Goal: Task Accomplishment & Management: Manage account settings

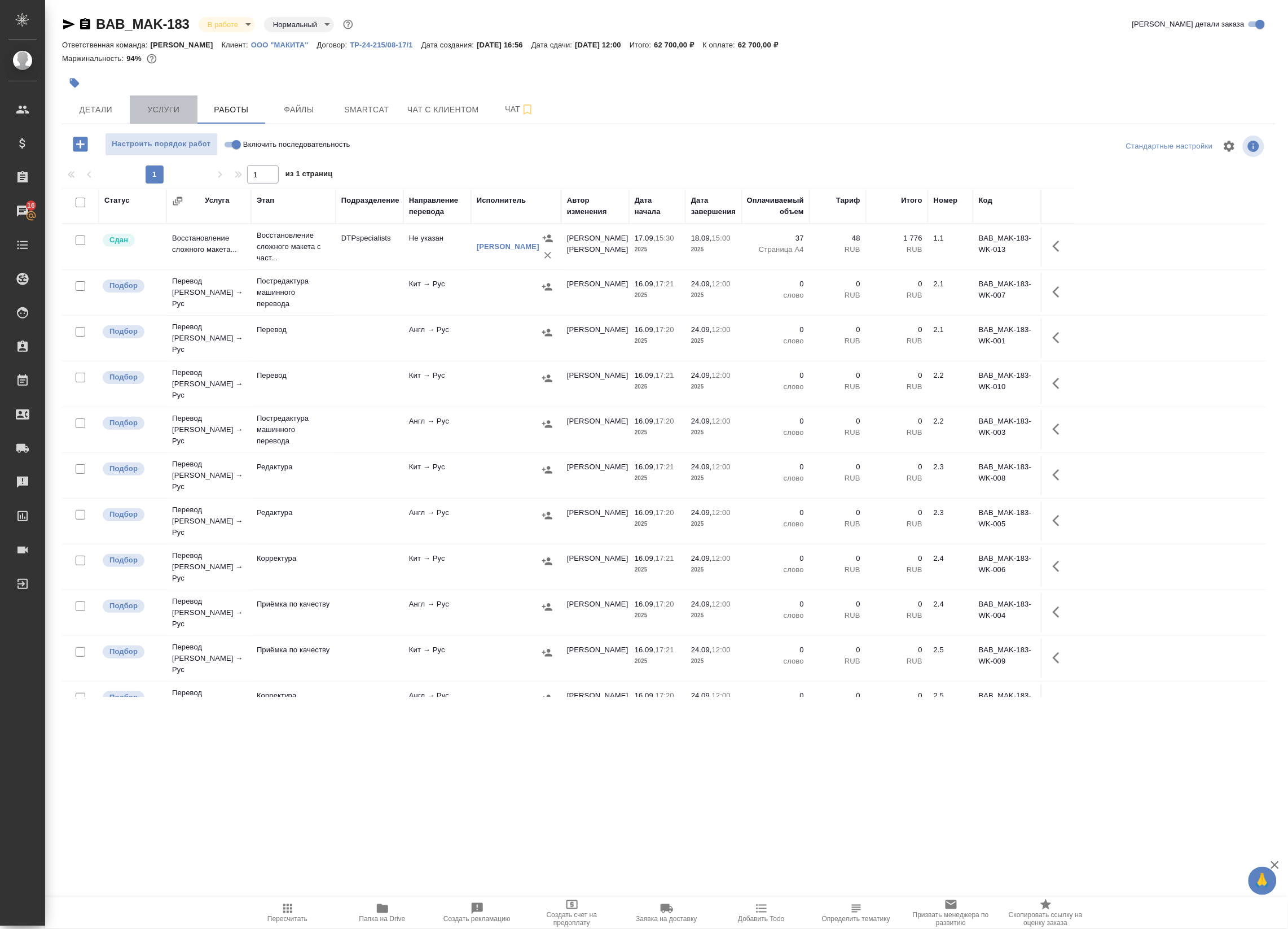
click at [164, 114] on span "Услуги" at bounding box center [164, 110] width 54 height 14
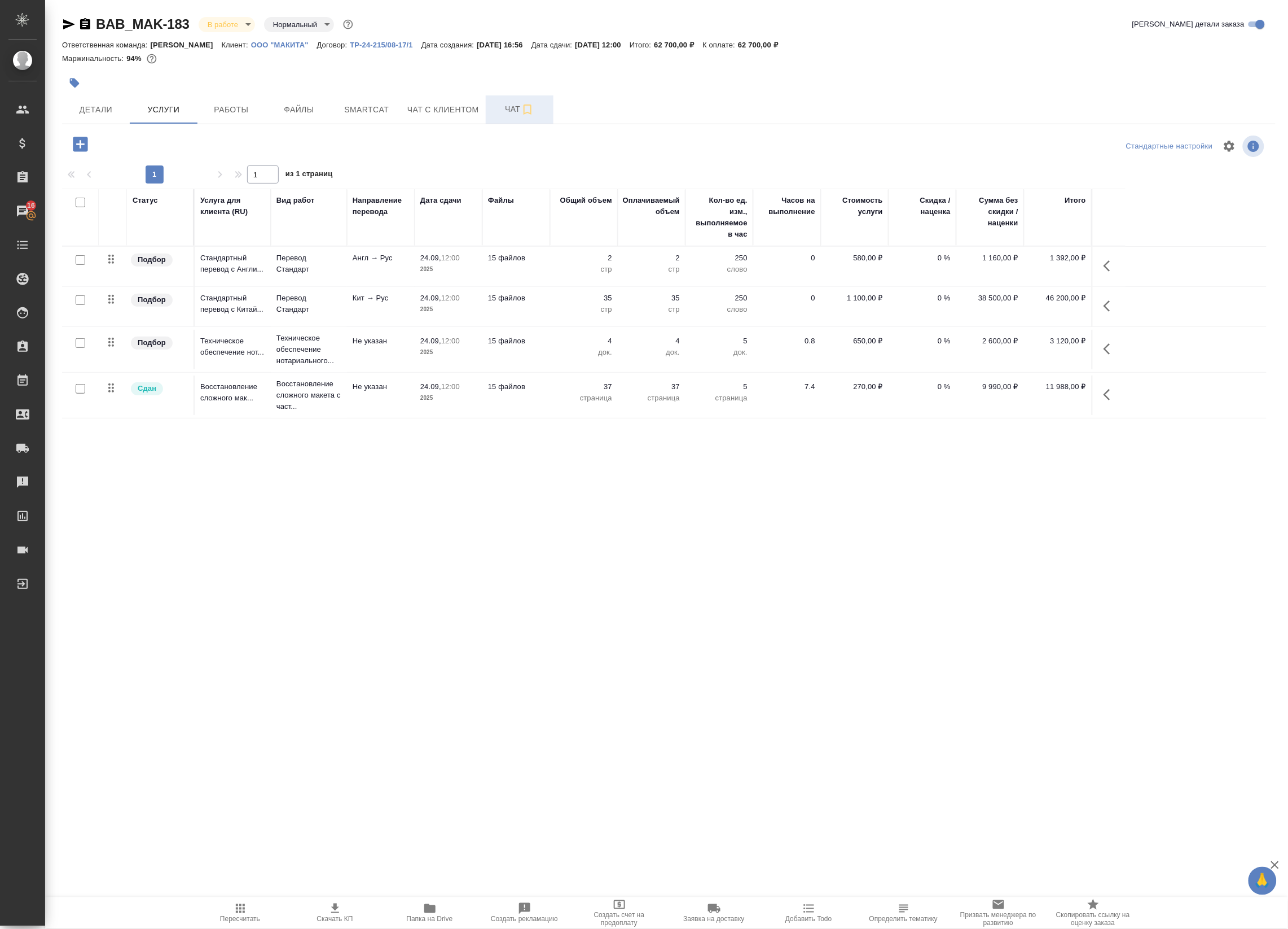
click at [507, 108] on span "Чат" at bounding box center [519, 109] width 54 height 14
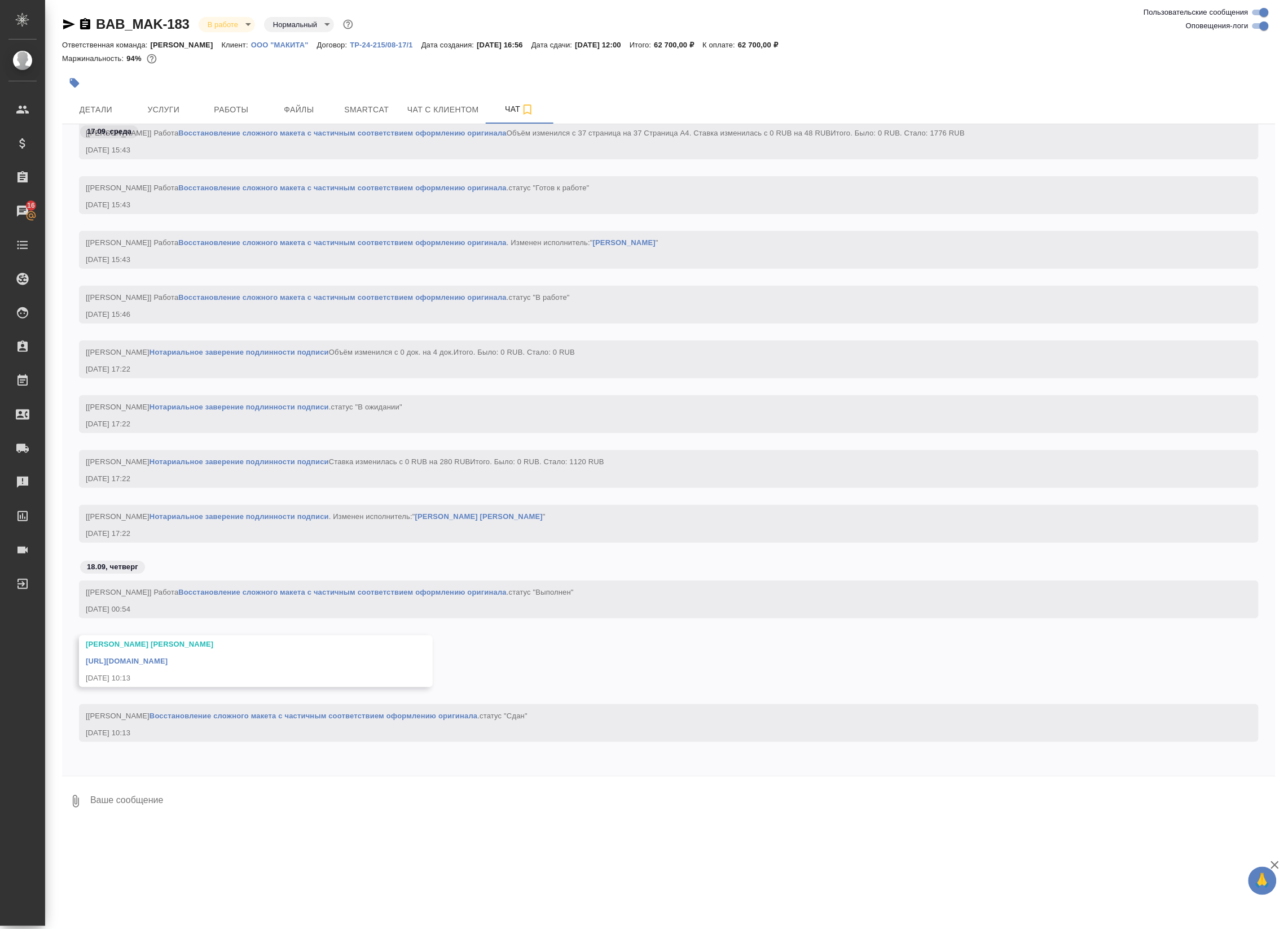
scroll to position [1831, 0]
click at [168, 661] on link "https://drive.awatera.com/apps/files/files/10378583?dir=/Shares/%D0%9E%D0%9E%D0…" at bounding box center [126, 660] width 82 height 8
click at [362, 101] on button "Smartcat" at bounding box center [367, 110] width 68 height 28
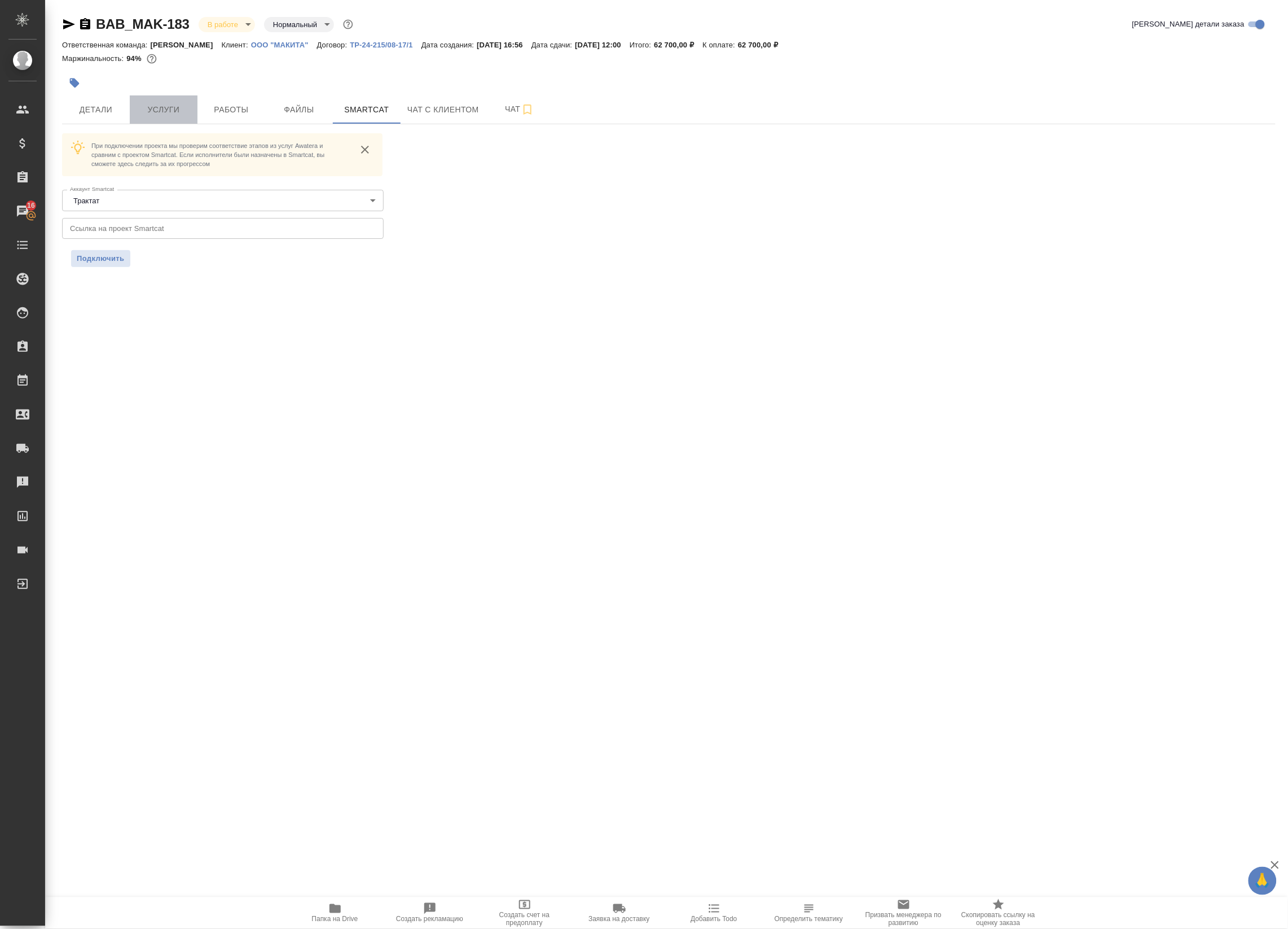
click at [179, 108] on span "Услуги" at bounding box center [164, 110] width 54 height 14
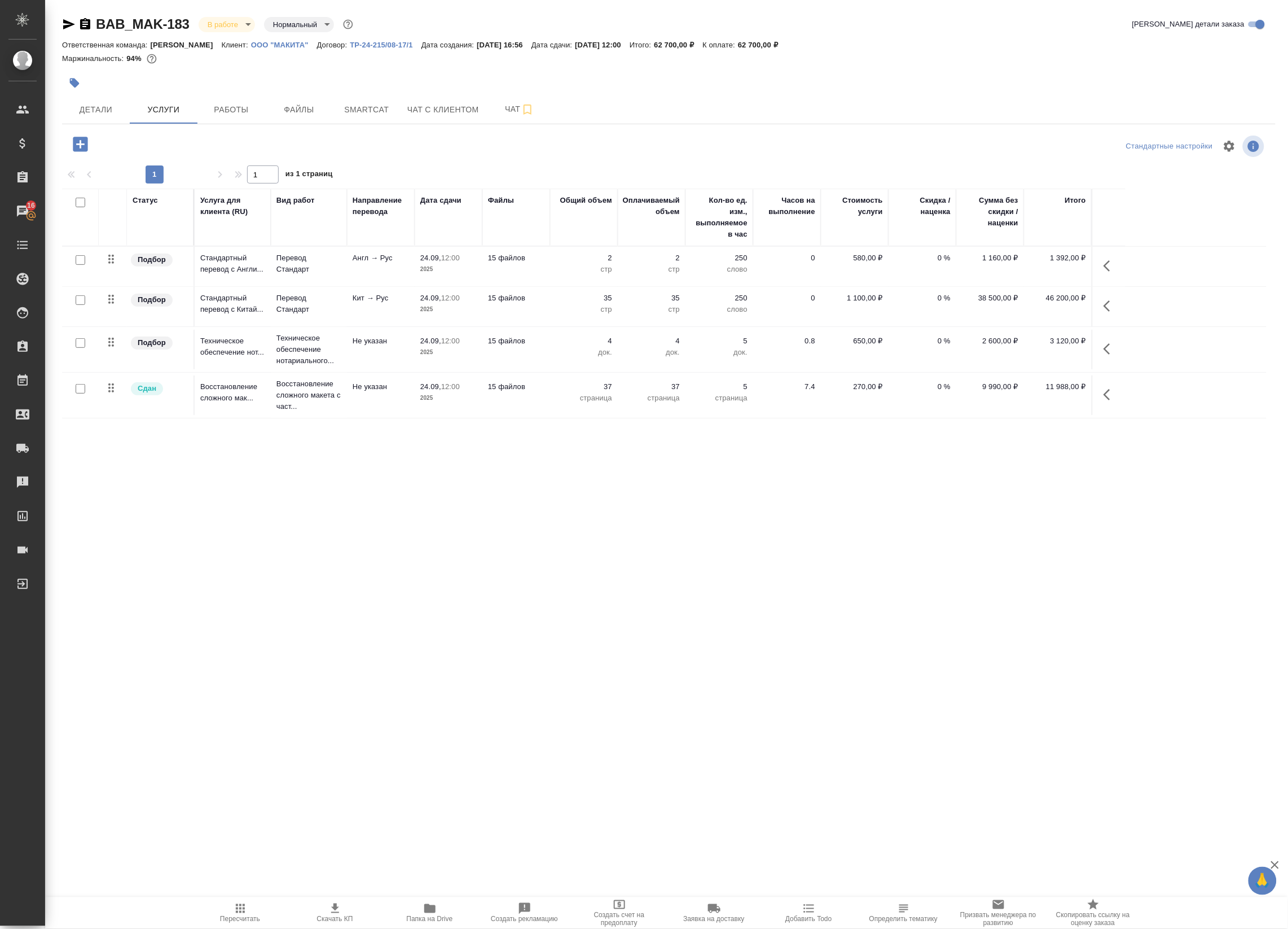
click at [79, 299] on input "checkbox" at bounding box center [80, 300] width 10 height 10
checkbox input "true"
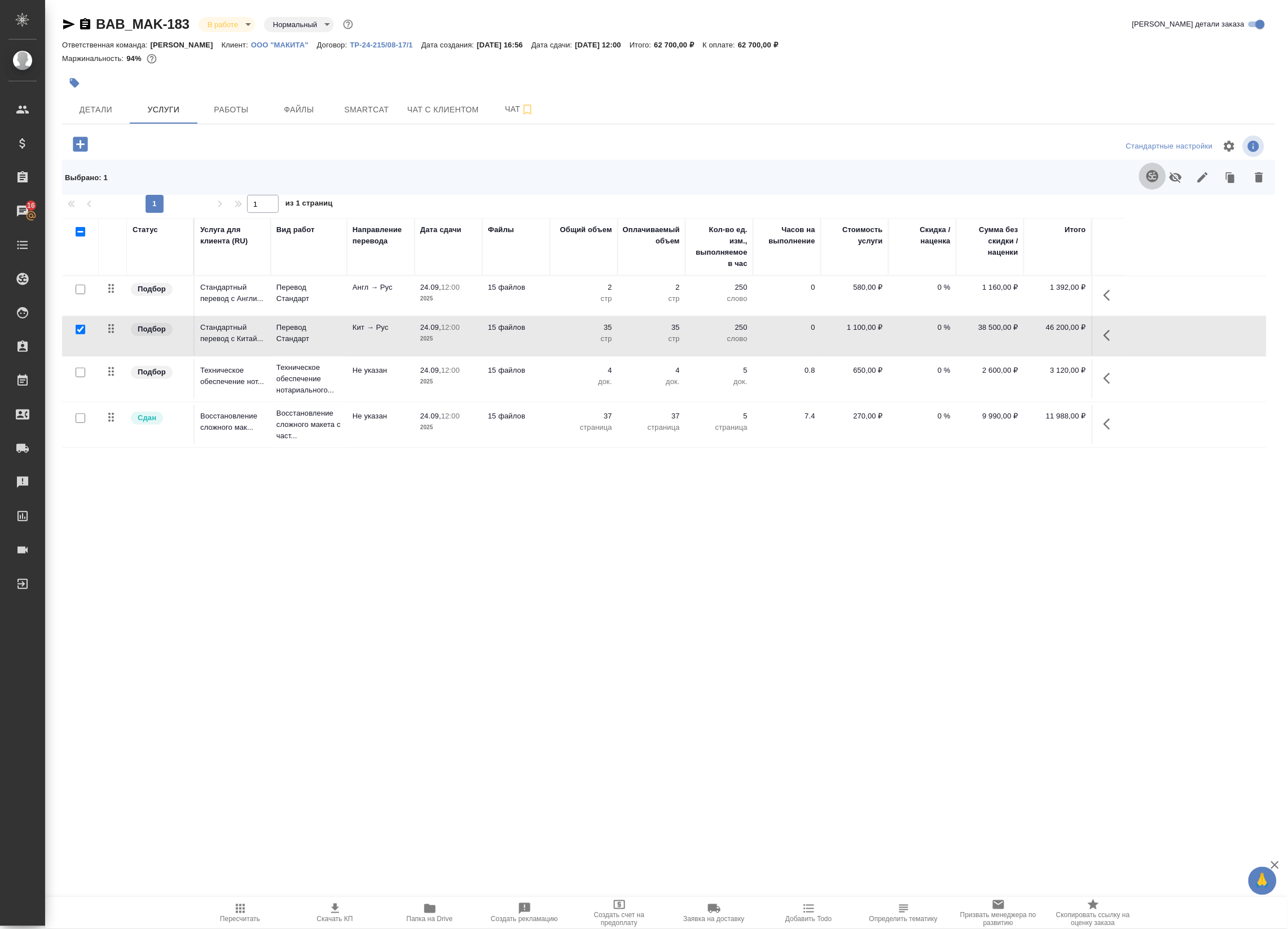
click at [1162, 176] on button "button" at bounding box center [1153, 176] width 27 height 27
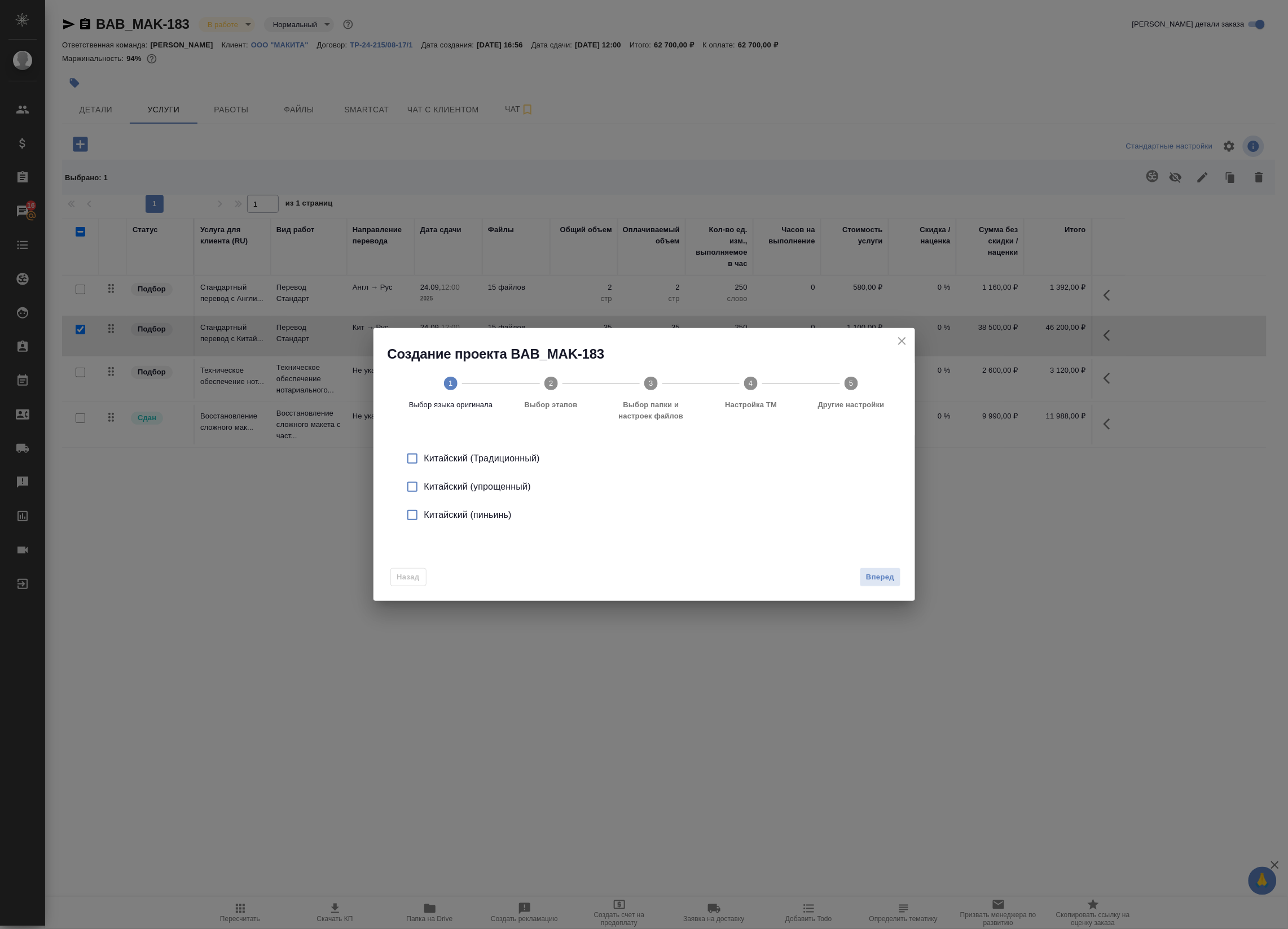
click at [430, 485] on div "Китайский (упрощенный)" at bounding box center [656, 486] width 464 height 14
click at [878, 571] on span "Вперед" at bounding box center [880, 577] width 28 height 13
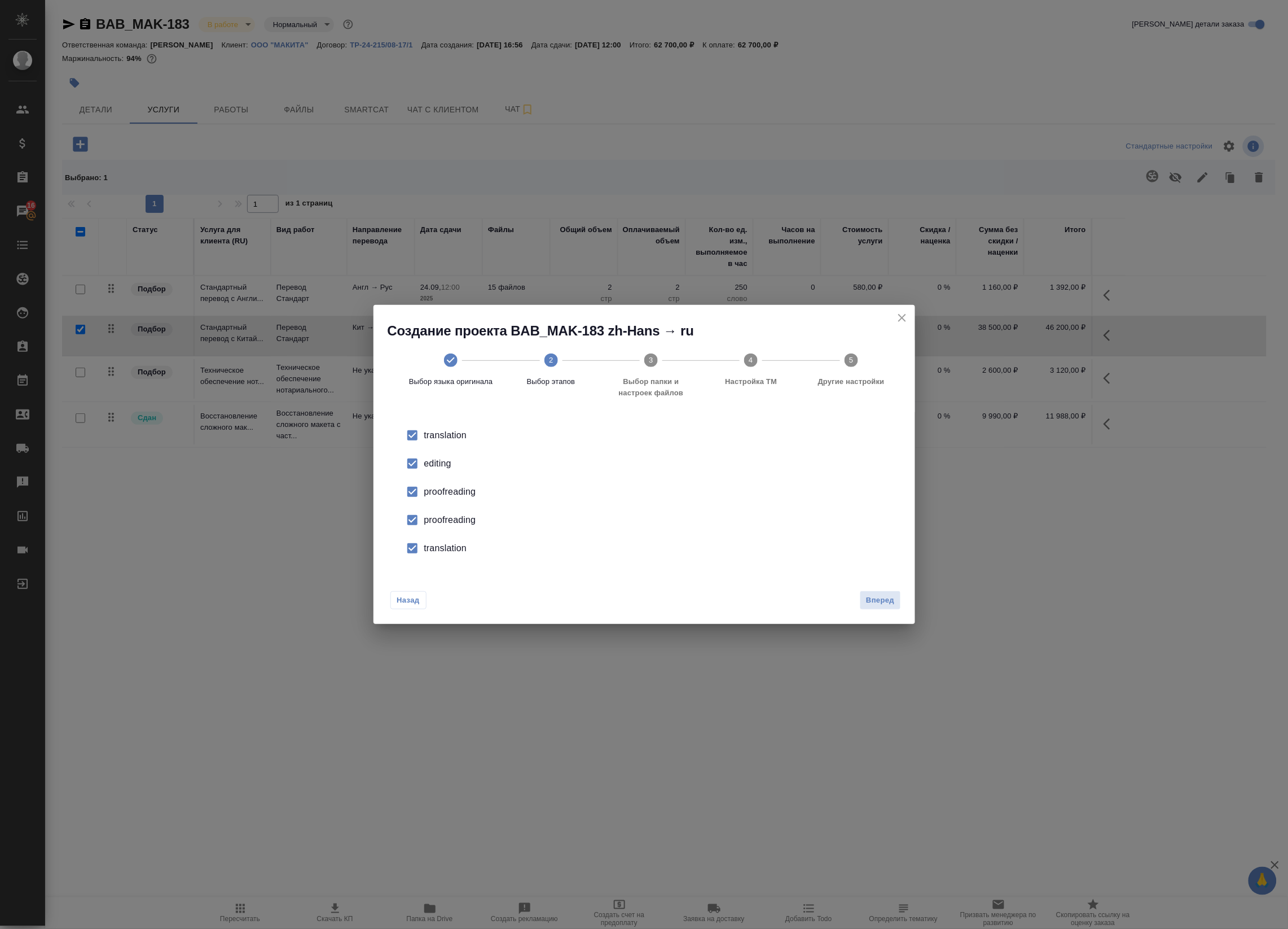
click at [439, 467] on div "editing" at bounding box center [656, 463] width 464 height 14
click at [442, 496] on div "proofreading" at bounding box center [656, 491] width 464 height 14
click at [444, 529] on li "proofreading" at bounding box center [645, 520] width 506 height 28
click at [446, 555] on li "translation" at bounding box center [645, 548] width 506 height 28
click at [892, 599] on span "Вперед" at bounding box center [880, 600] width 28 height 13
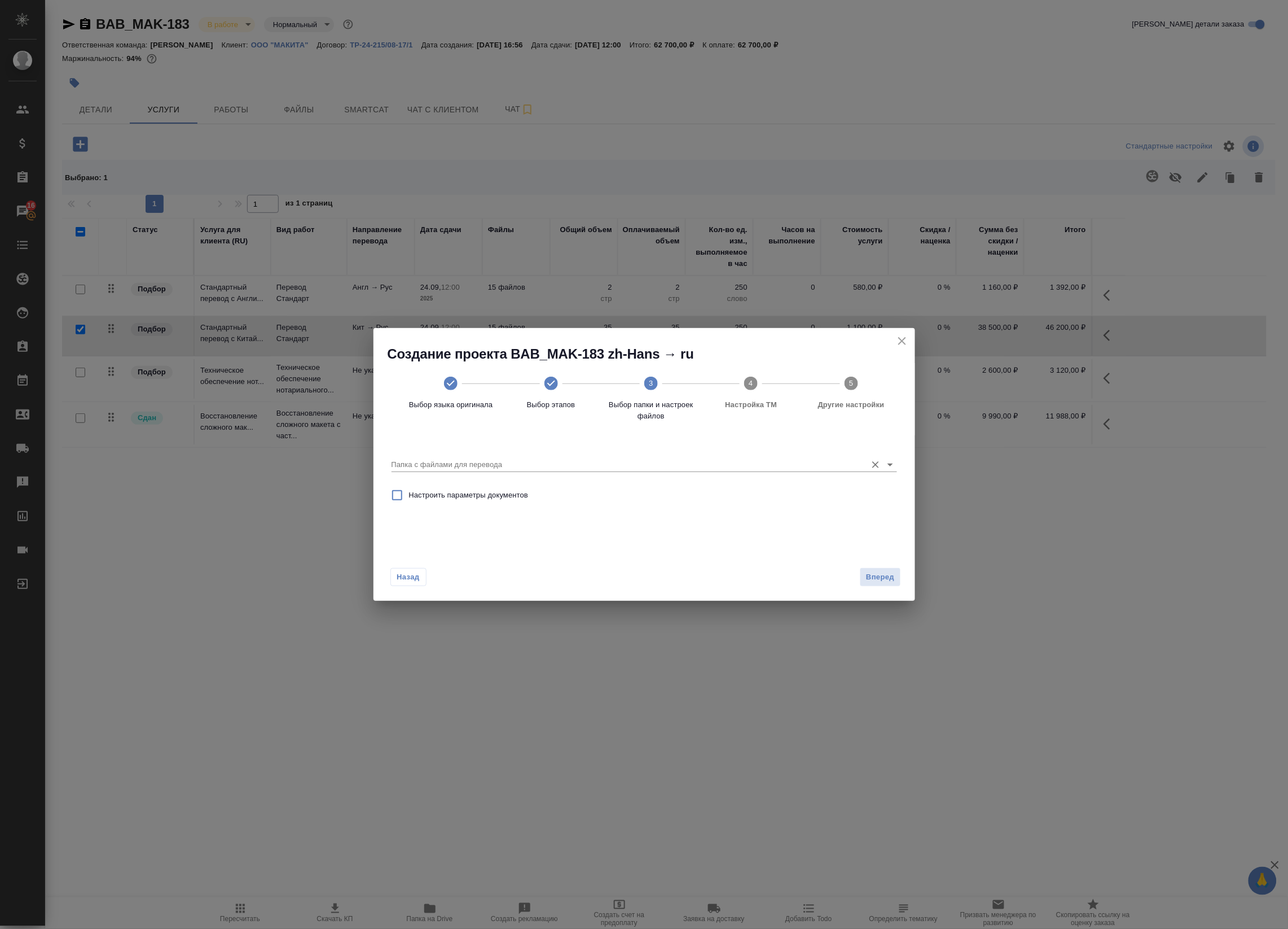
click at [622, 458] on input "Папка с файлами для перевода" at bounding box center [627, 464] width 470 height 14
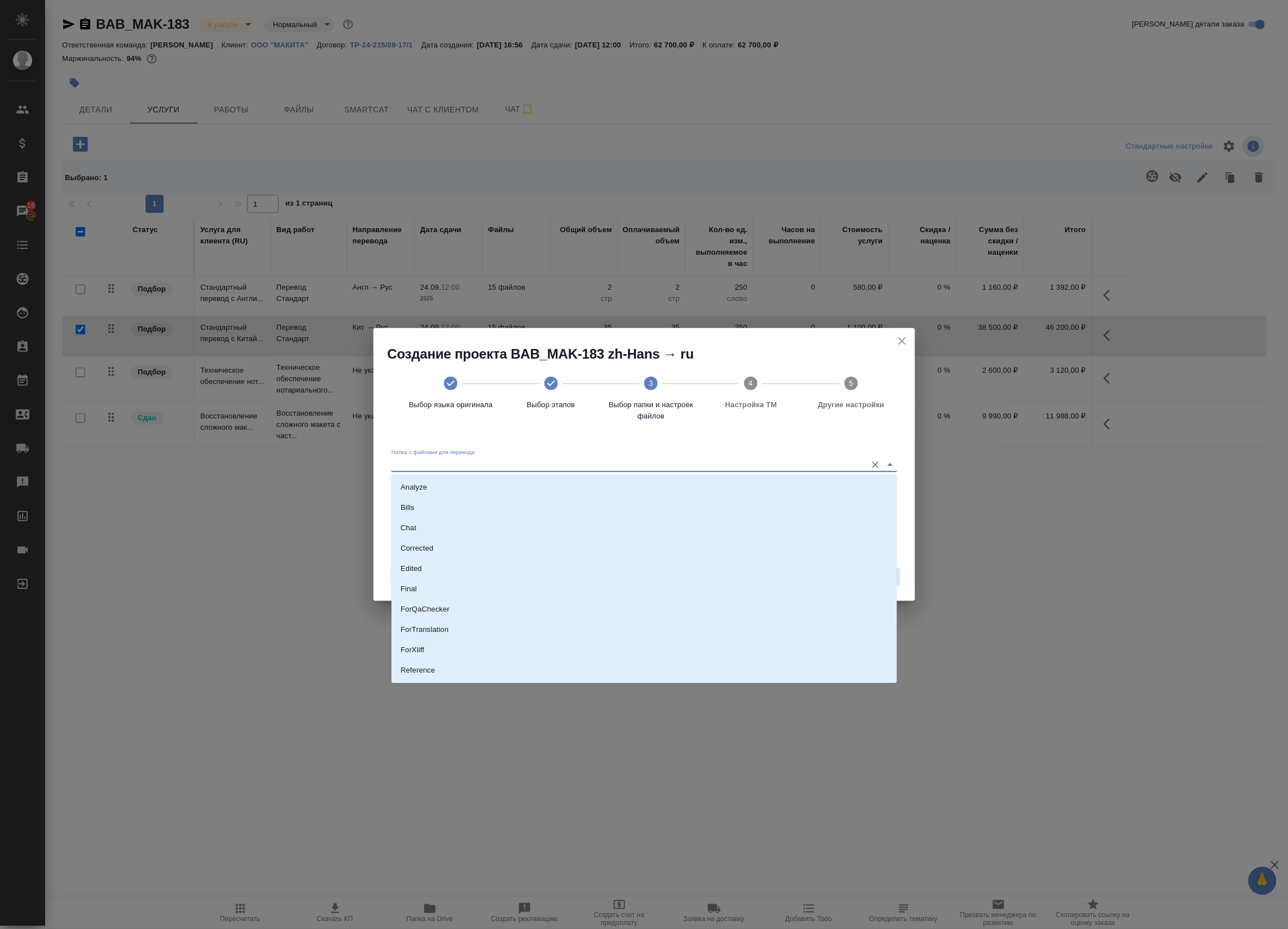
click at [901, 340] on icon "close" at bounding box center [902, 341] width 14 height 14
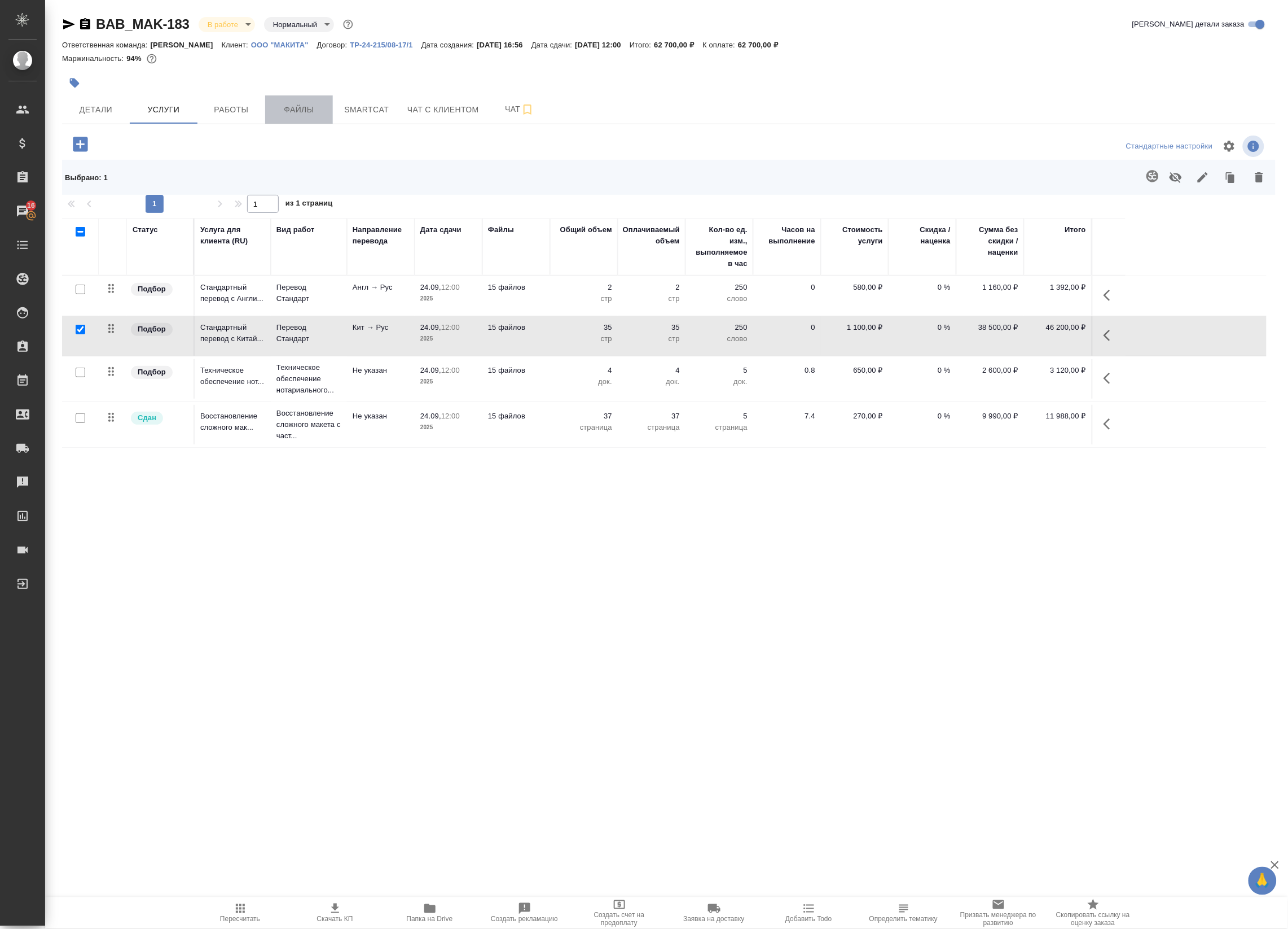
click at [326, 114] on span "Файлы" at bounding box center [299, 110] width 54 height 14
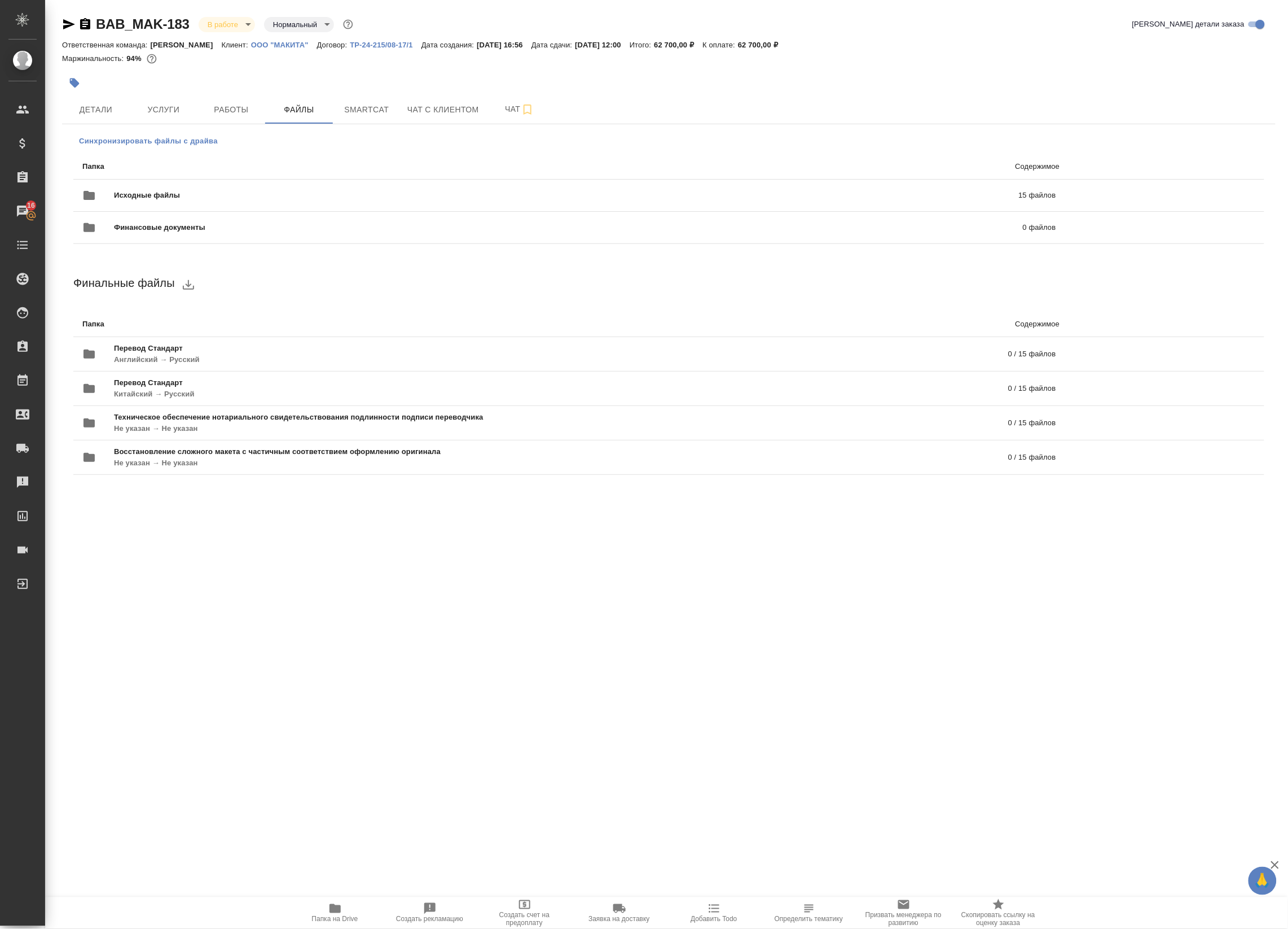
click at [199, 134] on button "Синхронизировать файлы с драйва" at bounding box center [148, 141] width 150 height 17
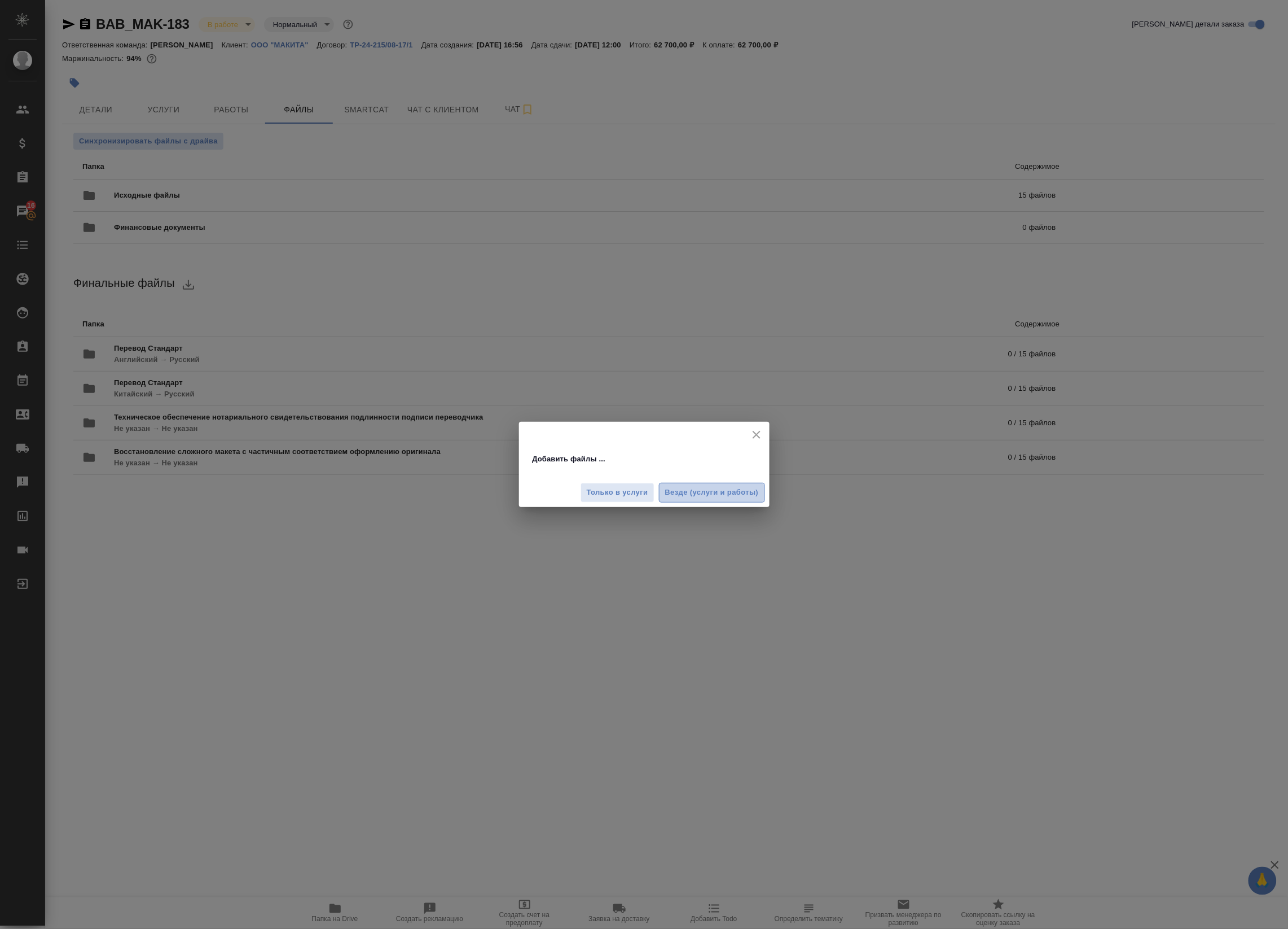
click at [700, 495] on span "Везде (услуги и работы)" at bounding box center [712, 493] width 94 height 13
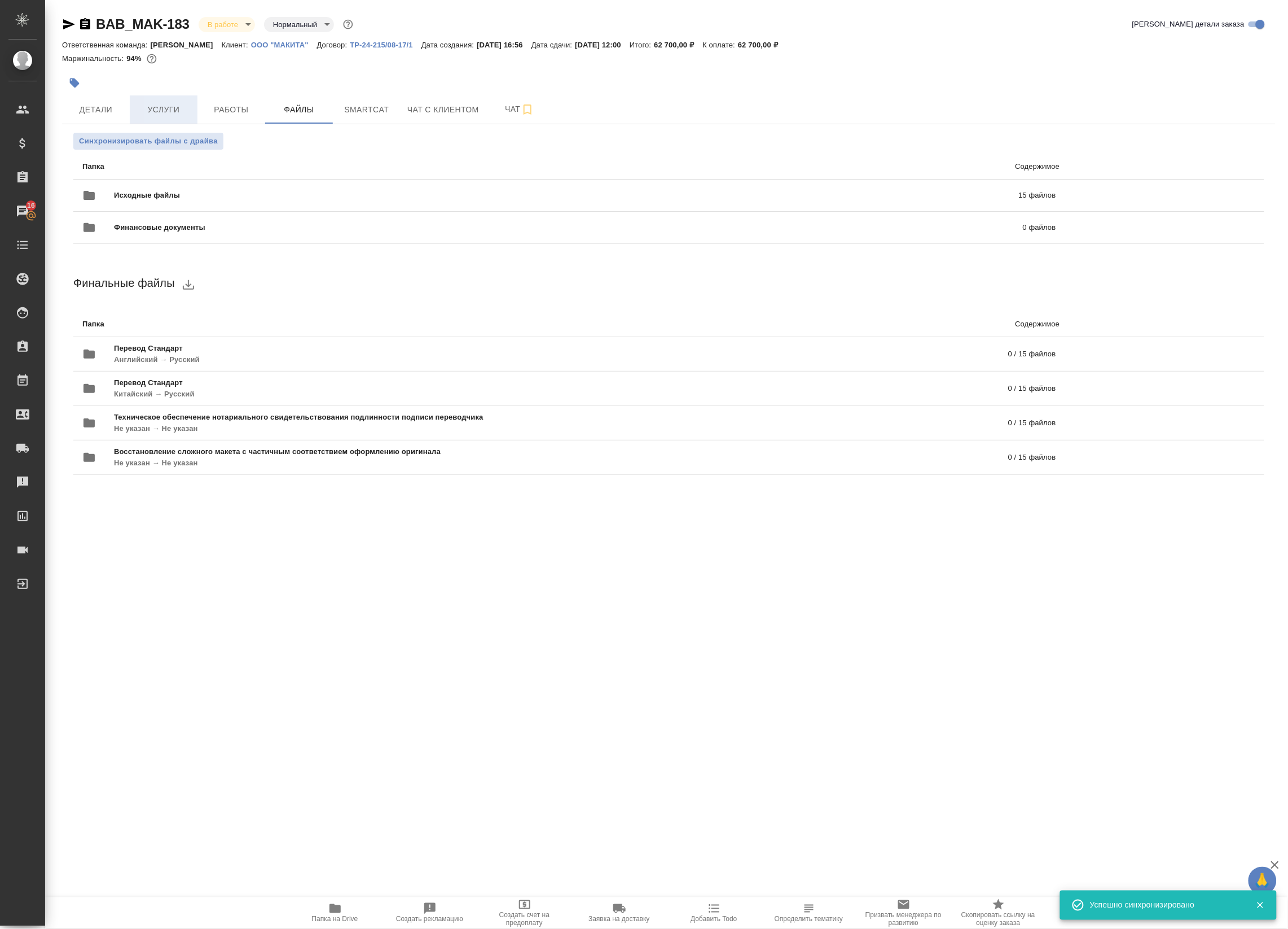
click at [176, 105] on span "Услуги" at bounding box center [164, 110] width 54 height 14
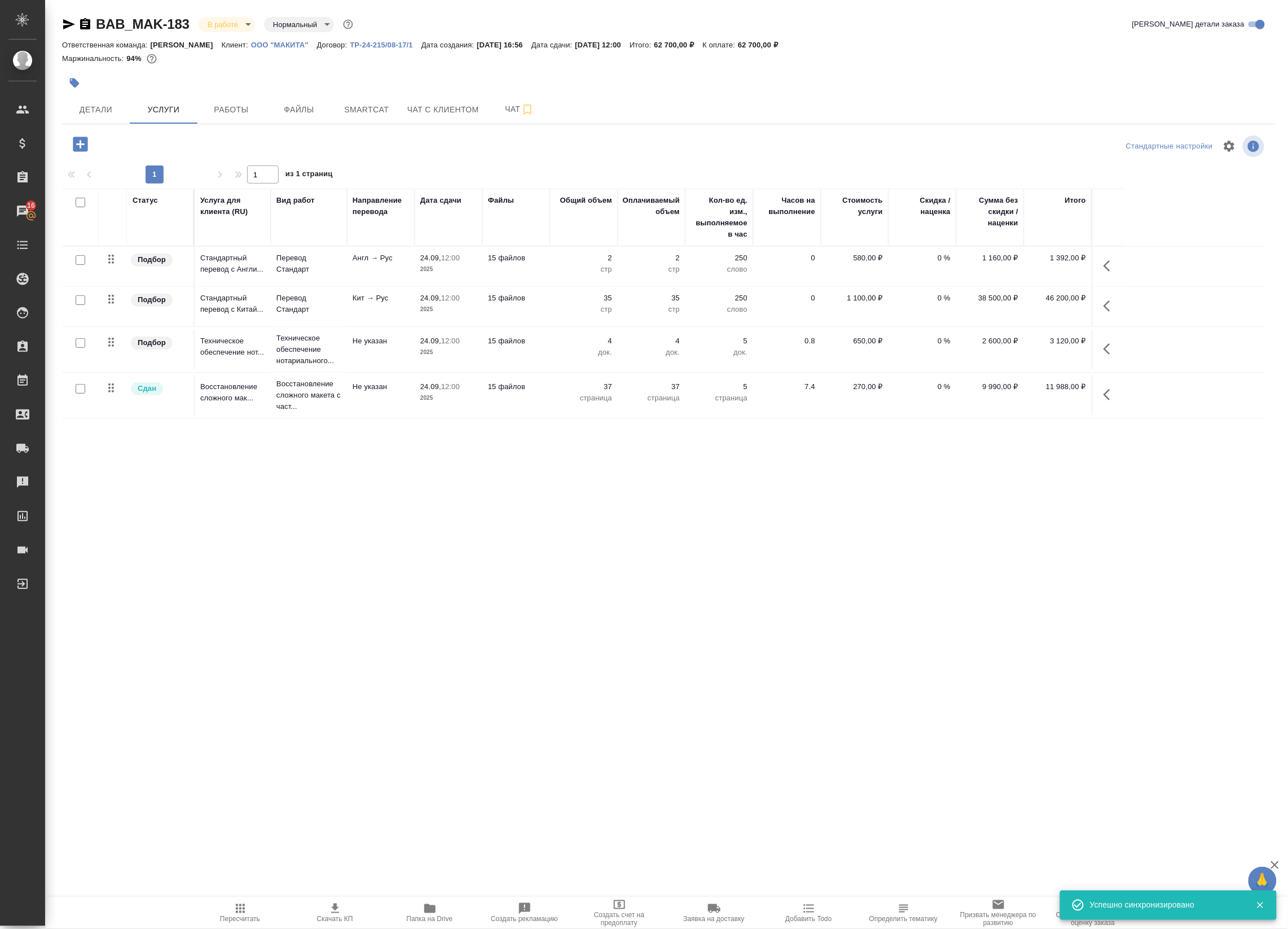
click at [83, 300] on input "checkbox" at bounding box center [80, 300] width 10 height 10
checkbox input "true"
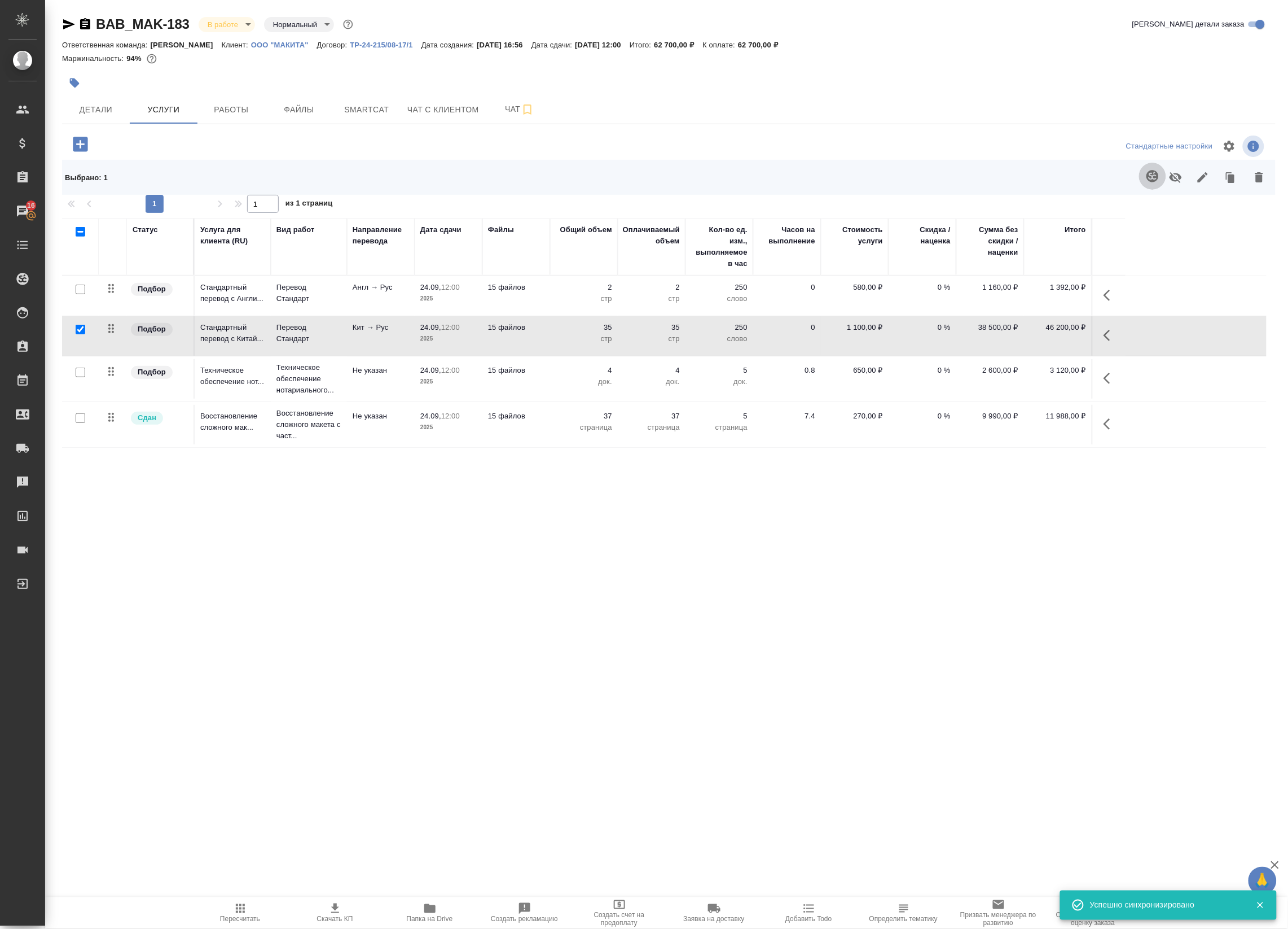
click at [1144, 176] on button "button" at bounding box center [1153, 176] width 27 height 27
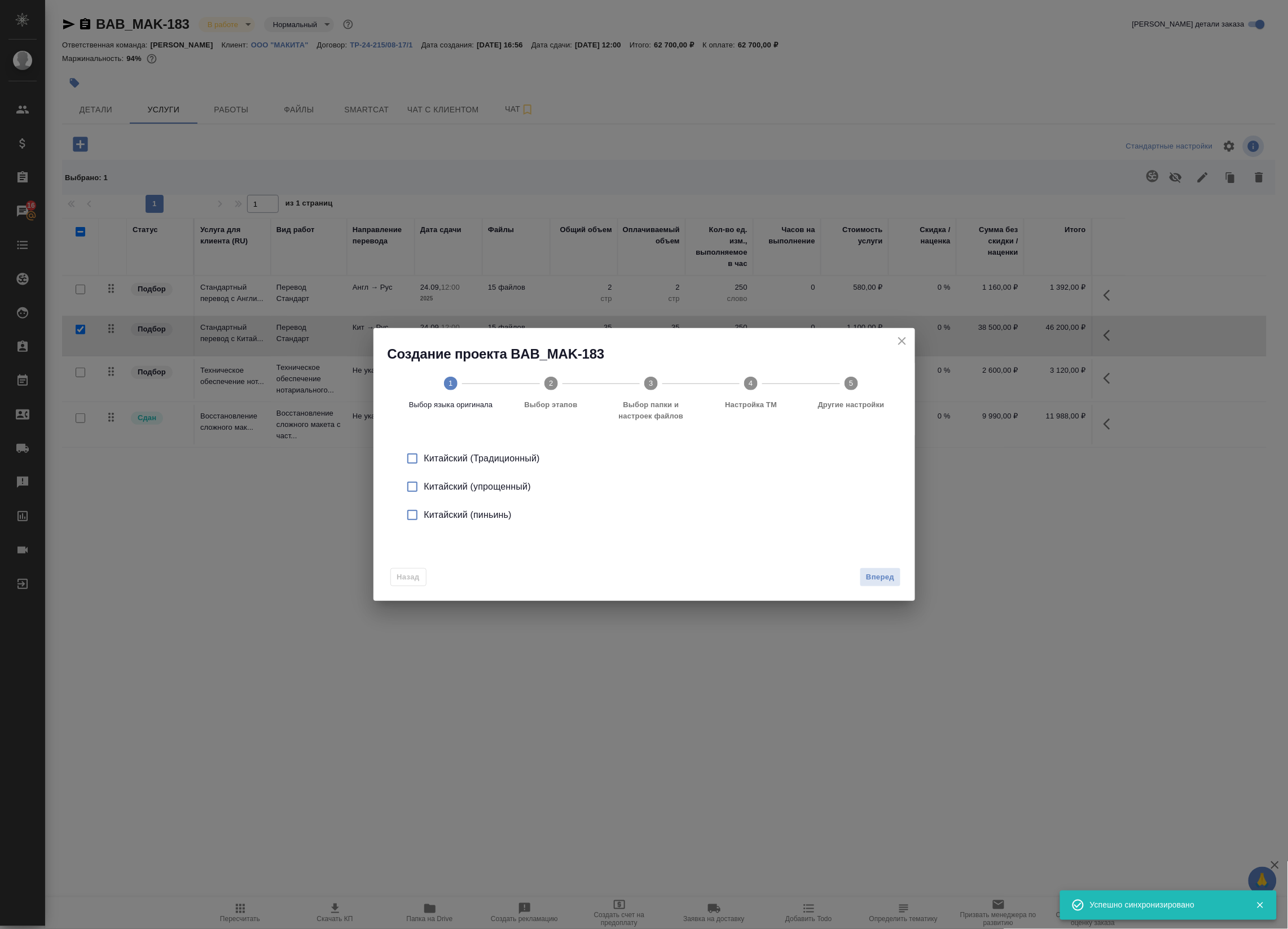
click at [450, 487] on div "Китайский (упрощенный)" at bounding box center [656, 486] width 464 height 14
click at [875, 579] on span "Вперед" at bounding box center [880, 577] width 28 height 13
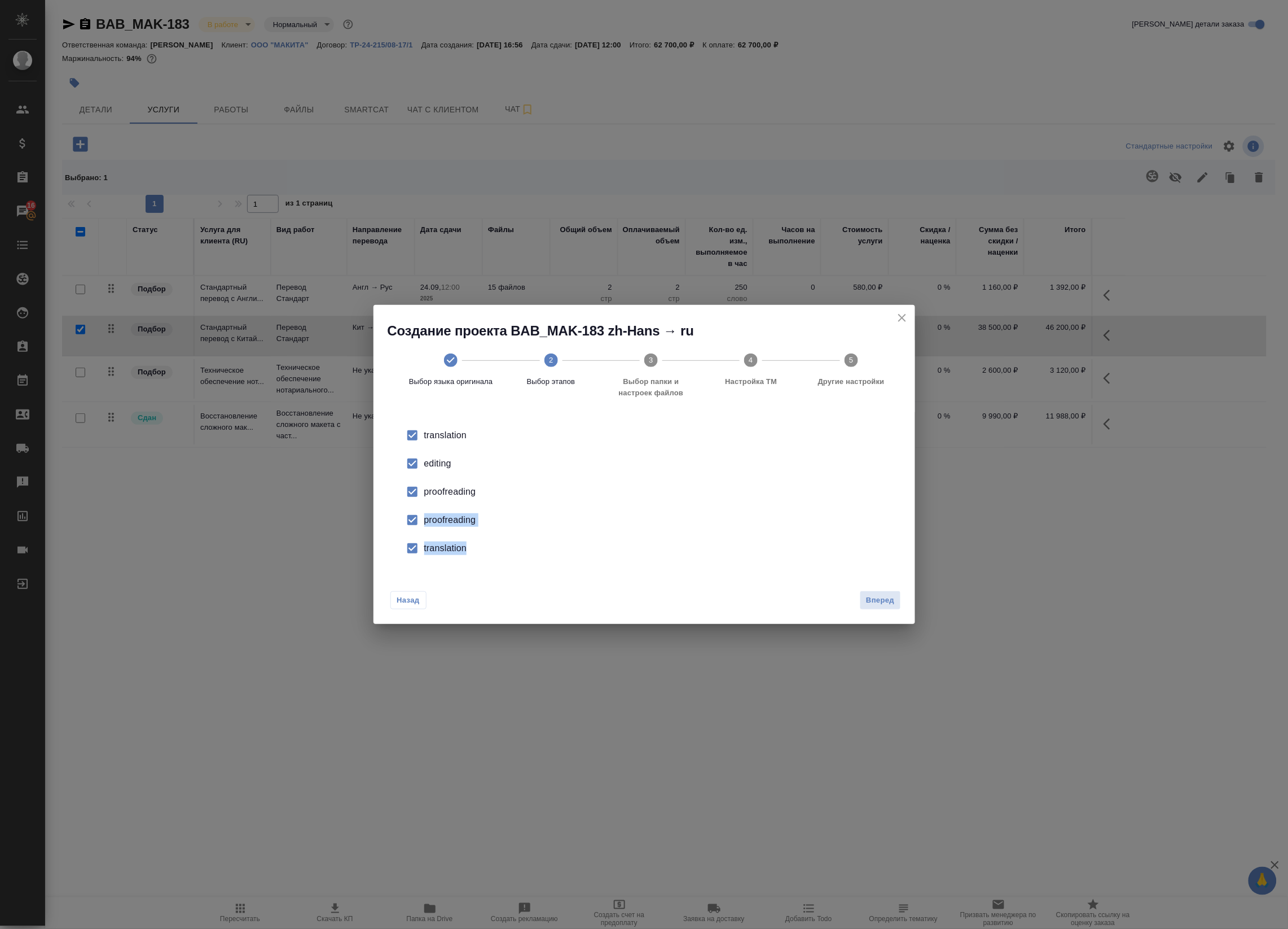
drag, startPoint x: 874, startPoint y: 579, endPoint x: 438, endPoint y: 502, distance: 442.7
click at [438, 502] on div "Создание проекта BAB_MAK-183 zh-Hans → ru Выбор языка оригинала 2 Выбор этапов …" at bounding box center [645, 464] width 542 height 320
drag, startPoint x: 438, startPoint y: 502, endPoint x: 428, endPoint y: 458, distance: 45.1
click at [428, 458] on div "editing" at bounding box center [656, 463] width 464 height 14
click at [414, 489] on input "checkbox" at bounding box center [412, 491] width 24 height 24
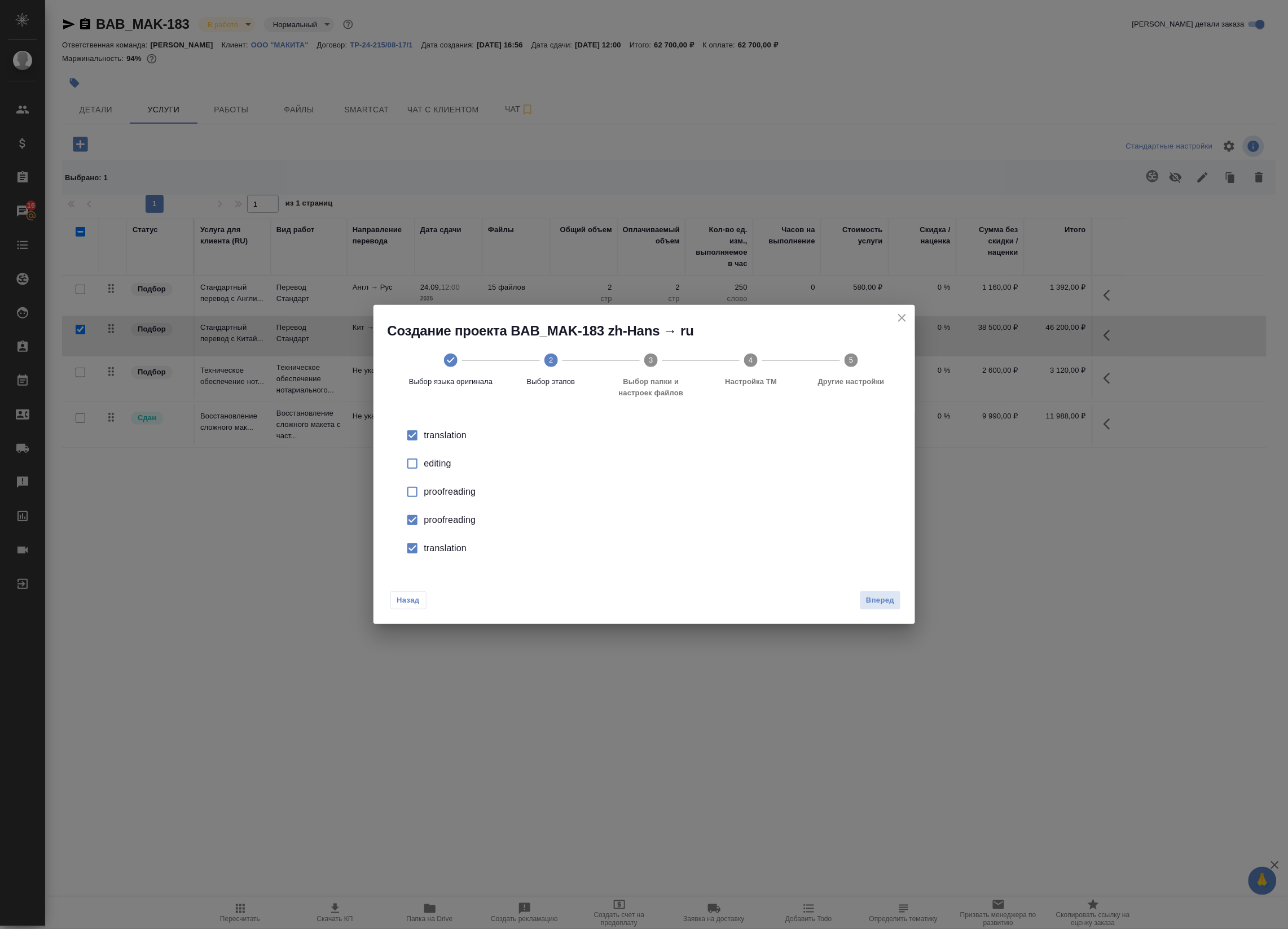
click at [418, 517] on input "checkbox" at bounding box center [412, 520] width 24 height 24
click at [419, 545] on input "checkbox" at bounding box center [412, 548] width 24 height 24
click at [884, 588] on div "Назад Вперед" at bounding box center [645, 598] width 542 height 53
click at [884, 597] on span "Вперед" at bounding box center [880, 600] width 28 height 13
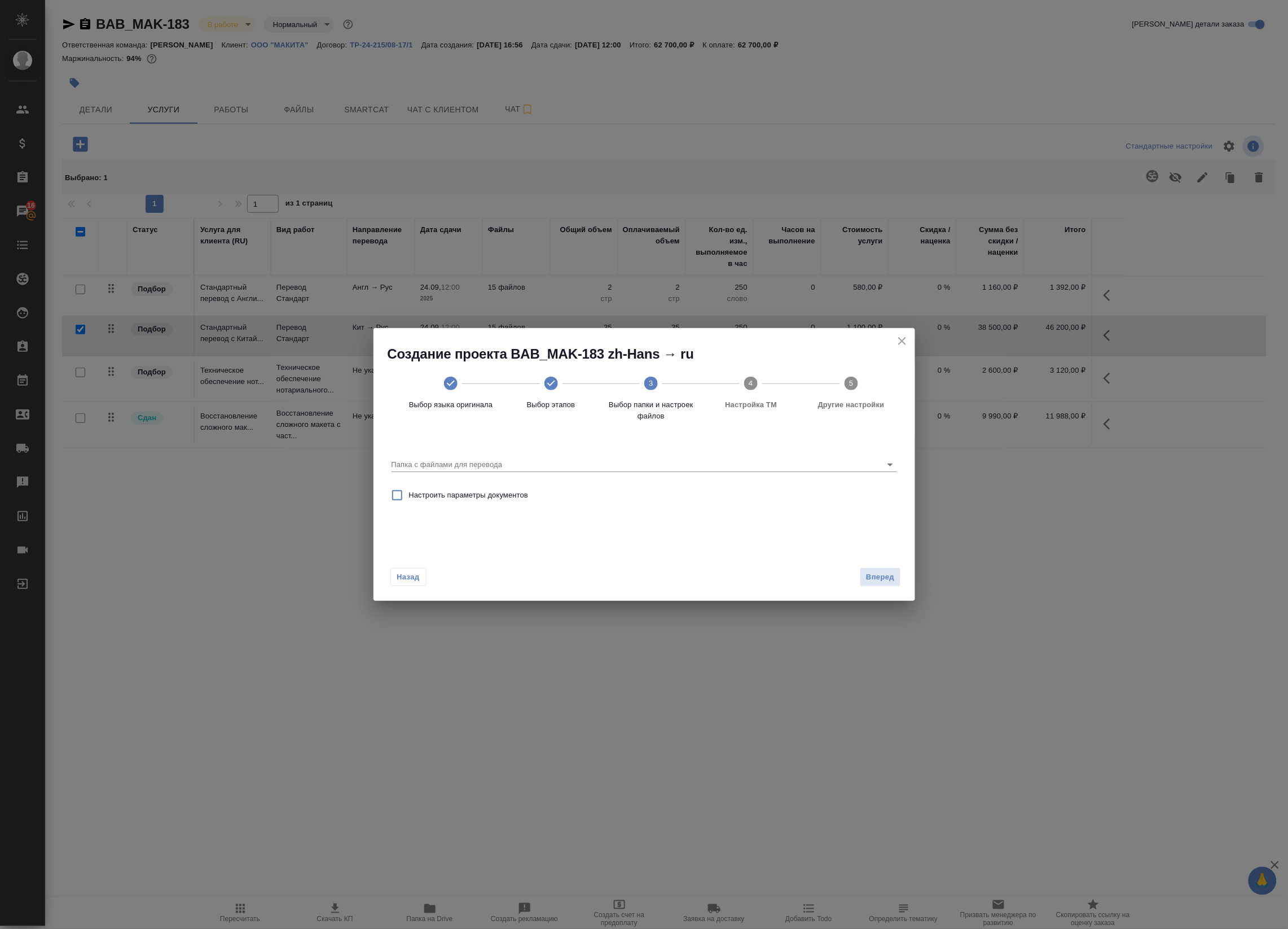
click at [677, 488] on div "Настроить параметры документов" at bounding box center [645, 495] width 515 height 33
click at [689, 462] on input "Папка с файлами для перевода" at bounding box center [627, 464] width 470 height 14
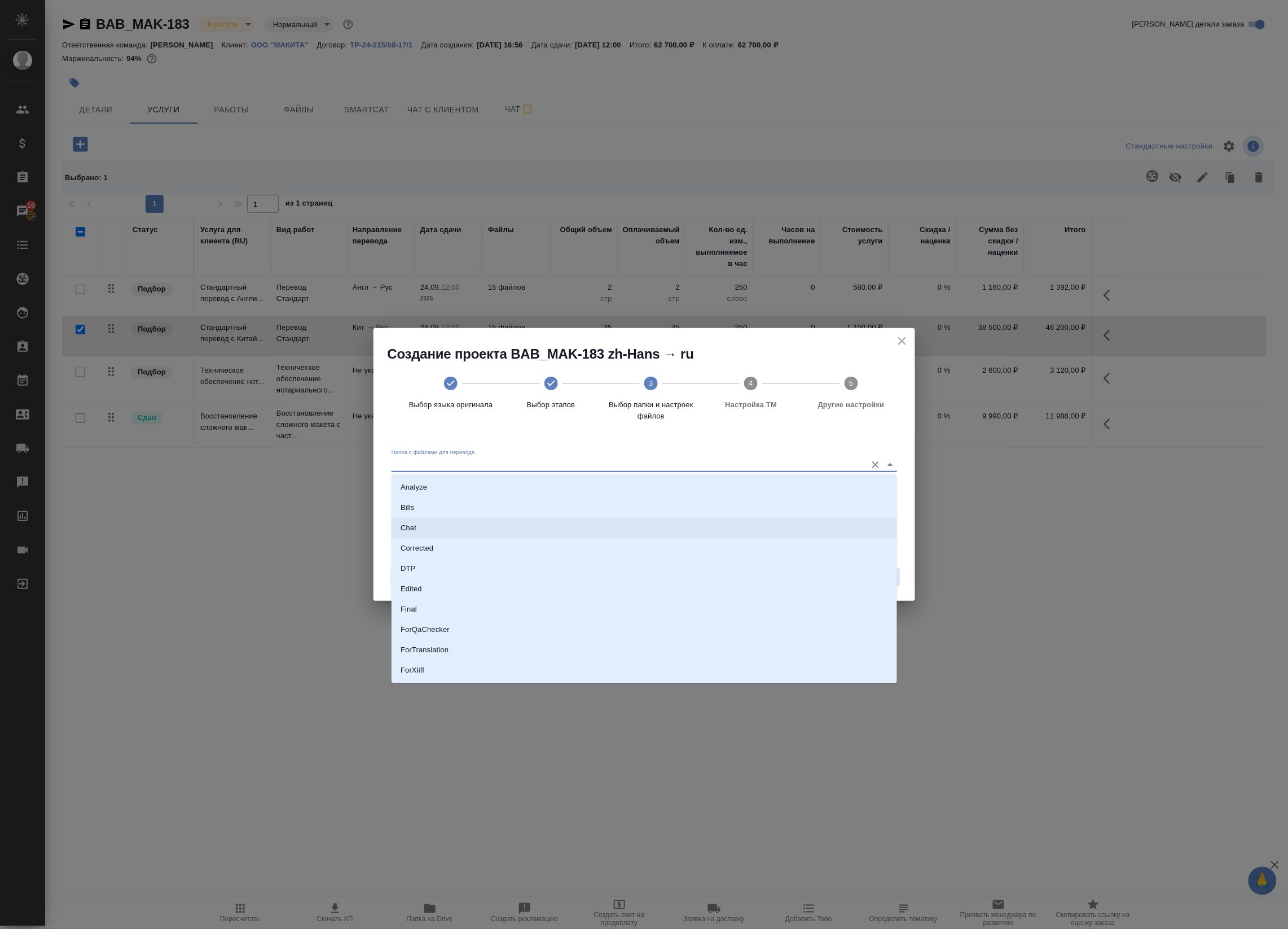
scroll to position [70, 0]
click at [514, 580] on li "ForTranslation" at bounding box center [645, 578] width 506 height 20
type input "ForTranslation"
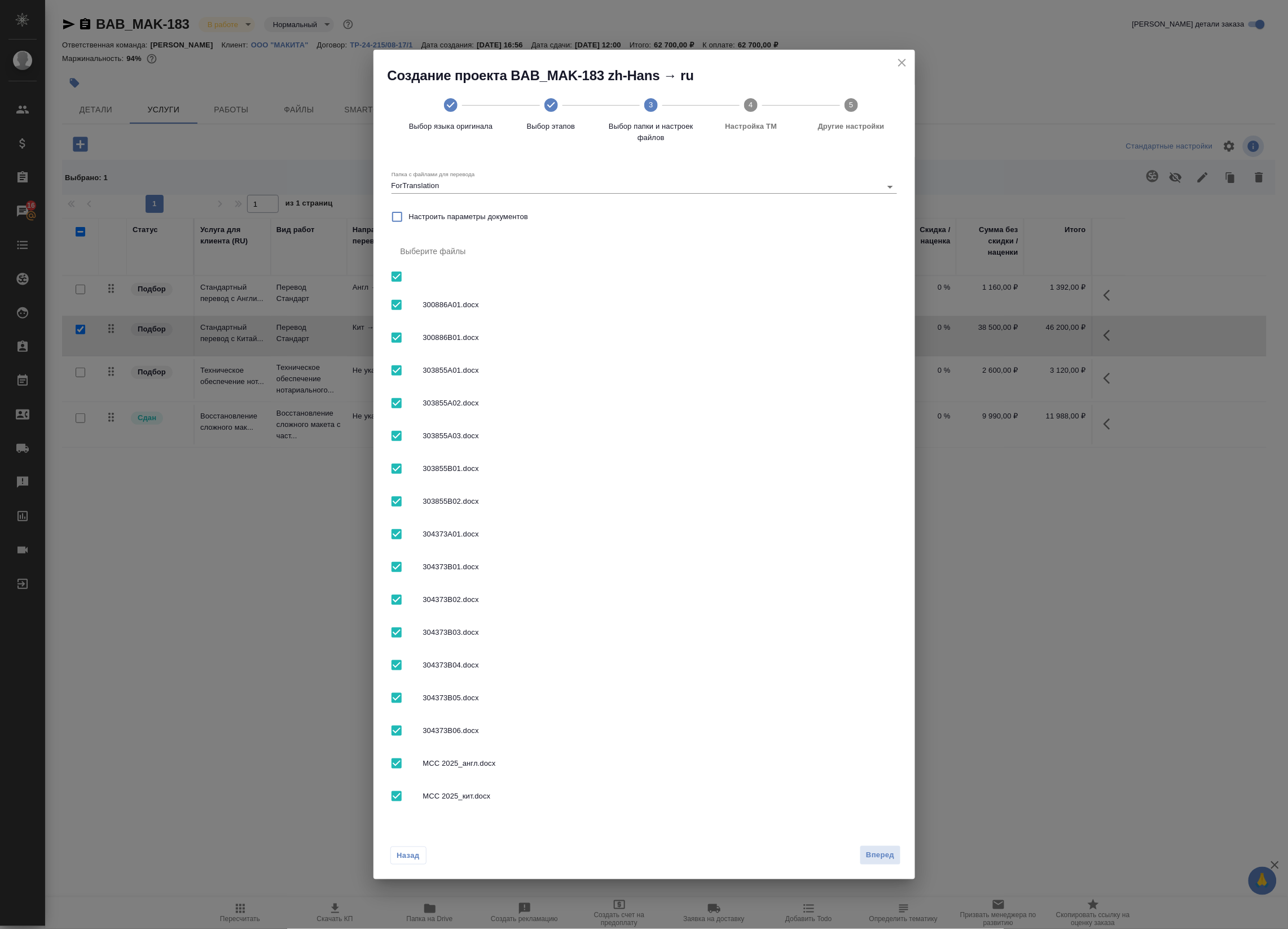
click at [396, 278] on input "checkbox" at bounding box center [396, 276] width 24 height 24
checkbox input "false"
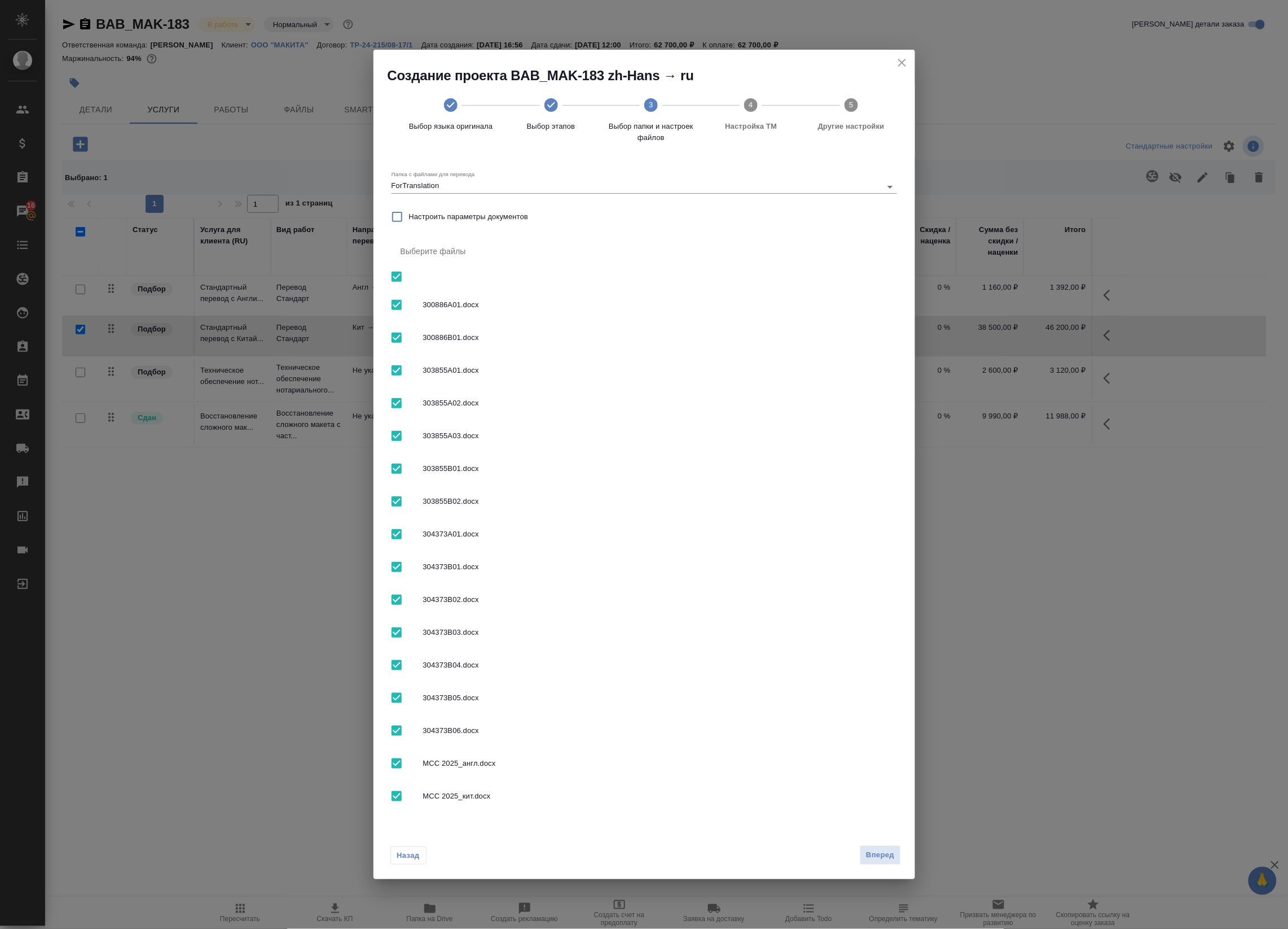
checkbox input "false"
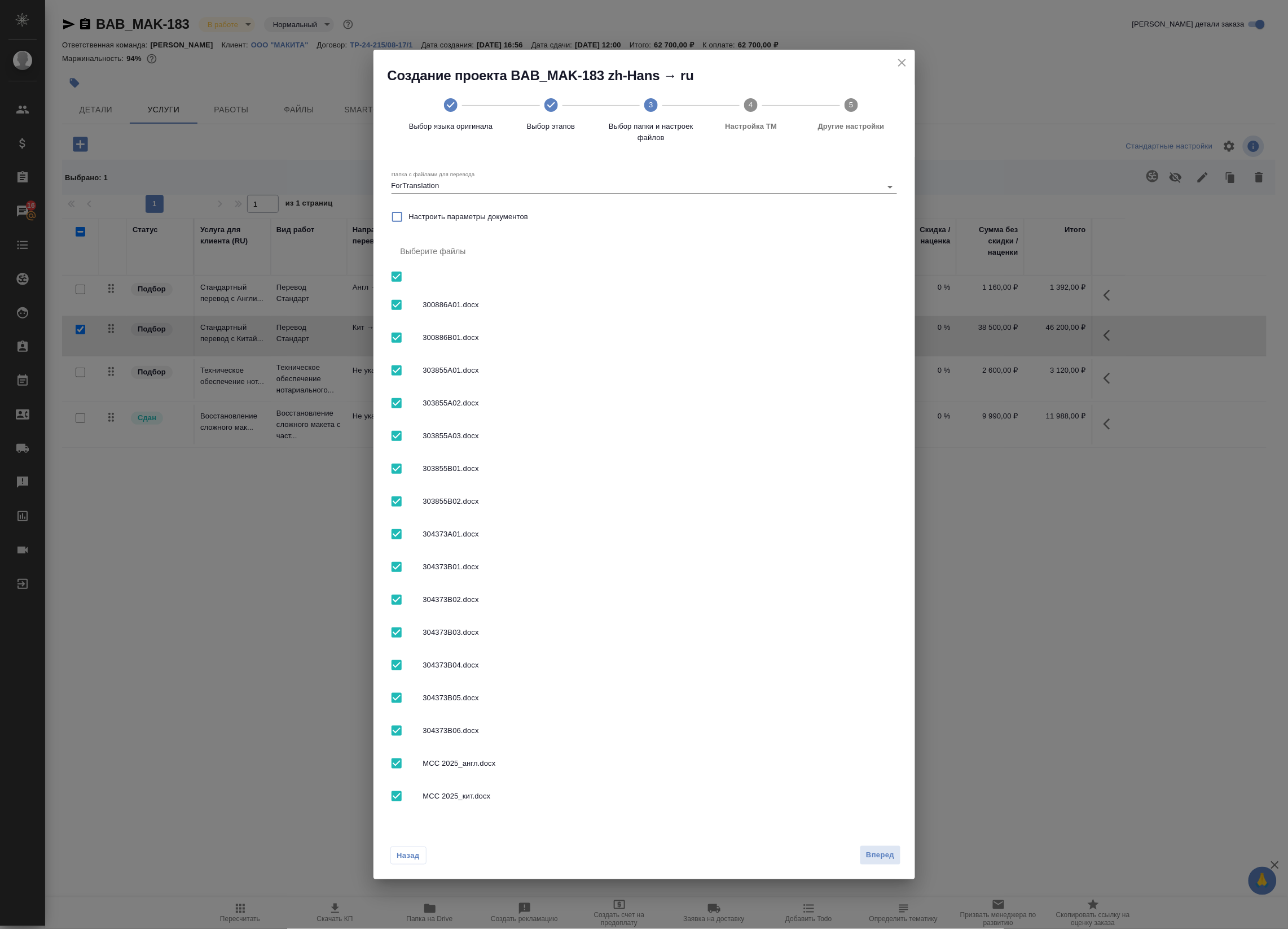
checkbox input "false"
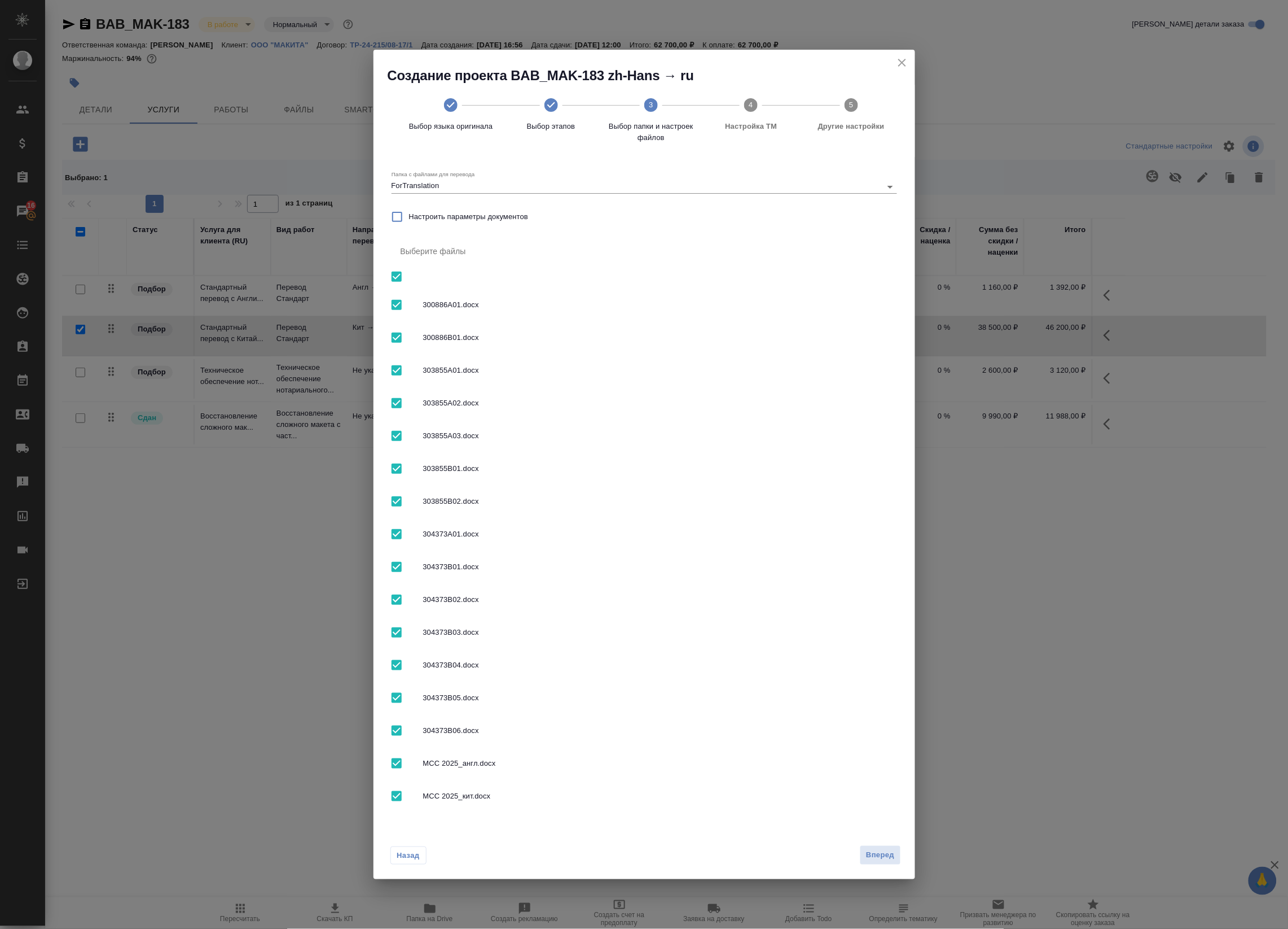
checkbox input "false"
click at [396, 278] on input "checkbox" at bounding box center [396, 276] width 24 height 24
checkbox input "true"
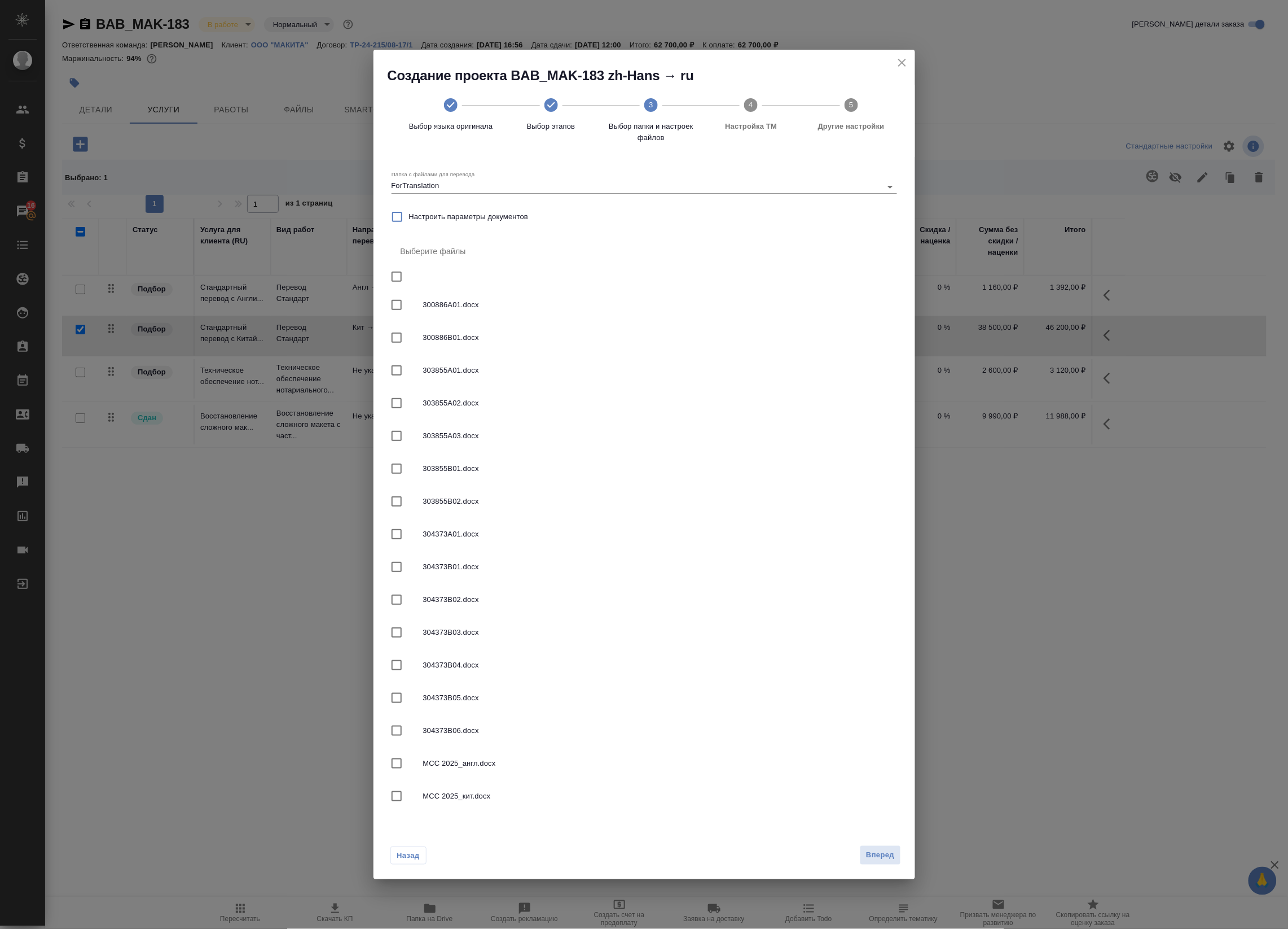
checkbox input "true"
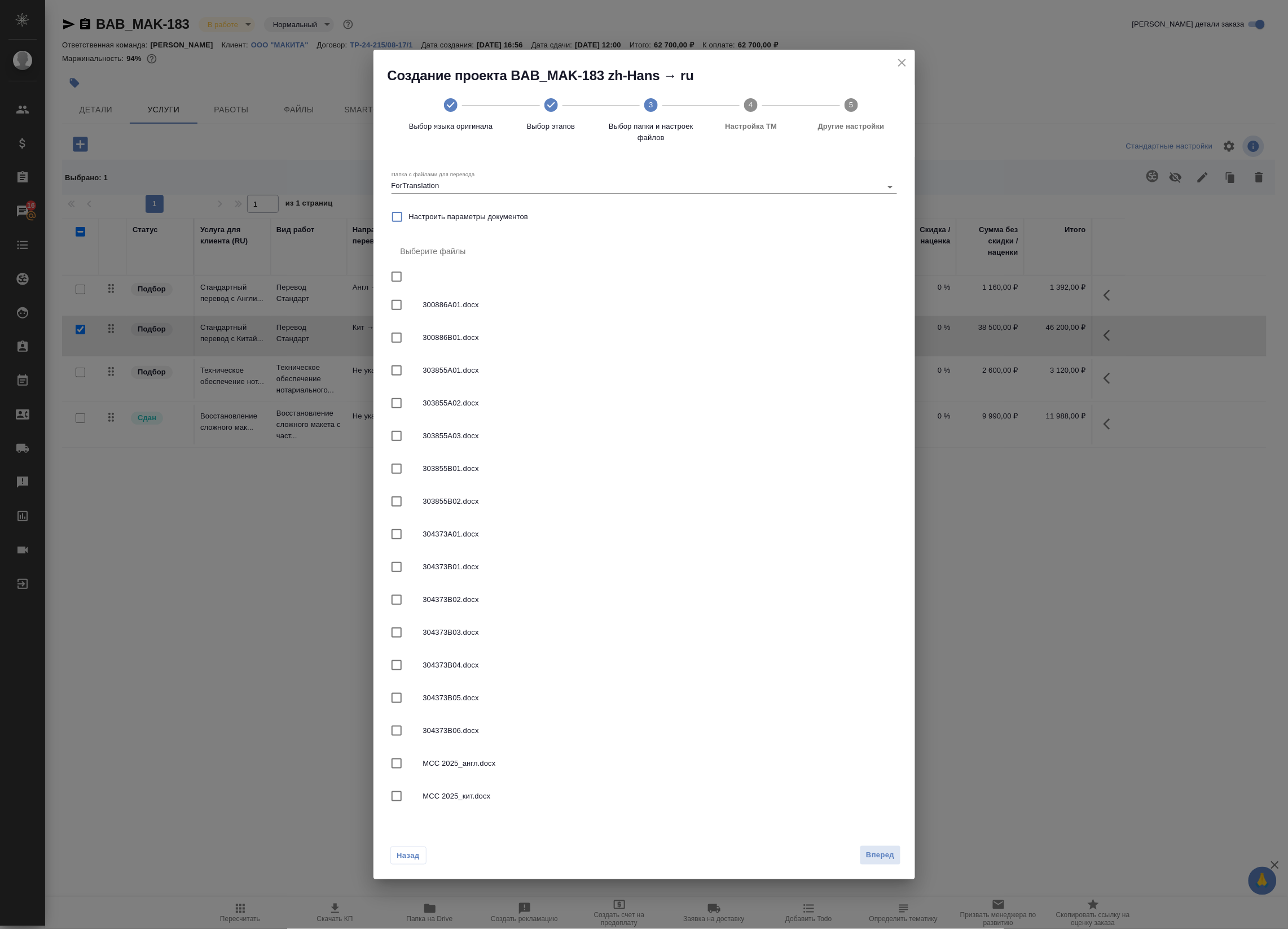
checkbox input "true"
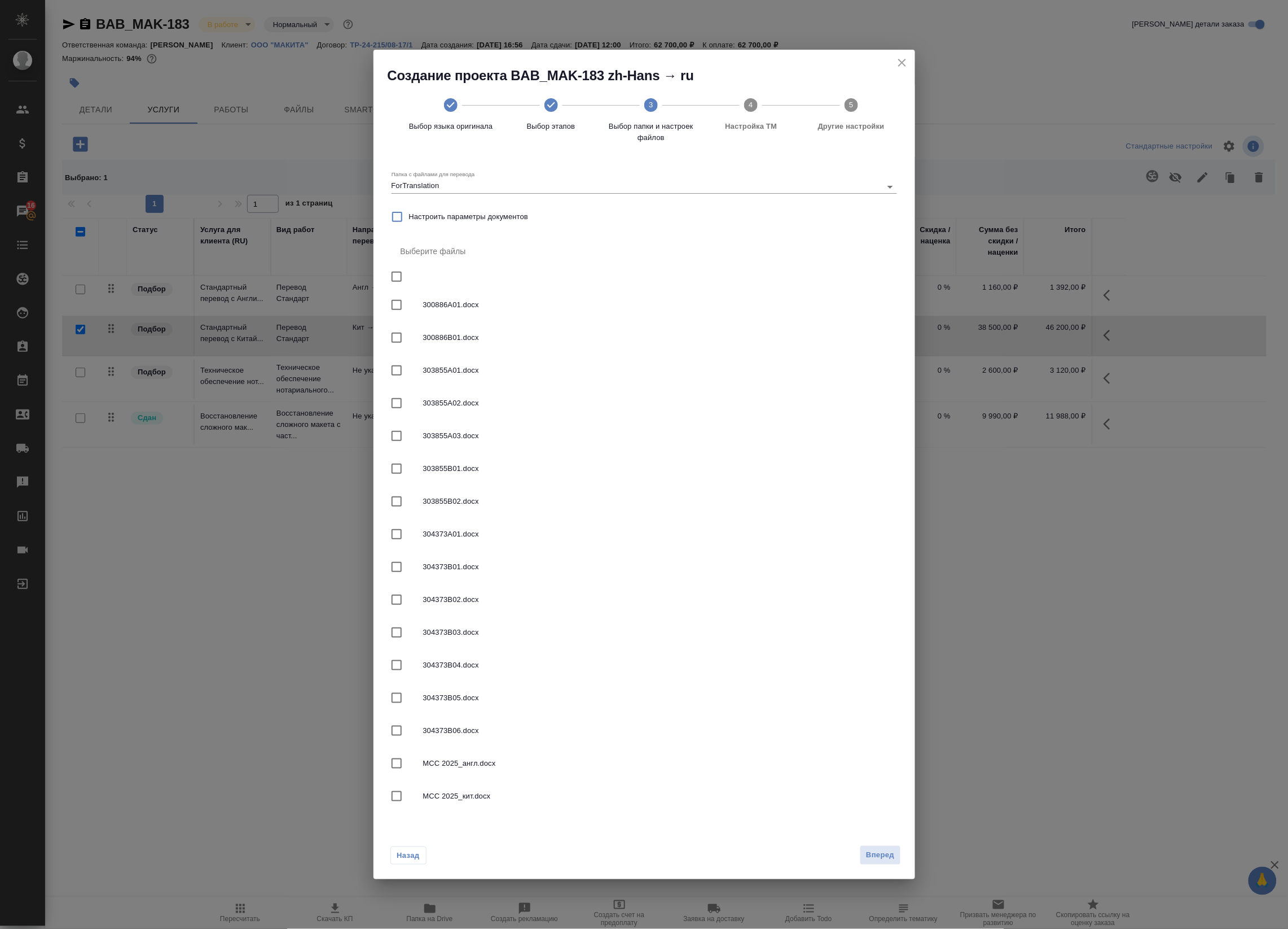
checkbox input "true"
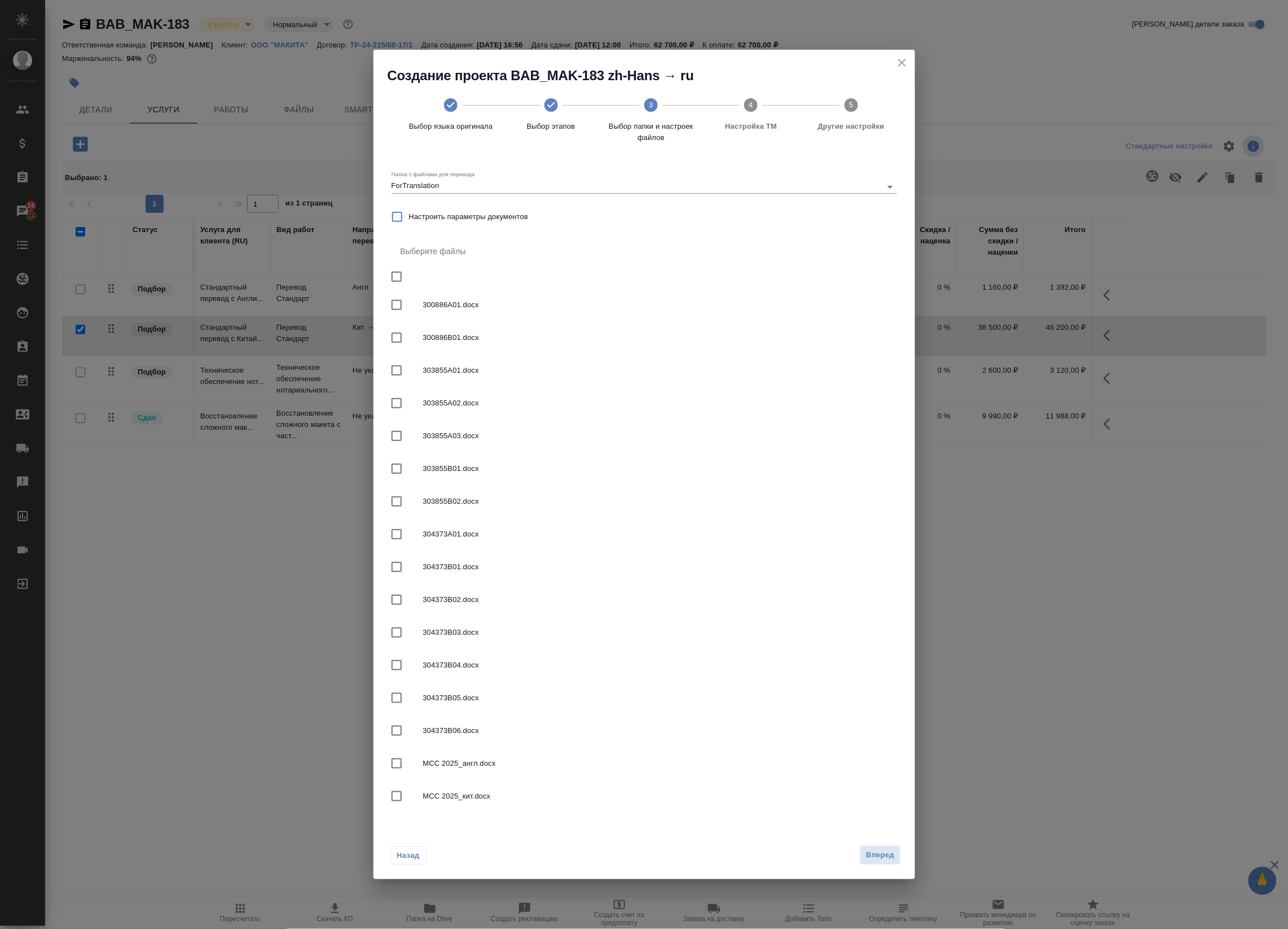
checkbox input "true"
click at [396, 766] on input "checkbox" at bounding box center [396, 763] width 24 height 24
checkbox input "false"
click at [879, 853] on span "Вперед" at bounding box center [880, 855] width 28 height 13
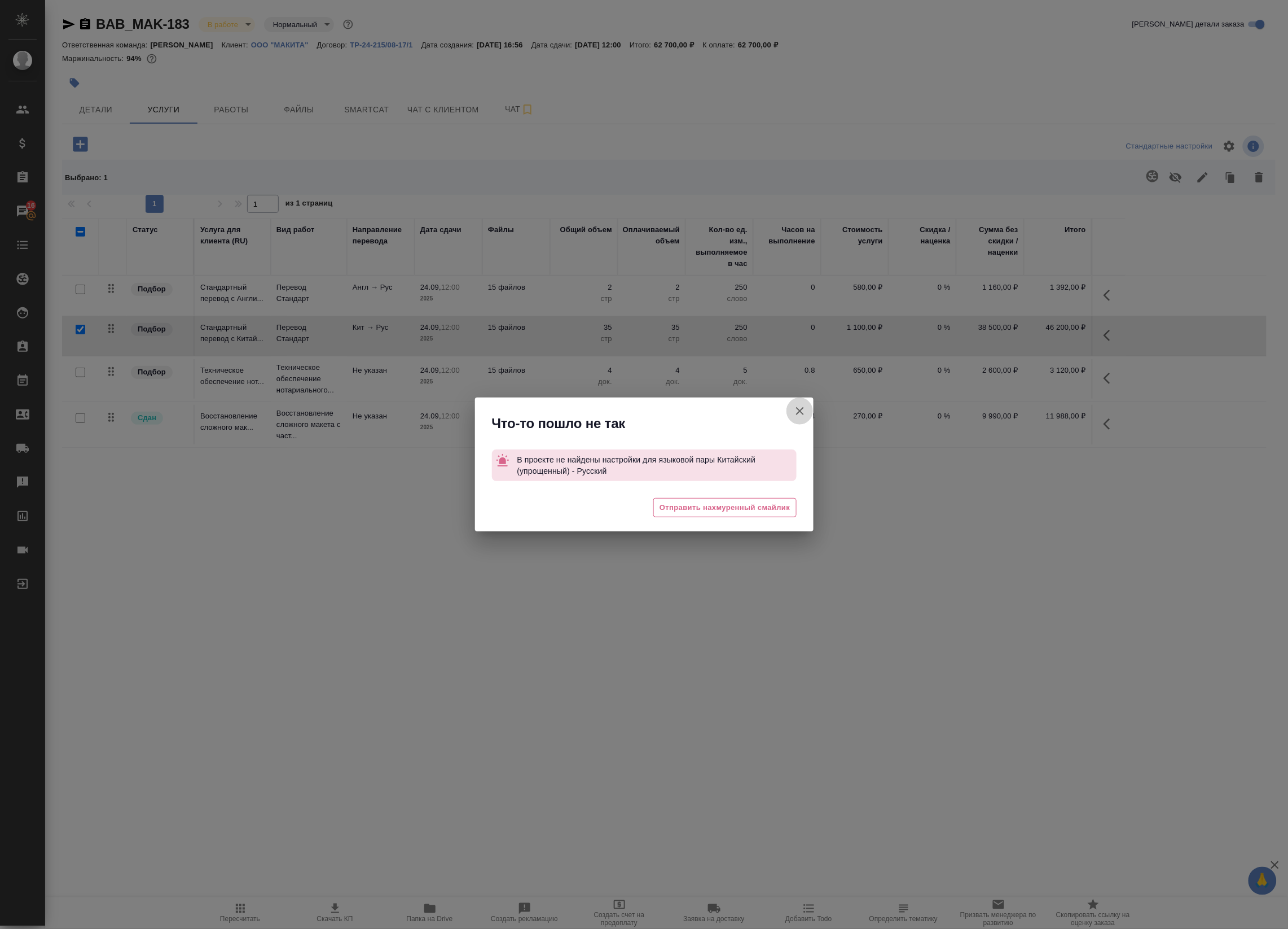
click at [798, 410] on icon "button" at bounding box center [800, 411] width 14 height 14
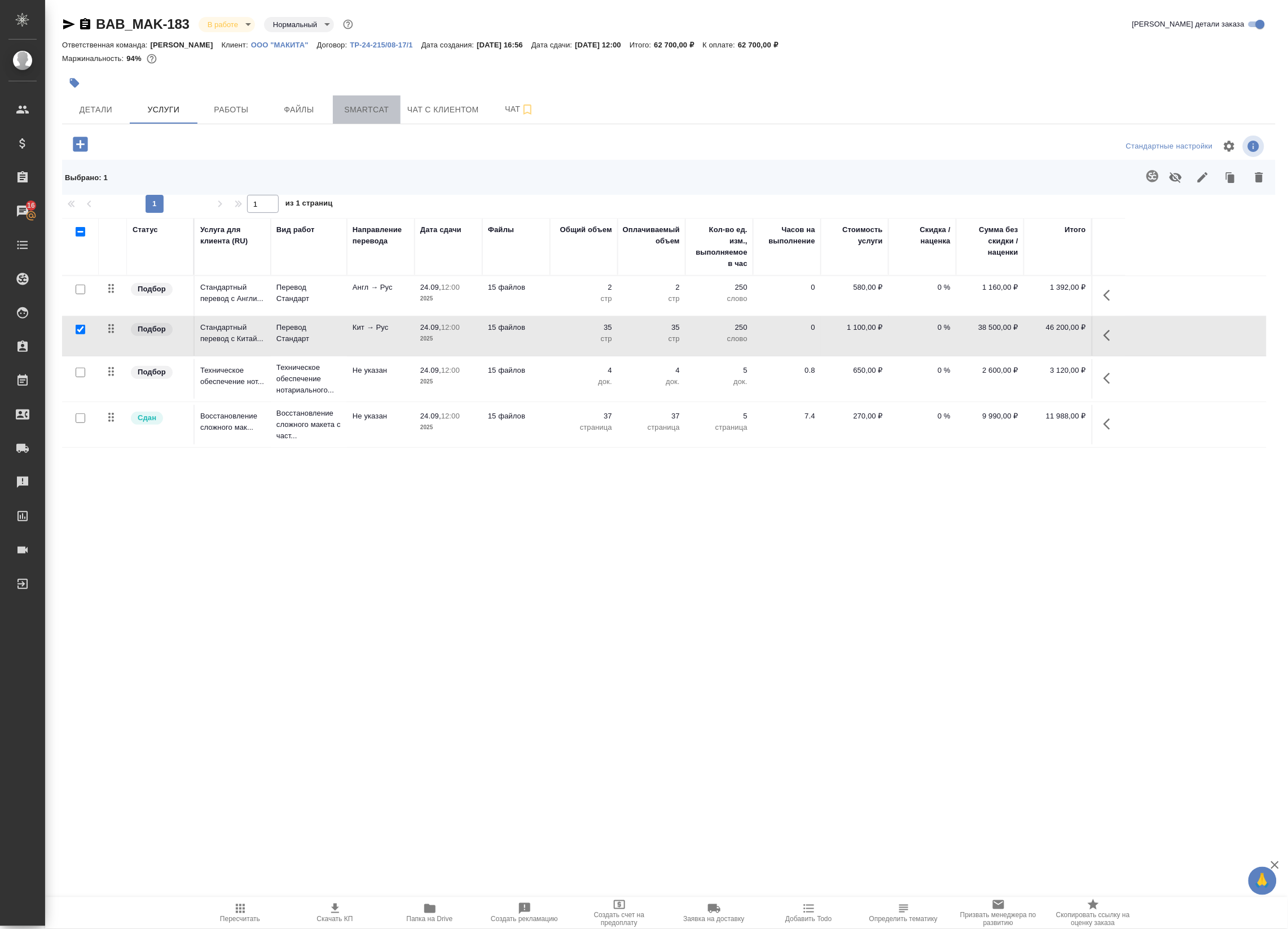
click at [379, 108] on span "Smartcat" at bounding box center [367, 110] width 54 height 14
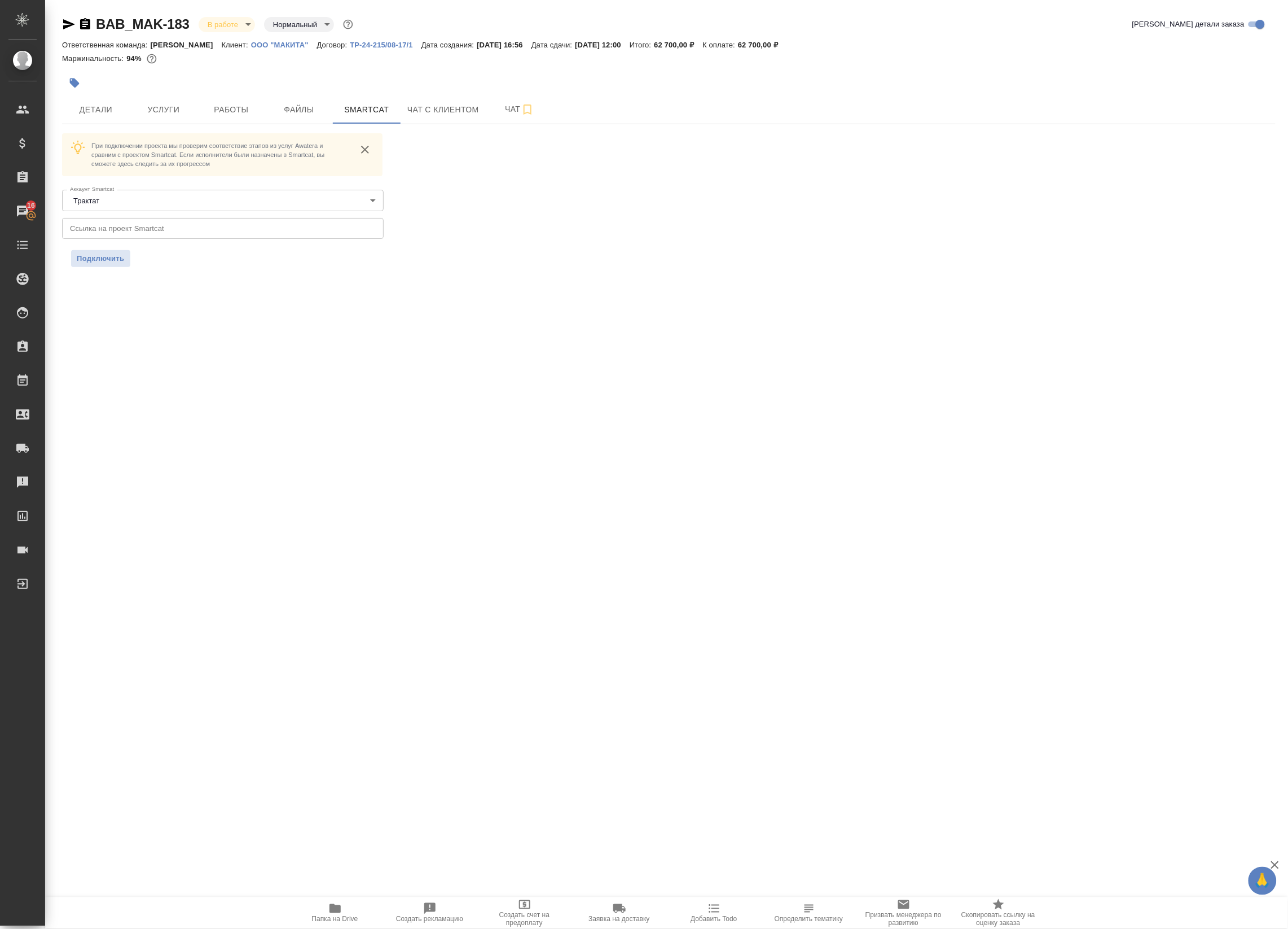
click at [319, 156] on p "При подключении проекта мы проверим соответствие этапов из услуг Awatera и срав…" at bounding box center [219, 155] width 256 height 27
click at [274, 44] on p "ООО "МАКИТА"" at bounding box center [284, 45] width 66 height 8
click at [68, 28] on icon "button" at bounding box center [68, 24] width 14 height 14
click at [85, 31] on div "BAB_MAK-183 В работе inProgress Нормальный normal" at bounding box center [208, 25] width 294 height 18
click at [88, 24] on icon "button" at bounding box center [85, 23] width 10 height 11
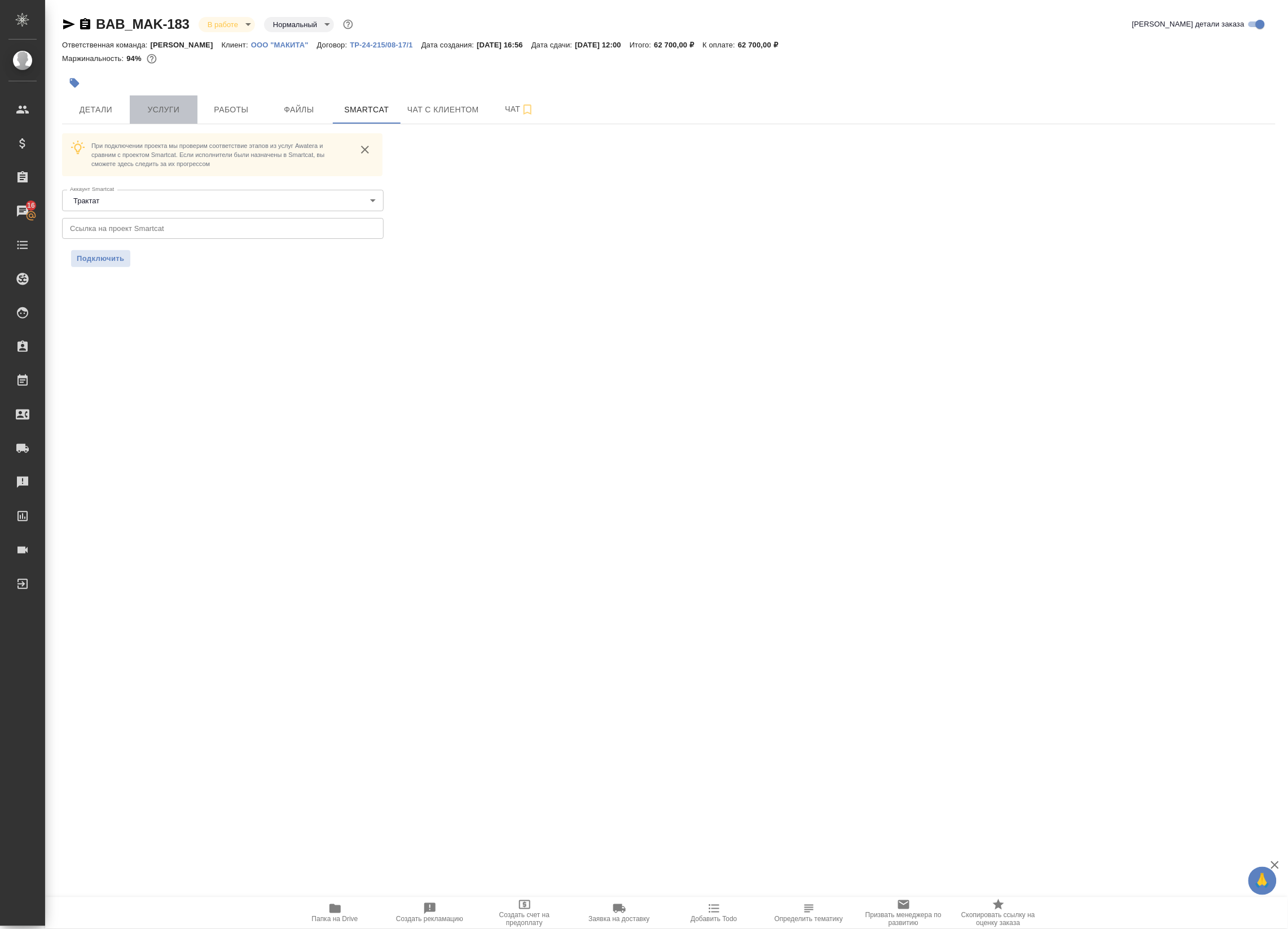
click at [179, 99] on button "Услуги" at bounding box center [163, 110] width 68 height 28
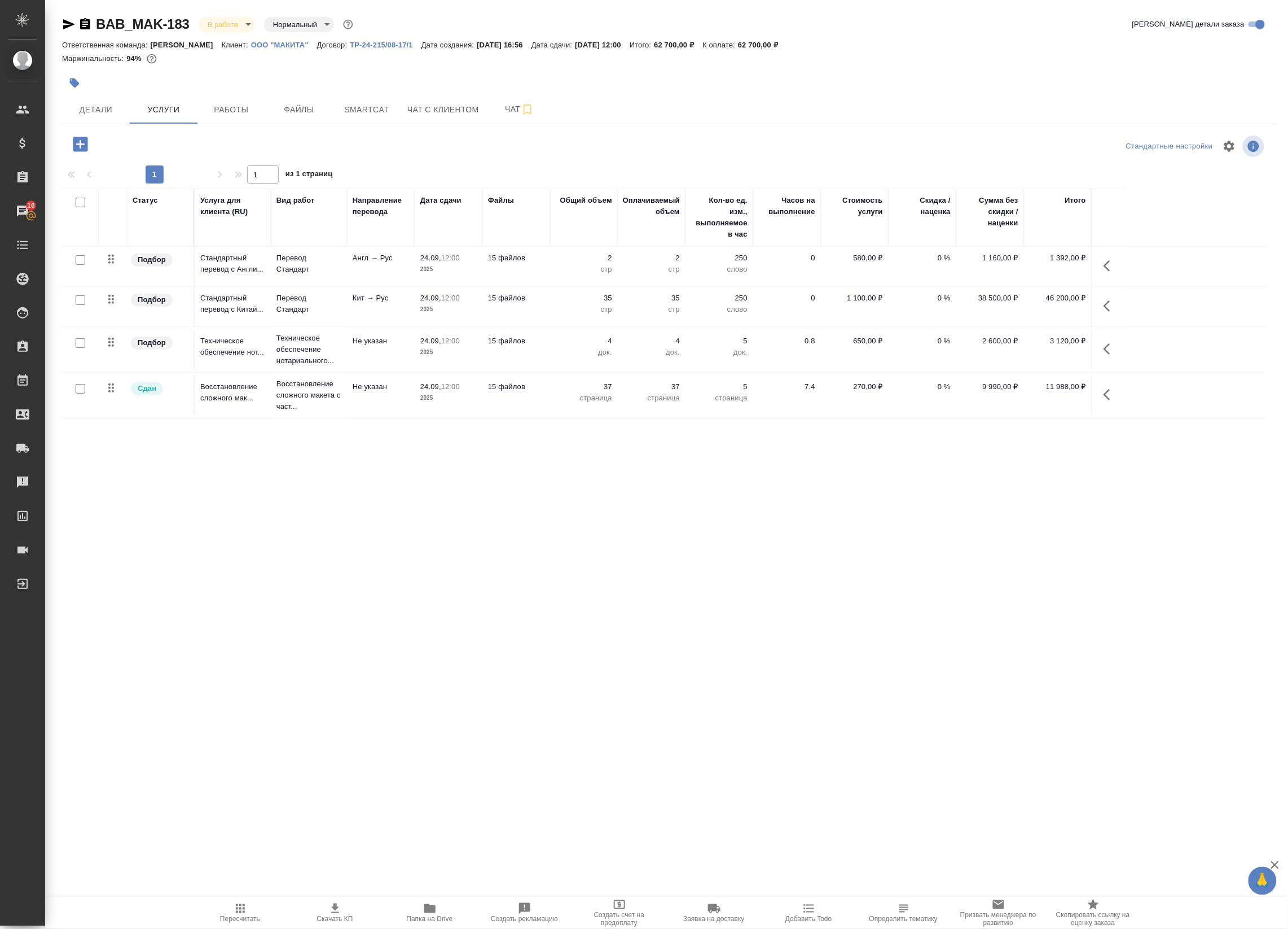
click at [82, 301] on input "checkbox" at bounding box center [80, 300] width 10 height 10
checkbox input "true"
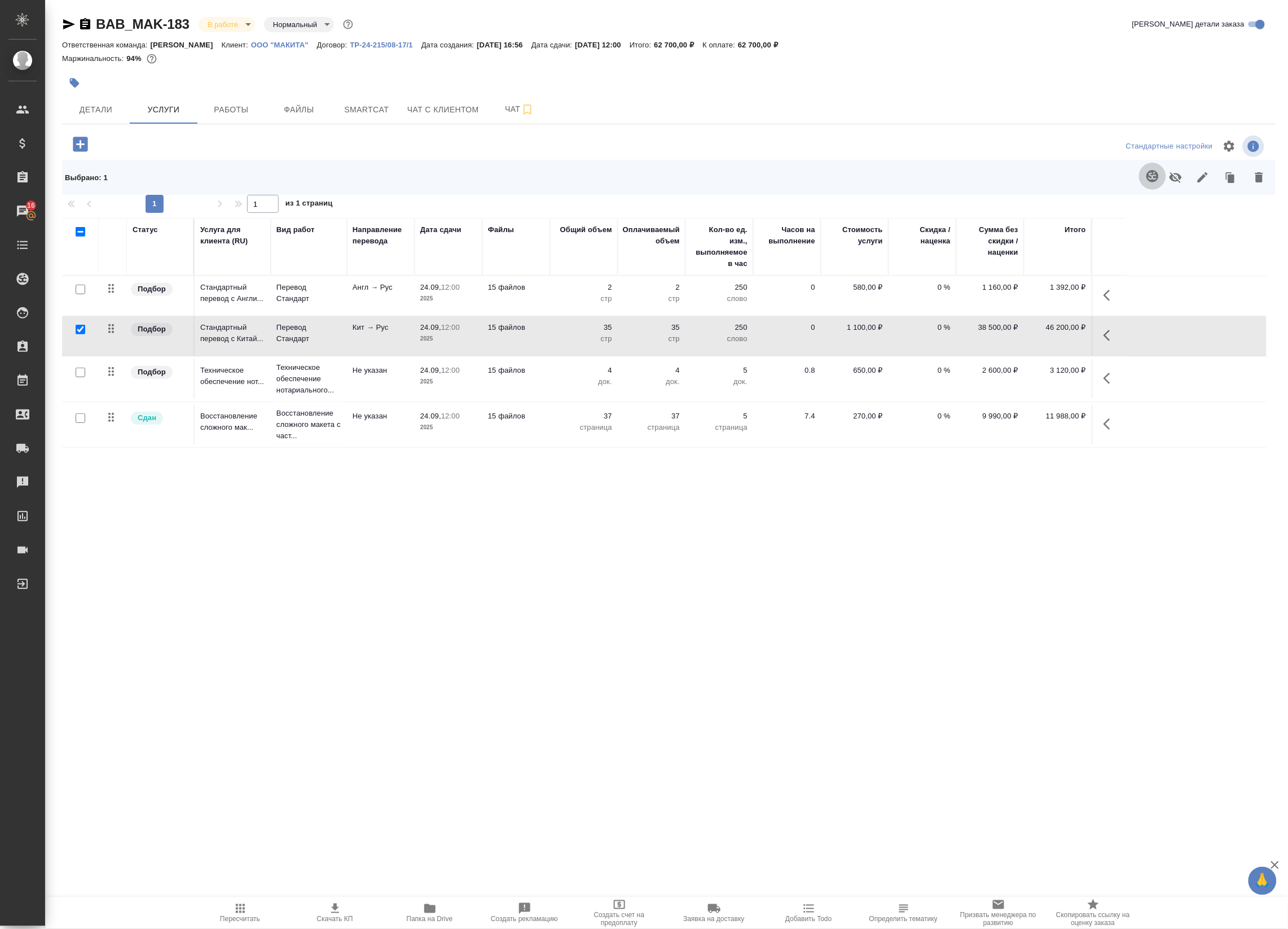
click at [1147, 182] on icon "button" at bounding box center [1152, 176] width 14 height 14
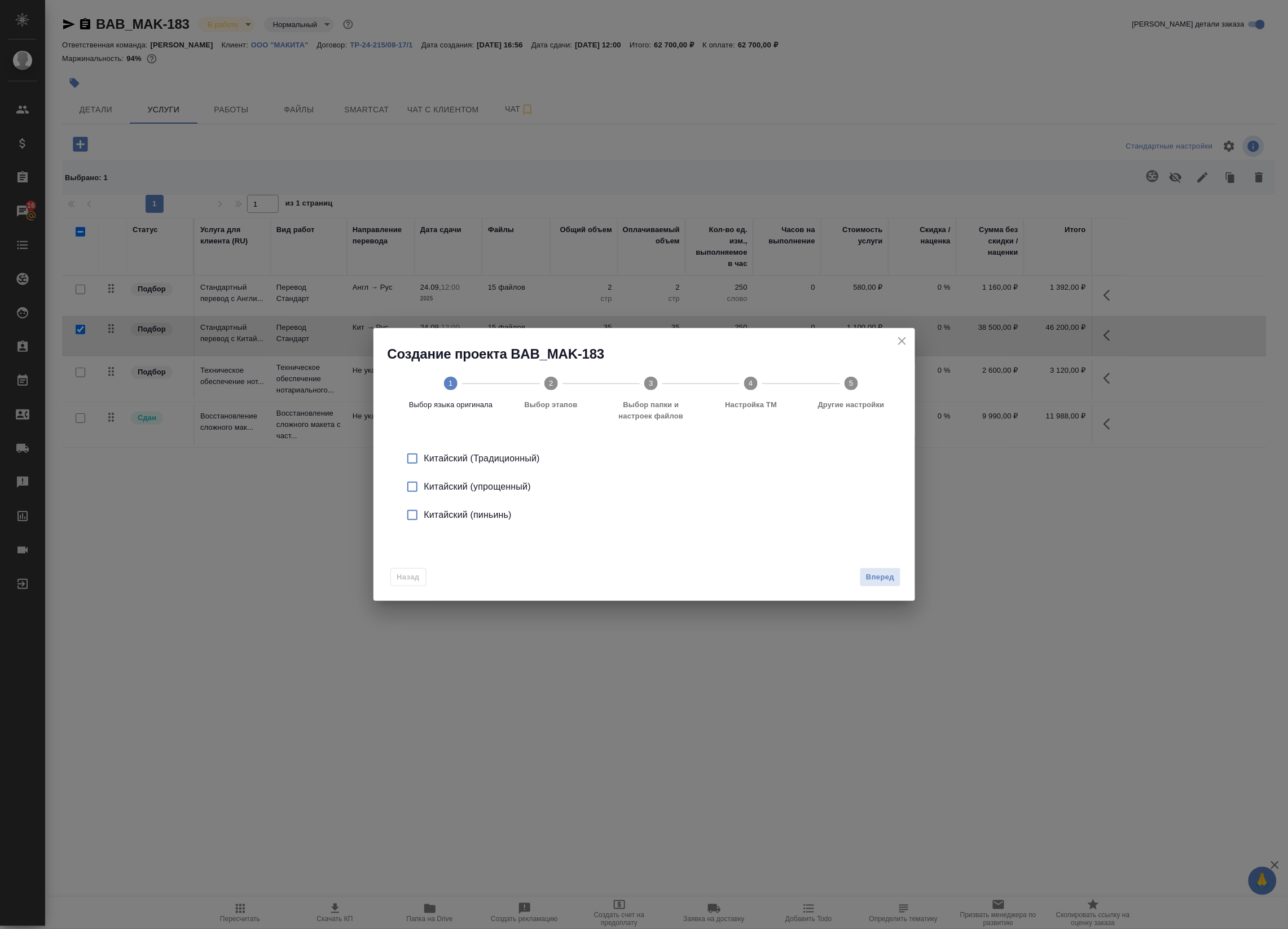
click at [527, 482] on div "Китайский (упрощенный)" at bounding box center [656, 486] width 464 height 14
click at [903, 336] on icon "close" at bounding box center [902, 341] width 14 height 14
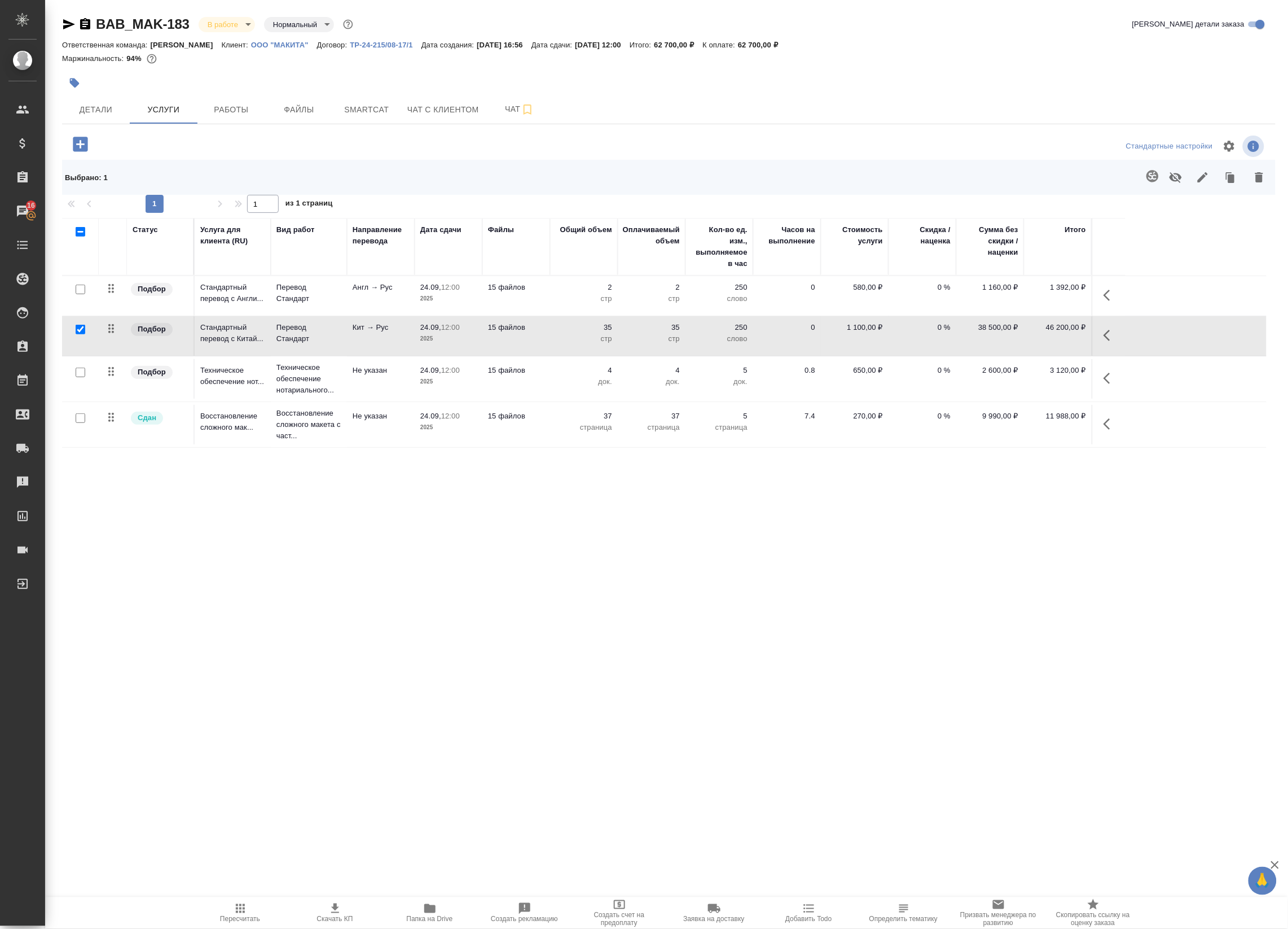
drag, startPoint x: 1129, startPoint y: 334, endPoint x: 1114, endPoint y: 337, distance: 15.3
click at [1126, 334] on tr "Подбор Стандартный перевод с Китай... Перевод Стандарт Кит → Рус 24.09, 12:00 2…" at bounding box center [664, 336] width 1205 height 40
click at [1112, 337] on icon "button" at bounding box center [1111, 335] width 14 height 14
click at [992, 340] on button "button" at bounding box center [1001, 335] width 27 height 27
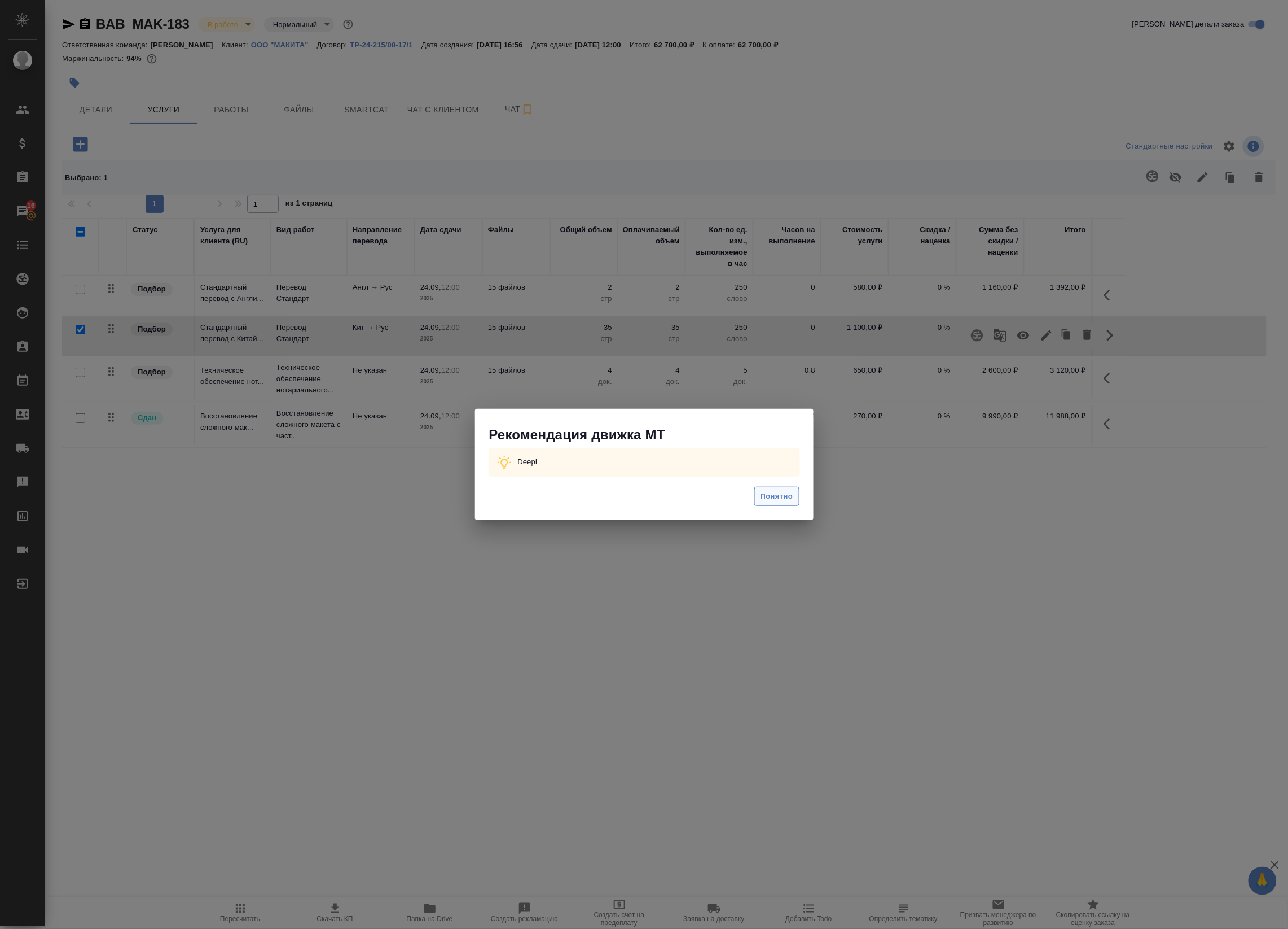
click at [785, 493] on span "Понятно" at bounding box center [777, 496] width 32 height 13
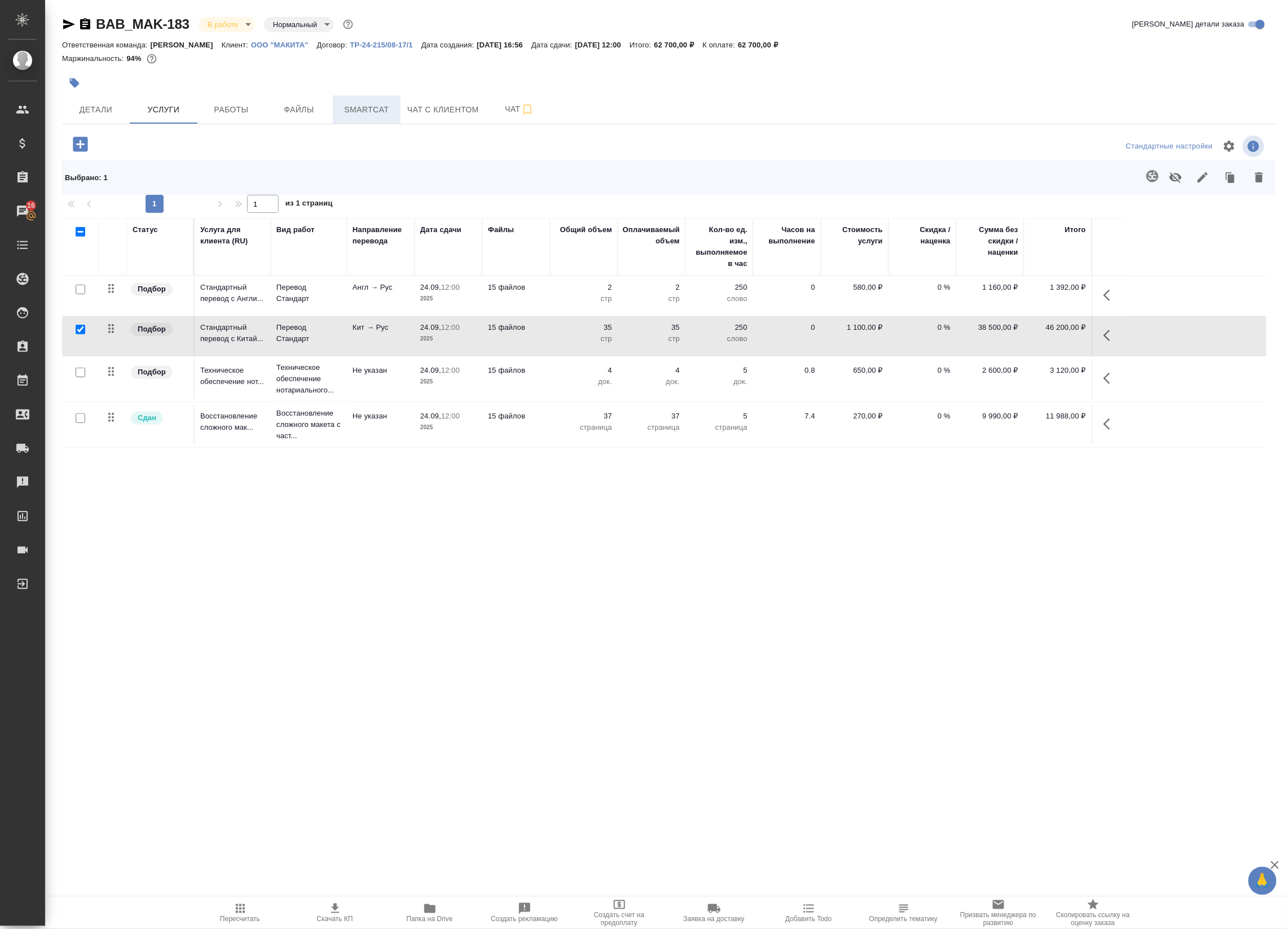
click at [339, 115] on span "Smartcat" at bounding box center [367, 110] width 54 height 14
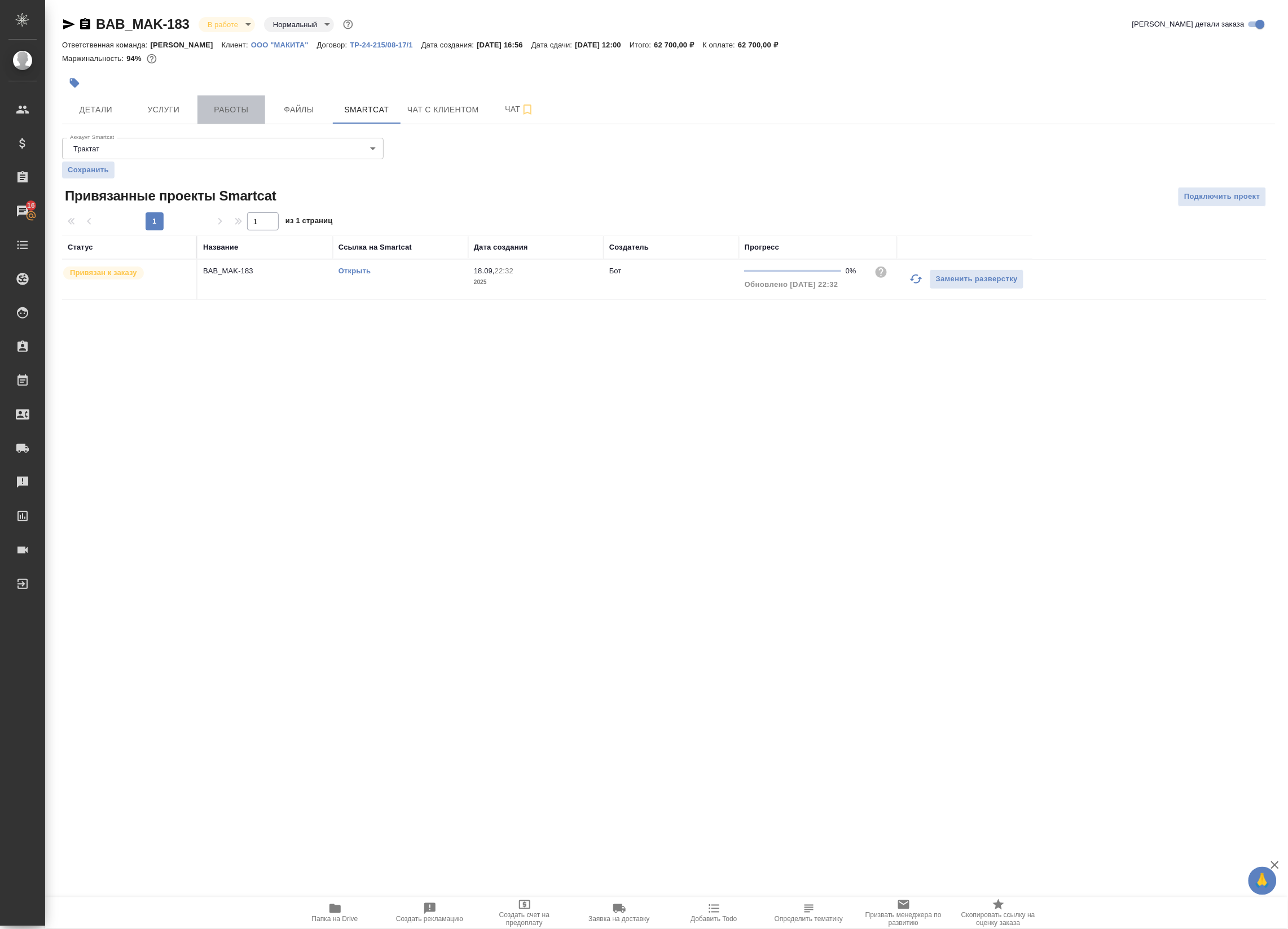
click at [237, 111] on span "Работы" at bounding box center [232, 110] width 54 height 14
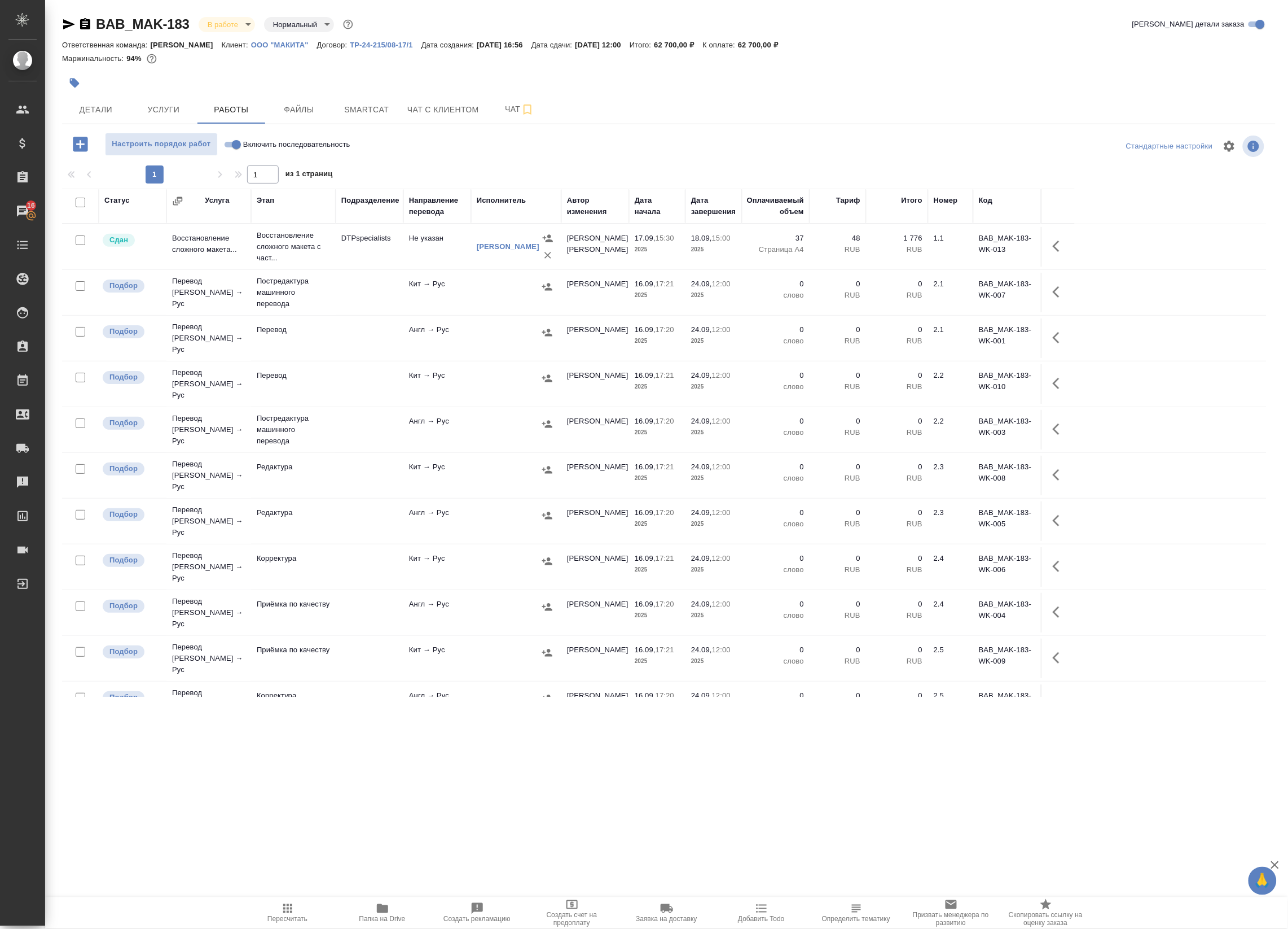
click at [384, 374] on td at bounding box center [369, 383] width 68 height 39
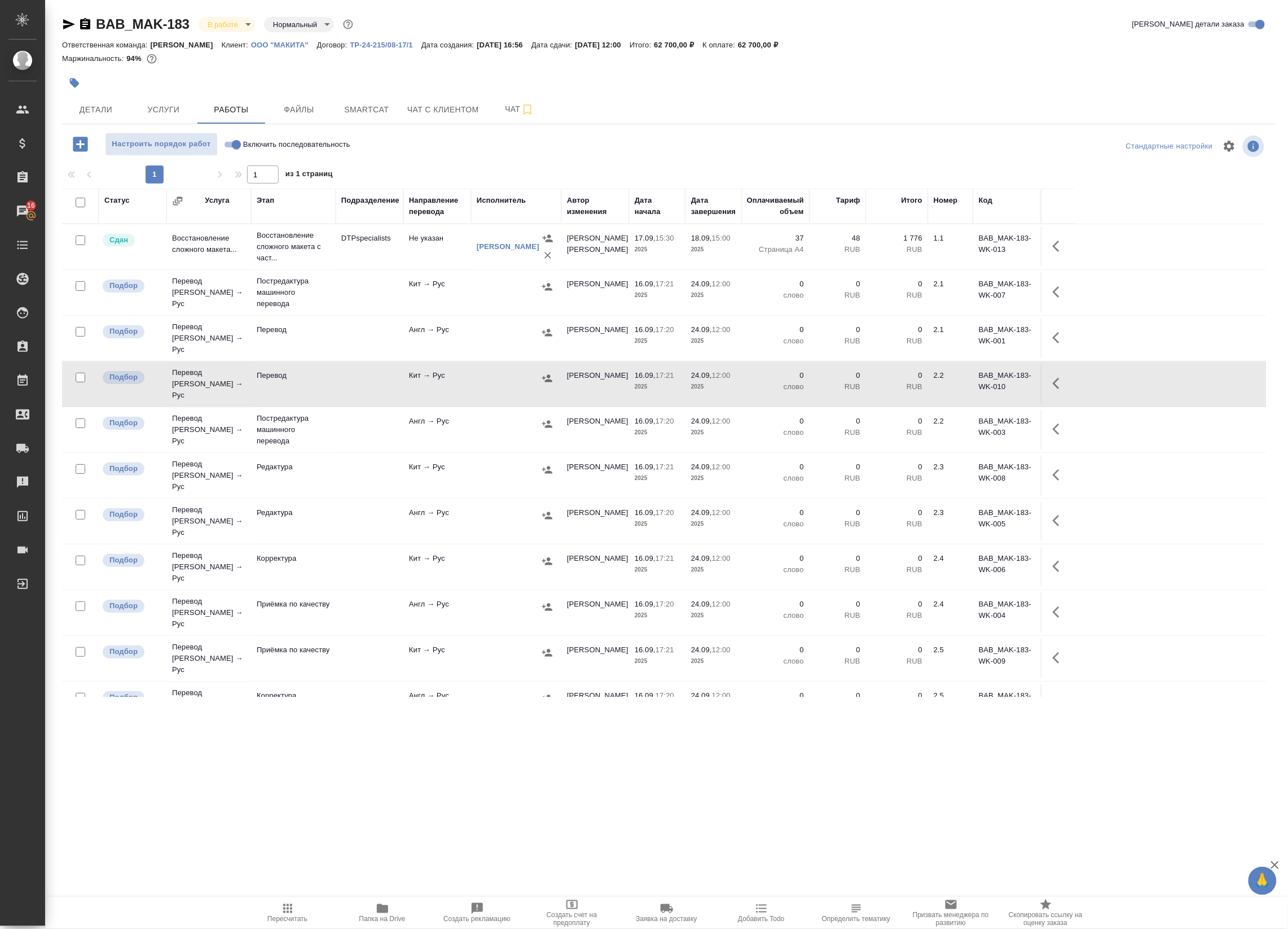
click at [399, 410] on td at bounding box center [369, 429] width 68 height 39
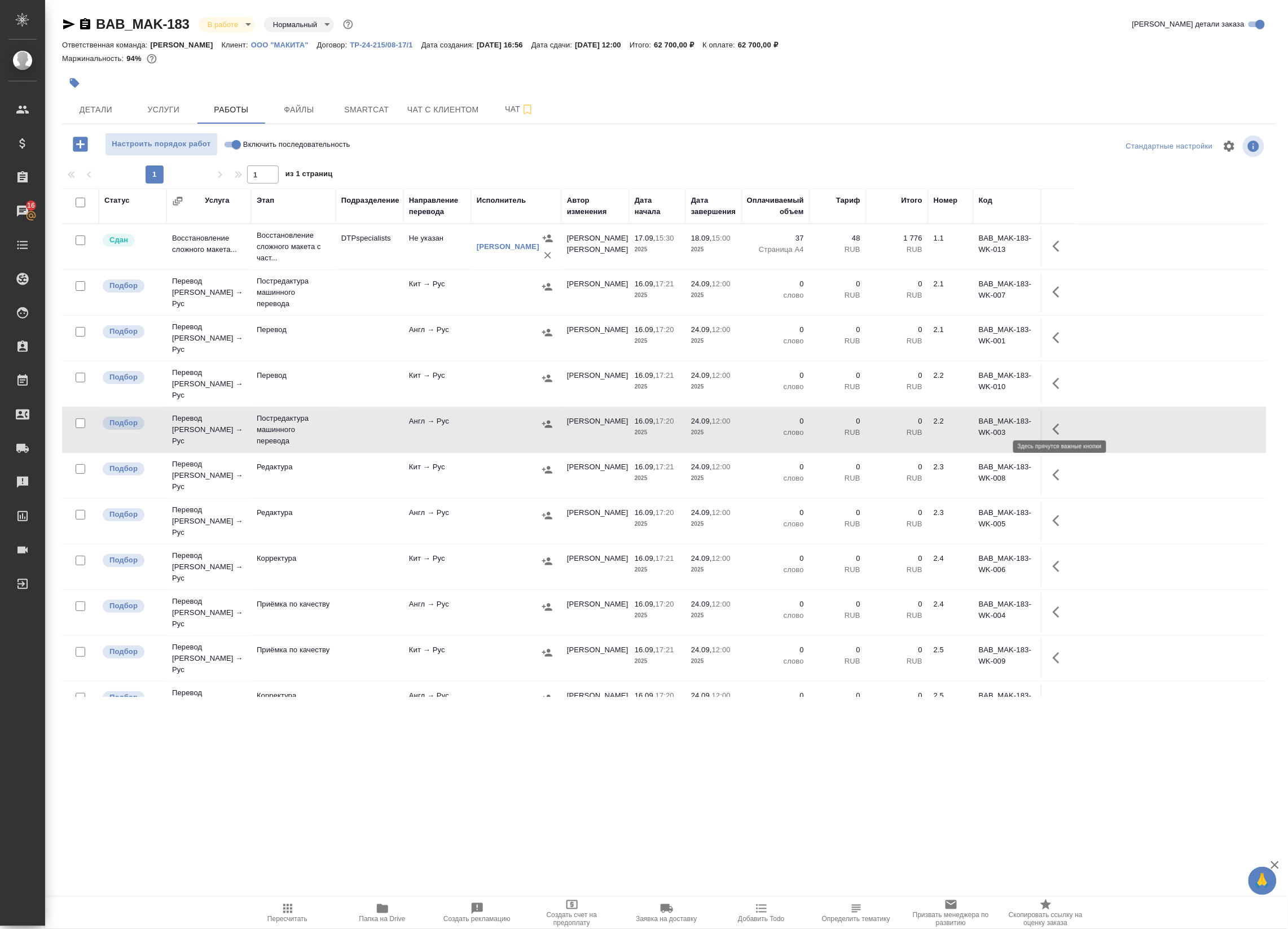
click at [1055, 422] on icon "button" at bounding box center [1060, 429] width 14 height 14
click at [978, 422] on icon "button" at bounding box center [976, 429] width 14 height 14
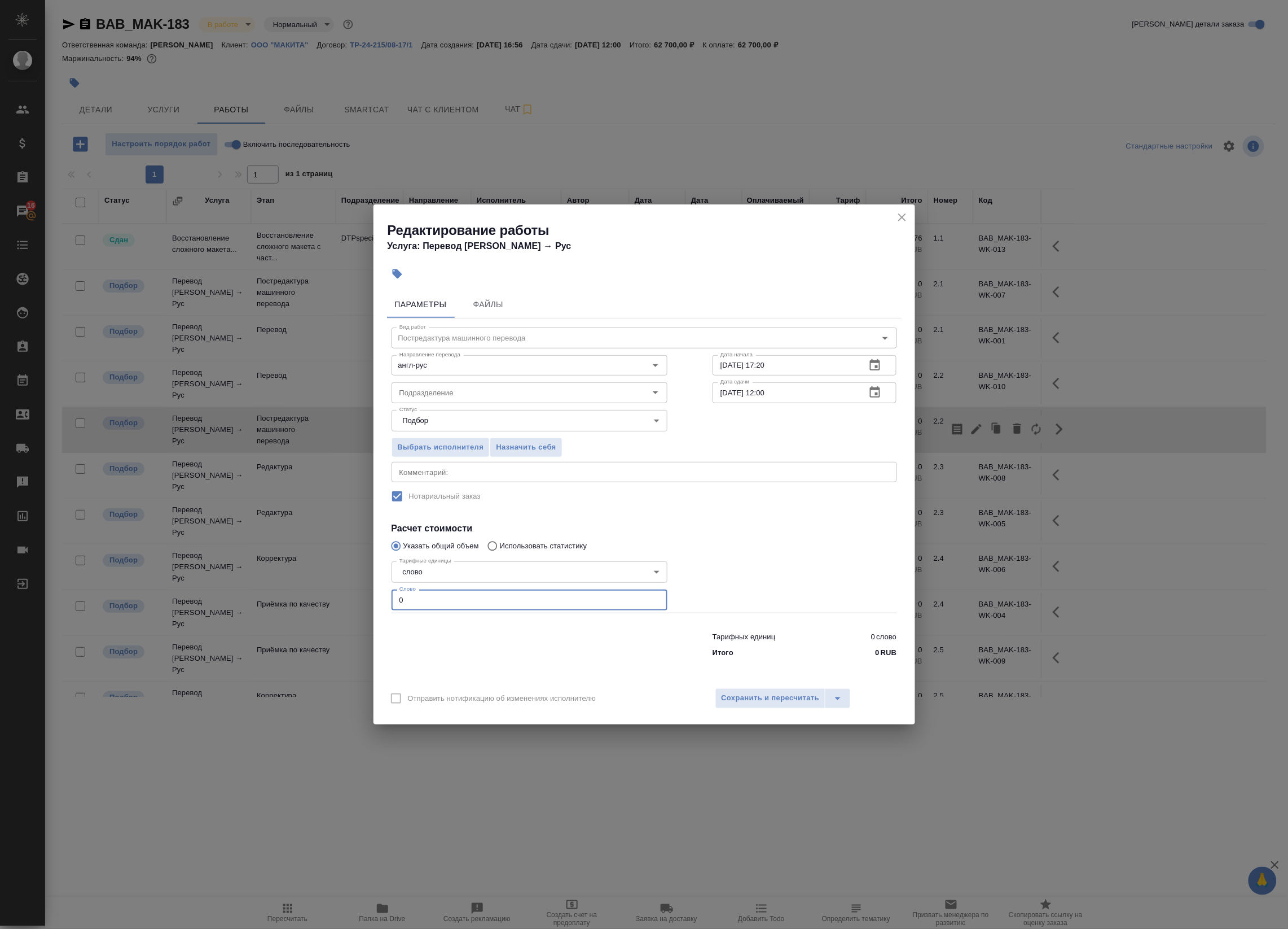
drag, startPoint x: 455, startPoint y: 591, endPoint x: 279, endPoint y: 576, distance: 176.6
click at [282, 576] on div "Редактирование работы Услуга: Перевод Стандарт Англ → Рус Параметры Файлы Вид р…" at bounding box center [644, 464] width 1288 height 929
paste input "6551"
type input "6551"
click at [754, 695] on span "Сохранить и пересчитать" at bounding box center [770, 698] width 98 height 13
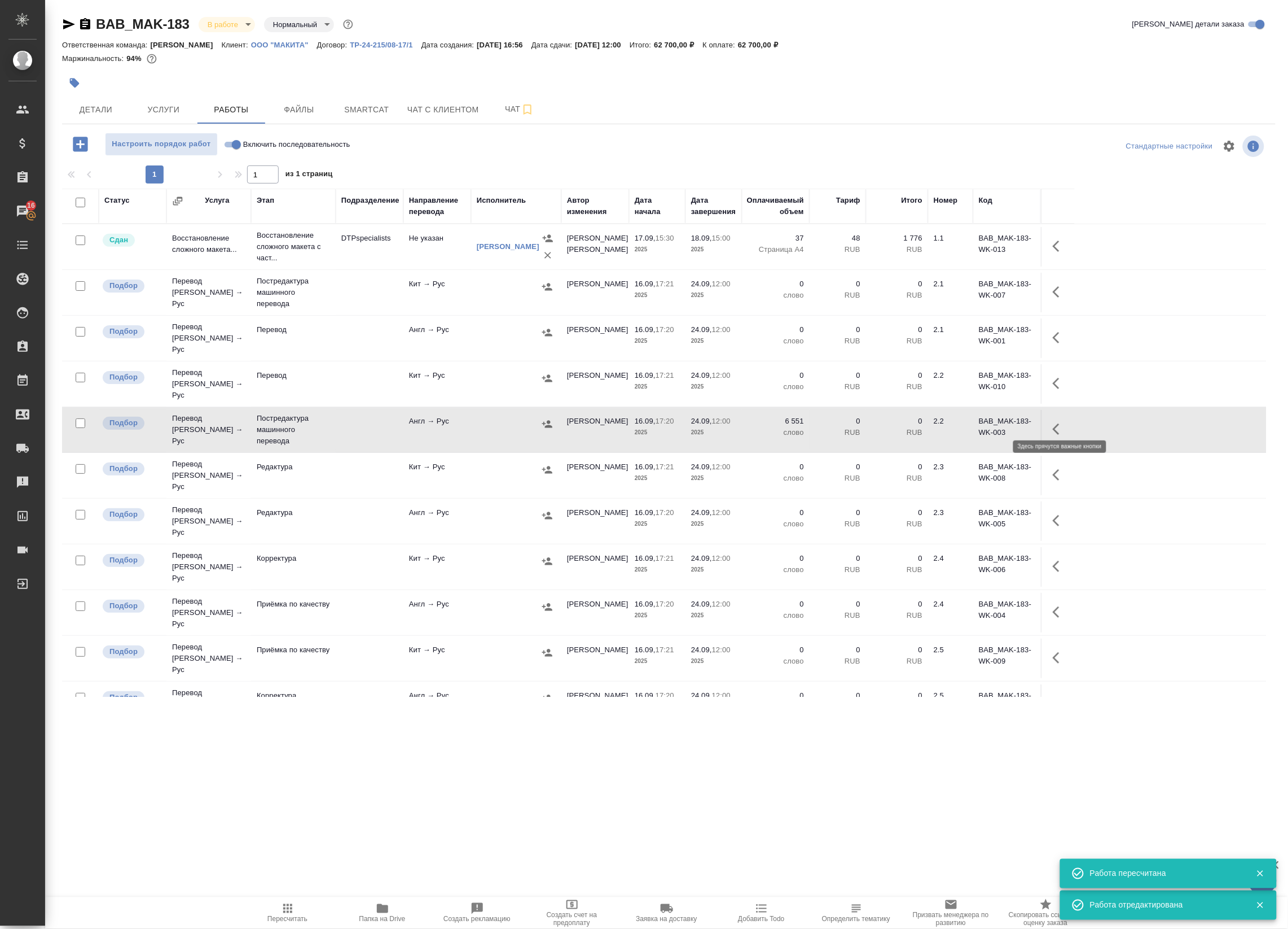
click at [1056, 422] on icon "button" at bounding box center [1060, 429] width 14 height 14
click at [982, 427] on button "button" at bounding box center [977, 429] width 19 height 27
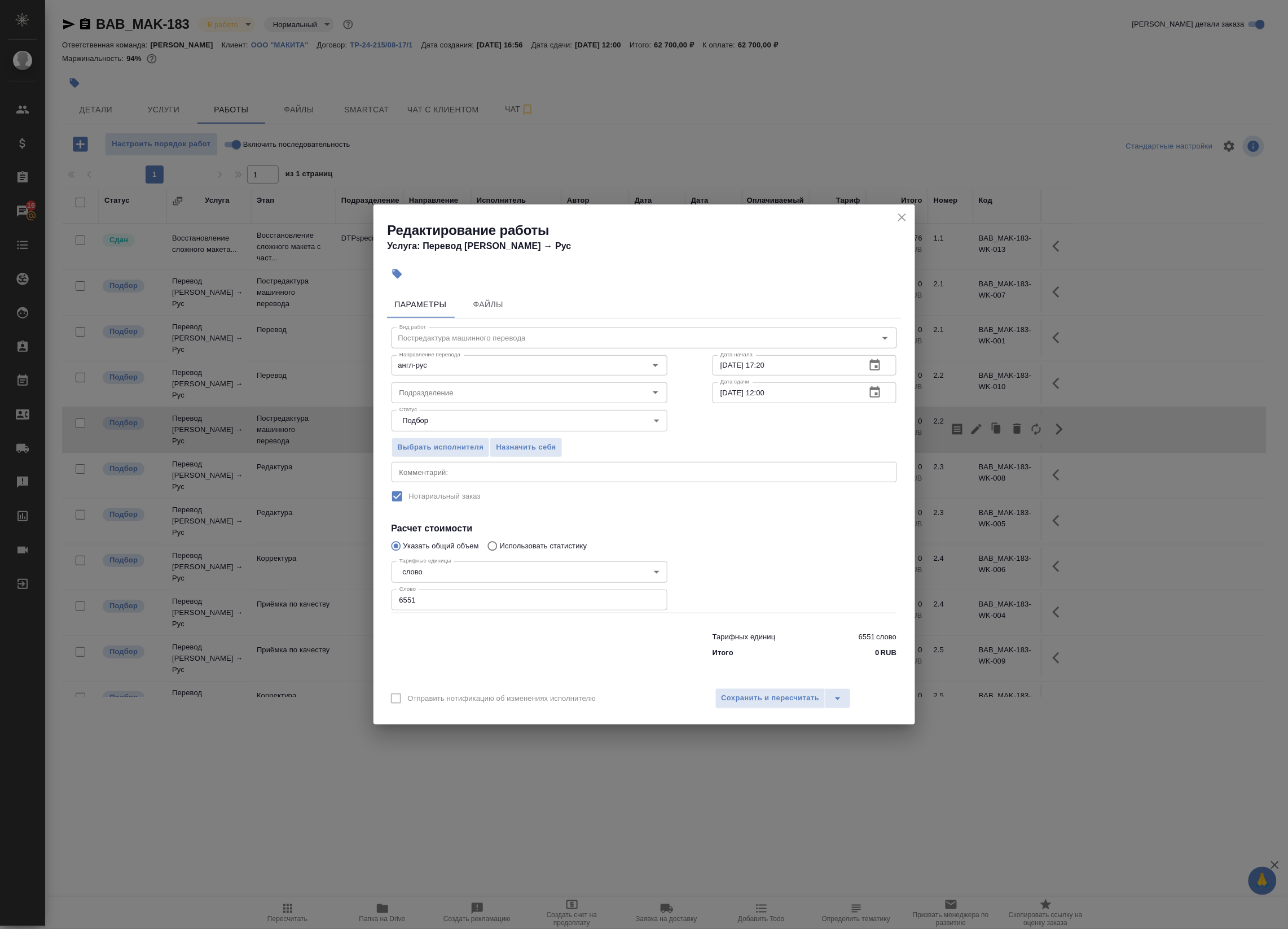
click at [876, 388] on icon "button" at bounding box center [875, 391] width 10 height 11
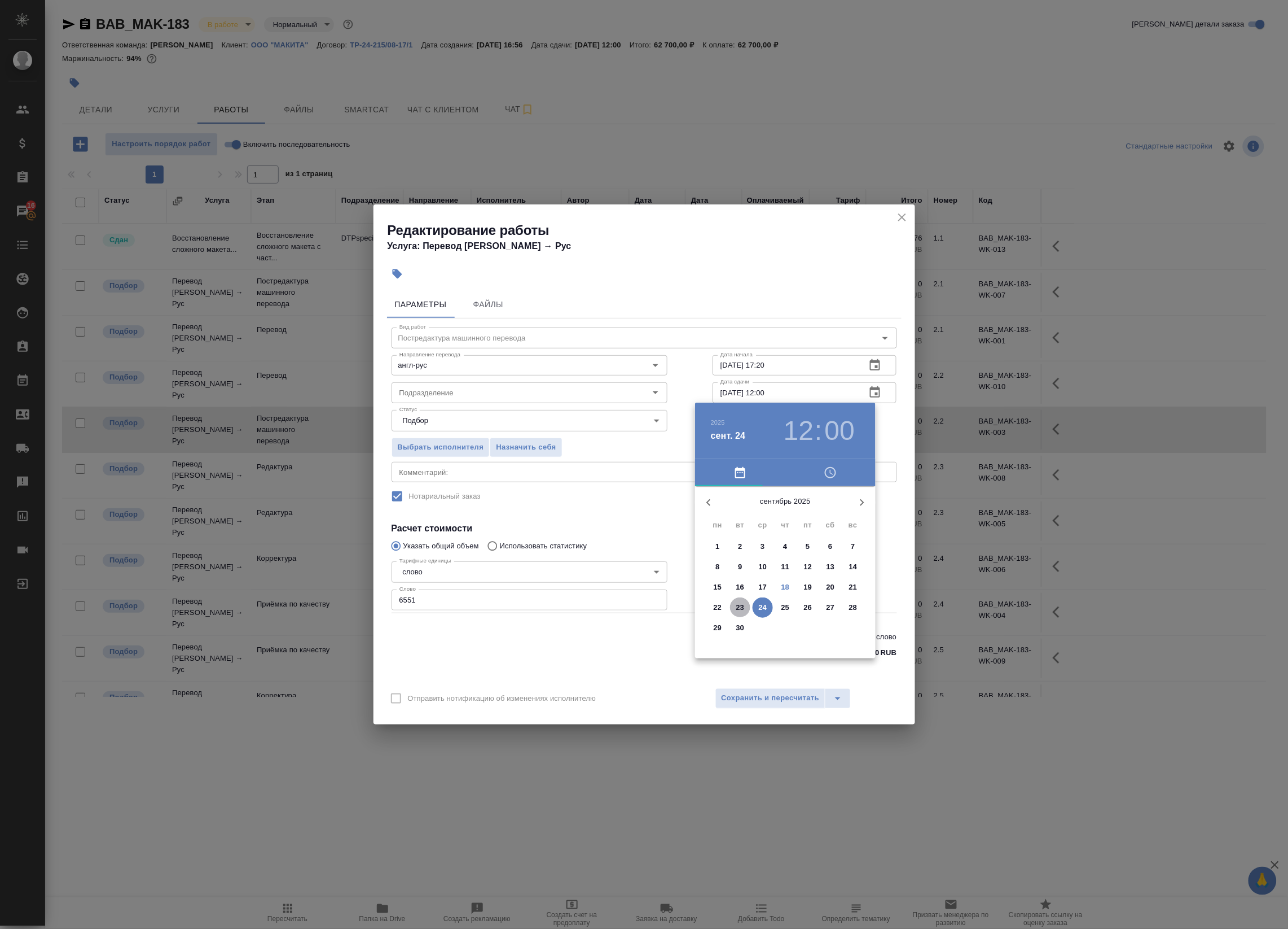
click at [747, 611] on span "23" at bounding box center [740, 607] width 20 height 11
click at [789, 514] on div at bounding box center [785, 575] width 146 height 147
click at [789, 512] on div at bounding box center [785, 575] width 146 height 147
click at [787, 514] on div at bounding box center [785, 575] width 146 height 147
click at [847, 577] on div at bounding box center [785, 575] width 146 height 147
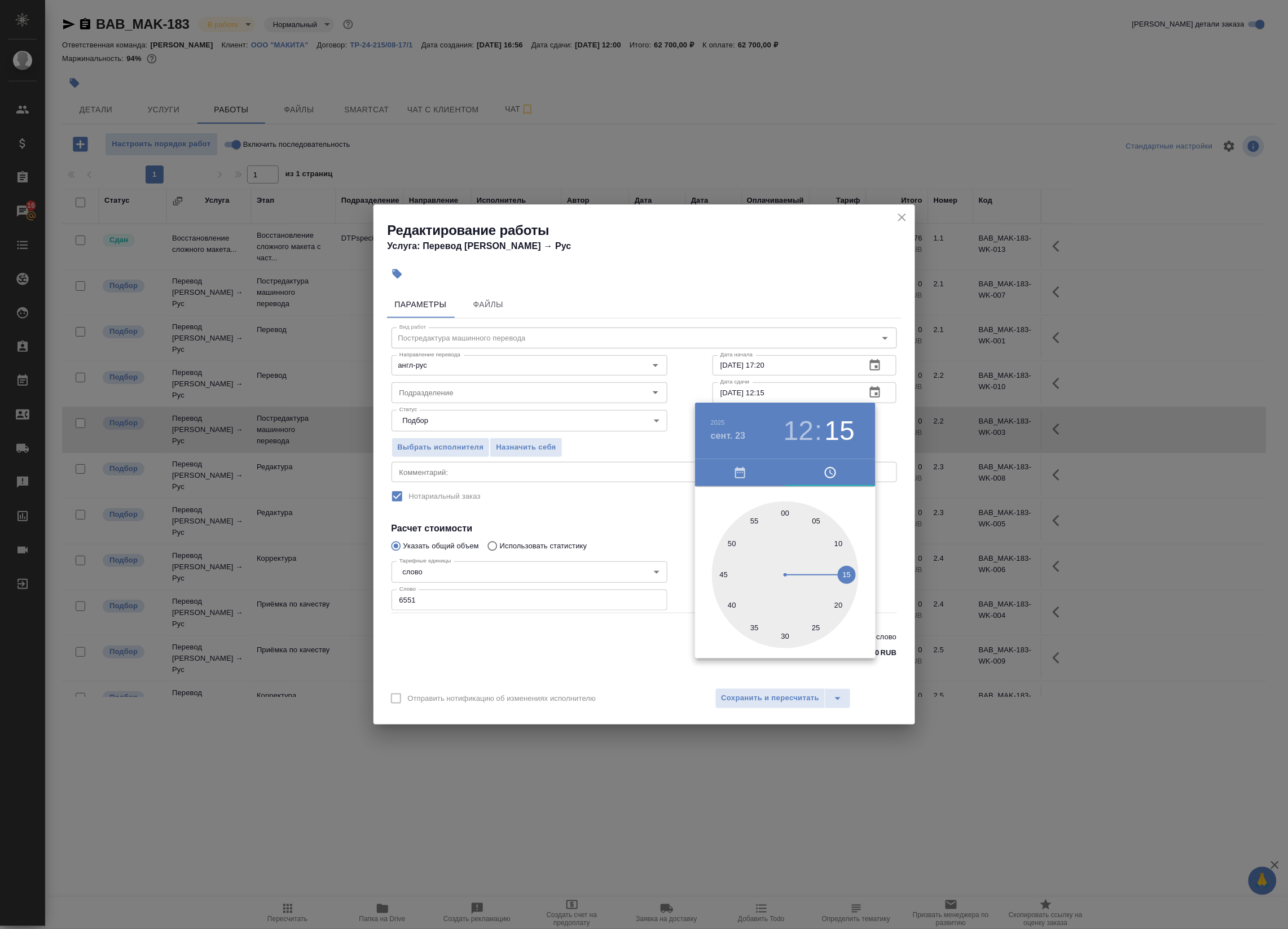
click at [790, 425] on h3 "12" at bounding box center [799, 431] width 30 height 32
click at [824, 569] on div at bounding box center [785, 575] width 146 height 147
type input "23.09.2025 15:00"
click at [785, 513] on div at bounding box center [785, 575] width 146 height 147
click at [892, 436] on div at bounding box center [644, 464] width 1288 height 929
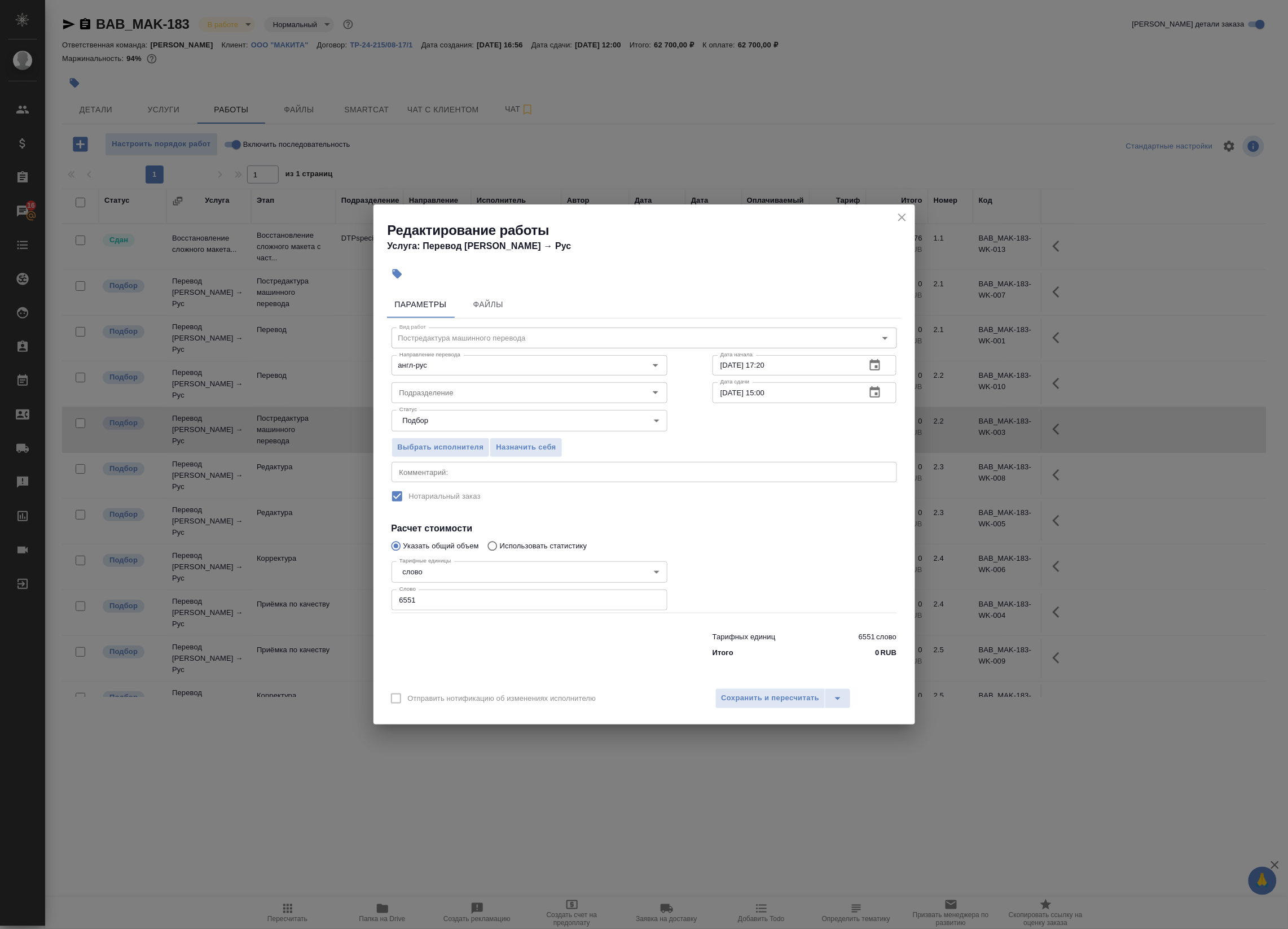
click at [581, 466] on div "x Комментарий:" at bounding box center [645, 471] width 506 height 20
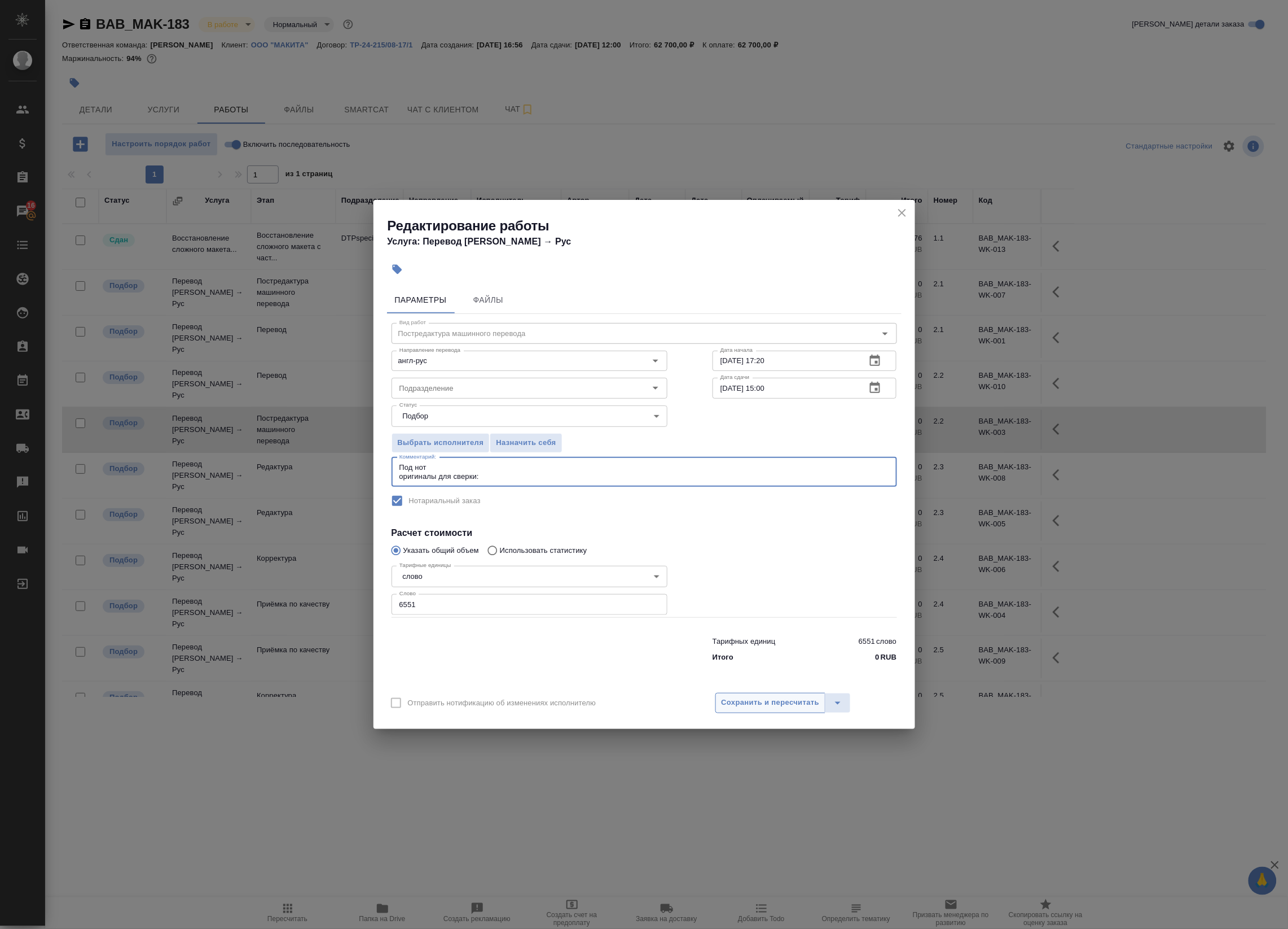
type textarea "Под нот оригиналы для сверки:"
click at [740, 707] on span "Сохранить и пересчитать" at bounding box center [770, 702] width 98 height 13
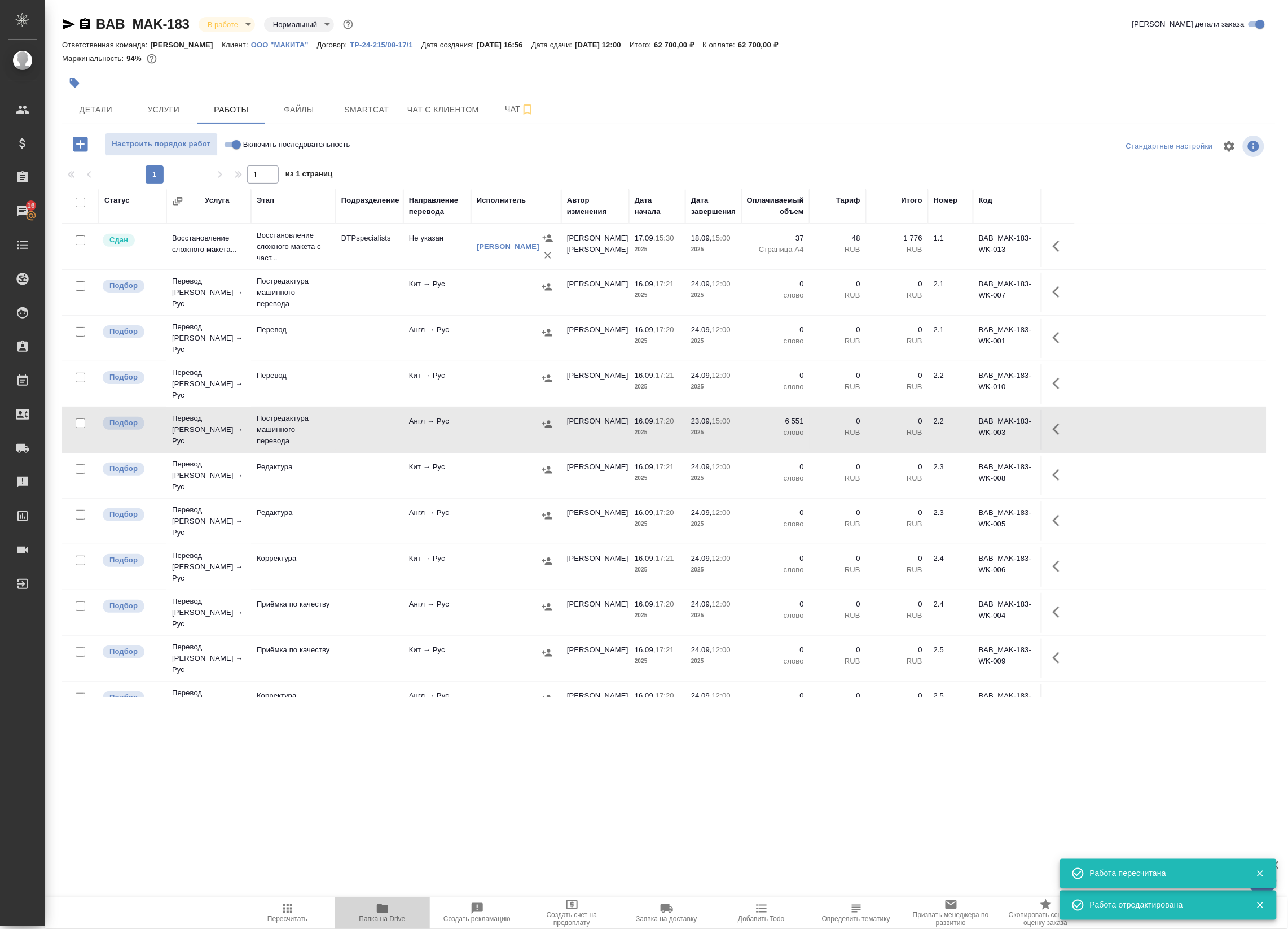
drag, startPoint x: 379, startPoint y: 902, endPoint x: 385, endPoint y: 910, distance: 10.0
click at [385, 910] on icon "button" at bounding box center [382, 908] width 11 height 9
click at [1053, 422] on icon "button" at bounding box center [1060, 429] width 14 height 14
click at [978, 422] on icon "button" at bounding box center [976, 429] width 14 height 14
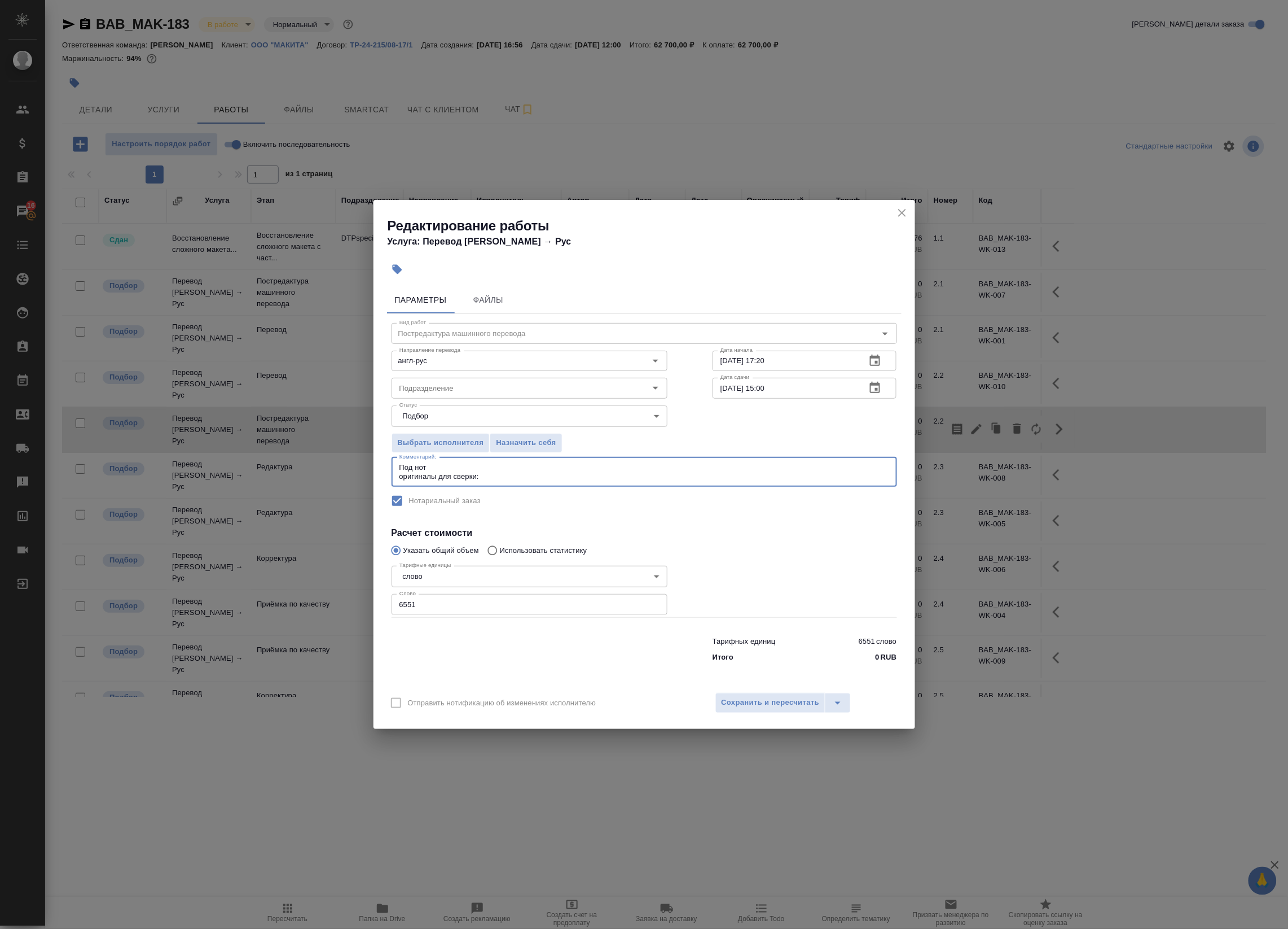
click at [492, 472] on textarea "Под нот оригиналы для сверки:" at bounding box center [644, 471] width 490 height 17
paste textarea "https://drive.awatera.com/s/J7J89osxBxBHond"
type textarea "Под нот оригиналы для сверки:https://drive.awatera.com/s/J7J89osxBxBHond"
click at [753, 697] on span "Сохранить и пересчитать" at bounding box center [770, 702] width 98 height 13
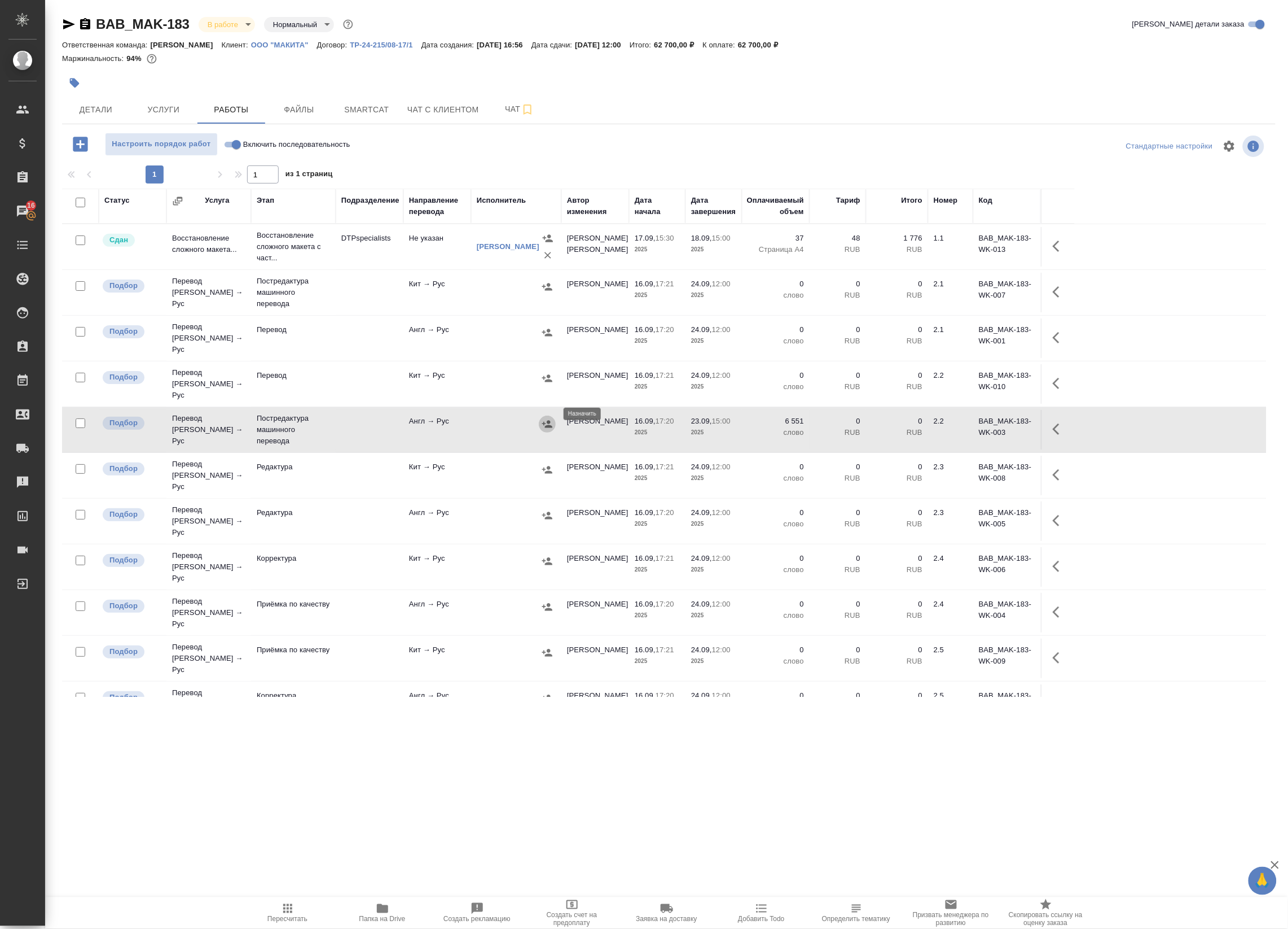
click at [548, 420] on icon "button" at bounding box center [547, 424] width 10 height 7
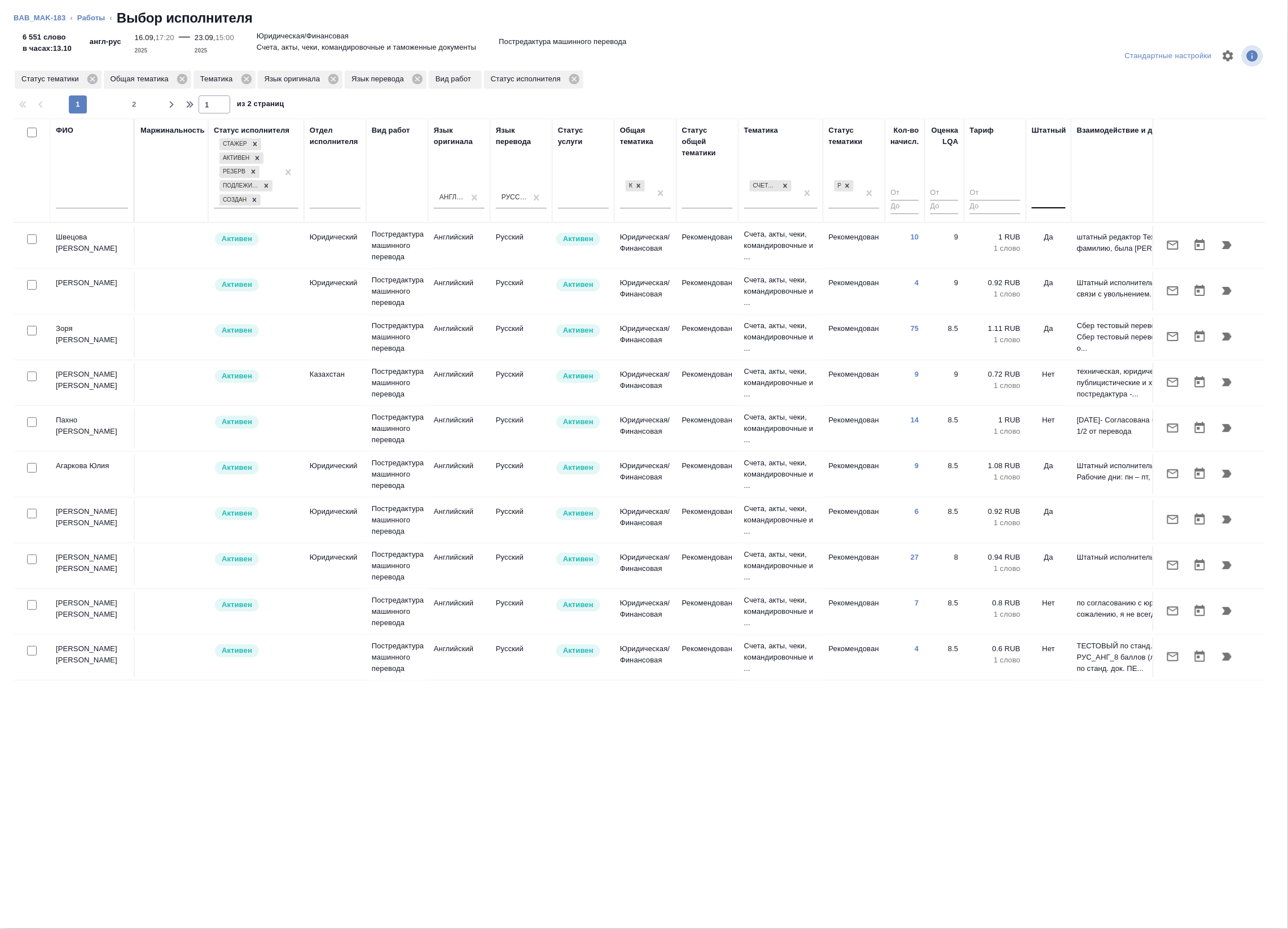
click at [1047, 204] on div at bounding box center [1049, 197] width 34 height 16
click at [1055, 260] on div "Да" at bounding box center [1116, 253] width 169 height 20
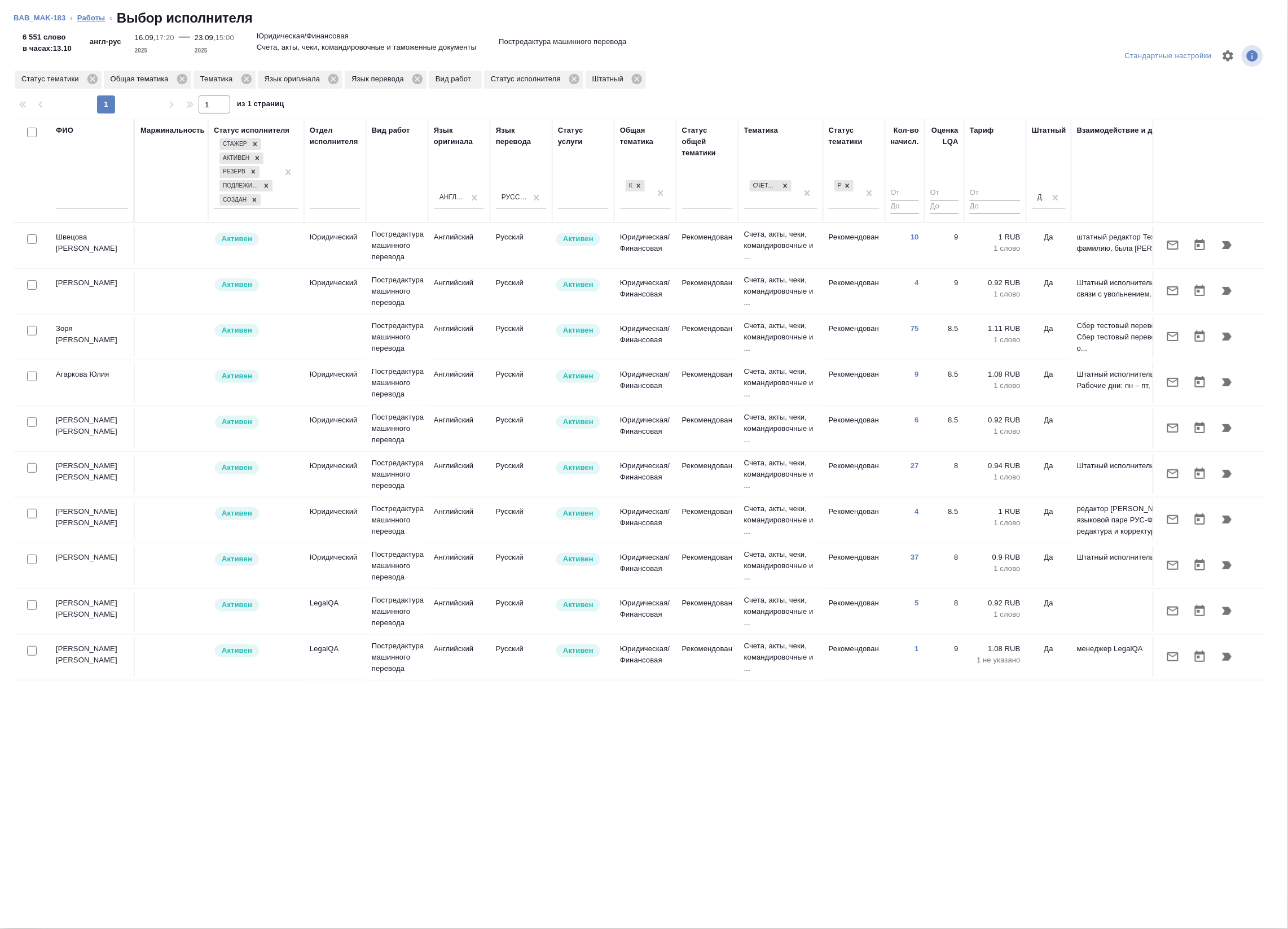
click at [88, 19] on link "Работы" at bounding box center [92, 17] width 28 height 8
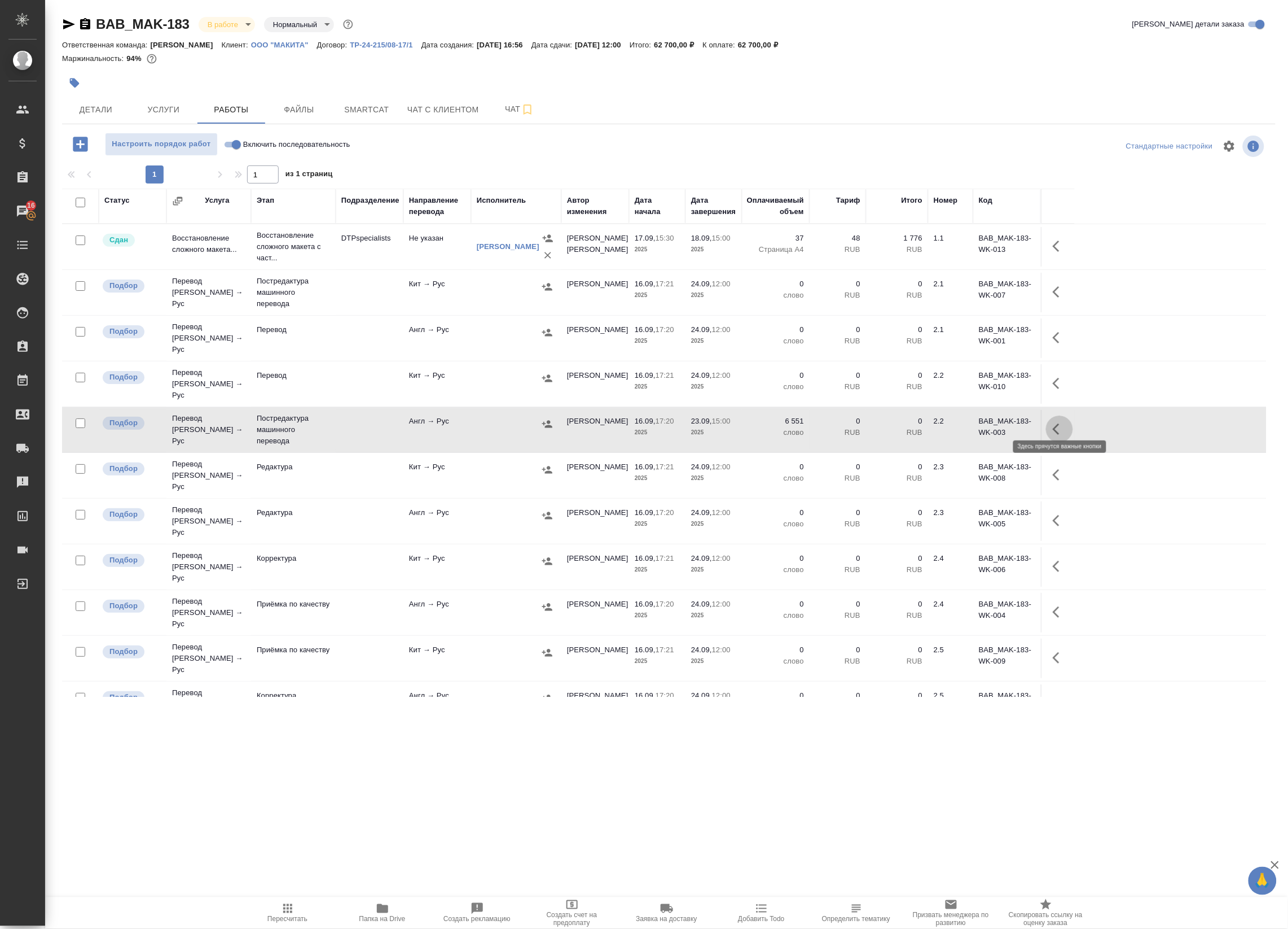
click at [1061, 422] on icon "button" at bounding box center [1060, 429] width 14 height 14
click at [974, 422] on icon "button" at bounding box center [976, 429] width 14 height 14
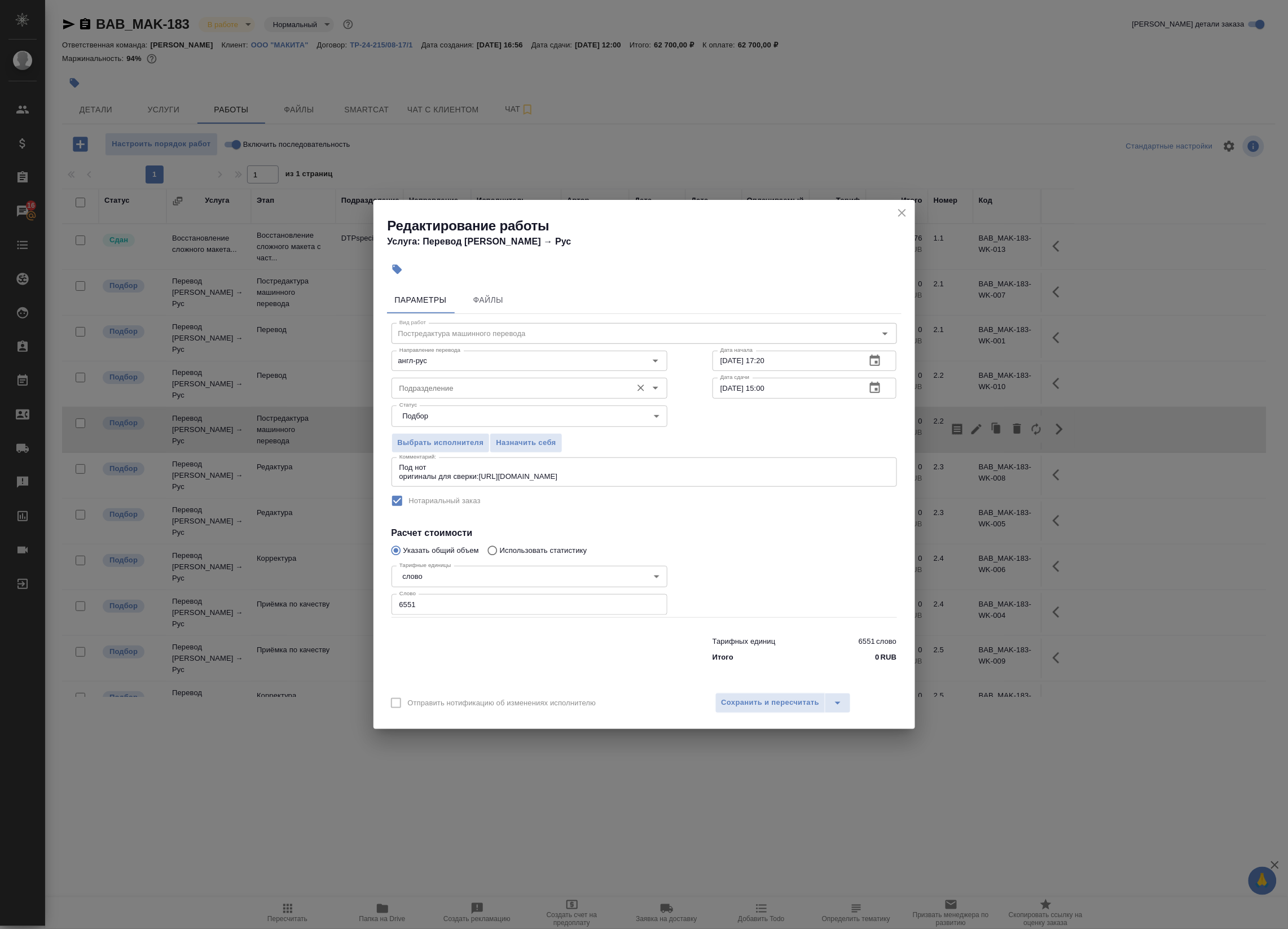
click at [512, 385] on input "Подразделение" at bounding box center [510, 387] width 232 height 14
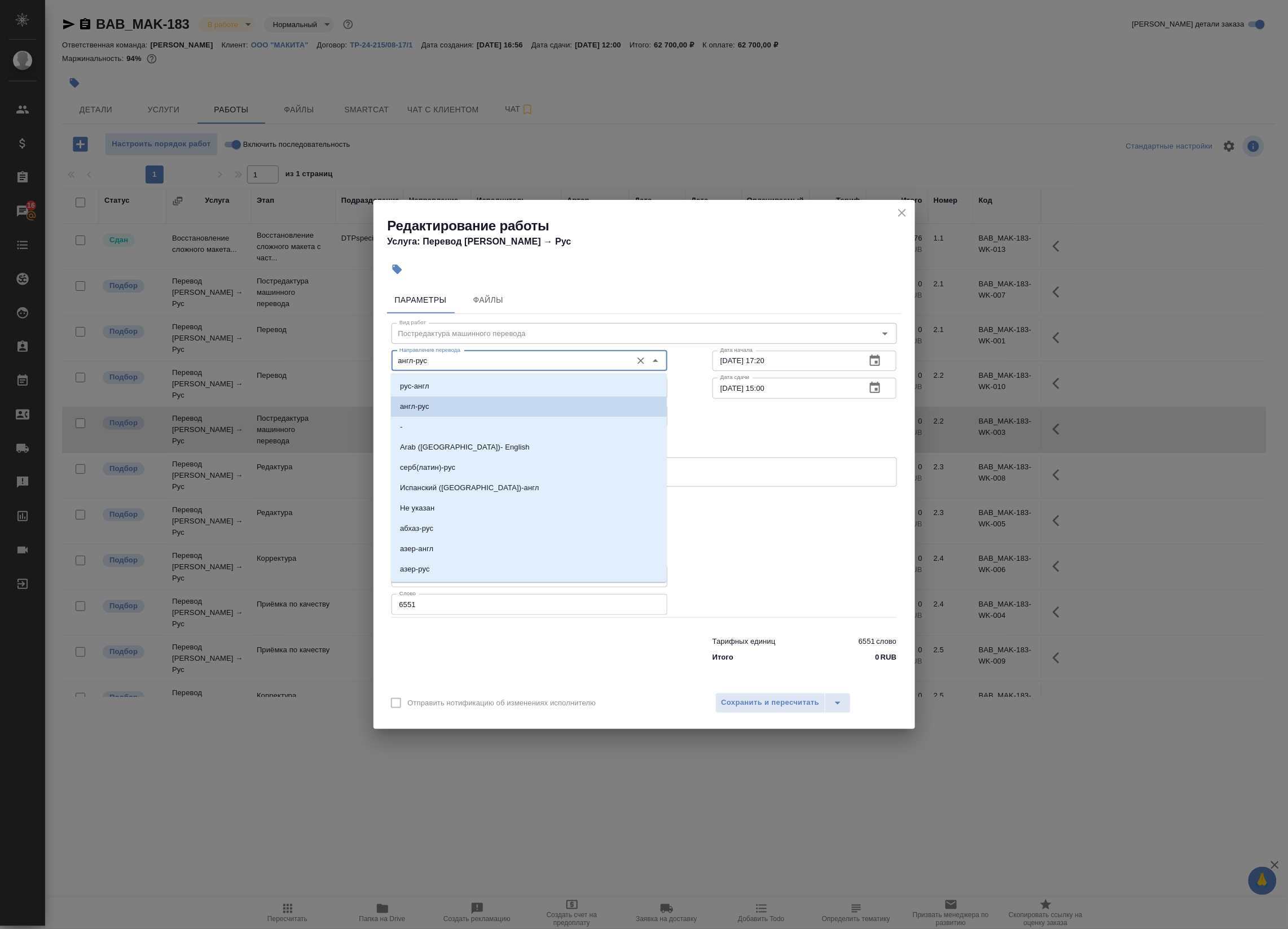
click at [510, 362] on input "англ-рус" at bounding box center [510, 360] width 232 height 14
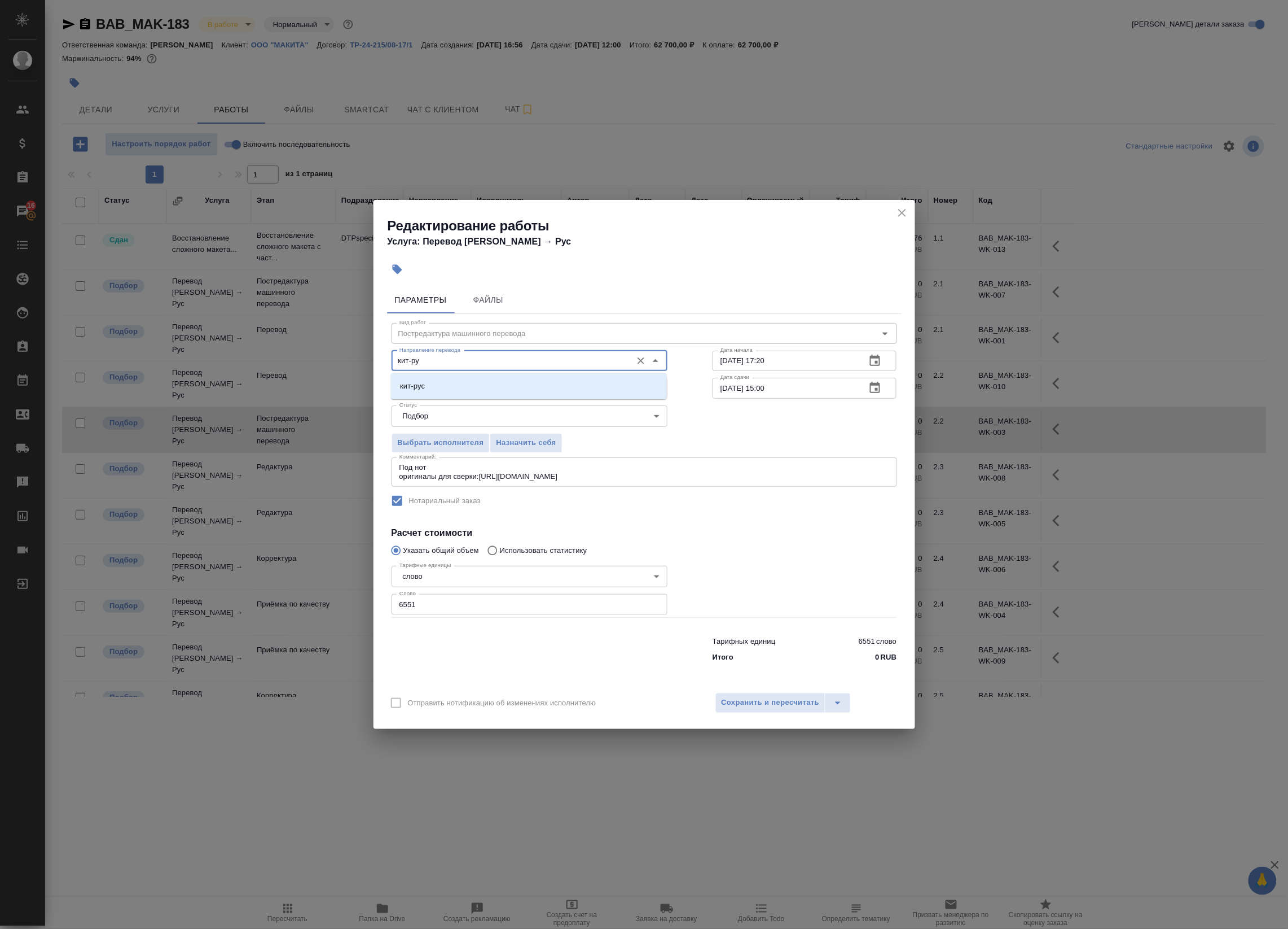
click at [554, 376] on li "кит-рус" at bounding box center [529, 385] width 276 height 20
type input "кит-рус"
click at [766, 699] on span "Сохранить и пересчитать" at bounding box center [770, 702] width 98 height 13
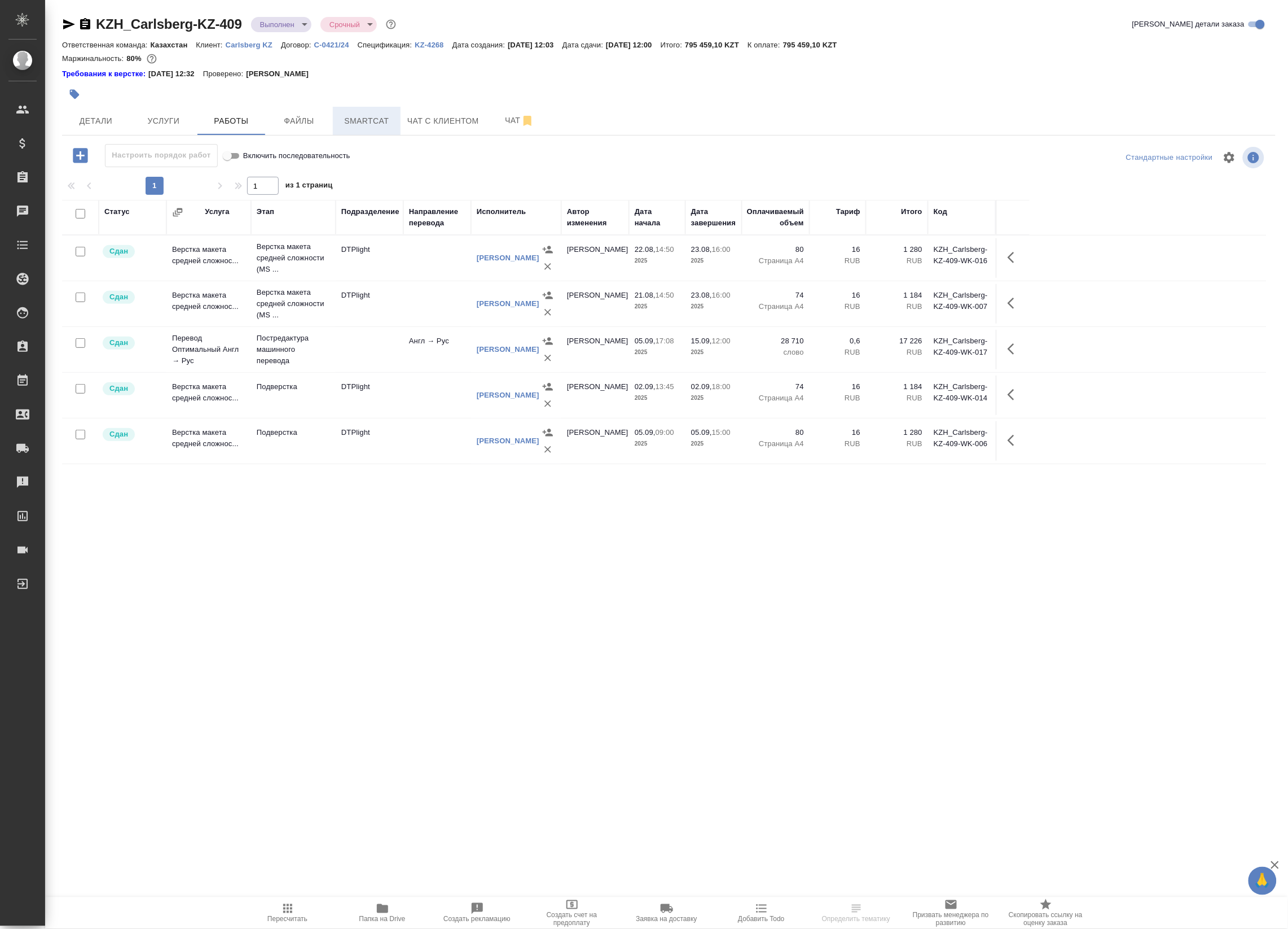
click at [354, 121] on span "Smartcat" at bounding box center [367, 121] width 54 height 14
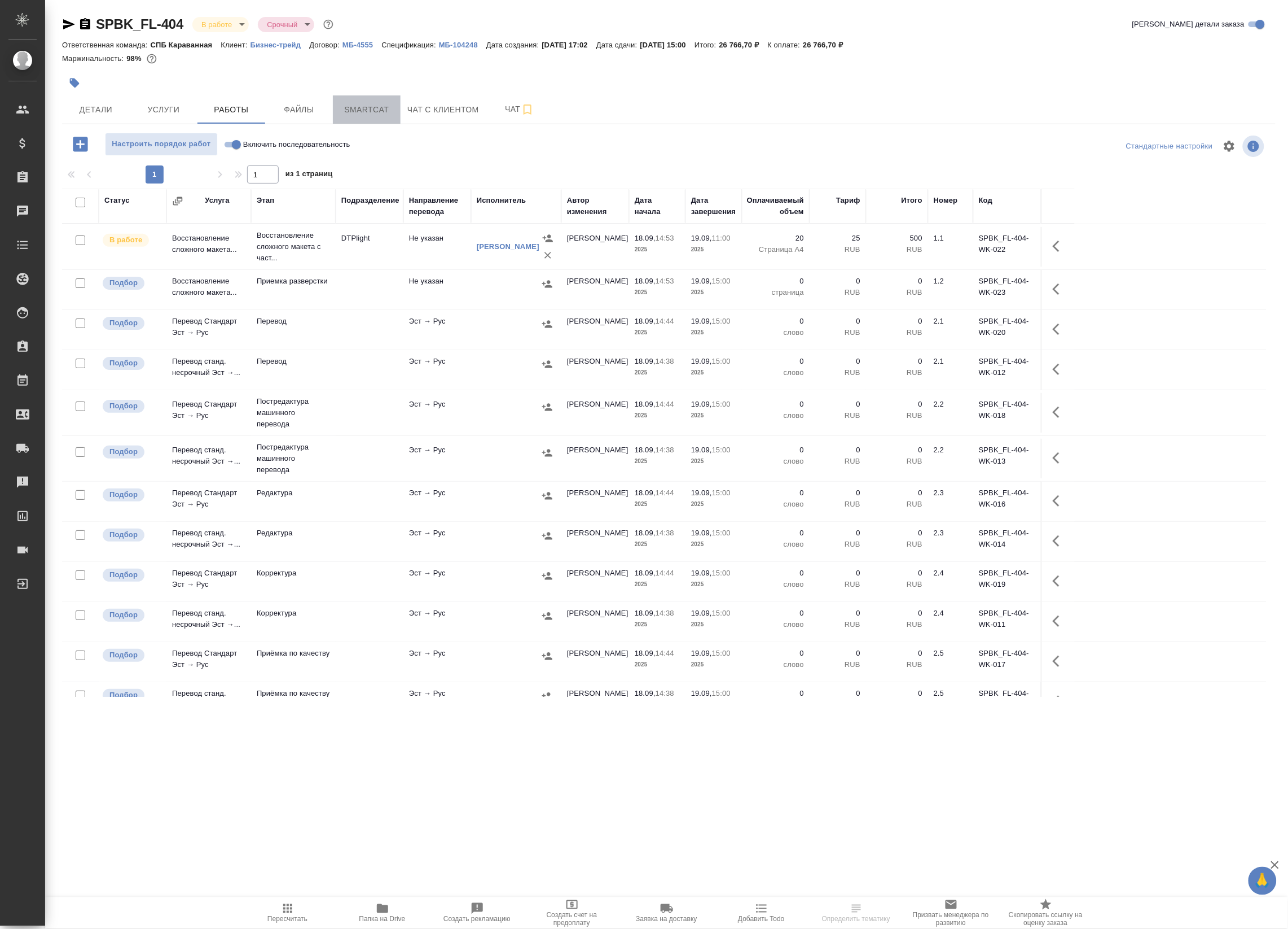
click at [363, 110] on span "Smartcat" at bounding box center [367, 110] width 54 height 14
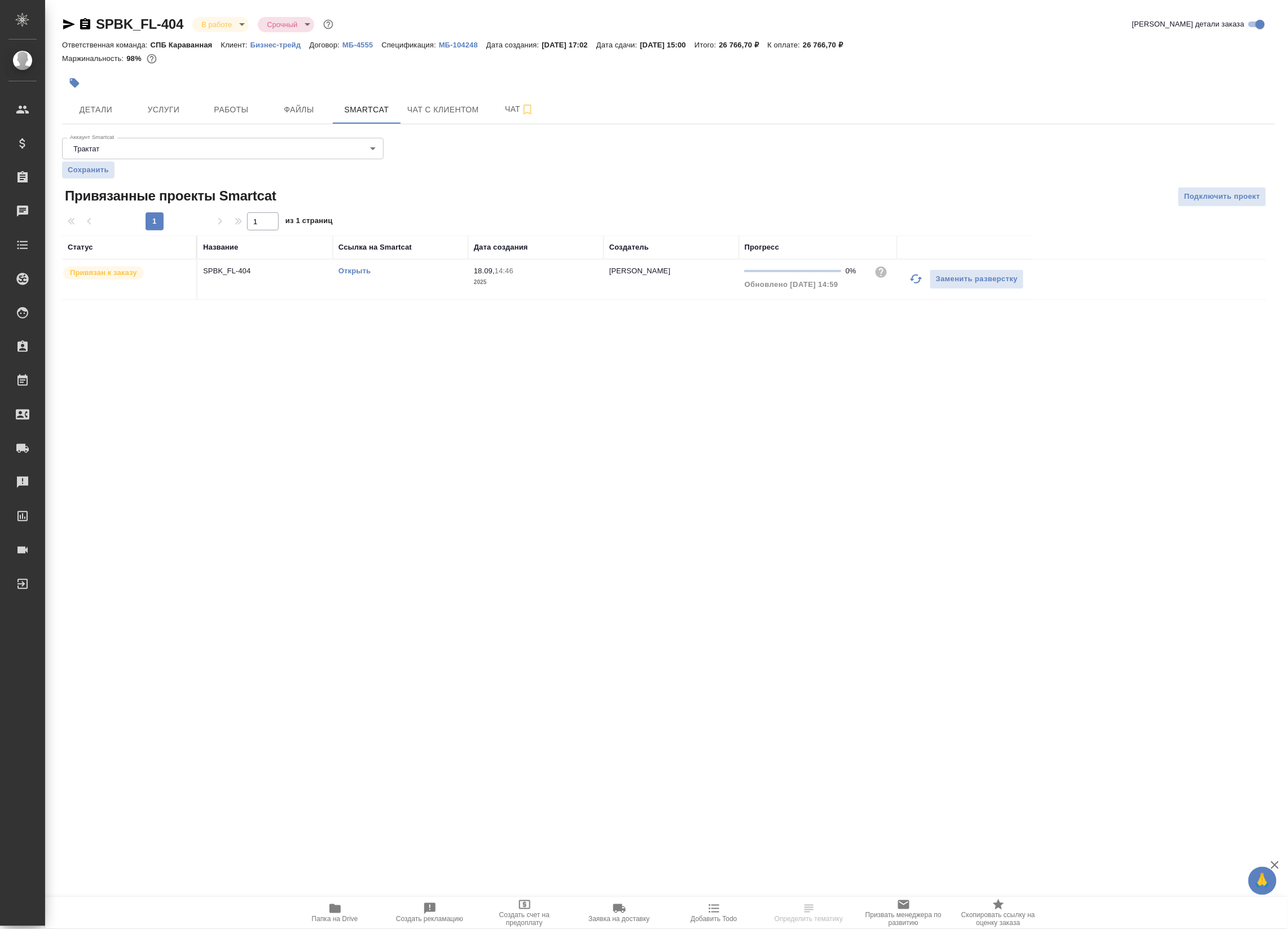
click at [367, 274] on link "Открыть" at bounding box center [355, 271] width 32 height 8
click at [165, 119] on div "Детали Услуги Работы Файлы Smartcat Чат с клиентом Чат" at bounding box center [669, 110] width 1214 height 28
click at [88, 116] on span "Детали" at bounding box center [96, 110] width 54 height 14
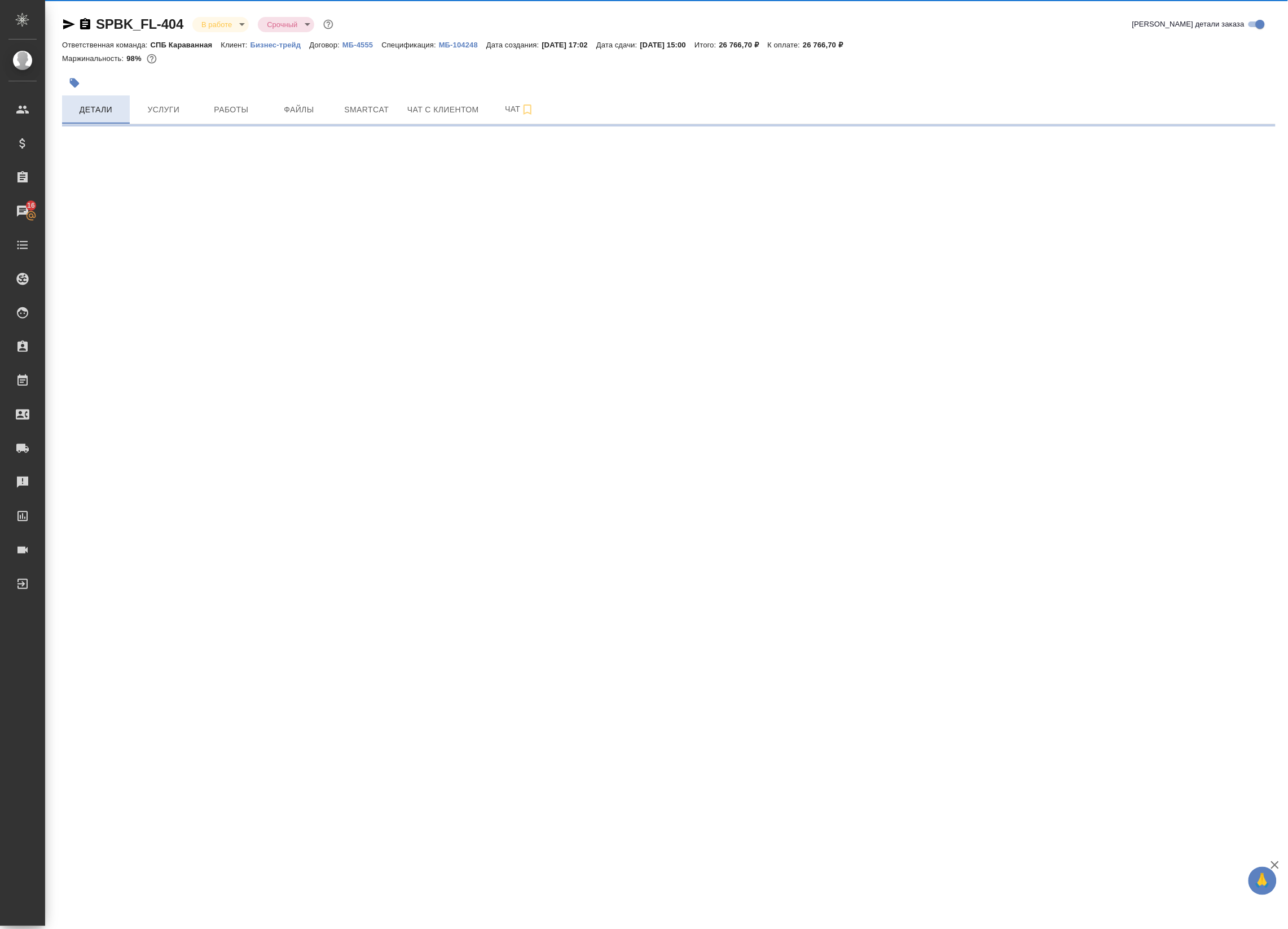
select select "RU"
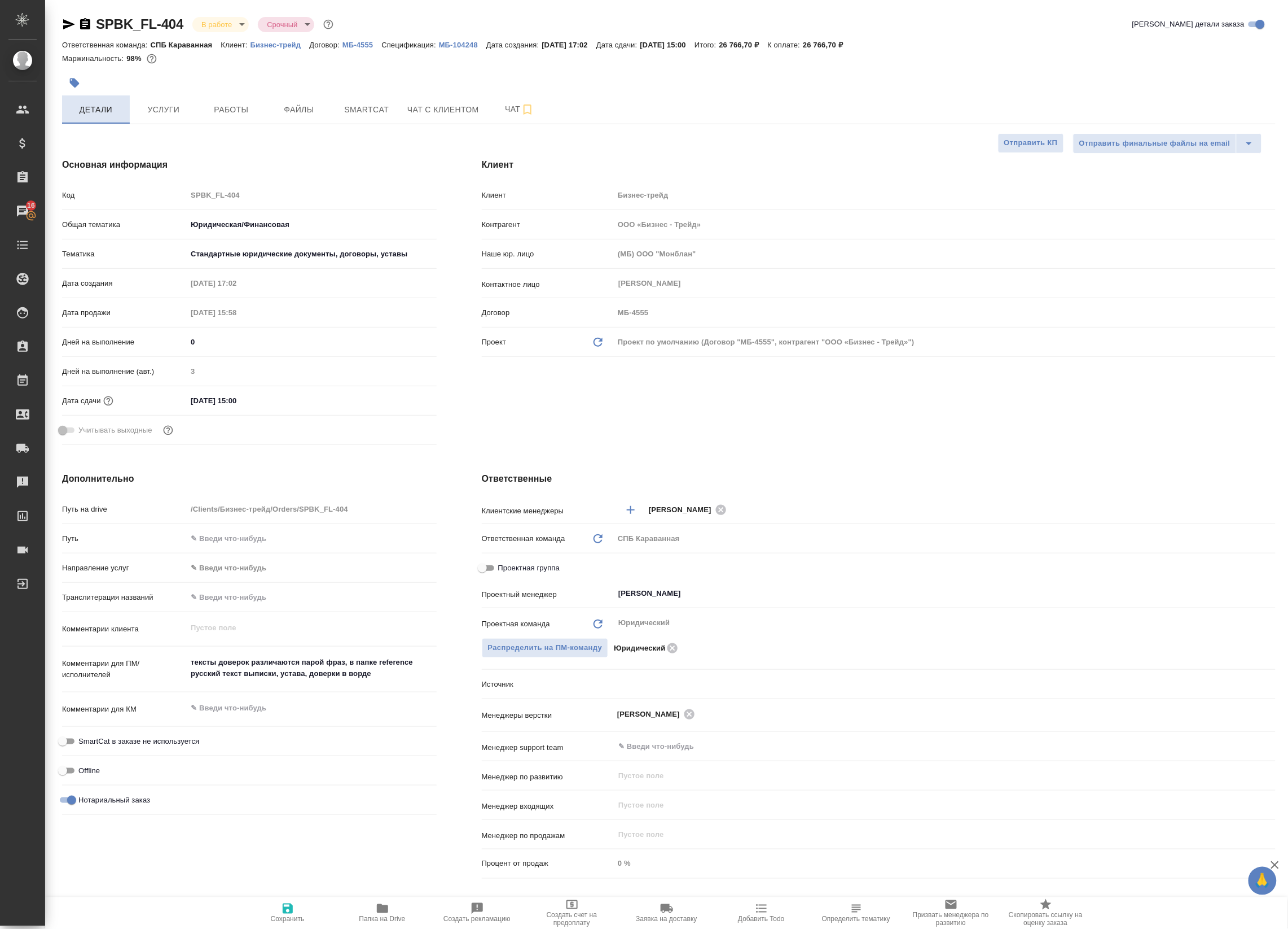
type textarea "x"
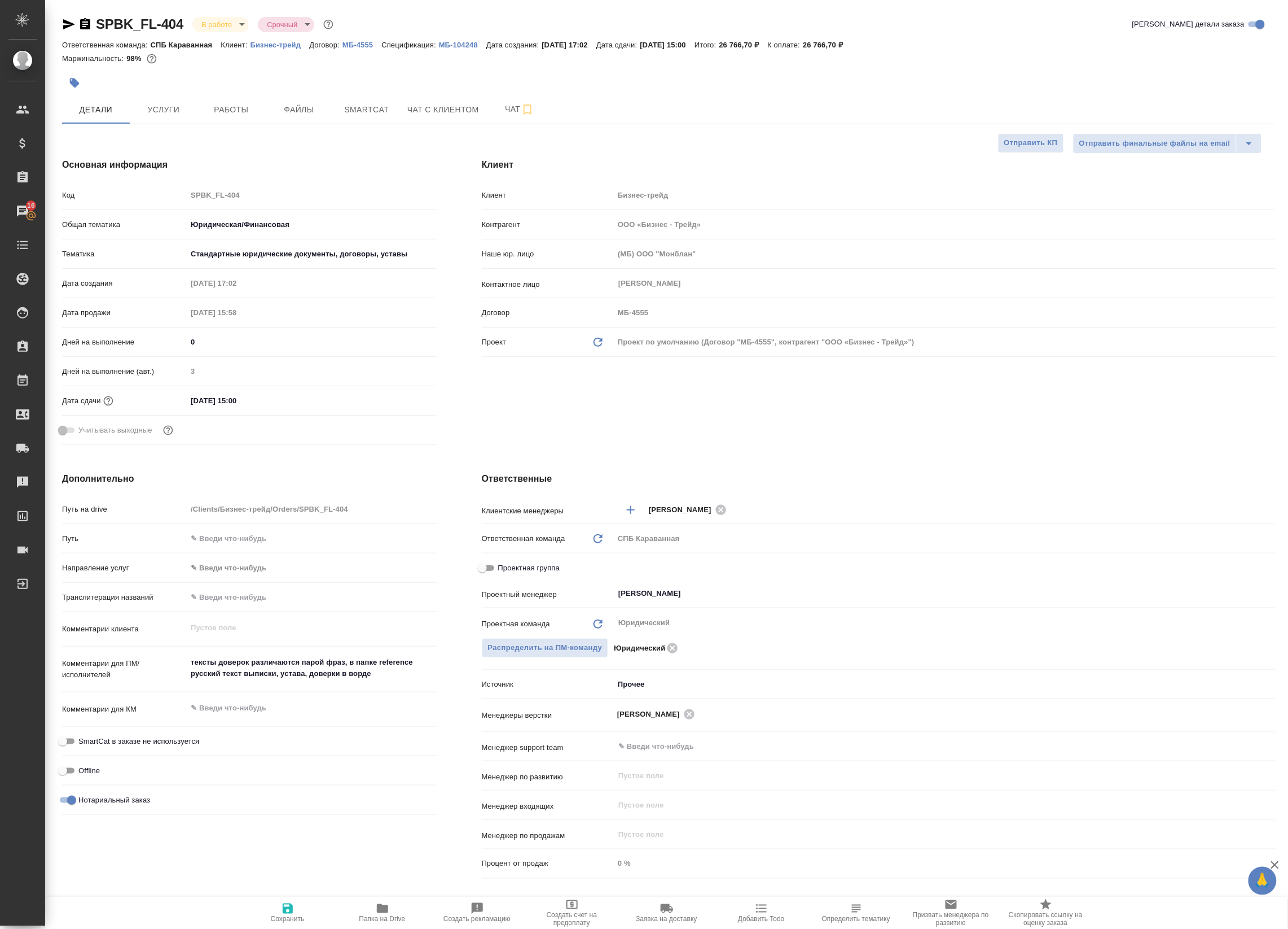
type textarea "x"
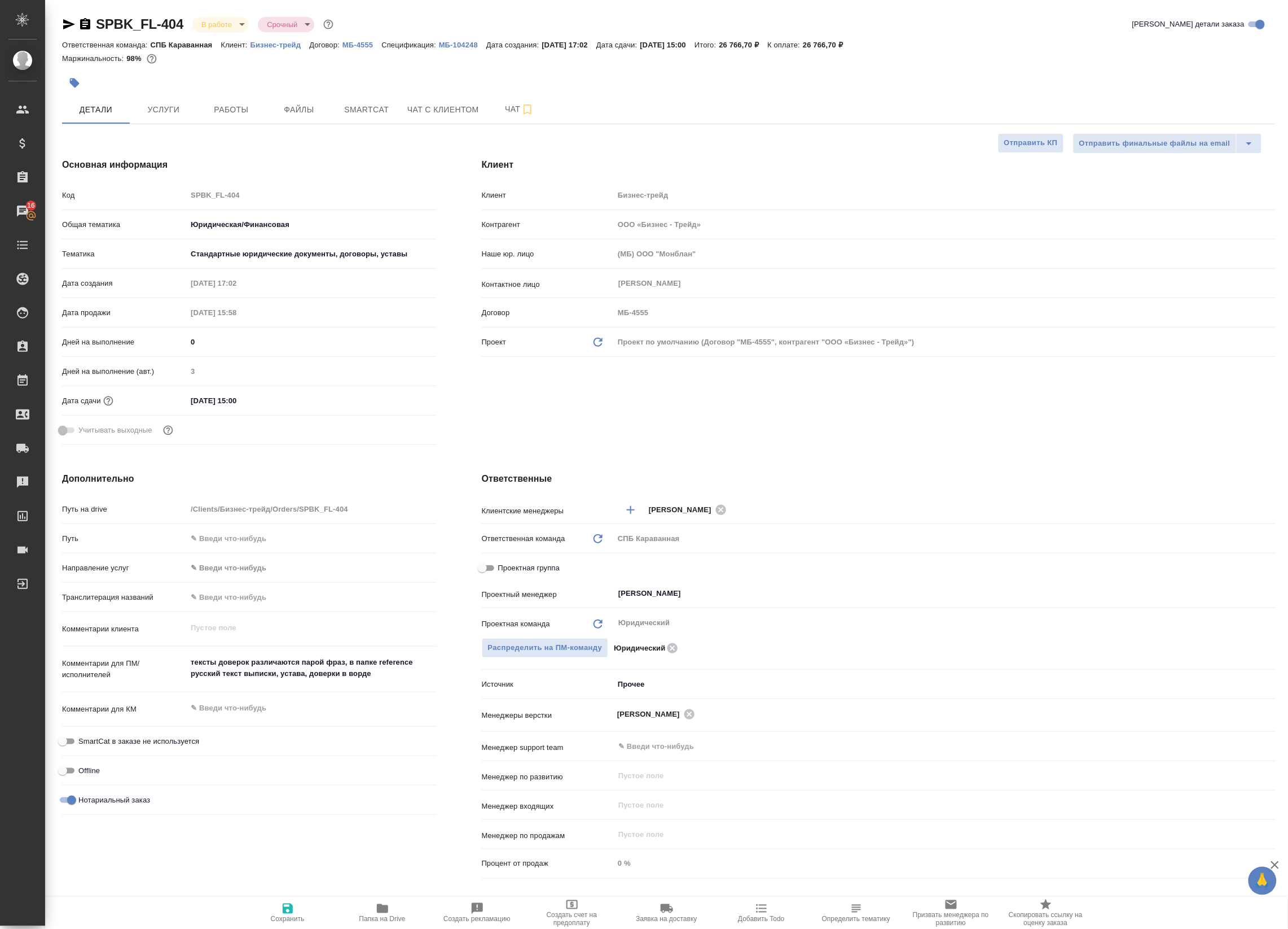
type textarea "x"
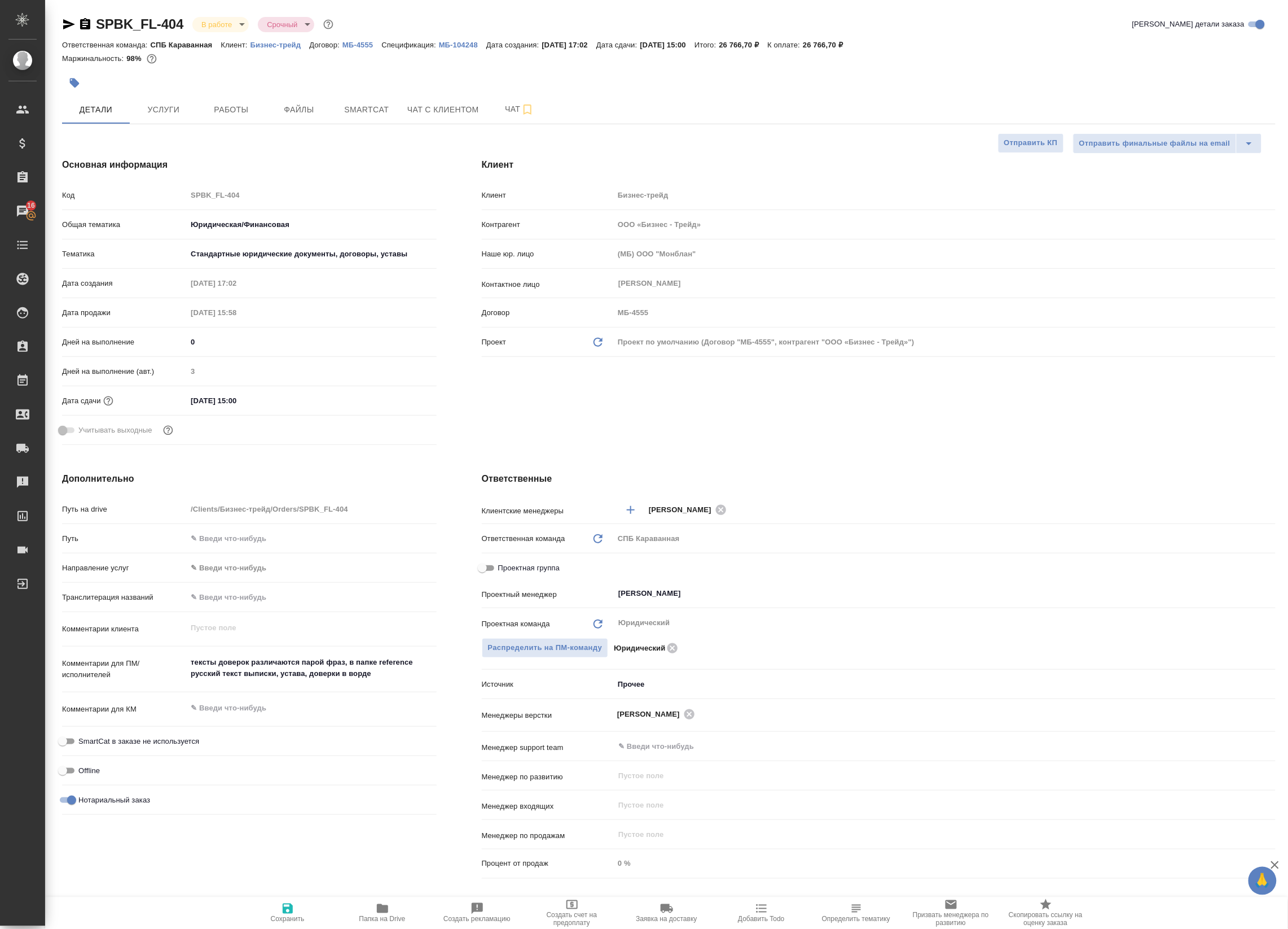
type textarea "x"
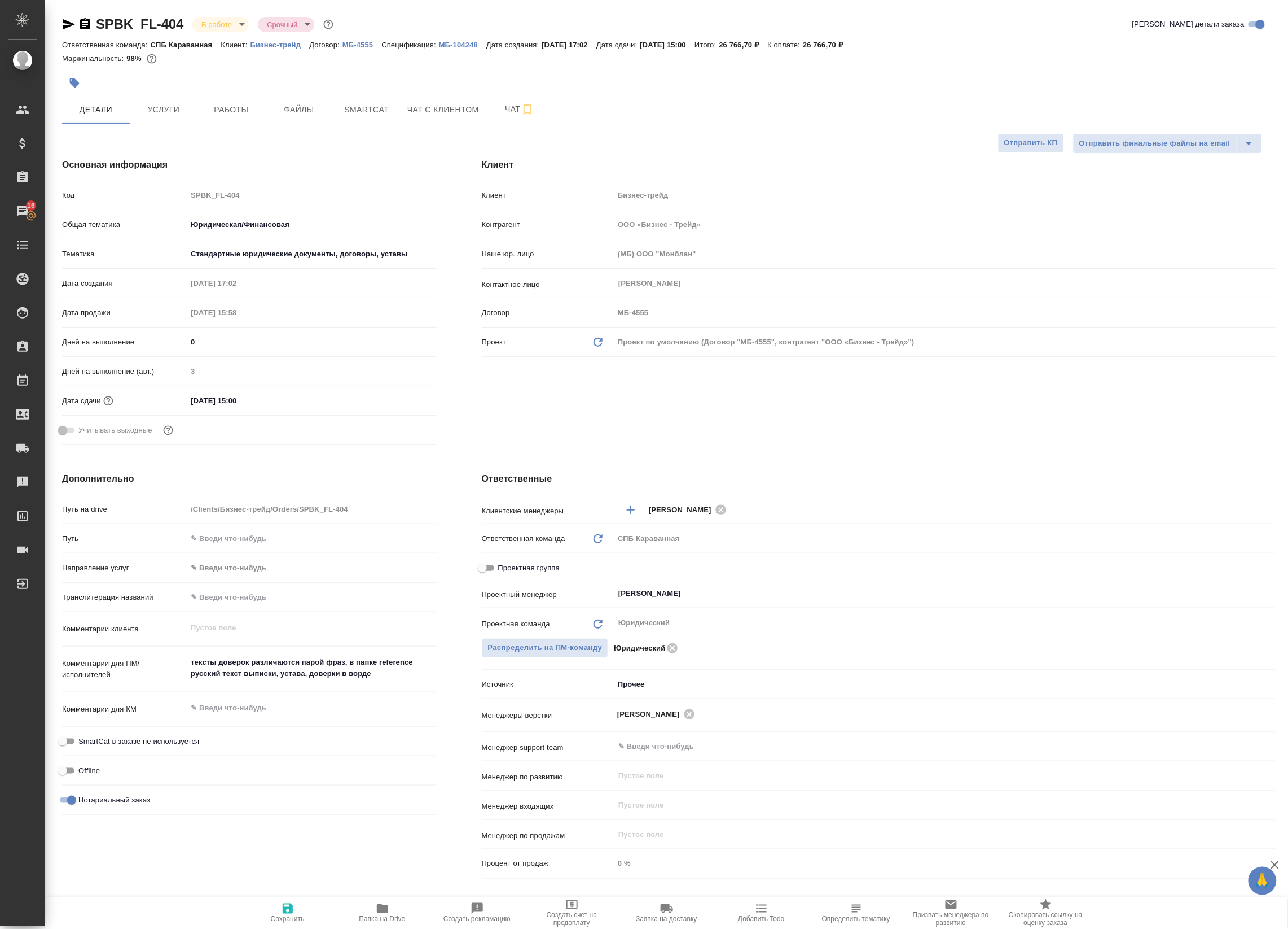
type textarea "x"
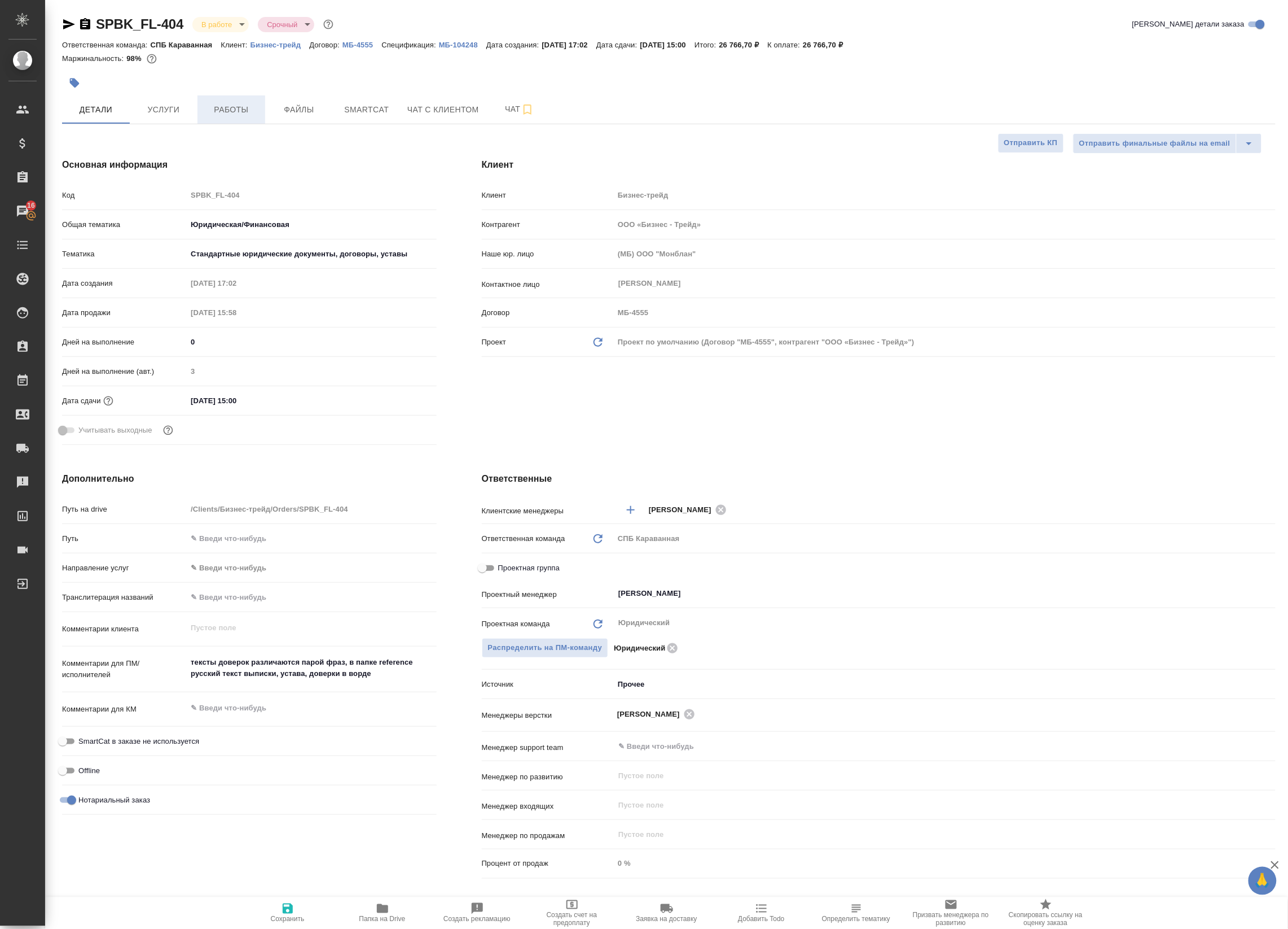
type textarea "x"
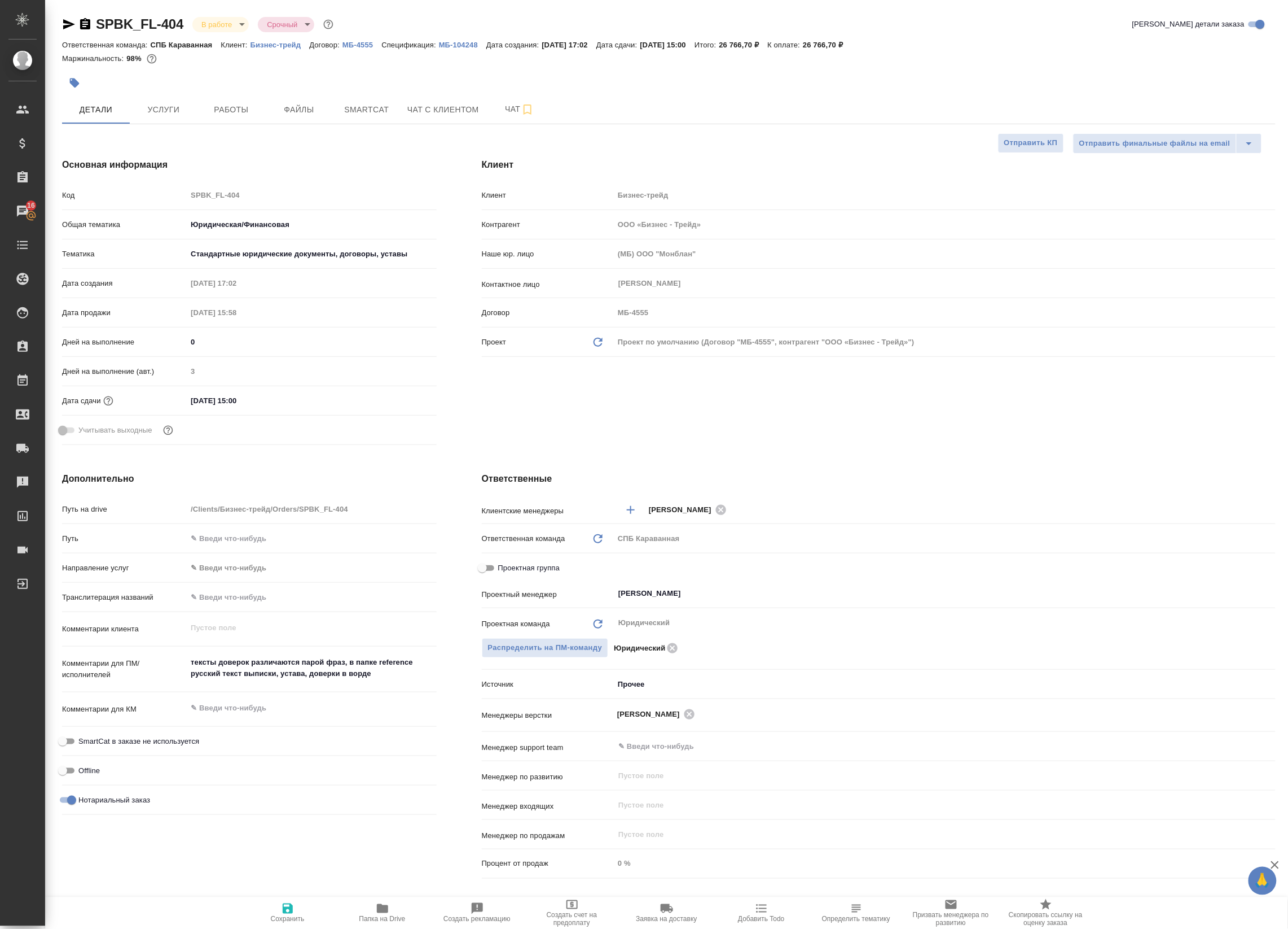
type textarea "x"
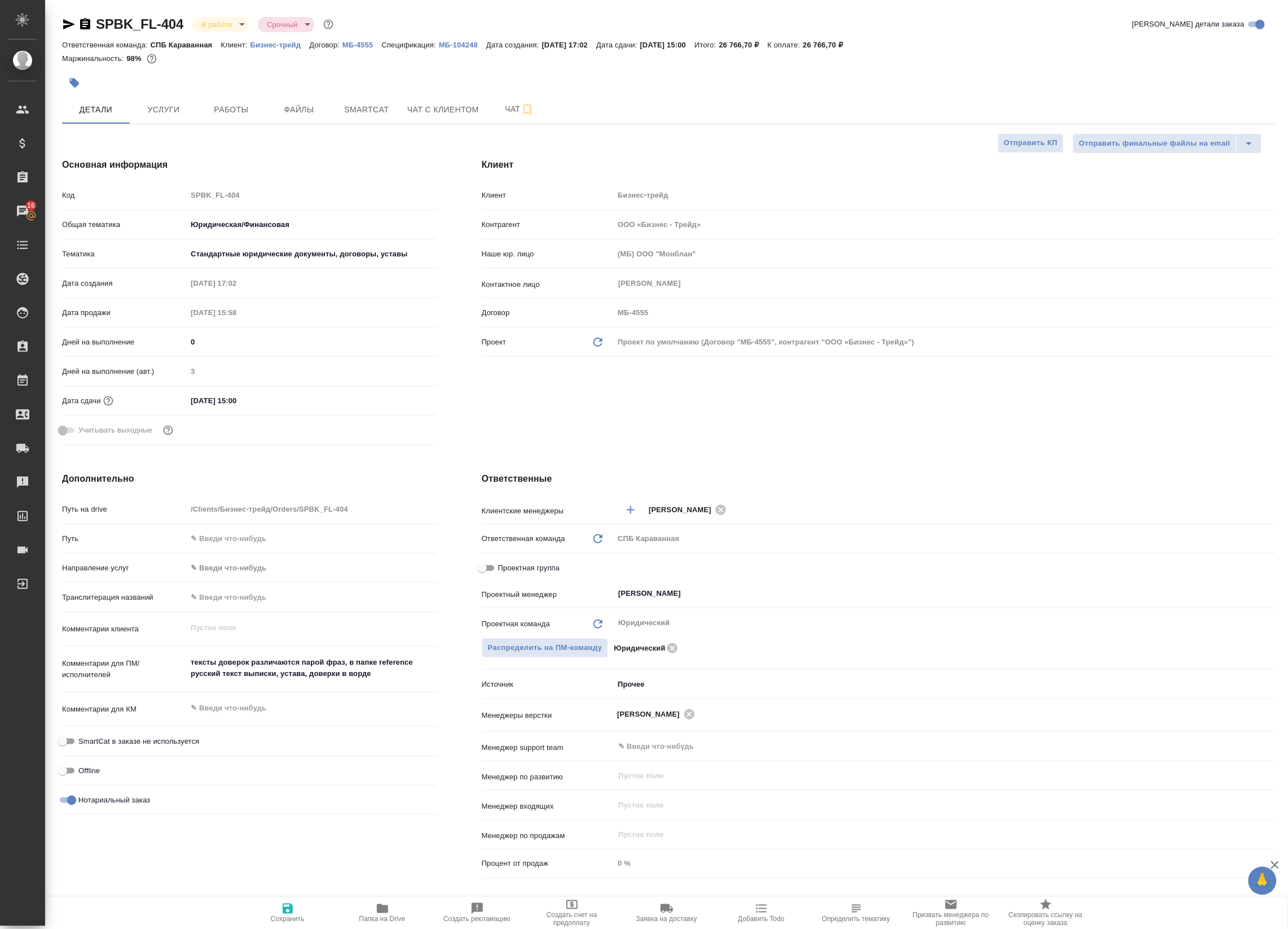
type textarea "x"
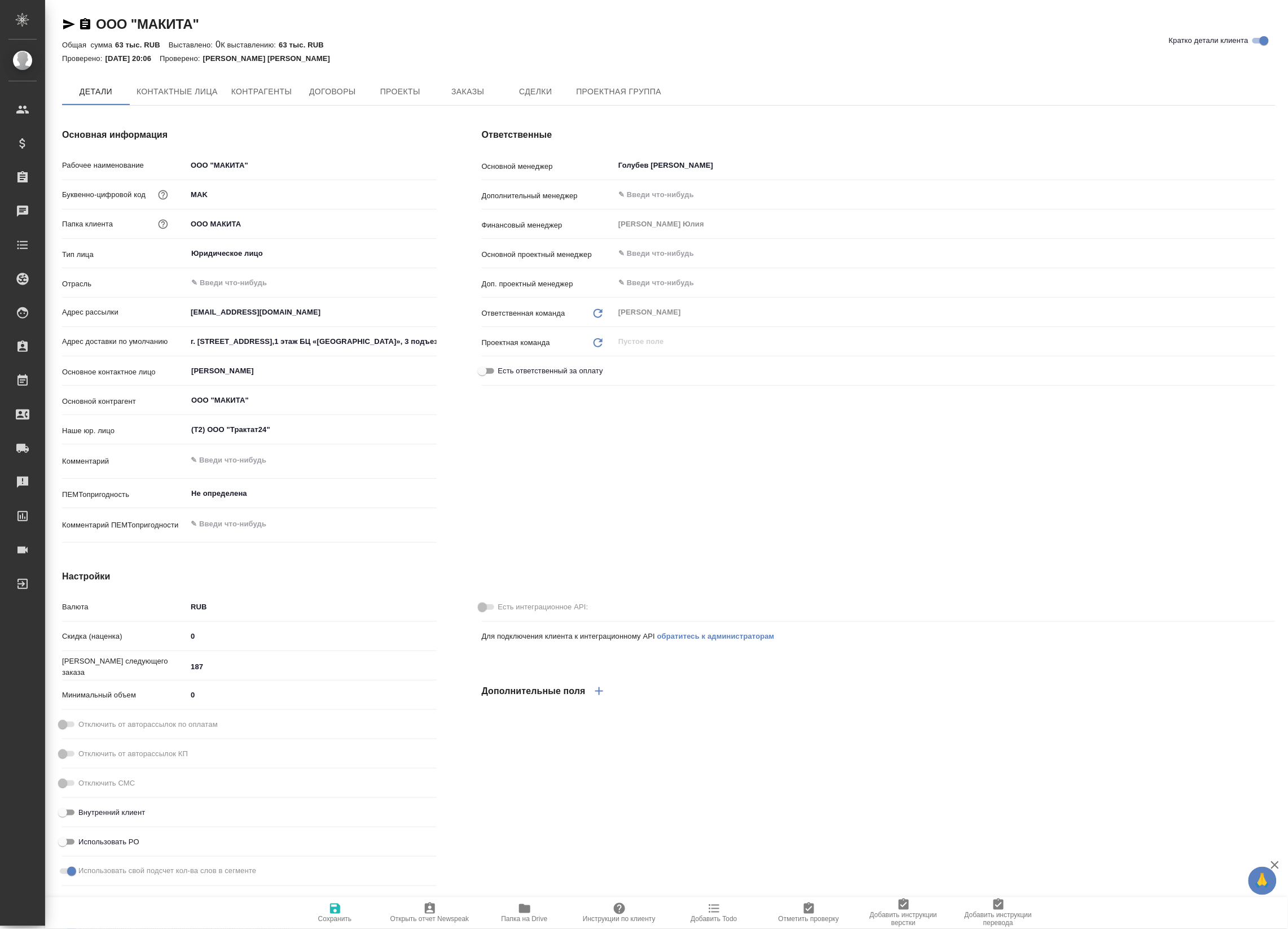
type textarea "x"
click at [236, 162] on input "ООО "МАКИТА"" at bounding box center [311, 166] width 250 height 16
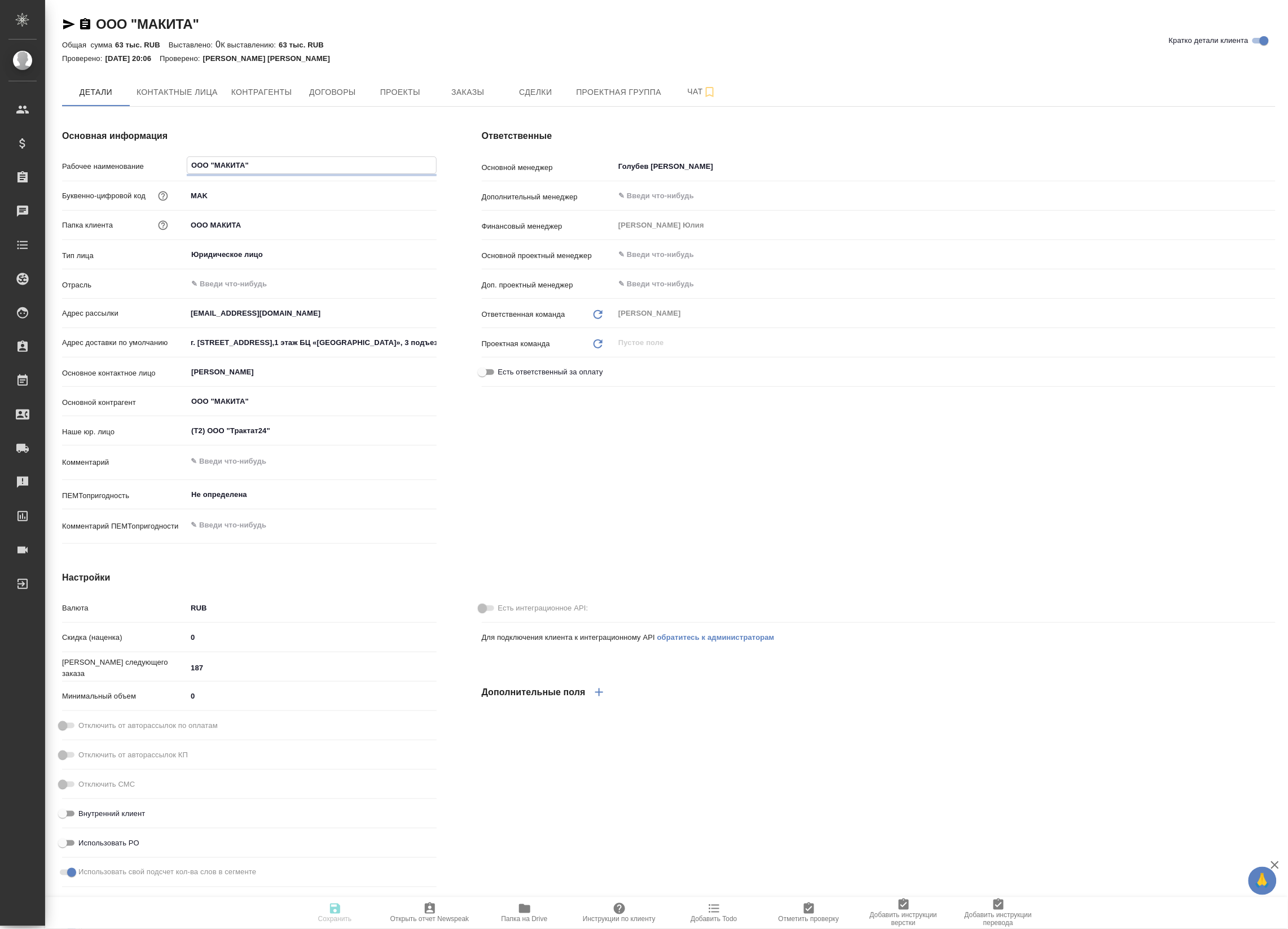
type textarea "x"
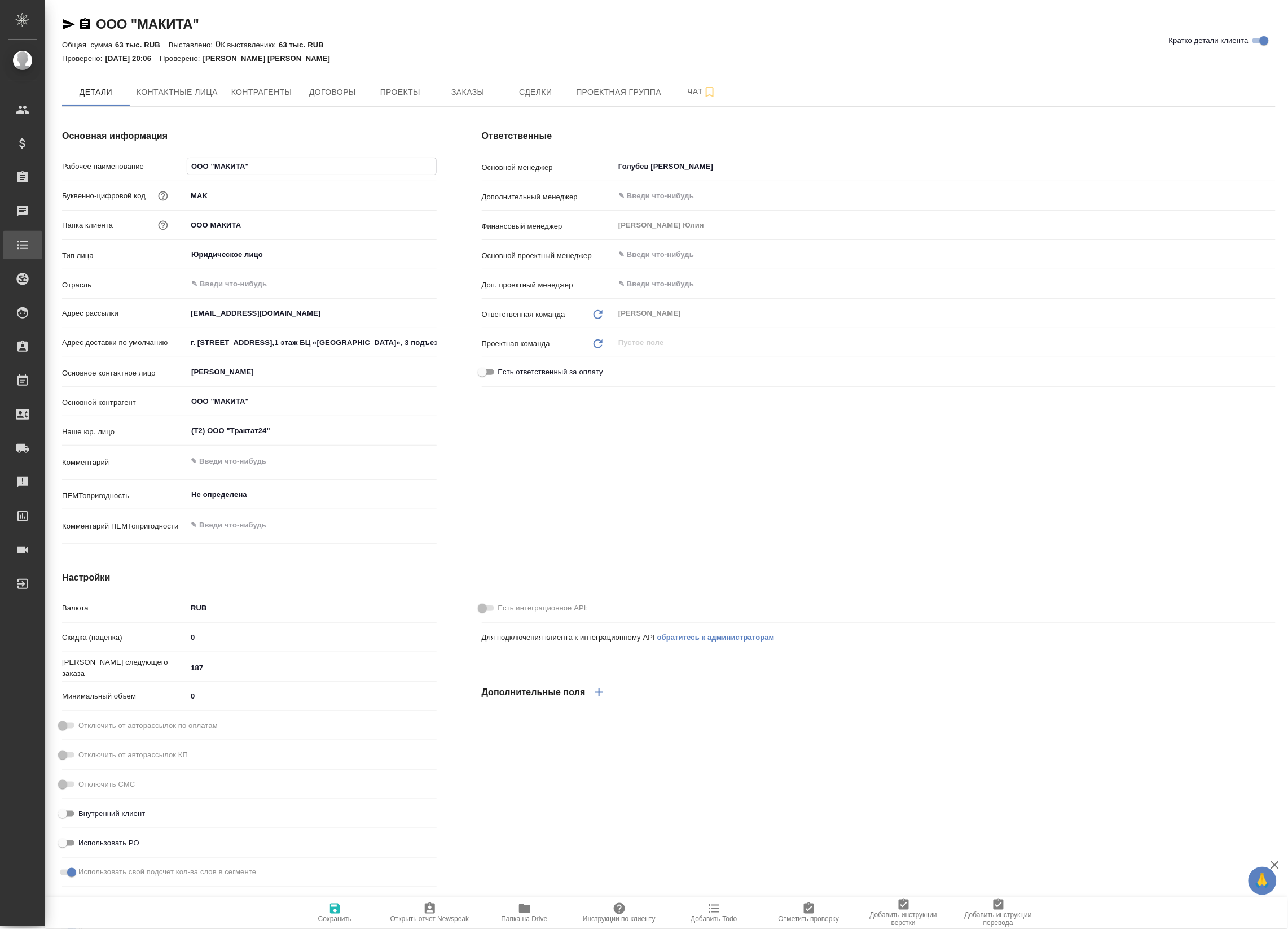
type textarea "x"
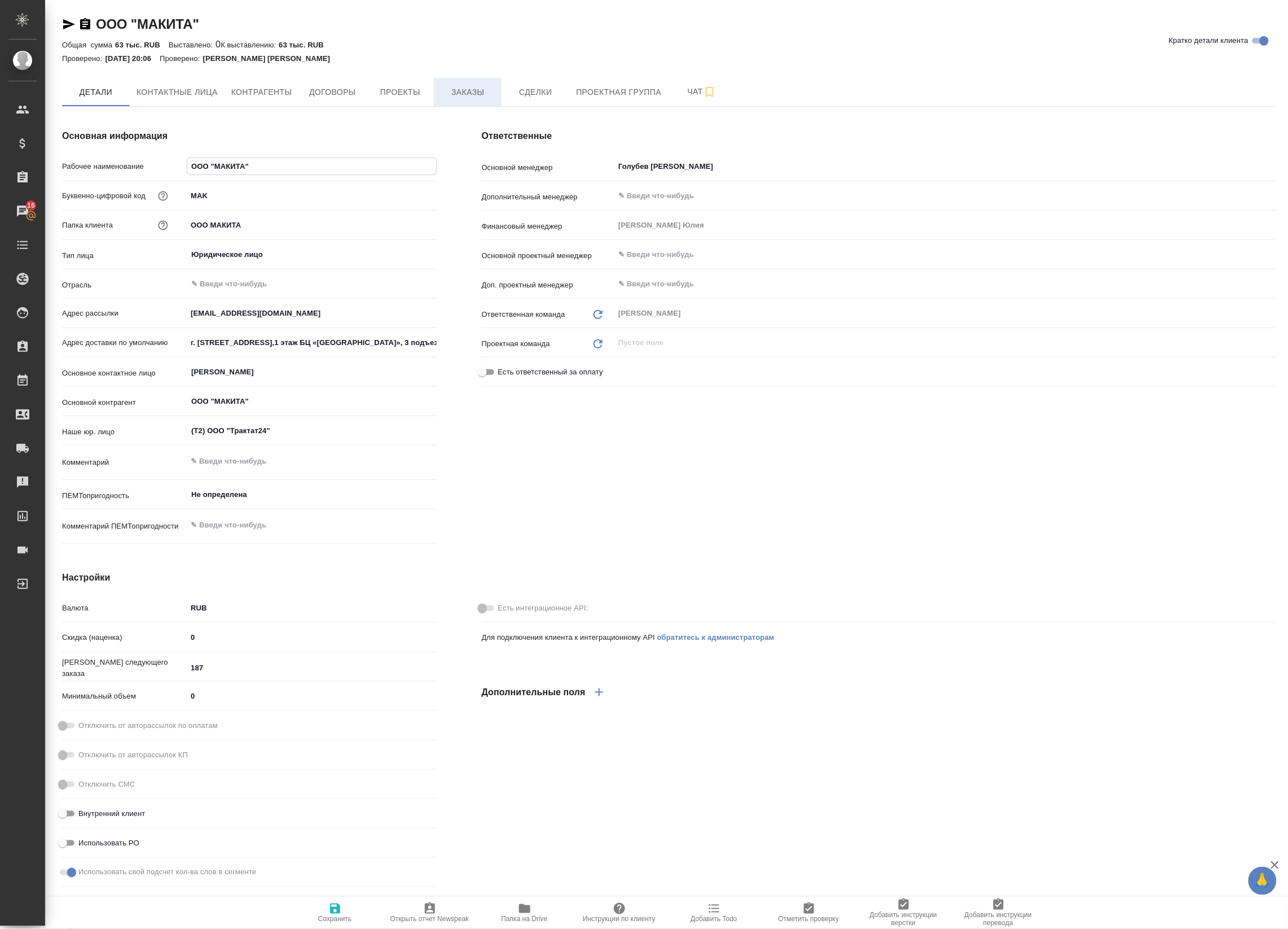
click at [461, 94] on span "Заказы" at bounding box center [468, 92] width 54 height 14
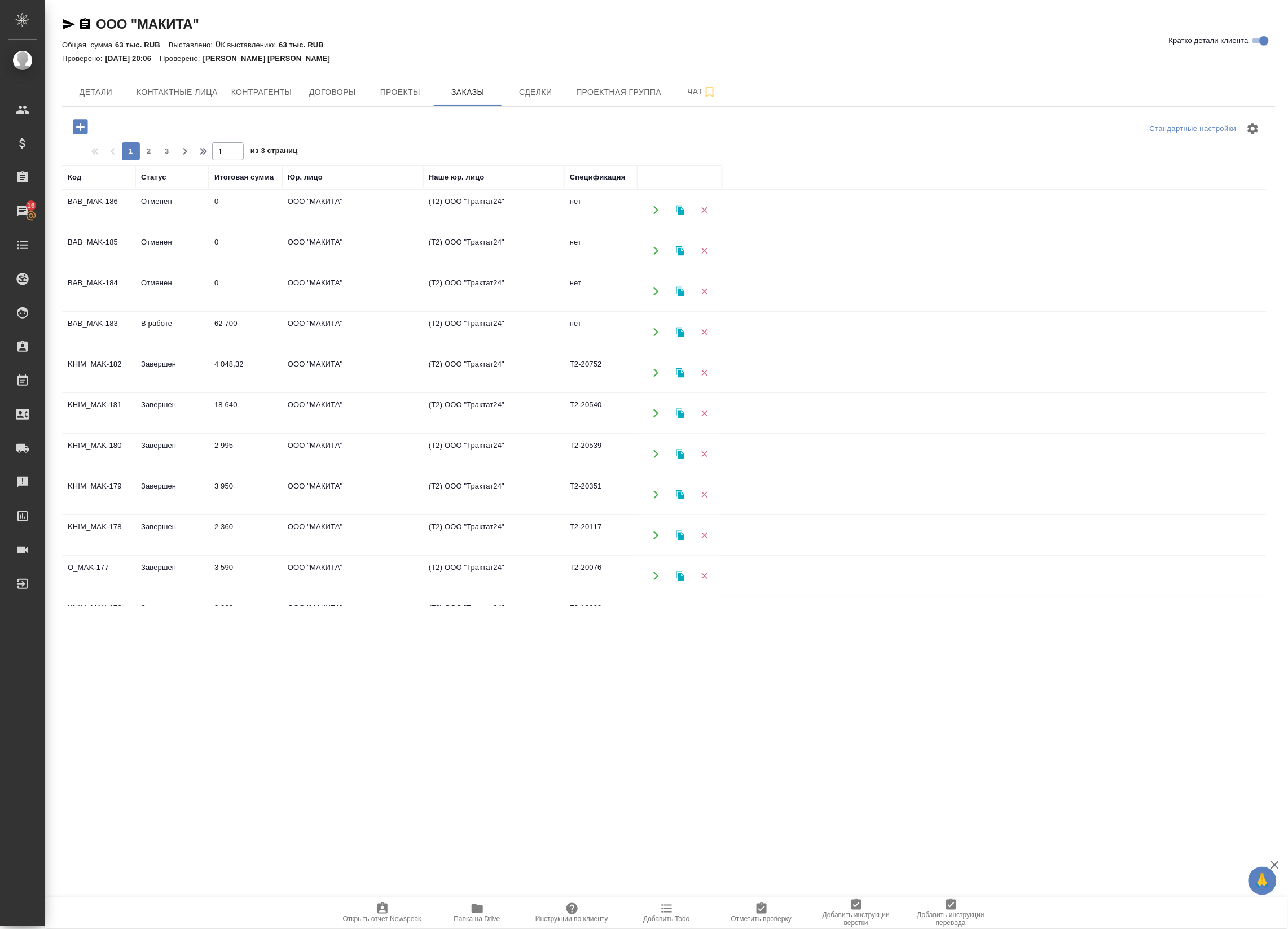
click at [331, 336] on td "ООО "МАКИТА"" at bounding box center [352, 332] width 141 height 39
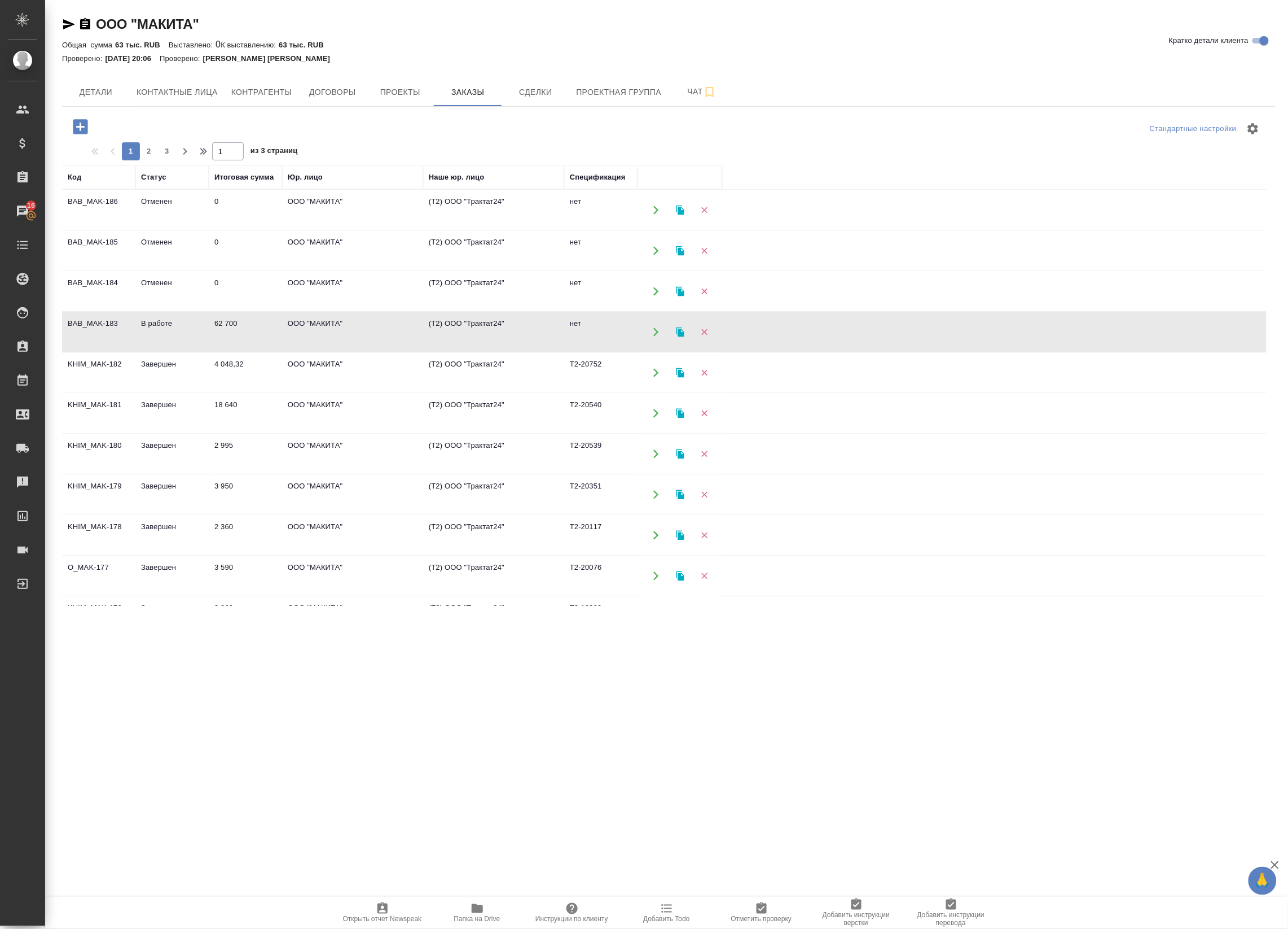
click at [342, 329] on td "ООО "МАКИТА"" at bounding box center [352, 332] width 141 height 39
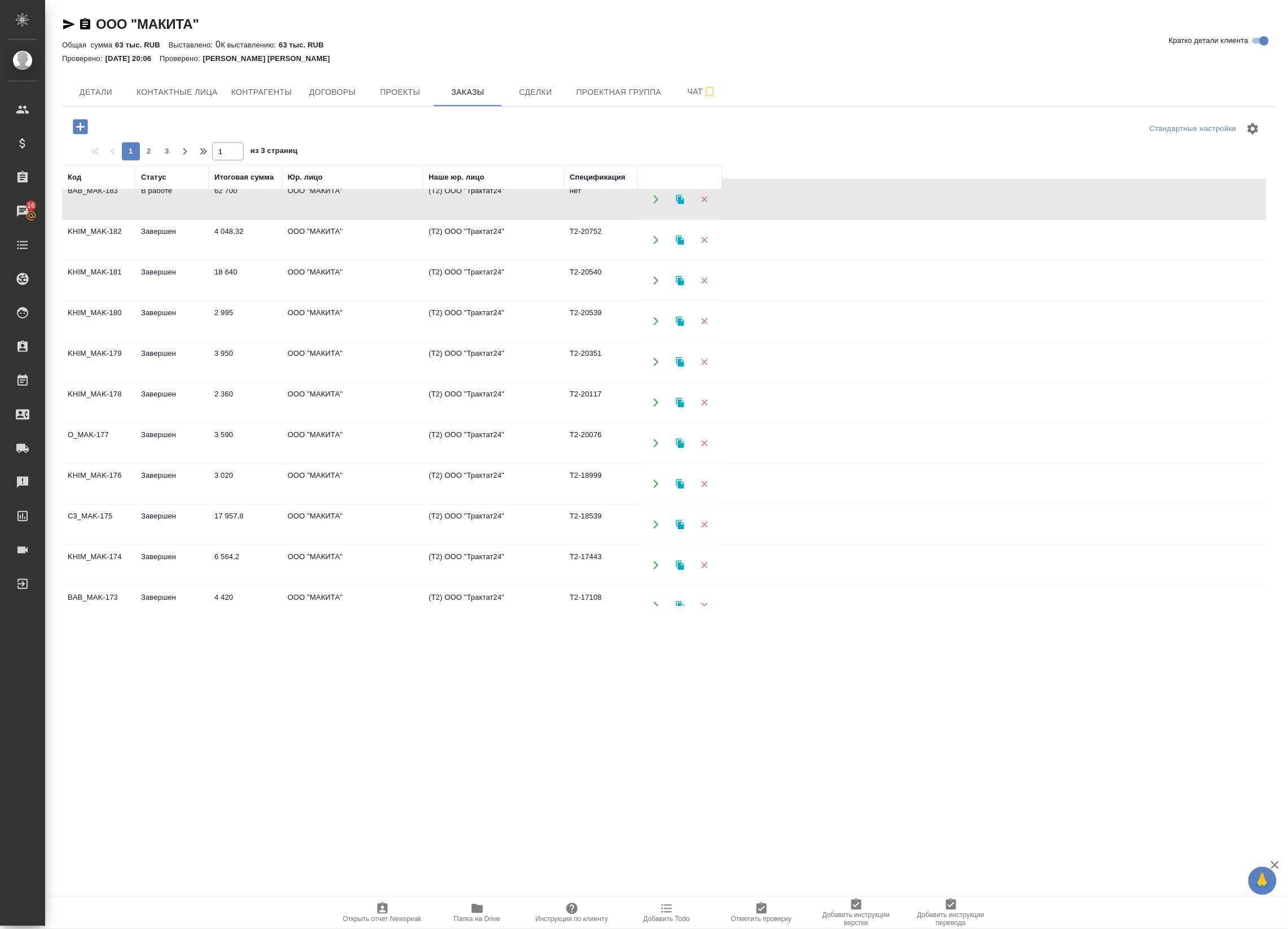
scroll to position [141, 0]
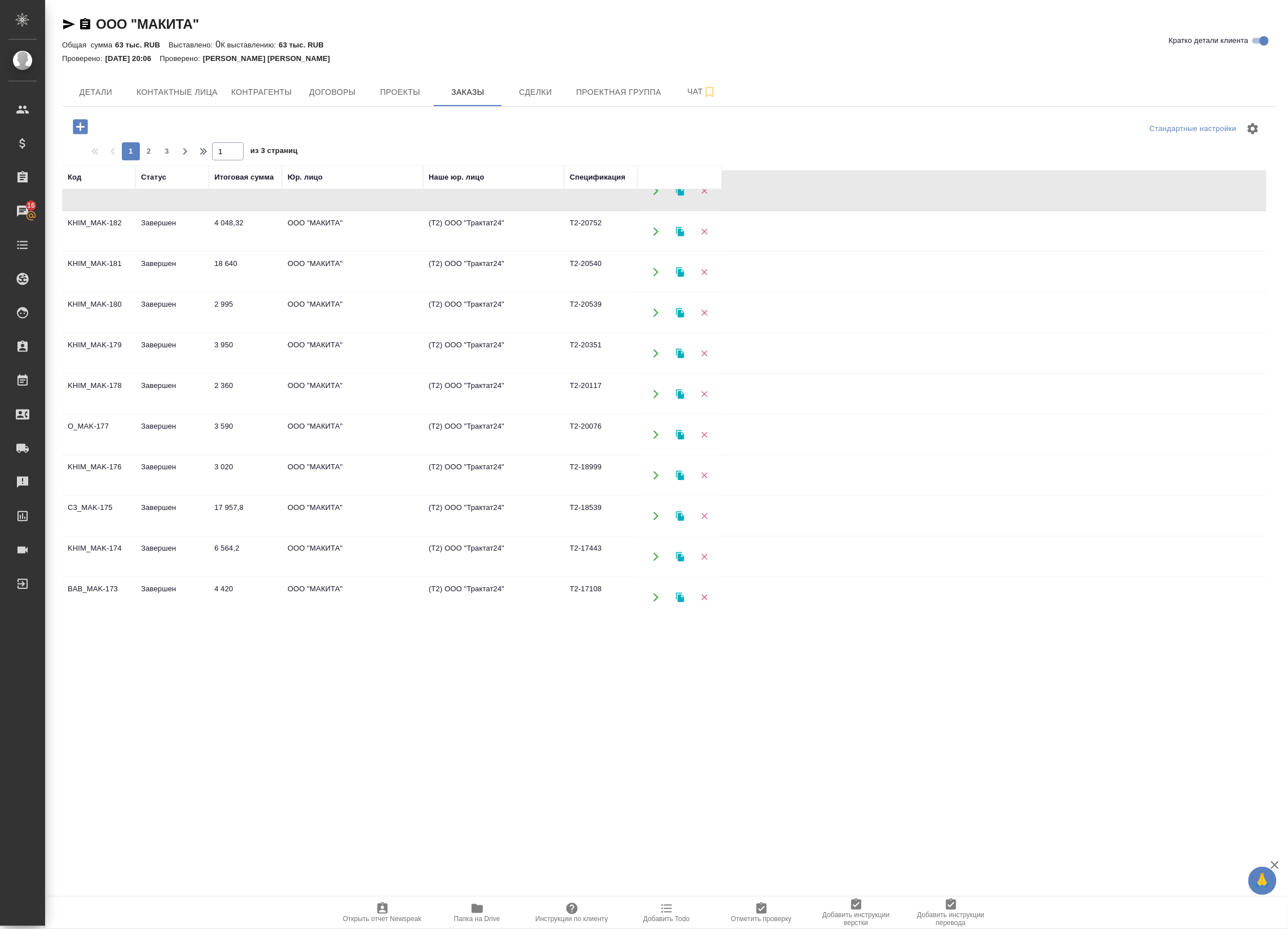
click at [368, 470] on td "ООО "МАКИТА"" at bounding box center [352, 475] width 141 height 39
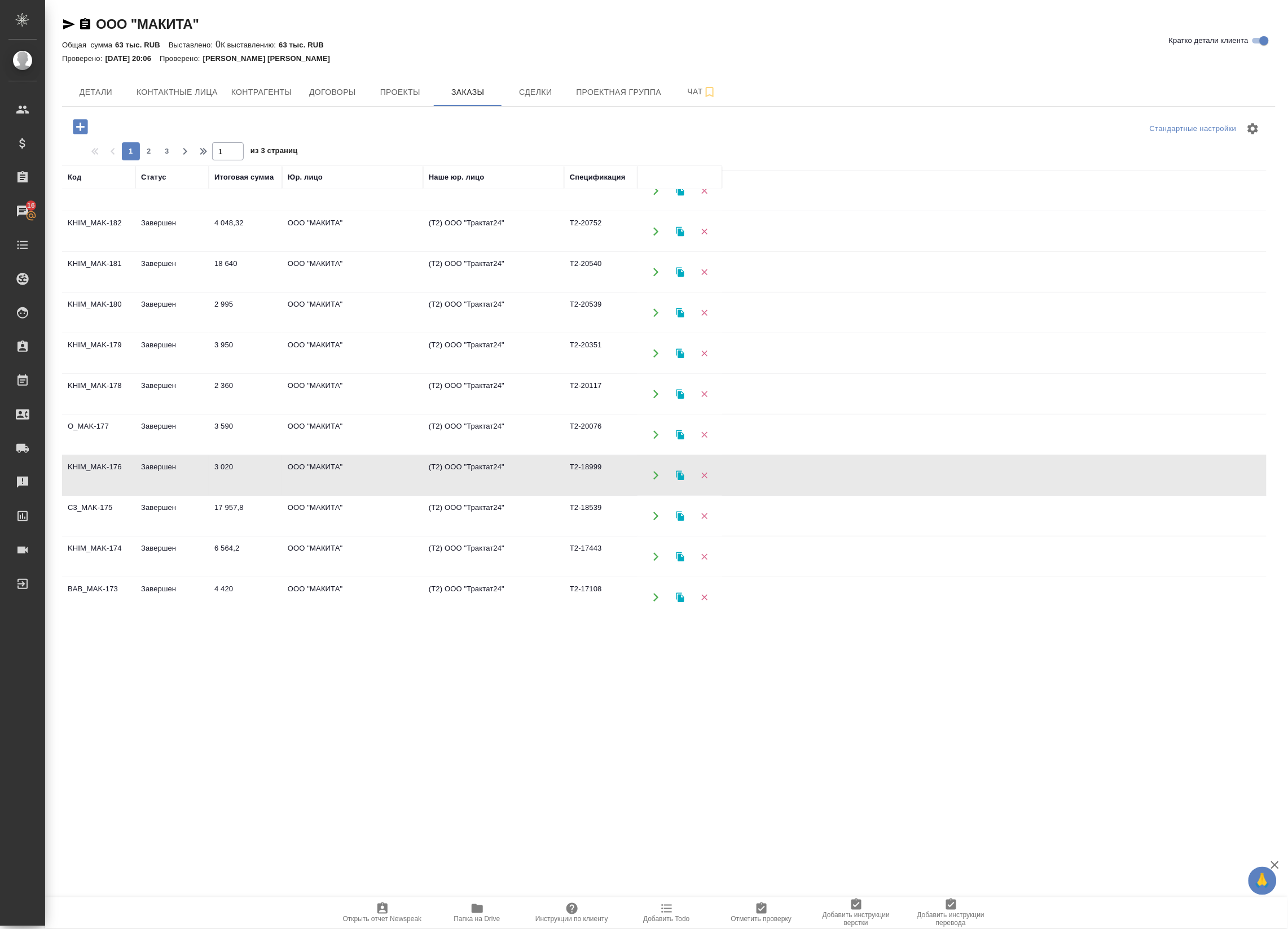
click at [376, 475] on td "ООО "МАКИТА"" at bounding box center [352, 475] width 141 height 39
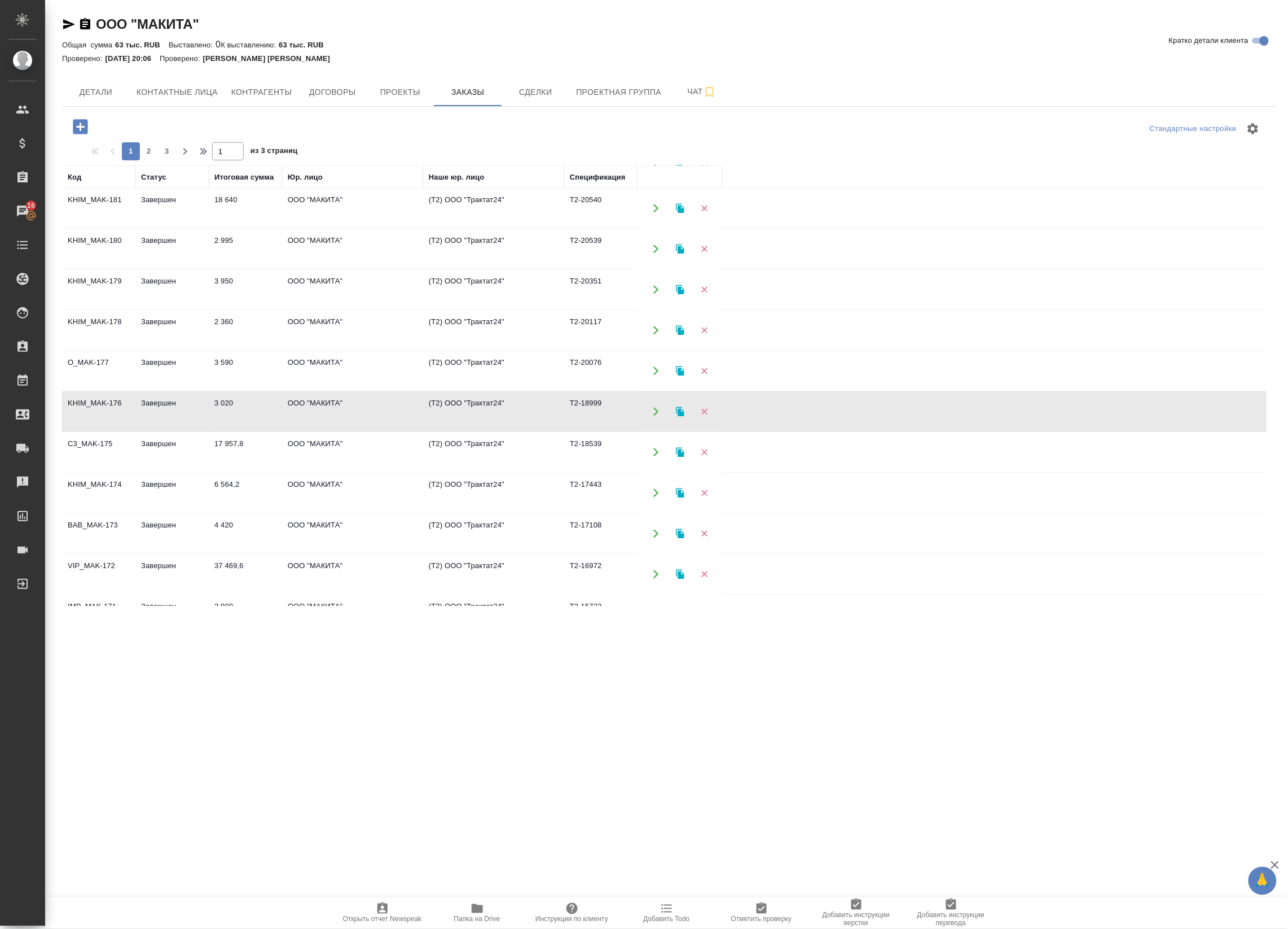
scroll to position [353, 0]
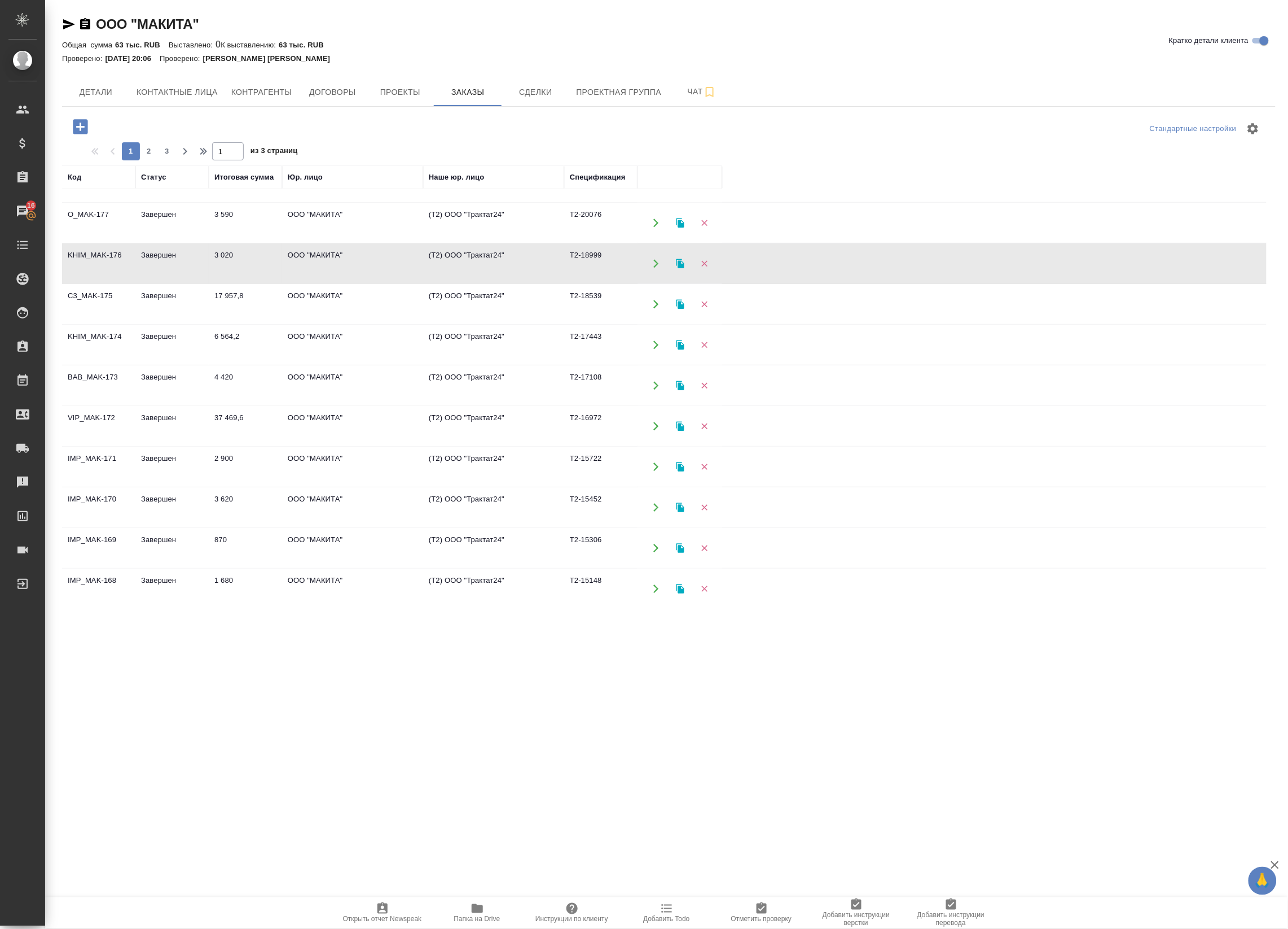
click at [459, 489] on td "(Т2) ООО "Трактат24"" at bounding box center [494, 507] width 141 height 39
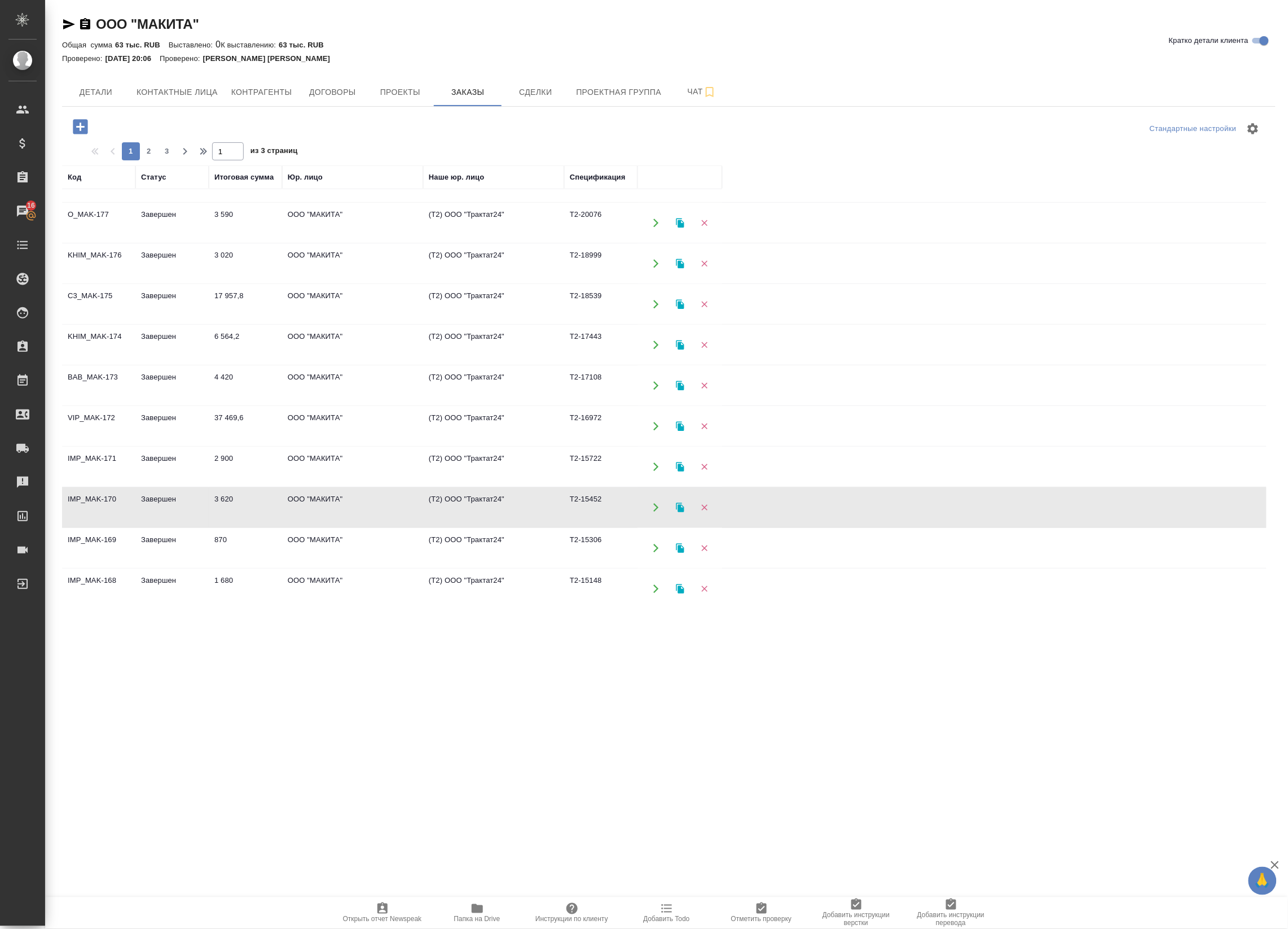
click at [394, 511] on td "ООО "МАКИТА"" at bounding box center [352, 507] width 141 height 39
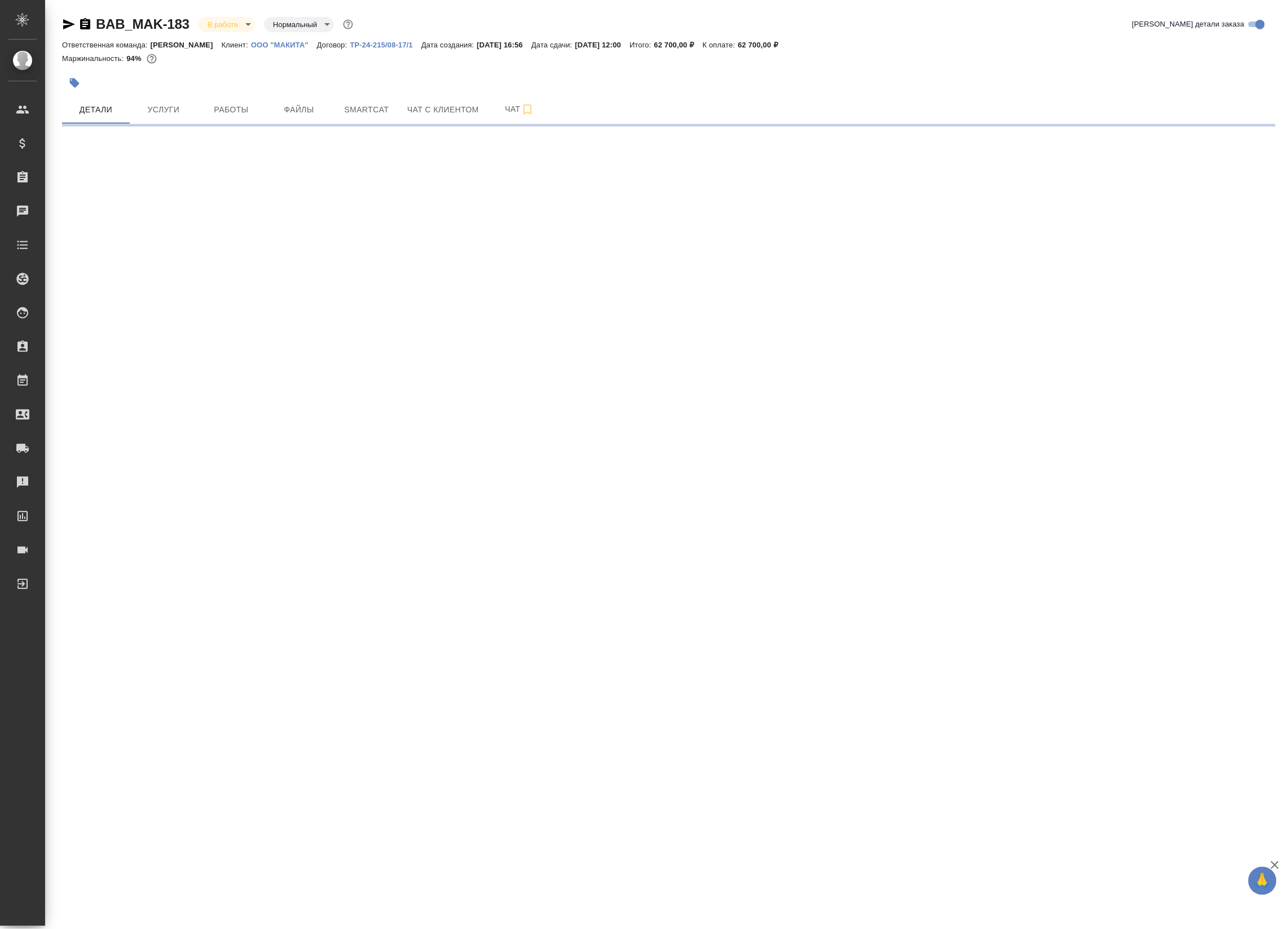
select select "RU"
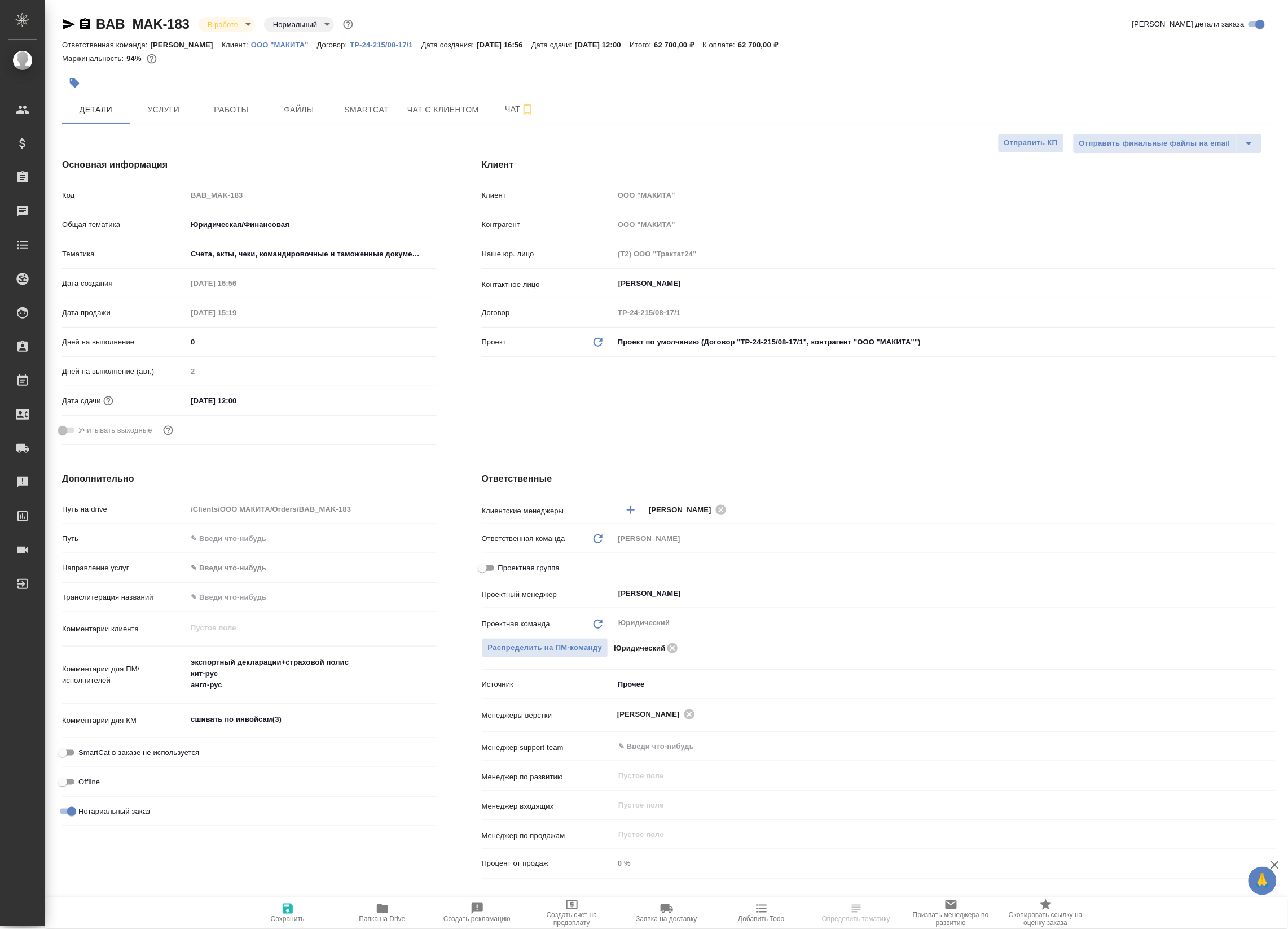
type textarea "x"
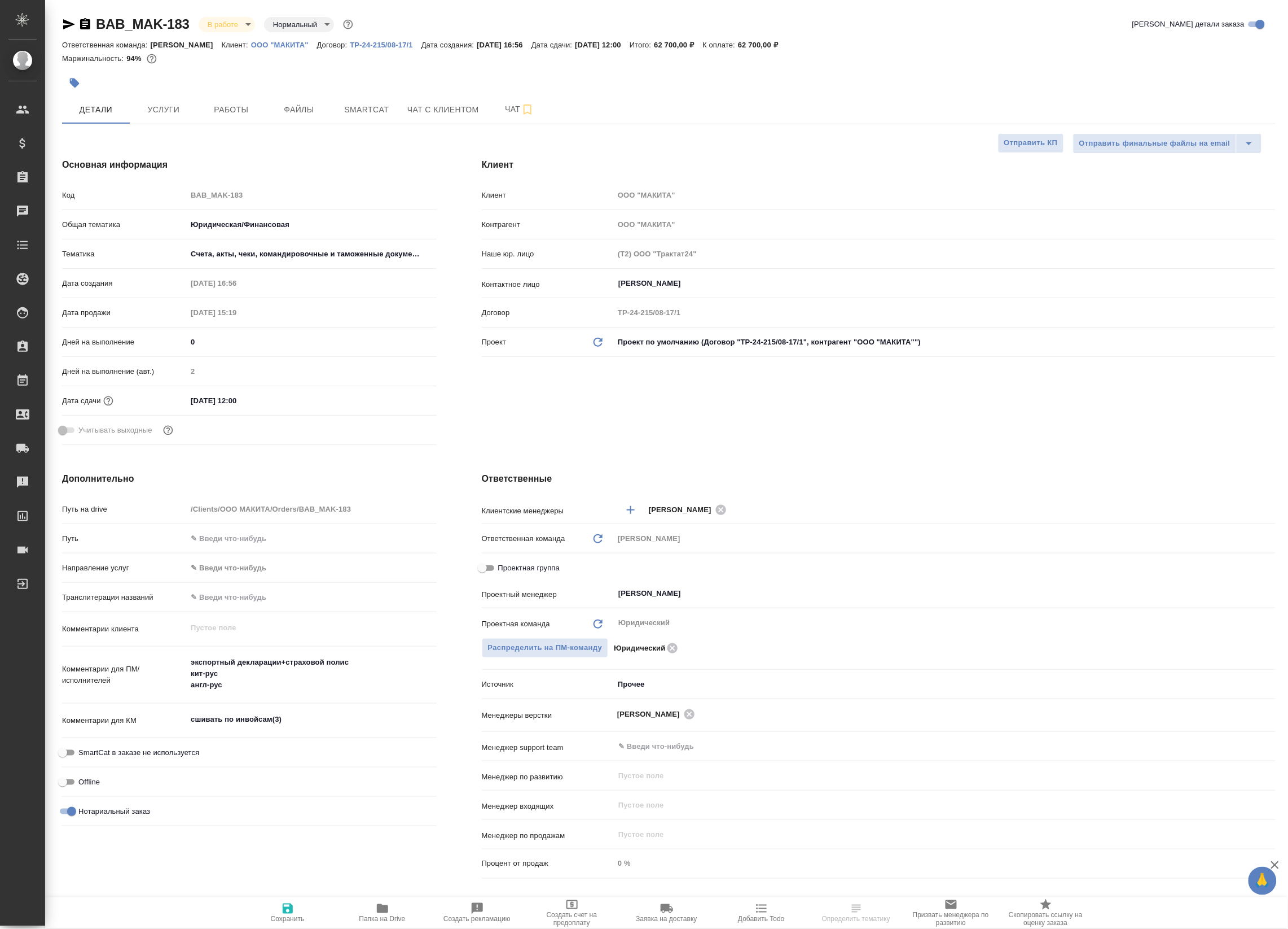
type textarea "x"
click at [370, 111] on span "Smartcat" at bounding box center [367, 110] width 54 height 14
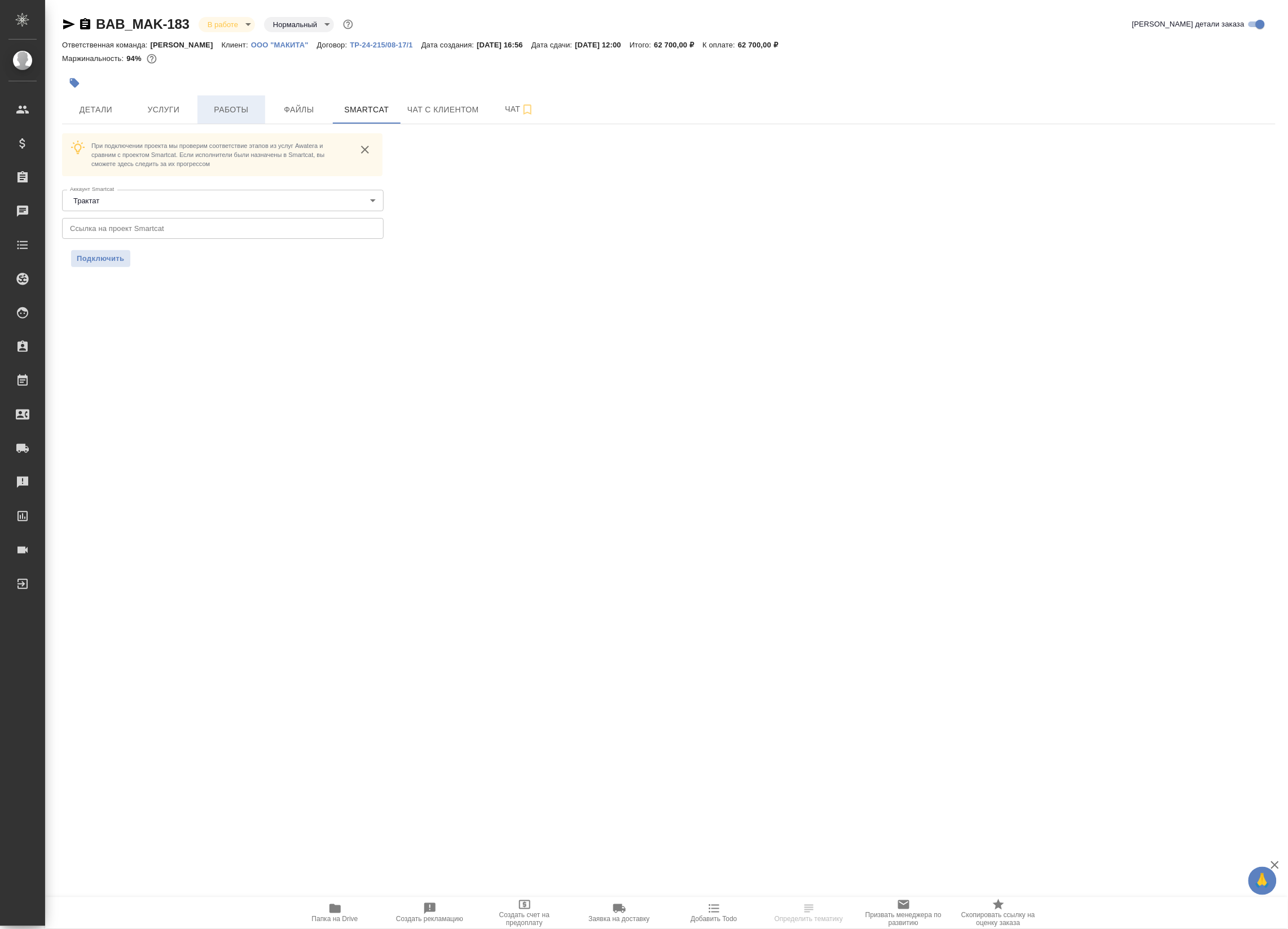
click at [214, 116] on span "Работы" at bounding box center [232, 110] width 54 height 14
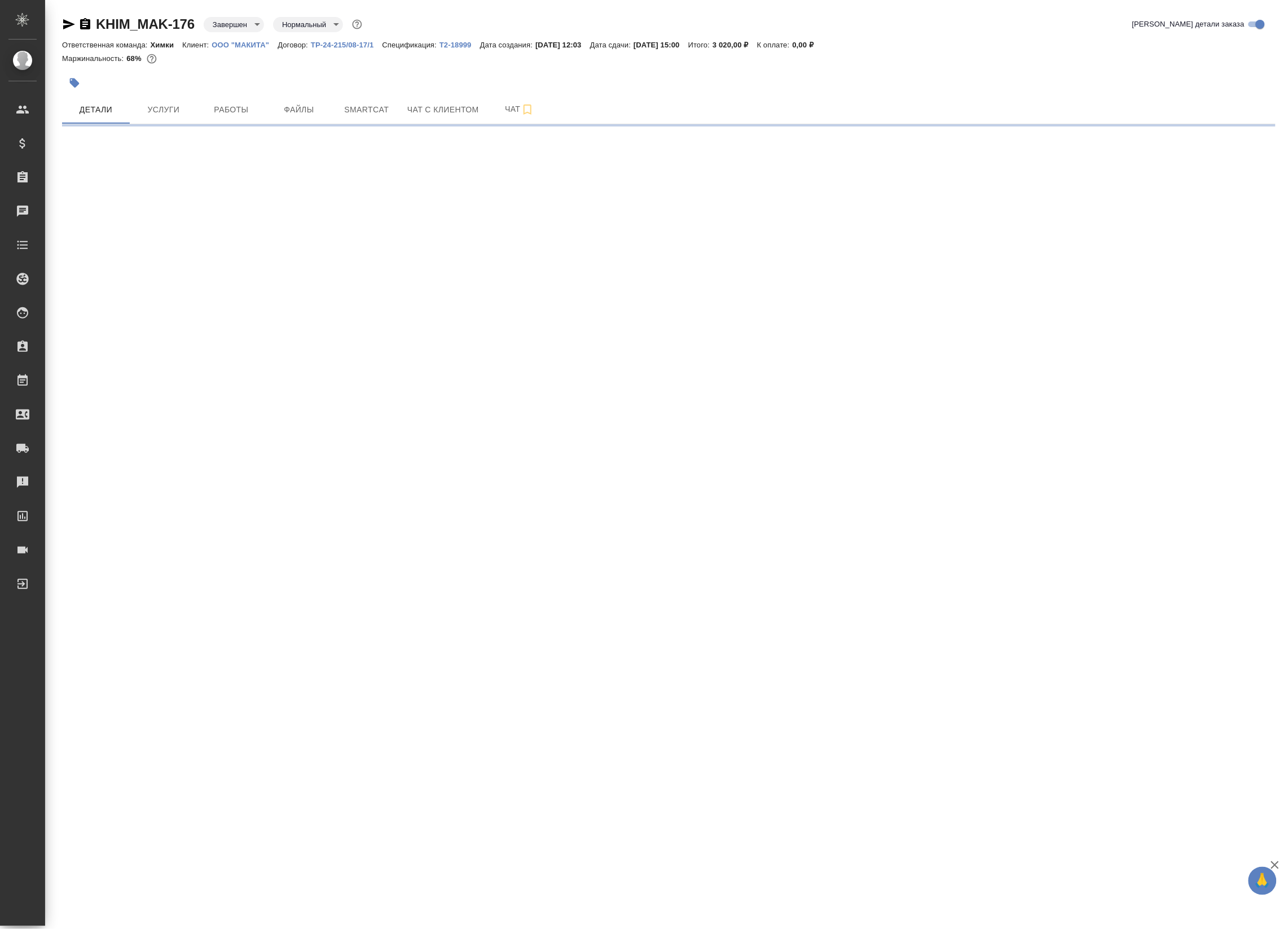
select select "RU"
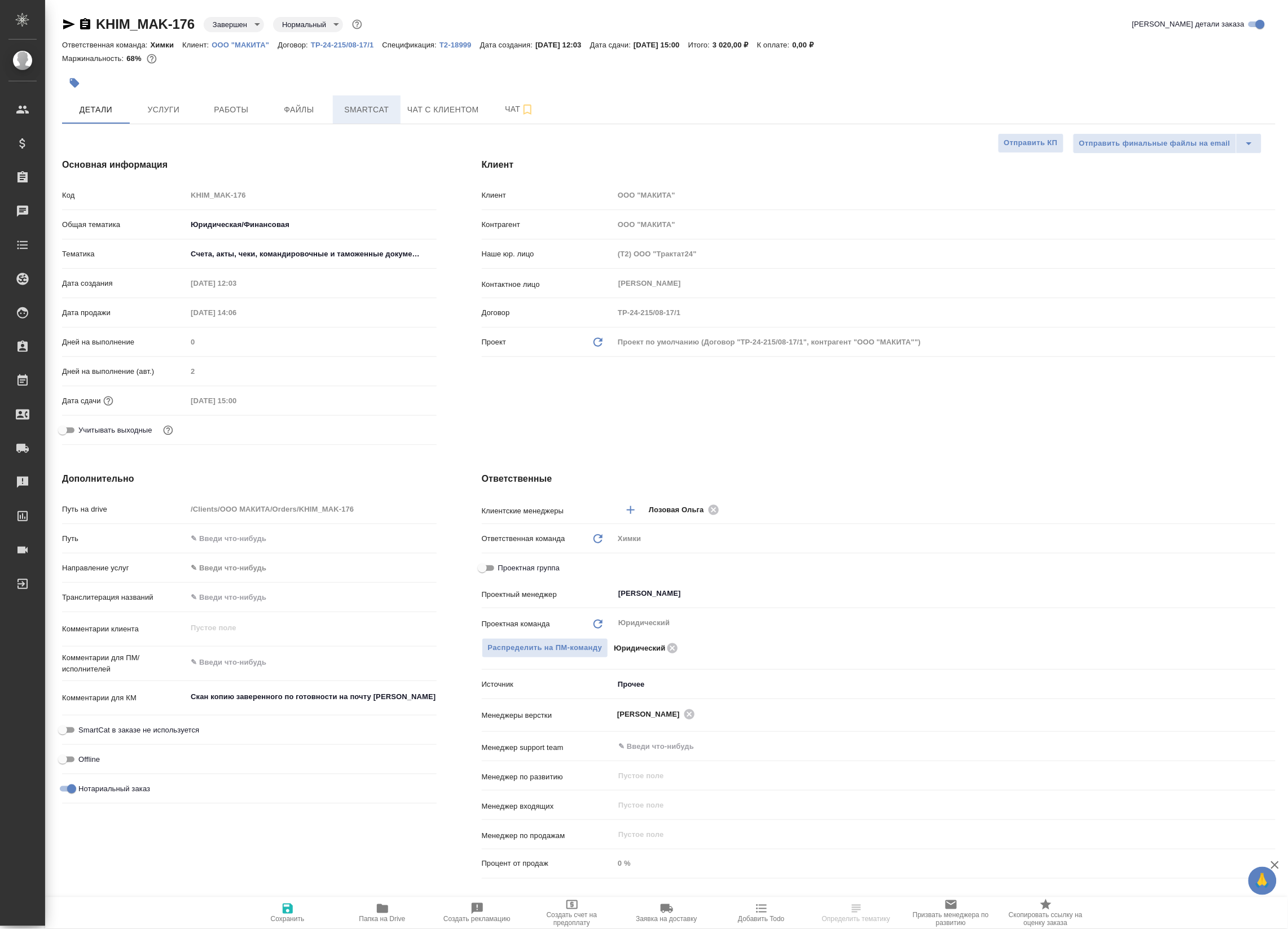
type textarea "x"
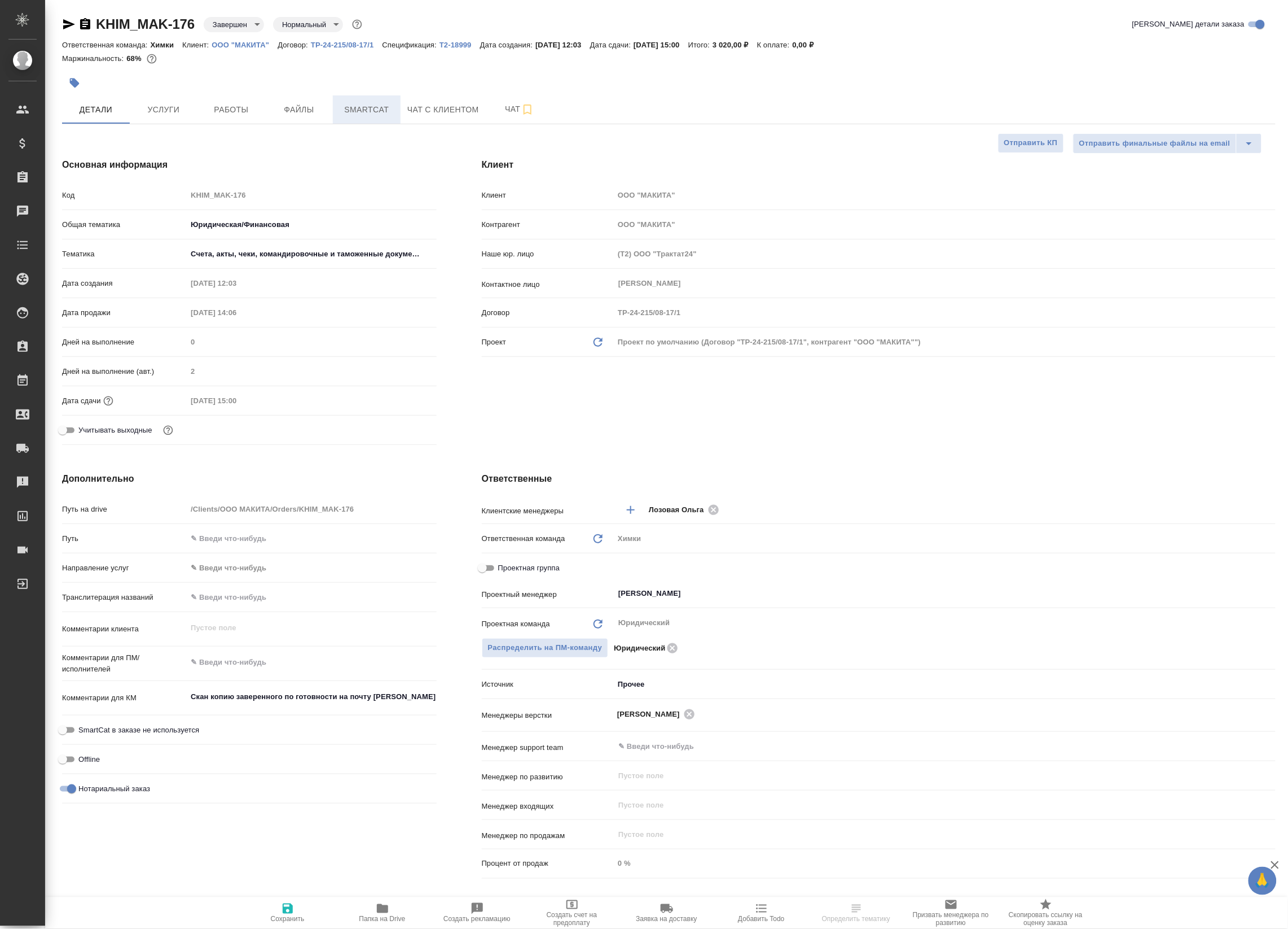
type textarea "x"
click at [354, 109] on span "Smartcat" at bounding box center [367, 110] width 54 height 14
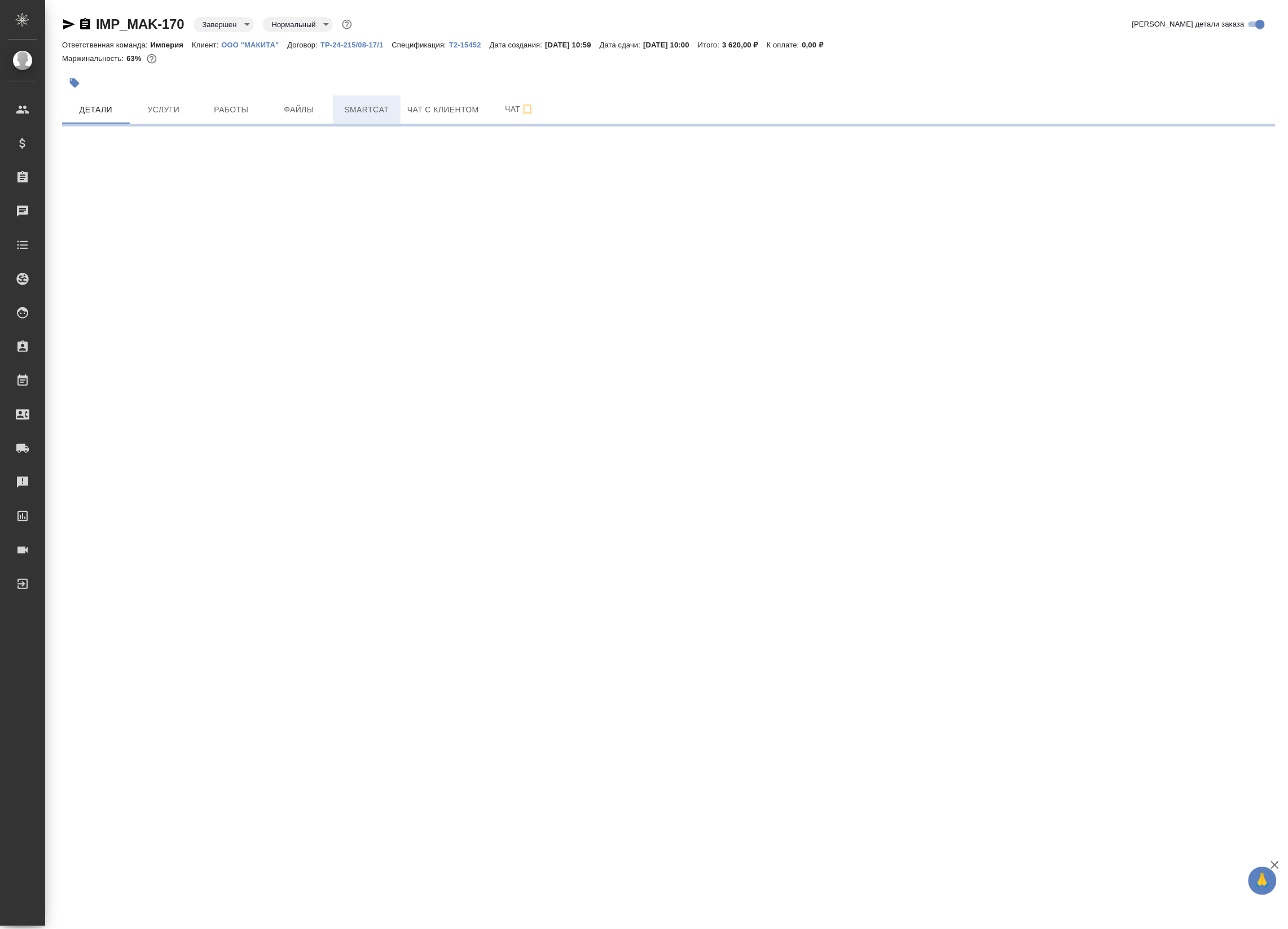
select select "RU"
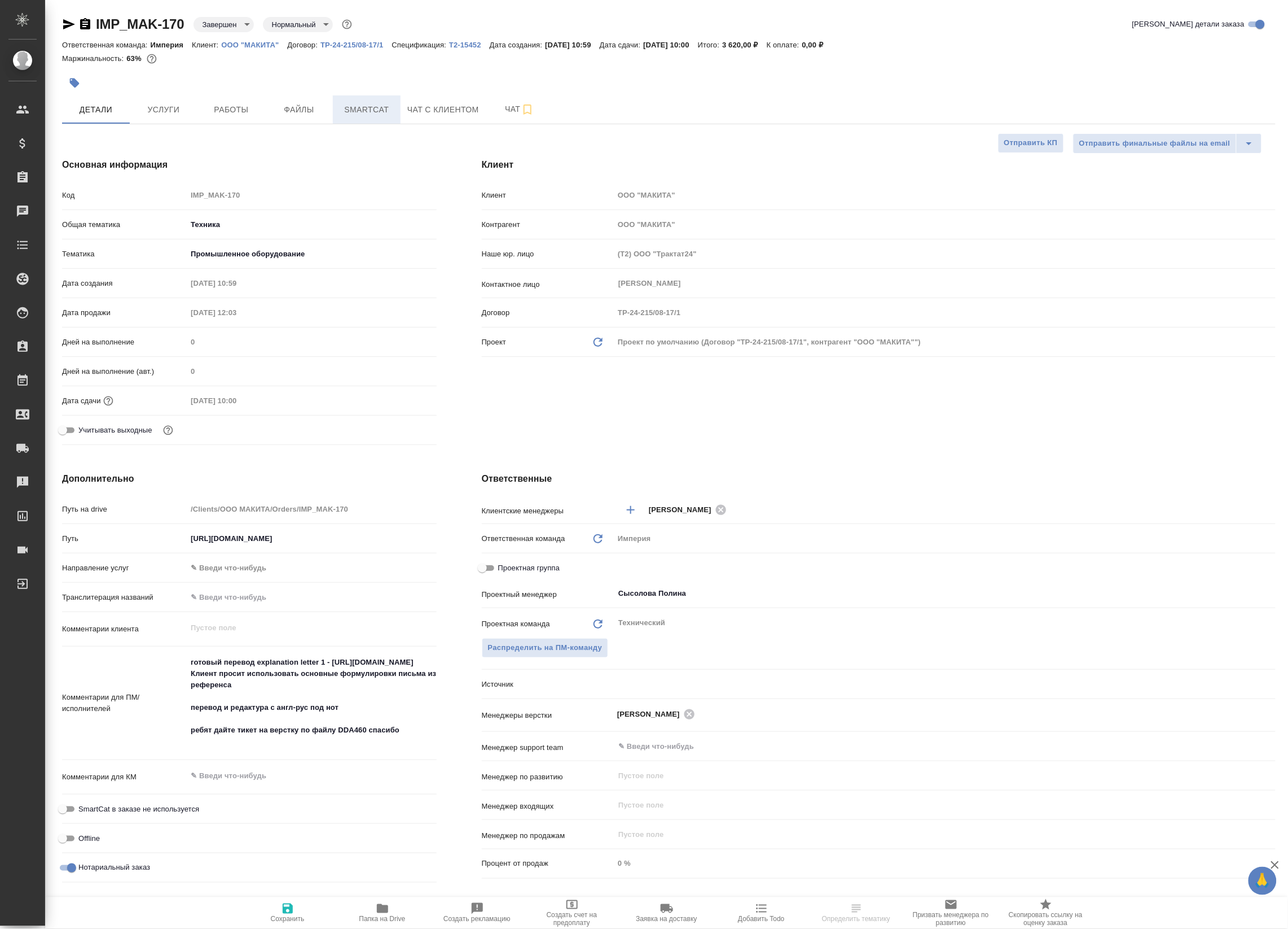
type textarea "x"
click at [381, 105] on span "Smartcat" at bounding box center [367, 110] width 54 height 14
type textarea "x"
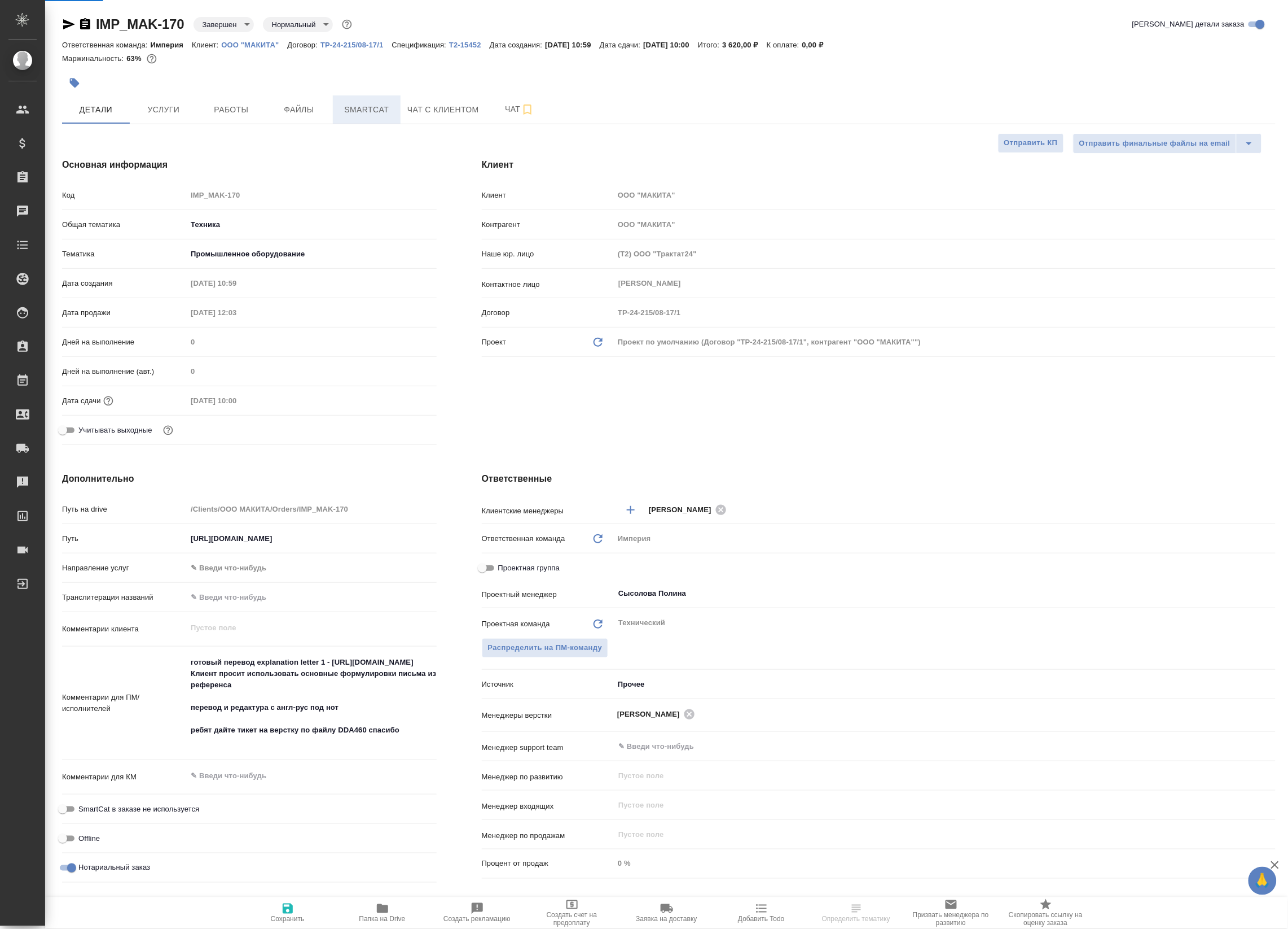
type textarea "x"
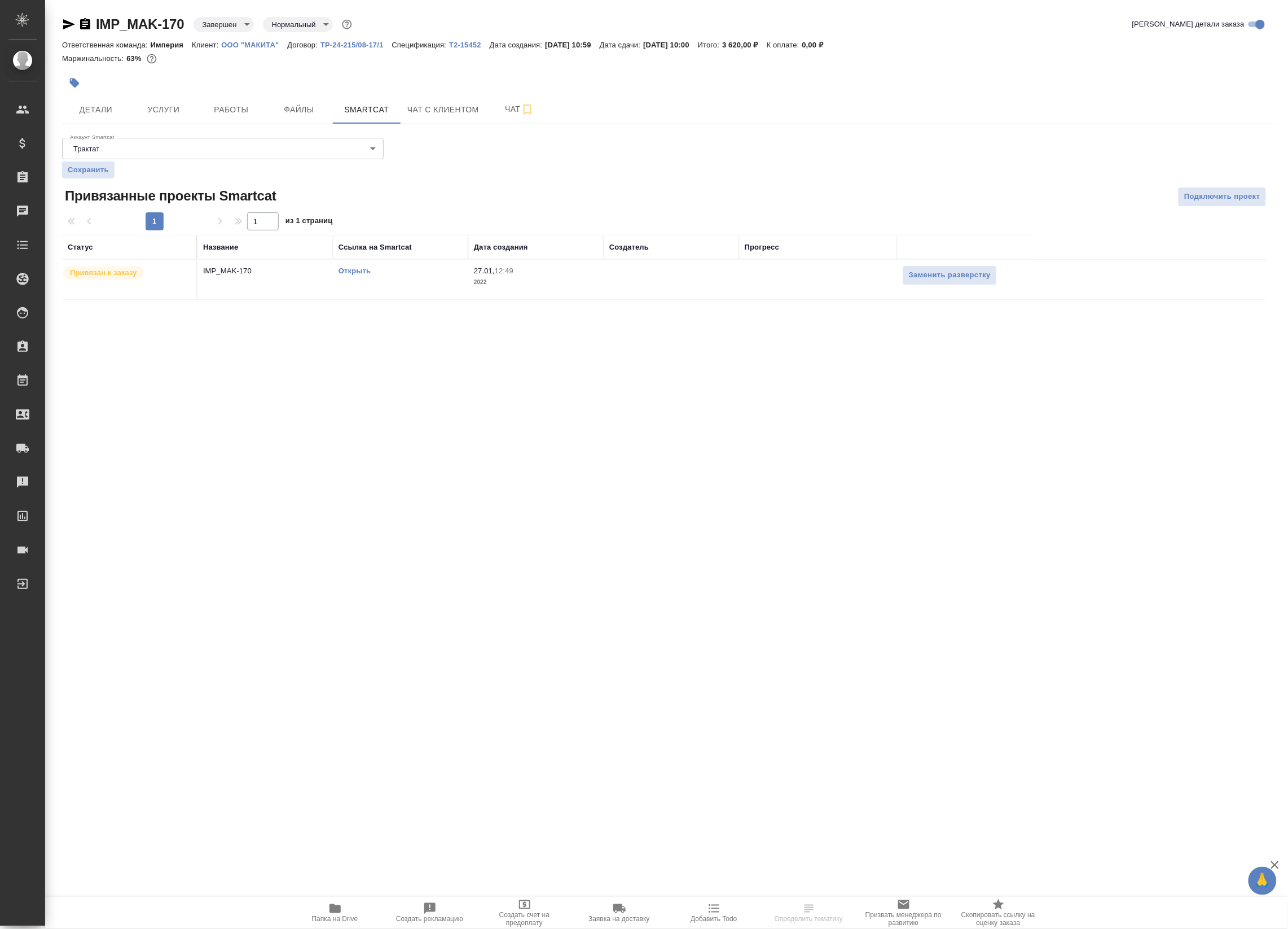
click at [302, 285] on td "IMP_MAK-170" at bounding box center [265, 279] width 136 height 39
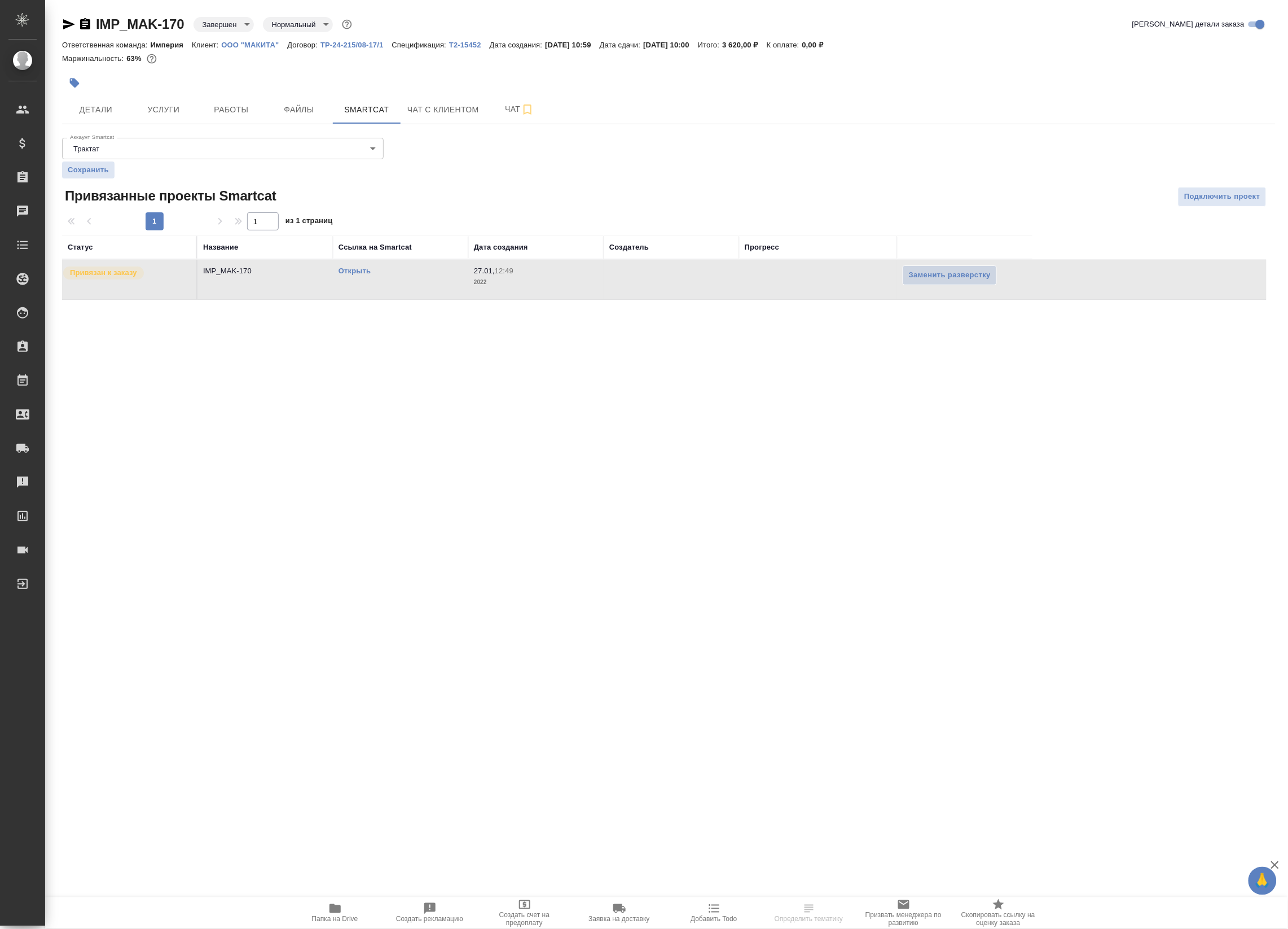
click at [302, 285] on td "IMP_MAK-170" at bounding box center [265, 279] width 136 height 39
click at [356, 271] on link "Открыть" at bounding box center [355, 271] width 32 height 8
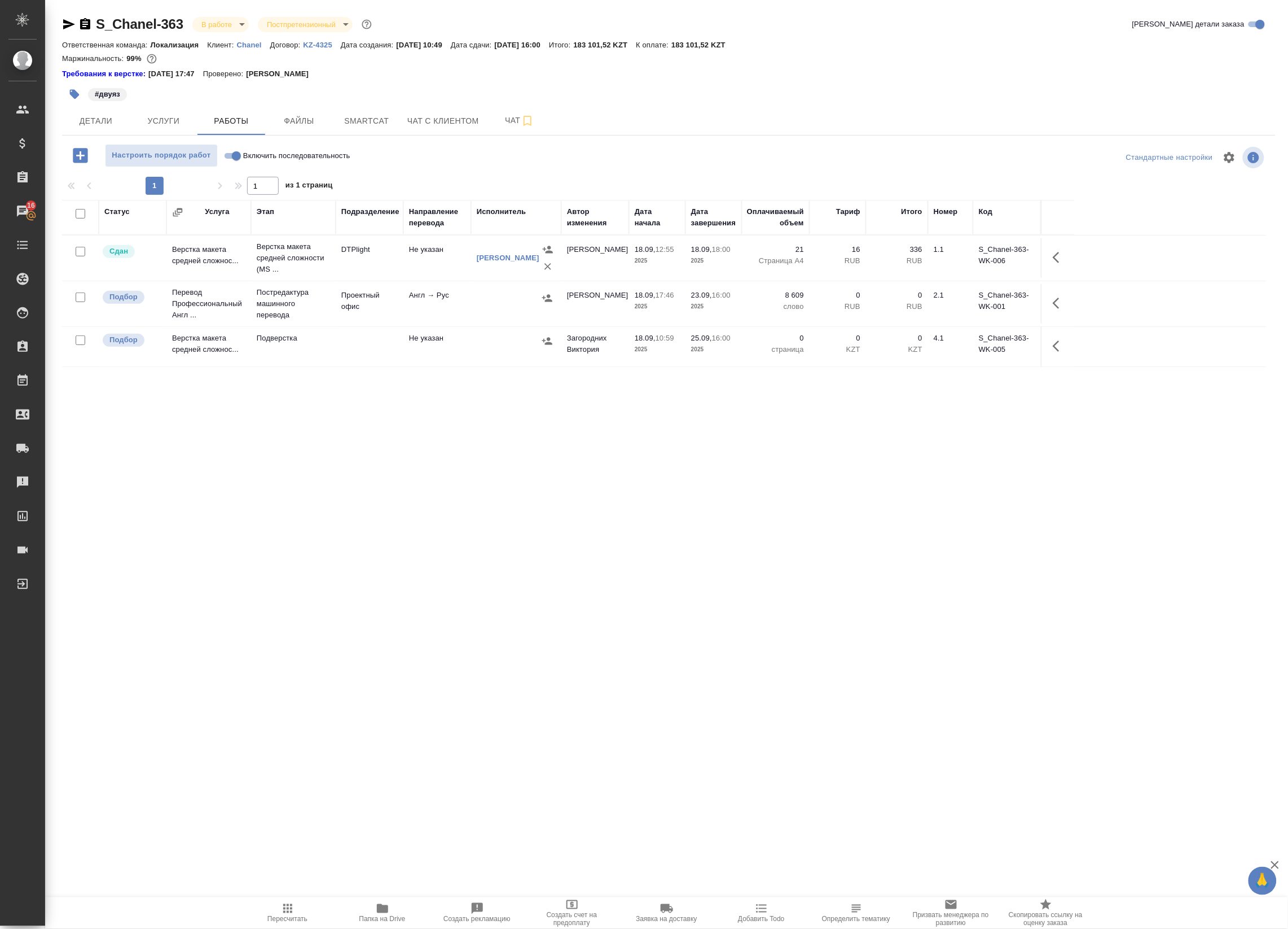
click at [353, 266] on td "DTPlight" at bounding box center [369, 258] width 68 height 39
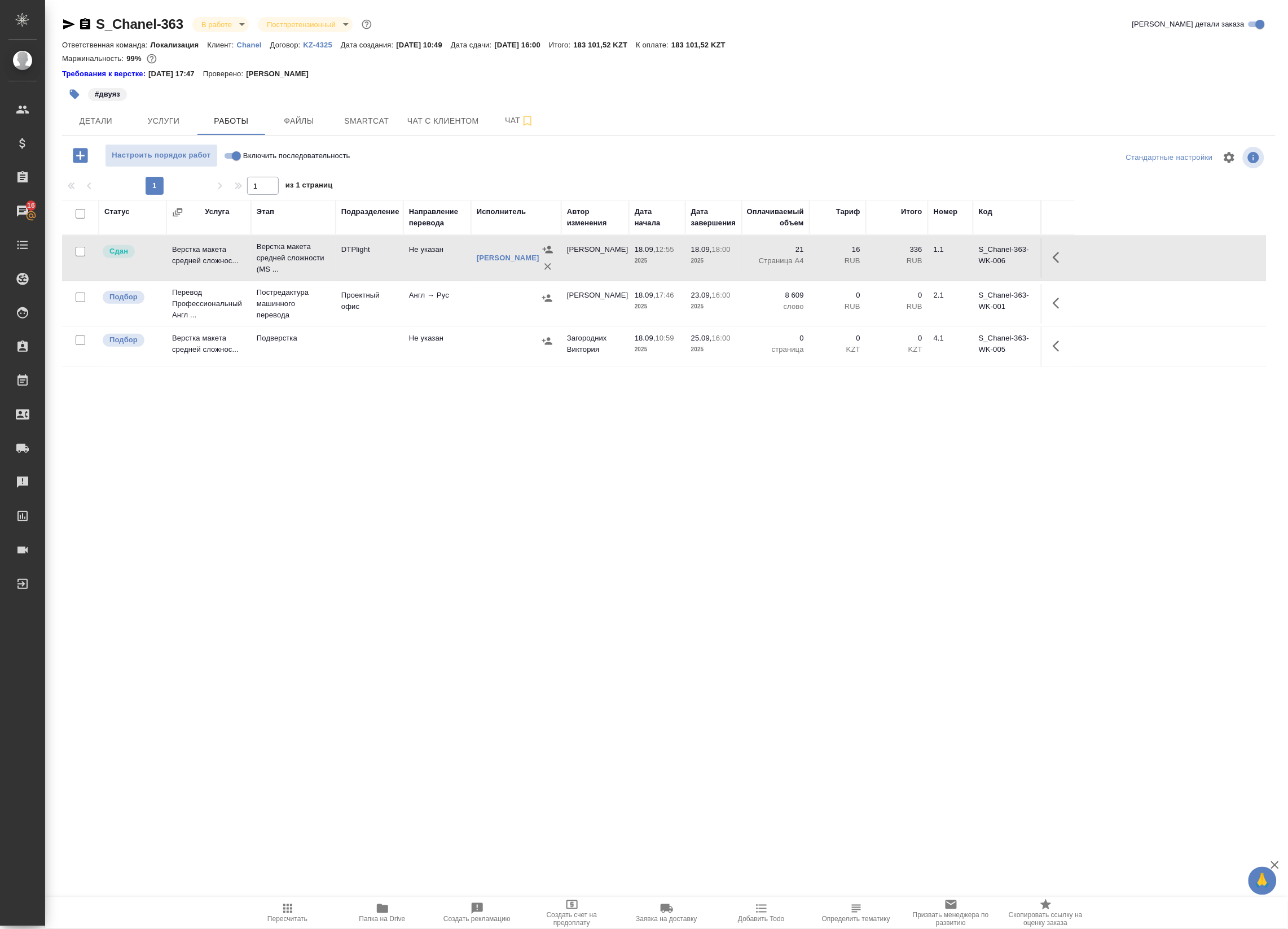
click at [353, 266] on td "DTPlight" at bounding box center [369, 258] width 68 height 39
click at [384, 116] on span "Smartcat" at bounding box center [367, 121] width 54 height 14
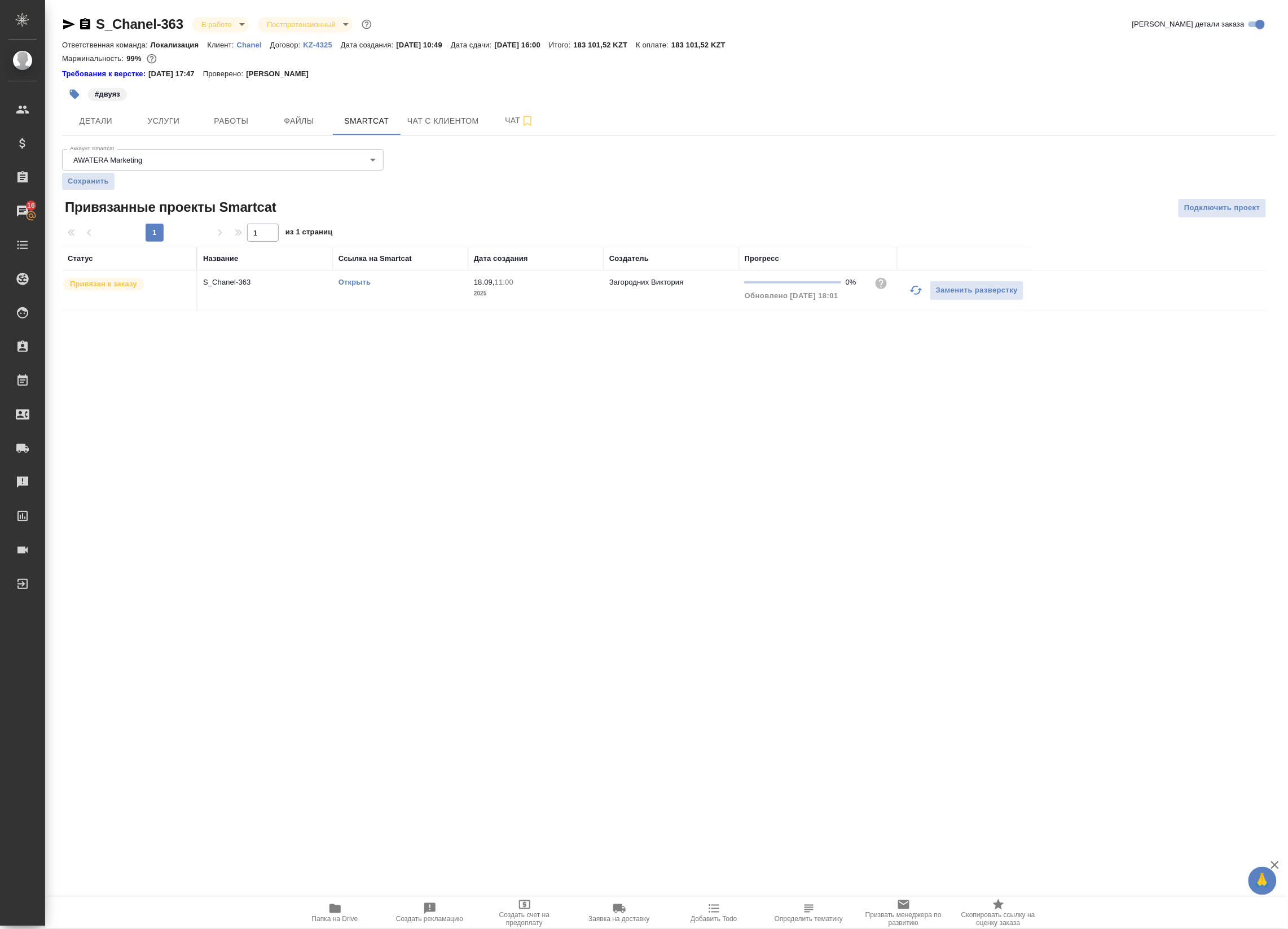
click at [353, 287] on div "Открыть" at bounding box center [401, 282] width 124 height 11
click at [348, 278] on link "Открыть" at bounding box center [355, 281] width 32 height 8
click at [240, 130] on button "Работы" at bounding box center [231, 121] width 68 height 28
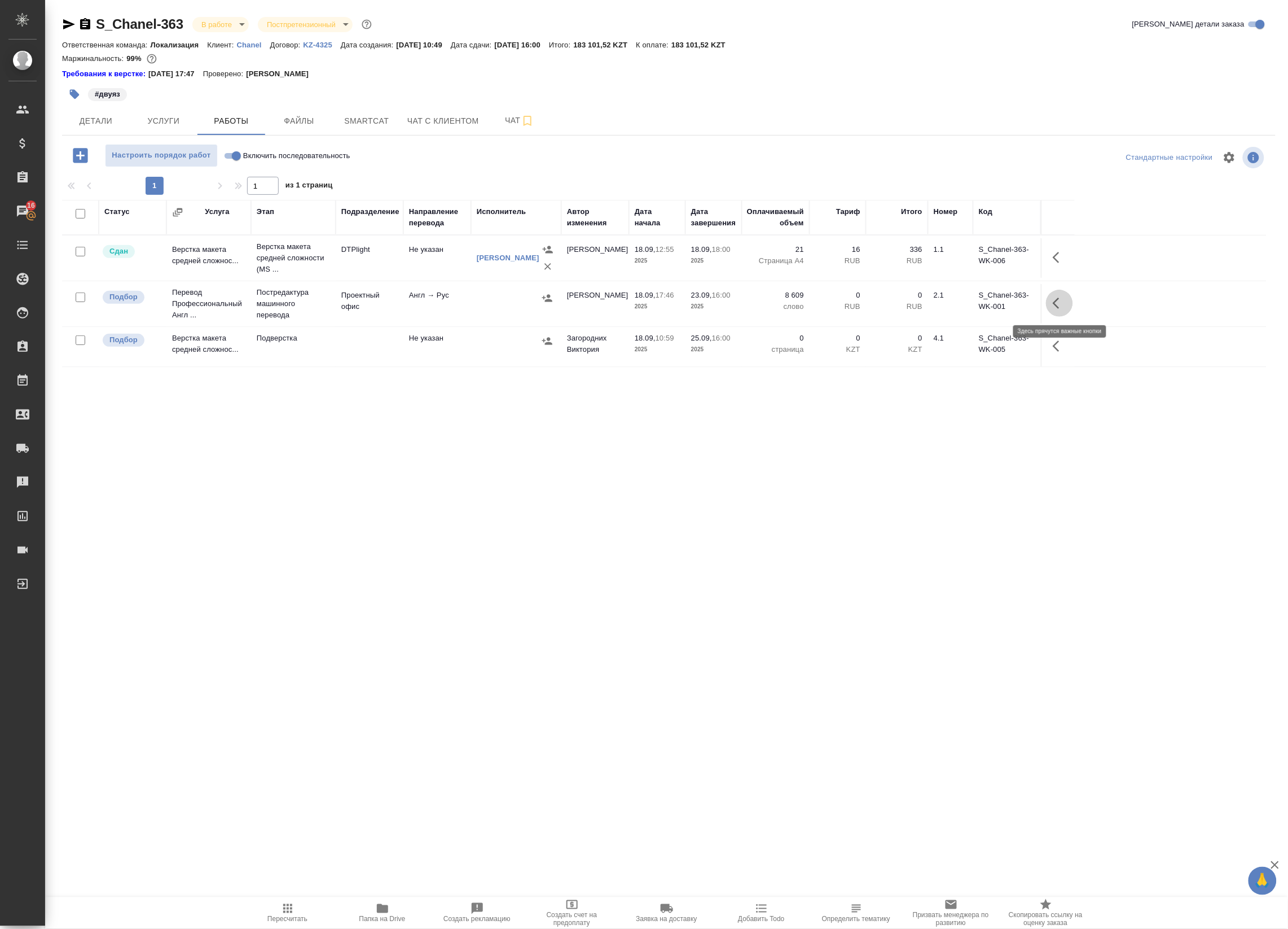
click at [1051, 302] on button "button" at bounding box center [1060, 303] width 27 height 27
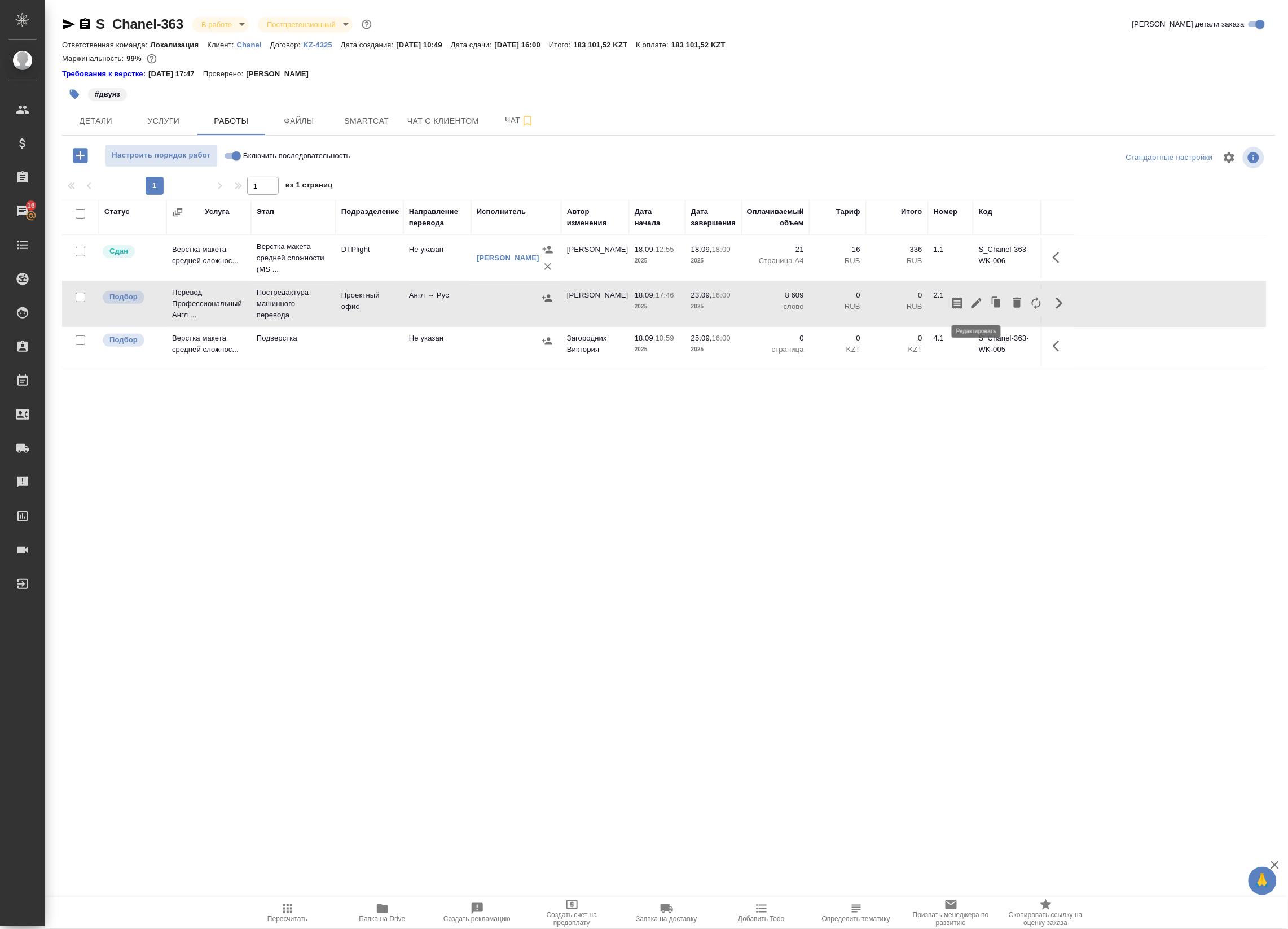
click at [980, 307] on icon "button" at bounding box center [976, 303] width 14 height 14
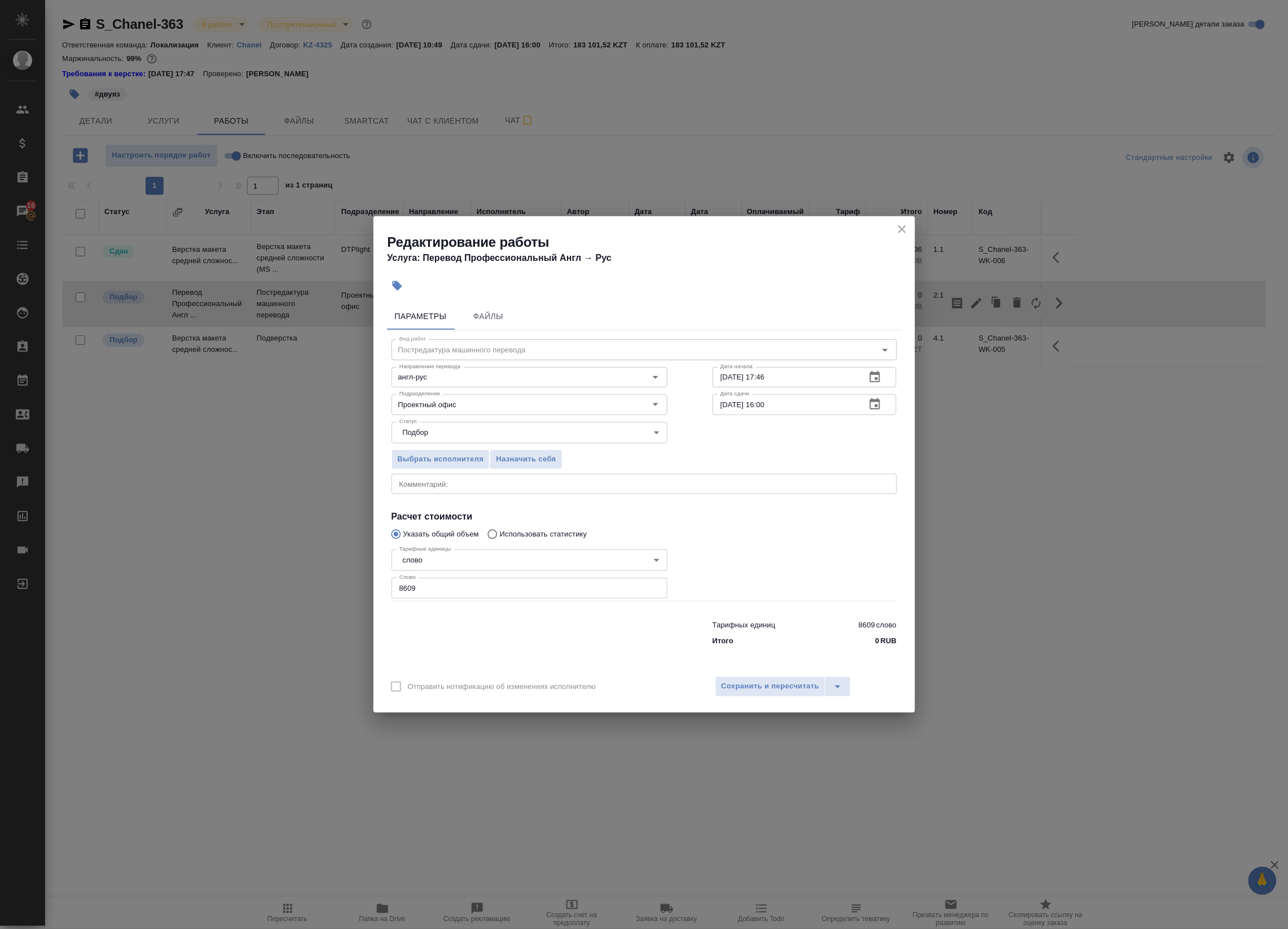
click at [496, 490] on div "x Комментарий:" at bounding box center [645, 484] width 506 height 20
paste textarea "7811"
type textarea "7811"
click at [483, 591] on input "8609" at bounding box center [530, 587] width 276 height 20
paste input "7811"
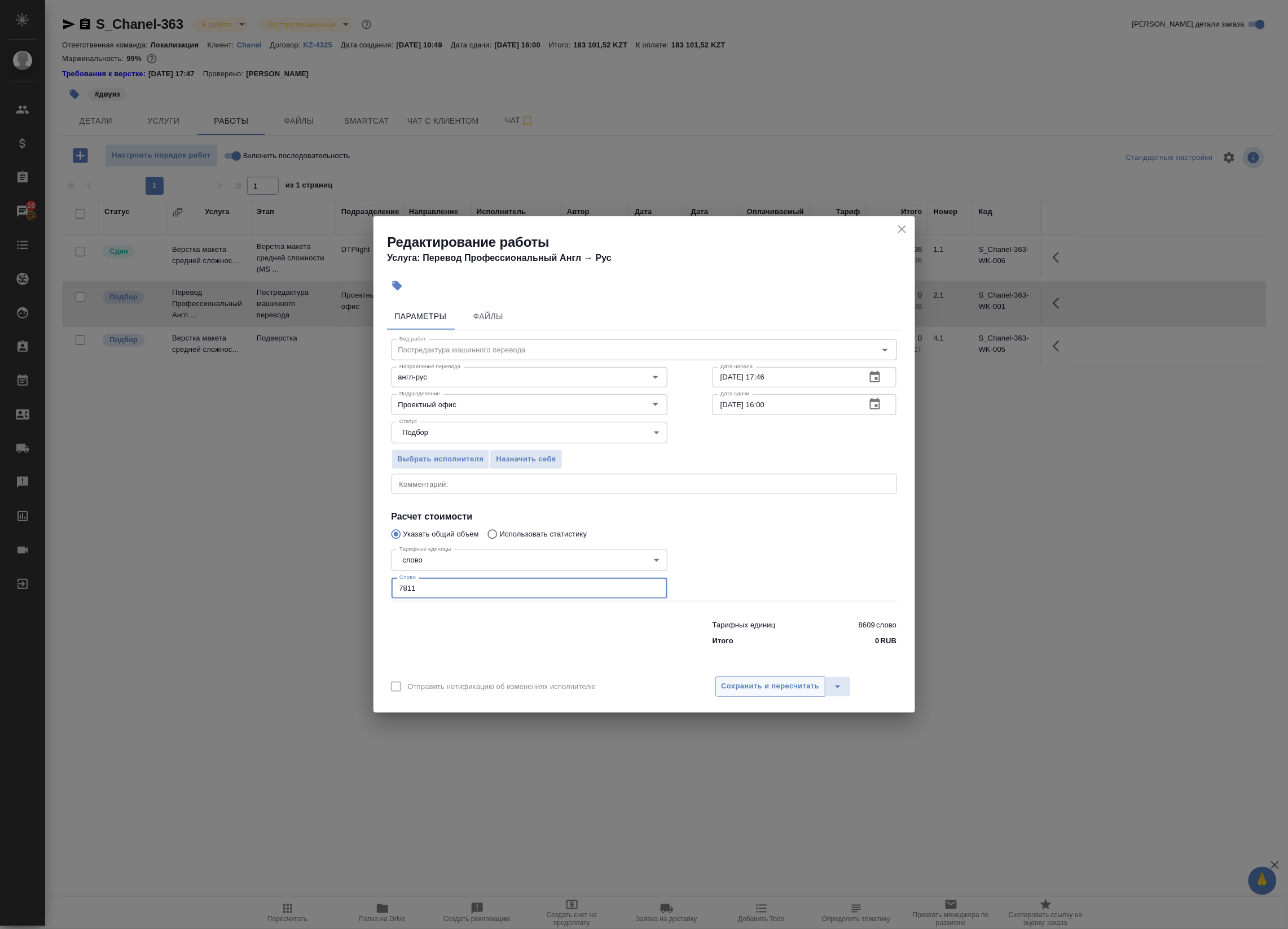
type input "7811"
click at [762, 680] on span "Сохранить и пересчитать" at bounding box center [770, 686] width 98 height 13
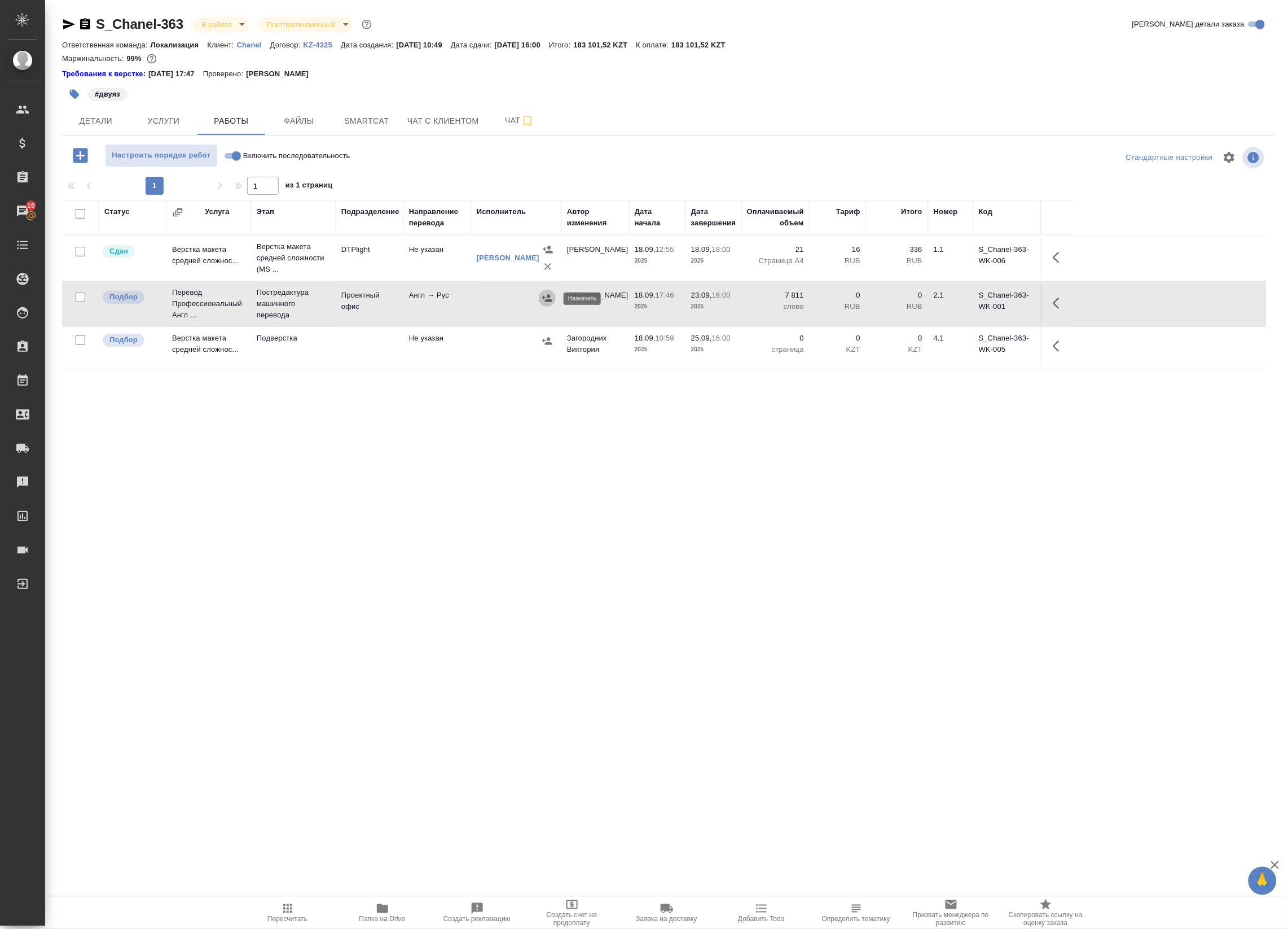
click at [551, 299] on icon "button" at bounding box center [547, 298] width 11 height 11
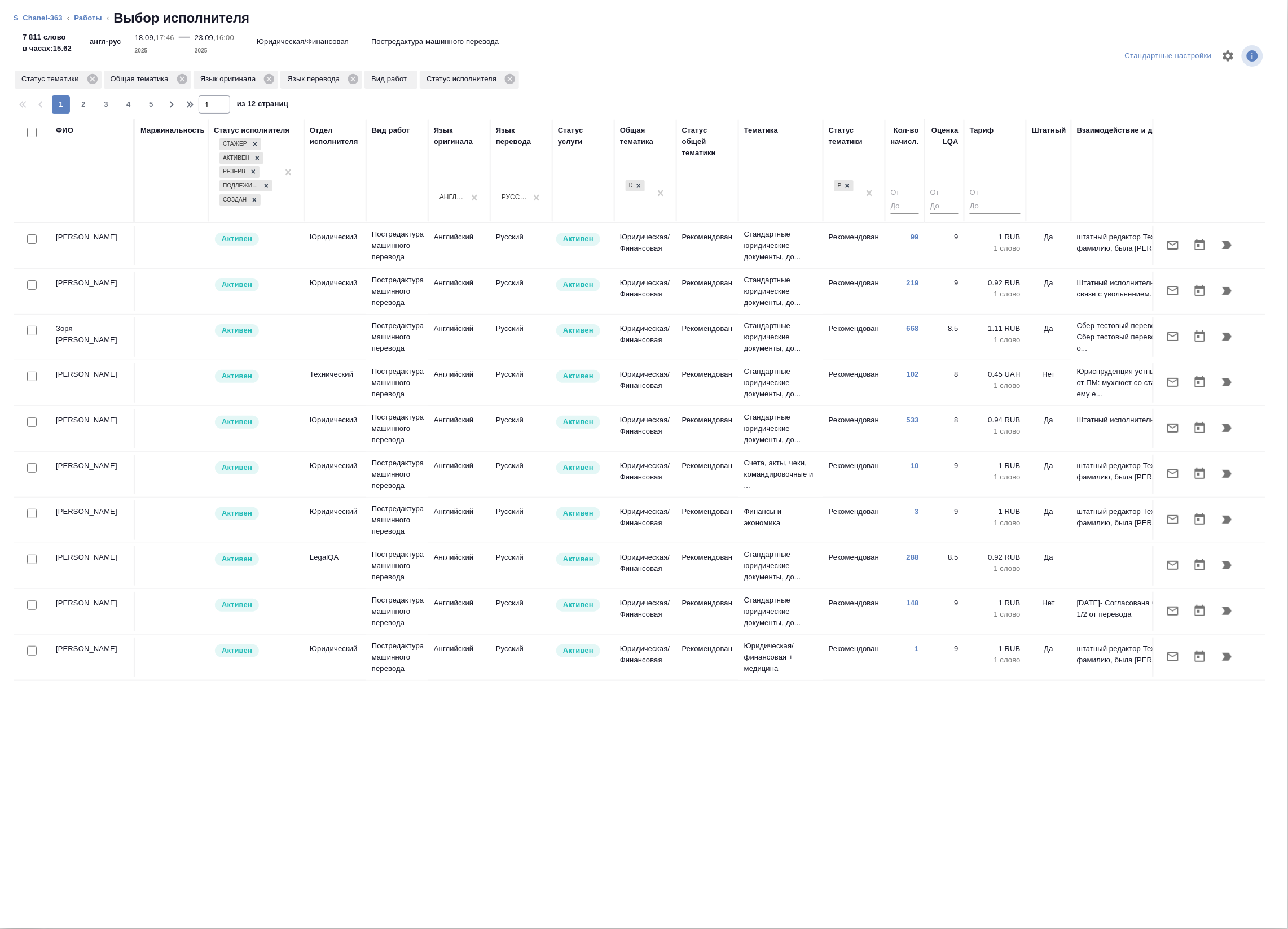
click at [77, 24] on ol "S_Chanel-363 ‹ Работы ‹ Выбор исполнителя" at bounding box center [644, 18] width 1262 height 18
click at [80, 23] on li "Работы" at bounding box center [88, 17] width 28 height 11
click at [86, 15] on link "Работы" at bounding box center [88, 17] width 28 height 8
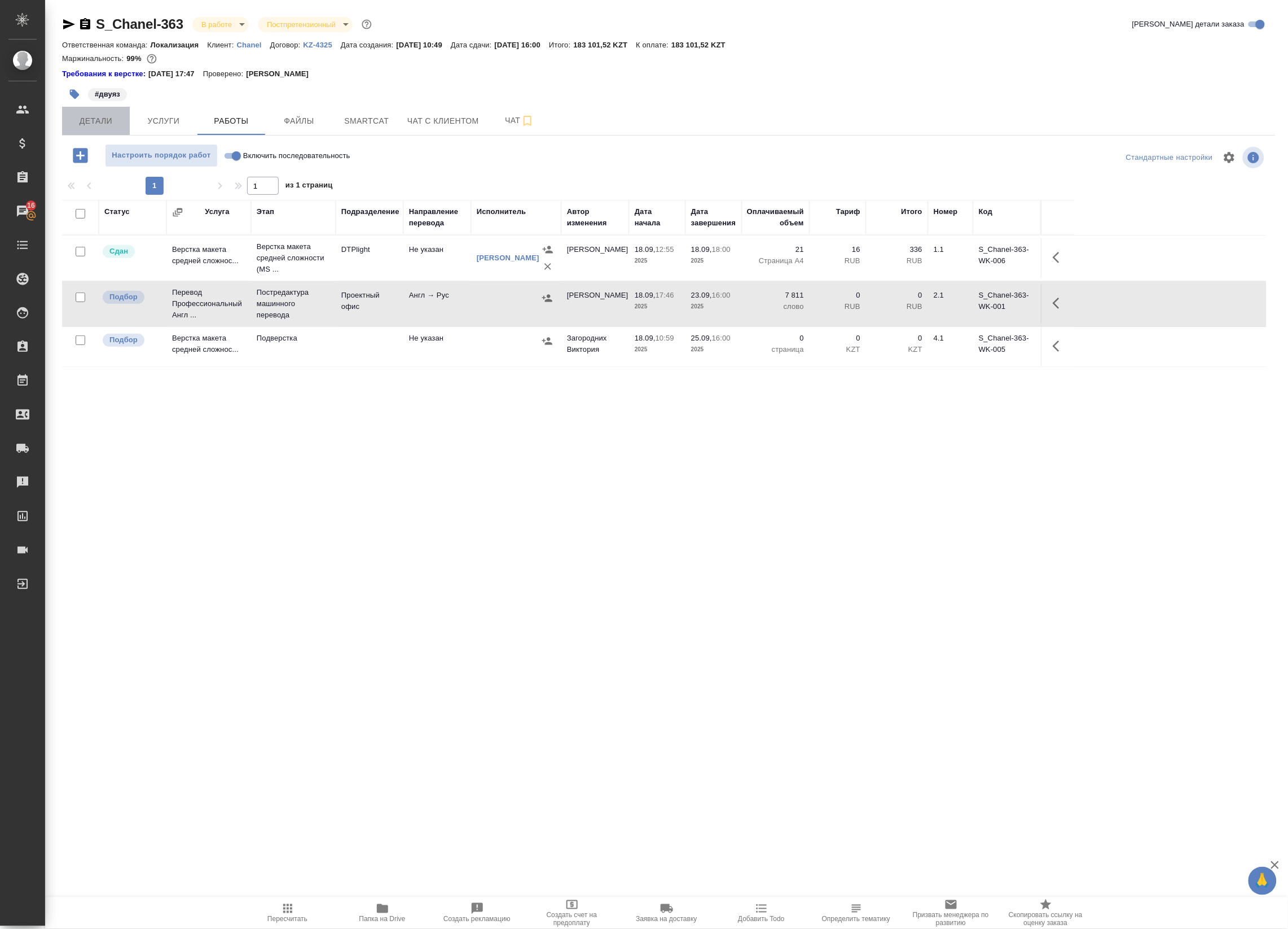
click at [101, 119] on span "Детали" at bounding box center [96, 121] width 54 height 14
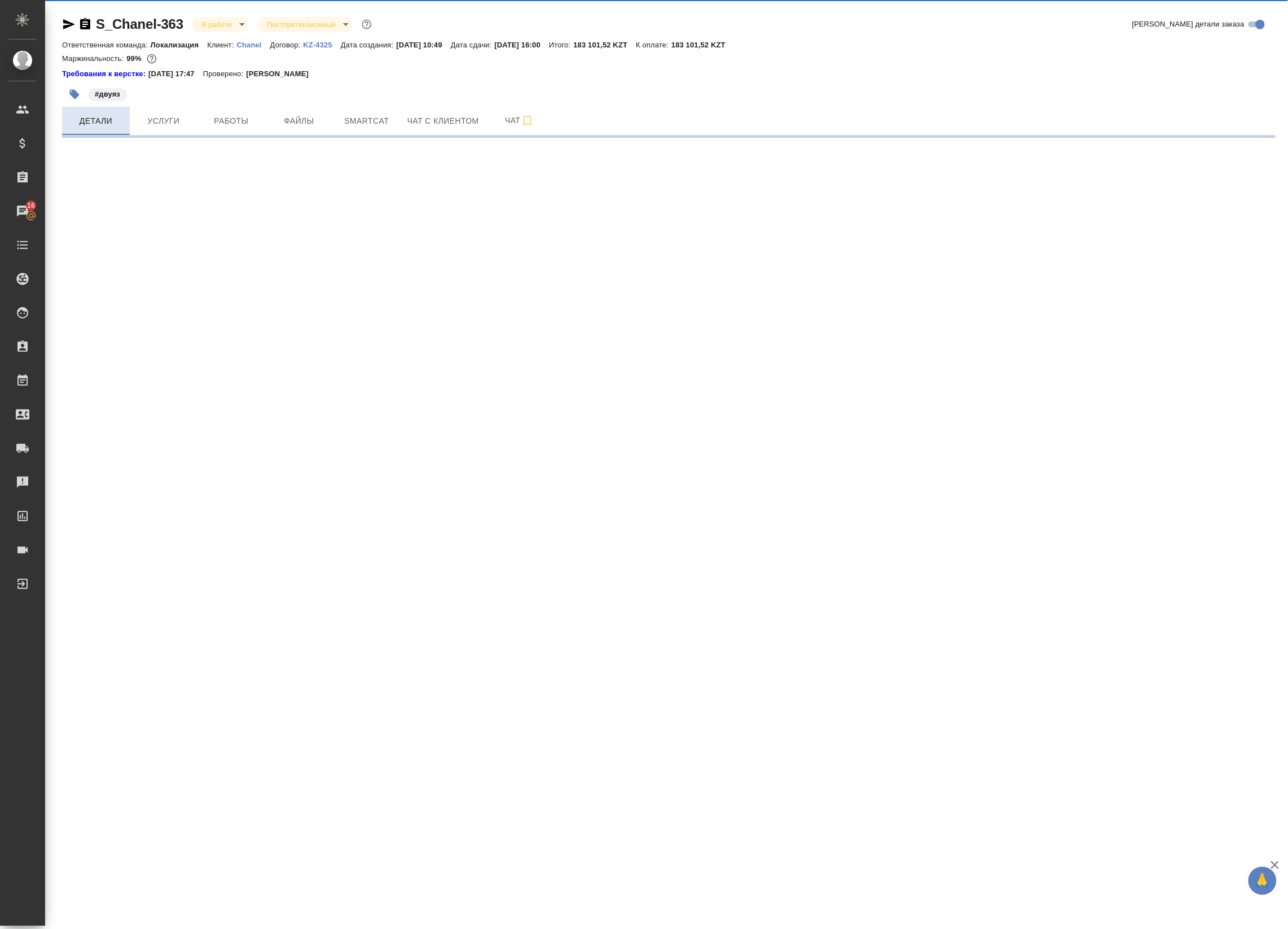
select select "RU"
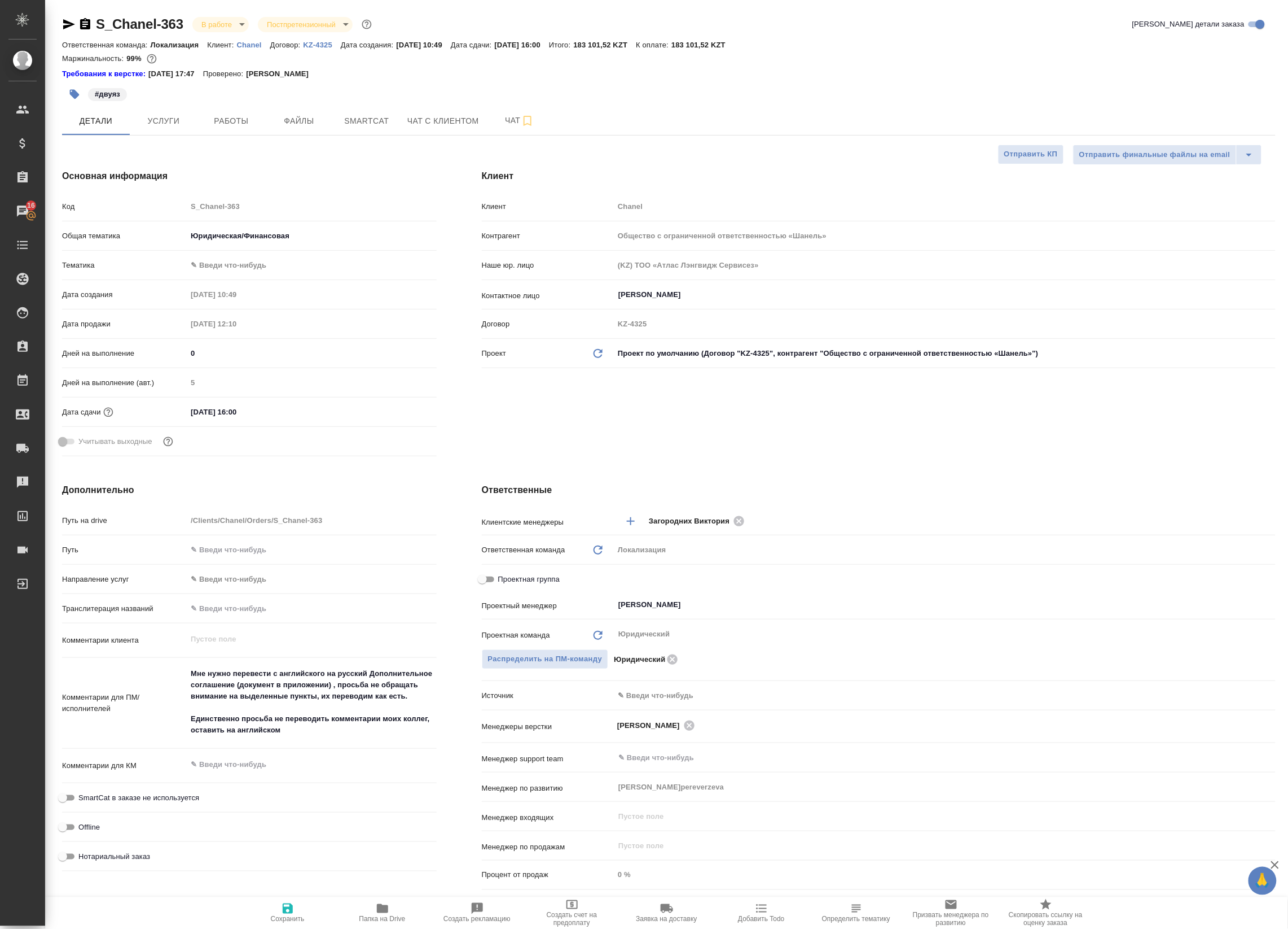
type textarea "x"
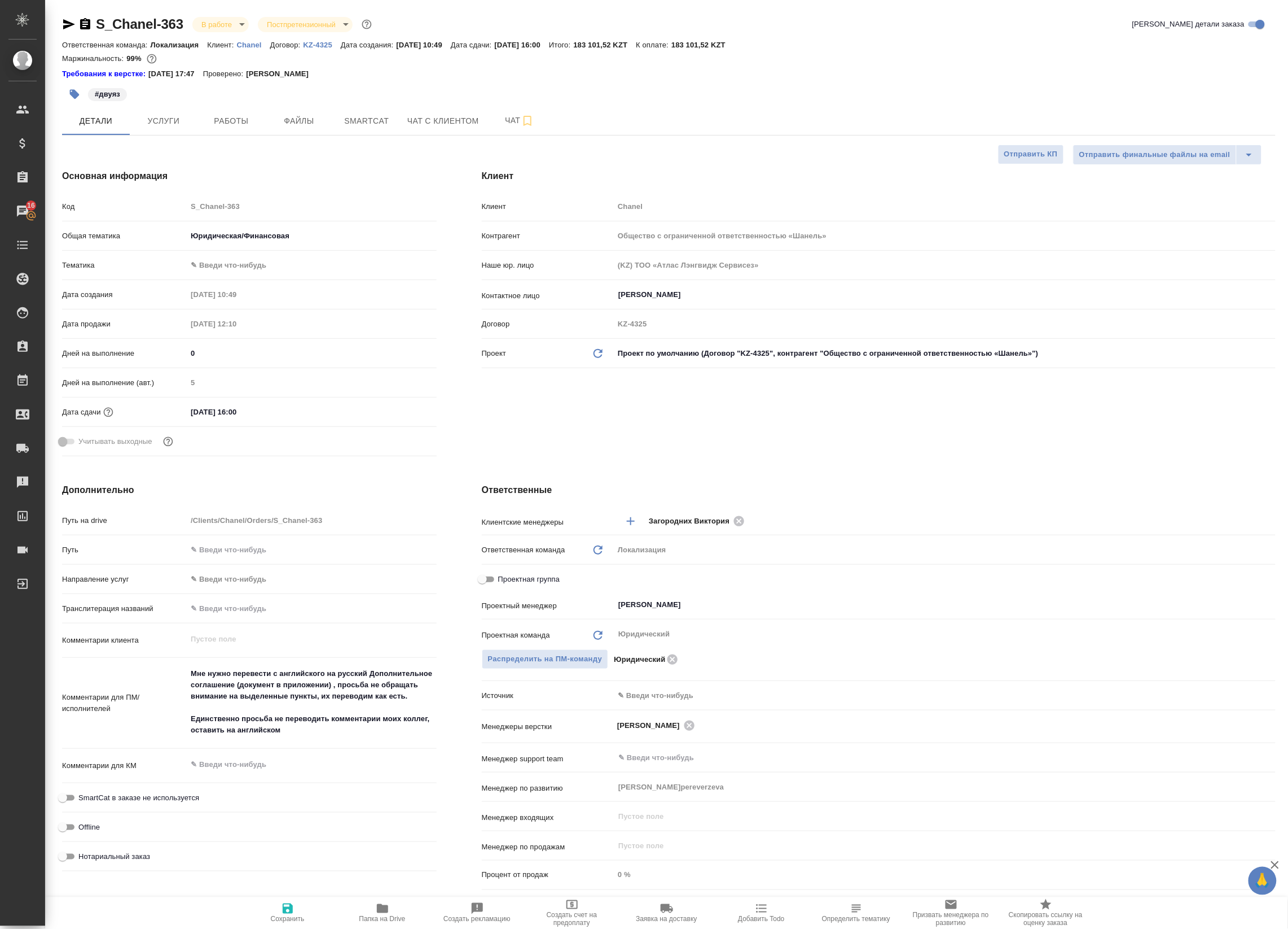
type textarea "x"
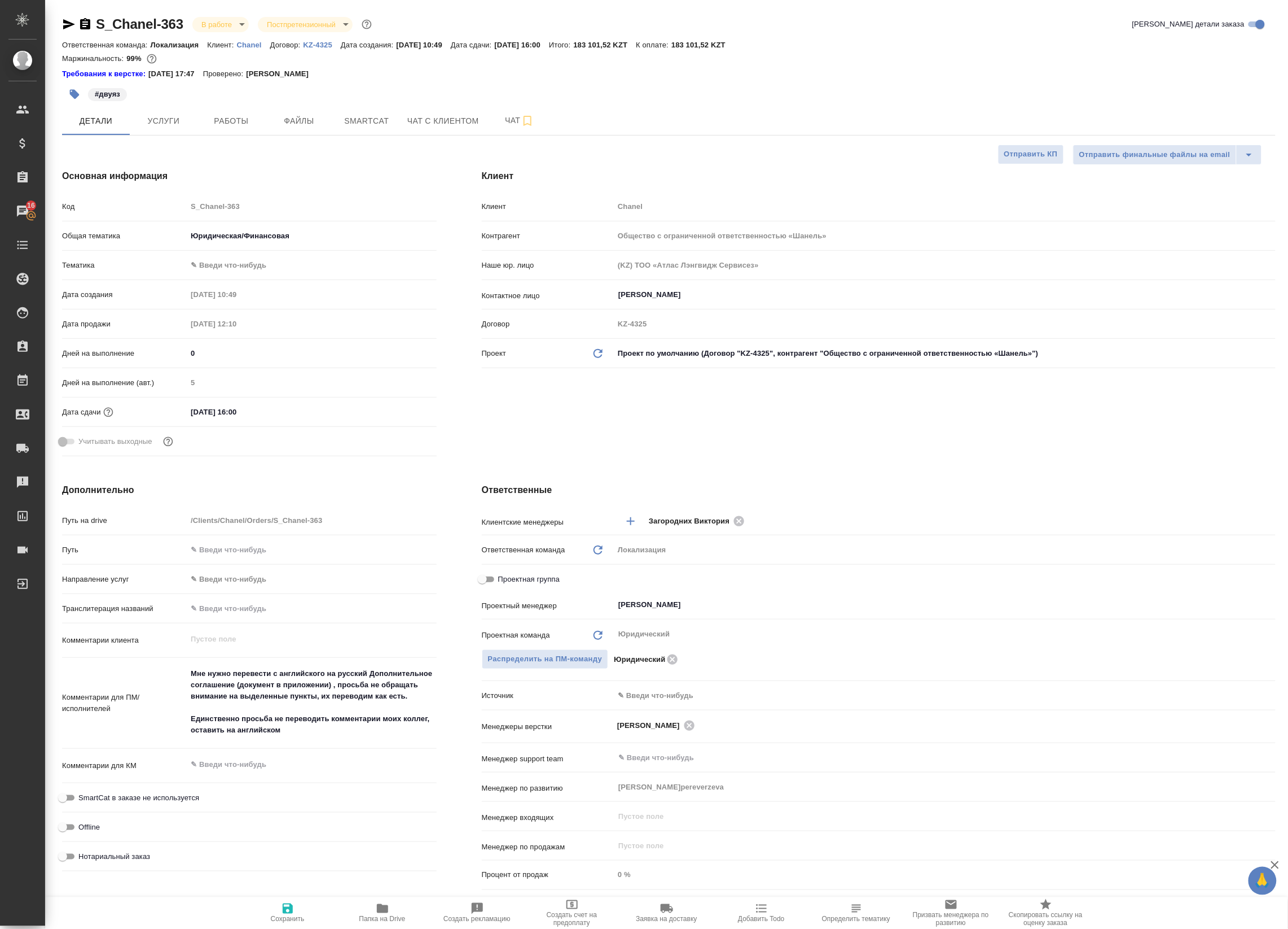
type textarea "x"
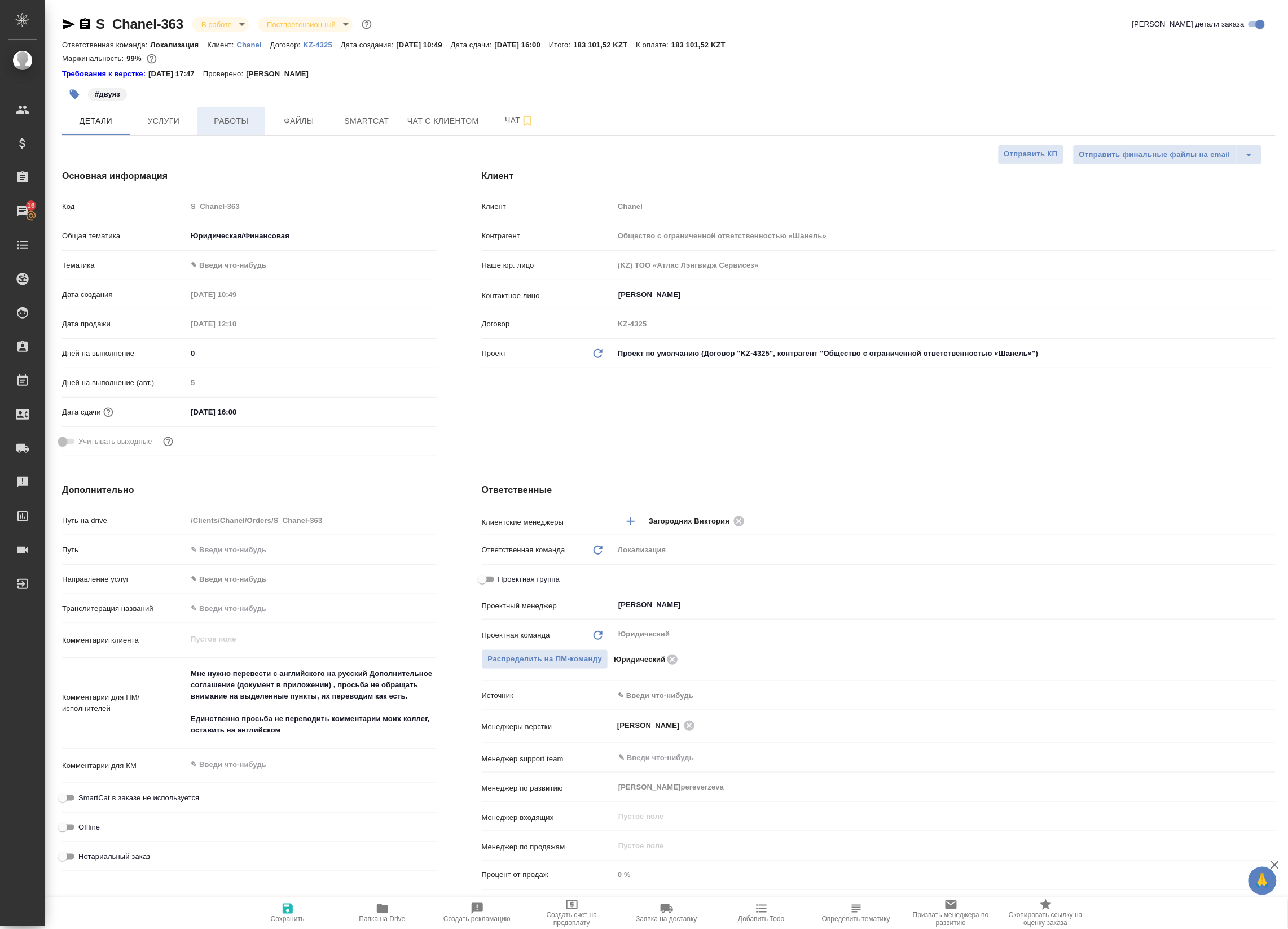
type textarea "x"
click at [239, 119] on span "Работы" at bounding box center [232, 121] width 54 height 14
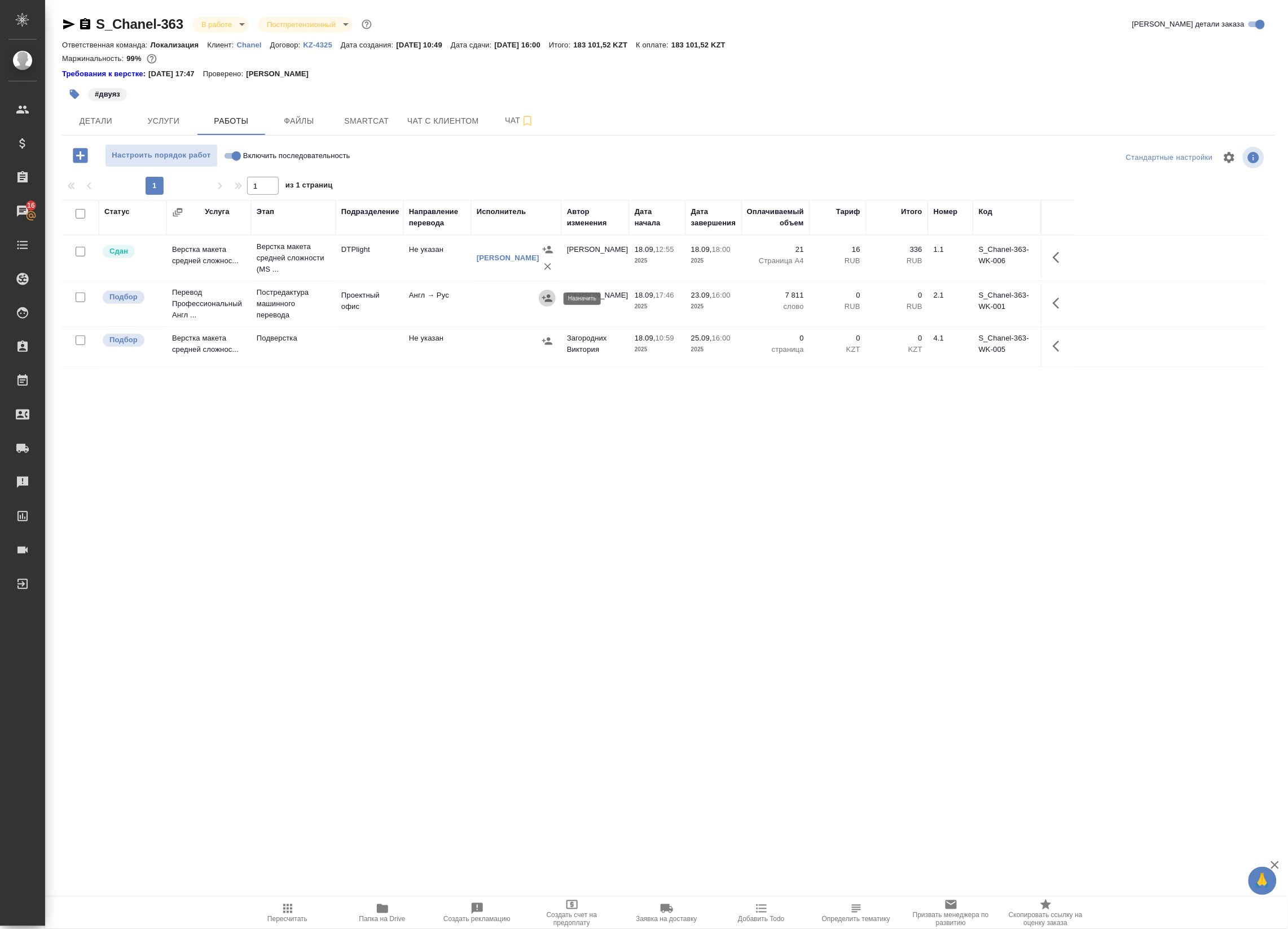
click at [543, 301] on icon "button" at bounding box center [547, 298] width 11 height 11
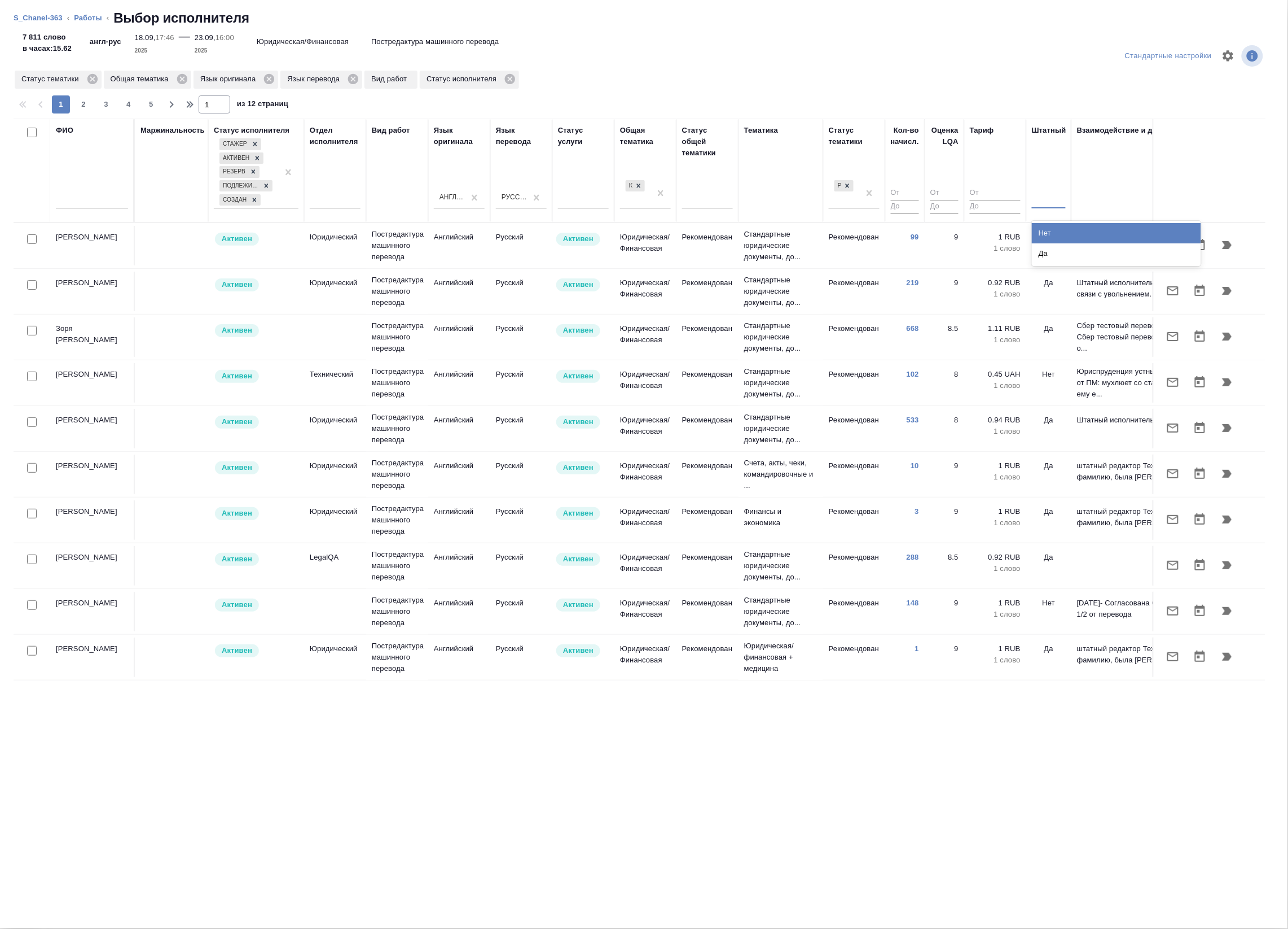
click at [1056, 205] on div at bounding box center [1049, 197] width 34 height 16
click at [1042, 233] on div "Нет" at bounding box center [1116, 232] width 169 height 20
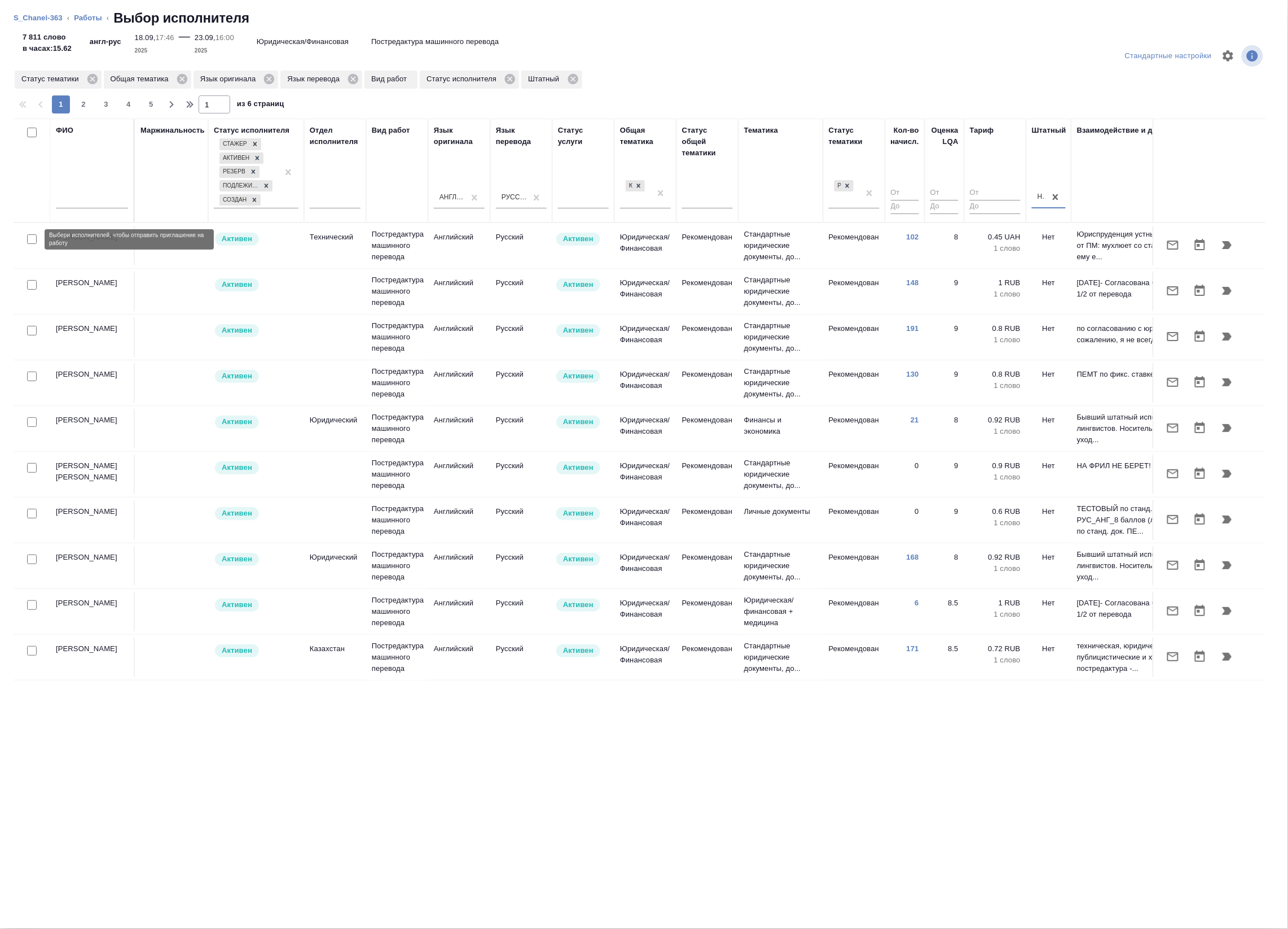
click at [34, 236] on input "checkbox" at bounding box center [32, 239] width 10 height 10
checkbox input "true"
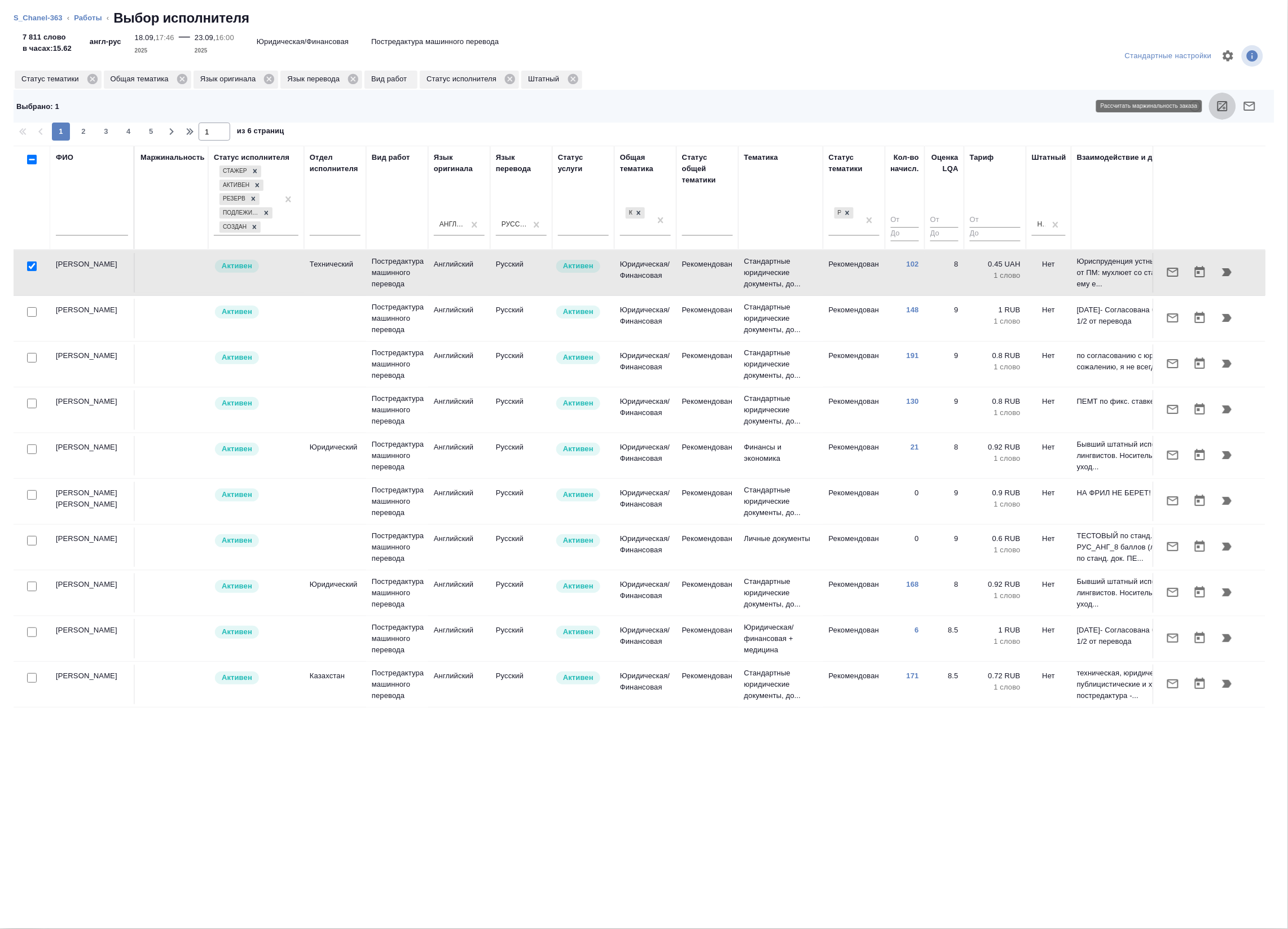
click at [1217, 108] on icon "button" at bounding box center [1223, 106] width 14 height 14
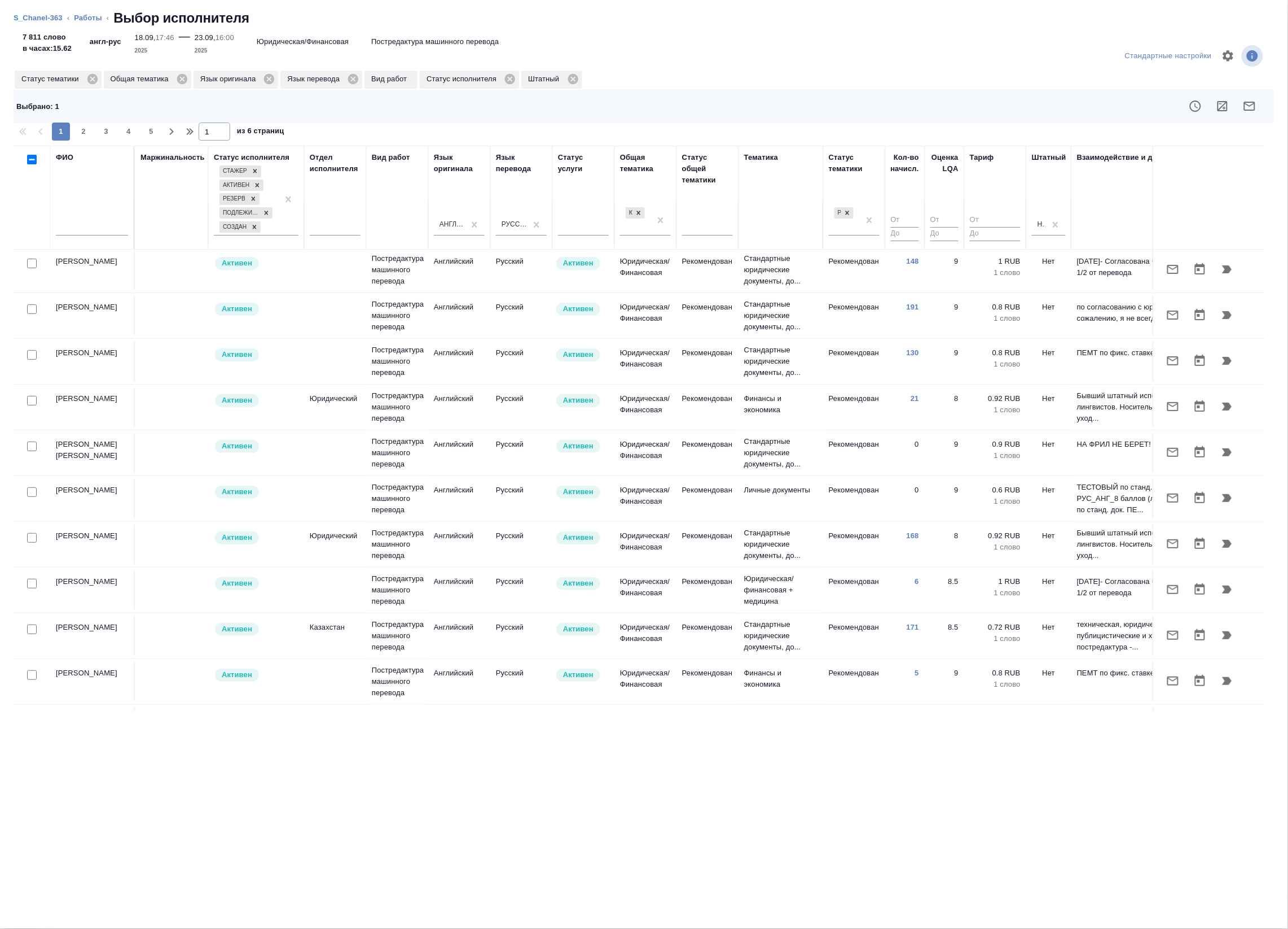
scroll to position [70, 0]
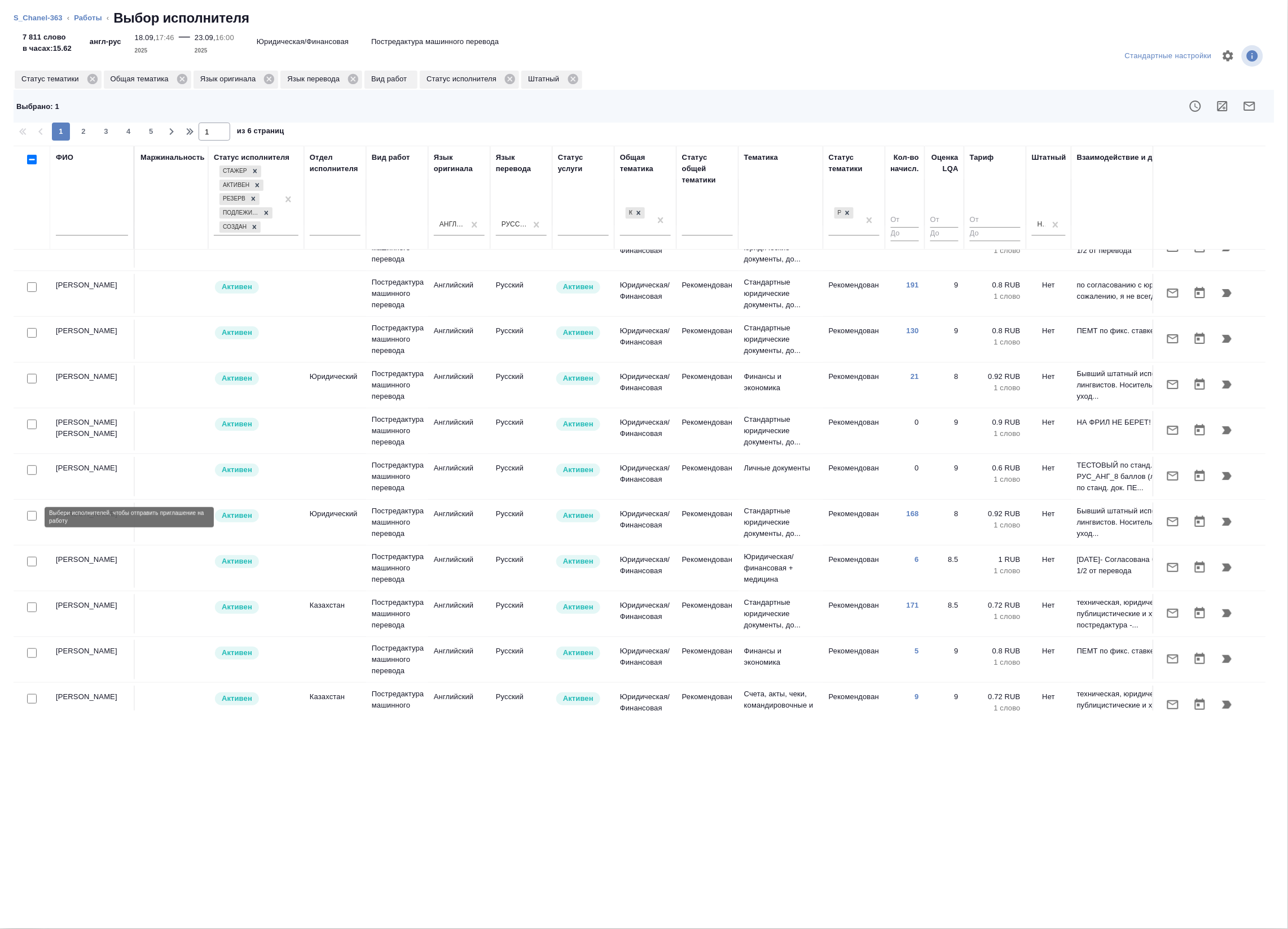
click at [33, 516] on input "checkbox" at bounding box center [32, 515] width 10 height 10
checkbox input "true"
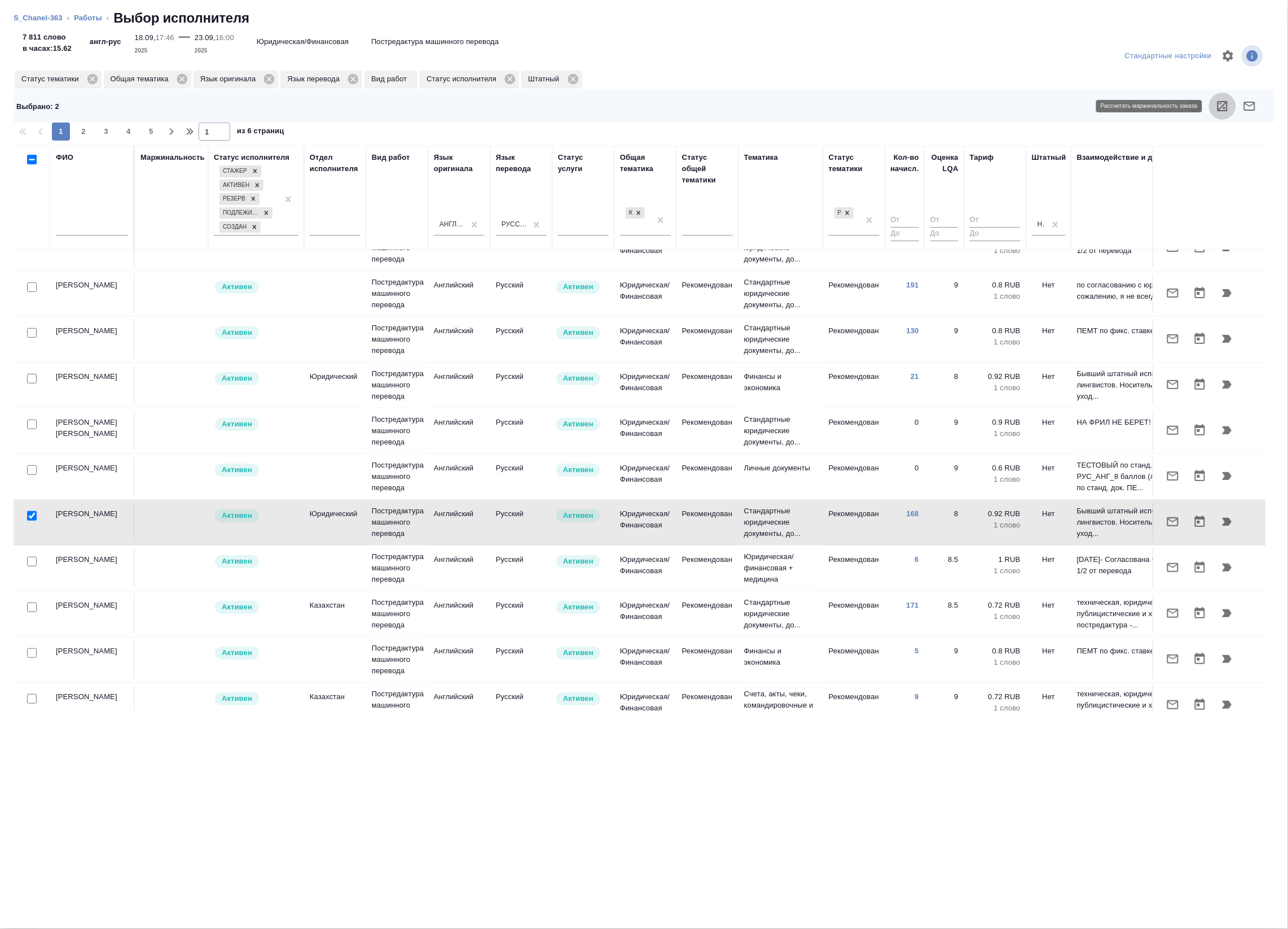
click at [1220, 103] on icon "button" at bounding box center [1223, 106] width 14 height 14
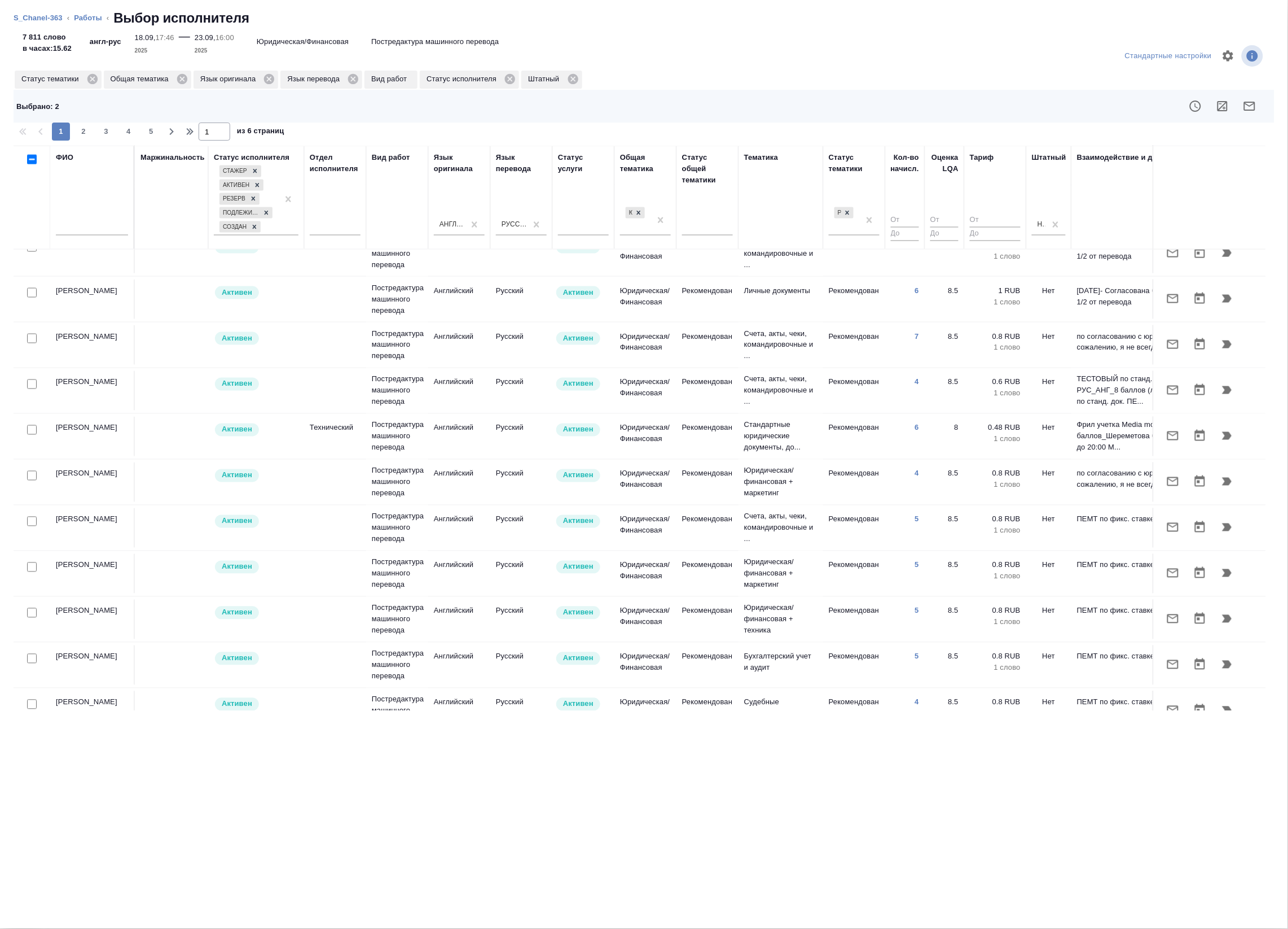
scroll to position [628, 0]
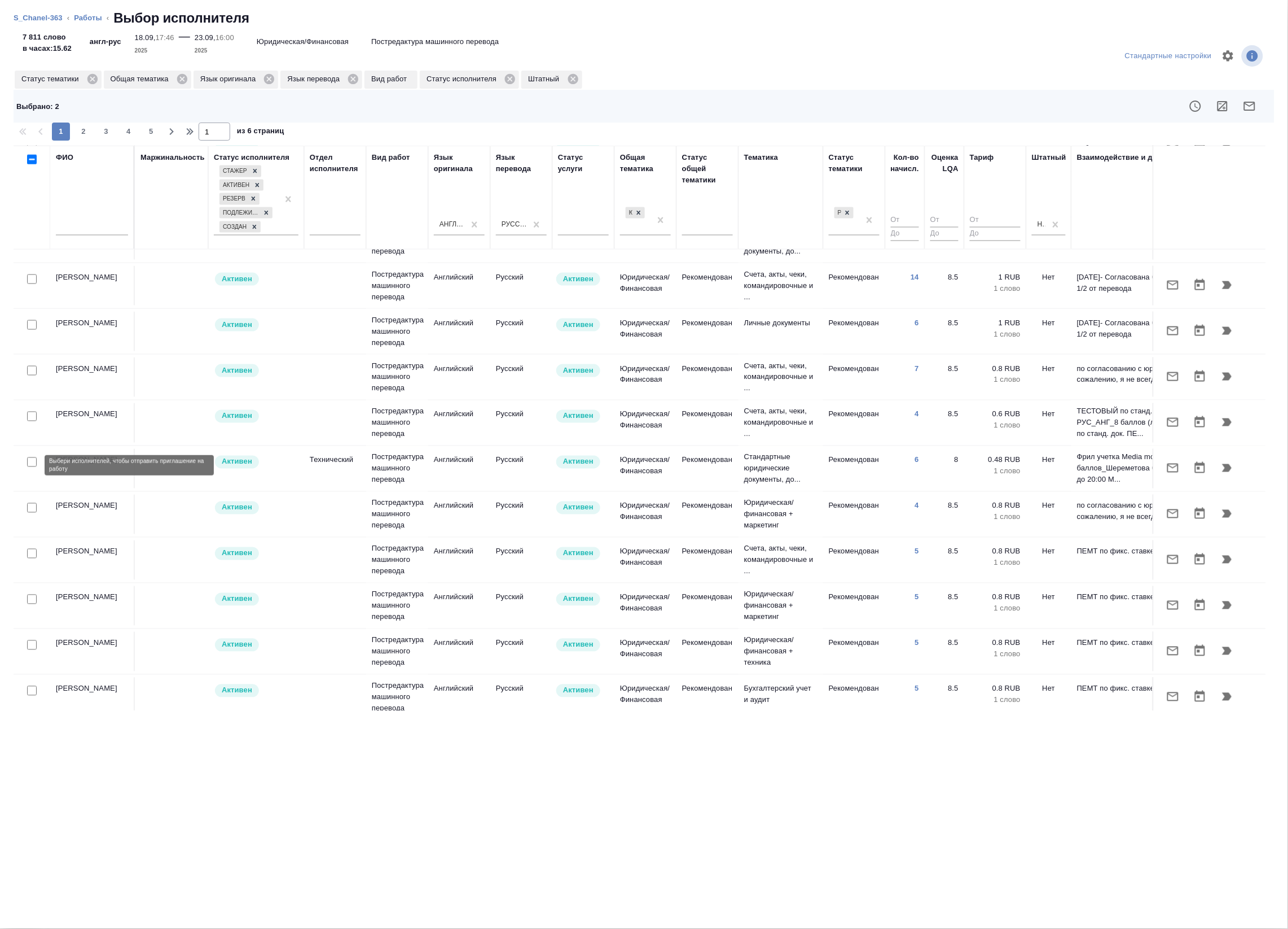
click at [30, 462] on input "checkbox" at bounding box center [32, 462] width 10 height 10
checkbox input "true"
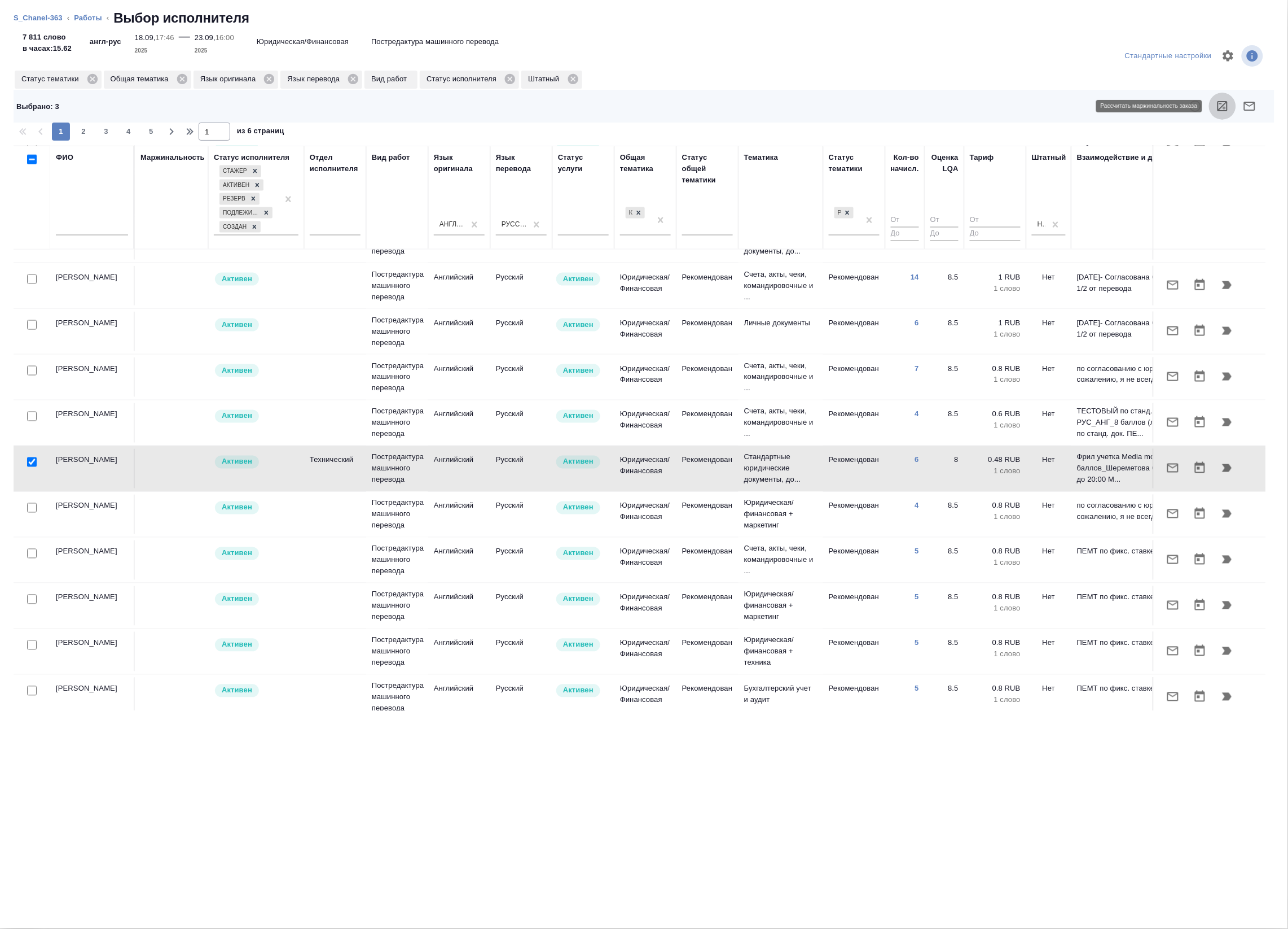
click at [1222, 108] on icon "button" at bounding box center [1223, 106] width 14 height 14
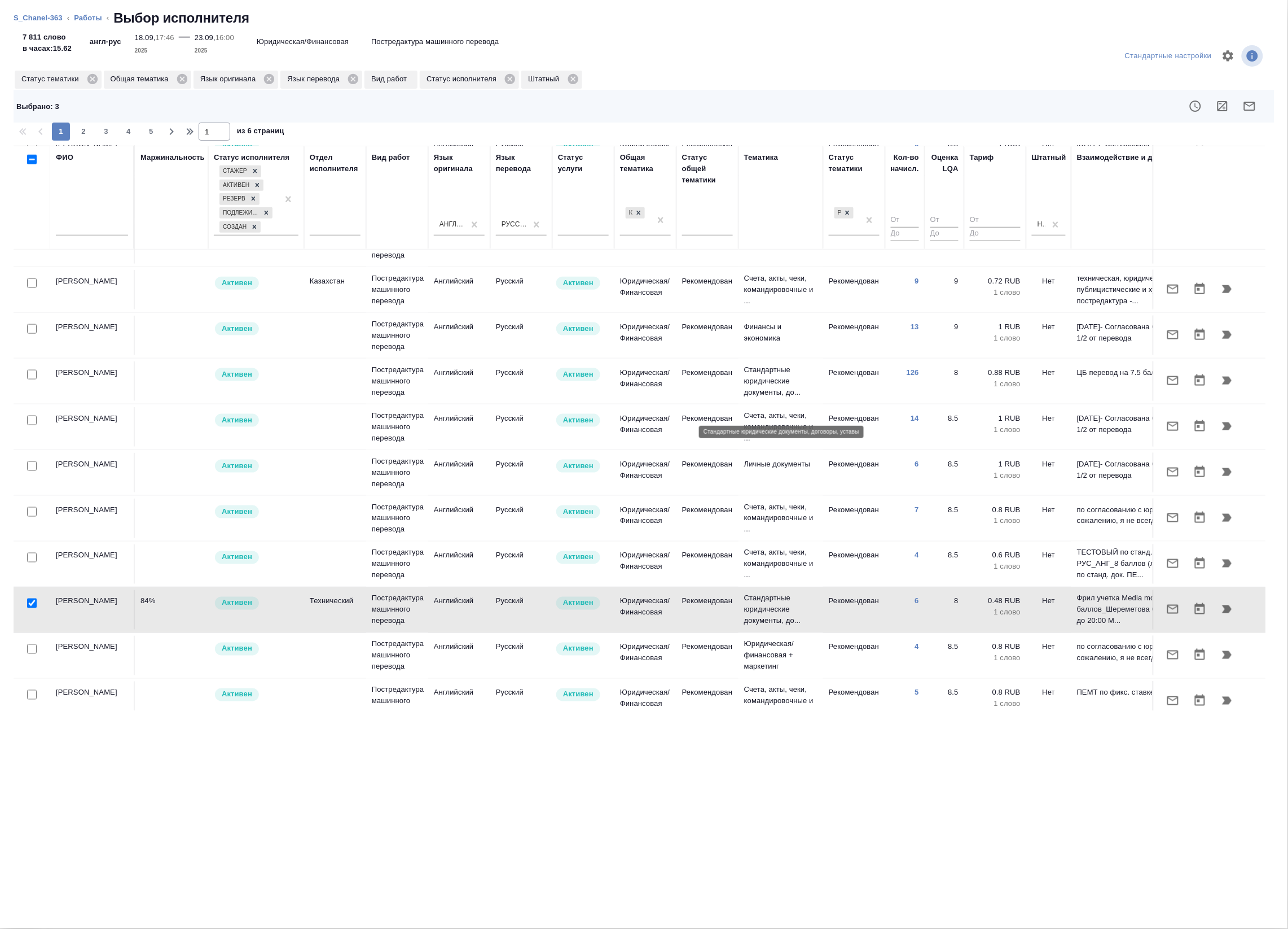
scroll to position [416, 0]
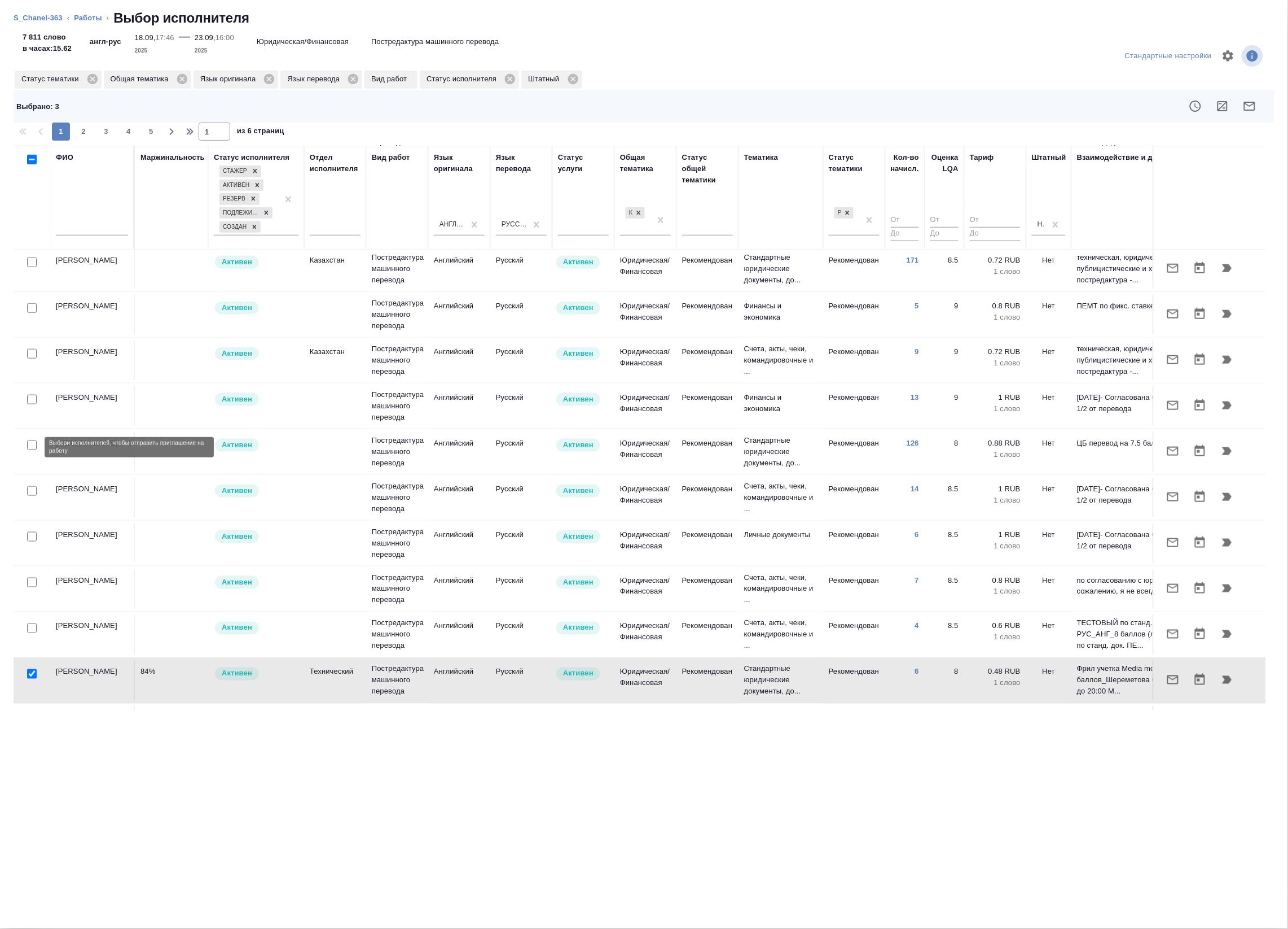
click at [30, 447] on input "checkbox" at bounding box center [32, 445] width 10 height 10
checkbox input "true"
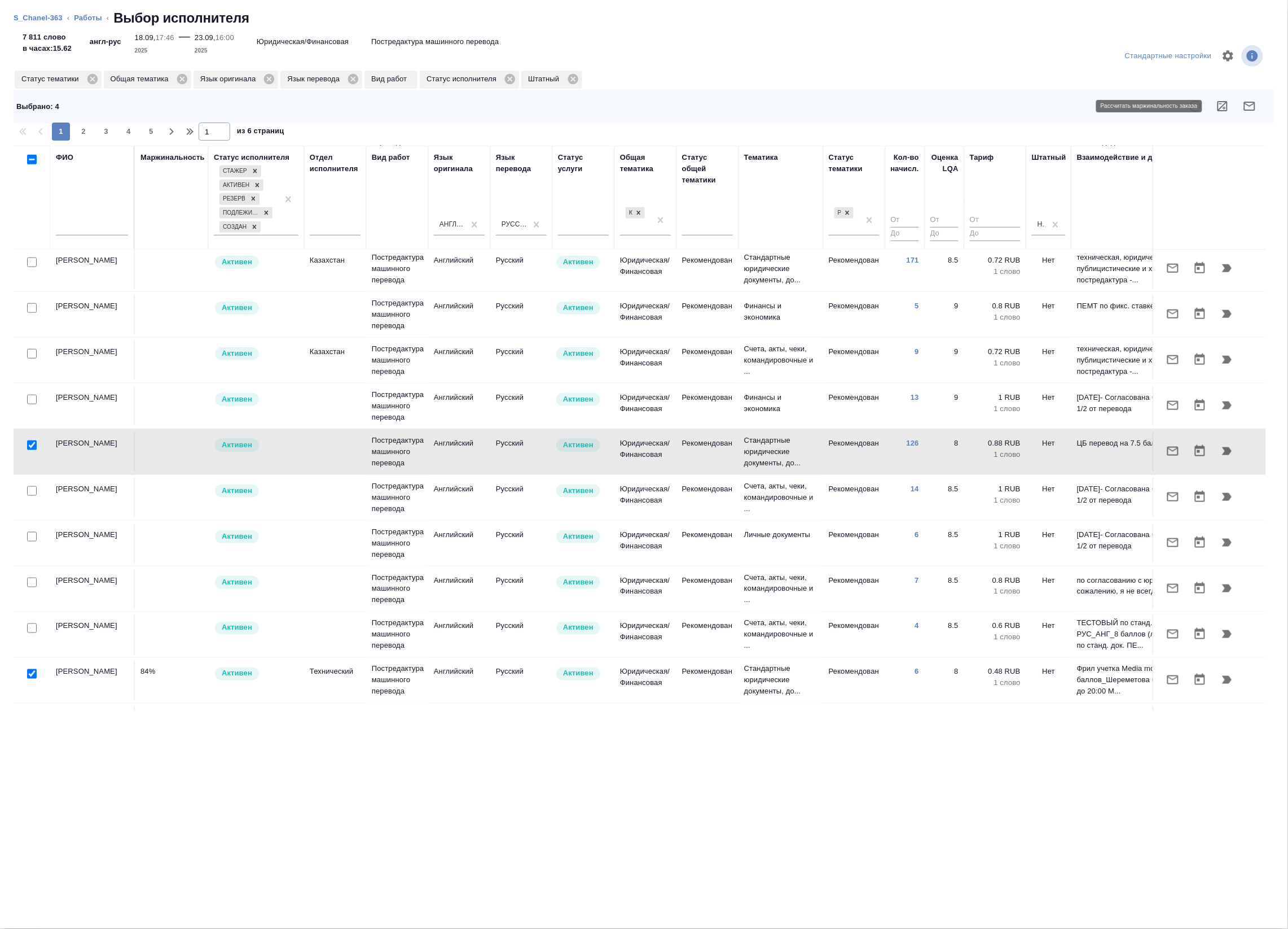
click at [1214, 110] on button "button" at bounding box center [1223, 106] width 27 height 27
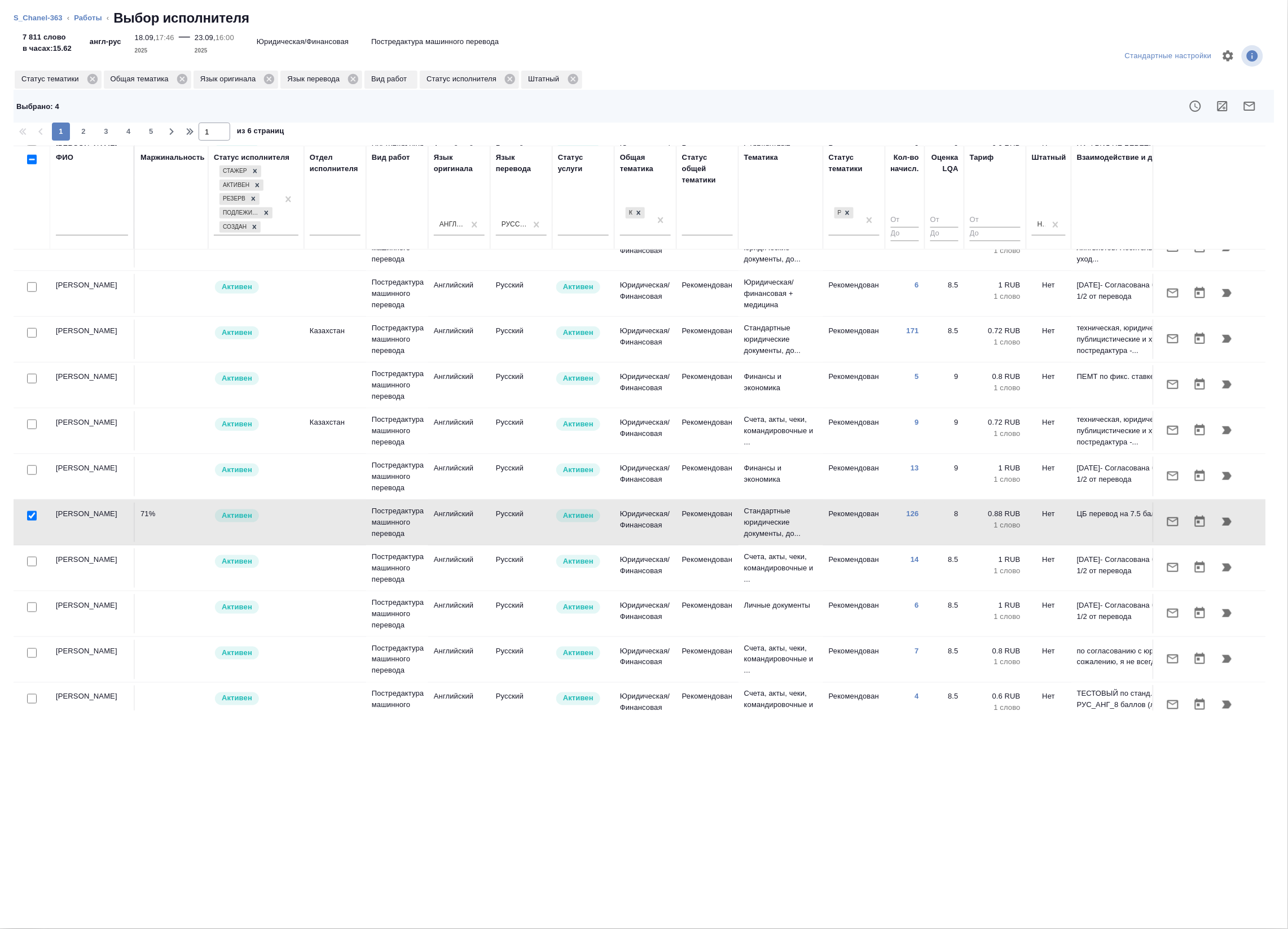
scroll to position [0, 0]
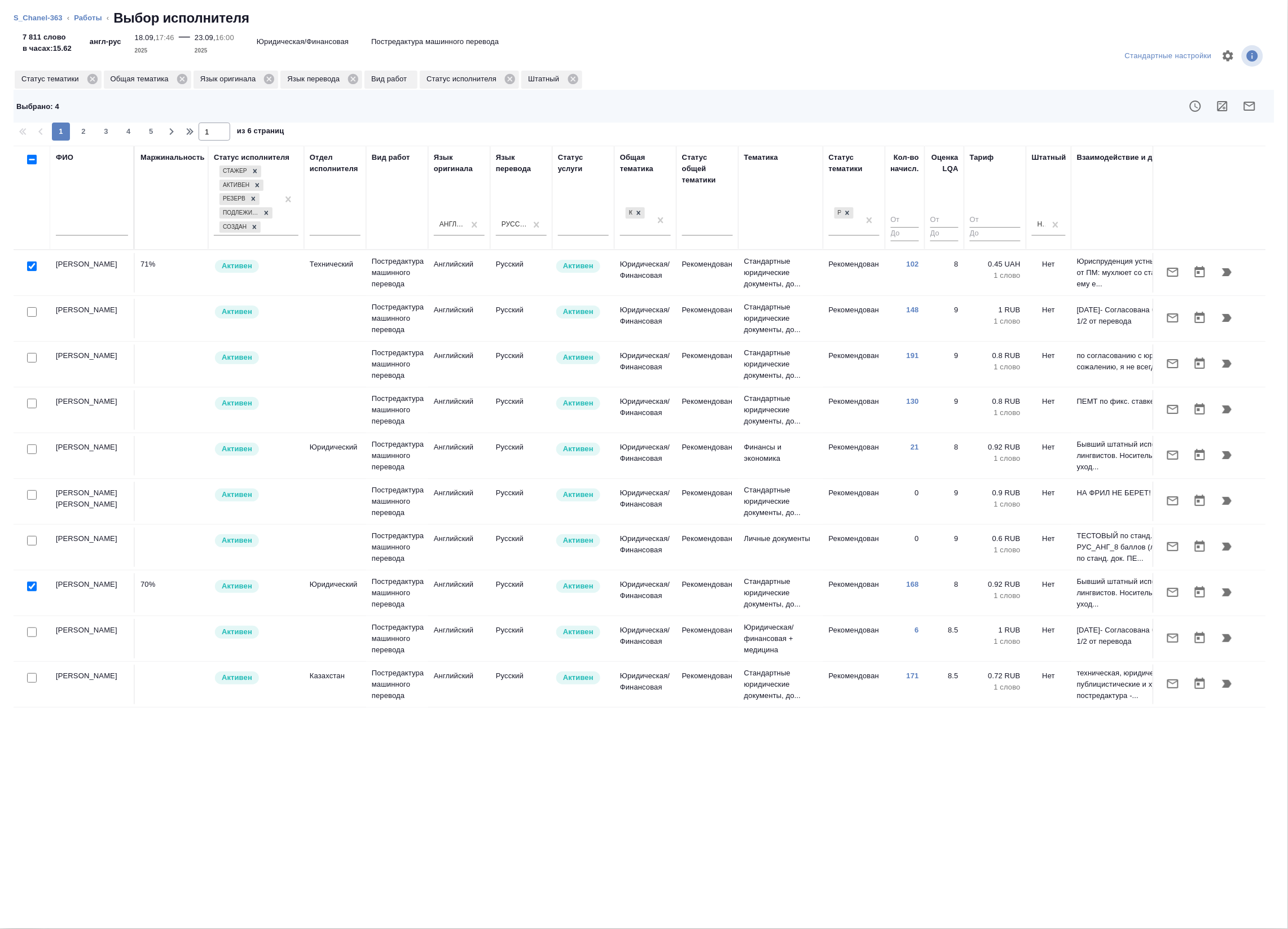
click at [99, 24] on ol "S_Chanel-363 ‹ Работы ‹ Выбор исполнителя" at bounding box center [644, 18] width 1262 height 18
drag, startPoint x: 99, startPoint y: 24, endPoint x: 88, endPoint y: 20, distance: 11.7
click at [88, 20] on link "Работы" at bounding box center [88, 17] width 28 height 8
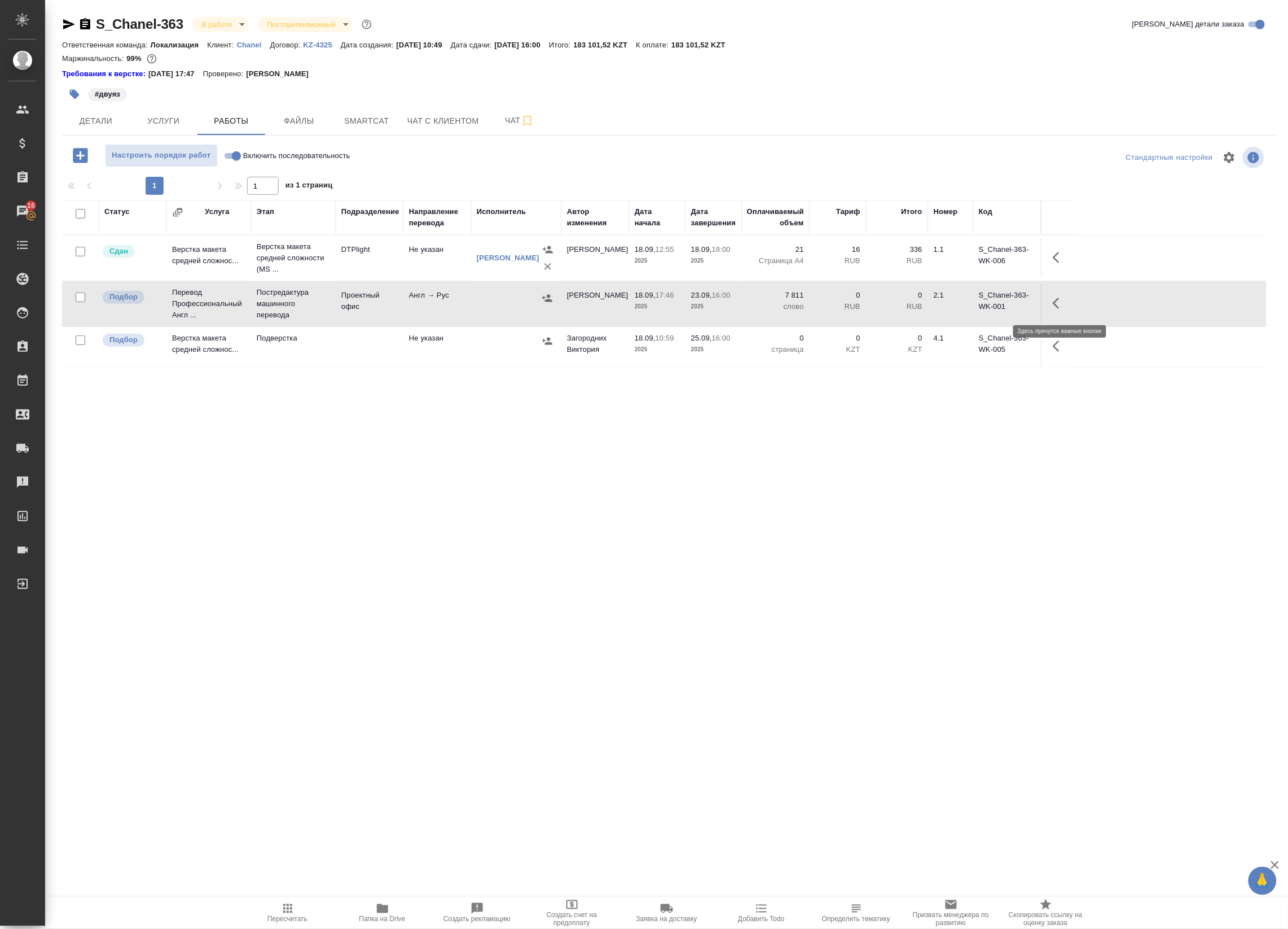
click at [1065, 308] on icon "button" at bounding box center [1060, 303] width 14 height 14
click at [974, 303] on icon "button" at bounding box center [976, 303] width 14 height 14
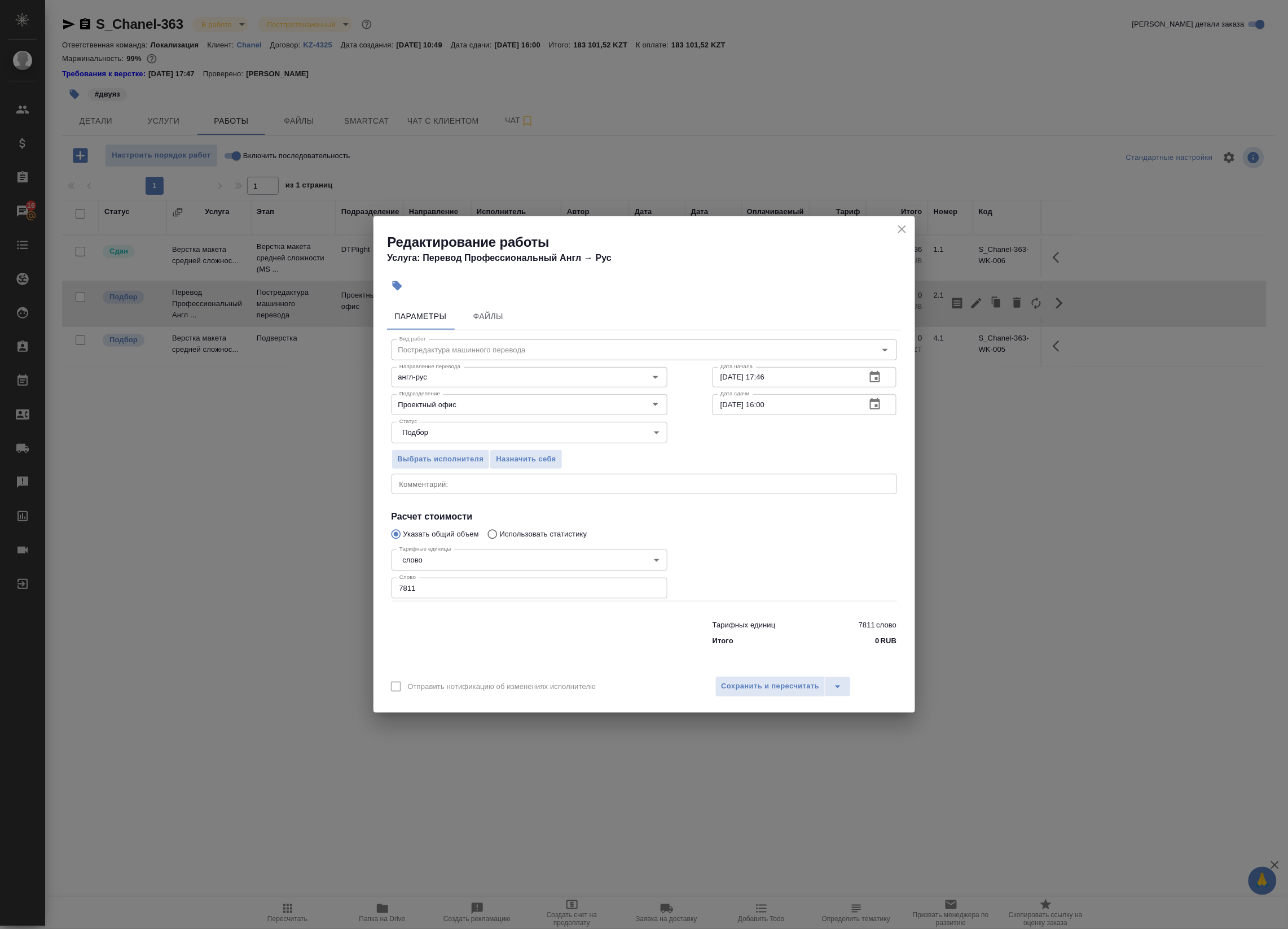
click at [882, 410] on icon "button" at bounding box center [875, 404] width 14 height 14
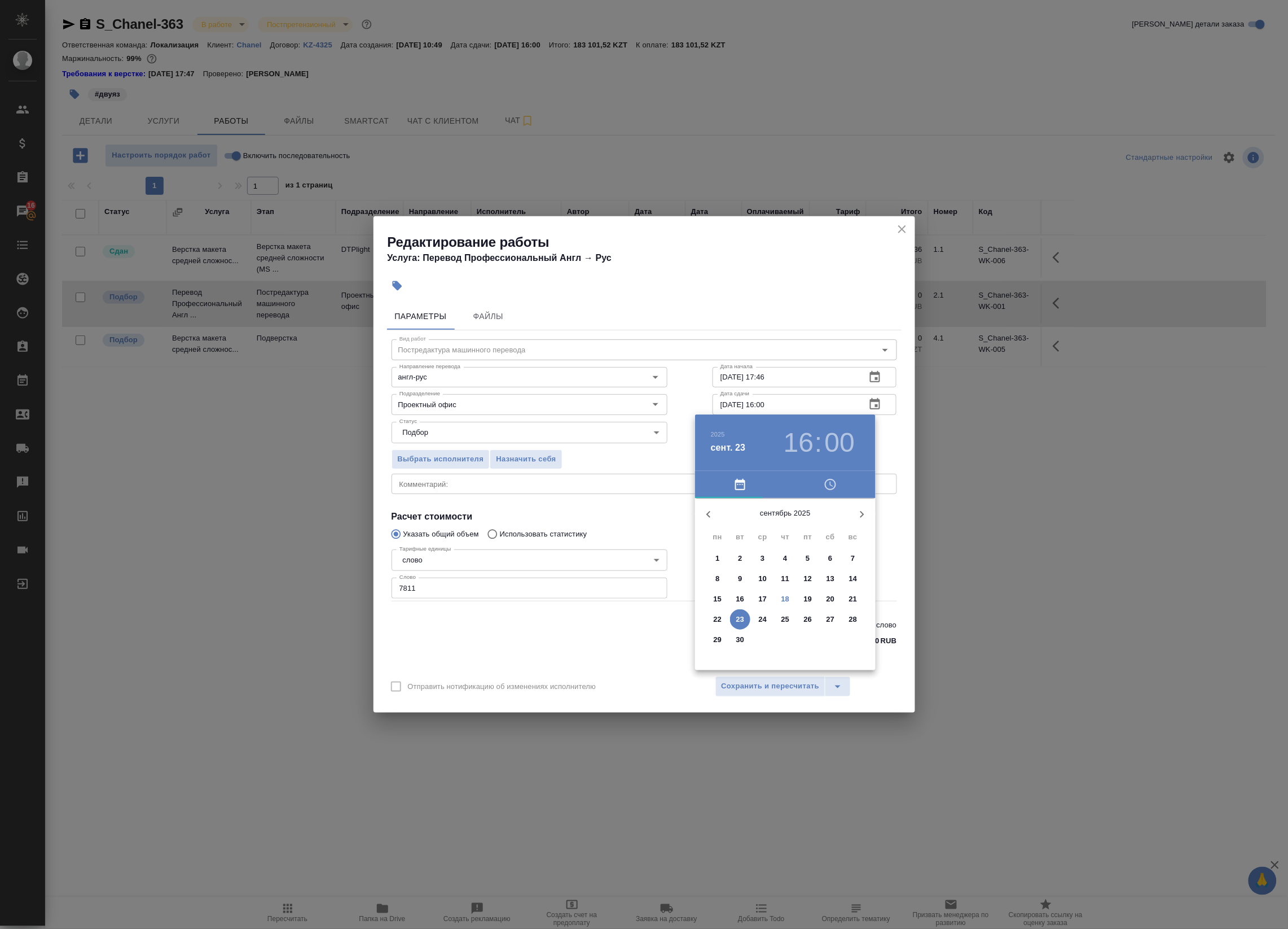
click at [740, 617] on p "23" at bounding box center [740, 619] width 8 height 11
click at [787, 525] on div at bounding box center [785, 586] width 146 height 147
click at [786, 522] on div at bounding box center [785, 586] width 146 height 147
click at [794, 441] on h3 "12" at bounding box center [799, 442] width 30 height 32
click at [731, 556] on div at bounding box center [785, 586] width 146 height 147
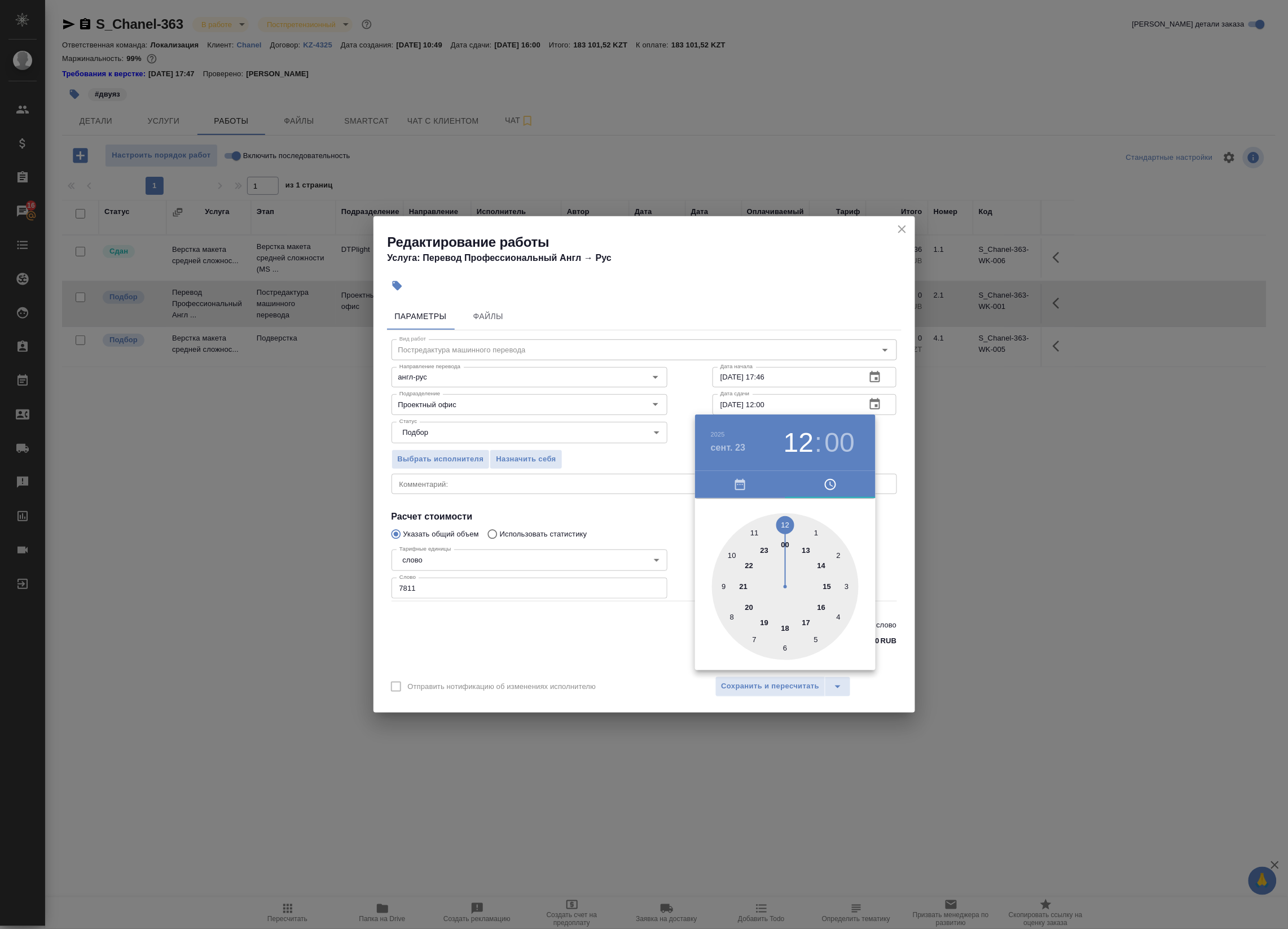
type input "23.09.2025 10:00"
click at [788, 524] on div at bounding box center [785, 586] width 146 height 147
click at [880, 438] on div at bounding box center [644, 464] width 1288 height 929
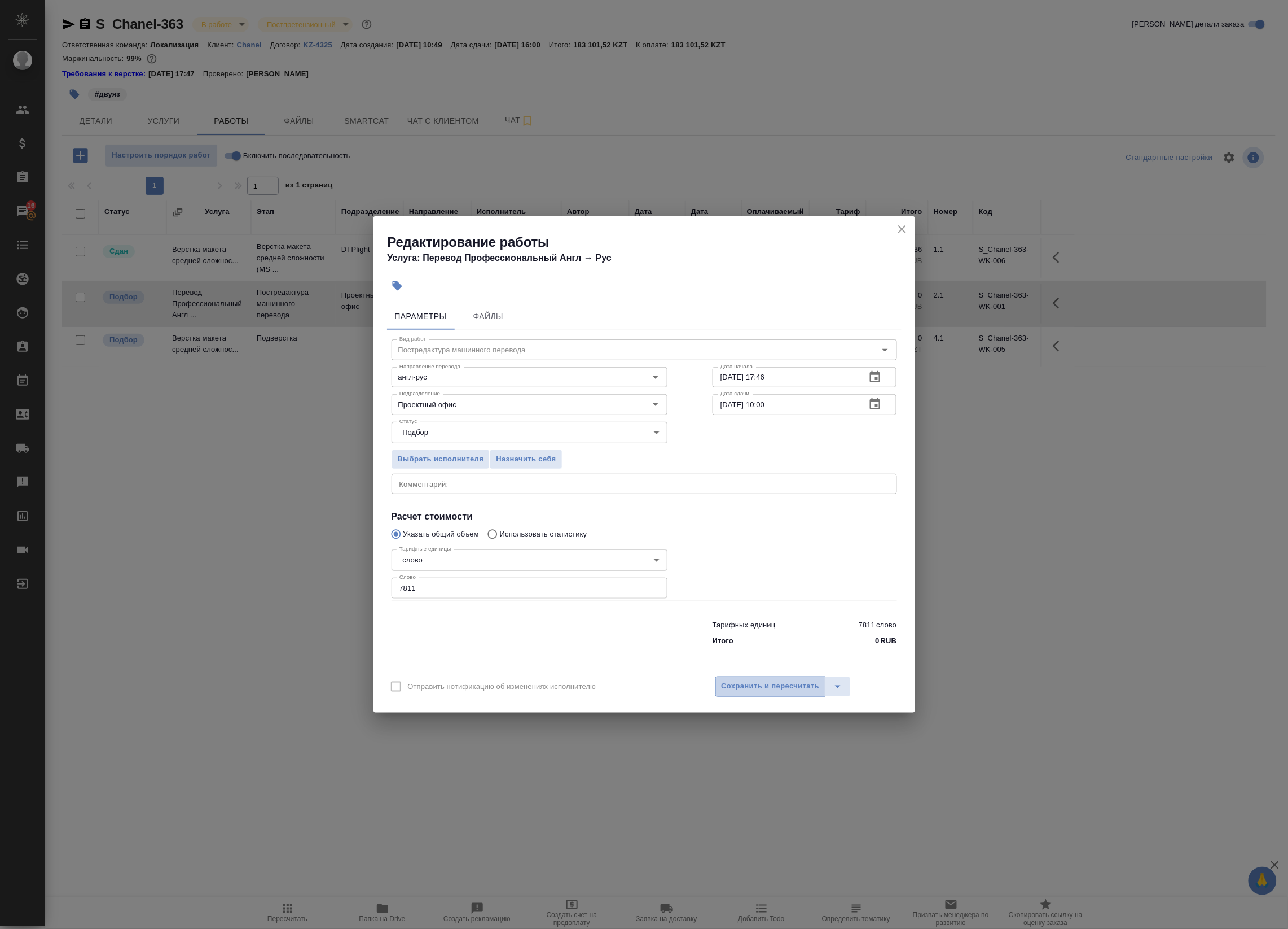
click at [763, 687] on span "Сохранить и пересчитать" at bounding box center [770, 686] width 98 height 13
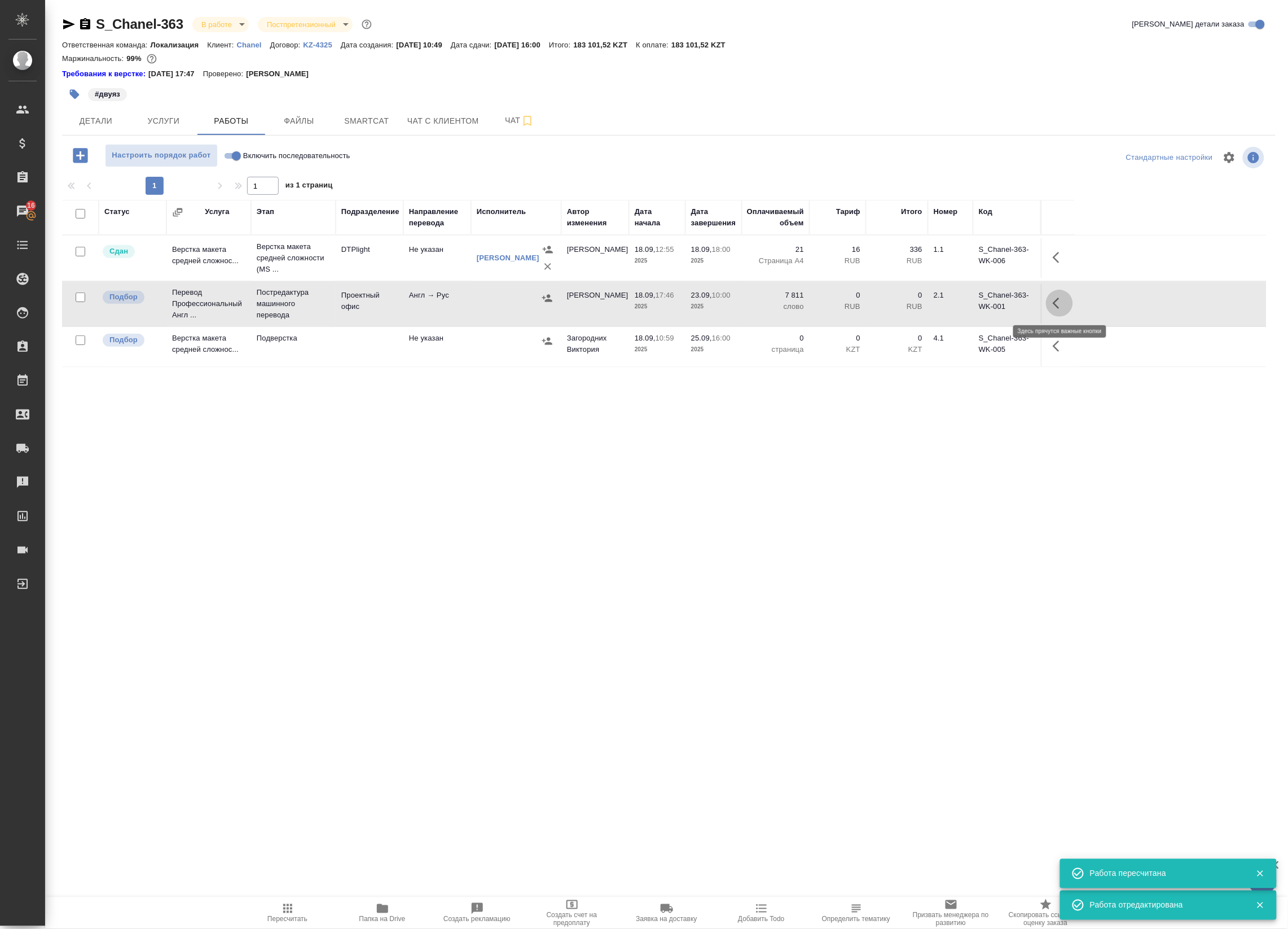
click at [1054, 301] on icon "button" at bounding box center [1060, 303] width 14 height 14
click at [955, 309] on icon "button" at bounding box center [958, 303] width 14 height 14
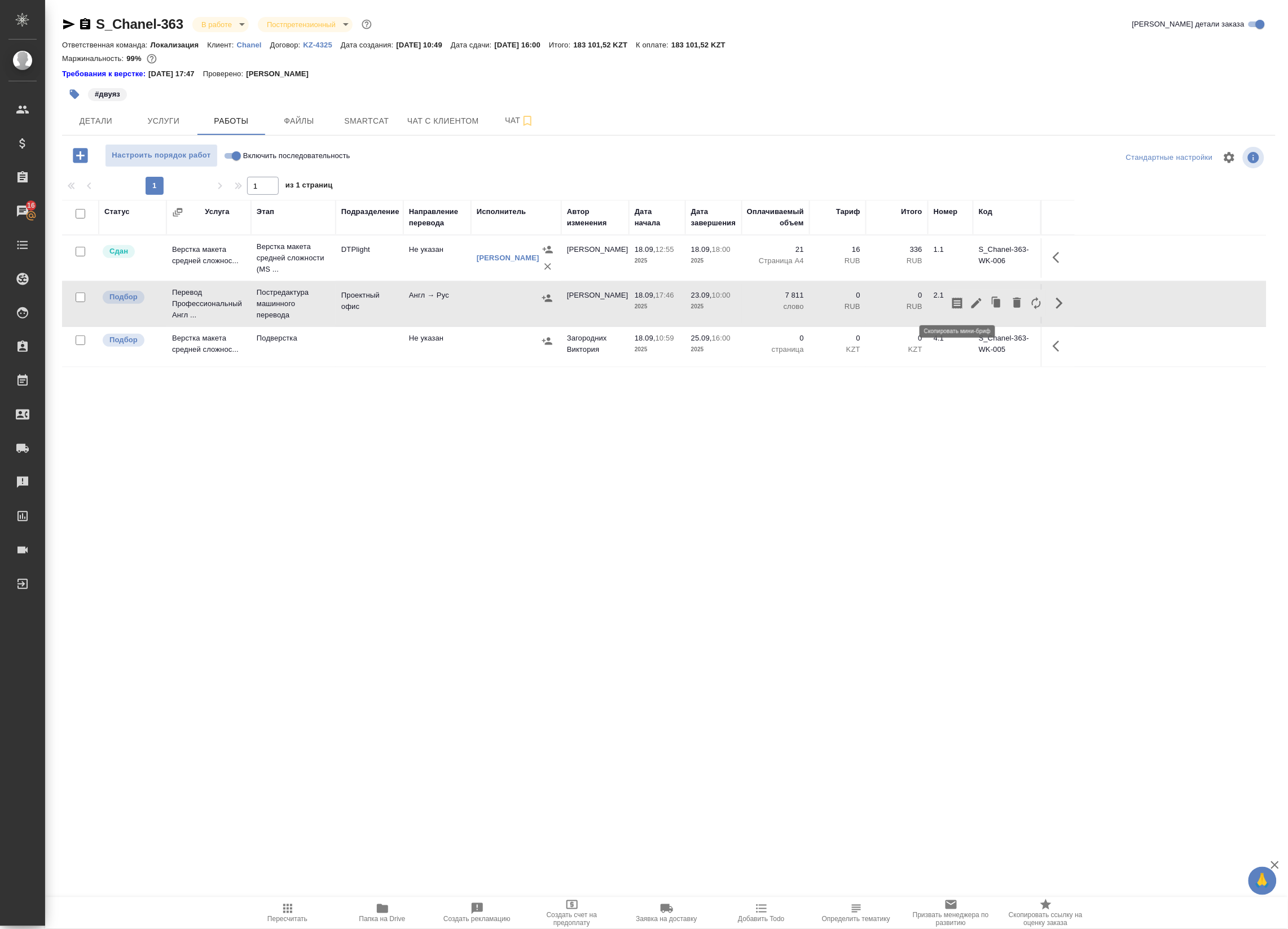
click at [955, 305] on icon "button" at bounding box center [958, 303] width 14 height 14
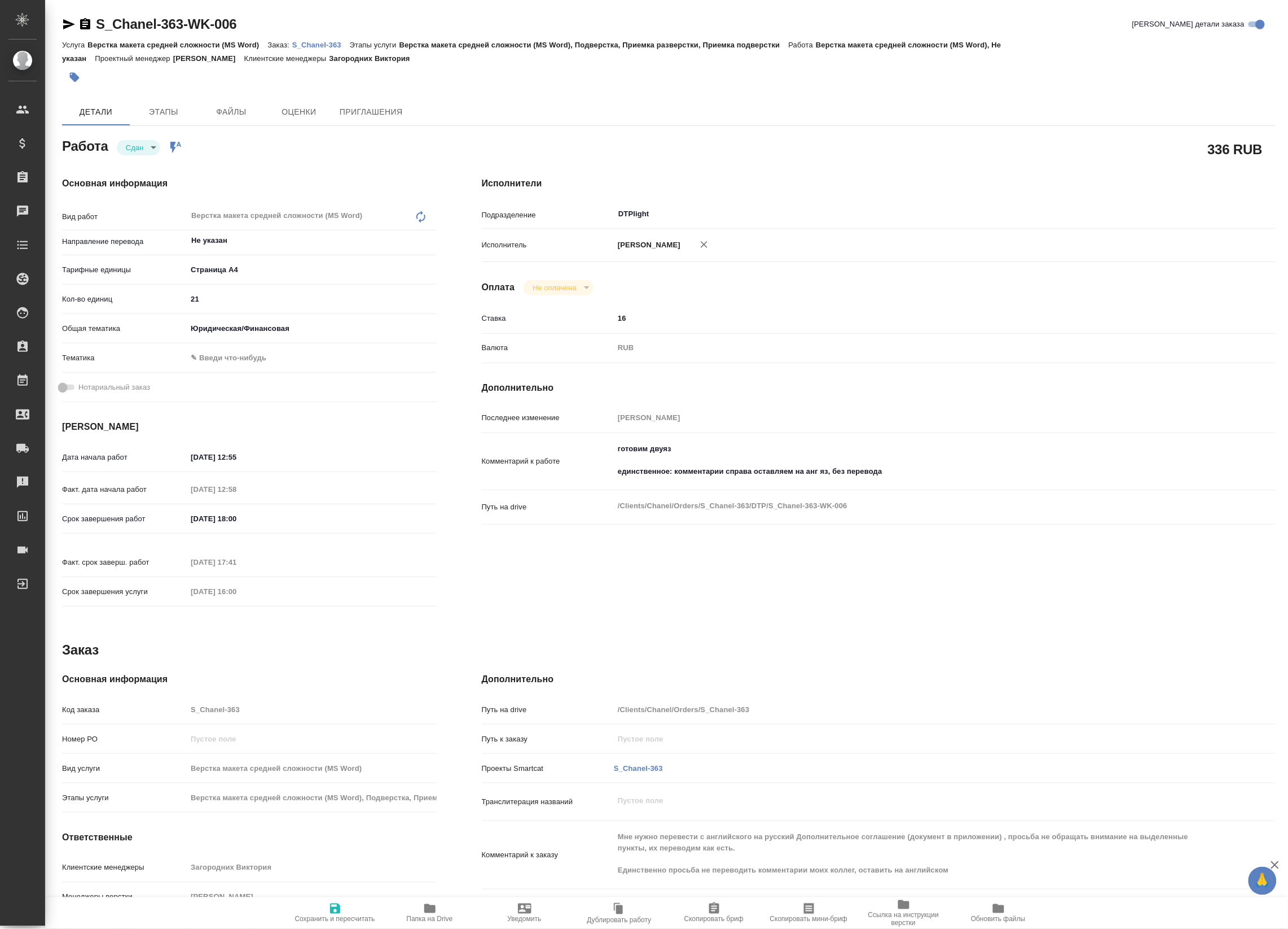
type textarea "x"
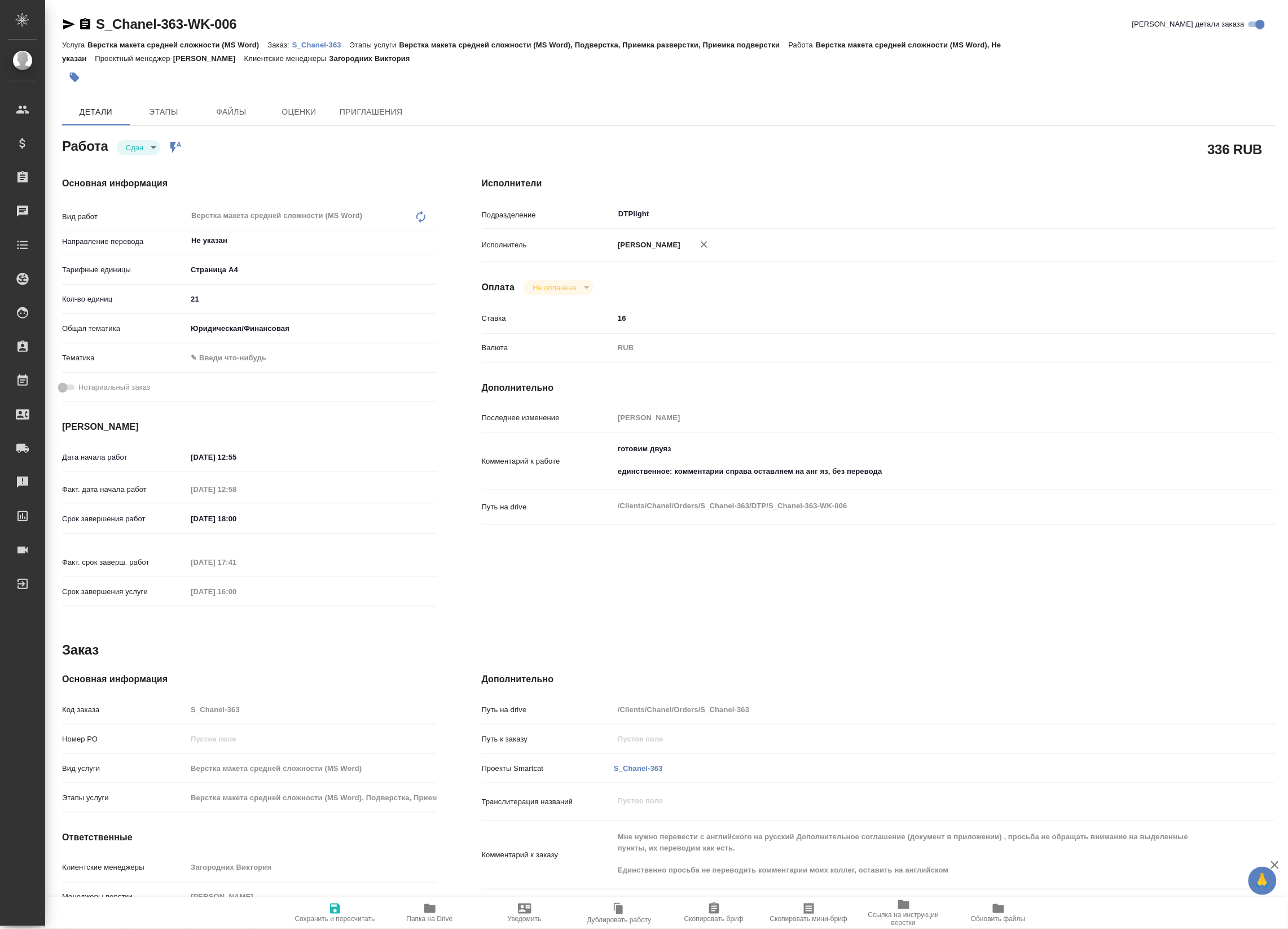
type textarea "x"
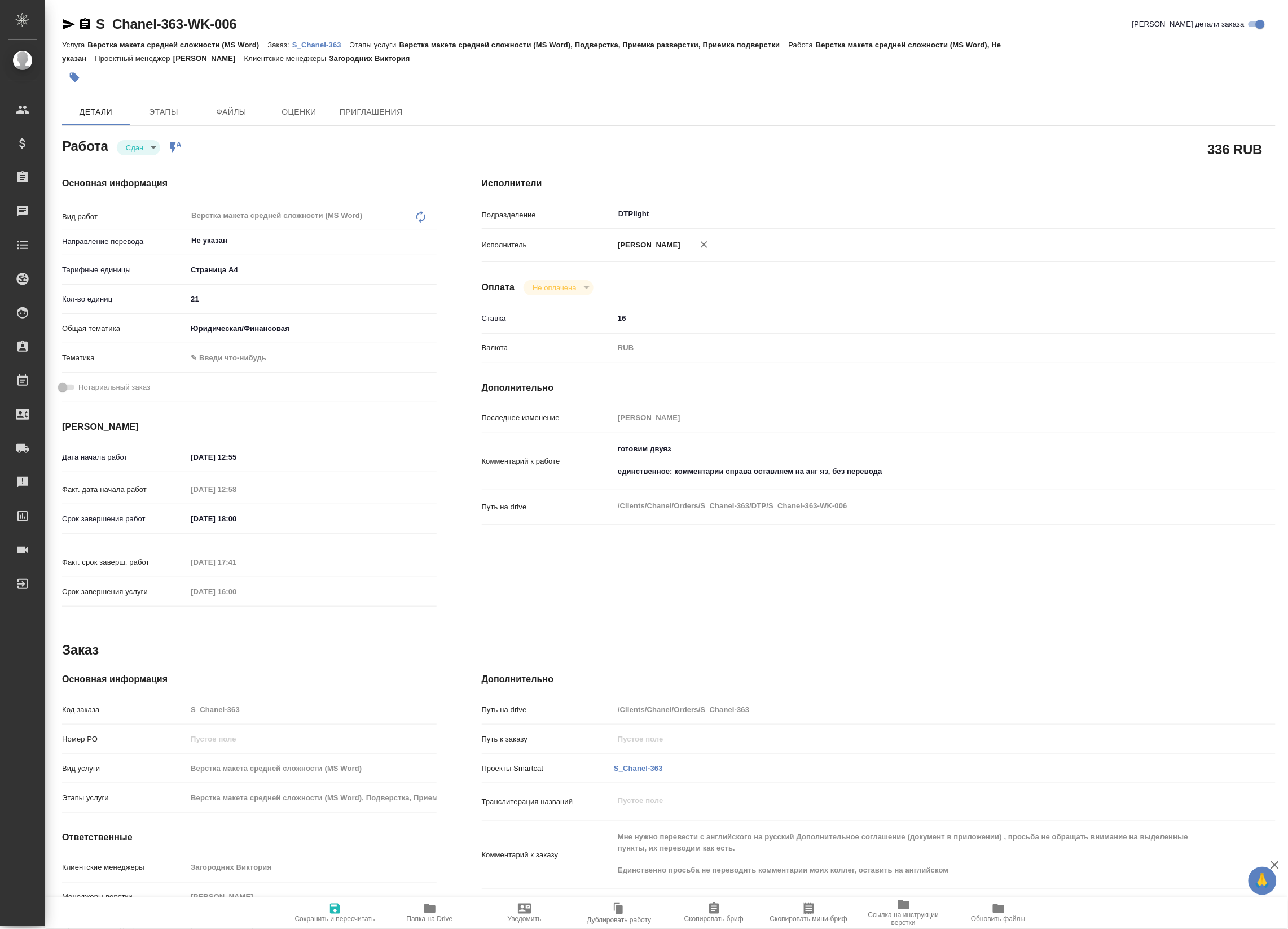
type textarea "x"
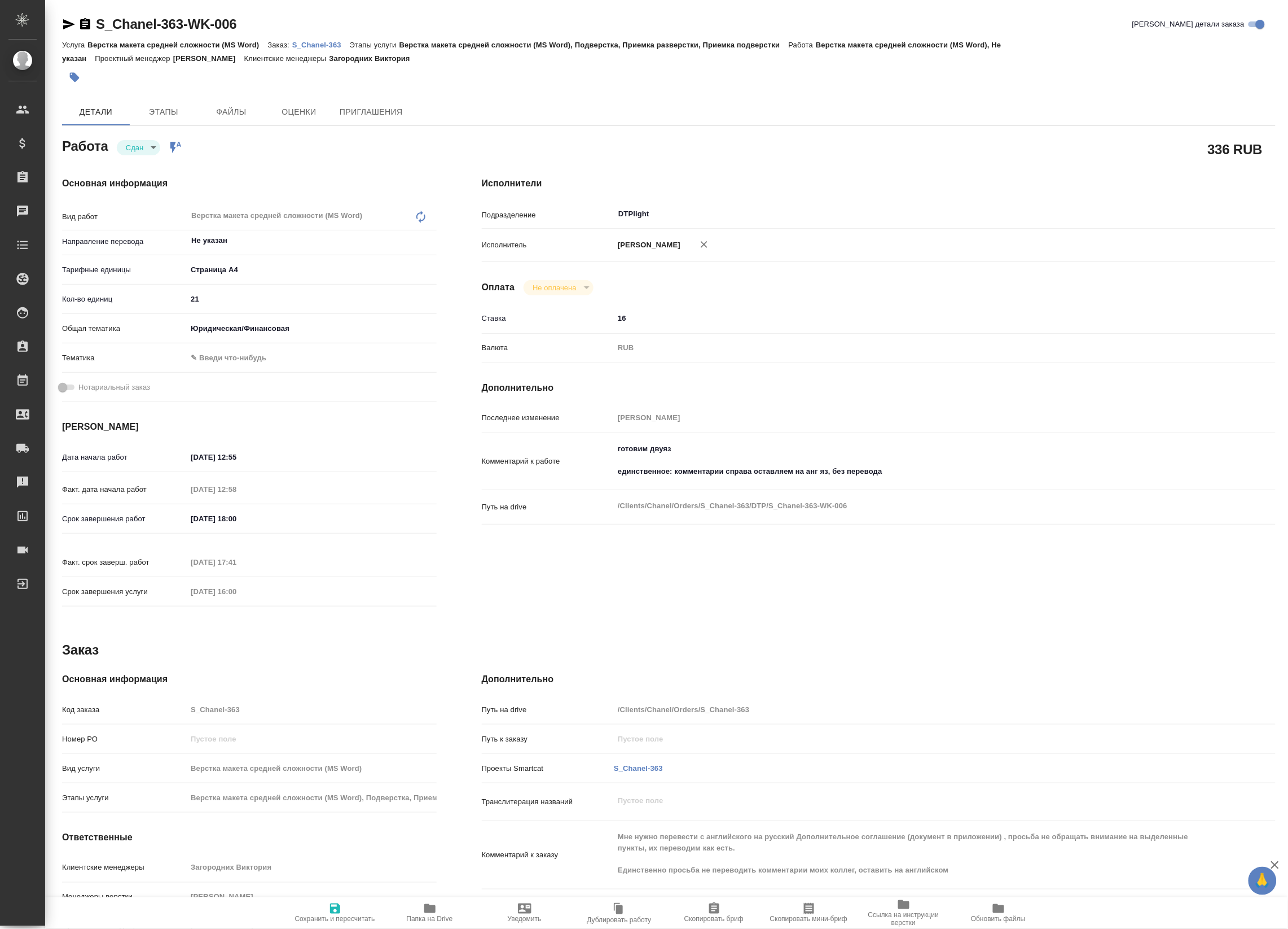
type textarea "x"
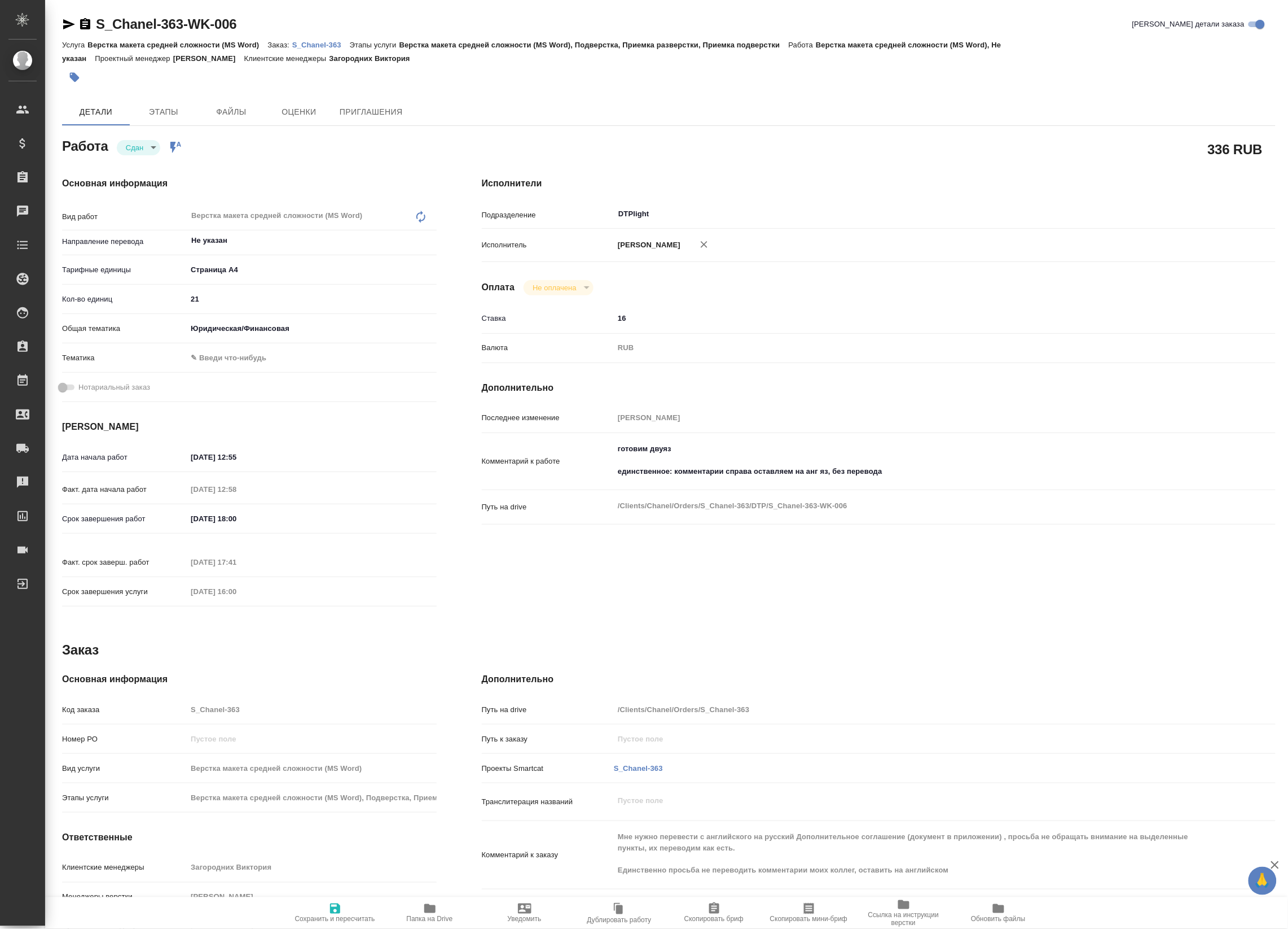
type textarea "x"
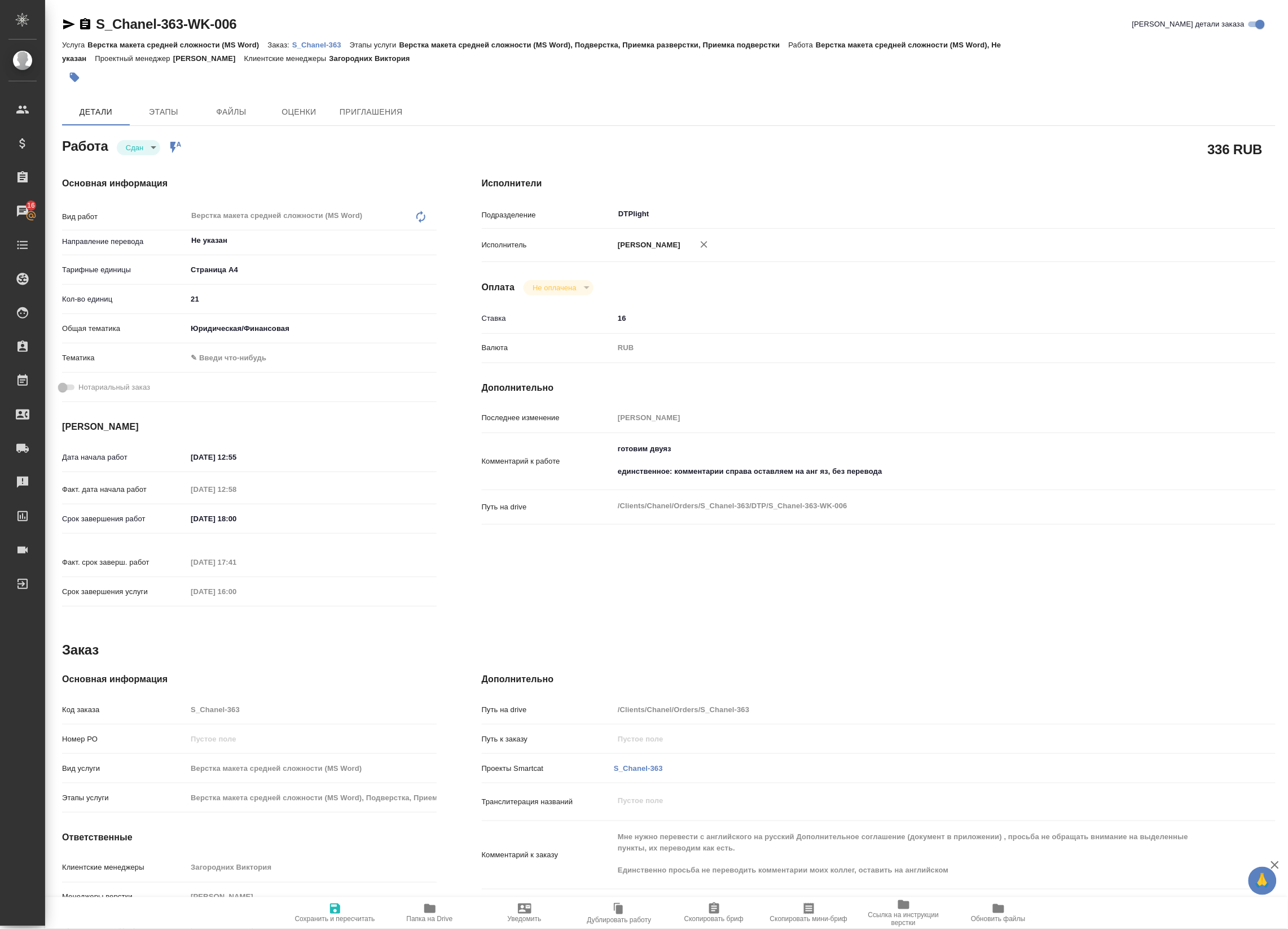
type textarea "x"
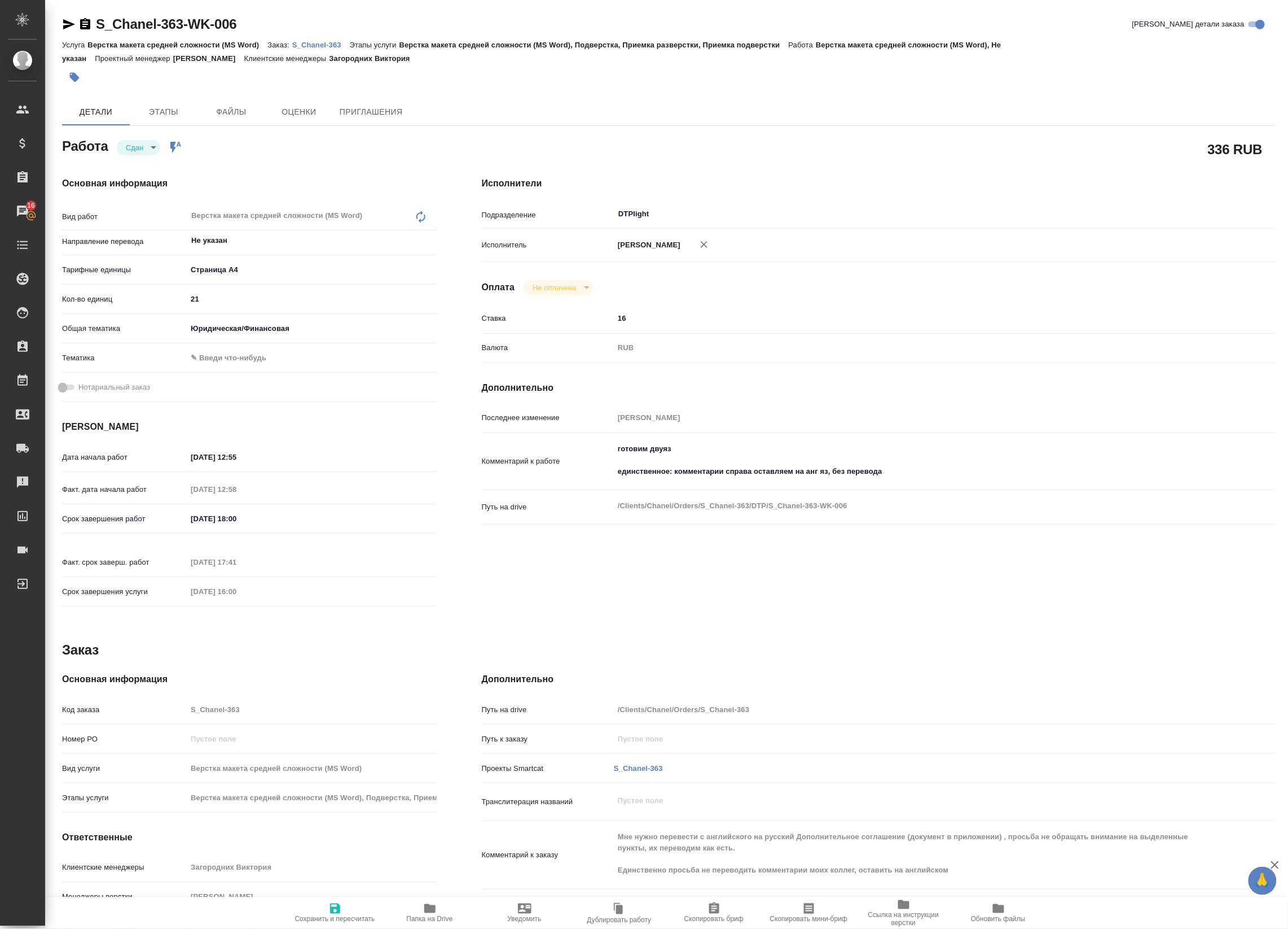
type textarea "x"
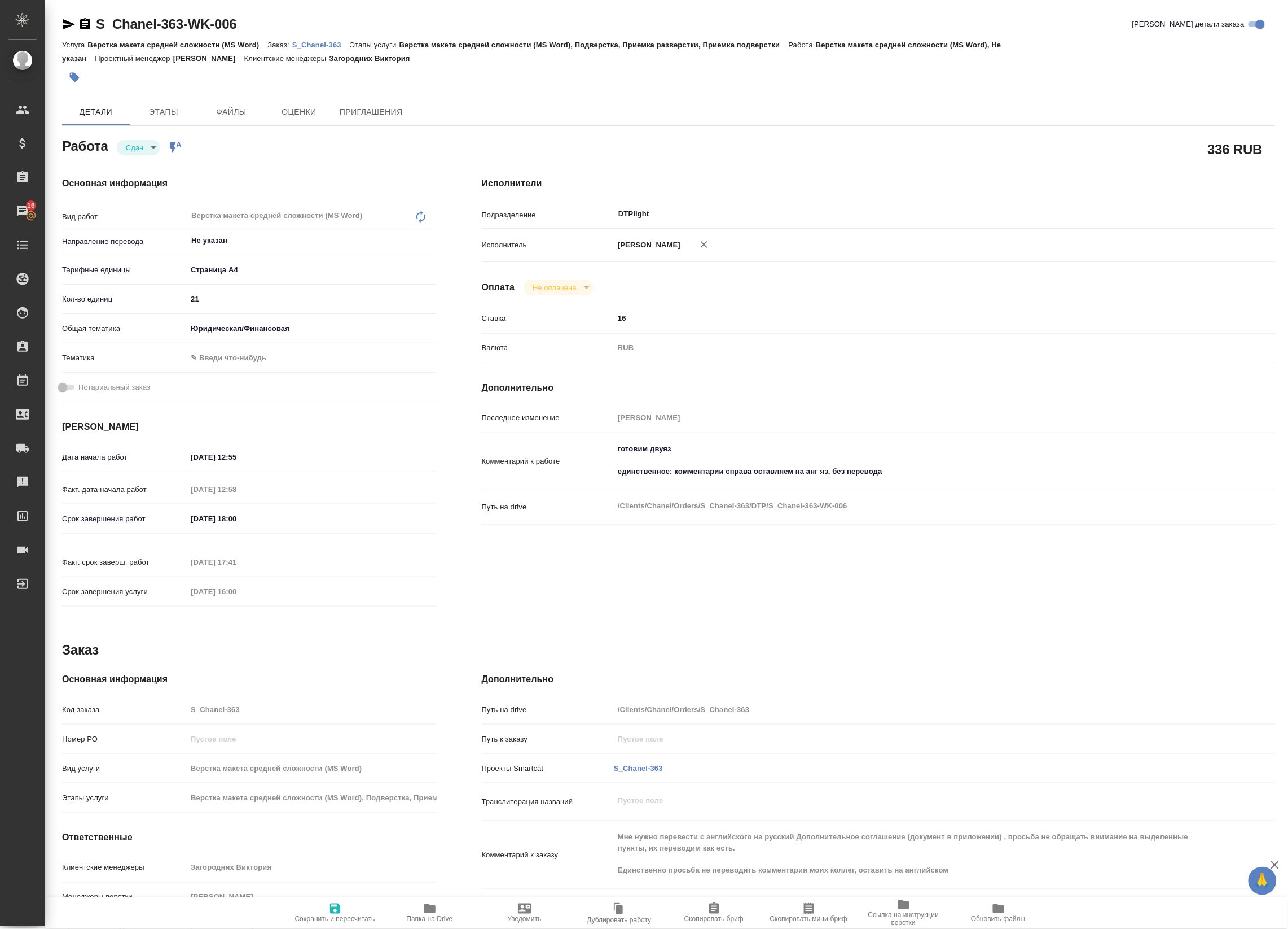
type textarea "x"
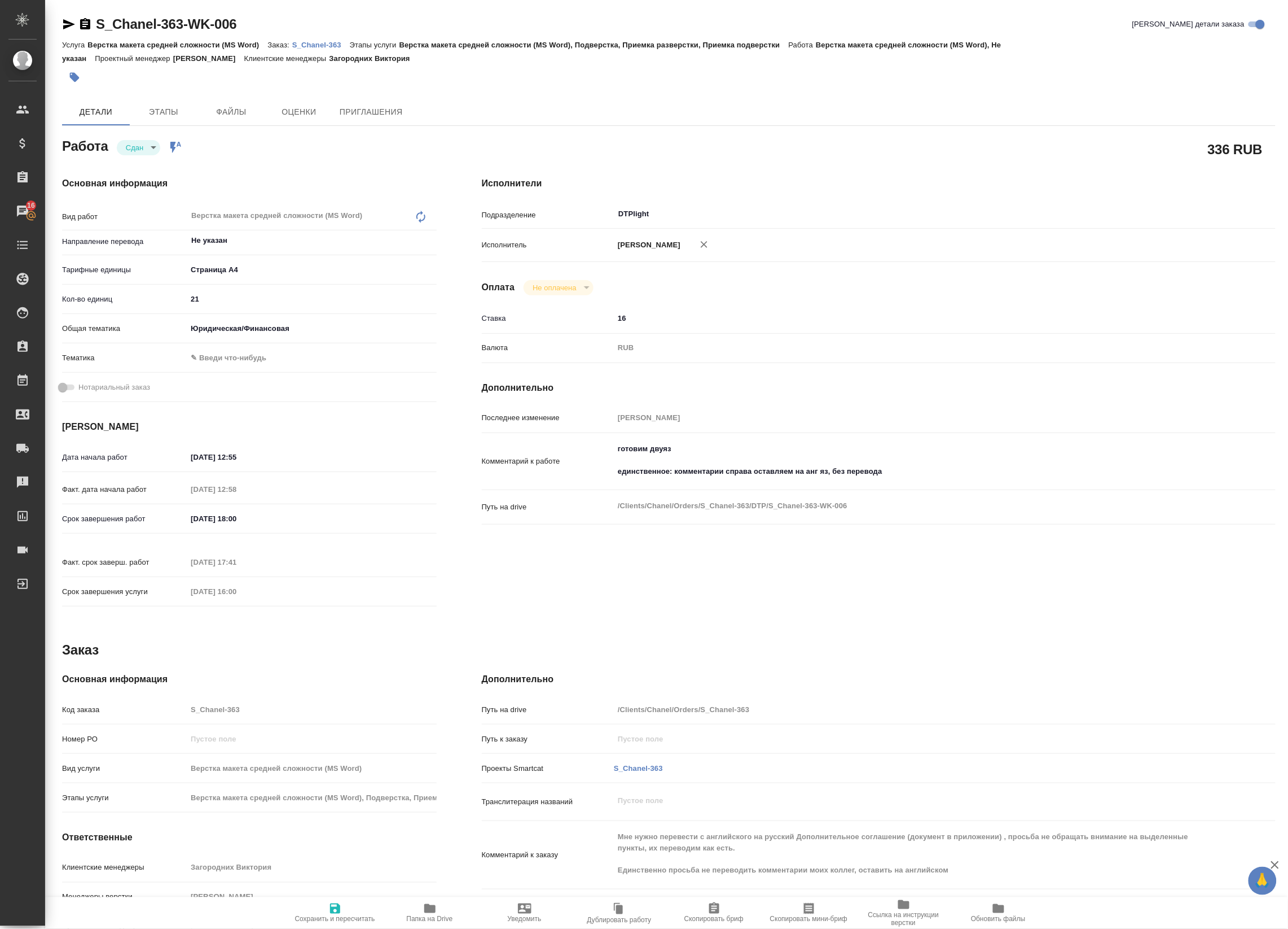
type textarea "x"
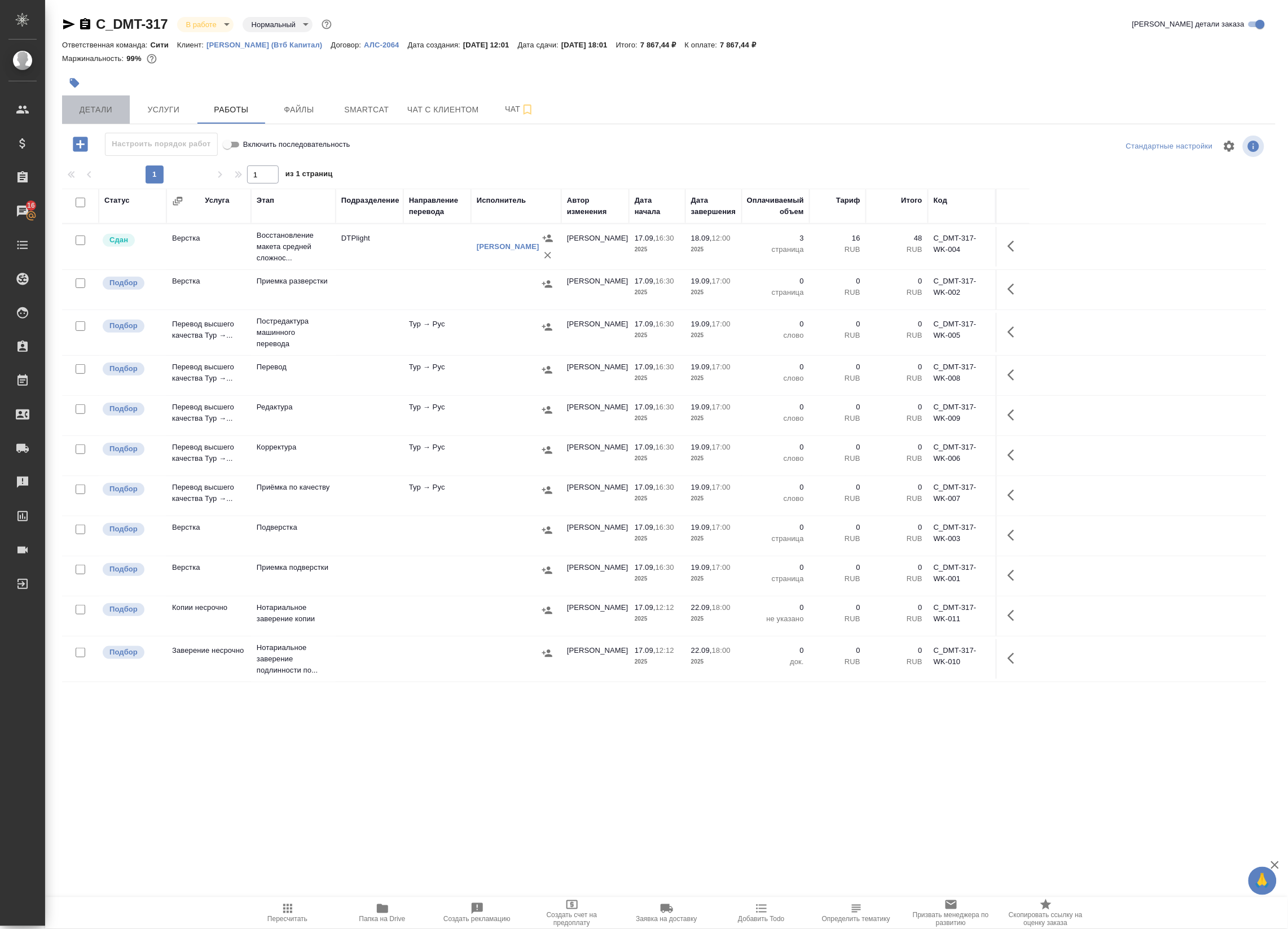
click at [128, 106] on button "Детали" at bounding box center [96, 110] width 68 height 28
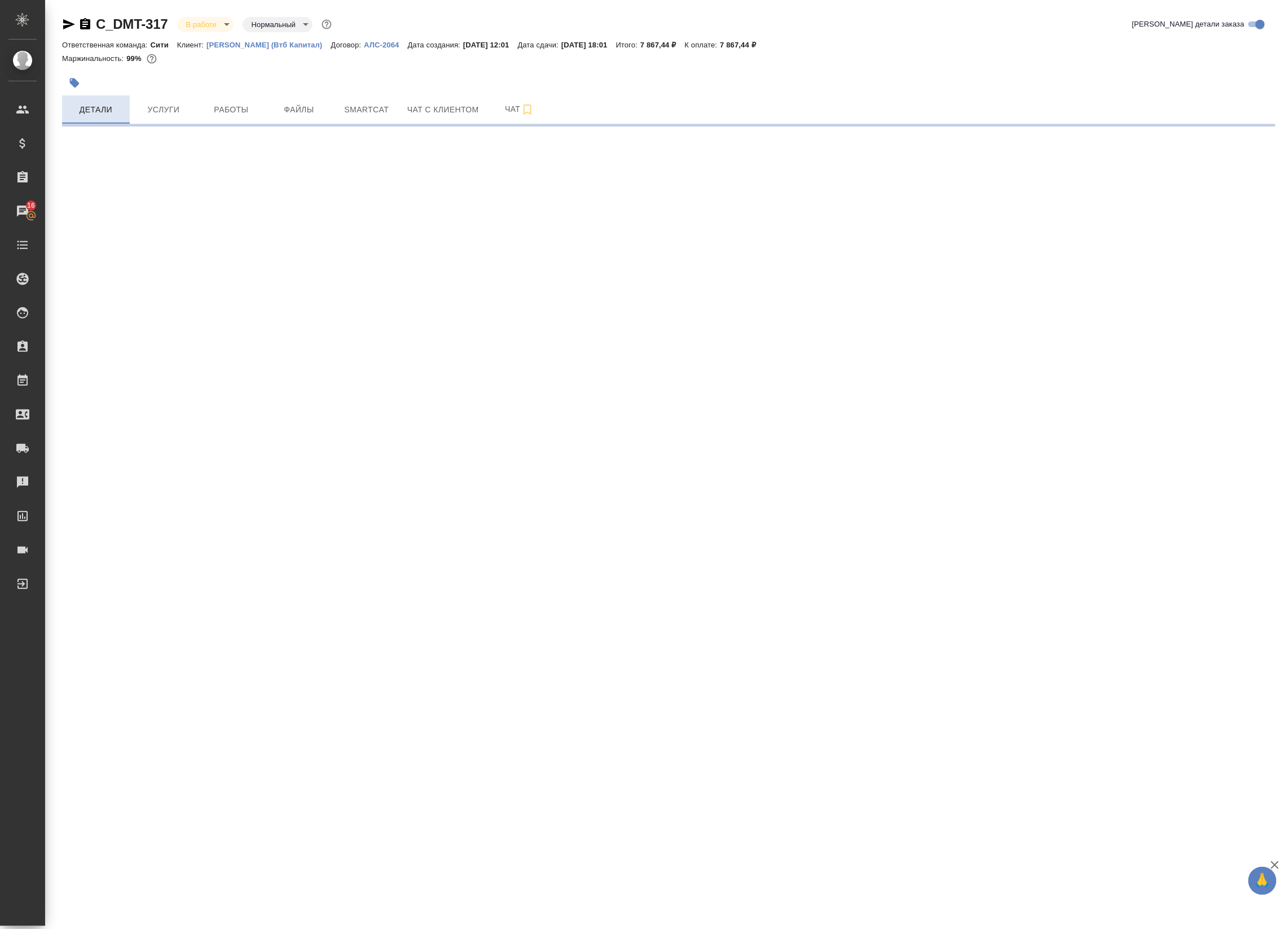
select select "RU"
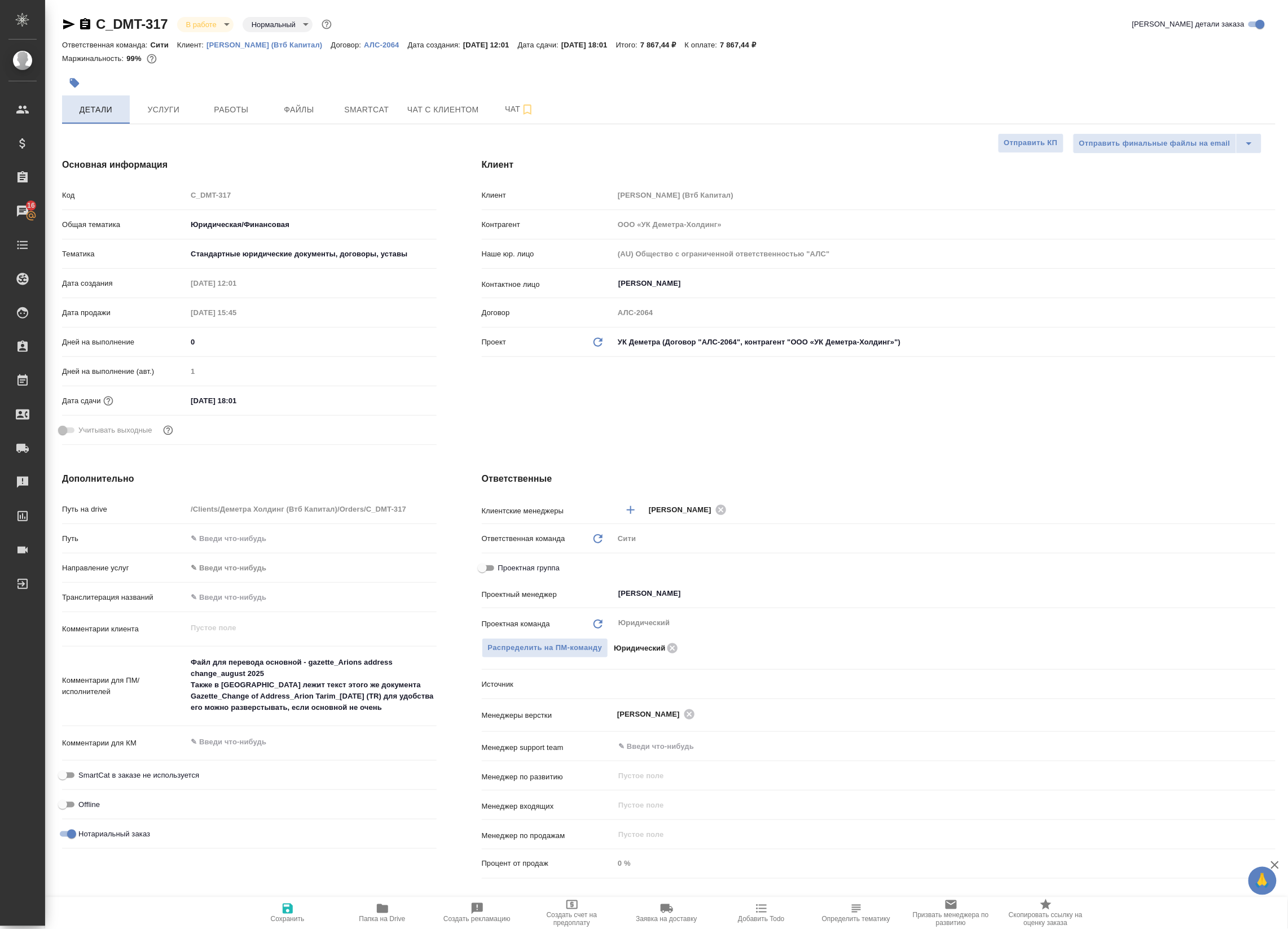
type textarea "x"
click at [394, 911] on span "Папка на Drive" at bounding box center [383, 912] width 81 height 21
type textarea "x"
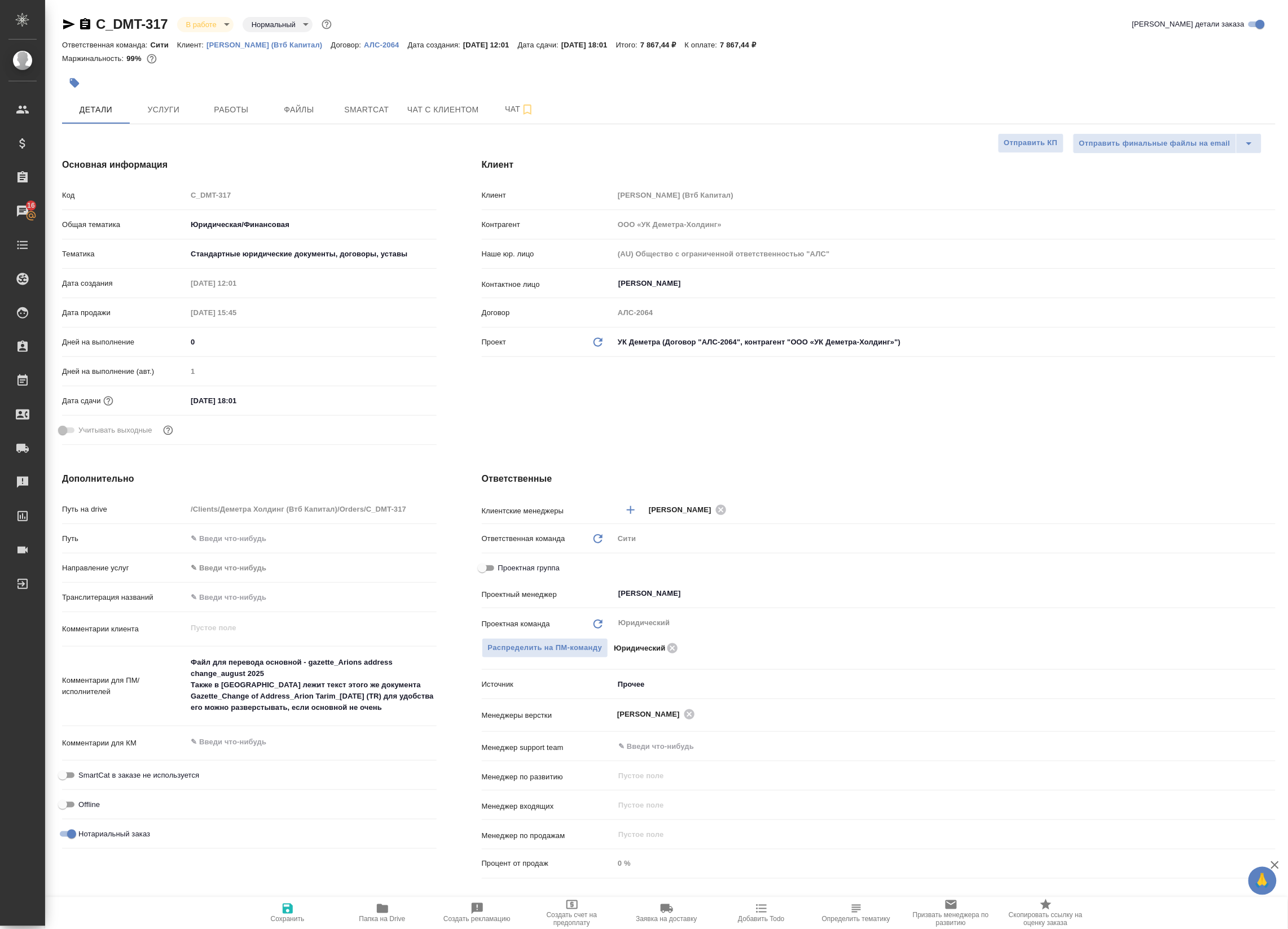
type textarea "x"
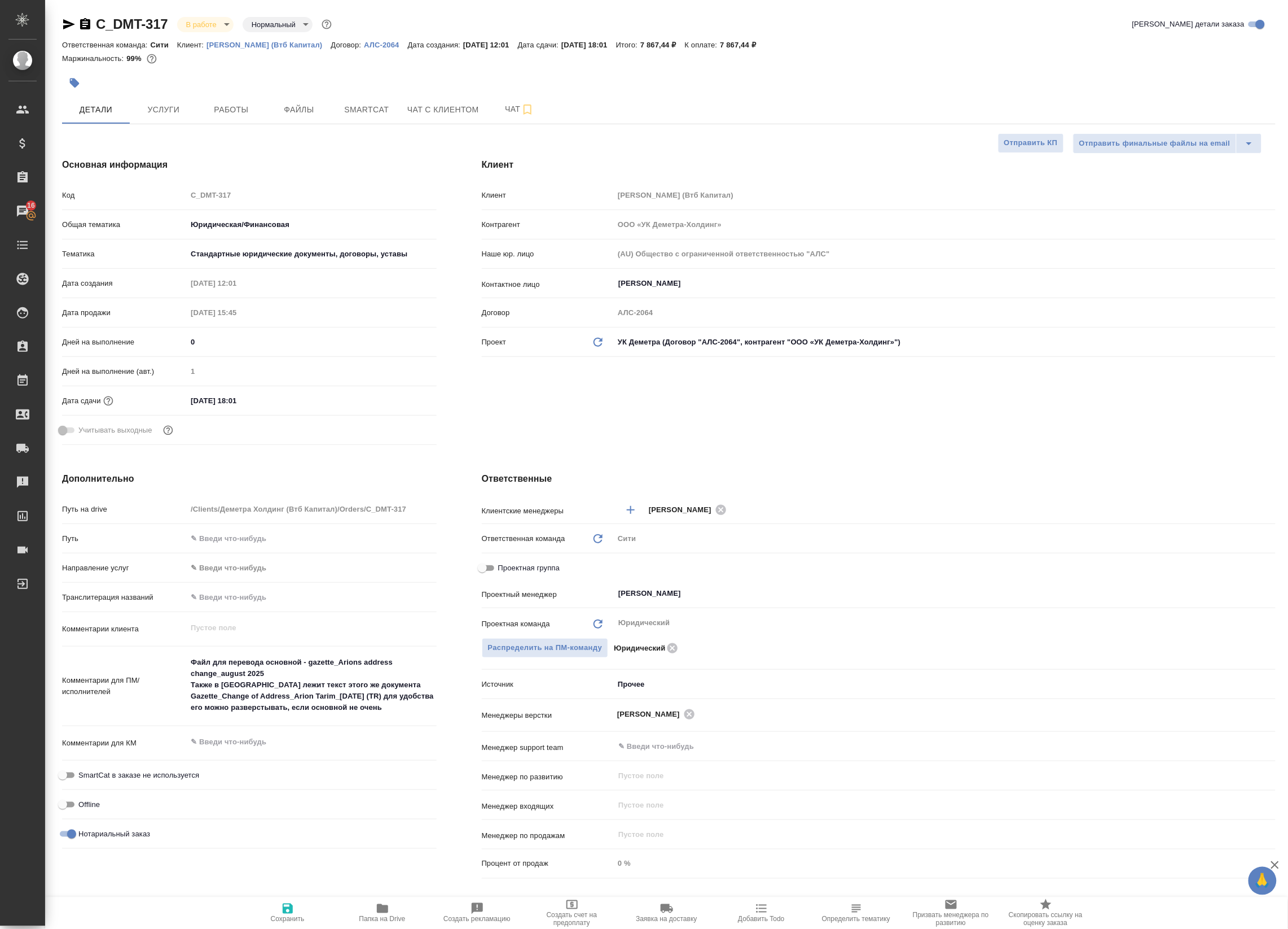
type textarea "x"
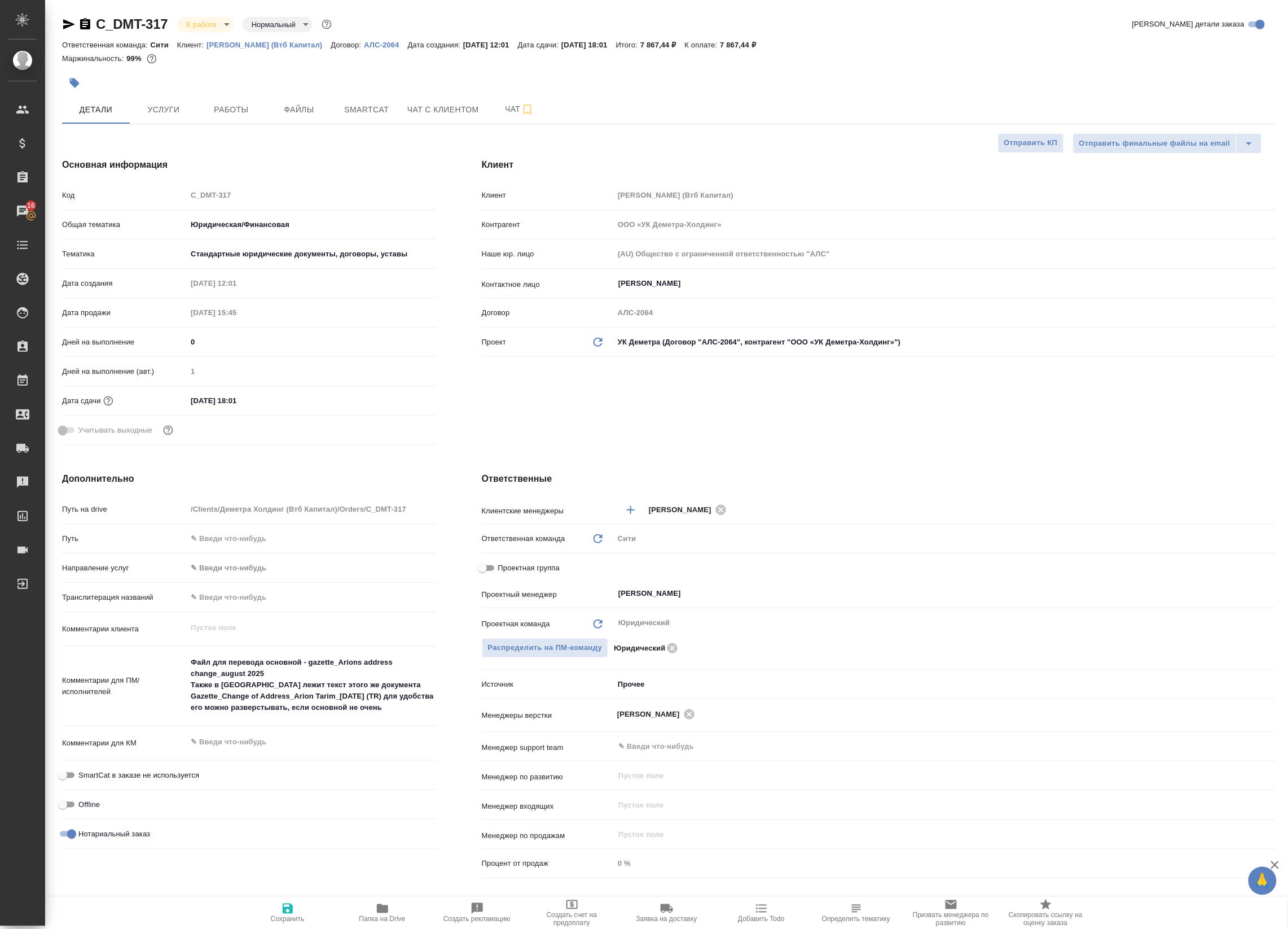
type textarea "x"
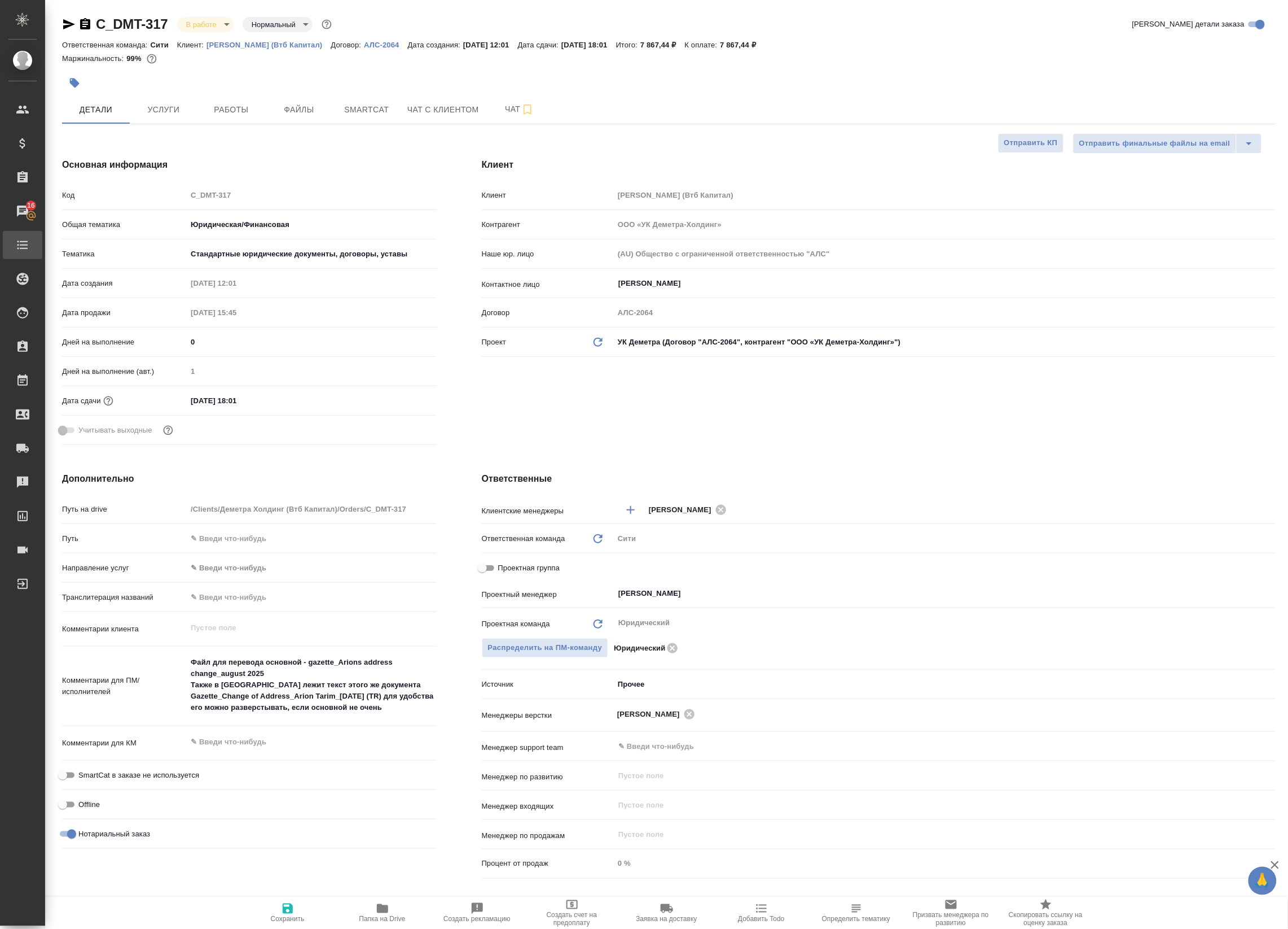
type textarea "x"
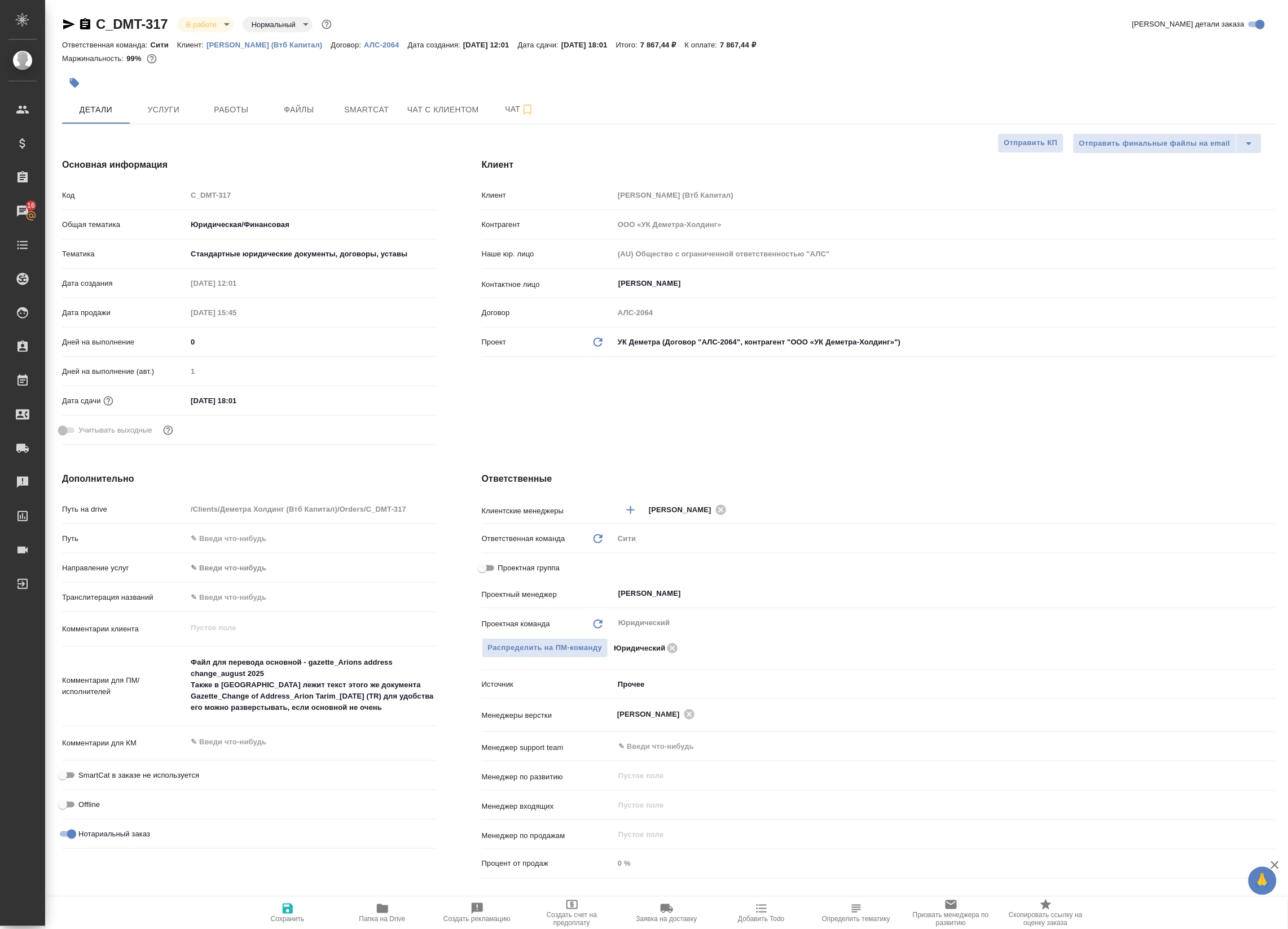
type textarea "x"
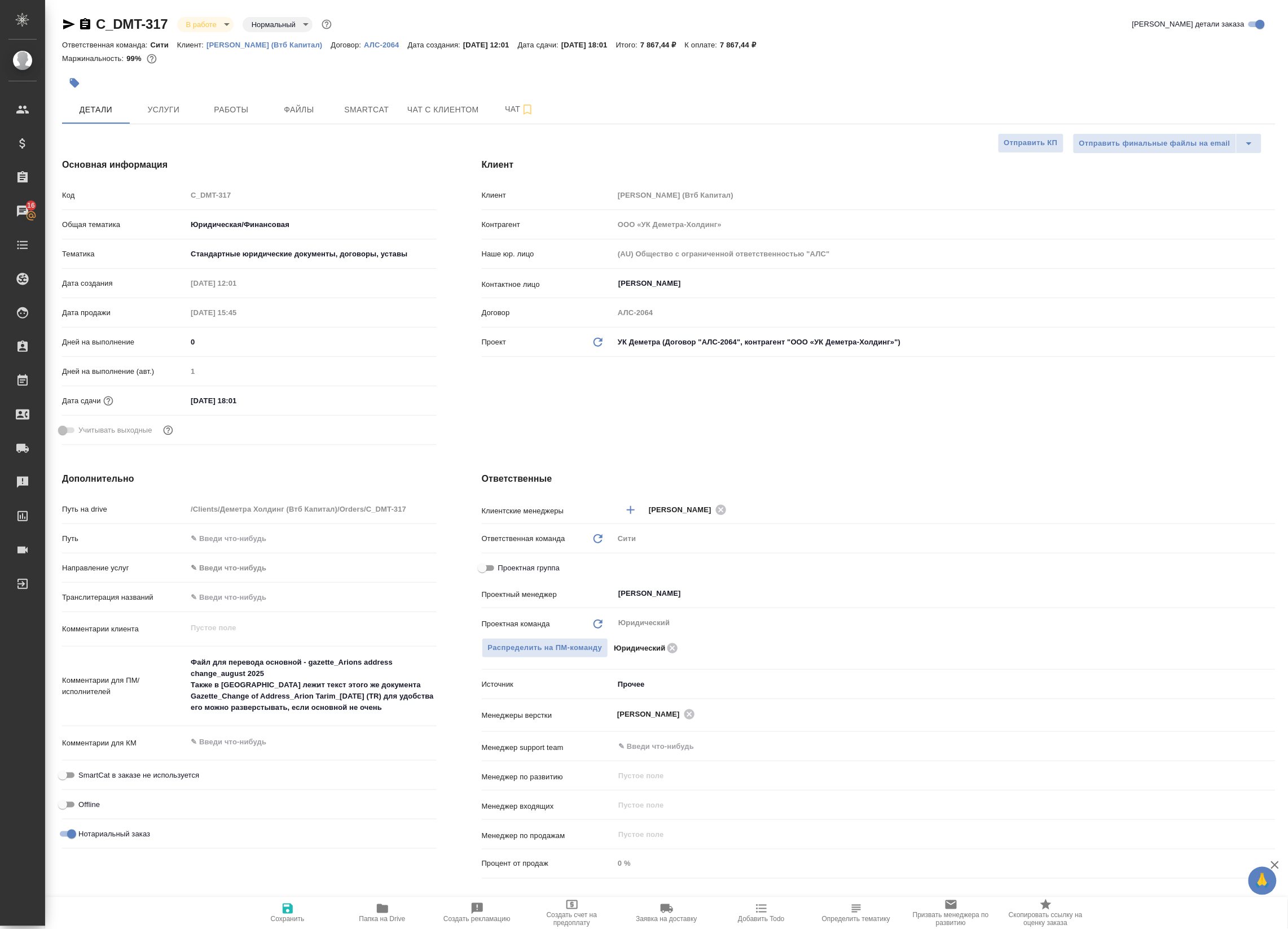
type textarea "x"
click at [240, 116] on span "Работы" at bounding box center [232, 110] width 54 height 14
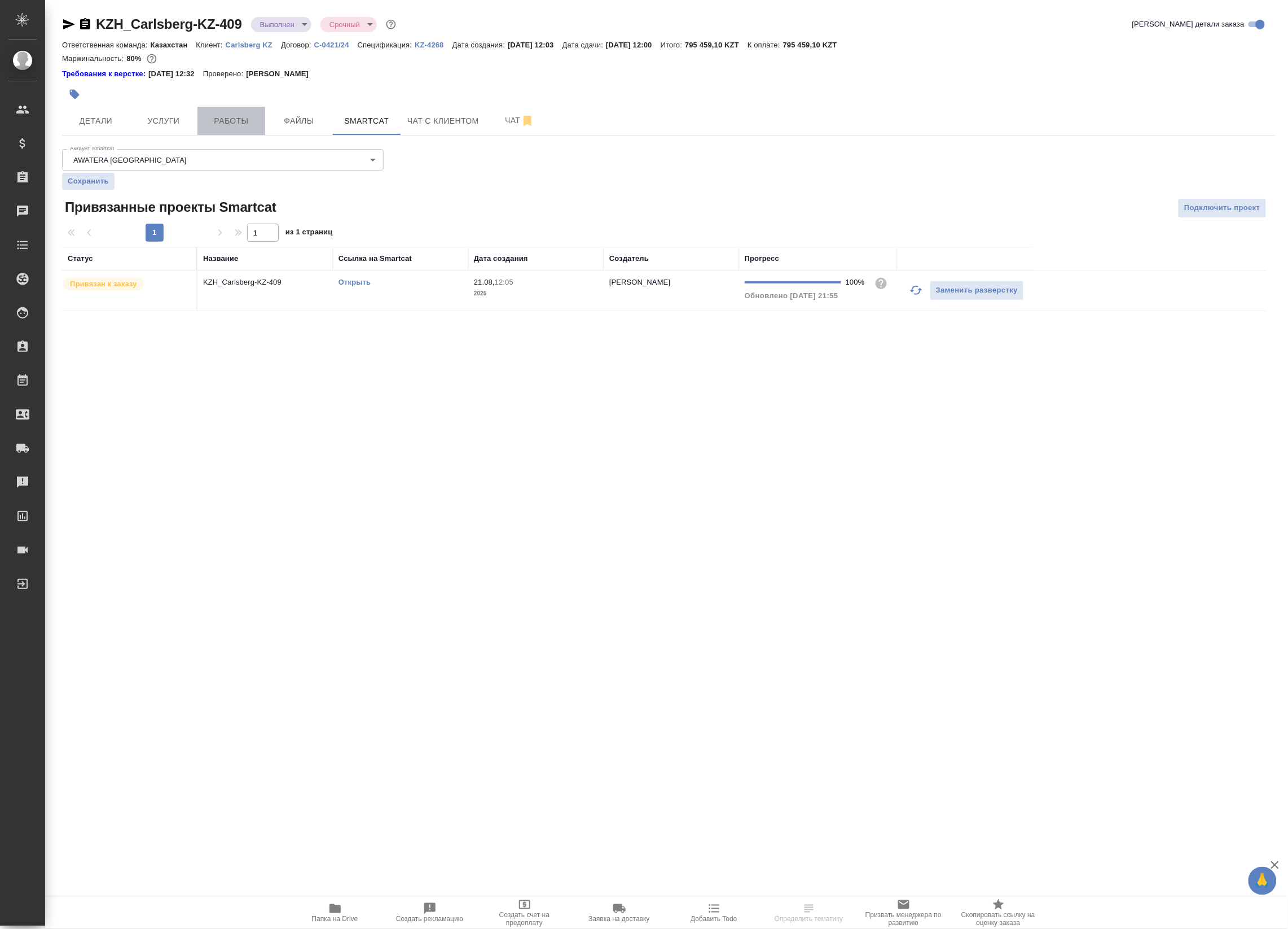
click at [241, 117] on span "Работы" at bounding box center [232, 121] width 54 height 14
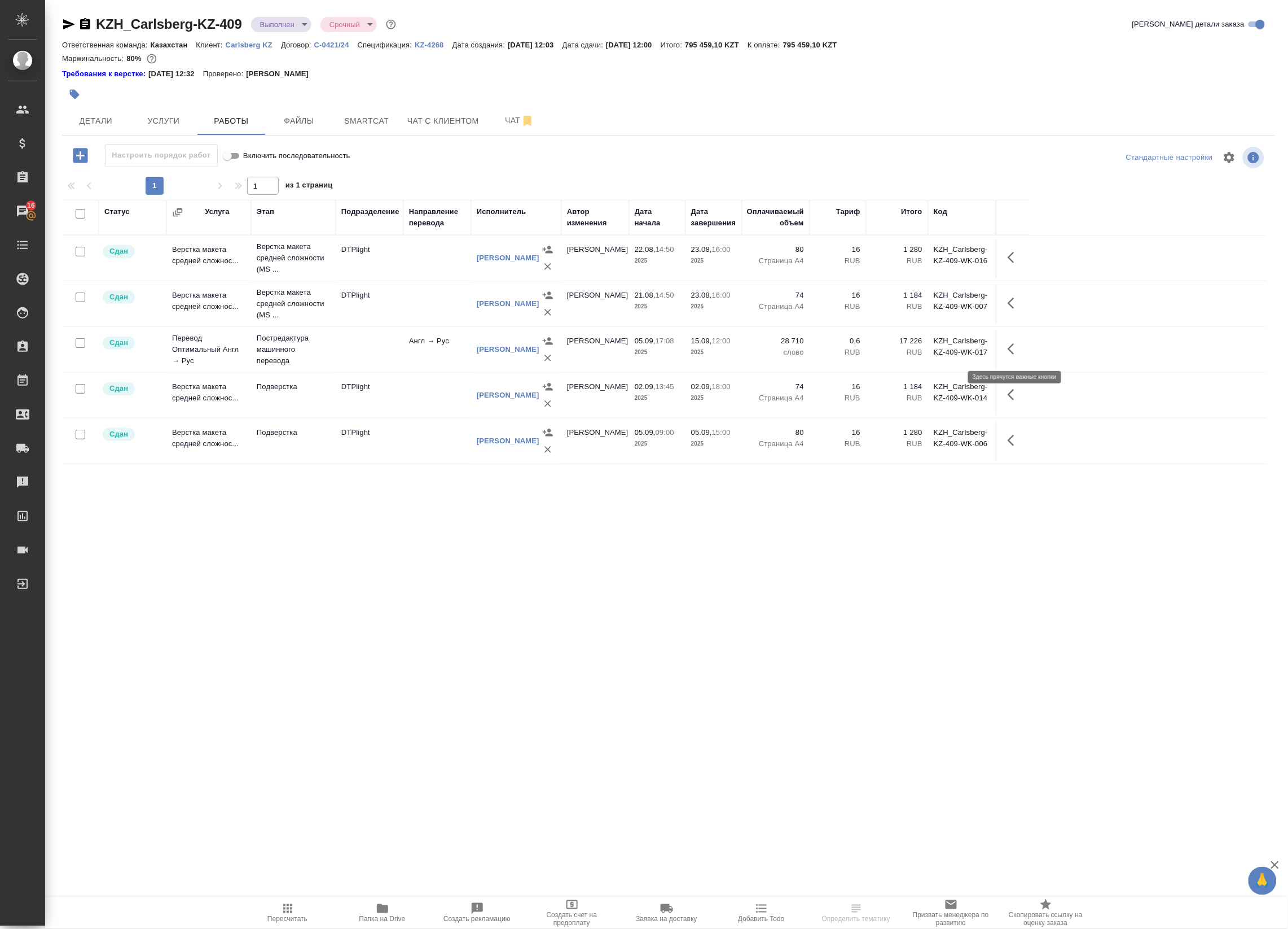
click at [1020, 347] on icon "button" at bounding box center [1014, 349] width 14 height 14
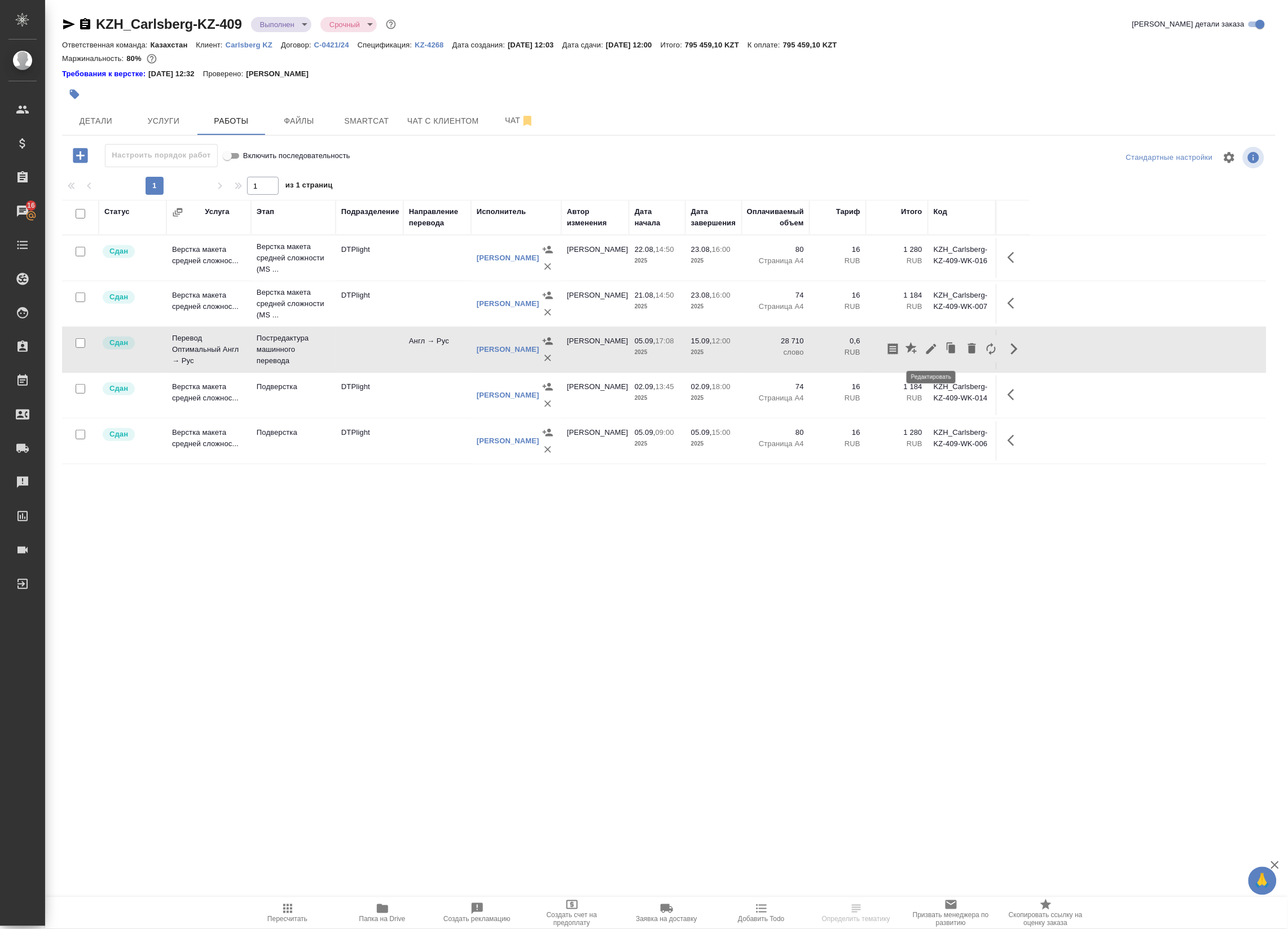
click at [925, 354] on icon "button" at bounding box center [931, 349] width 14 height 14
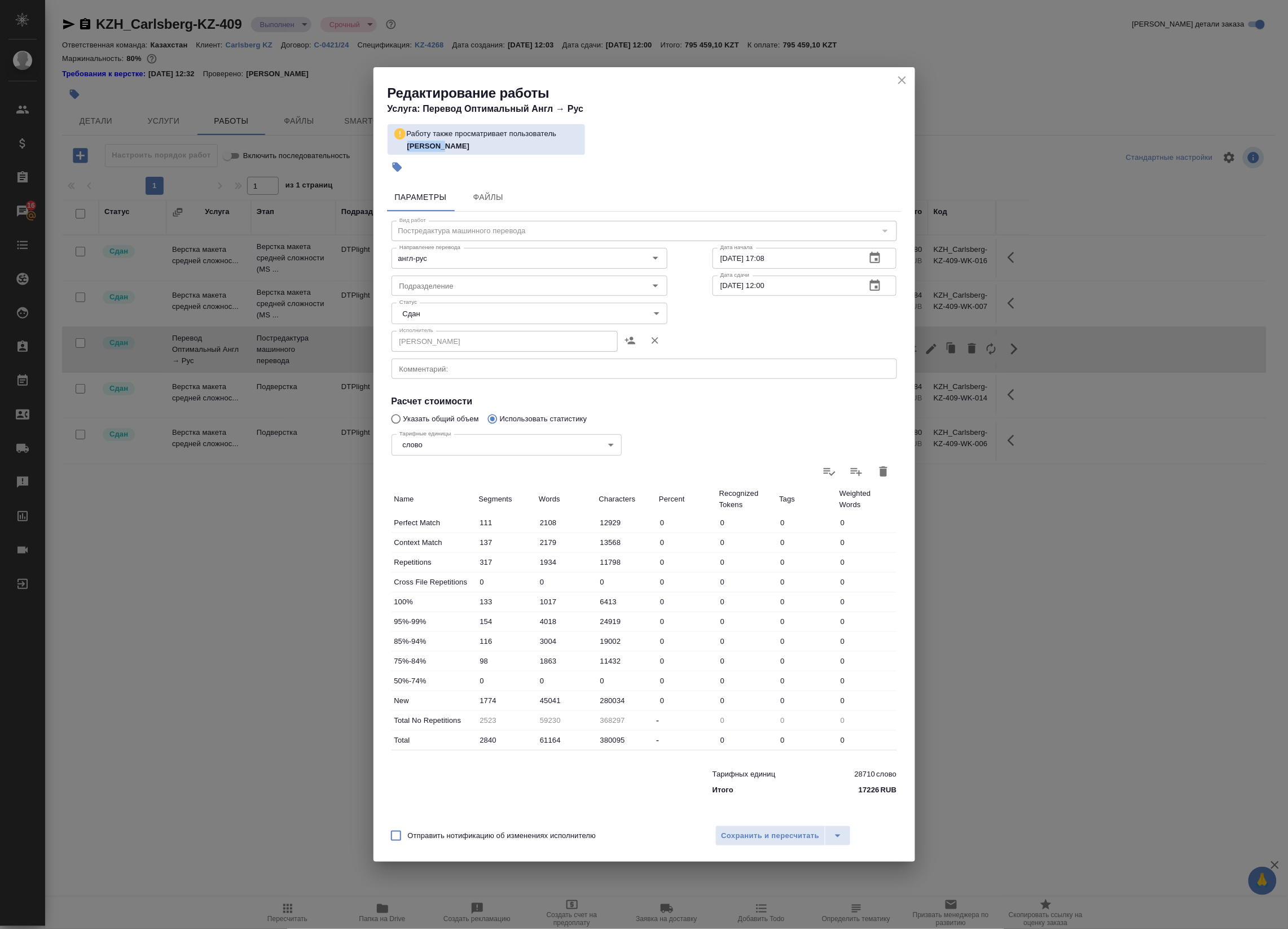
drag, startPoint x: 441, startPoint y: 147, endPoint x: 403, endPoint y: 148, distance: 38.0
click at [403, 148] on div "[PERSON_NAME]" at bounding box center [487, 146] width 186 height 11
copy b "[PERSON_NAME]"
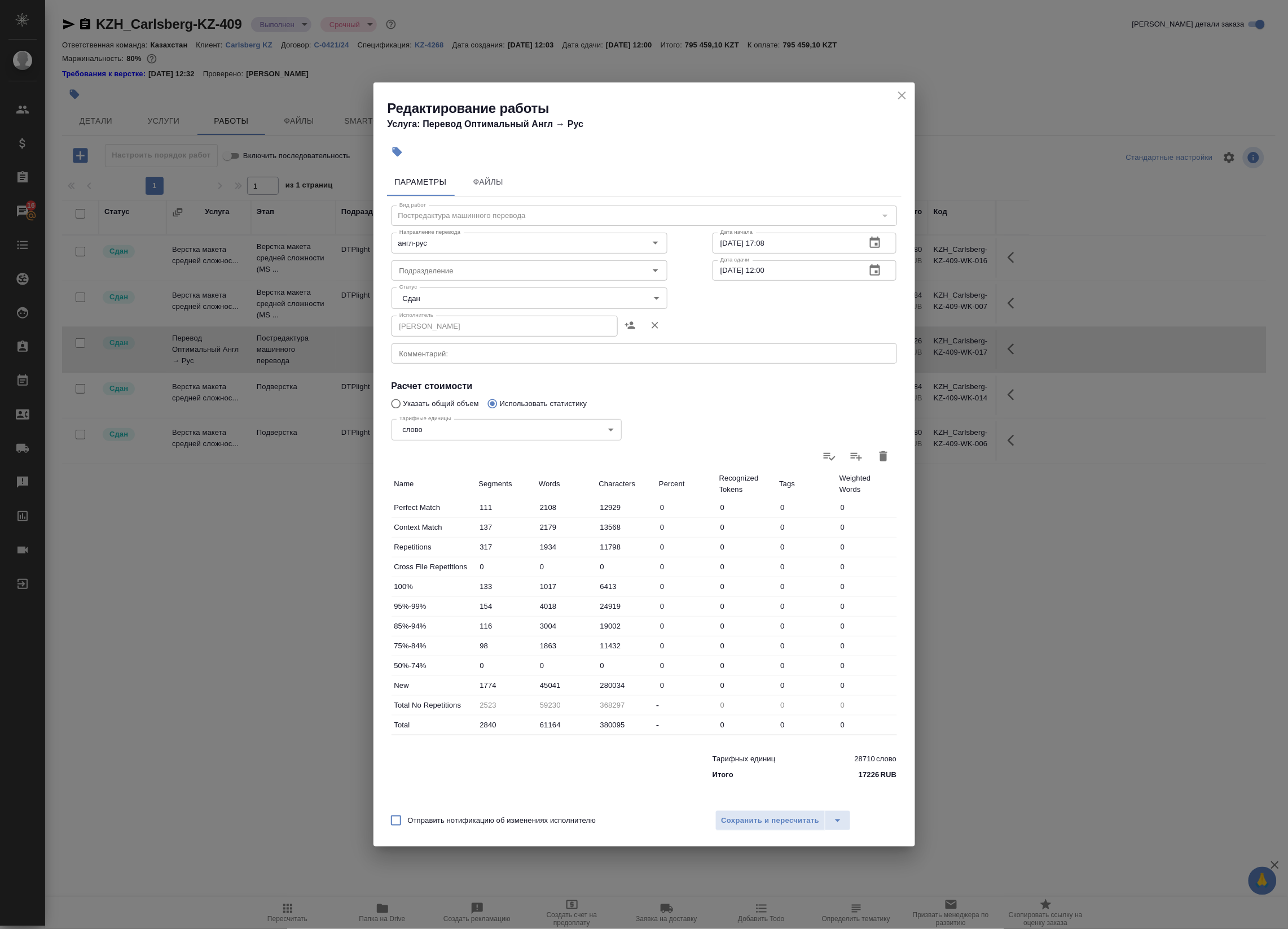
drag, startPoint x: 900, startPoint y: 94, endPoint x: 804, endPoint y: 232, distance: 168.1
click at [808, 229] on div "Редактирование работы Услуга: Перевод Оптимальный Англ → [PERSON_NAME] Файлы Ви…" at bounding box center [645, 465] width 542 height 764
click at [901, 96] on icon "close" at bounding box center [902, 96] width 8 height 8
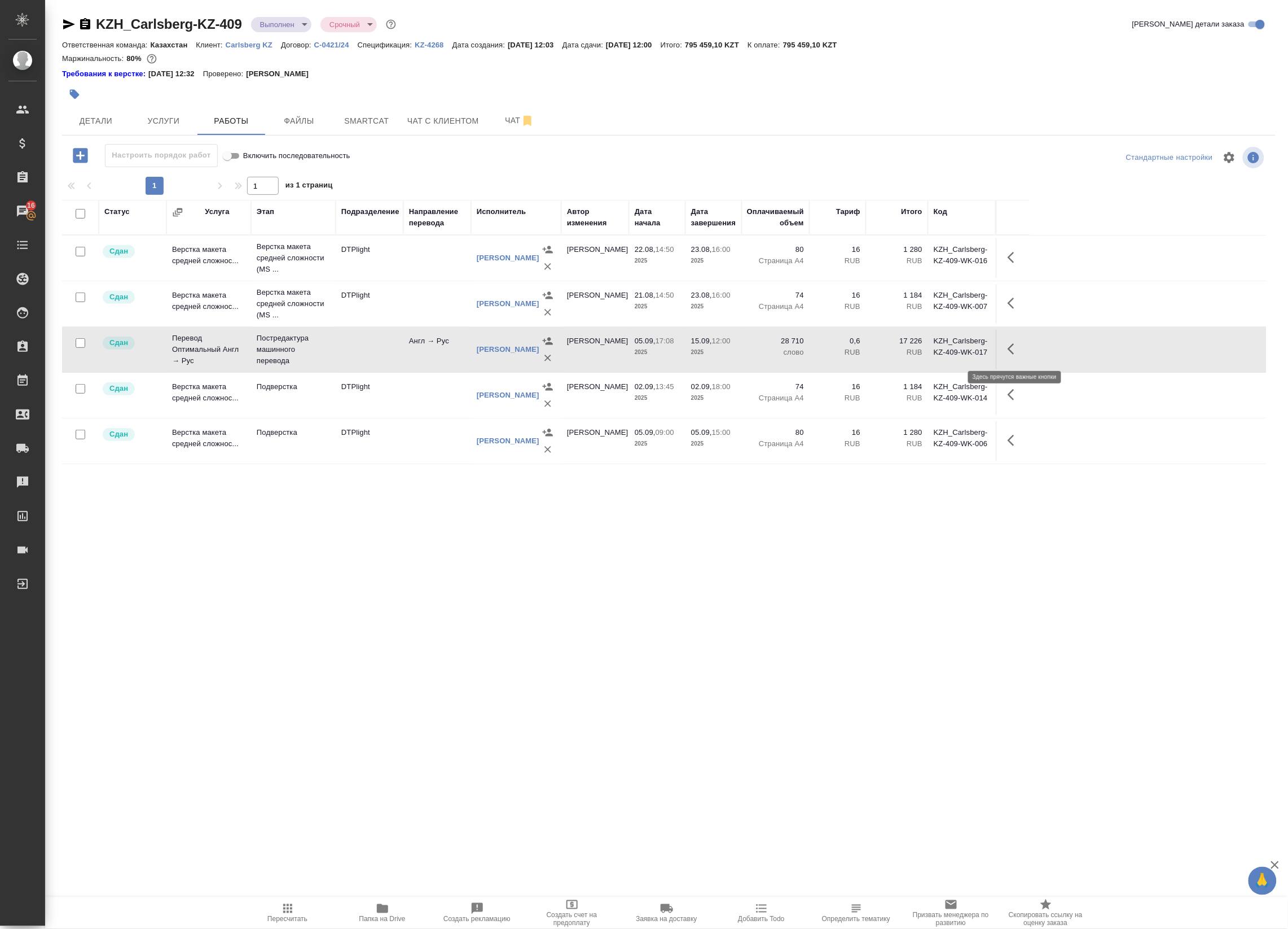
click at [1013, 353] on icon "button" at bounding box center [1011, 349] width 6 height 11
click at [927, 351] on icon "button" at bounding box center [931, 349] width 14 height 14
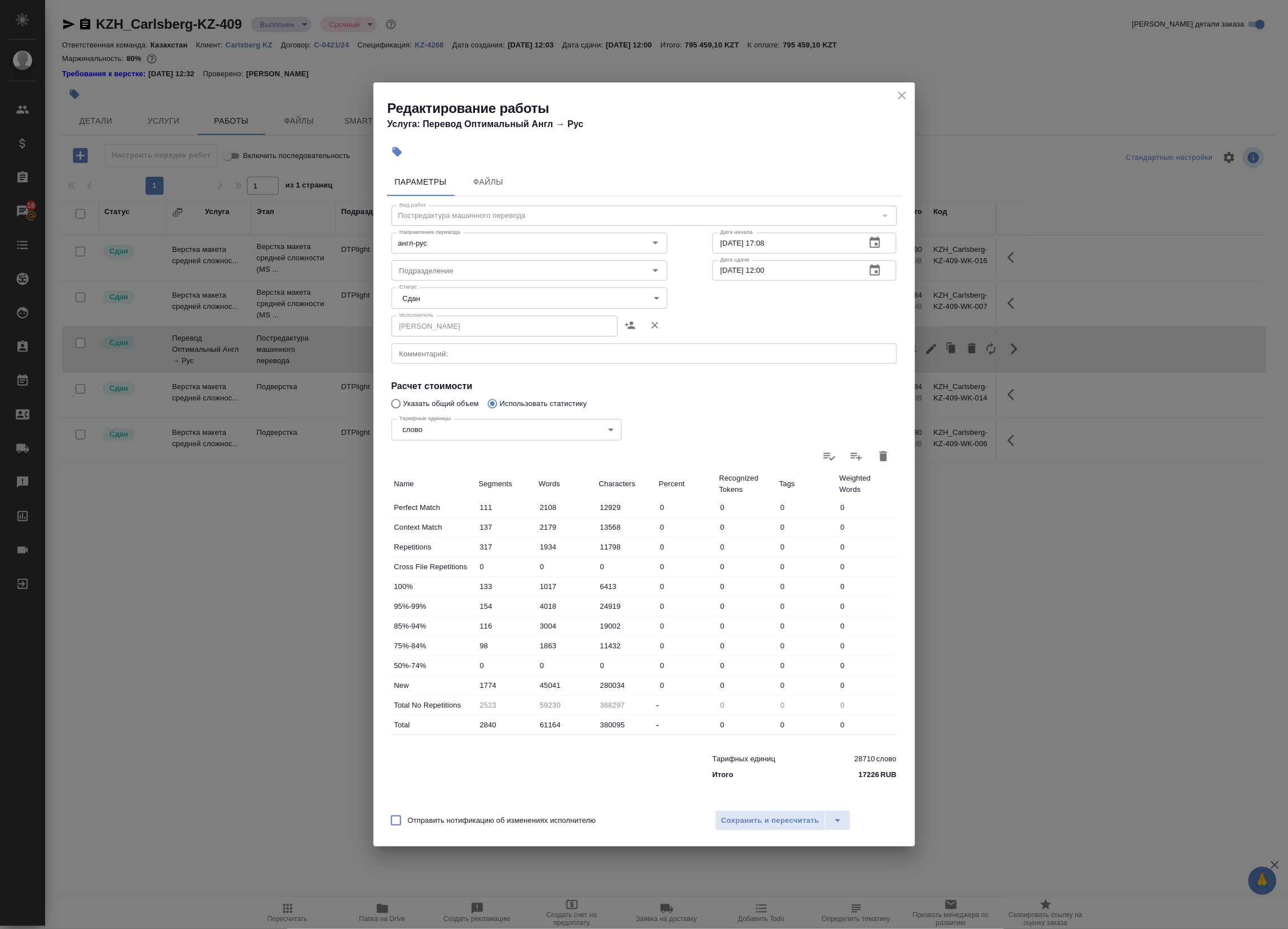
click at [436, 401] on div "Тарифные единицы слово 5a8b1489cc6b4906c91bfd90 Тарифные единицы" at bounding box center [507, 429] width 276 height 74
click at [407, 405] on div "Тарифные единицы слово 5a8b1489cc6b4906c91bfd90 Тарифные единицы" at bounding box center [507, 429] width 276 height 74
click at [394, 404] on input "Указать общий объем" at bounding box center [394, 403] width 18 height 21
radio input "true"
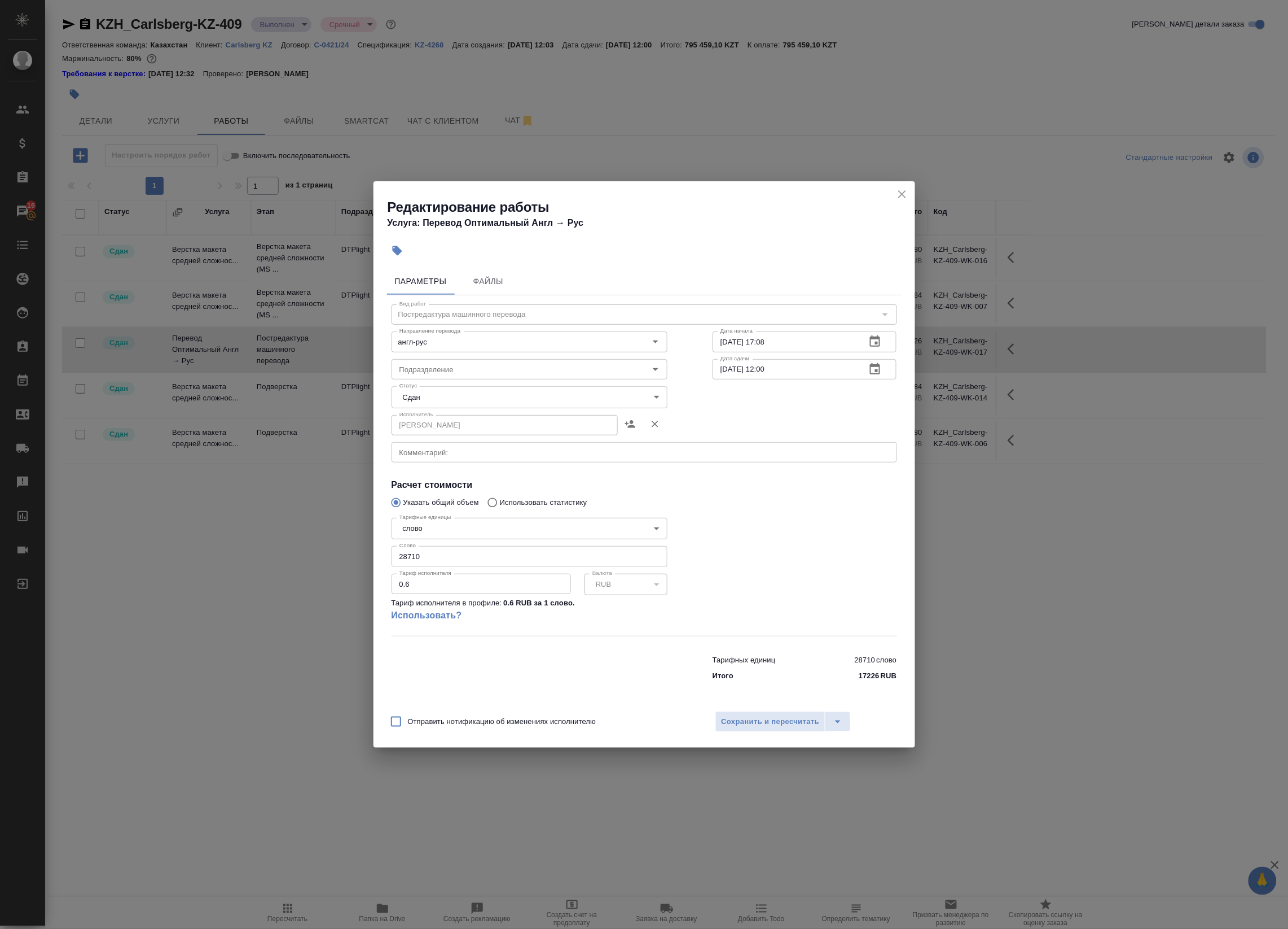
click at [494, 505] on input "Использовать статистику" at bounding box center [491, 502] width 18 height 21
radio input "true"
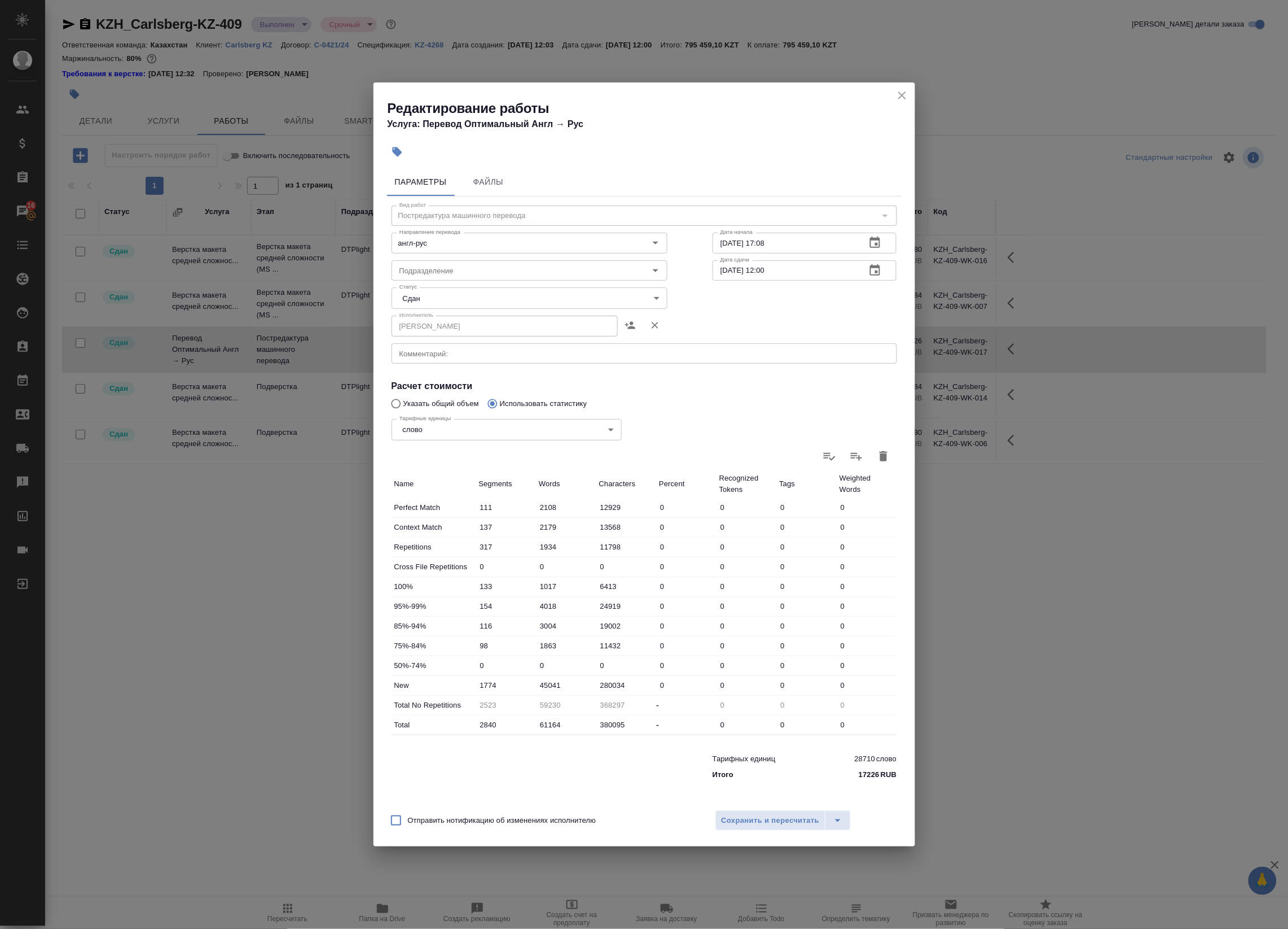
click at [392, 402] on input "Указать общий объем" at bounding box center [394, 403] width 18 height 21
radio input "true"
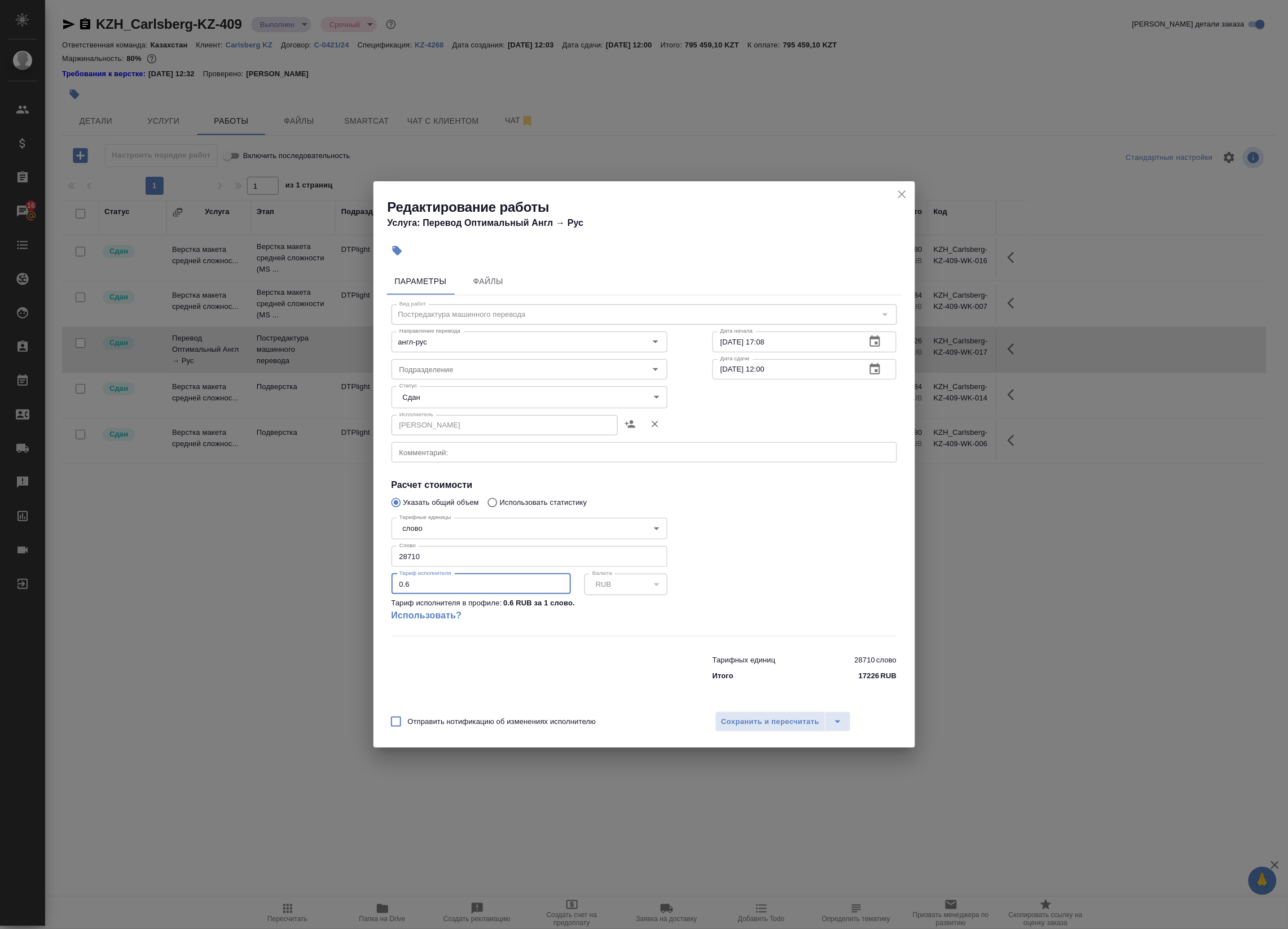
drag, startPoint x: 419, startPoint y: 590, endPoint x: 380, endPoint y: 586, distance: 39.2
click at [380, 586] on div "Параметры Файлы Вид работ Постредактура машинного перевода Вид работ Направлени…" at bounding box center [645, 484] width 542 height 442
type input "1"
click at [783, 727] on span "Сохранить и пересчитать" at bounding box center [770, 722] width 98 height 13
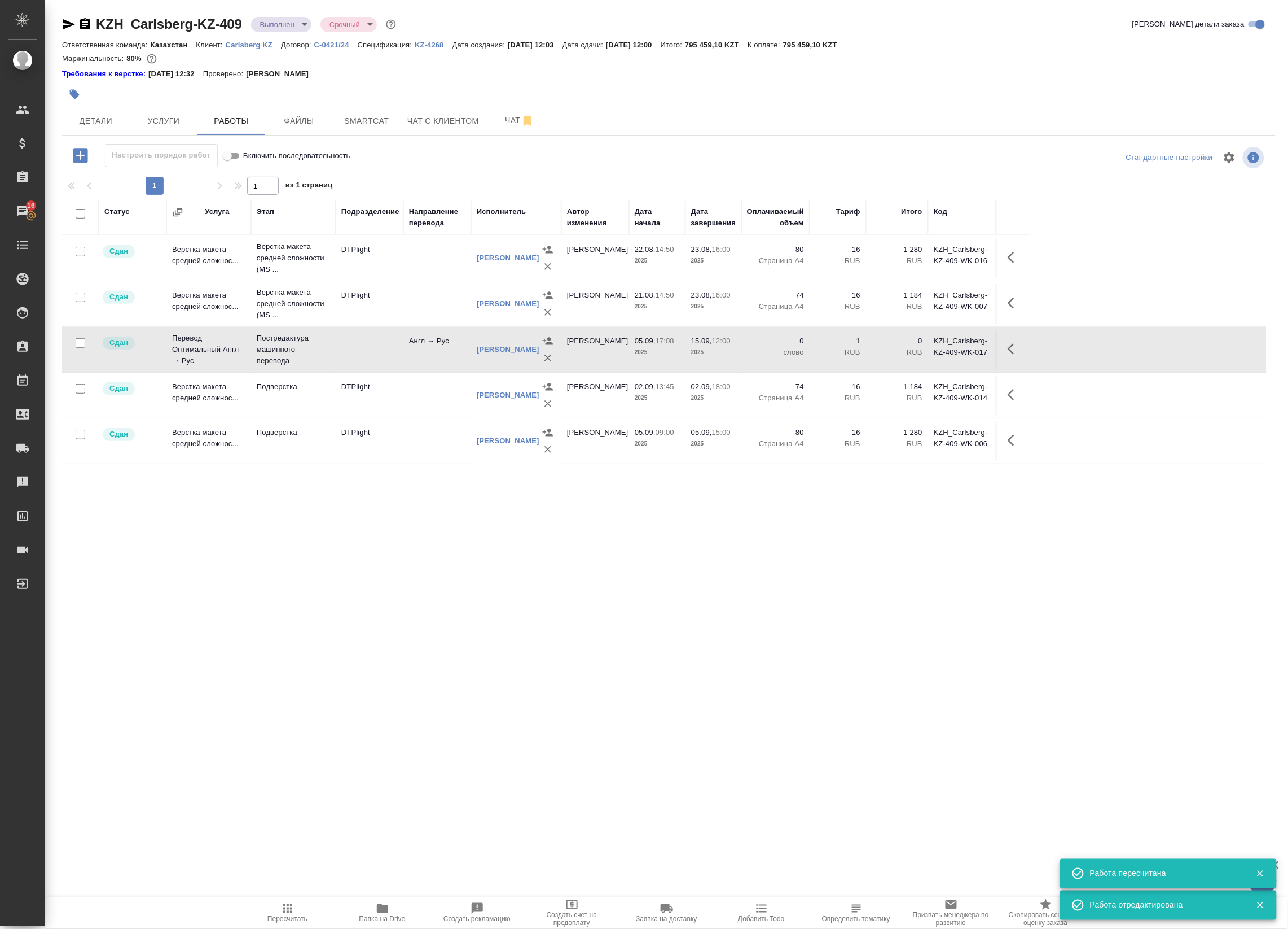
click at [281, 910] on icon "button" at bounding box center [288, 908] width 14 height 14
click at [1009, 342] on icon "button" at bounding box center [1014, 349] width 14 height 14
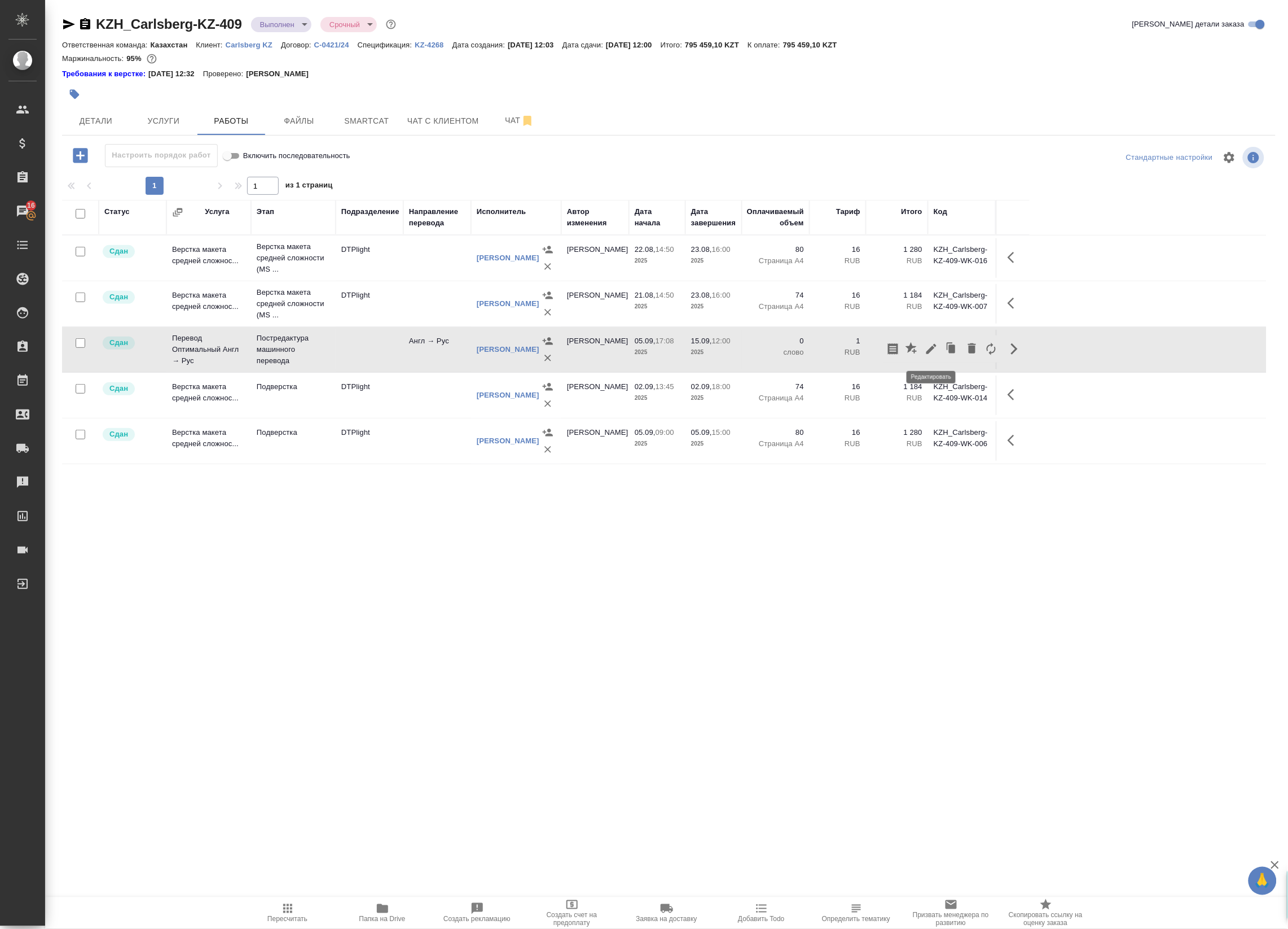
click at [932, 353] on icon "button" at bounding box center [931, 349] width 14 height 14
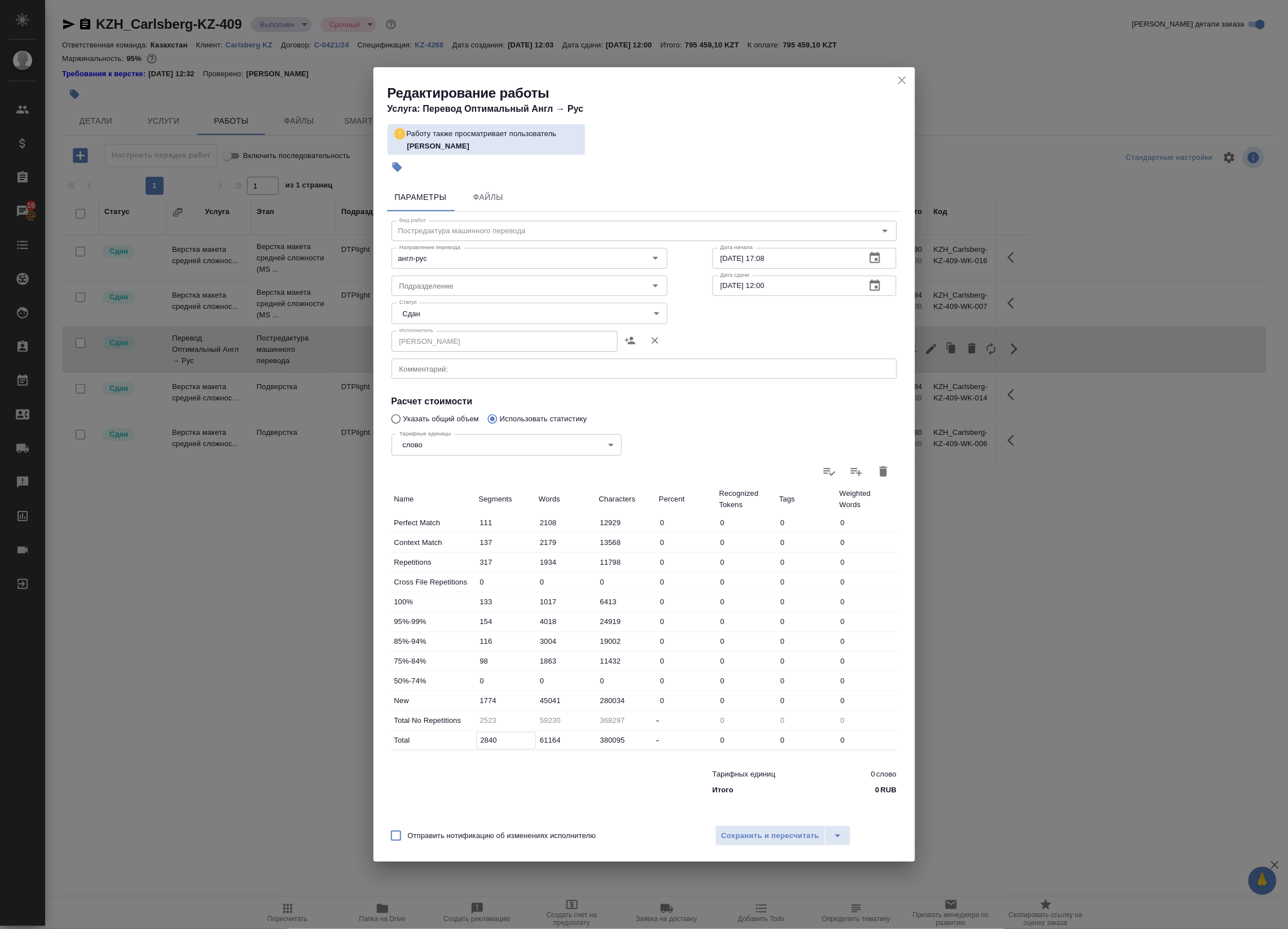
drag, startPoint x: 480, startPoint y: 740, endPoint x: 502, endPoint y: 743, distance: 22.2
click at [502, 743] on input "2840" at bounding box center [507, 740] width 59 height 16
click at [906, 81] on icon "close" at bounding box center [902, 80] width 14 height 14
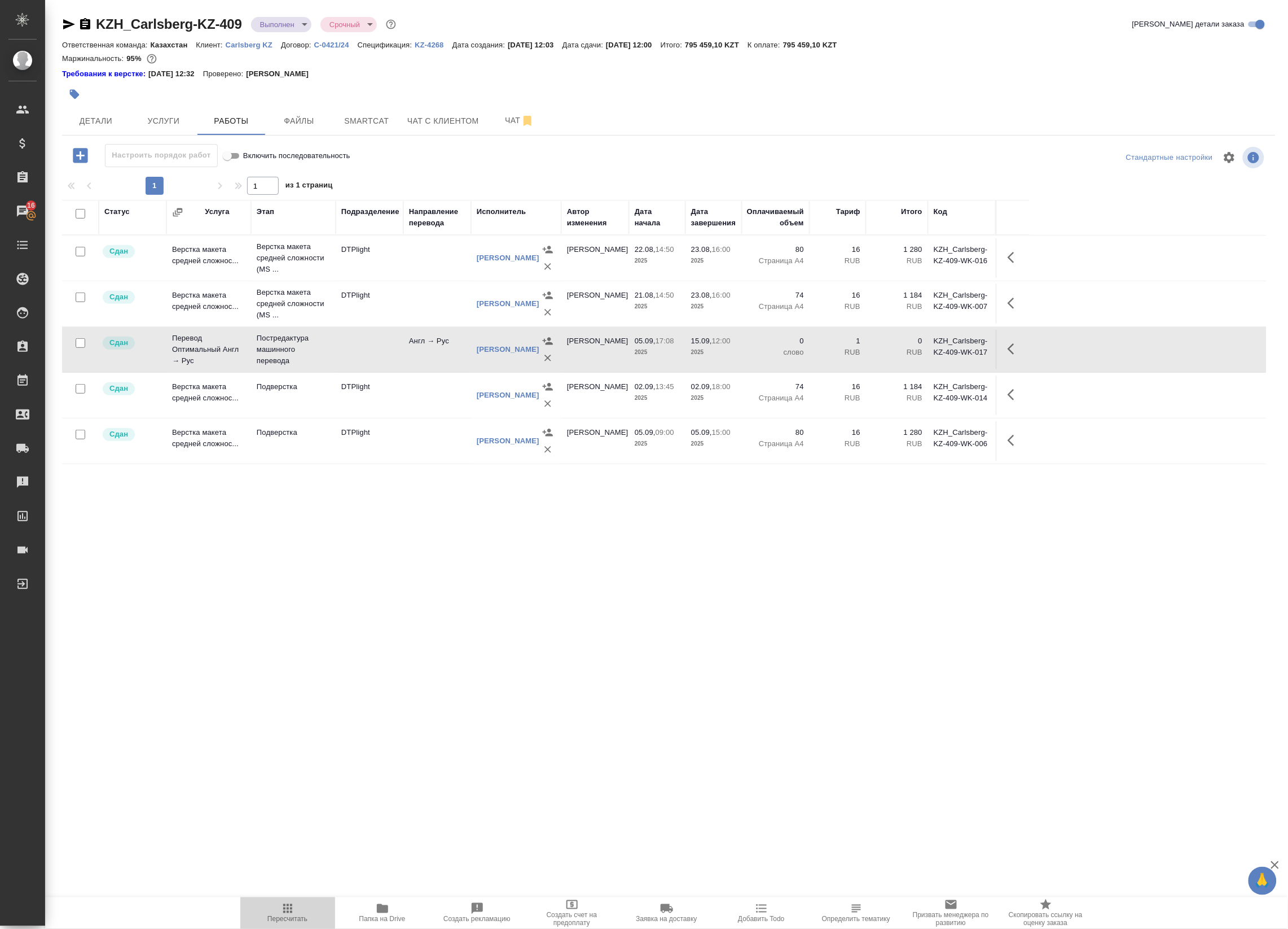
click at [277, 913] on span "Пересчитать" at bounding box center [288, 912] width 81 height 21
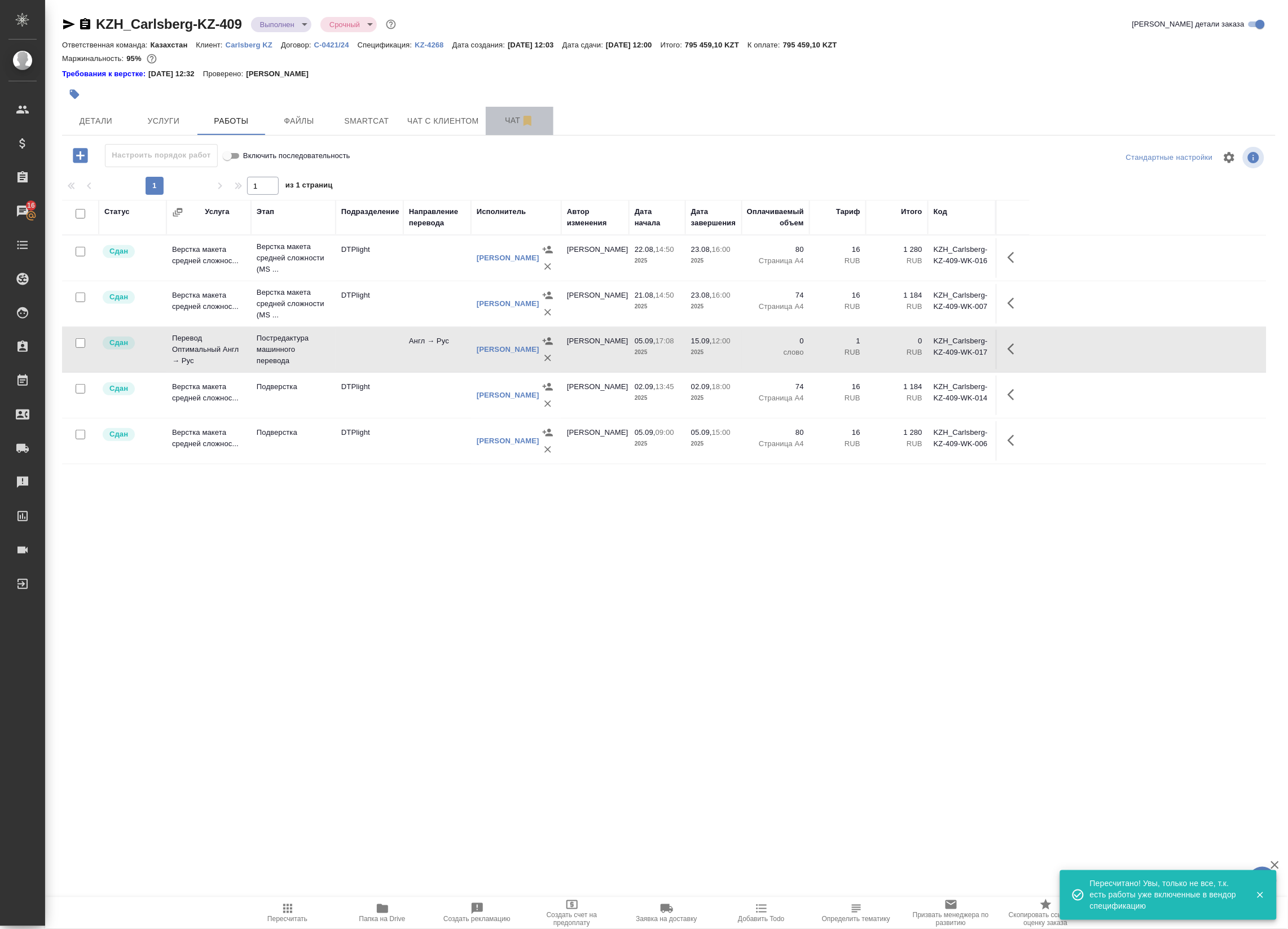
click at [507, 121] on span "Чат" at bounding box center [519, 121] width 54 height 14
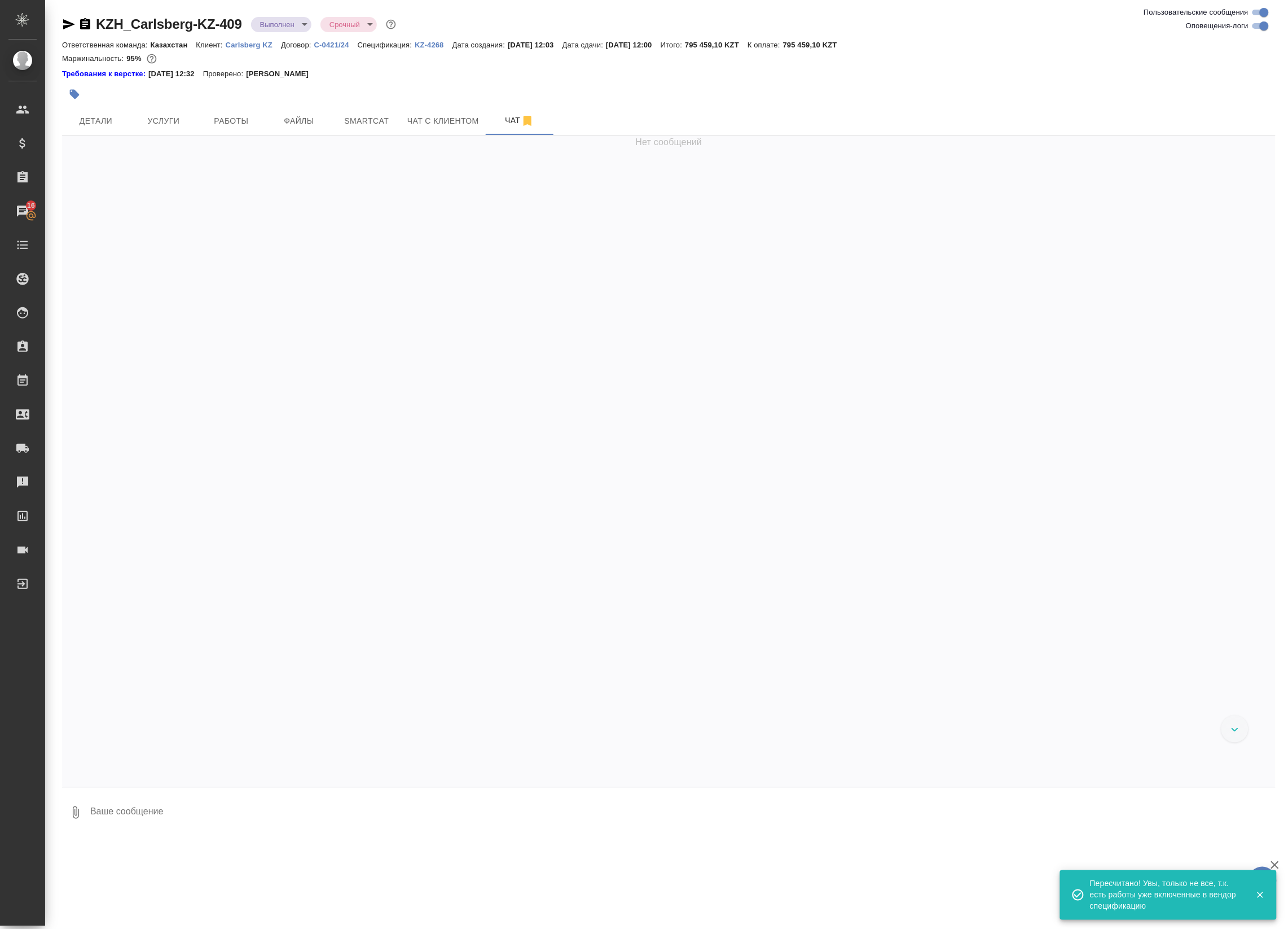
scroll to position [6310, 0]
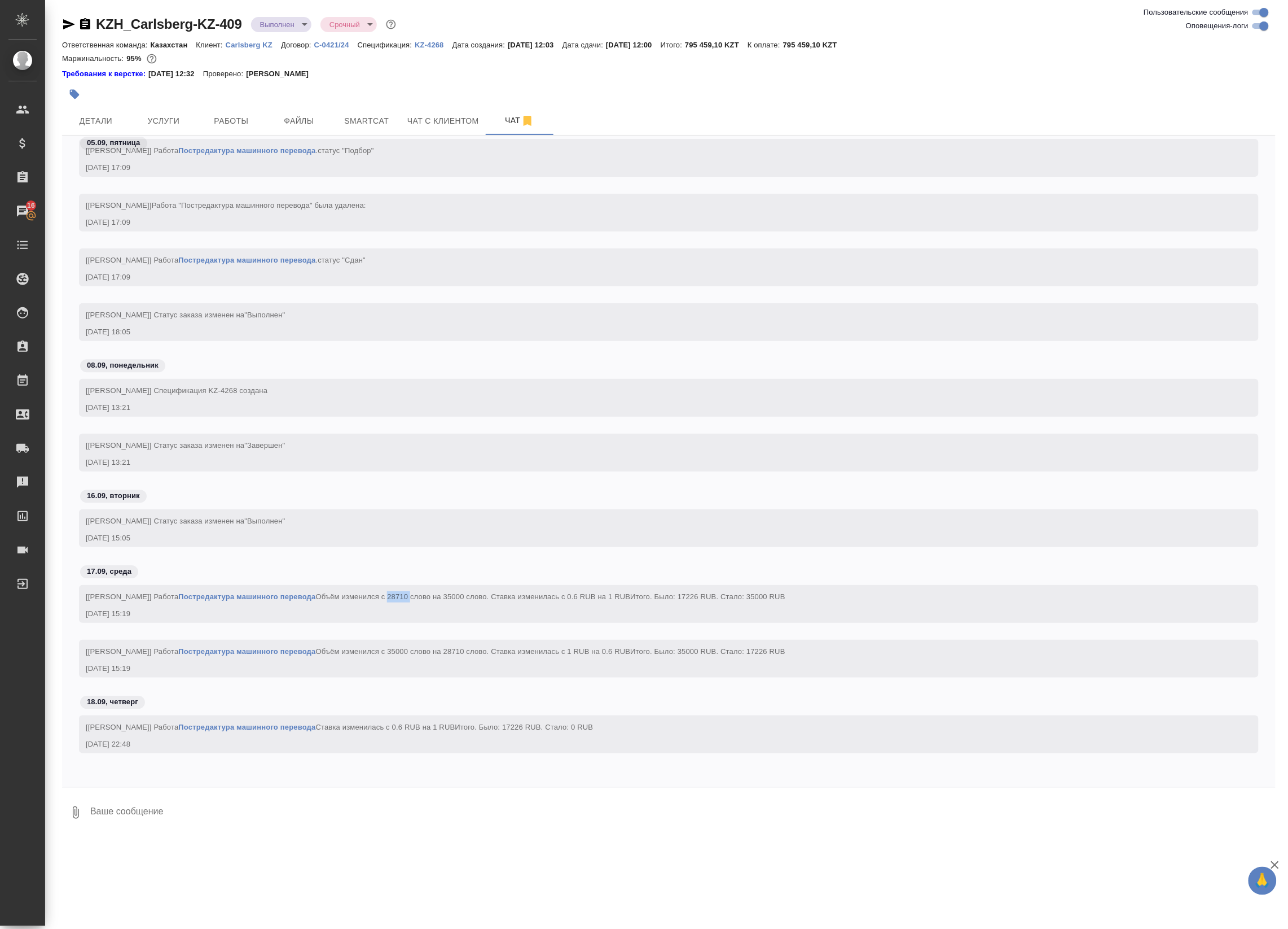
drag, startPoint x: 381, startPoint y: 564, endPoint x: 403, endPoint y: 566, distance: 22.1
click at [403, 592] on span "[[PERSON_NAME]] Работа Постредактура машинного перевода Объём изменился c 28710…" at bounding box center [436, 596] width 699 height 8
drag, startPoint x: 403, startPoint y: 566, endPoint x: 418, endPoint y: 655, distance: 90.3
click at [410, 663] on div "[DATE] 15:19" at bounding box center [652, 668] width 1134 height 11
click at [438, 647] on span "[[PERSON_NAME]] Работа Постредактура машинного перевода Объём изменился c 35000…" at bounding box center [436, 651] width 699 height 8
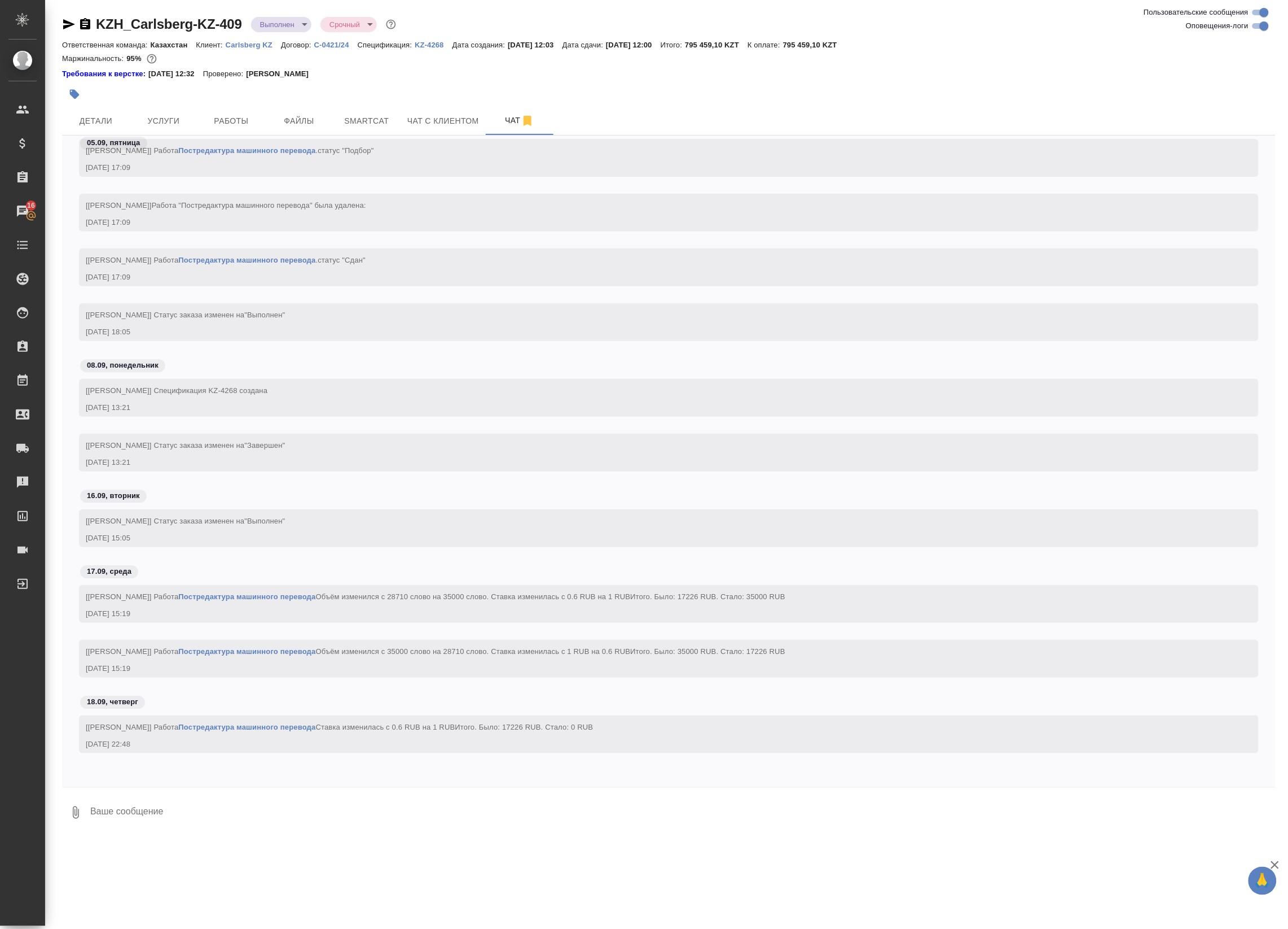
click at [436, 647] on span "[[PERSON_NAME]] Работа Постредактура машинного перевода Объём изменился c 35000…" at bounding box center [436, 651] width 699 height 8
drag, startPoint x: 438, startPoint y: 628, endPoint x: 457, endPoint y: 633, distance: 19.6
click at [457, 643] on div "[[PERSON_NAME]] Работа Постредактура машинного перевода Объём изменился c 35000…" at bounding box center [652, 650] width 1134 height 14
copy span "28710"
click at [107, 117] on span "Детали" at bounding box center [96, 121] width 54 height 14
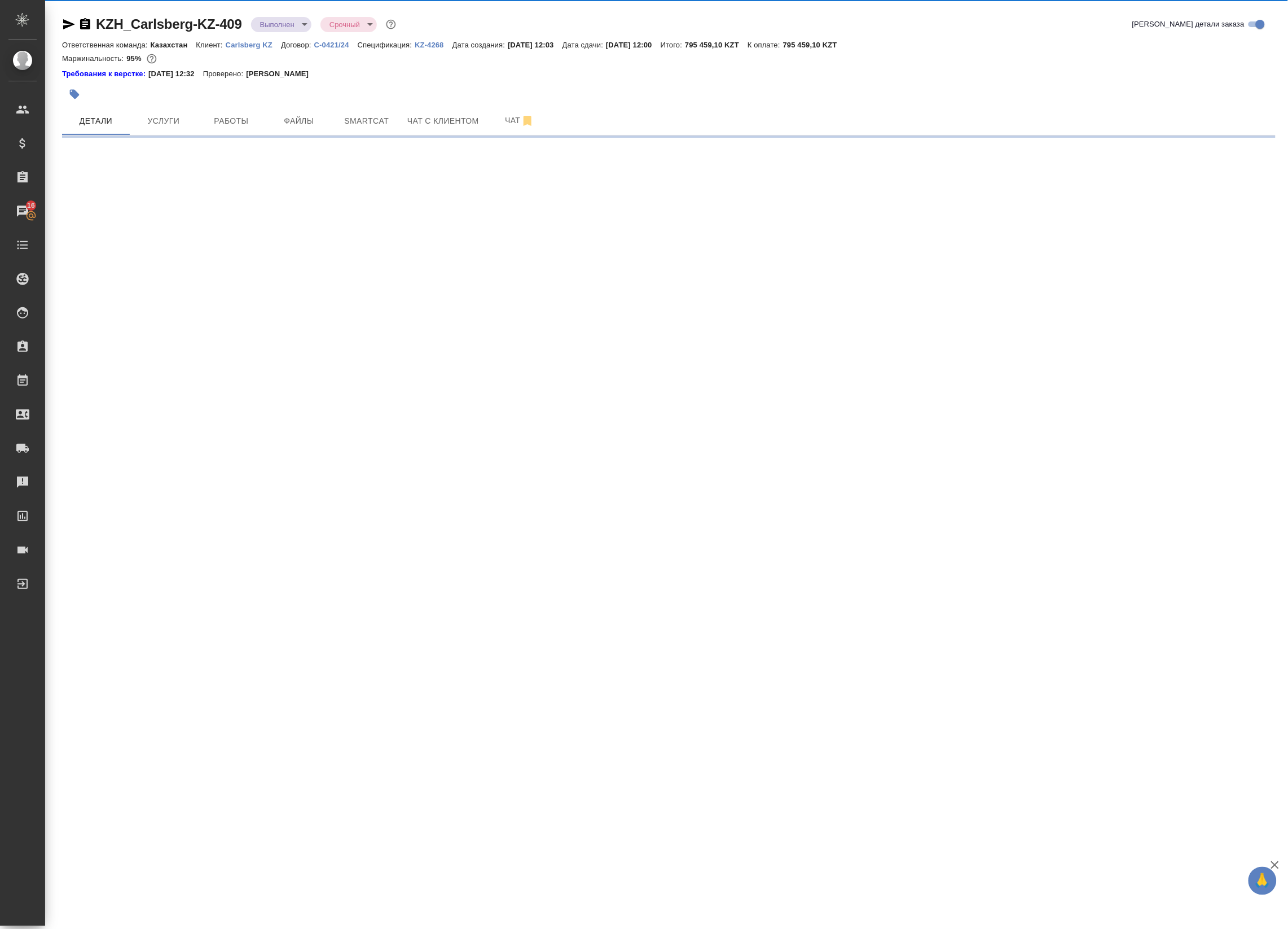
select select "RU"
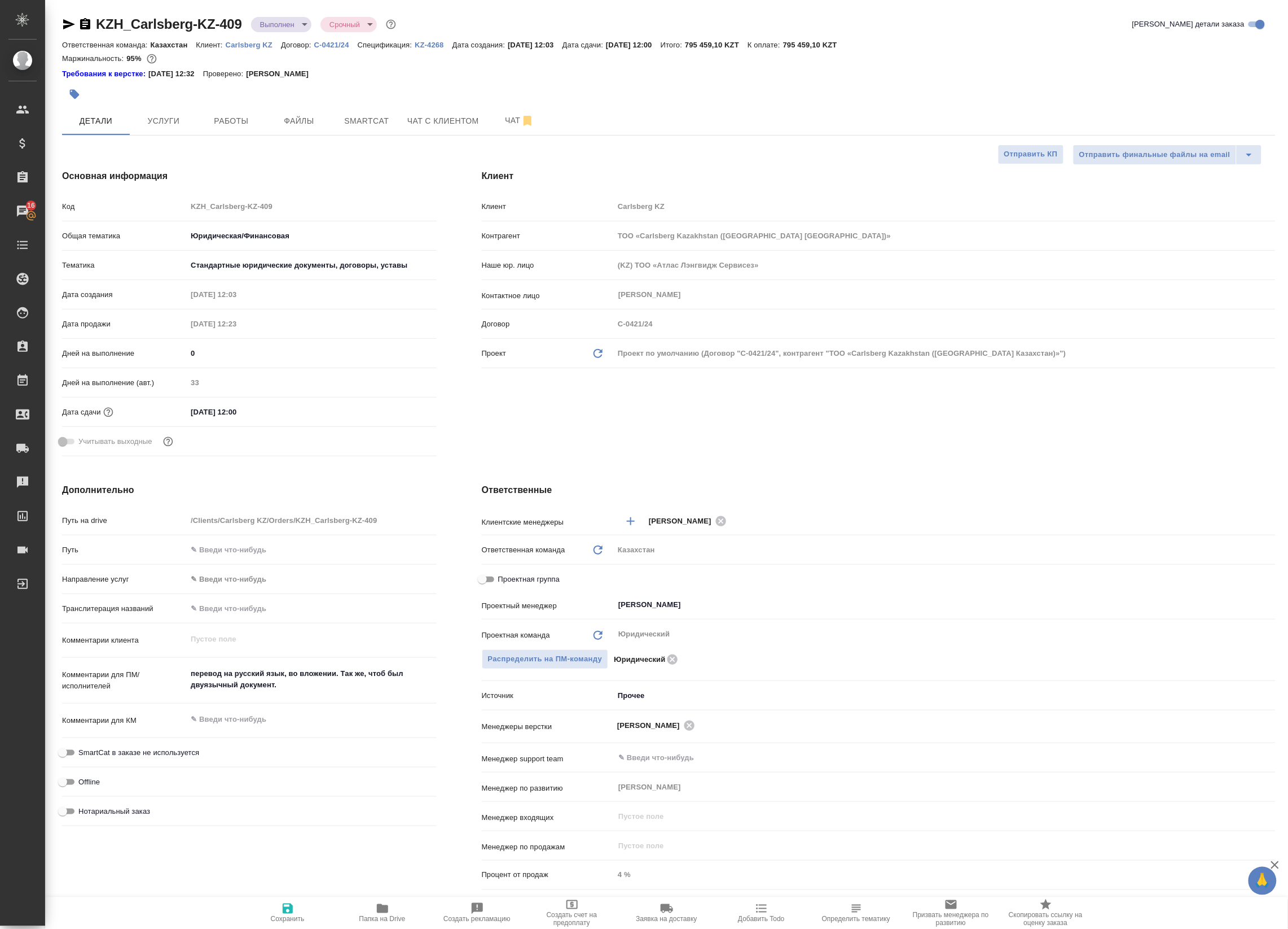
type textarea "x"
click at [235, 119] on span "Работы" at bounding box center [232, 121] width 54 height 14
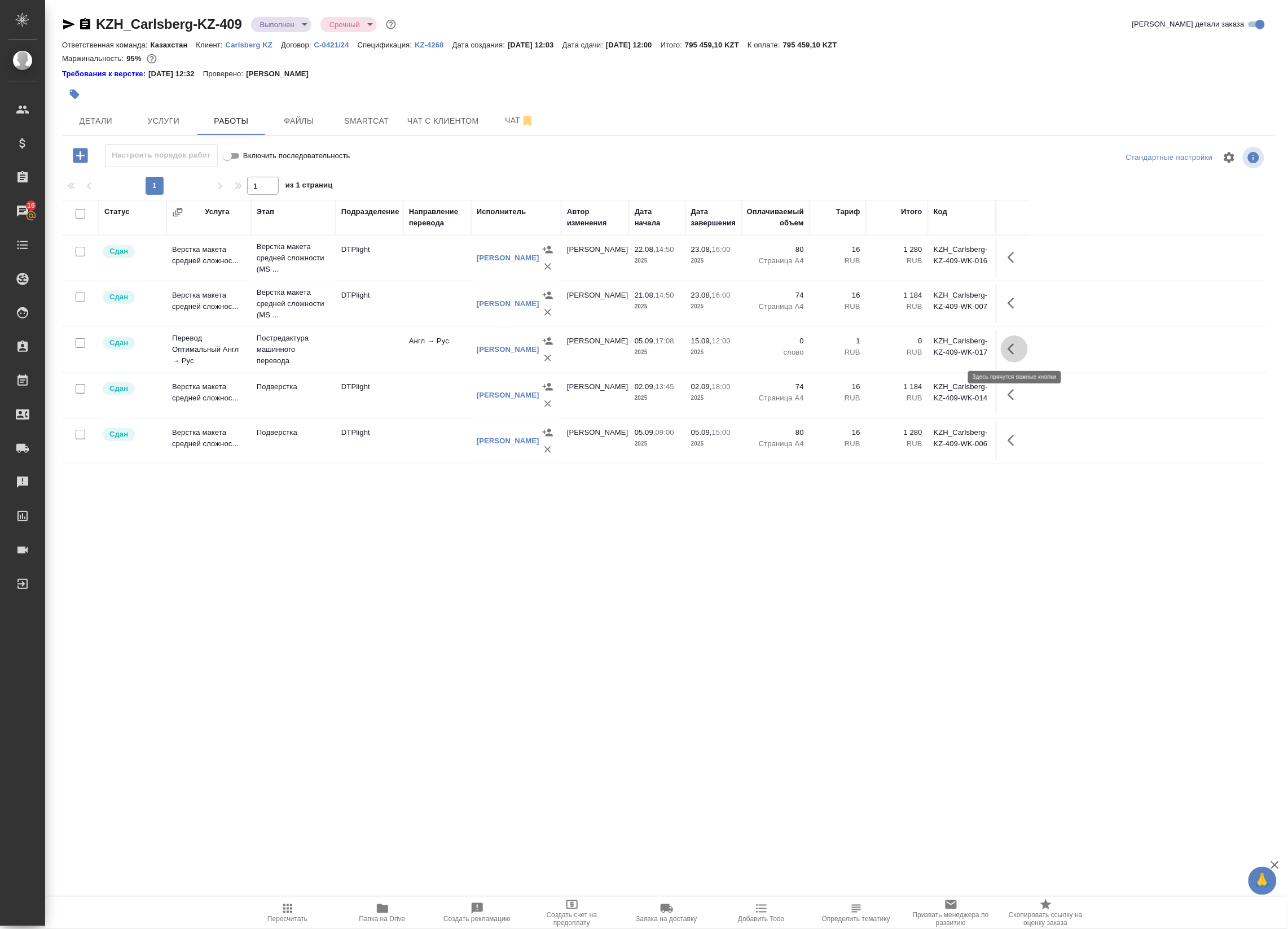
click at [1009, 346] on icon "button" at bounding box center [1014, 349] width 14 height 14
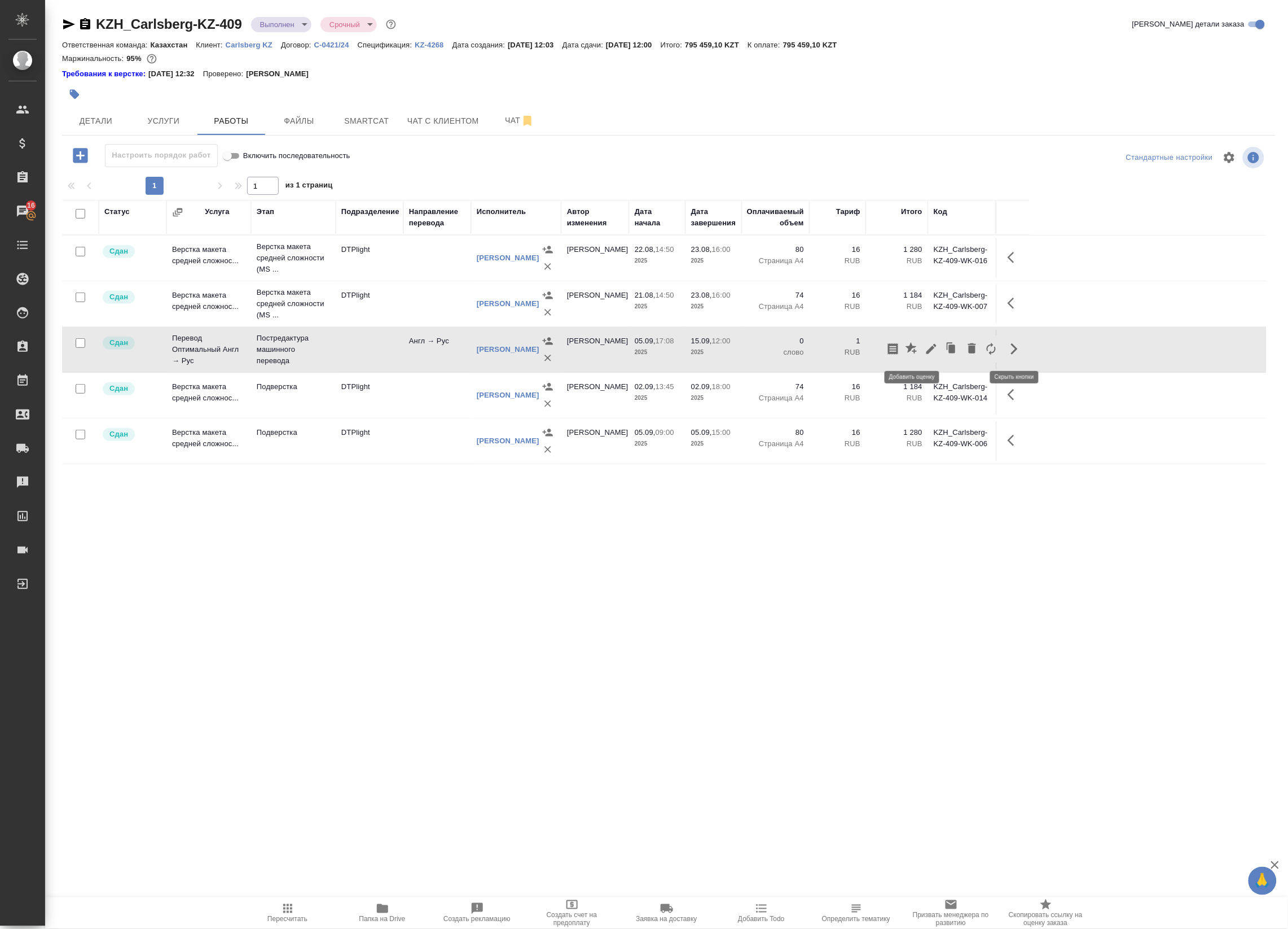
click at [920, 351] on button "button" at bounding box center [912, 349] width 19 height 27
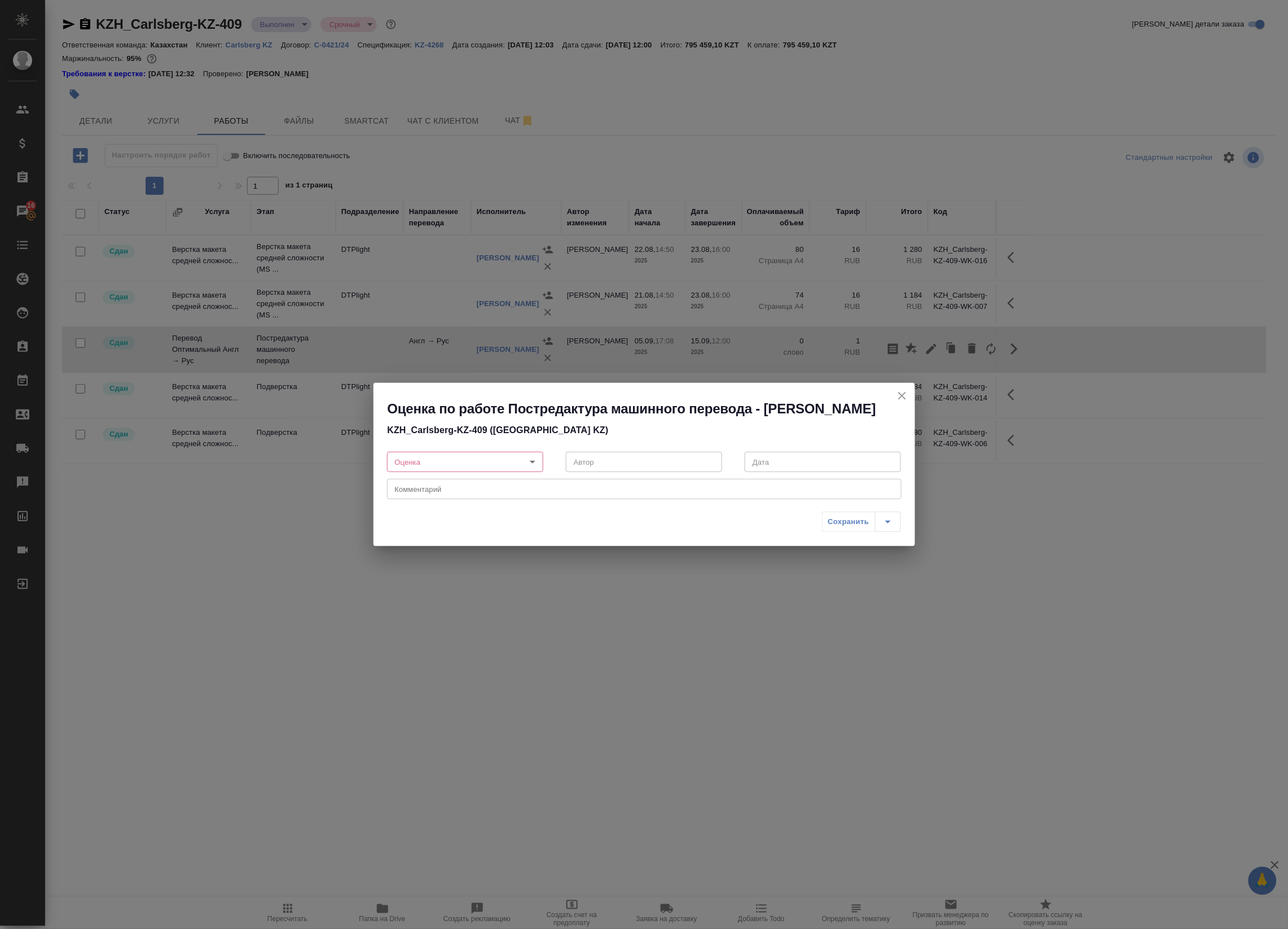
click at [929, 348] on div "Оценка по работе Постредактура машинного перевода - [PERSON_NAME]-KZ-409 (Carls…" at bounding box center [644, 464] width 1288 height 929
click at [900, 389] on icon "close" at bounding box center [902, 396] width 14 height 14
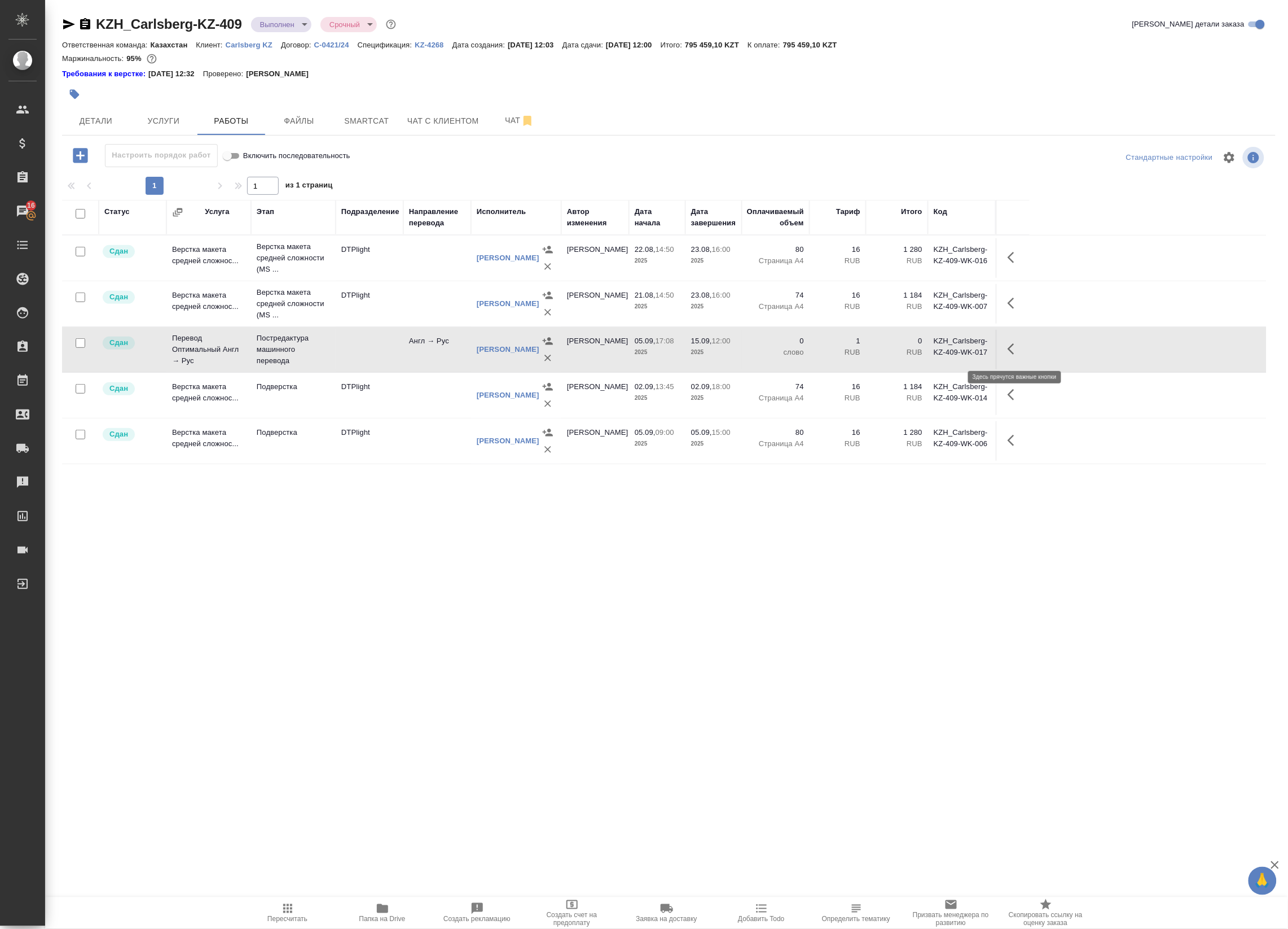
click at [1009, 351] on icon "button" at bounding box center [1014, 349] width 14 height 14
click at [929, 350] on icon "button" at bounding box center [931, 349] width 14 height 14
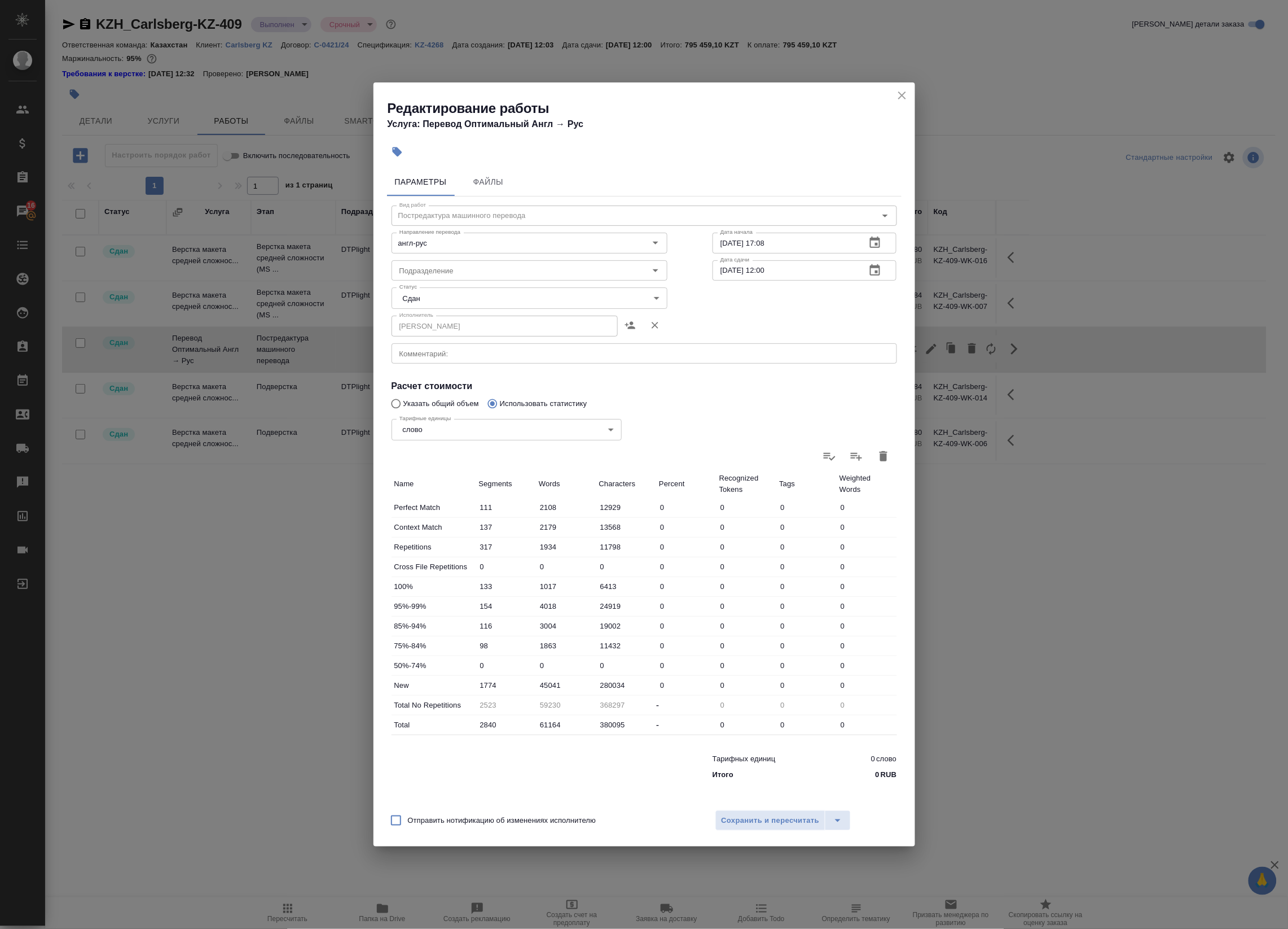
drag, startPoint x: 422, startPoint y: 396, endPoint x: 416, endPoint y: 405, distance: 10.8
click at [422, 398] on div "Тарифные единицы слово 5a8b1489cc6b4906c91bfd90 Тарифные единицы" at bounding box center [507, 429] width 276 height 74
click at [416, 407] on div "Тарифные единицы слово 5a8b1489cc6b4906c91bfd90 Тарифные единицы" at bounding box center [507, 429] width 276 height 74
click at [398, 405] on input "Указать общий объем" at bounding box center [394, 403] width 18 height 21
radio input "true"
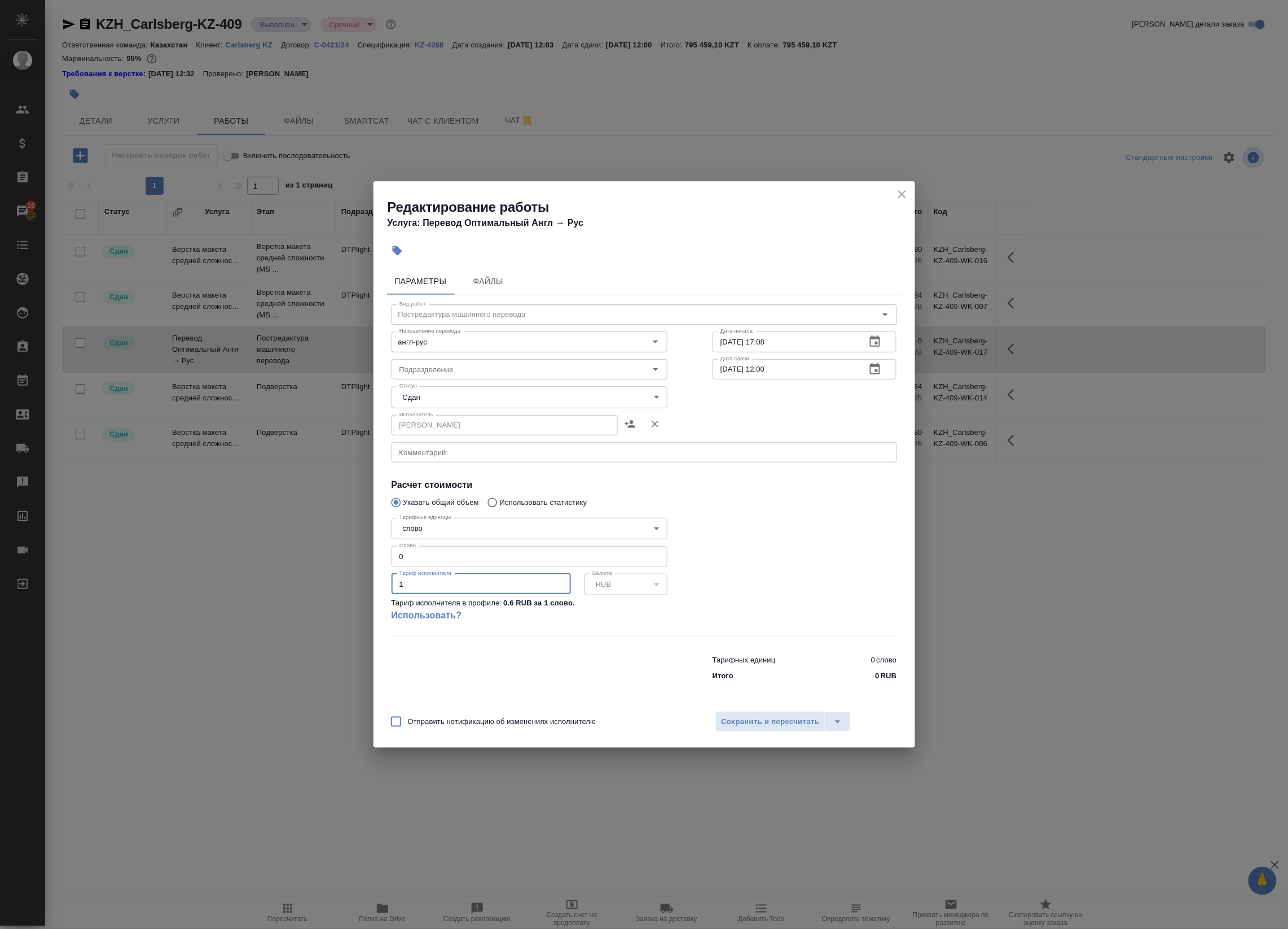
click at [353, 574] on div "Редактирование работы Услуга: Перевод Оптимальный Англ → [PERSON_NAME] Файлы Ви…" at bounding box center [644, 464] width 1288 height 929
drag, startPoint x: 427, startPoint y: 556, endPoint x: 347, endPoint y: 546, distance: 80.6
click at [347, 546] on div "Редактирование работы Услуга: Перевод Оптимальный Англ → [PERSON_NAME] Файлы Ви…" at bounding box center [644, 464] width 1288 height 929
paste input "2871"
type input "28710"
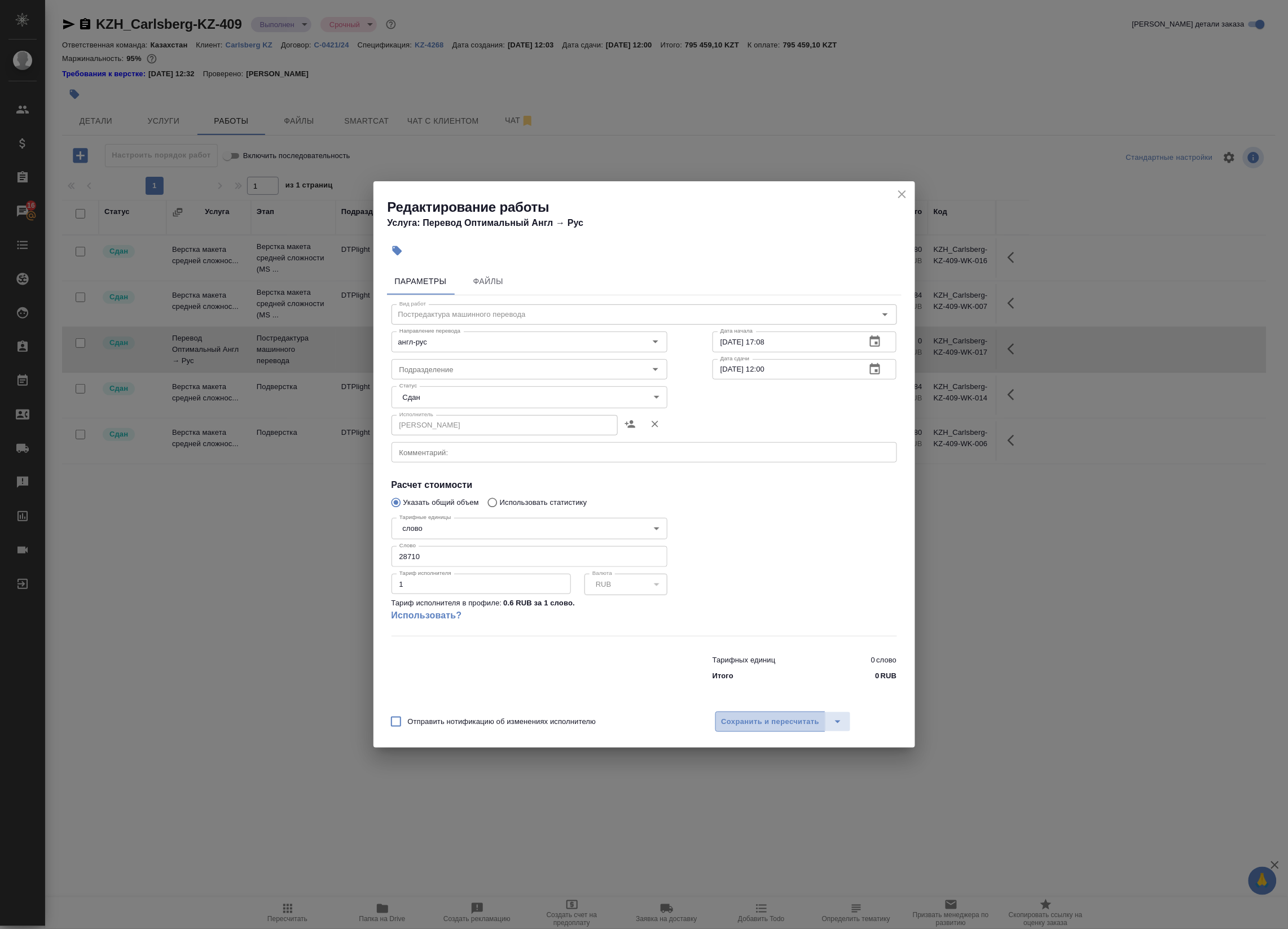
click at [757, 724] on span "Сохранить и пересчитать" at bounding box center [770, 722] width 98 height 13
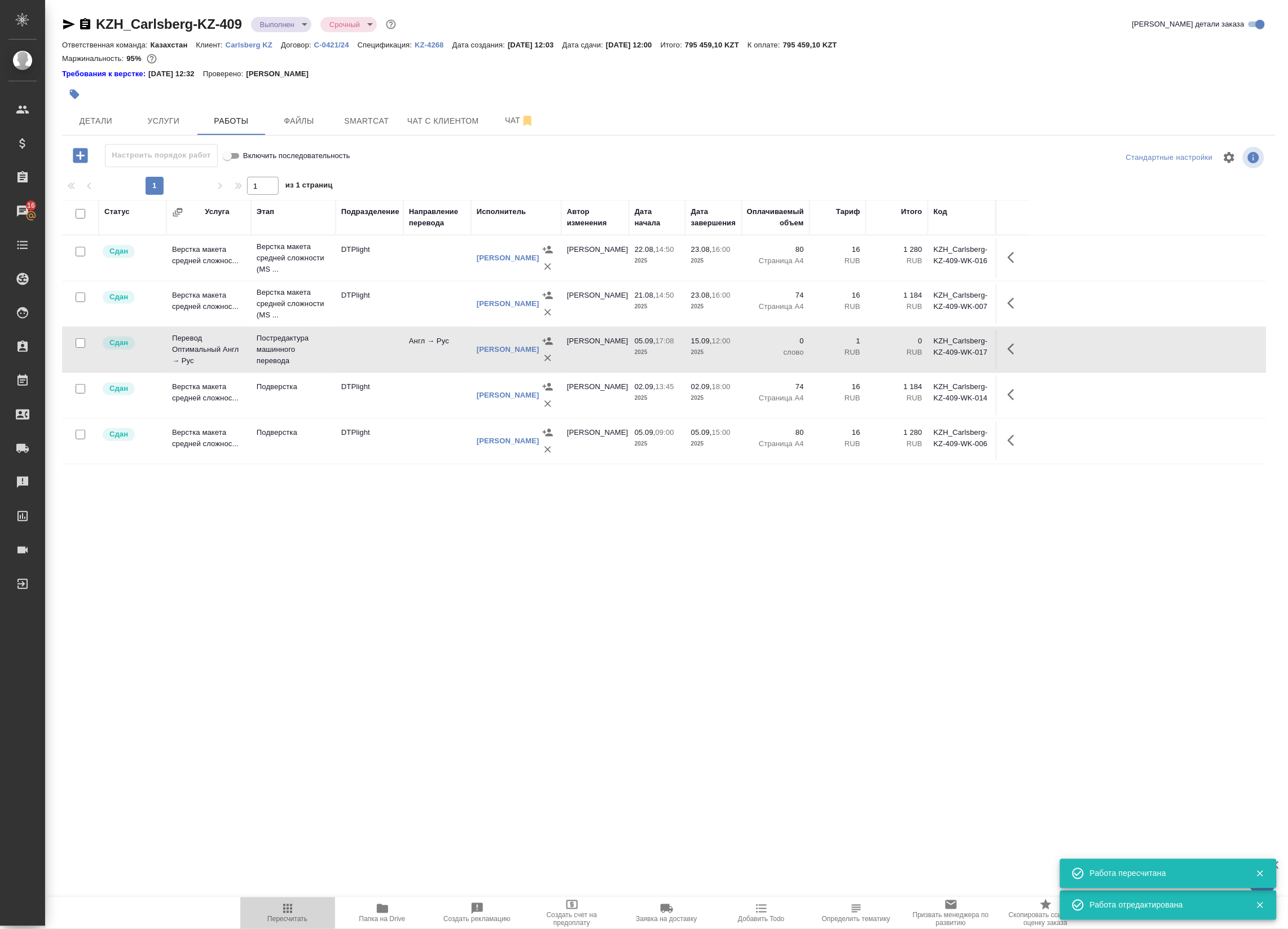
click at [305, 914] on span "Пересчитать" at bounding box center [288, 912] width 81 height 21
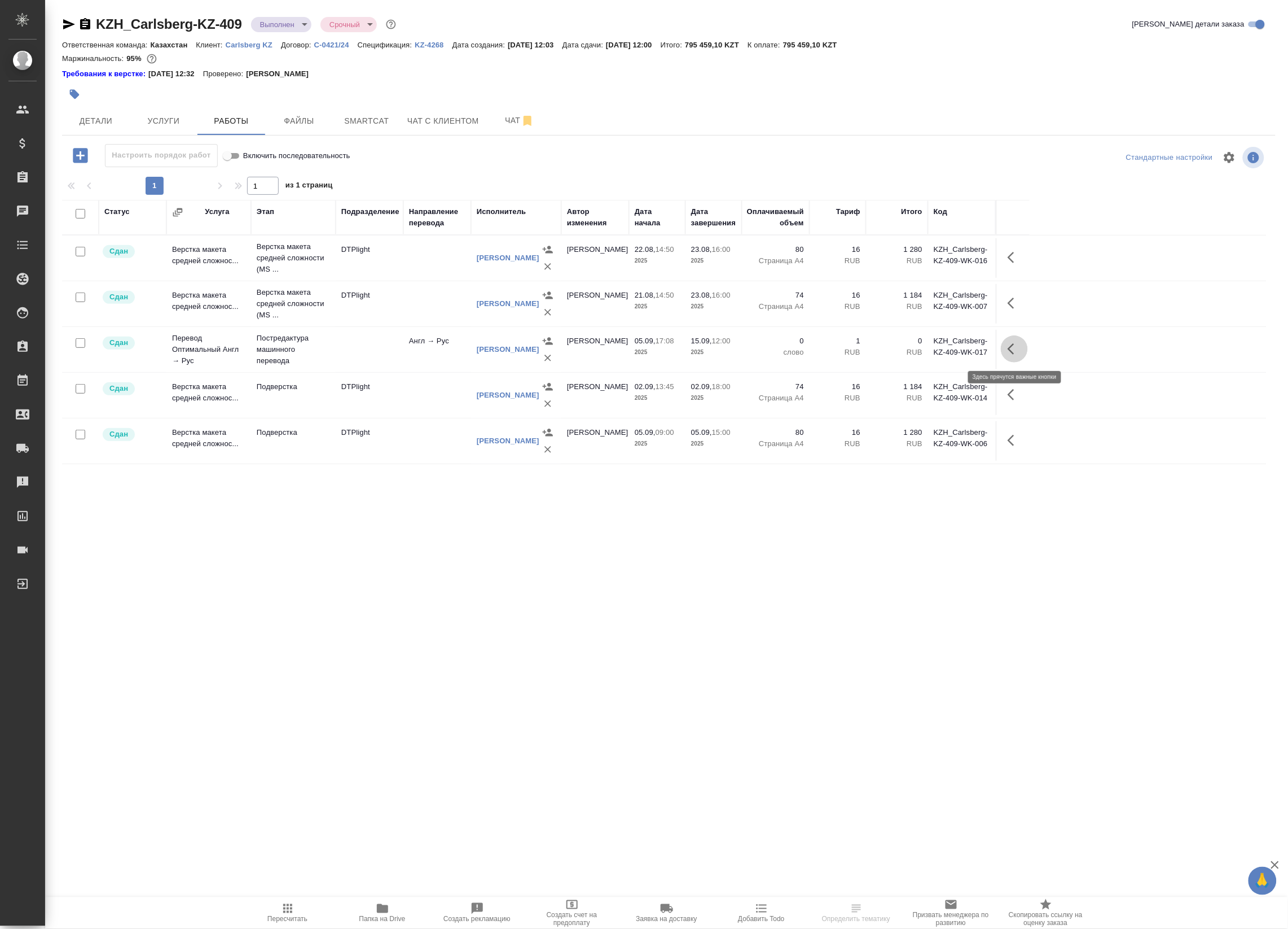
click at [1008, 351] on icon "button" at bounding box center [1014, 349] width 14 height 14
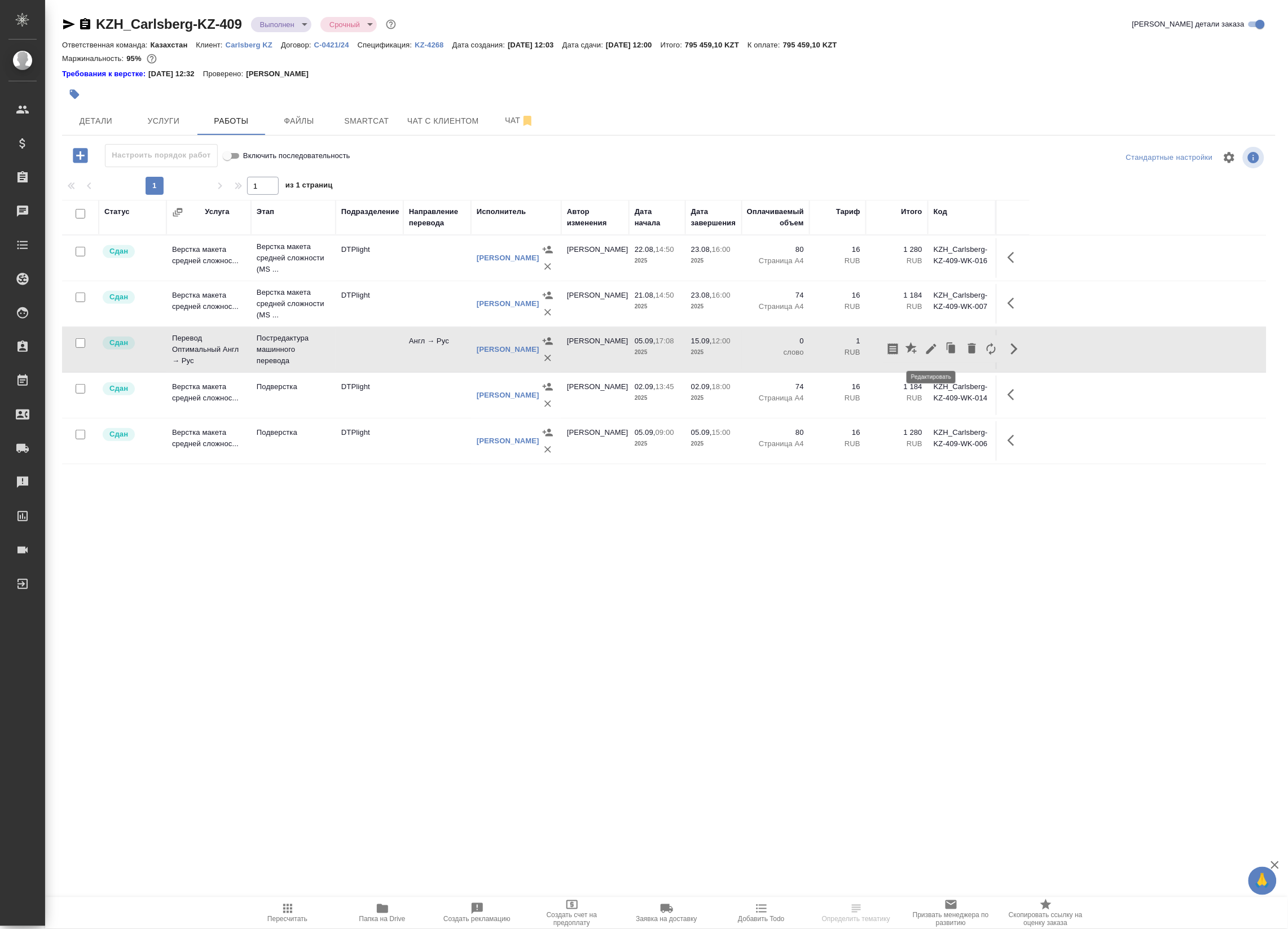
click at [932, 350] on icon "button" at bounding box center [932, 349] width 10 height 10
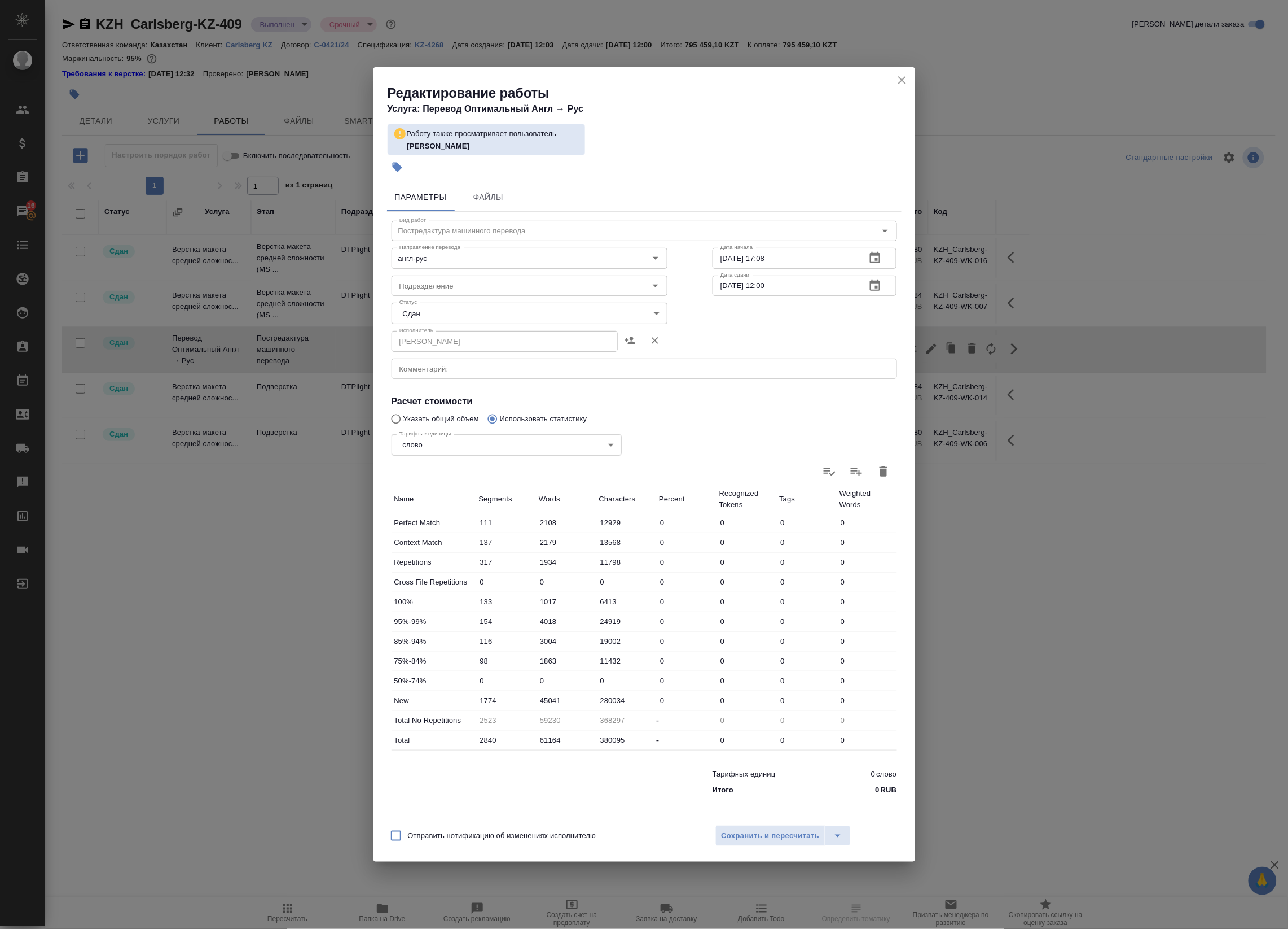
click at [422, 416] on div "Тарифные единицы слово 5a8b1489cc6b4906c91bfd90 Тарифные единицы" at bounding box center [507, 444] width 276 height 74
click at [403, 424] on div "Тарифные единицы слово 5a8b1489cc6b4906c91bfd90 Тарифные единицы" at bounding box center [507, 444] width 276 height 74
click at [399, 416] on input "Указать общий объем" at bounding box center [394, 418] width 18 height 21
radio input "true"
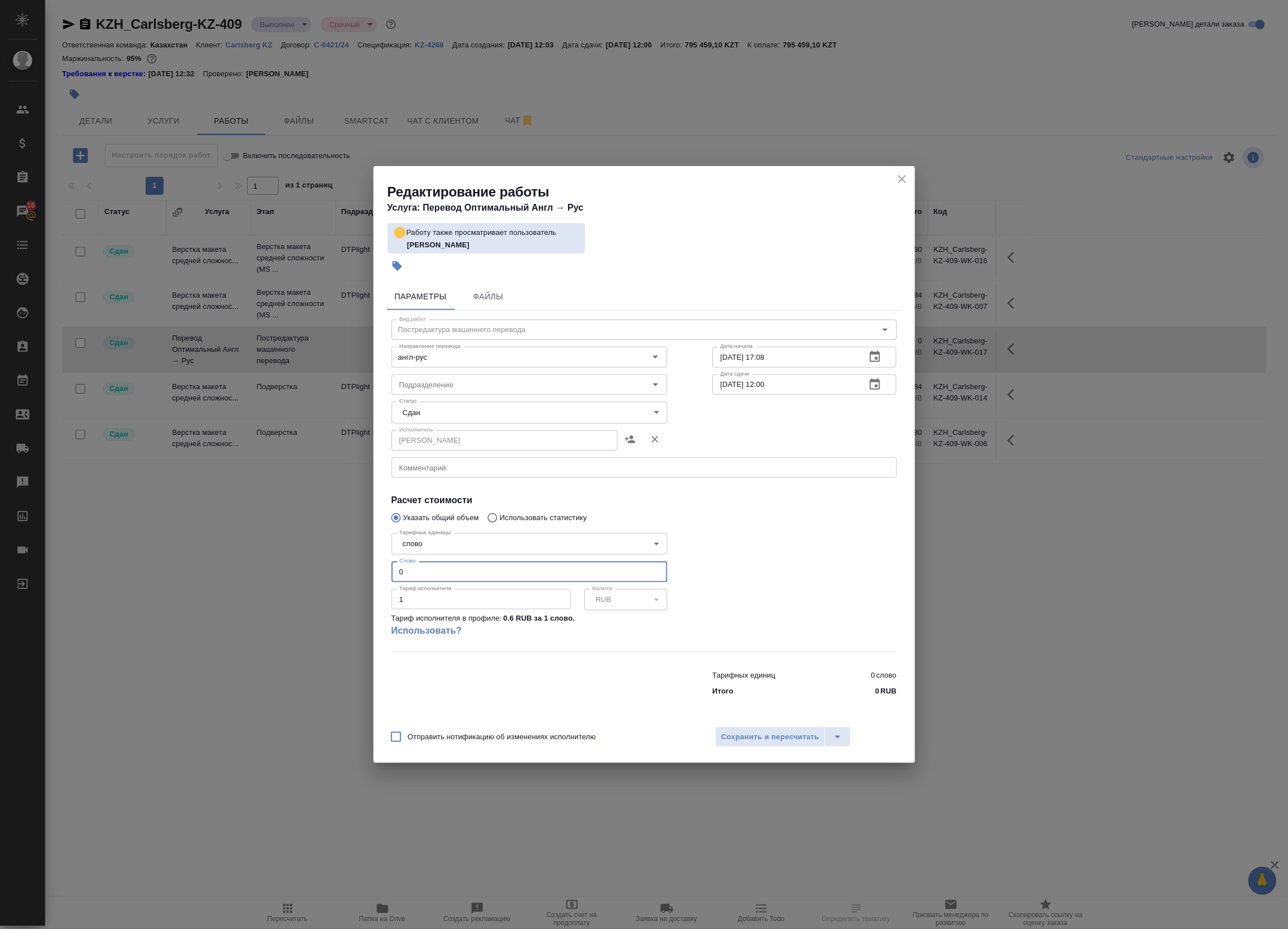
drag, startPoint x: 412, startPoint y: 572, endPoint x: 373, endPoint y: 563, distance: 40.0
click at [374, 563] on div "Параметры Файлы Вид работ Постредактура машинного перевода Вид работ Направлени…" at bounding box center [645, 499] width 542 height 442
paste input "2871"
type input "28710"
click at [542, 668] on div at bounding box center [530, 681] width 321 height 45
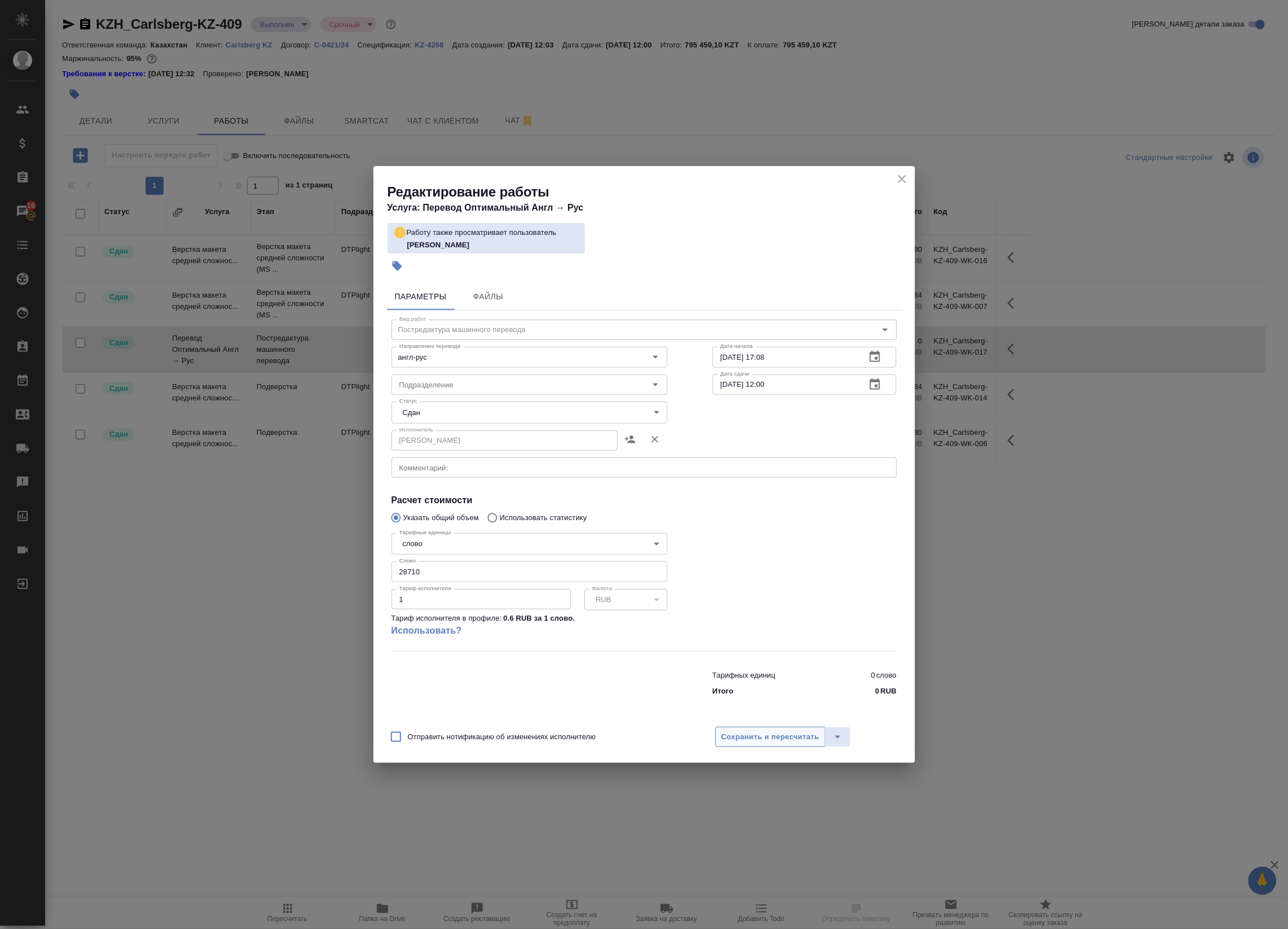
click at [762, 735] on span "Сохранить и пересчитать" at bounding box center [770, 737] width 98 height 13
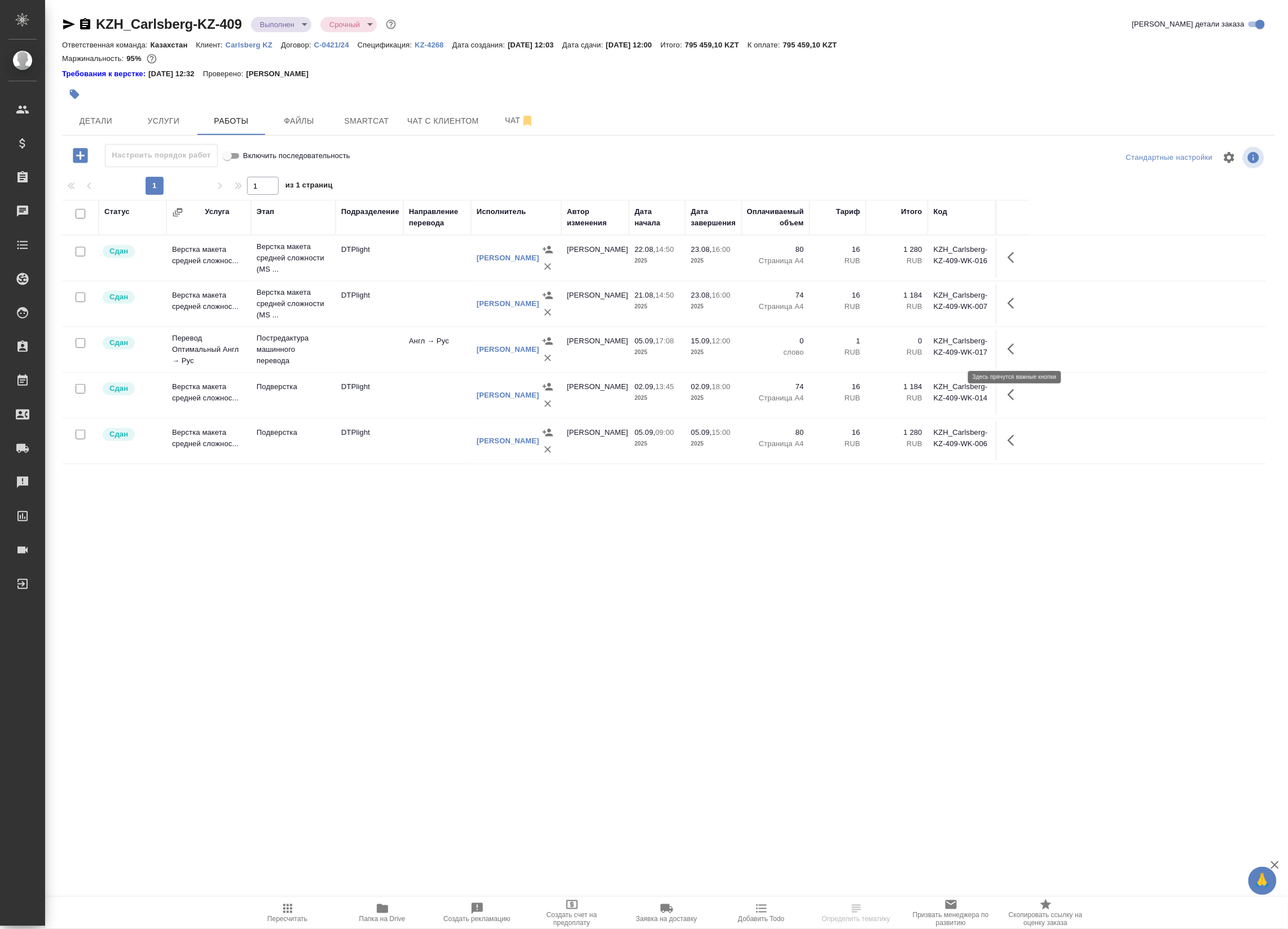
click at [1014, 343] on icon "button" at bounding box center [1014, 349] width 14 height 14
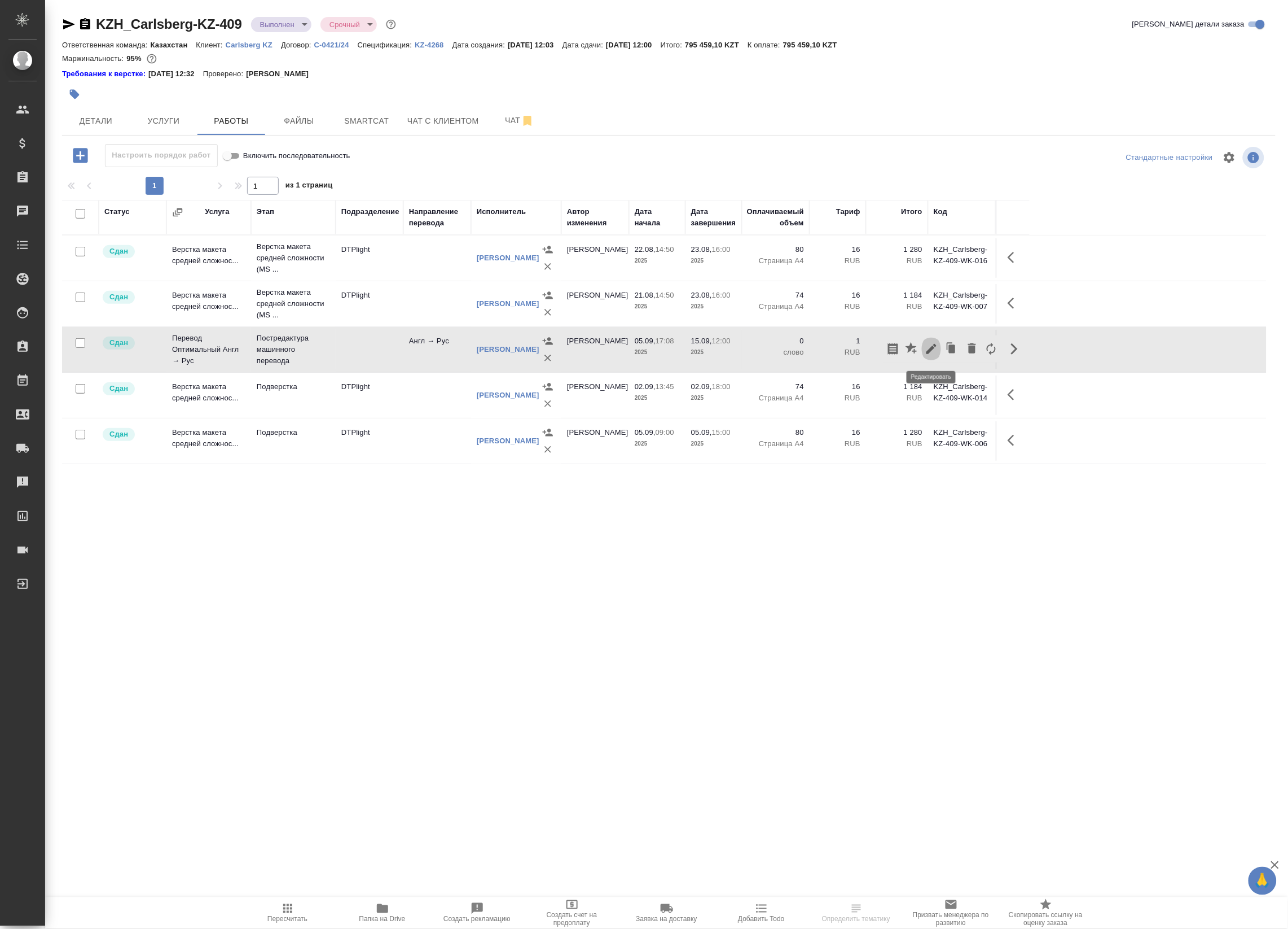
click at [930, 353] on icon "button" at bounding box center [931, 349] width 14 height 14
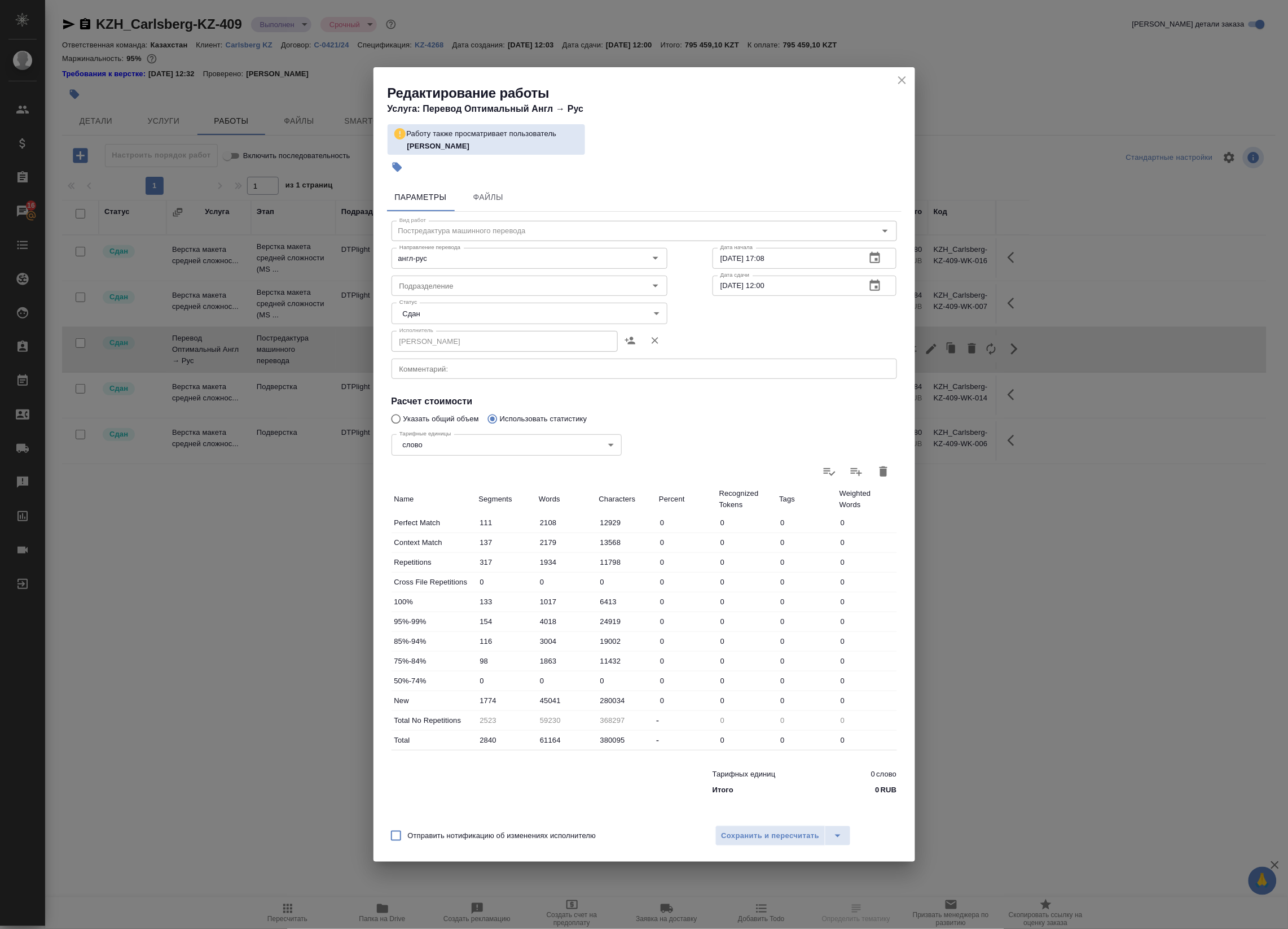
click at [430, 416] on div "Тарифные единицы слово 5a8b1489cc6b4906c91bfd90 Тарифные единицы" at bounding box center [507, 444] width 276 height 74
click at [412, 414] on div "Тарифные единицы слово 5a8b1489cc6b4906c91bfd90 Тарифные единицы" at bounding box center [507, 444] width 276 height 74
click at [396, 421] on input "Указать общий объем" at bounding box center [394, 418] width 18 height 21
radio input "true"
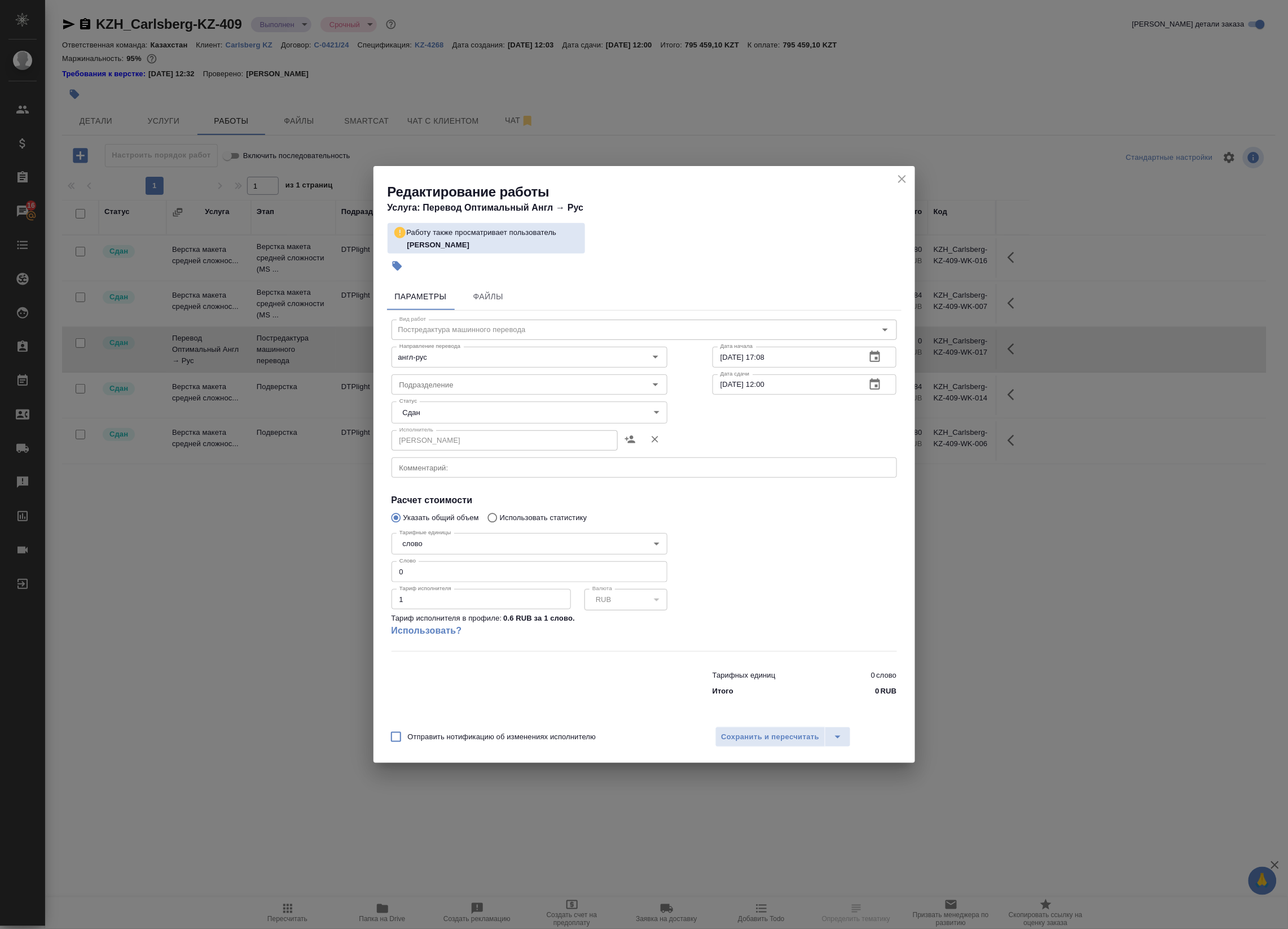
click at [501, 520] on div "Тарифные единицы слово 5a8b1489cc6b4906c91bfd90 Тарифные единицы Слово 0 Слово …" at bounding box center [530, 590] width 321 height 168
click at [494, 515] on input "Использовать статистику" at bounding box center [491, 517] width 18 height 21
radio input "true"
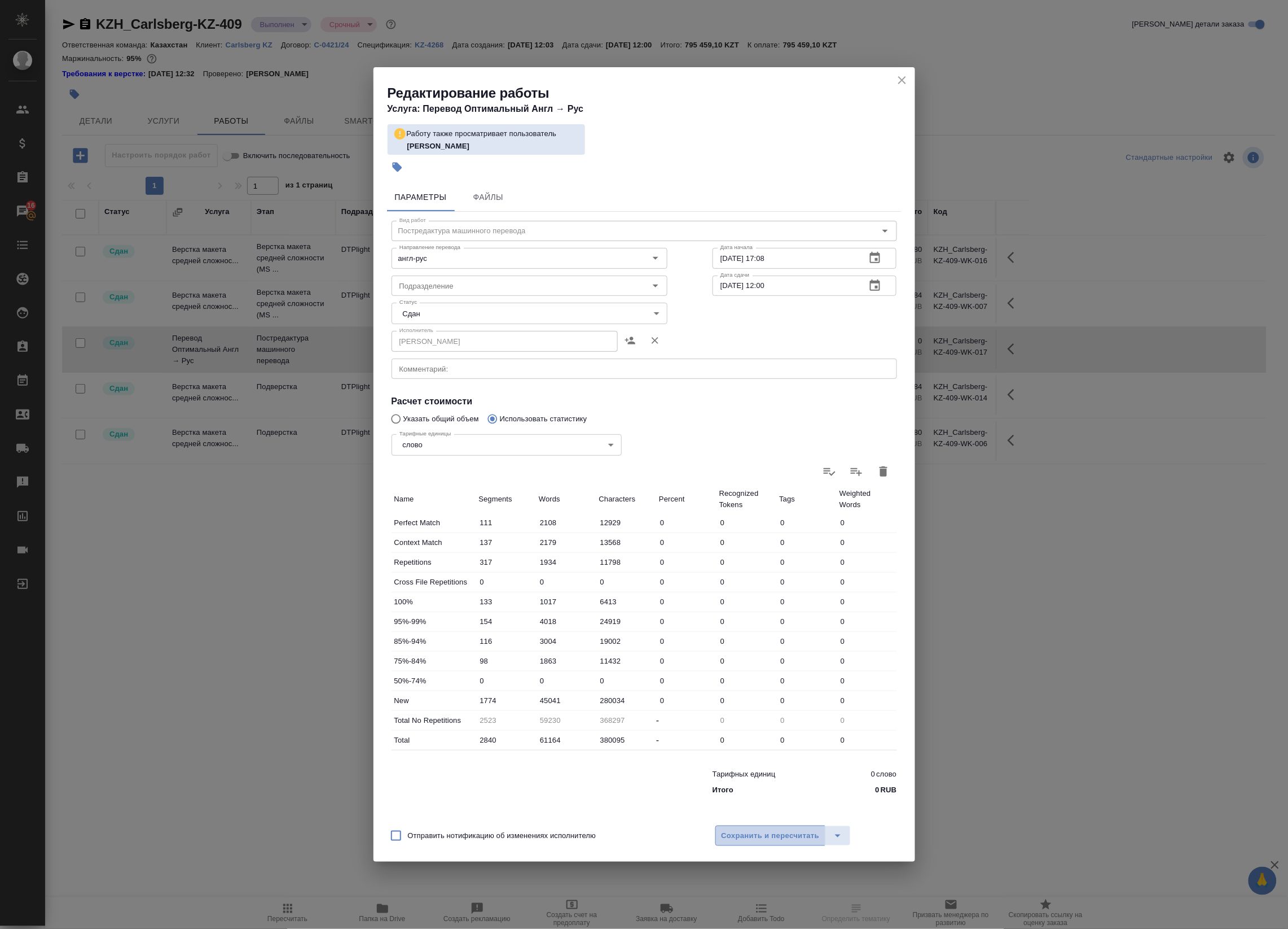
click at [785, 839] on span "Сохранить и пересчитать" at bounding box center [770, 836] width 98 height 13
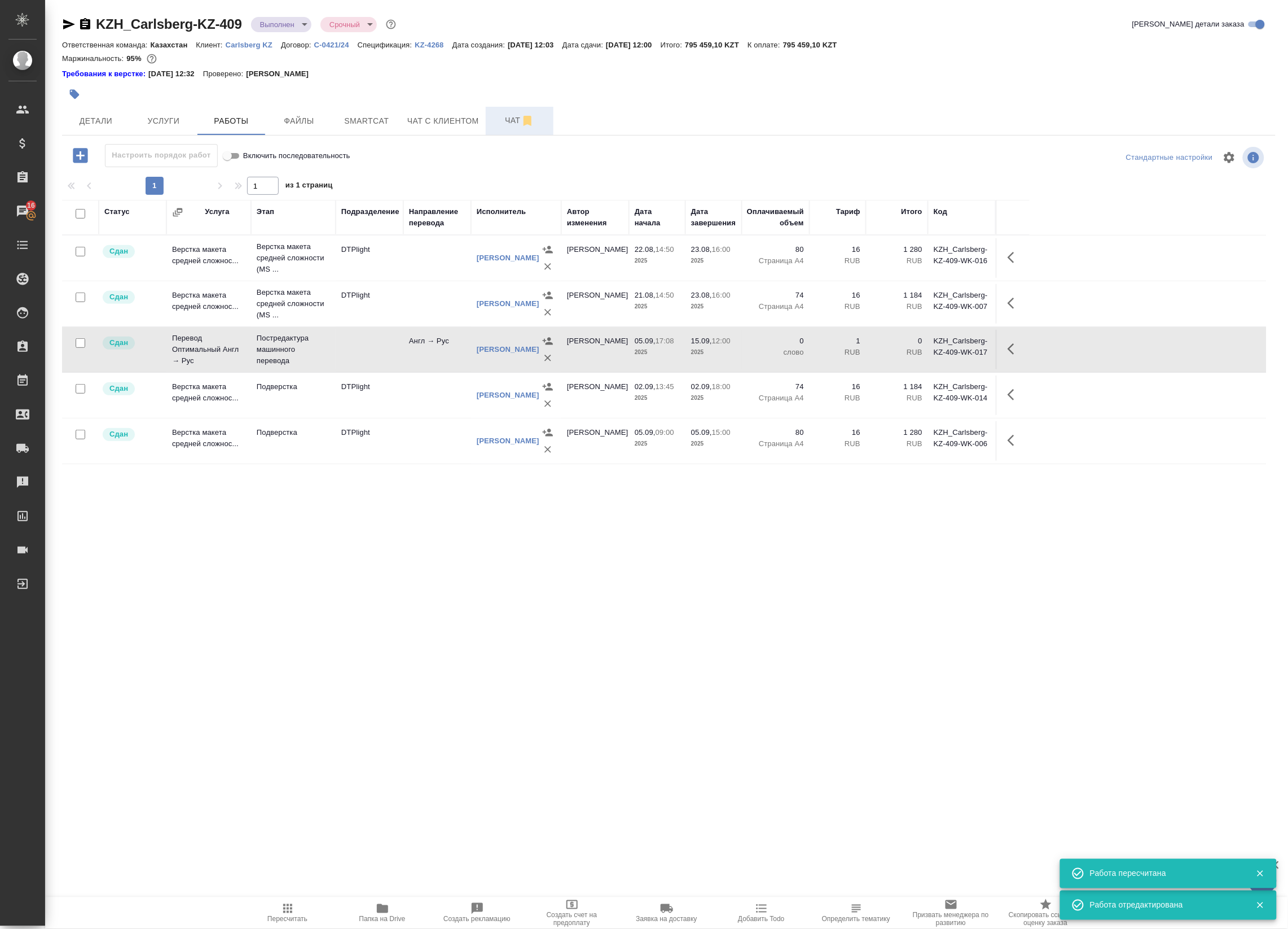
click at [512, 107] on button "Чат" at bounding box center [519, 121] width 68 height 28
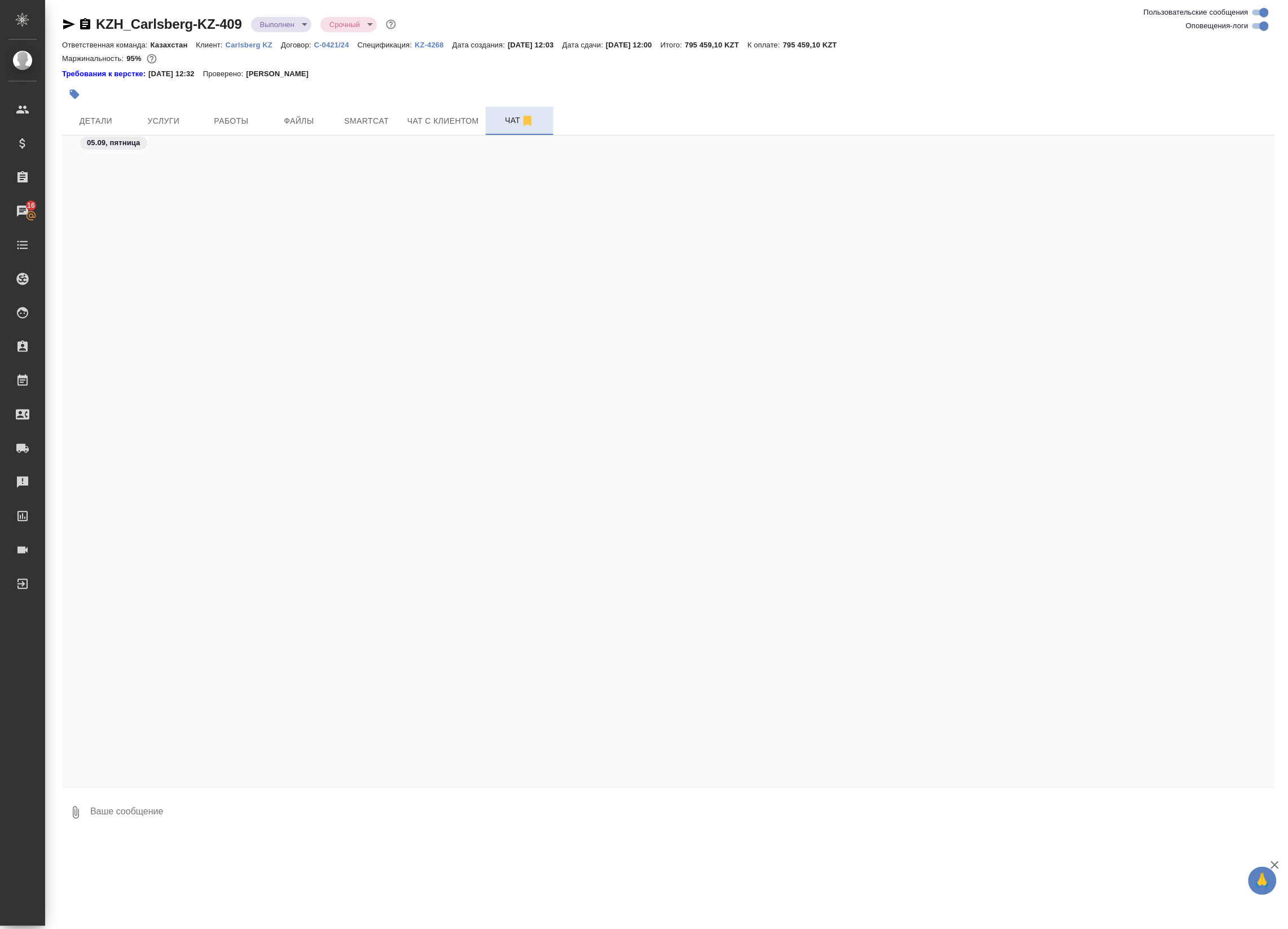
scroll to position [6442, 0]
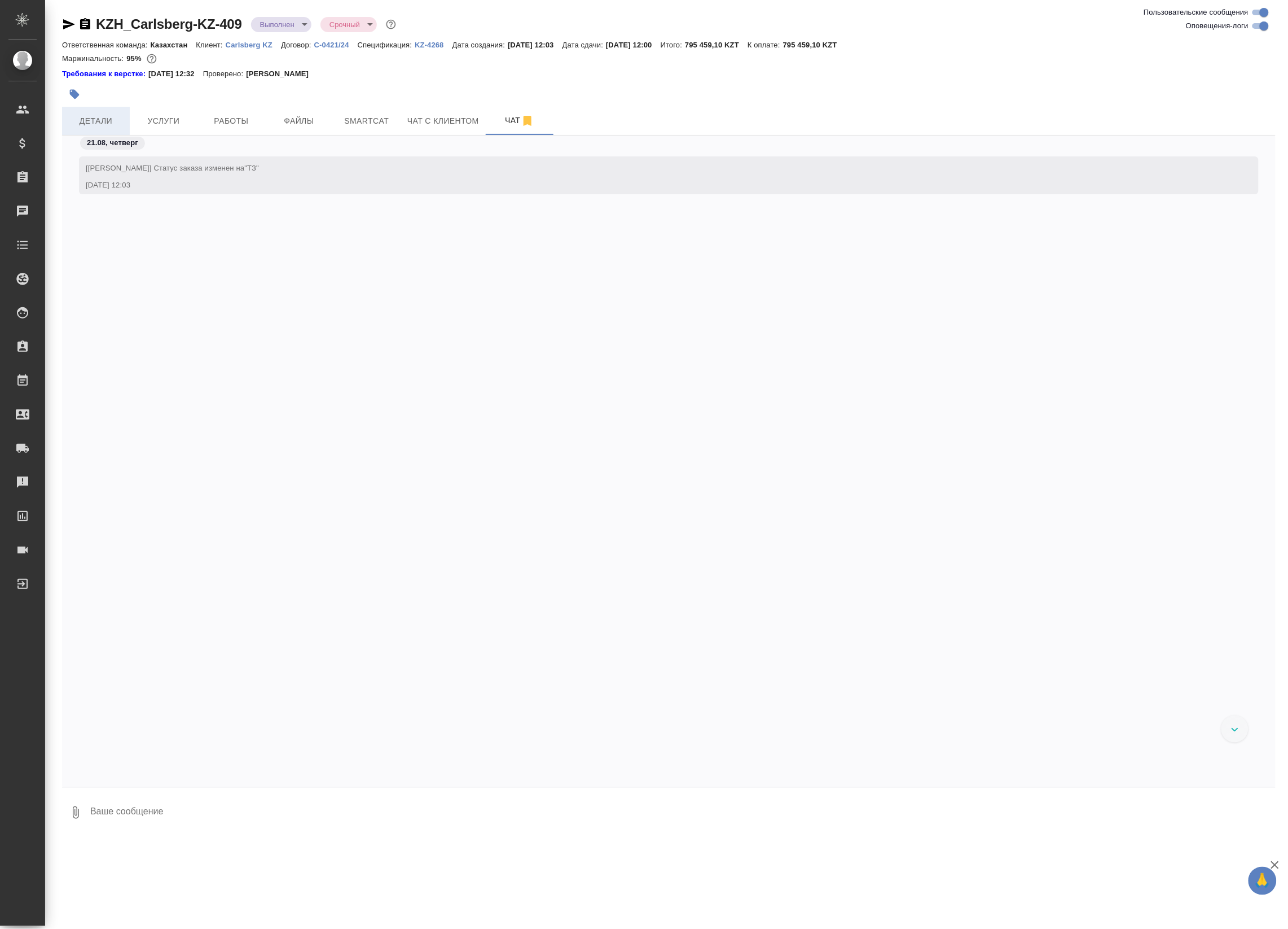
scroll to position [6442, 0]
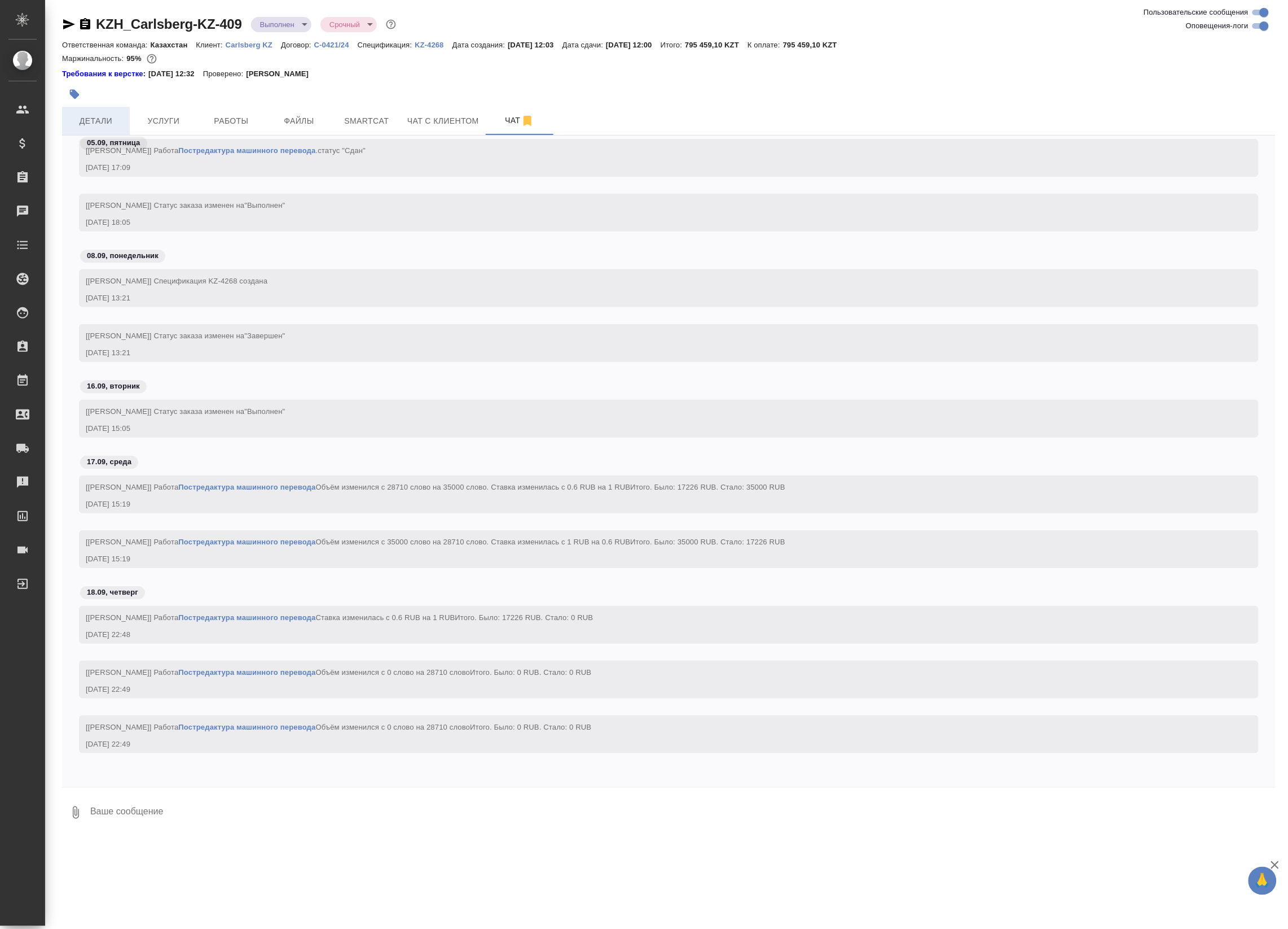
click at [106, 126] on span "Детали" at bounding box center [96, 121] width 54 height 14
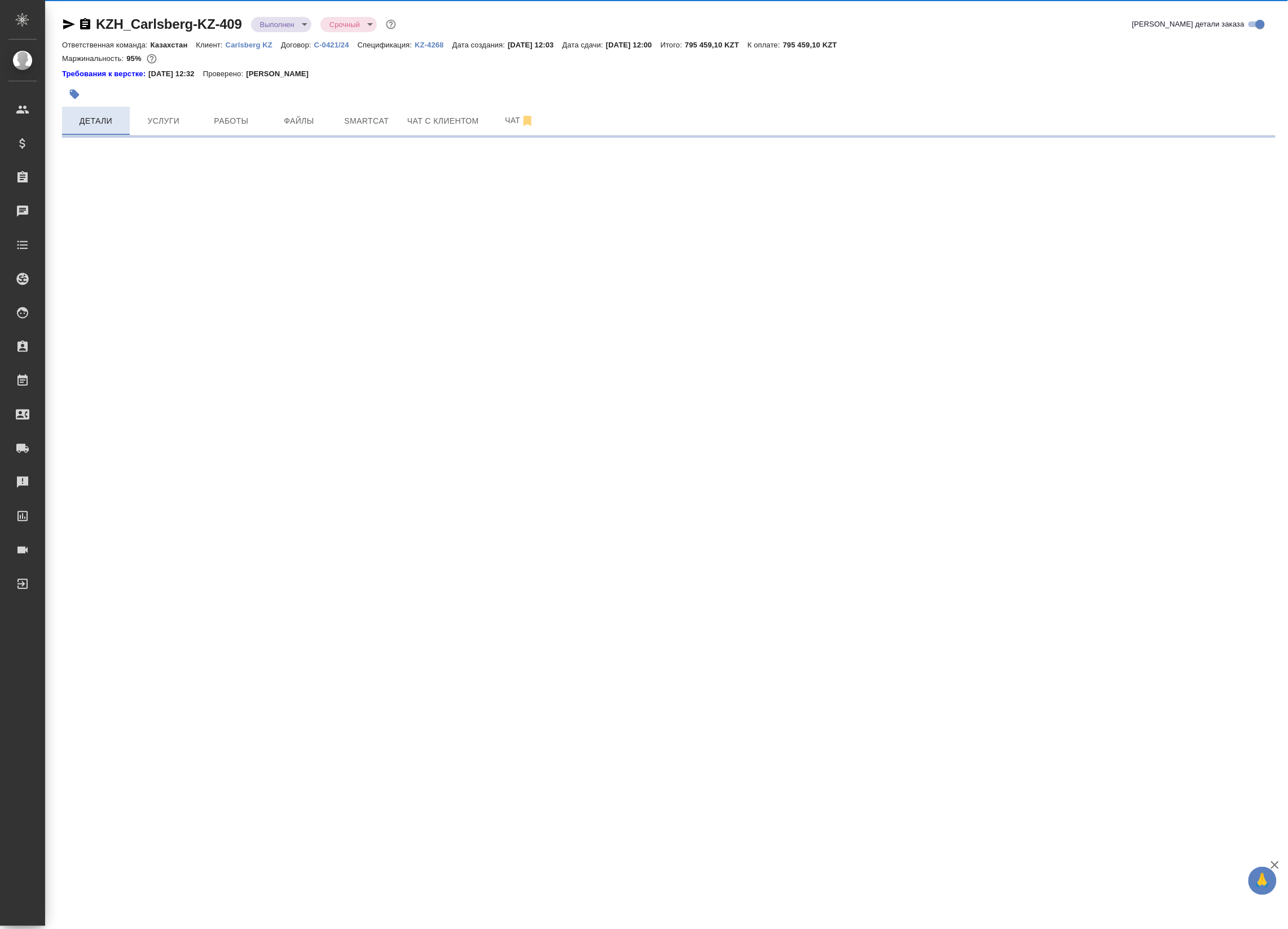
select select "RU"
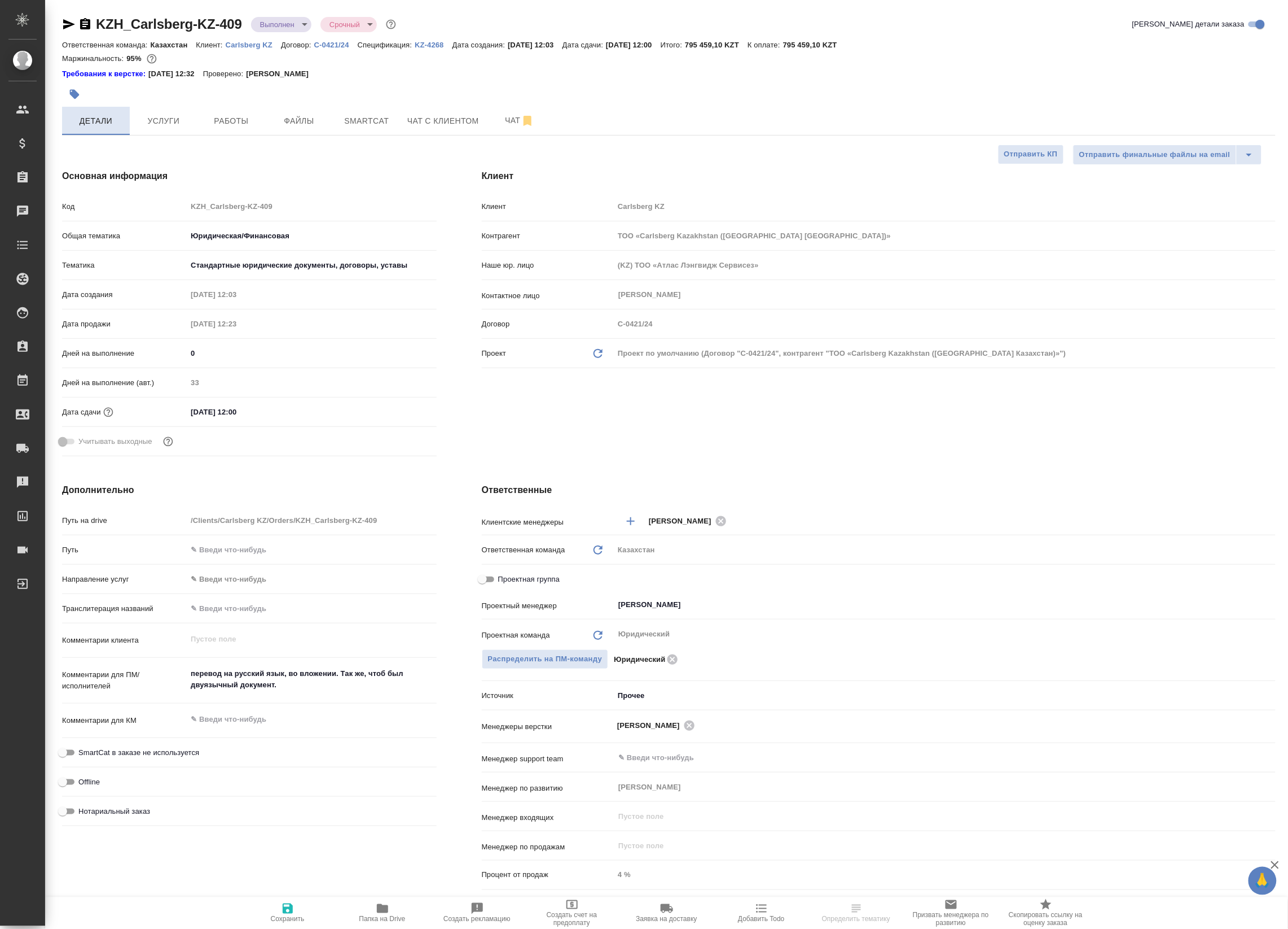
type textarea "x"
click at [220, 130] on button "Работы" at bounding box center [231, 121] width 68 height 28
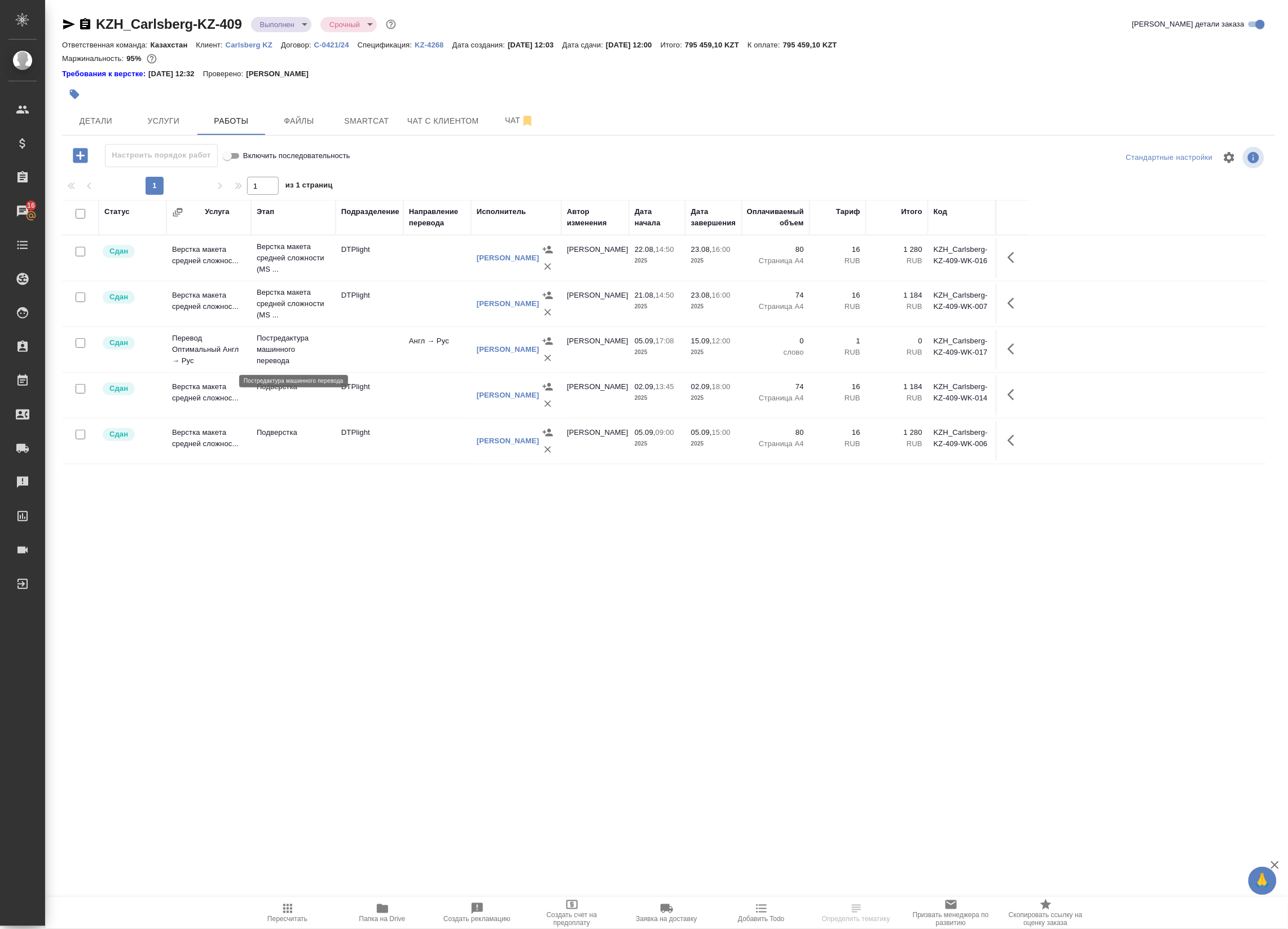
click at [261, 334] on p "Постредактура машинного перевода" at bounding box center [294, 349] width 74 height 34
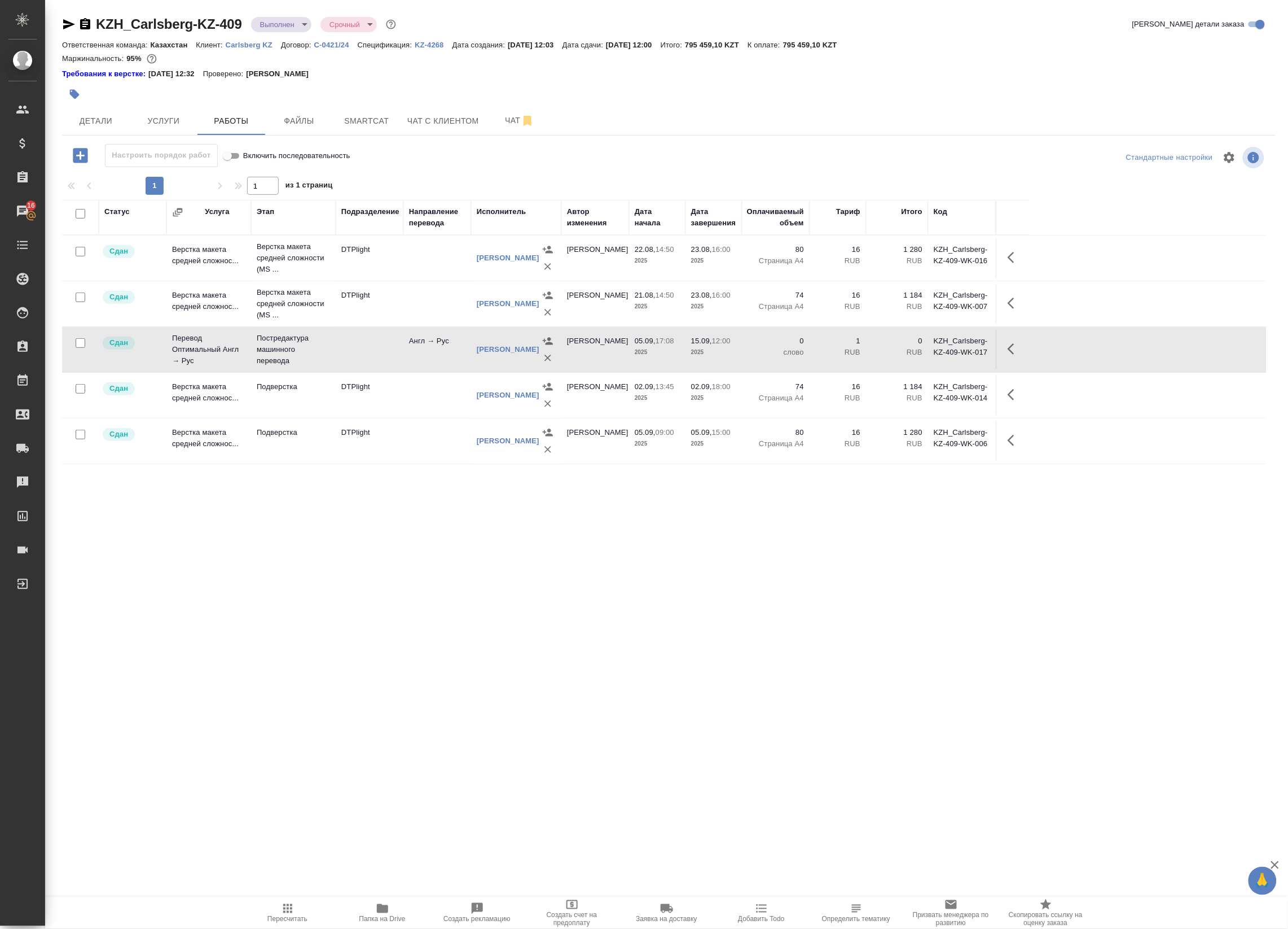
click at [283, 556] on div "Статус Услуга Этап Подразделение Направление перевода Исполнитель Автор изменен…" at bounding box center [664, 454] width 1205 height 508
click at [456, 638] on div "Статус Услуга Этап Подразделение Направление перевода Исполнитель Автор изменен…" at bounding box center [664, 454] width 1205 height 508
click at [347, 578] on div "Статус Услуга Этап Подразделение Направление перевода Исполнитель Автор изменен…" at bounding box center [664, 454] width 1205 height 508
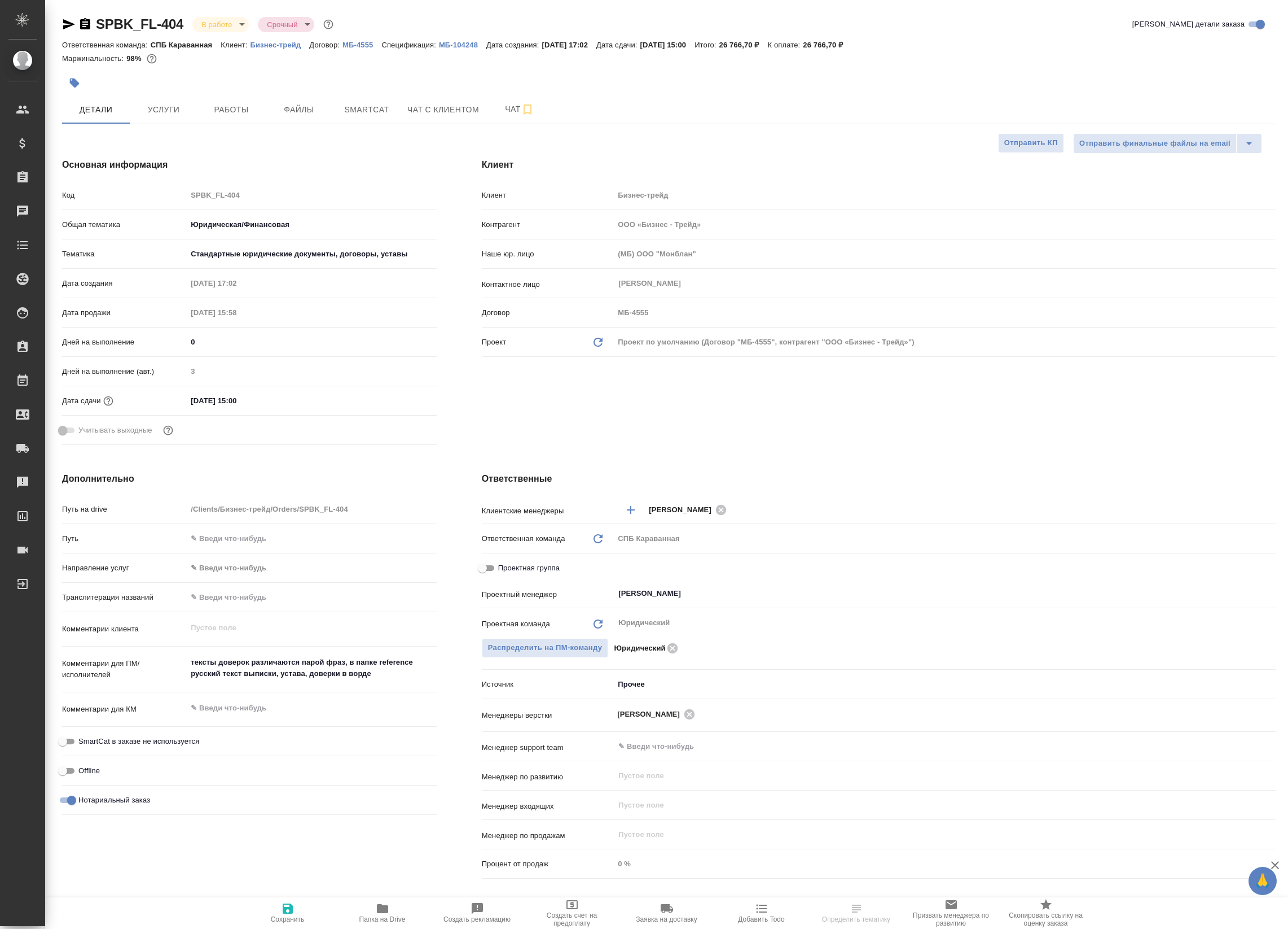
select select "RU"
click at [241, 108] on span "Работы" at bounding box center [232, 110] width 54 height 14
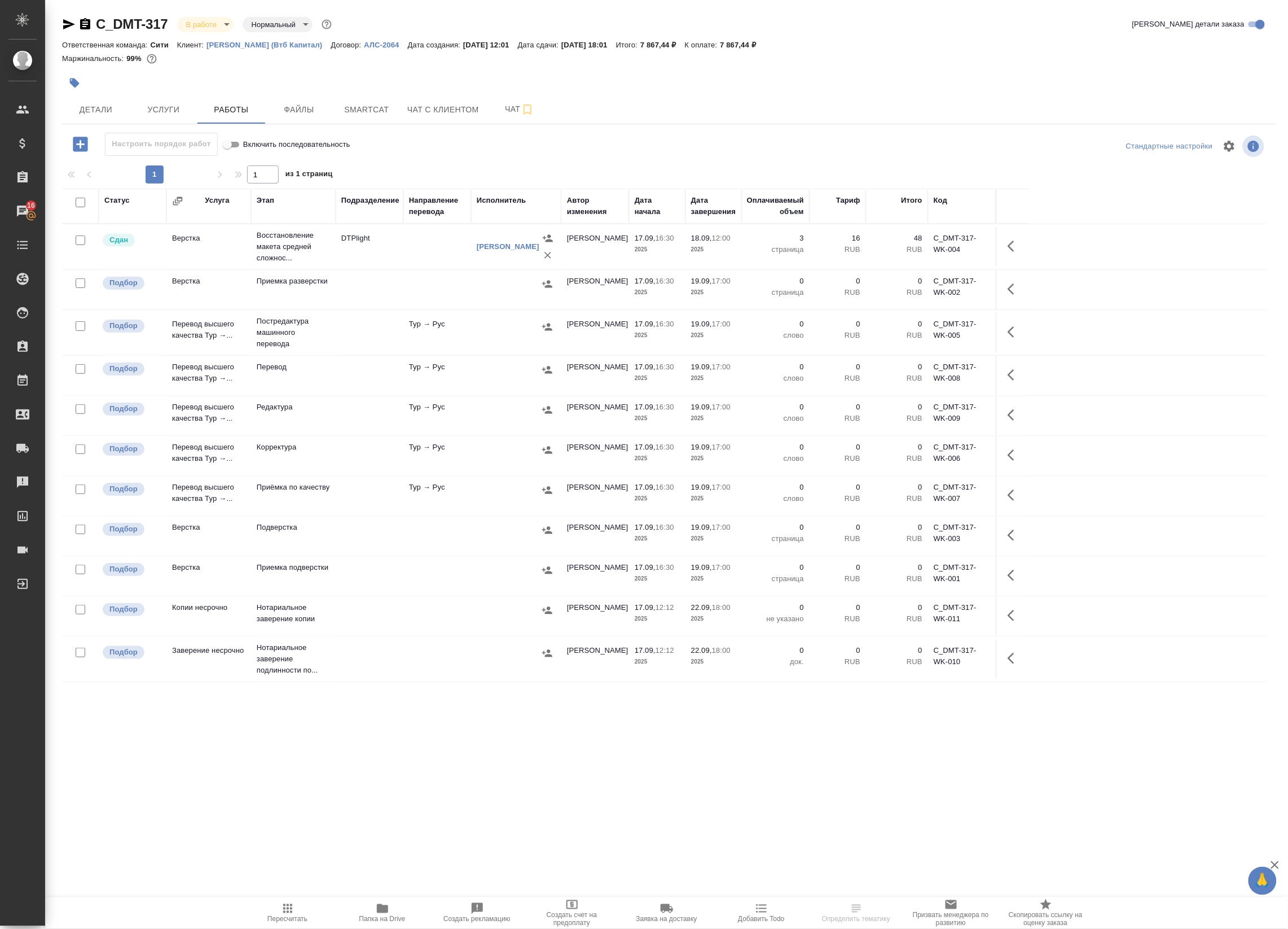
click at [438, 249] on td at bounding box center [437, 247] width 68 height 39
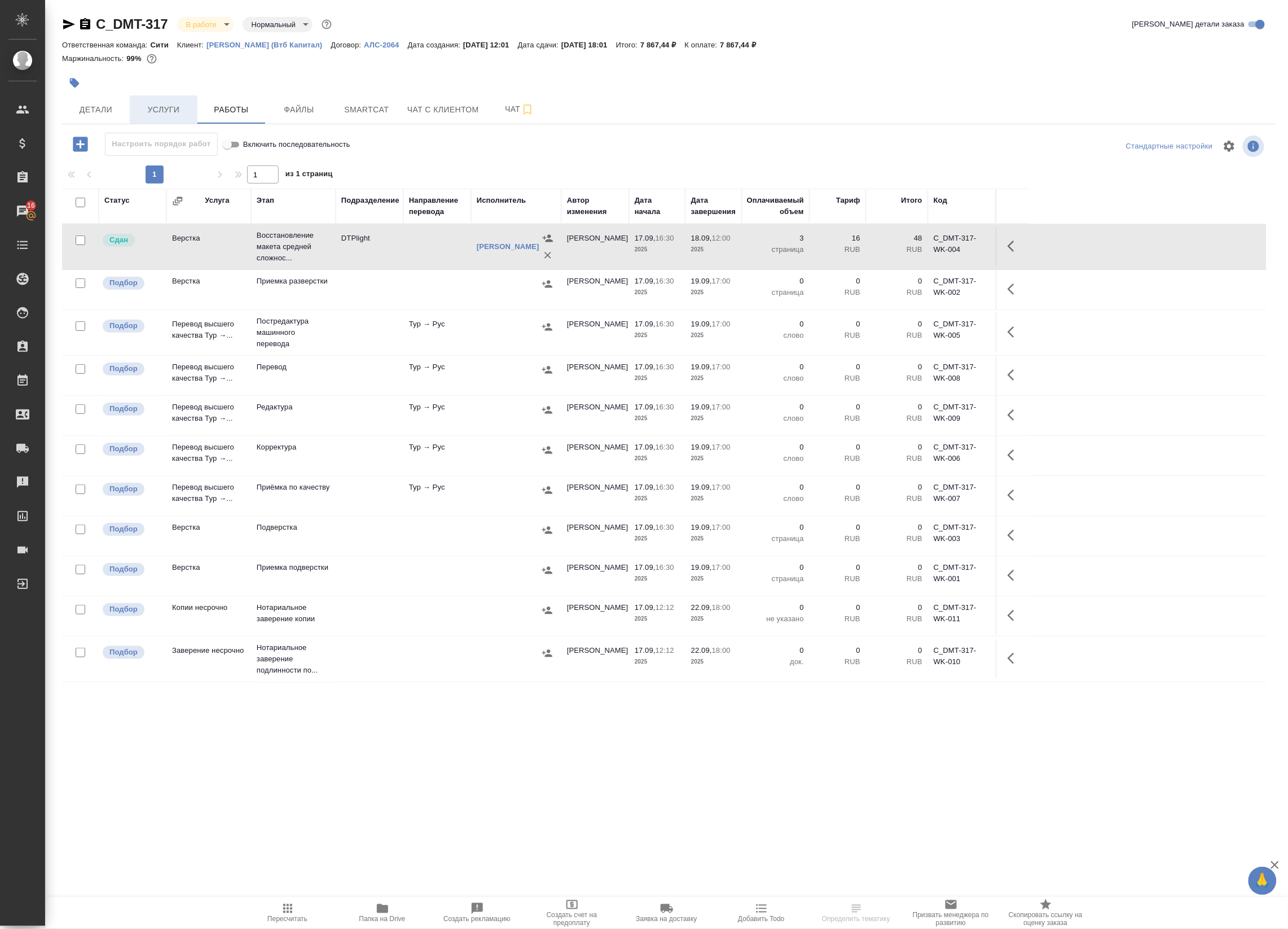
click at [177, 112] on span "Услуги" at bounding box center [164, 110] width 54 height 14
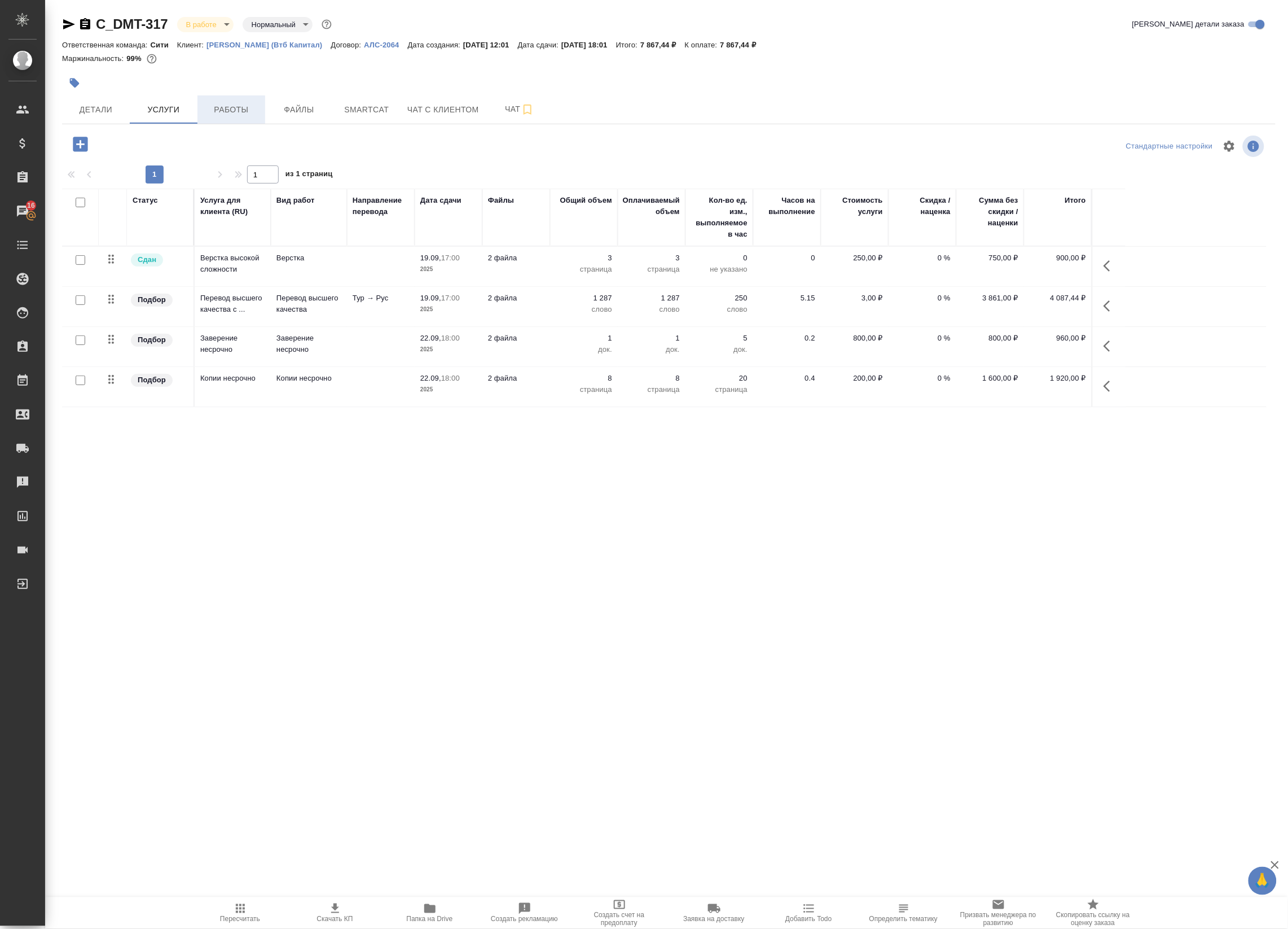
click at [261, 109] on button "Работы" at bounding box center [231, 110] width 68 height 28
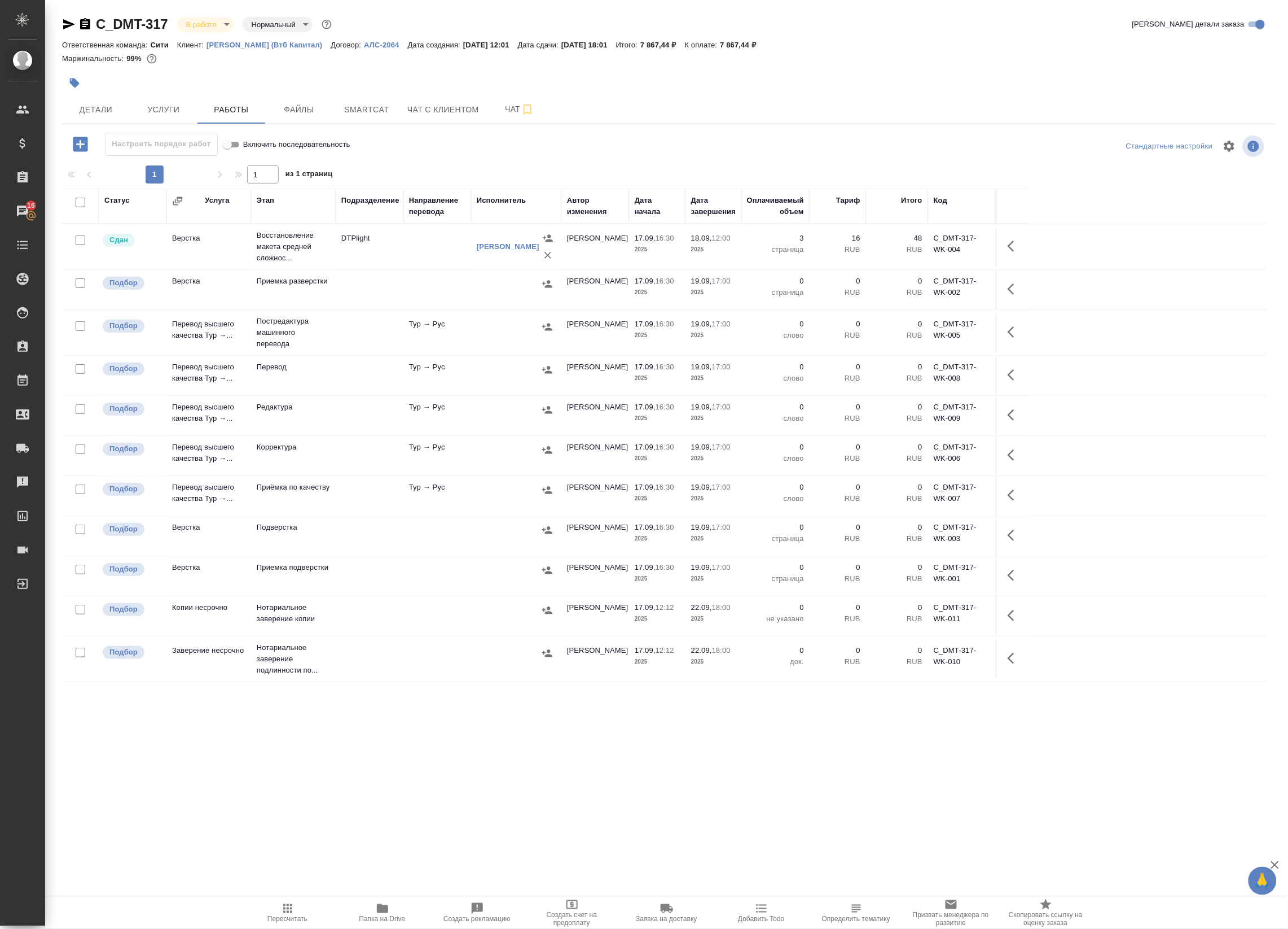
click at [334, 268] on td "Восстановление макета средней сложнос..." at bounding box center [293, 247] width 85 height 45
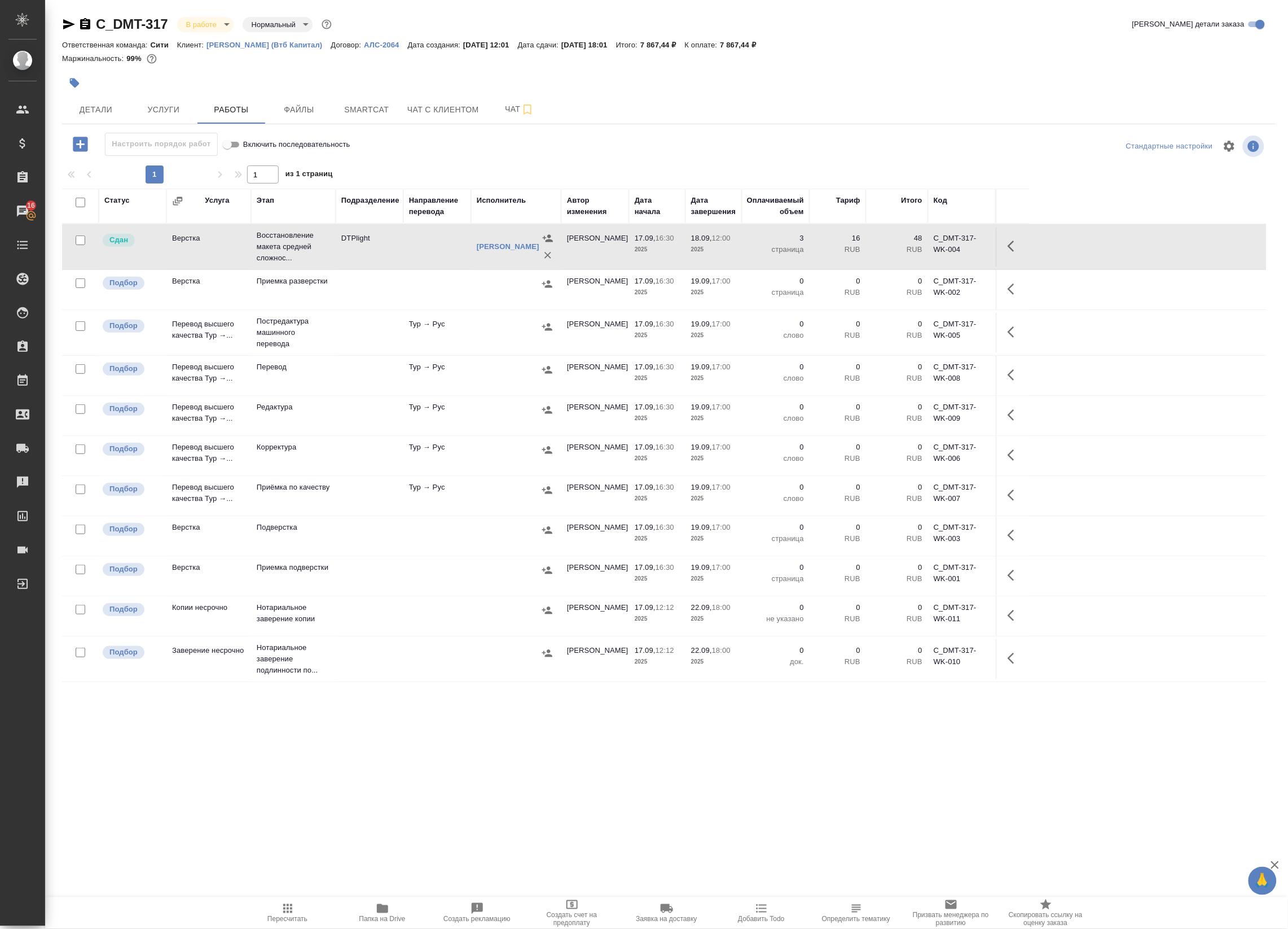
click at [333, 253] on td "Восстановление макета средней сложнос..." at bounding box center [293, 247] width 85 height 45
click at [524, 106] on icon "button" at bounding box center [528, 110] width 8 height 10
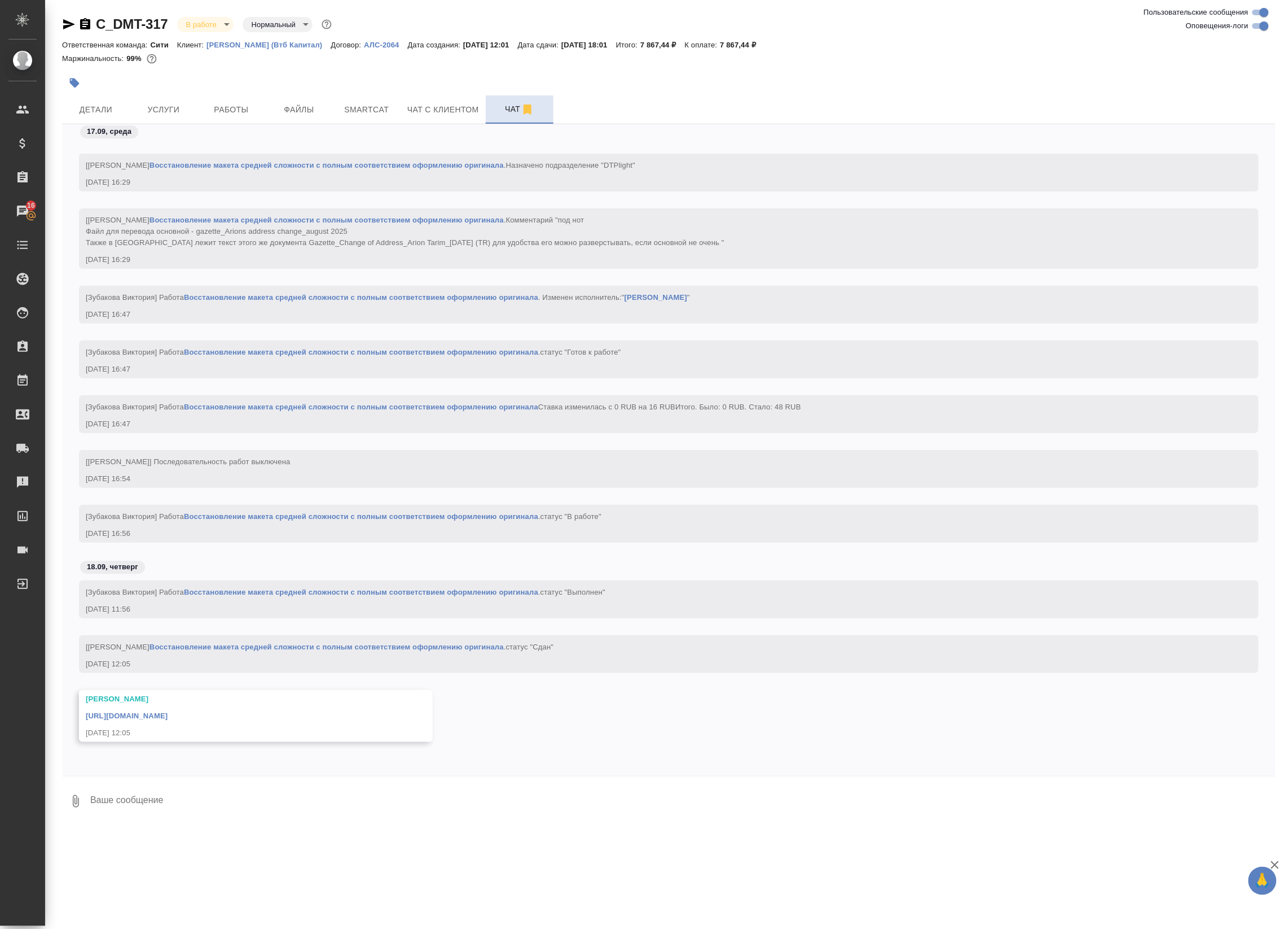
scroll to position [1340, 0]
click at [168, 716] on link "[URL][DOMAIN_NAME]" at bounding box center [126, 715] width 82 height 8
click at [381, 110] on span "Smartcat" at bounding box center [367, 110] width 54 height 14
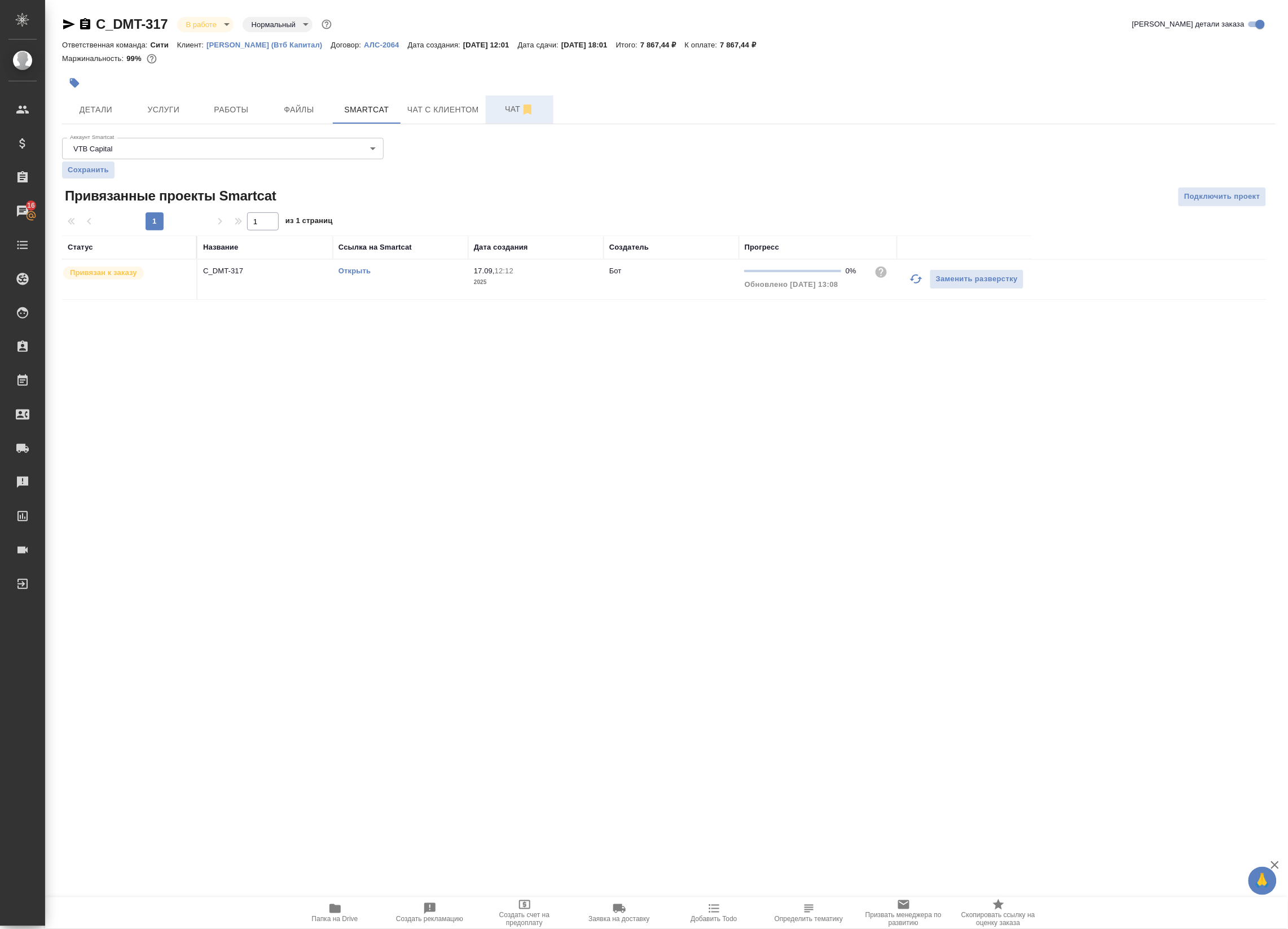
click at [346, 272] on link "Открыть" at bounding box center [355, 271] width 32 height 8
click at [232, 111] on span "Работы" at bounding box center [232, 110] width 54 height 14
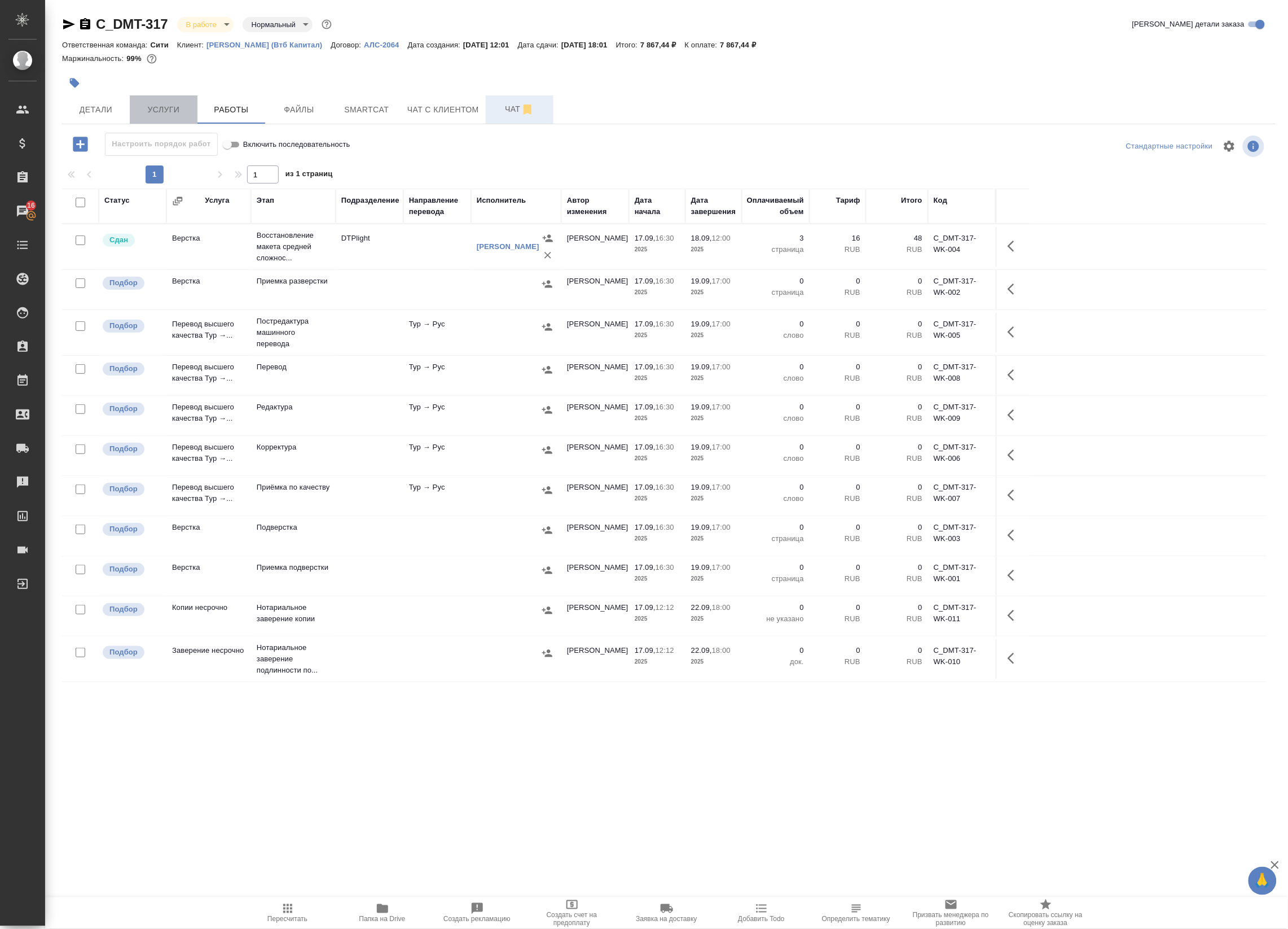
click at [161, 108] on span "Услуги" at bounding box center [164, 110] width 54 height 14
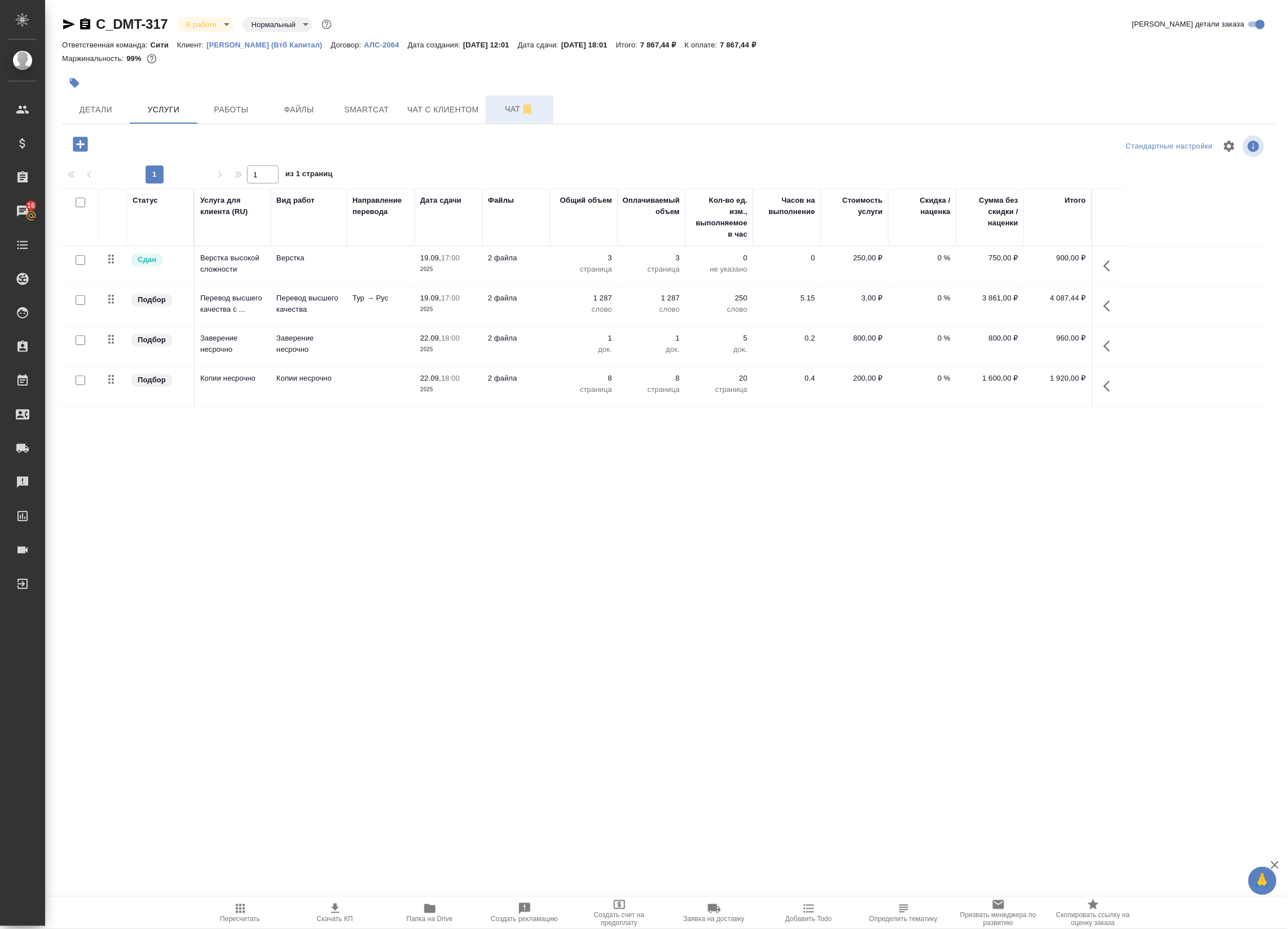
click at [79, 305] on div at bounding box center [80, 300] width 25 height 15
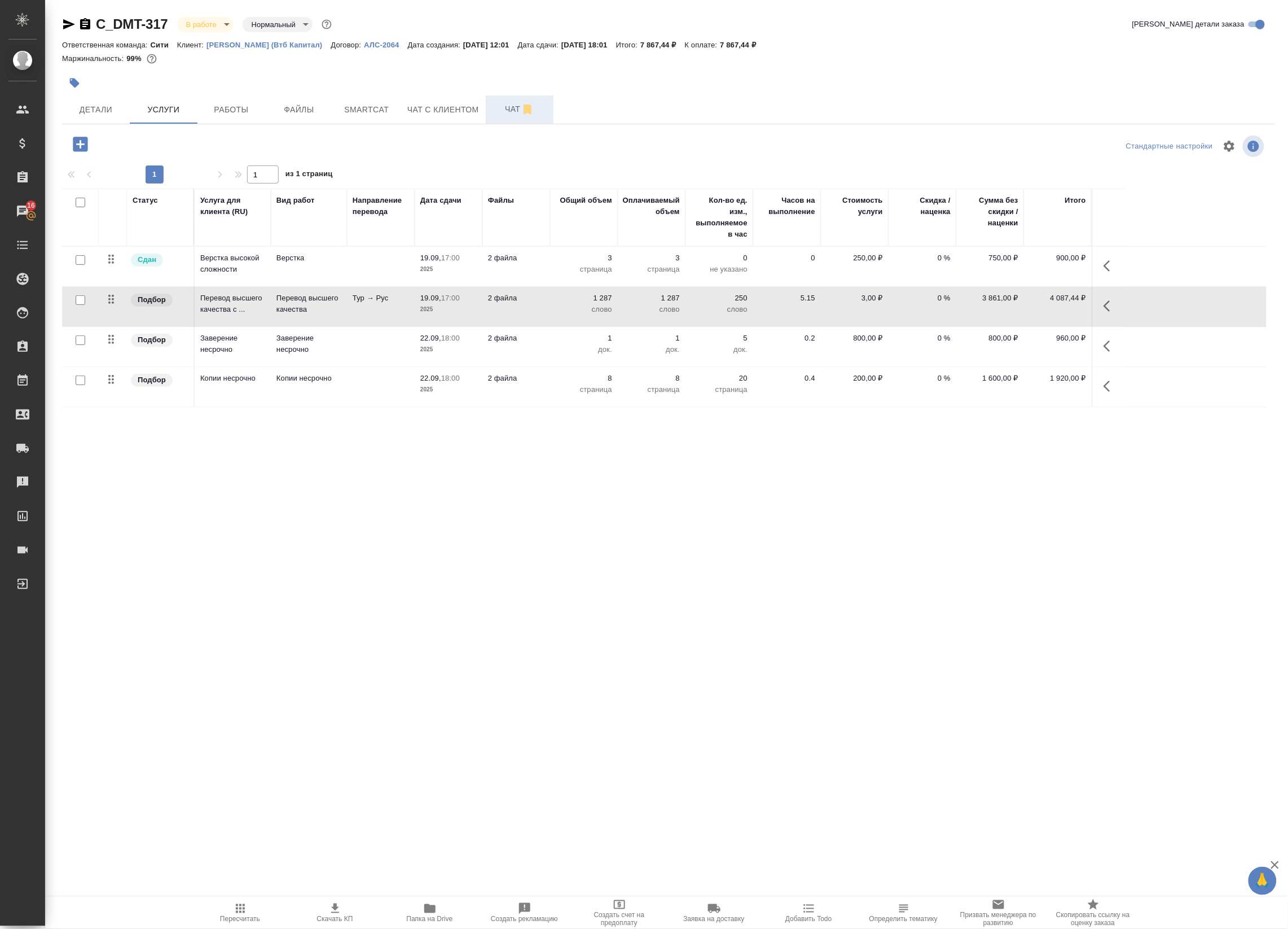
click at [79, 302] on input "checkbox" at bounding box center [80, 300] width 10 height 10
checkbox input "true"
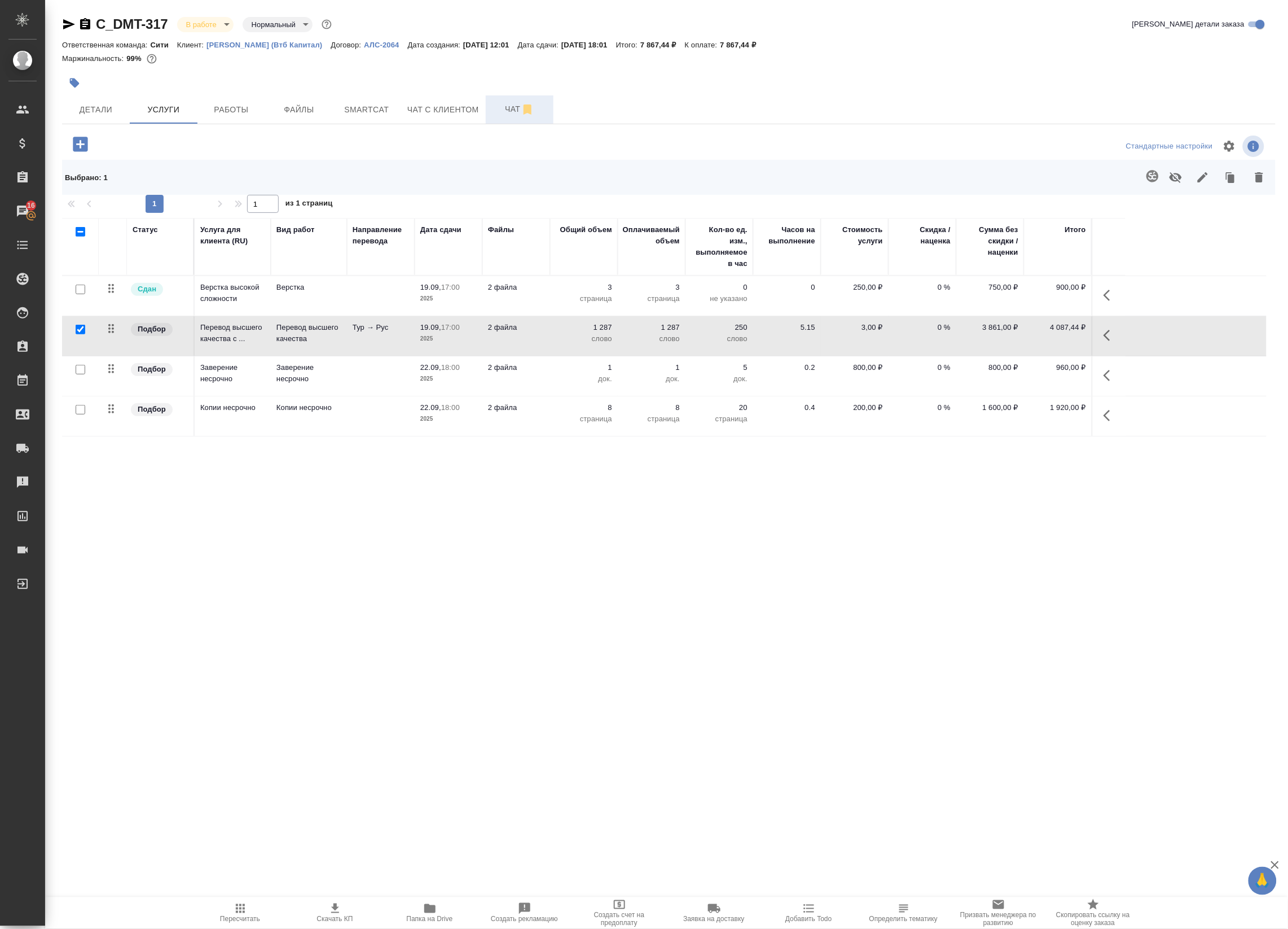
click at [1114, 339] on icon "button" at bounding box center [1111, 335] width 14 height 14
click at [994, 342] on icon "button" at bounding box center [1000, 335] width 14 height 14
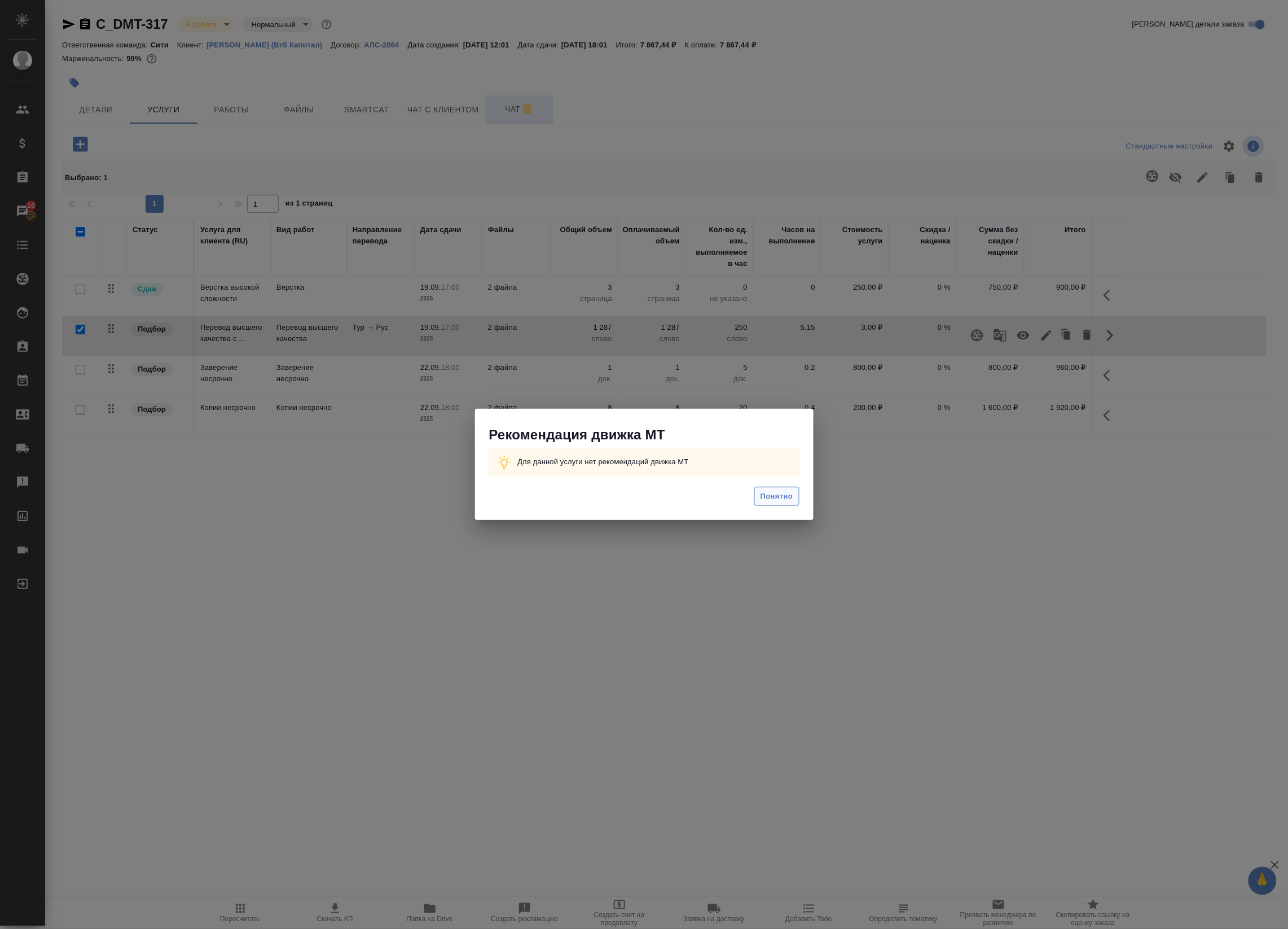
click at [776, 498] on span "Понятно" at bounding box center [777, 496] width 32 height 13
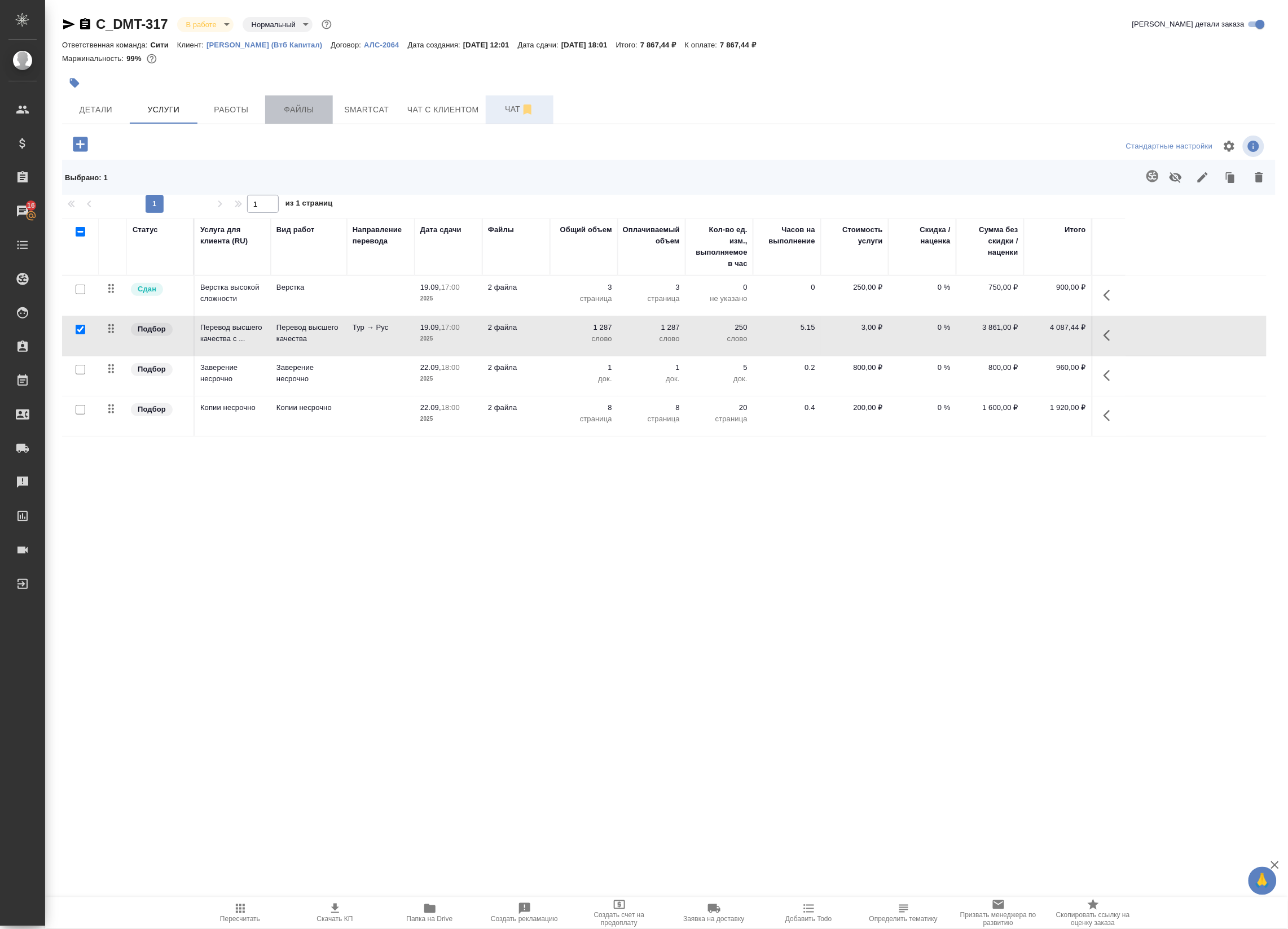
click at [310, 109] on span "Файлы" at bounding box center [299, 110] width 54 height 14
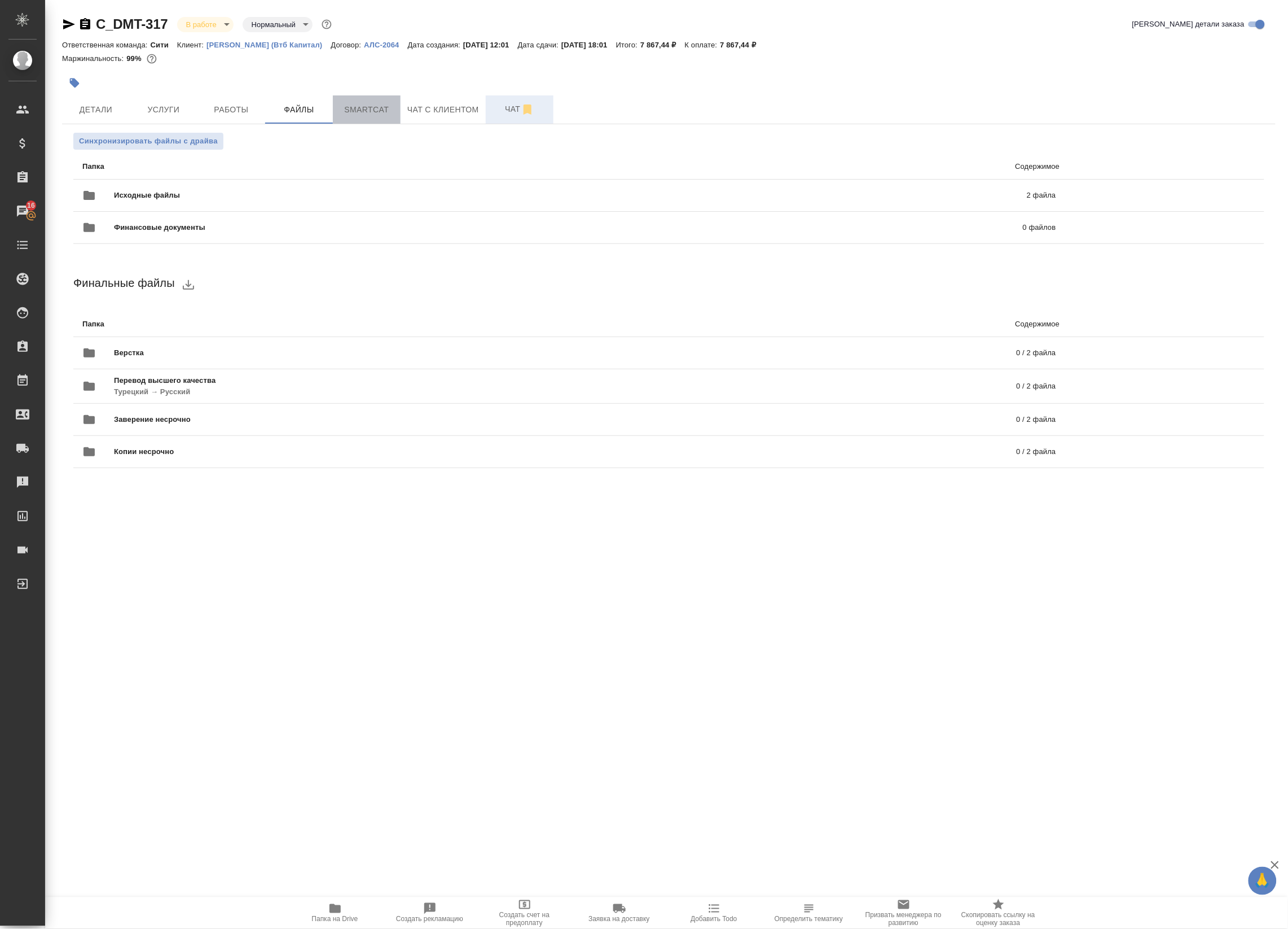
click at [348, 101] on button "Smartcat" at bounding box center [367, 110] width 68 height 28
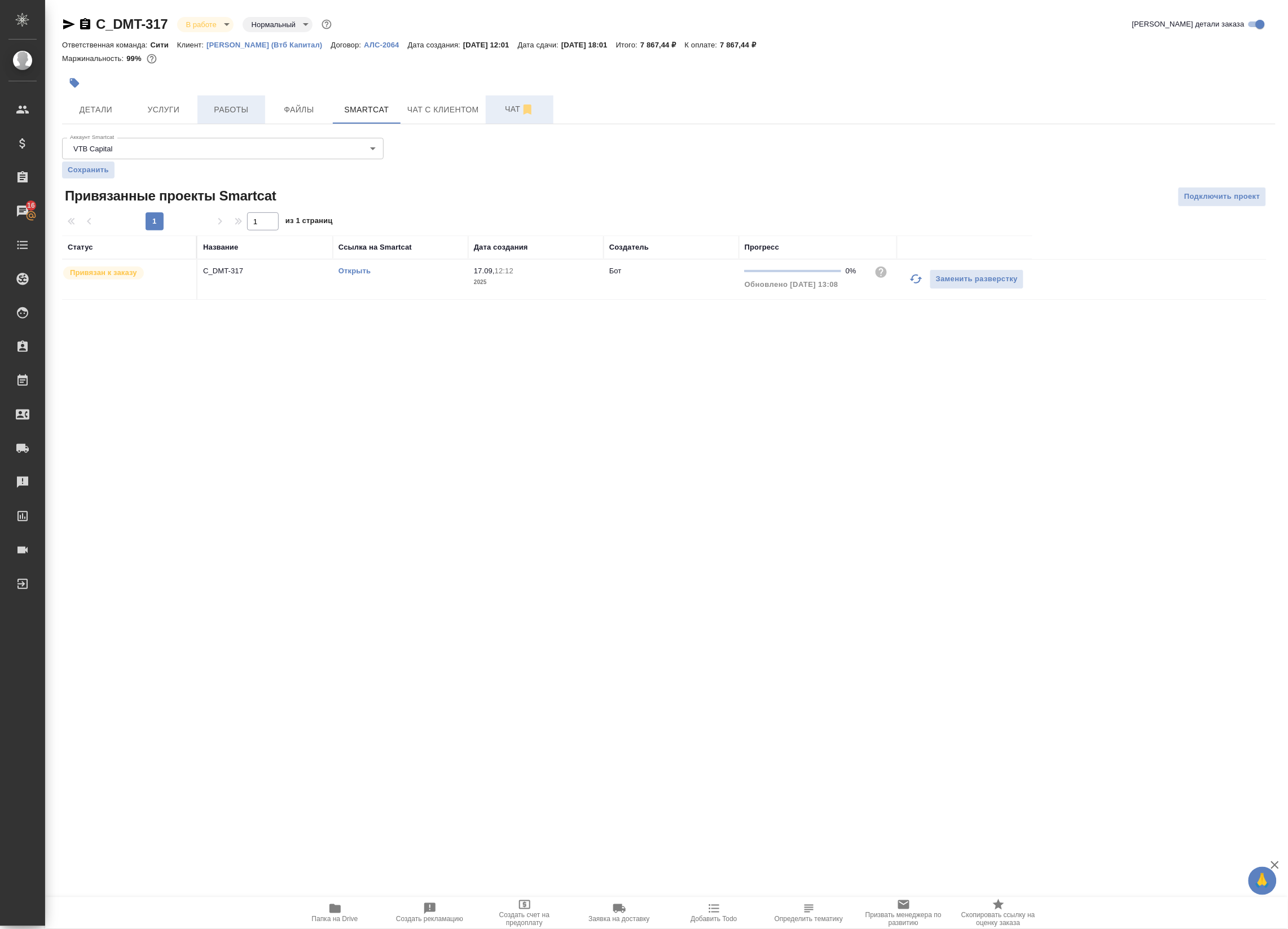
click at [217, 105] on span "Работы" at bounding box center [232, 110] width 54 height 14
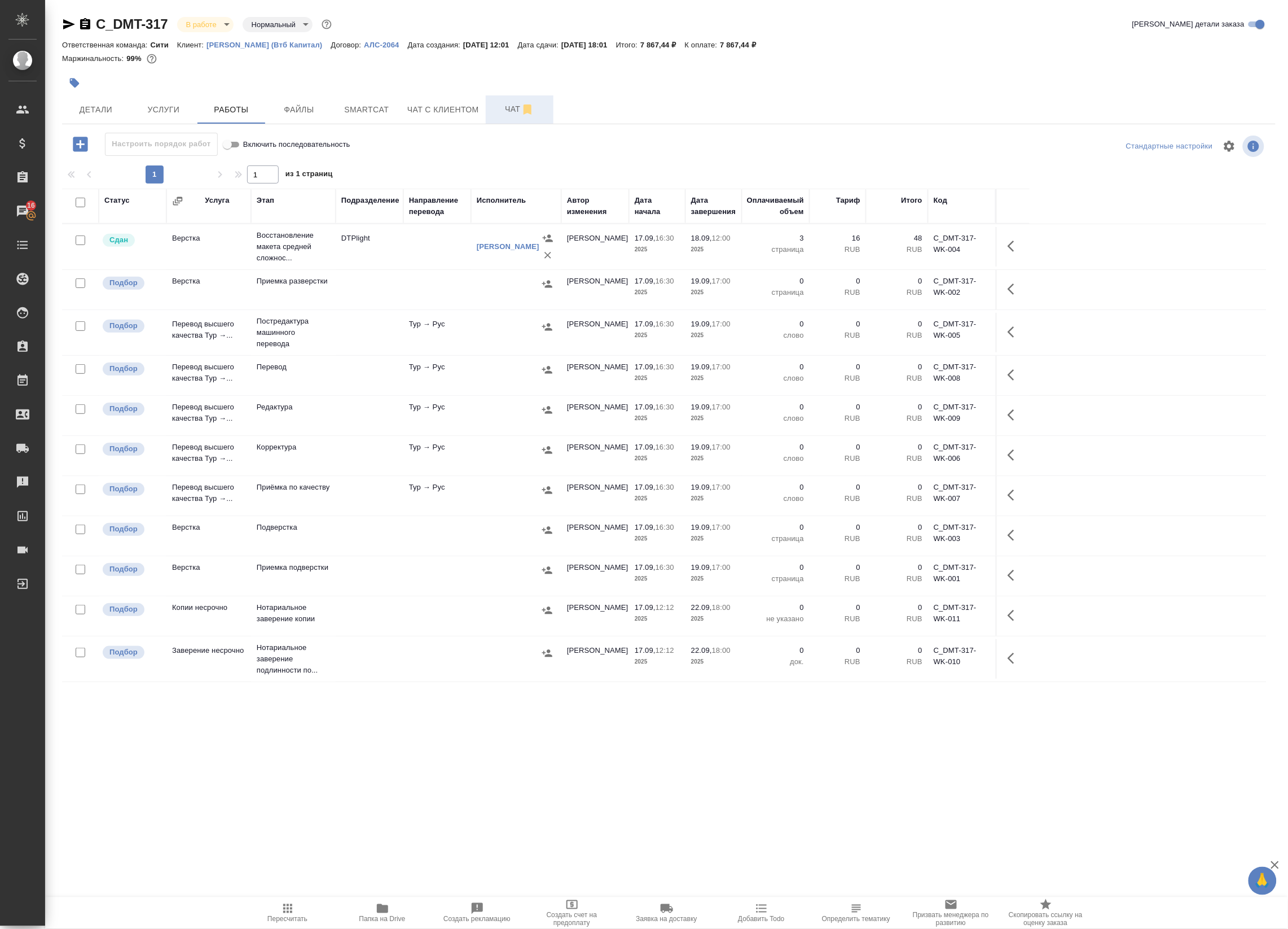
click at [514, 325] on div at bounding box center [516, 327] width 79 height 17
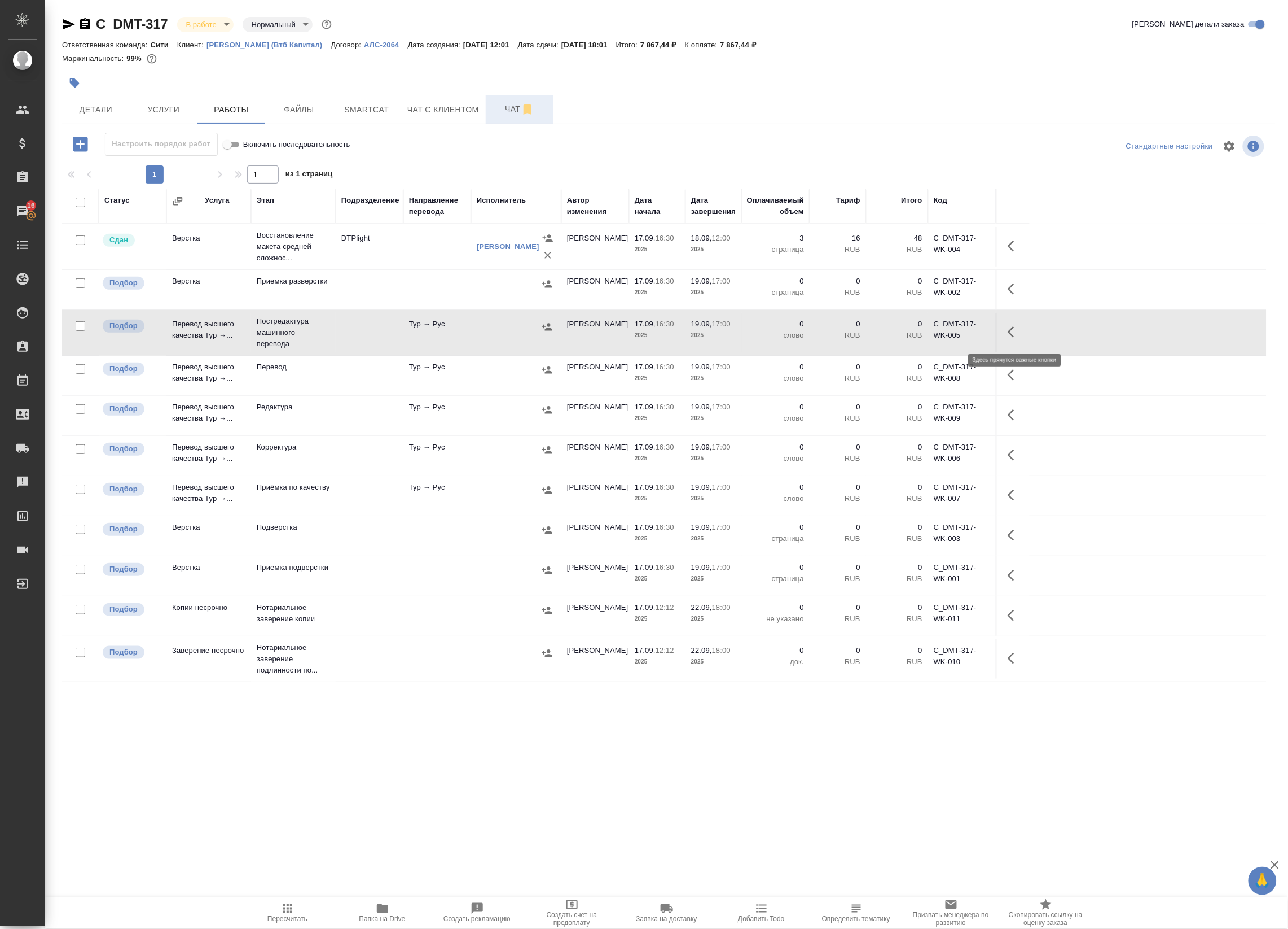
click at [1014, 331] on icon "button" at bounding box center [1014, 332] width 14 height 14
click at [929, 336] on icon "button" at bounding box center [932, 332] width 10 height 10
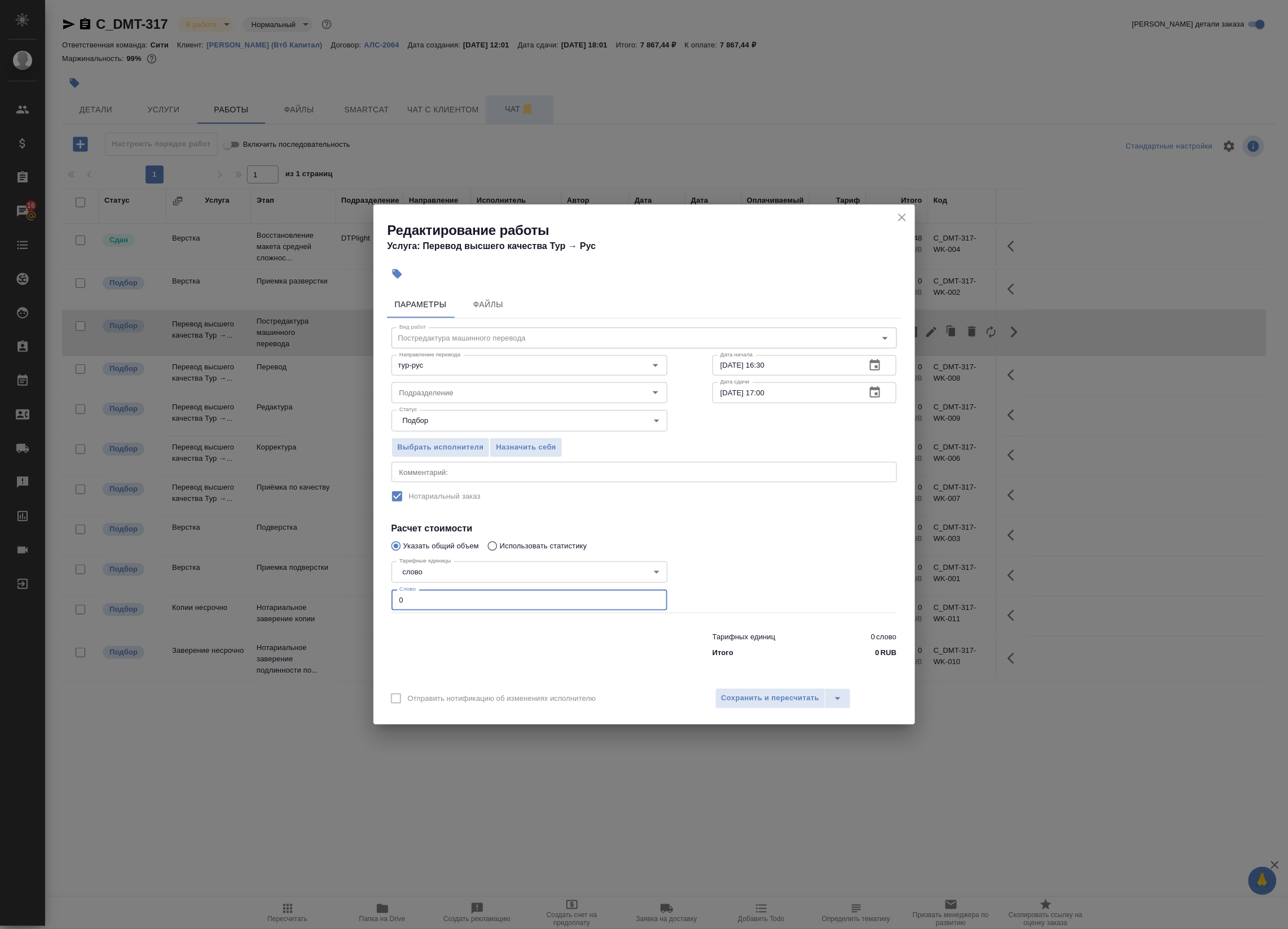
drag, startPoint x: 389, startPoint y: 607, endPoint x: 333, endPoint y: 604, distance: 56.1
click at [335, 604] on div "Редактирование работы Услуга: Перевод высшего качества Тур → [PERSON_NAME] Файл…" at bounding box center [644, 464] width 1288 height 929
paste input "905"
type input "905"
click at [743, 692] on span "Сохранить и пересчитать" at bounding box center [770, 698] width 98 height 13
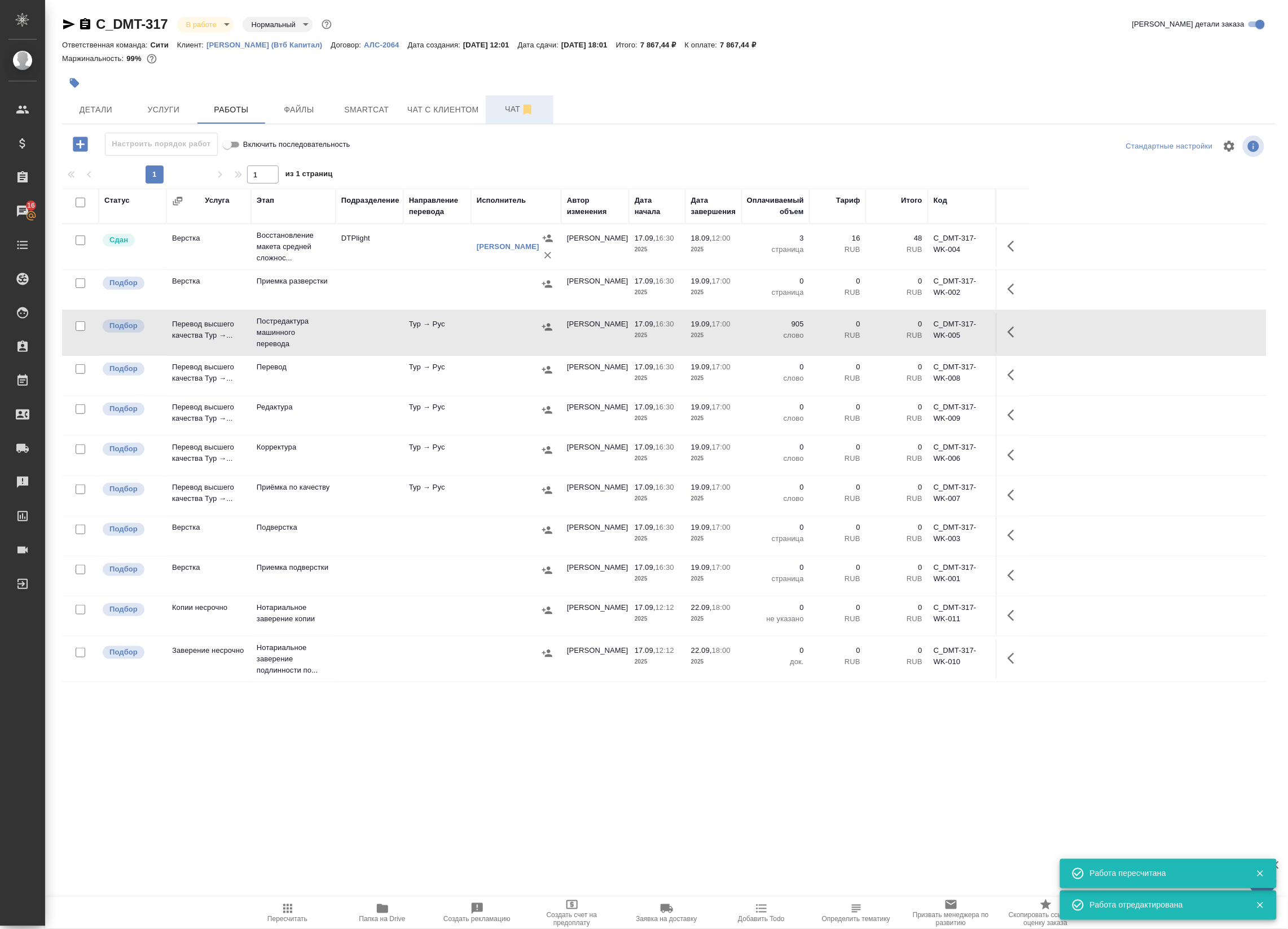
click at [1005, 334] on button "button" at bounding box center [1014, 332] width 27 height 27
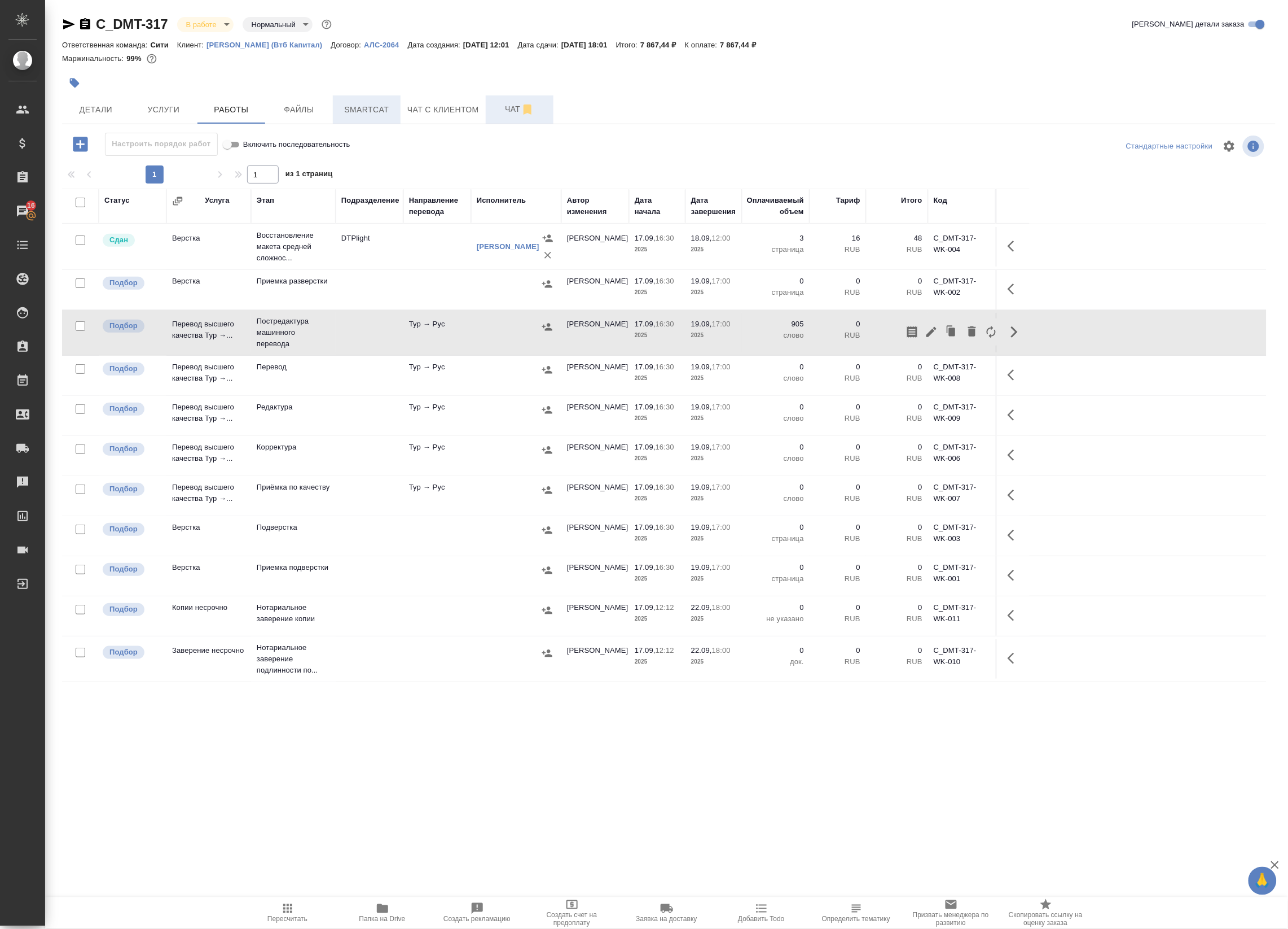
drag, startPoint x: 929, startPoint y: 336, endPoint x: 334, endPoint y: 119, distance: 633.3
click at [458, 139] on div "Настроить порядок работ Включить последовательность Стандартные настройки 1 1 и…" at bounding box center [669, 415] width 1214 height 564
click at [181, 106] on span "Услуги" at bounding box center [164, 110] width 54 height 14
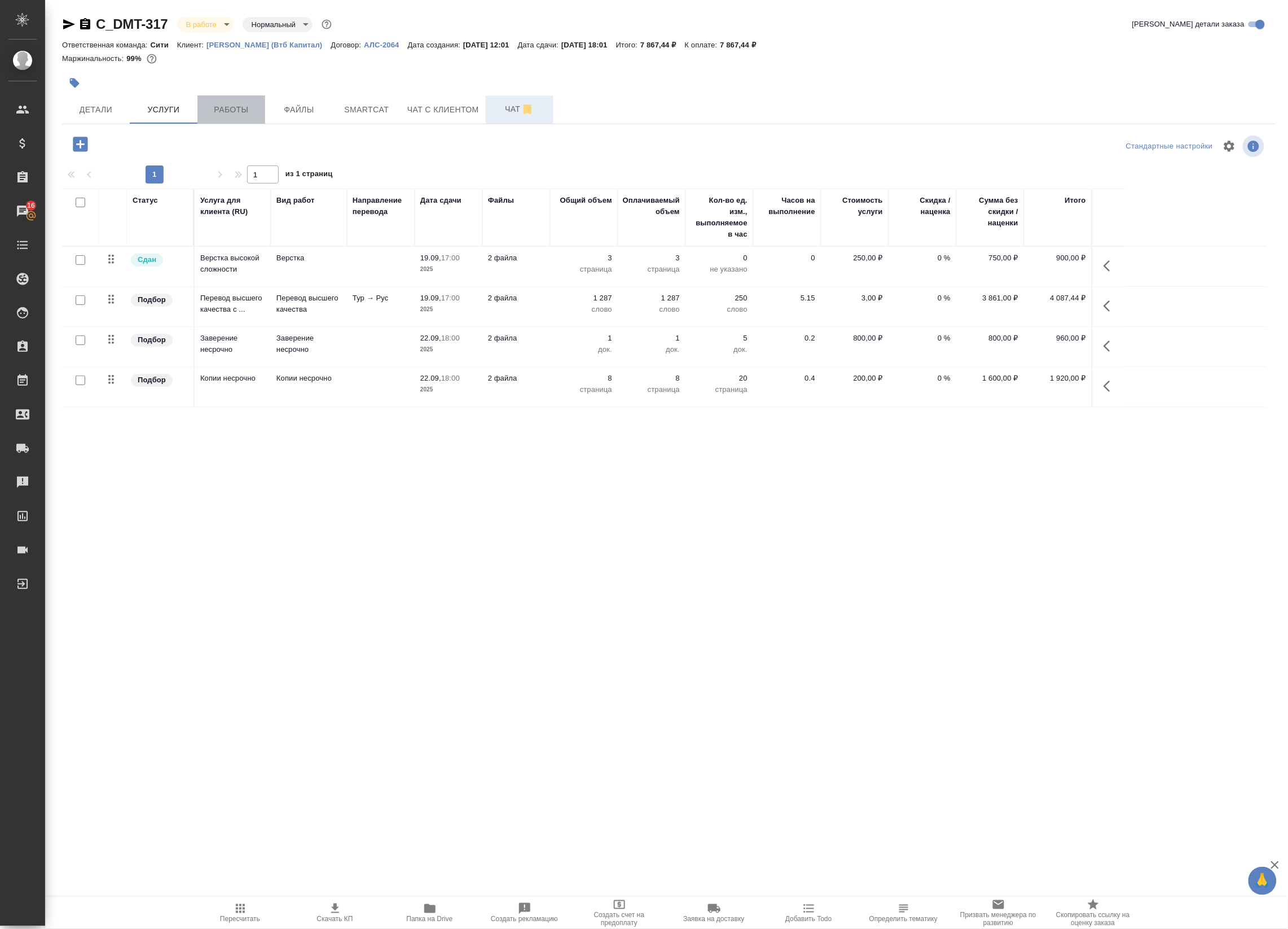
click at [219, 111] on span "Работы" at bounding box center [232, 110] width 54 height 14
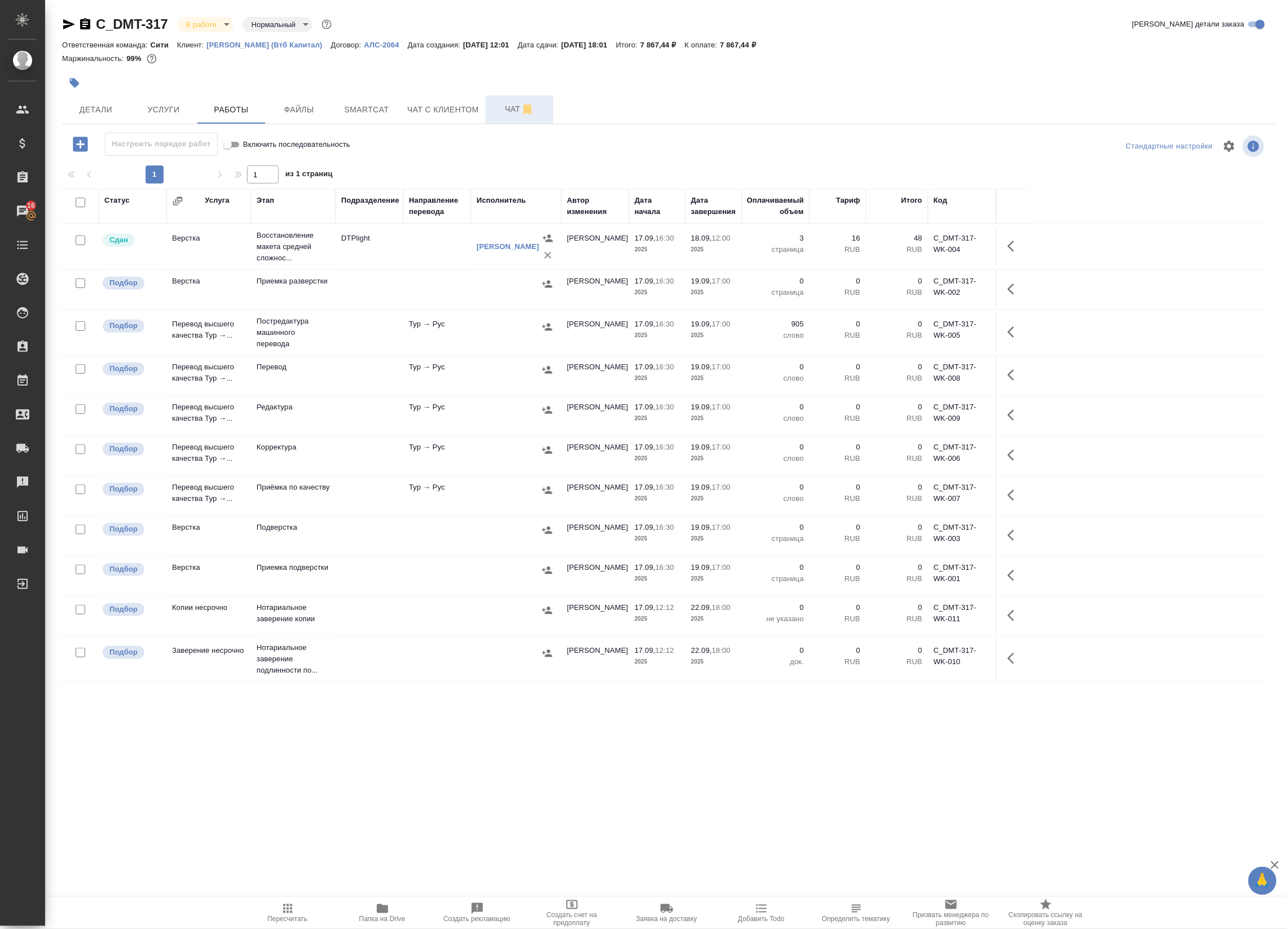
click at [1018, 340] on button "button" at bounding box center [1014, 332] width 27 height 27
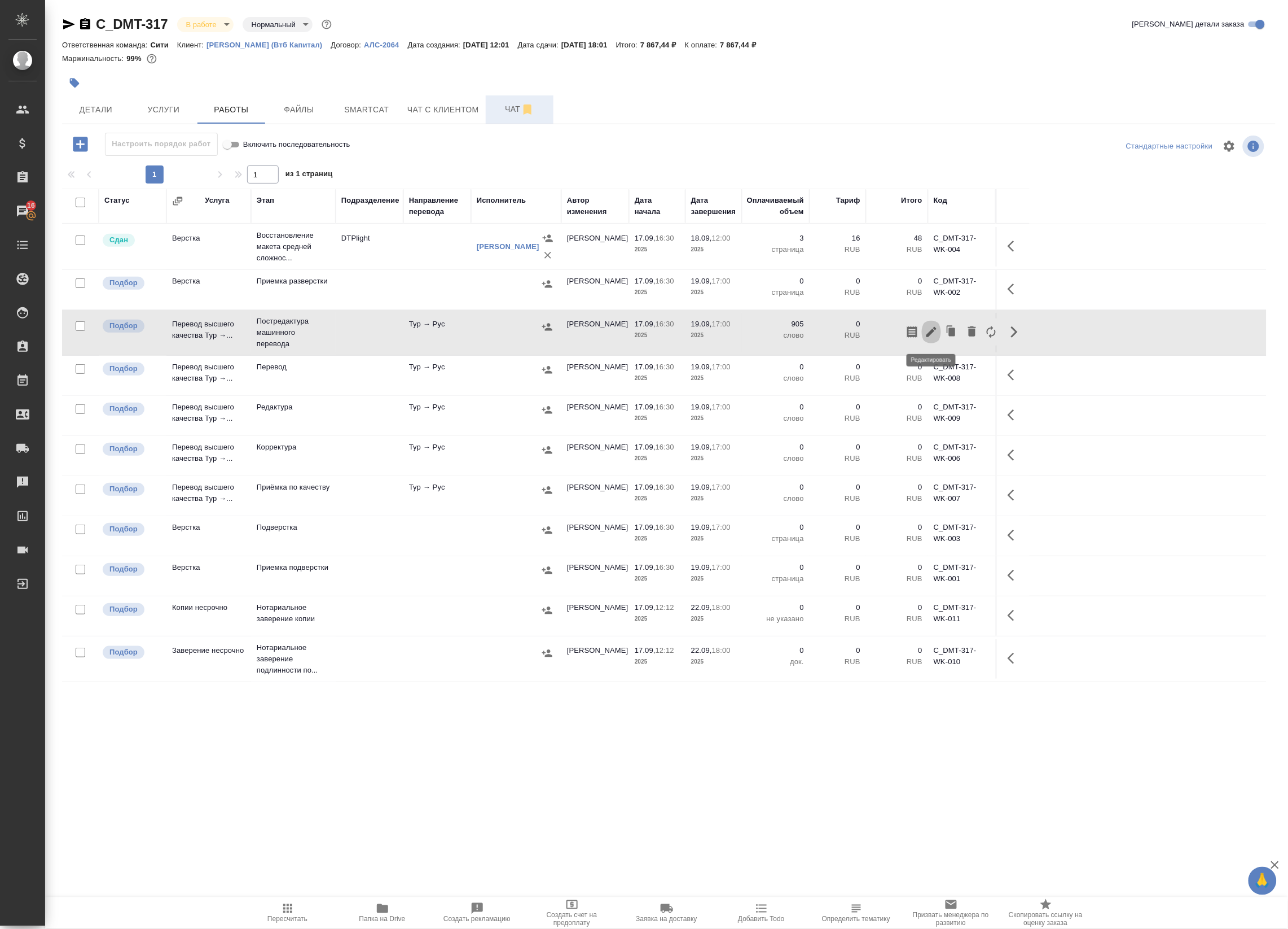
click at [929, 335] on icon "button" at bounding box center [932, 332] width 10 height 10
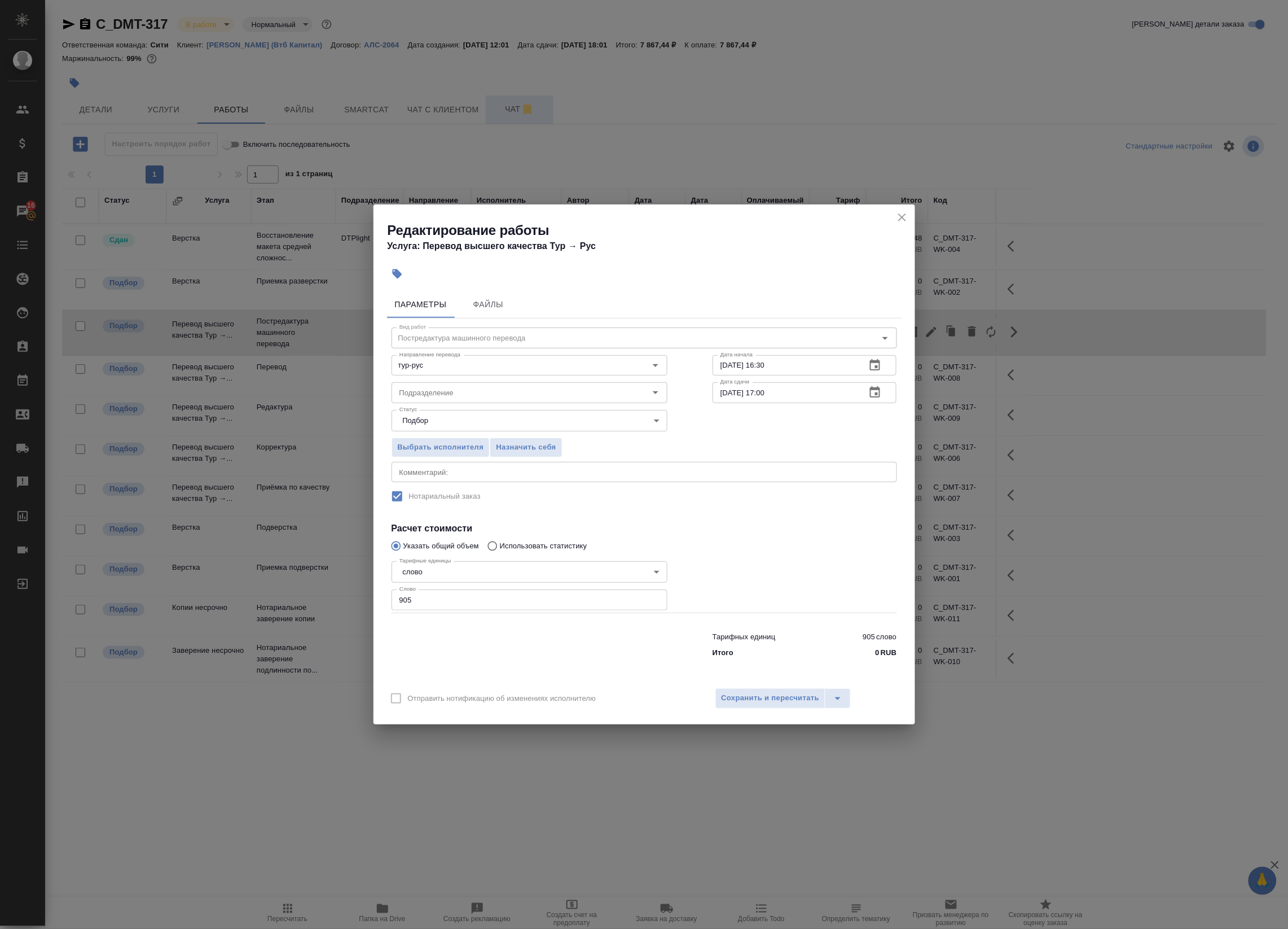
click at [878, 394] on icon "button" at bounding box center [875, 391] width 10 height 11
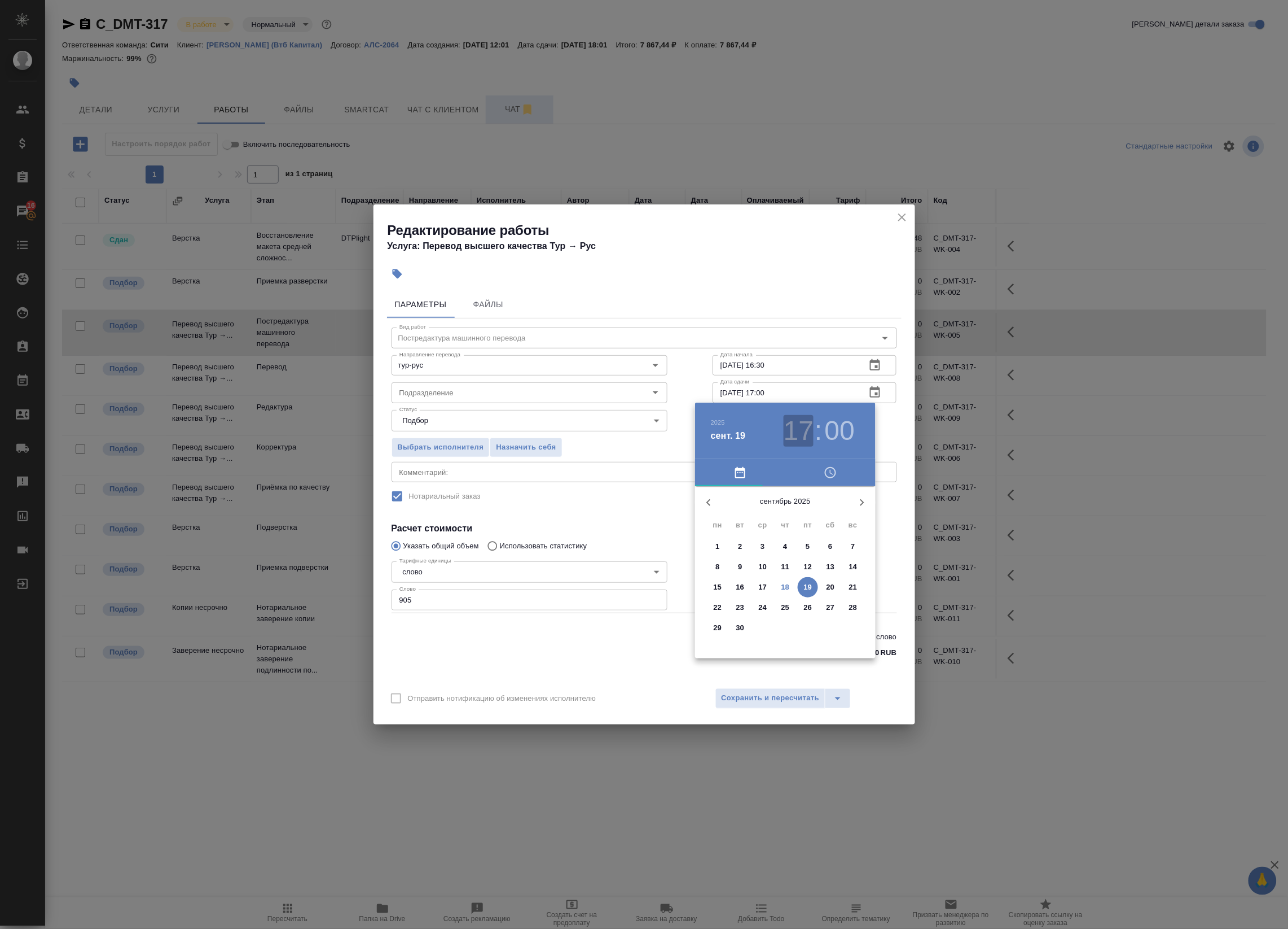
click at [803, 430] on h3 "17" at bounding box center [799, 431] width 30 height 32
click at [821, 596] on div at bounding box center [785, 575] width 146 height 147
click at [782, 516] on div at bounding box center [785, 575] width 146 height 147
click at [789, 517] on div at bounding box center [785, 575] width 146 height 147
drag, startPoint x: 783, startPoint y: 510, endPoint x: 810, endPoint y: 500, distance: 28.8
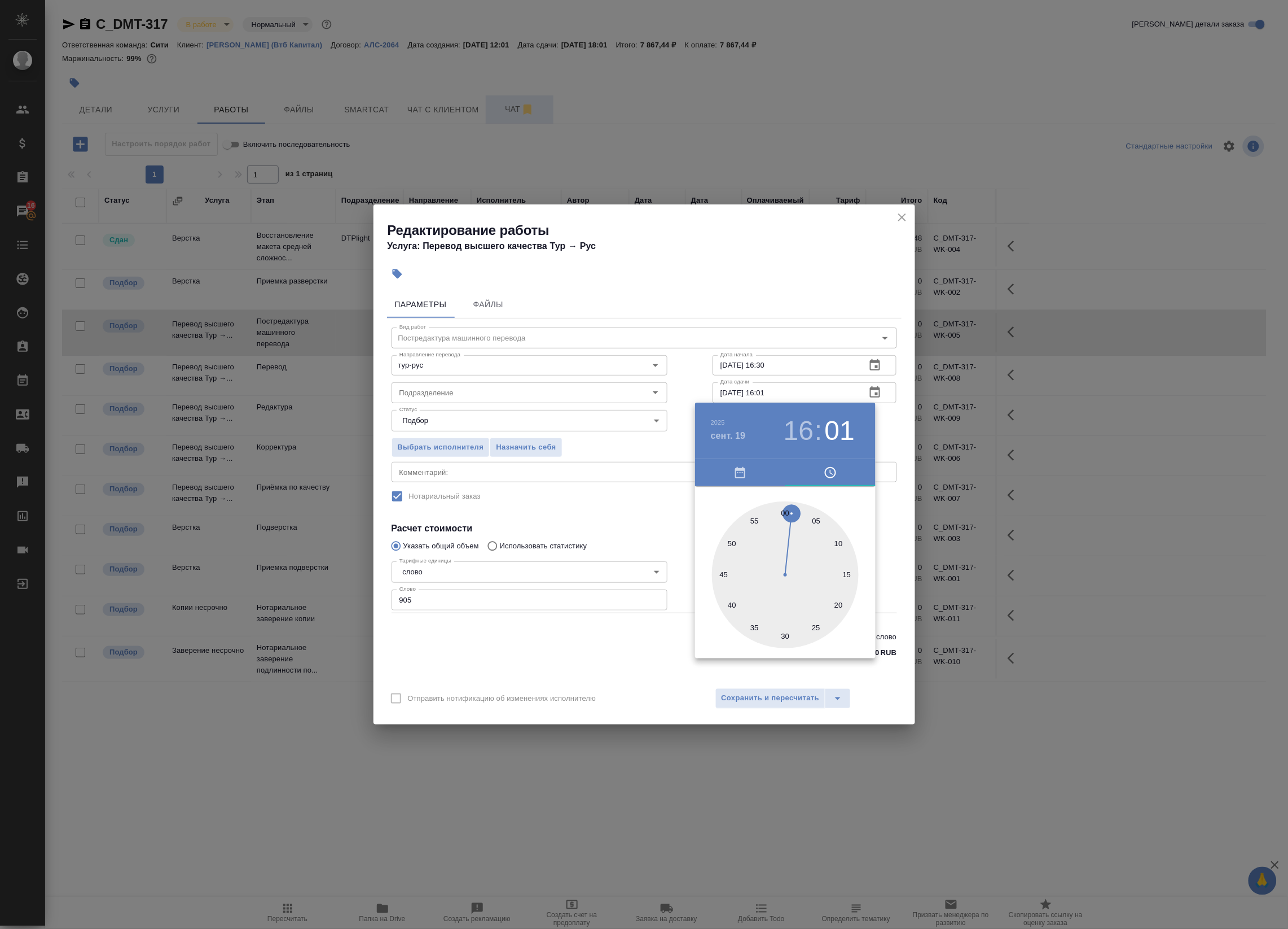
click at [785, 510] on div at bounding box center [785, 575] width 146 height 147
type input "[DATE] 16:00"
click at [884, 425] on div at bounding box center [644, 464] width 1288 height 929
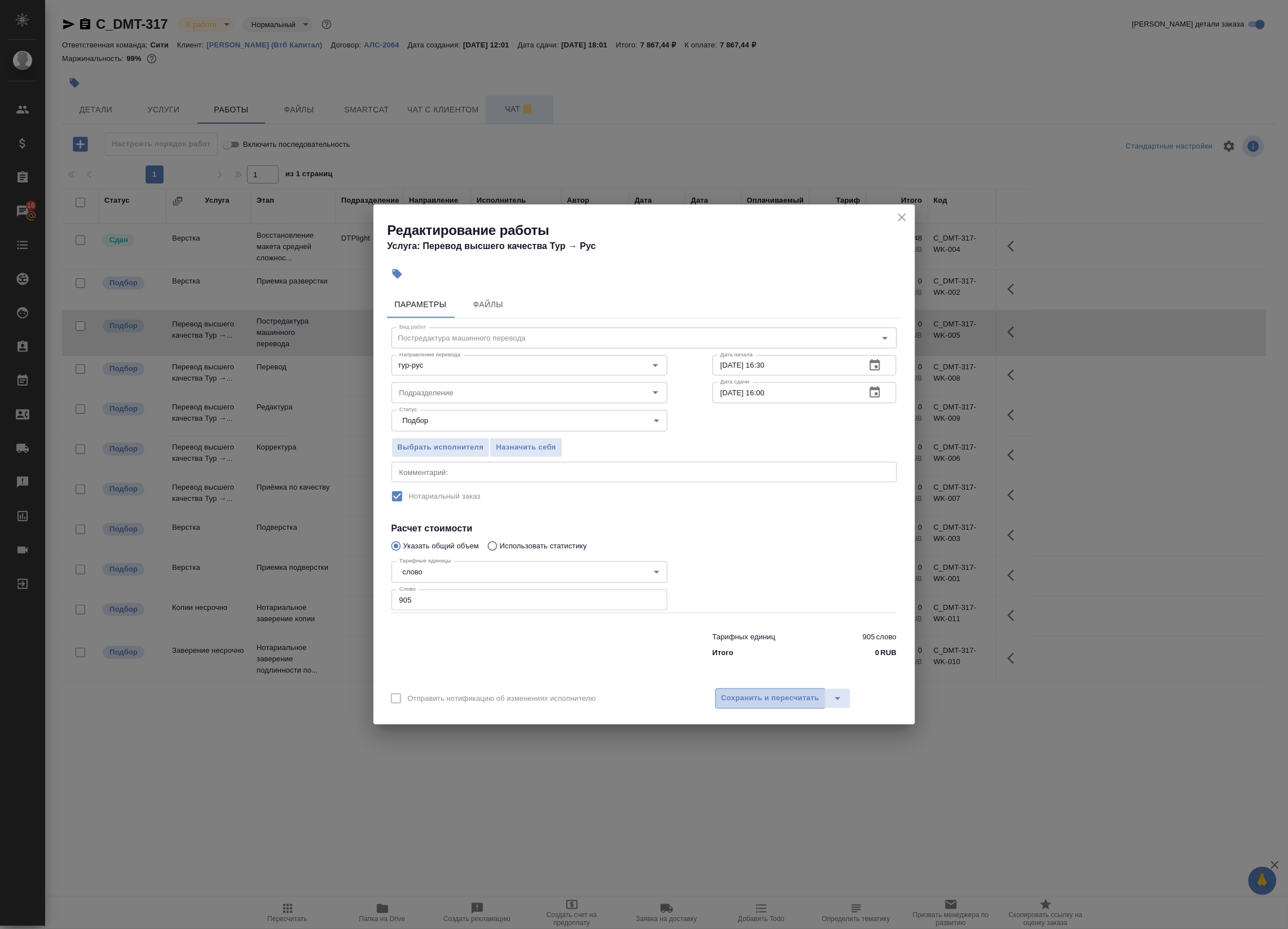
click at [785, 695] on span "Сохранить и пересчитать" at bounding box center [770, 698] width 98 height 13
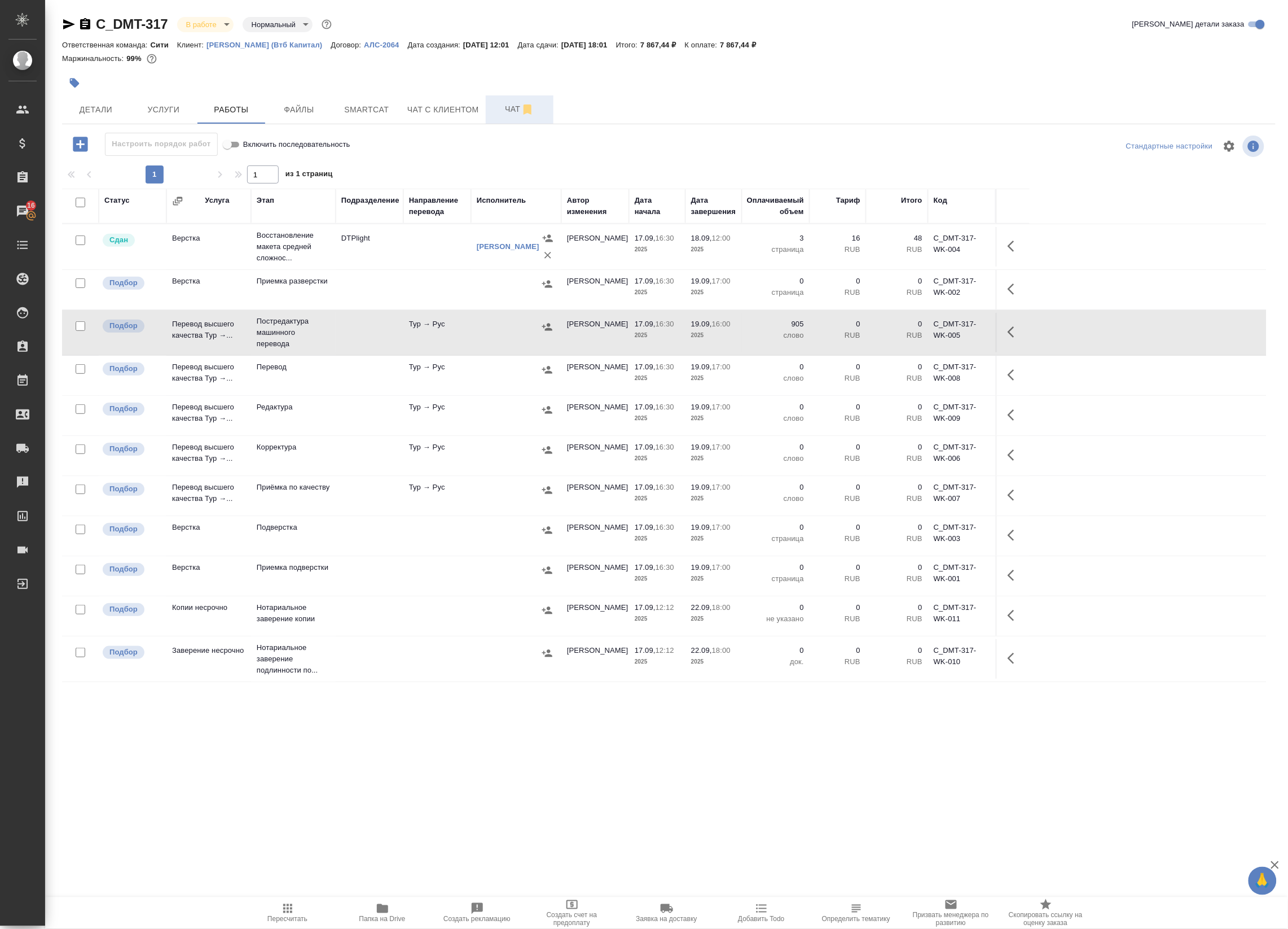
drag, startPoint x: 545, startPoint y: 331, endPoint x: 1023, endPoint y: 331, distance: 478.0
click at [1018, 338] on tr "Подбор Перевод высшего качества Тур →... Постредактура машинного перевода Тур →…" at bounding box center [664, 332] width 1205 height 46
click at [1023, 331] on button "button" at bounding box center [1014, 332] width 27 height 27
click at [912, 333] on icon "button" at bounding box center [912, 332] width 14 height 14
click at [547, 328] on icon "button" at bounding box center [547, 327] width 11 height 11
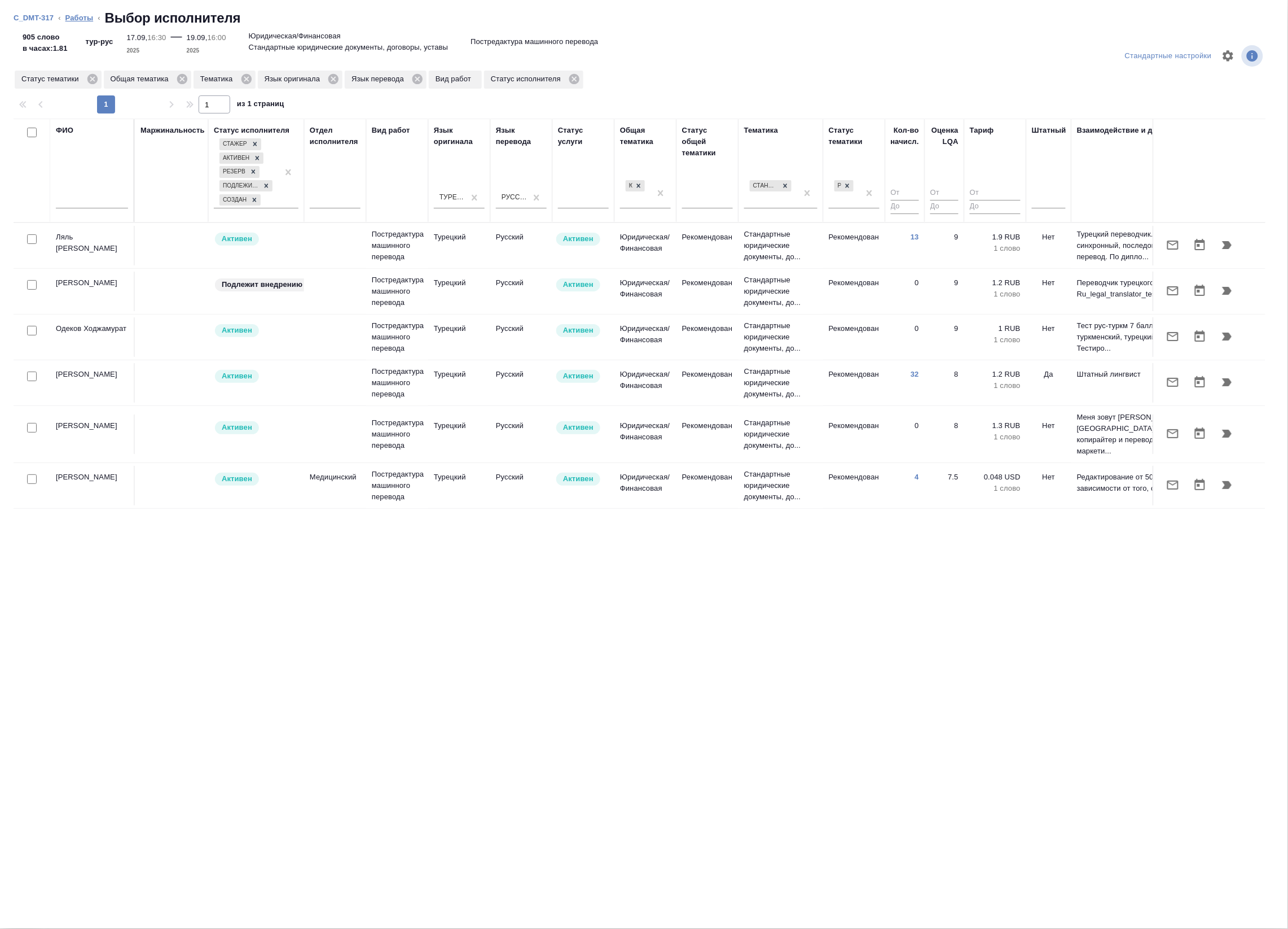
click at [82, 17] on link "Работы" at bounding box center [79, 17] width 28 height 8
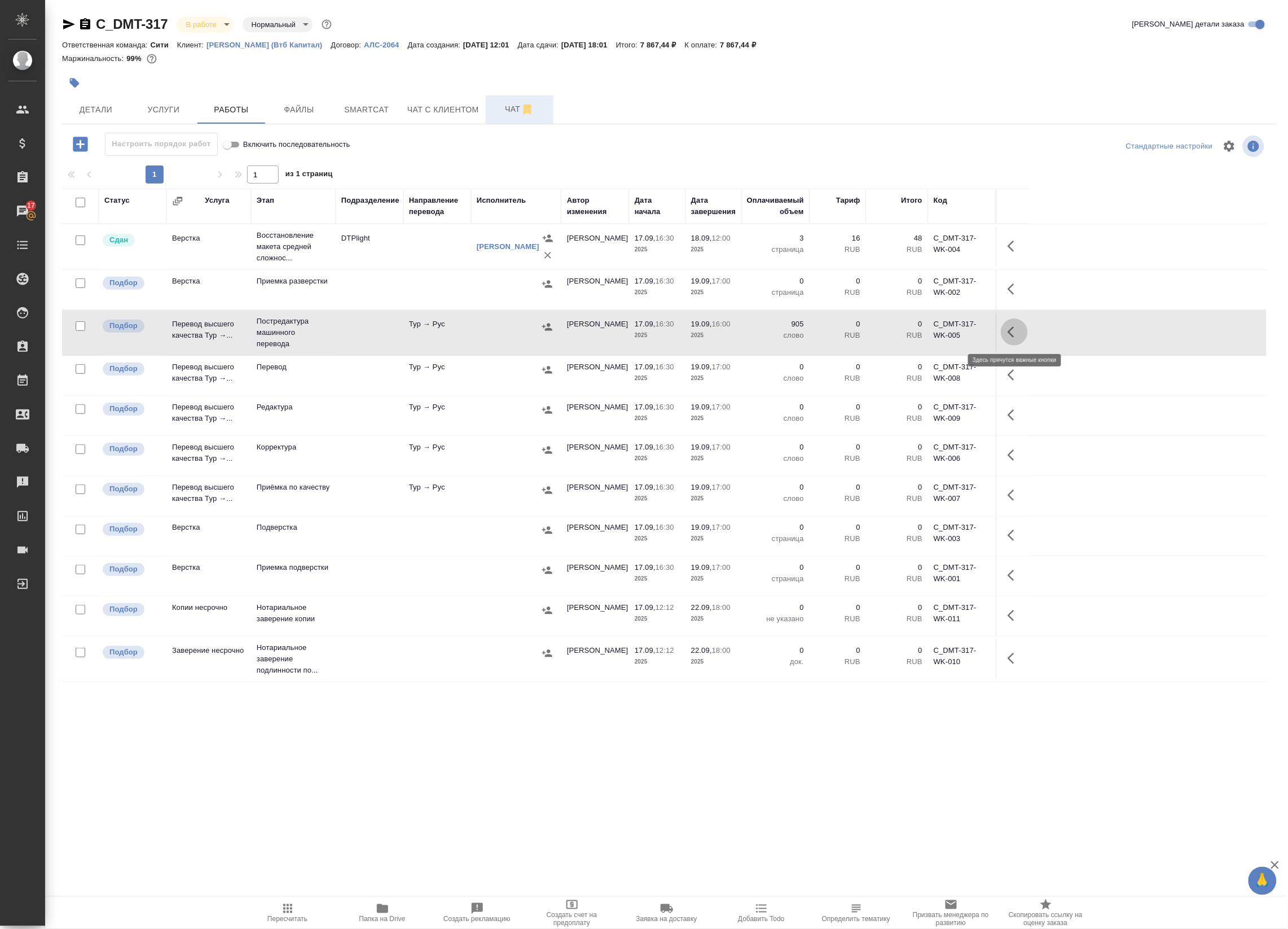
click at [1017, 336] on icon "button" at bounding box center [1014, 332] width 14 height 14
click at [917, 334] on icon "button" at bounding box center [912, 331] width 10 height 11
drag, startPoint x: 433, startPoint y: 790, endPoint x: 430, endPoint y: 775, distance: 15.3
click at [433, 790] on div ".cls-1 fill:#fff; AWATERA Badanyan Artak Клиенты Спецификации Заказы 17 Чаты To…" at bounding box center [644, 464] width 1288 height 929
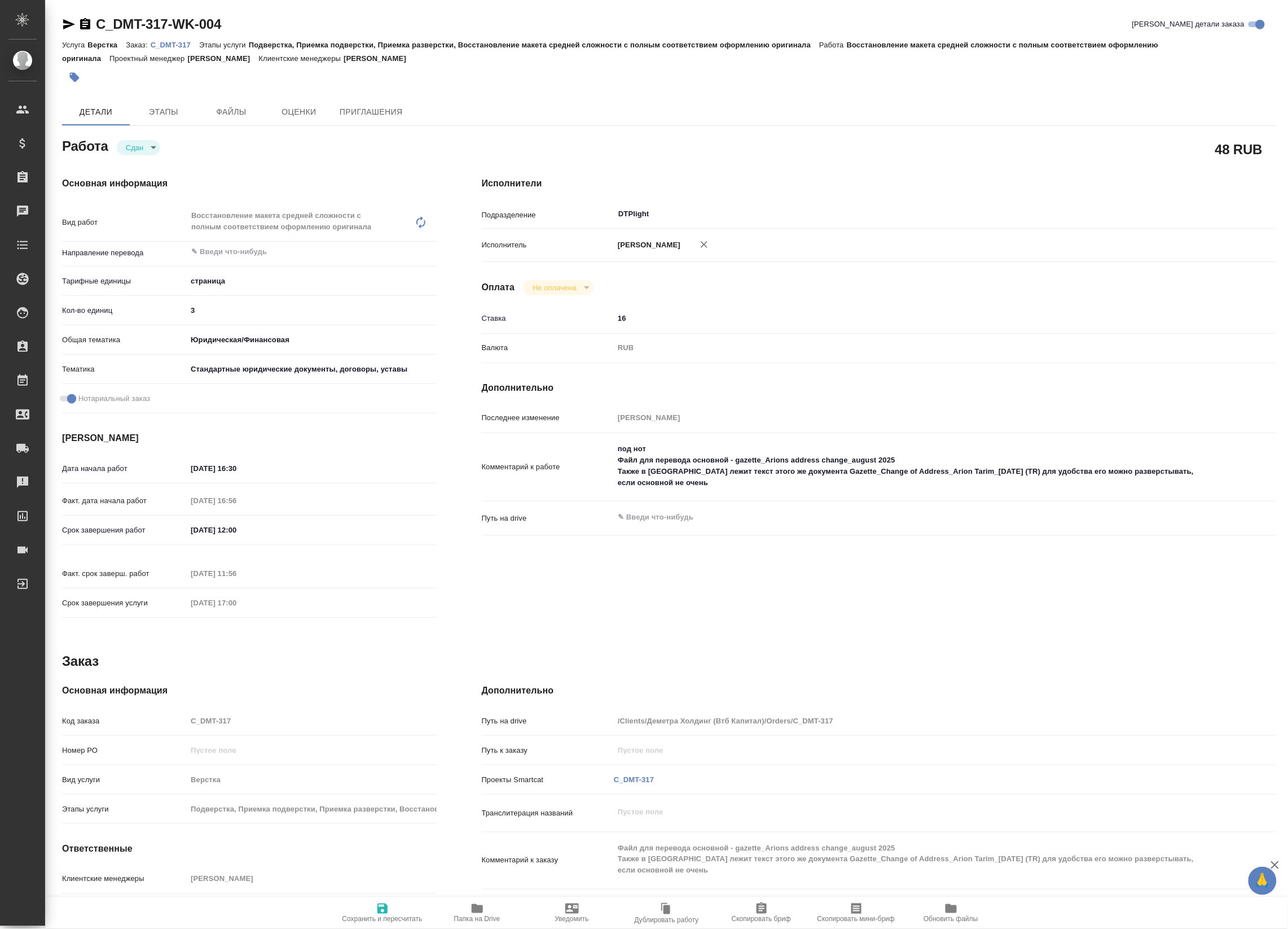
type textarea "x"
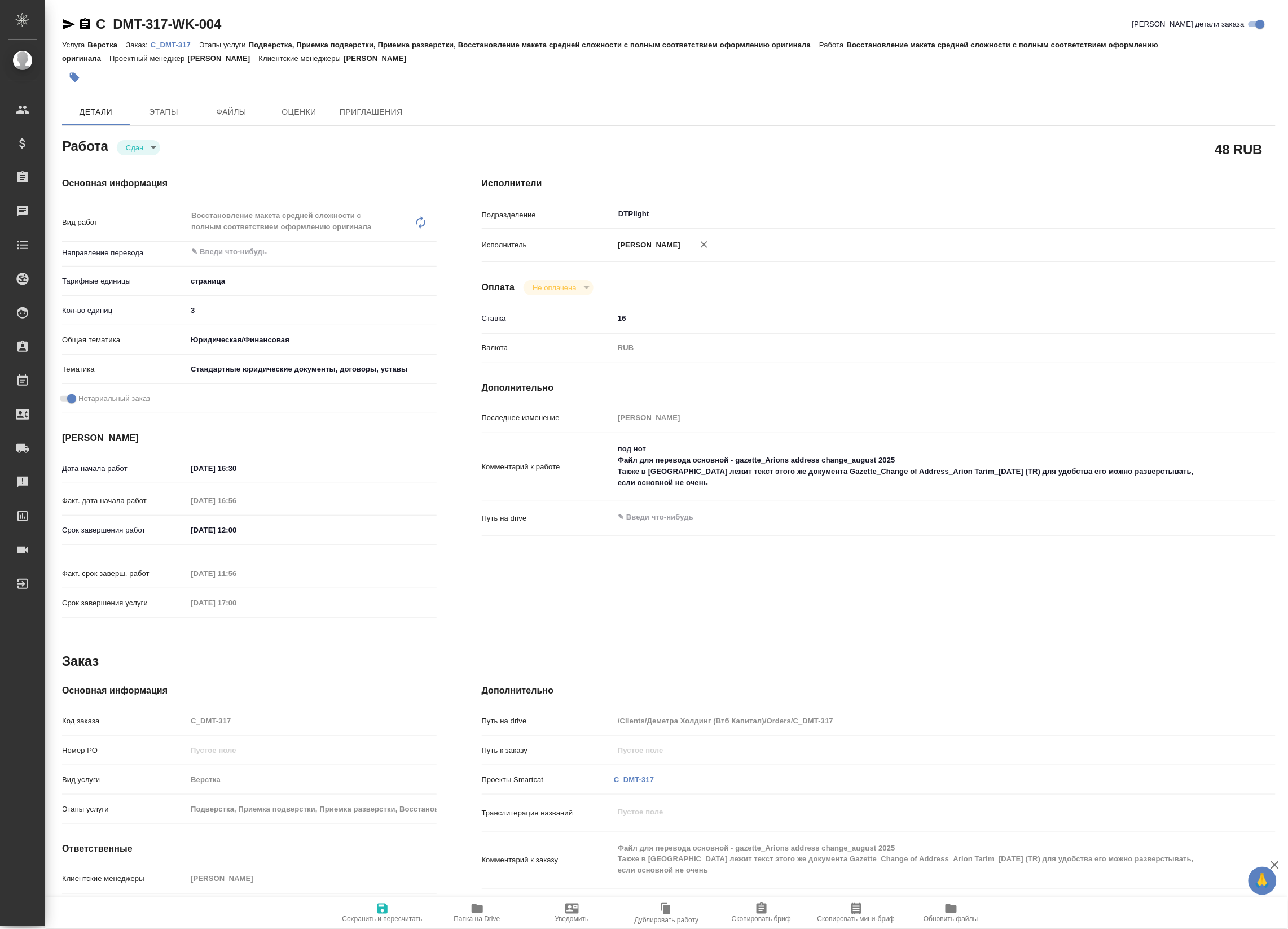
type textarea "x"
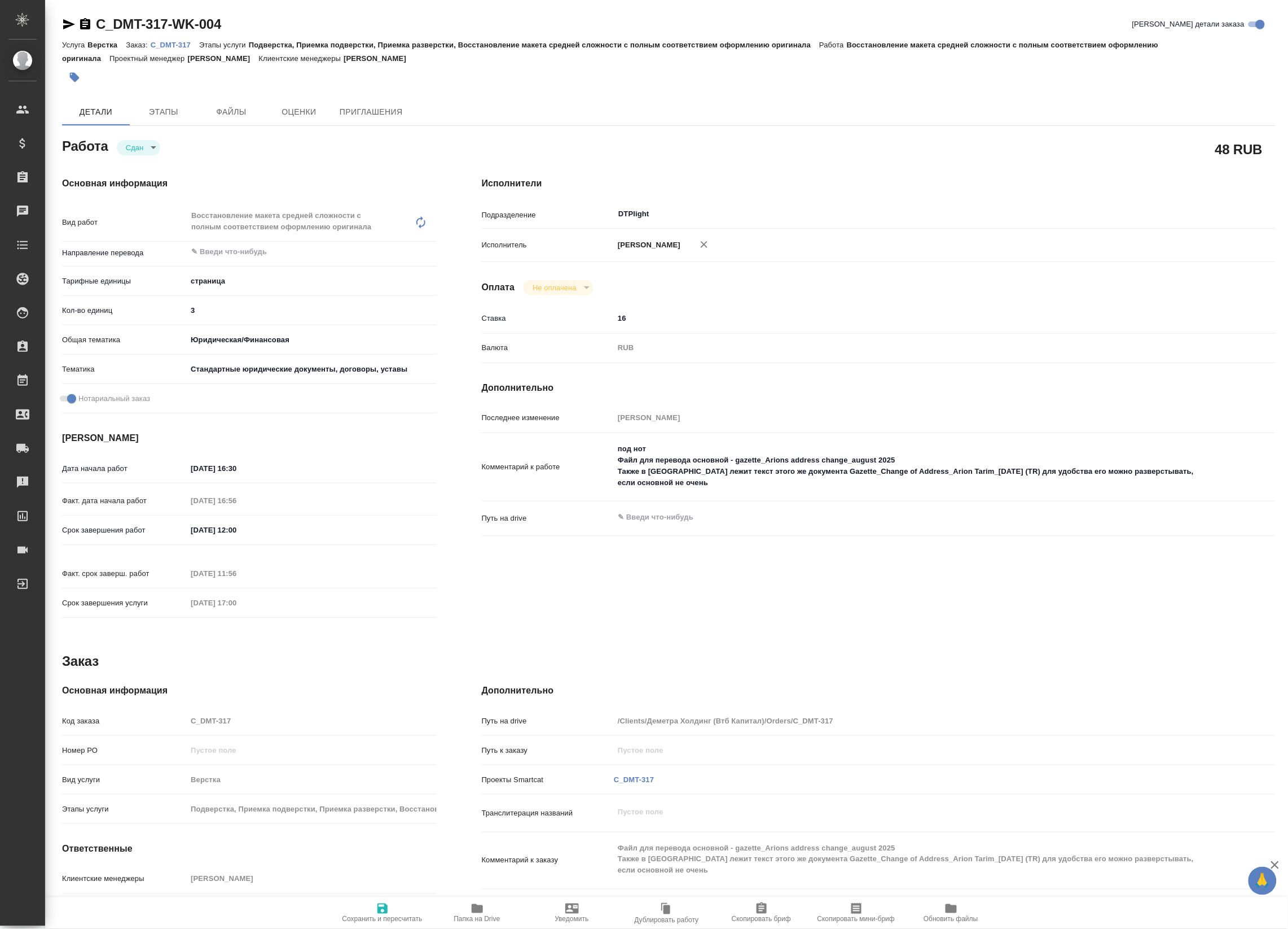
type textarea "x"
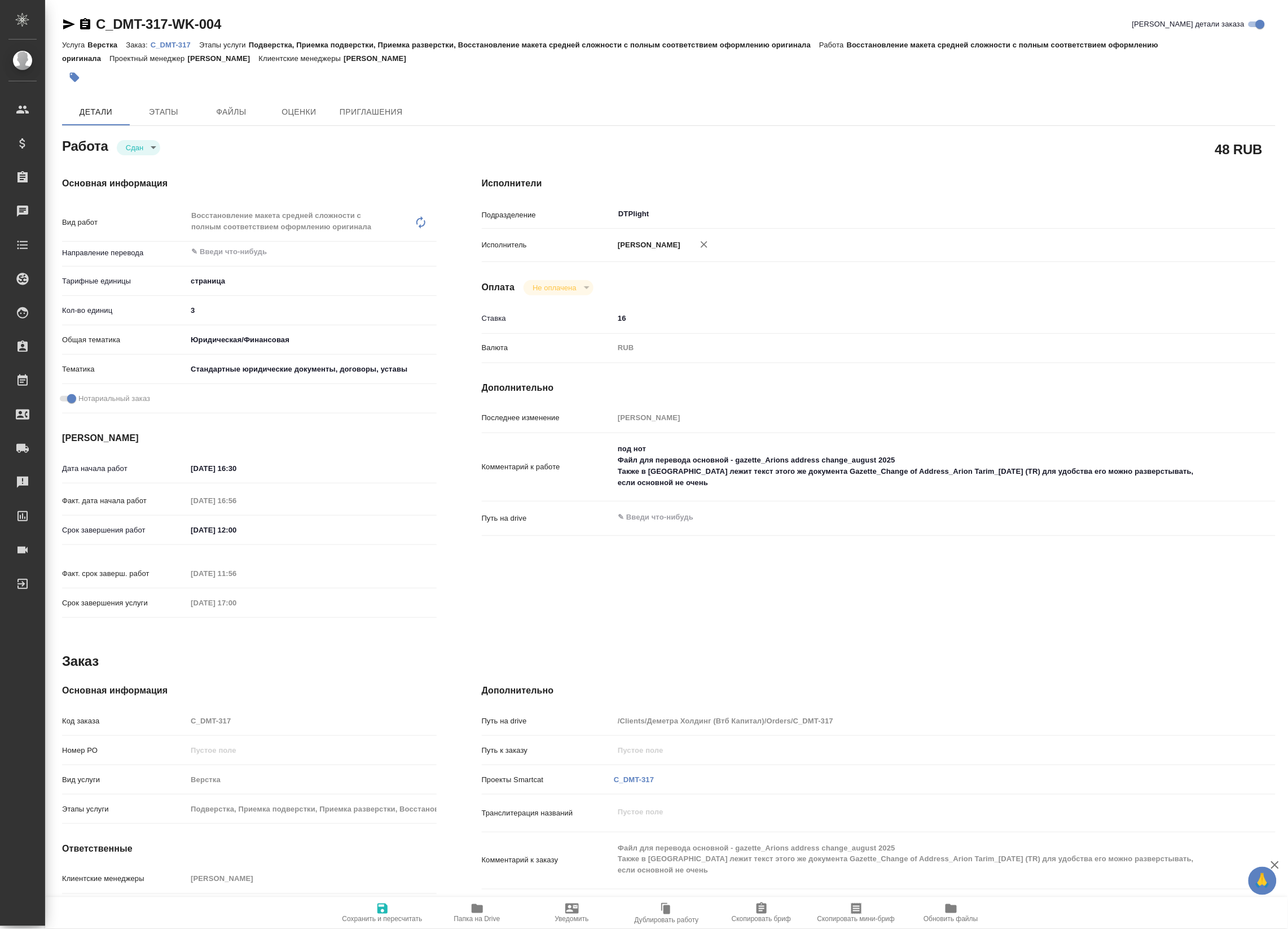
type textarea "x"
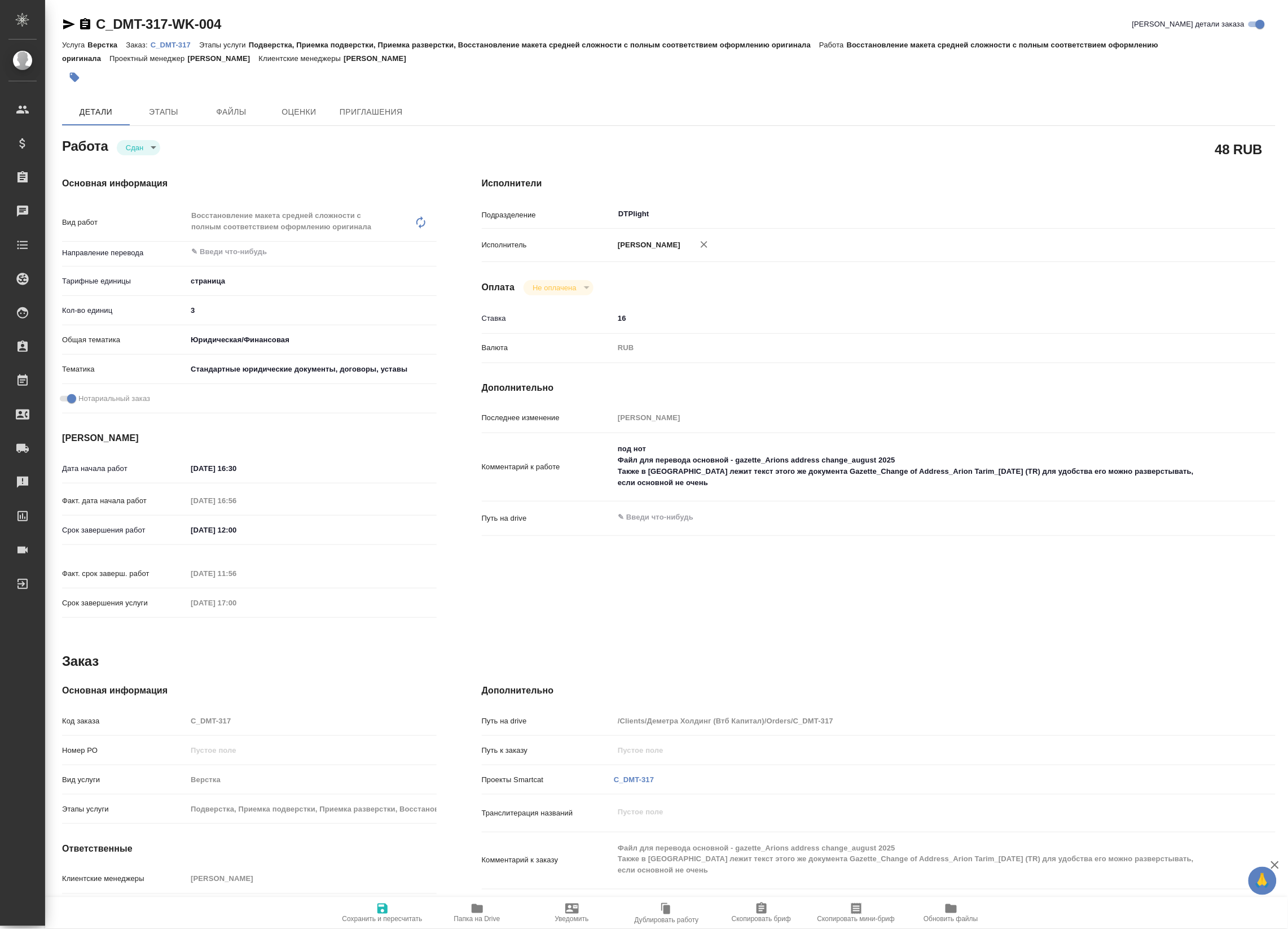
type textarea "x"
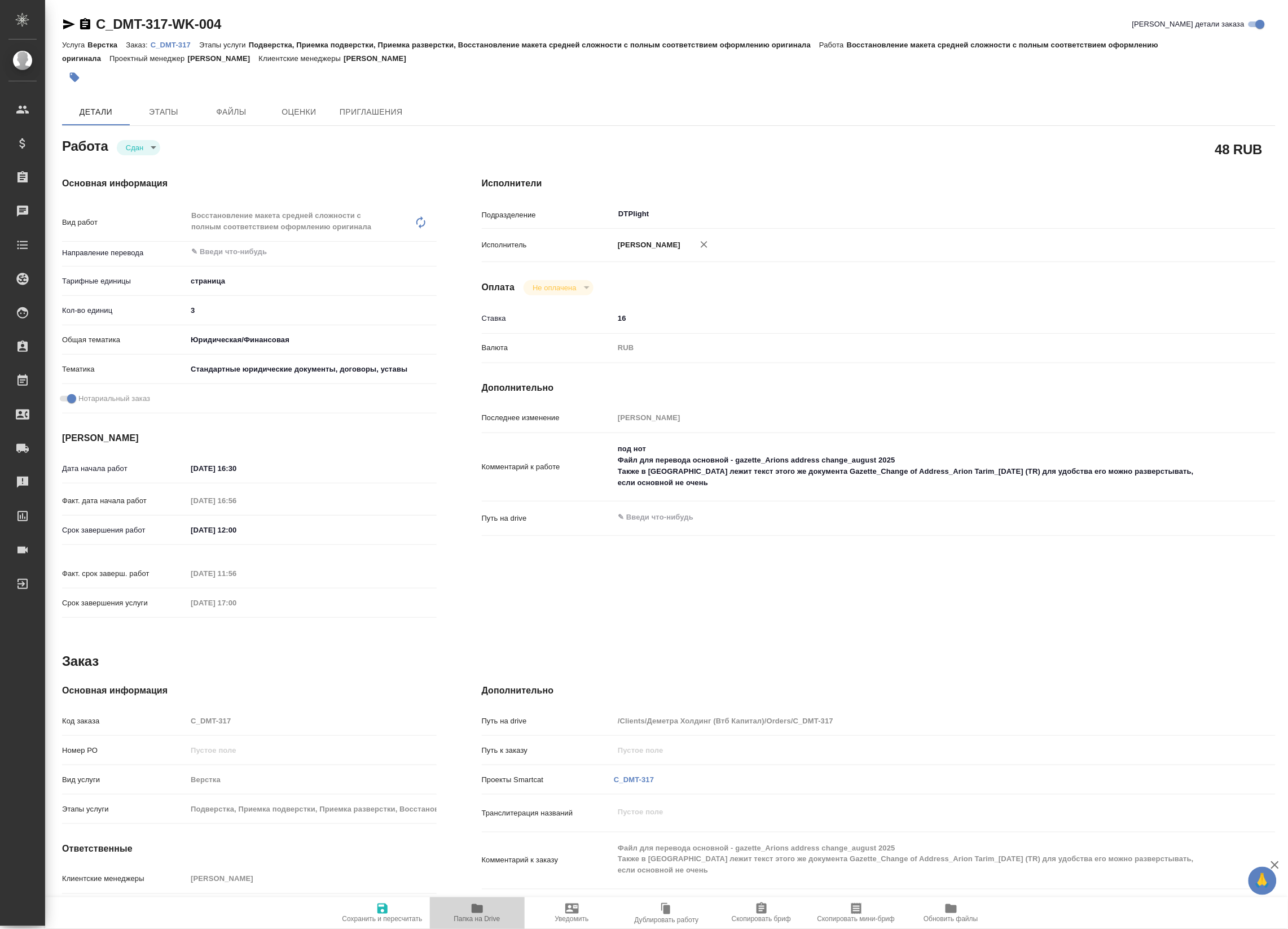
click at [472, 918] on span "Папка на Drive" at bounding box center [478, 919] width 46 height 8
type textarea "x"
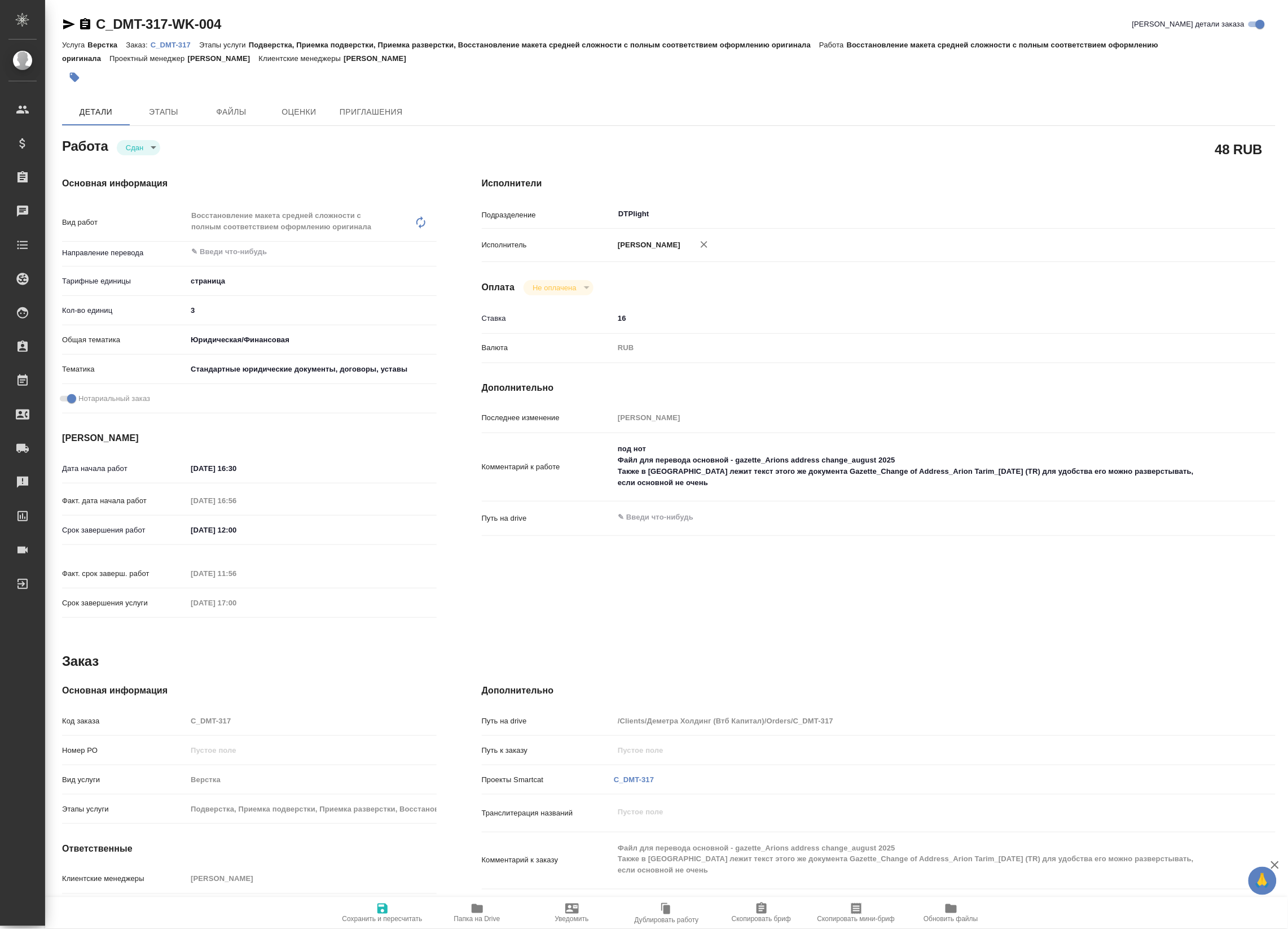
type textarea "x"
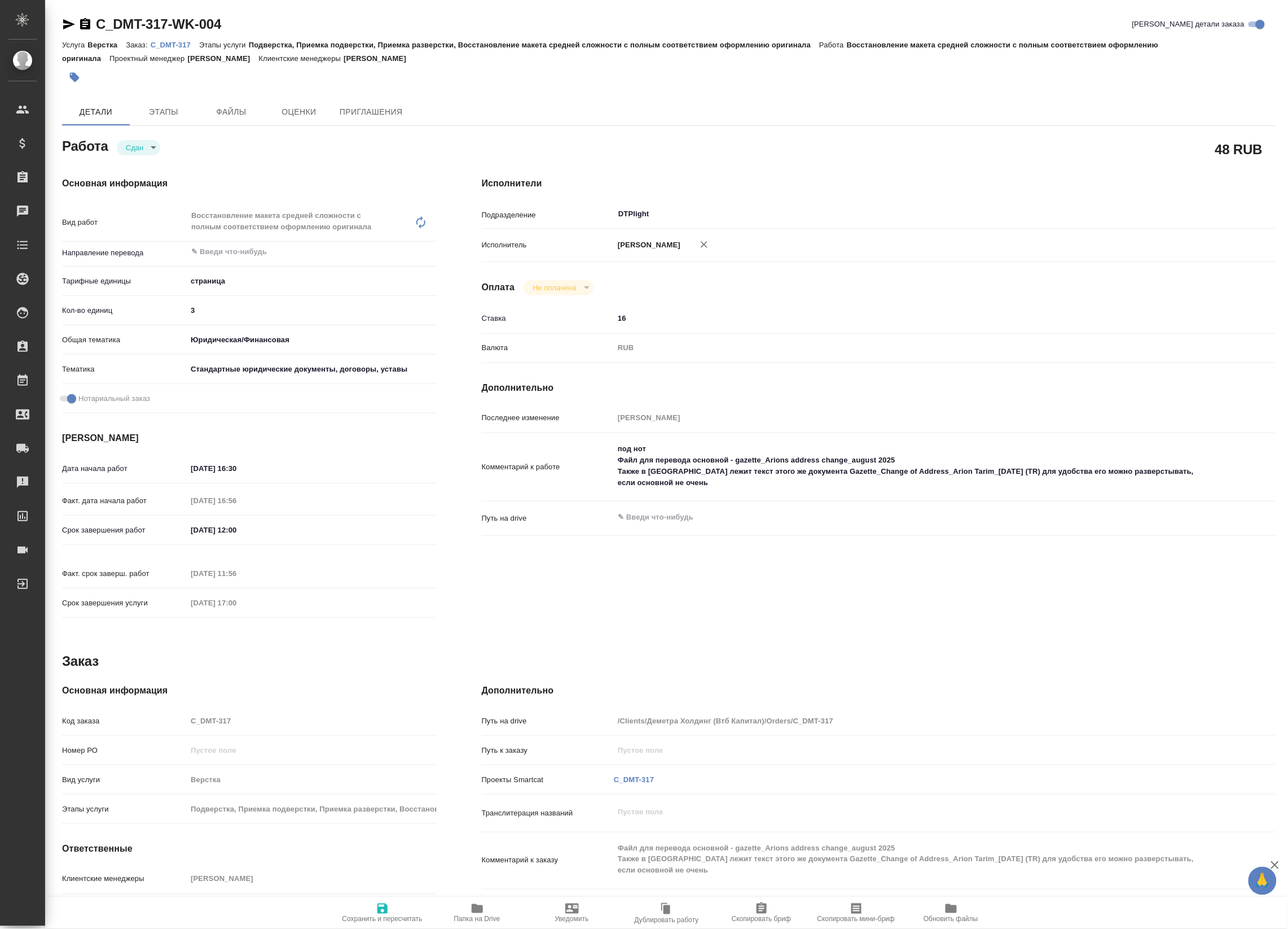
type textarea "x"
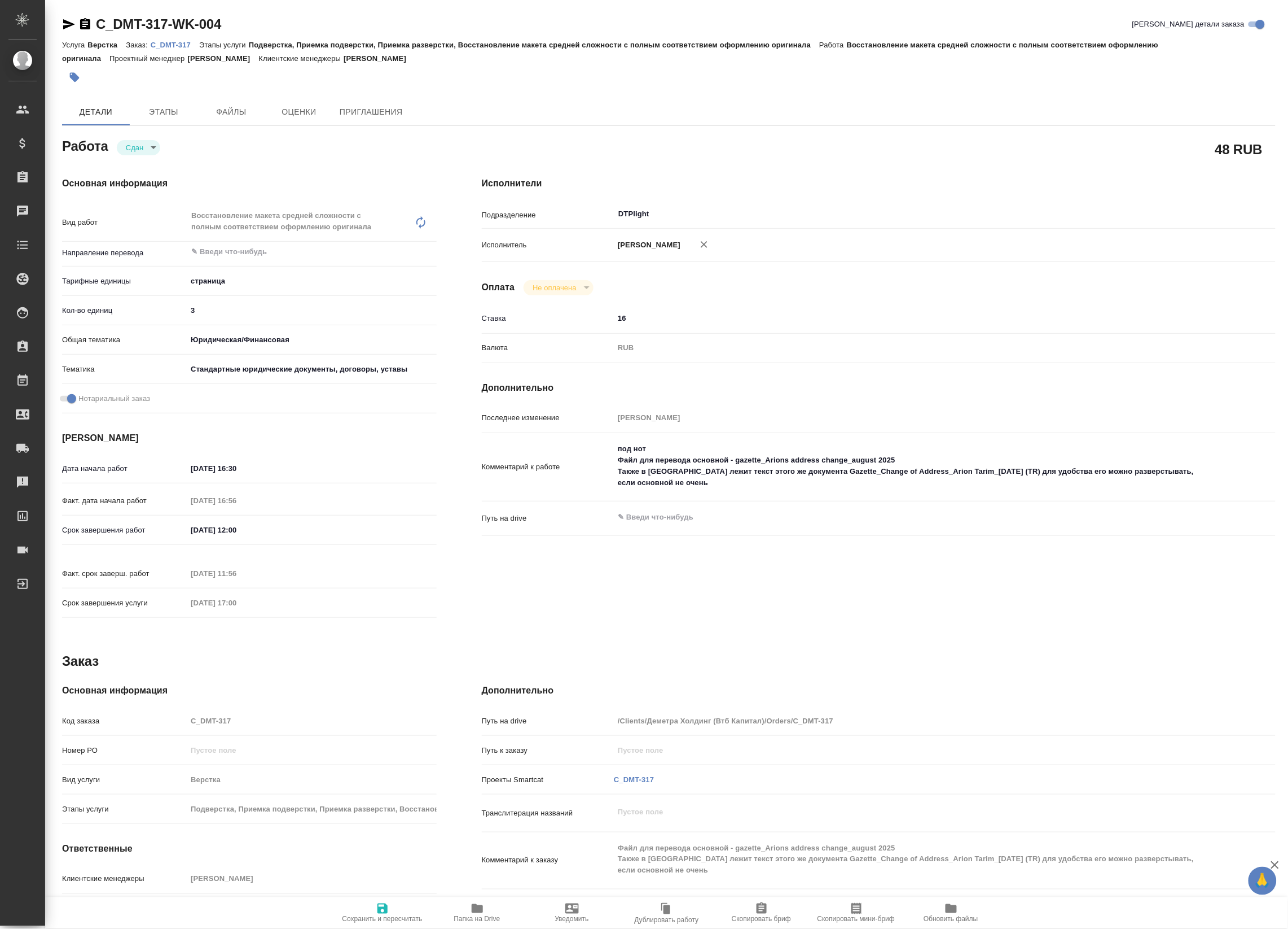
type textarea "x"
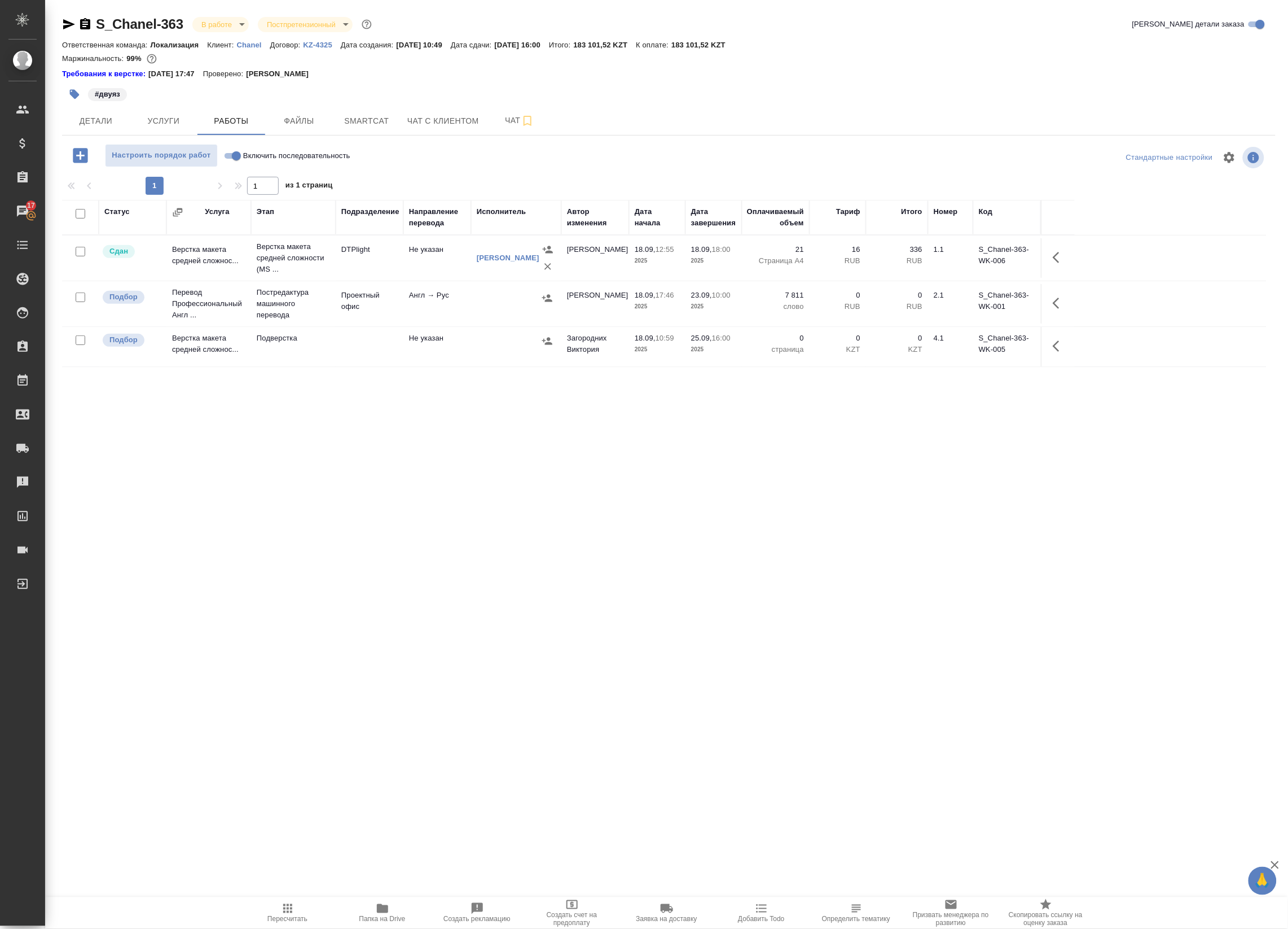
click at [374, 501] on div "Статус Услуга Этап Подразделение Направление перевода Исполнитель Автор изменен…" at bounding box center [664, 454] width 1205 height 508
click at [543, 298] on icon "button" at bounding box center [547, 298] width 10 height 7
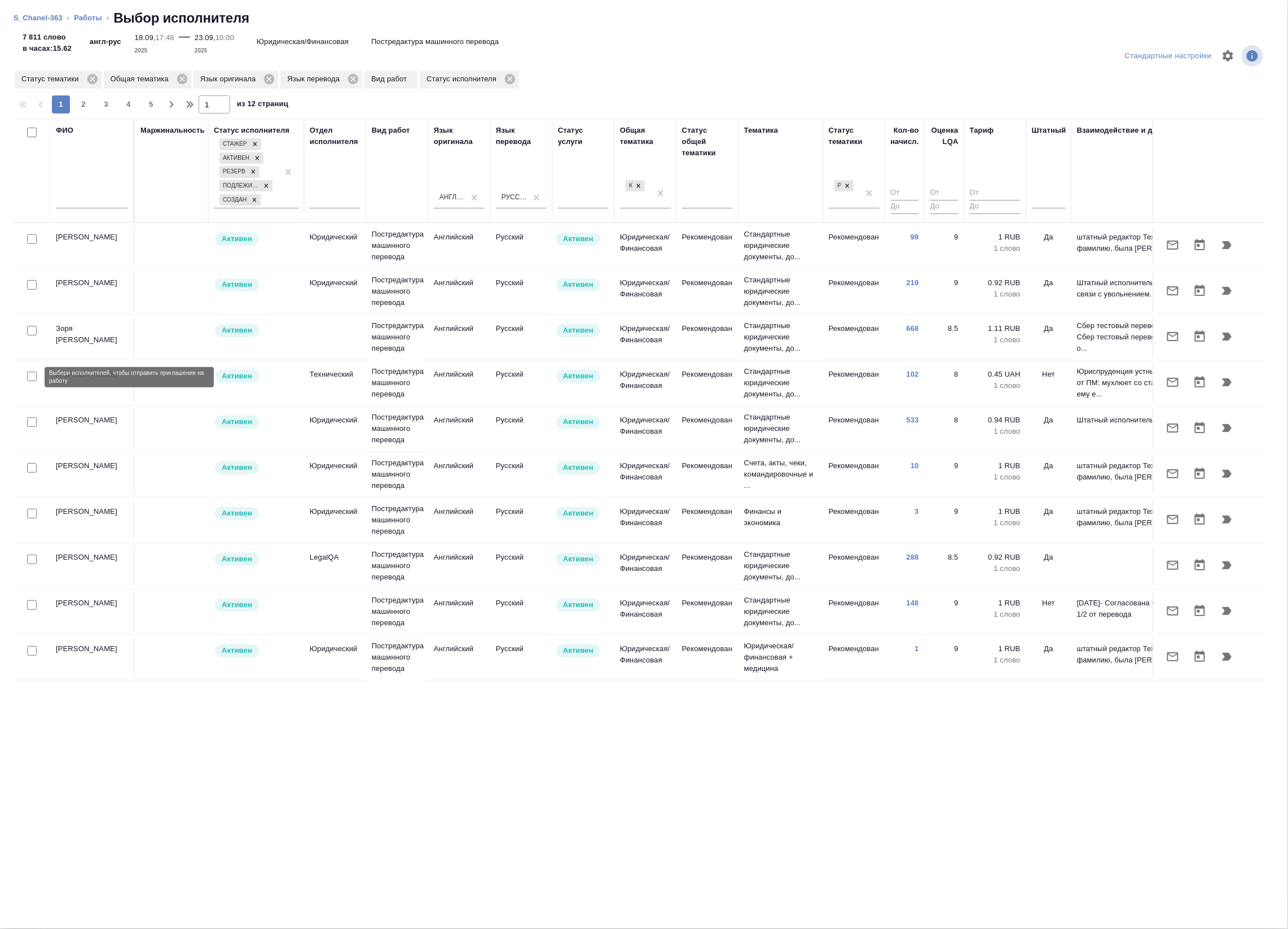
click at [28, 381] on input "checkbox" at bounding box center [32, 376] width 10 height 10
checkbox input "true"
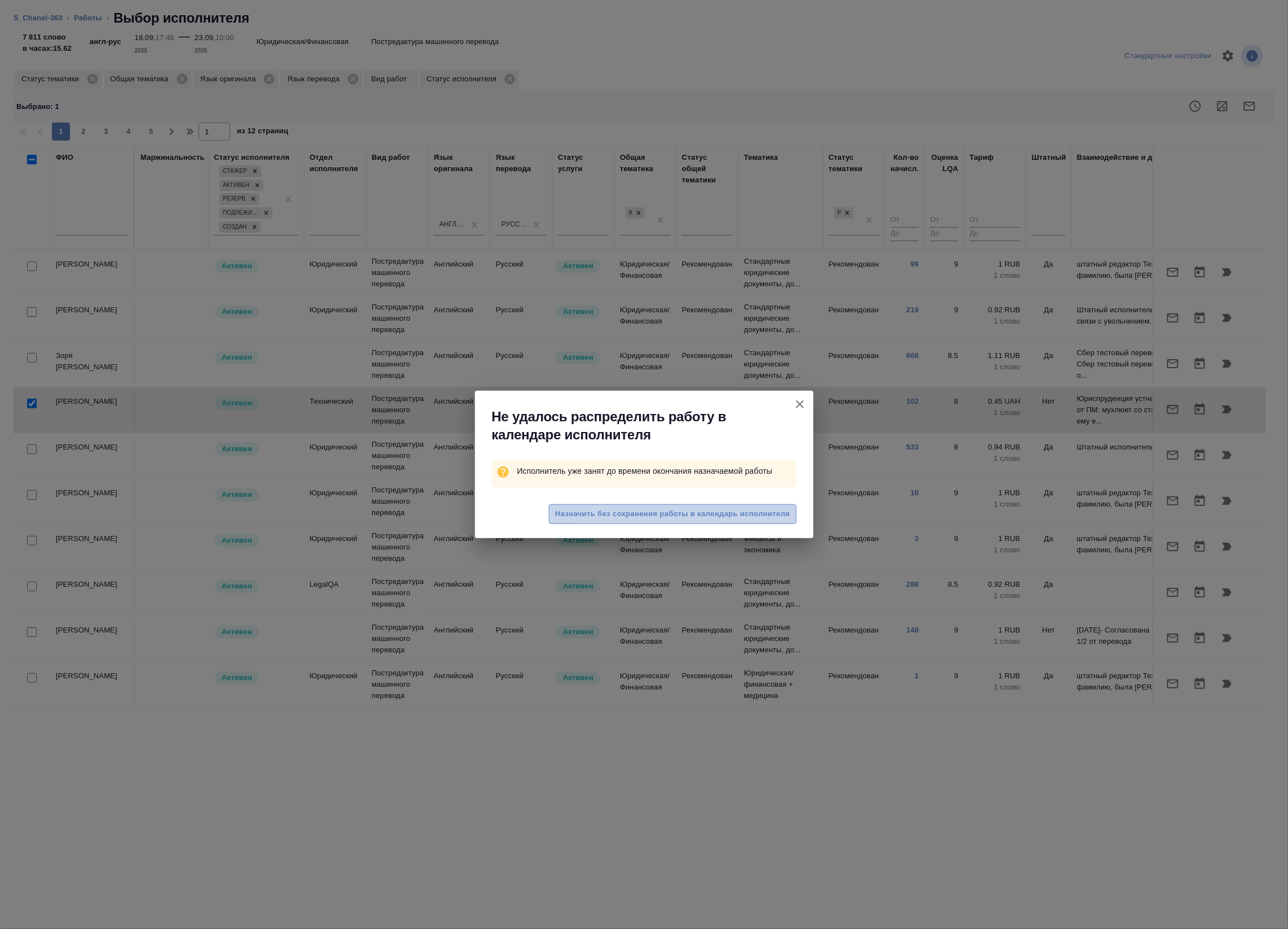
click at [676, 515] on span "Назначить без сохранения работы в календарь исполнителя" at bounding box center [673, 514] width 235 height 13
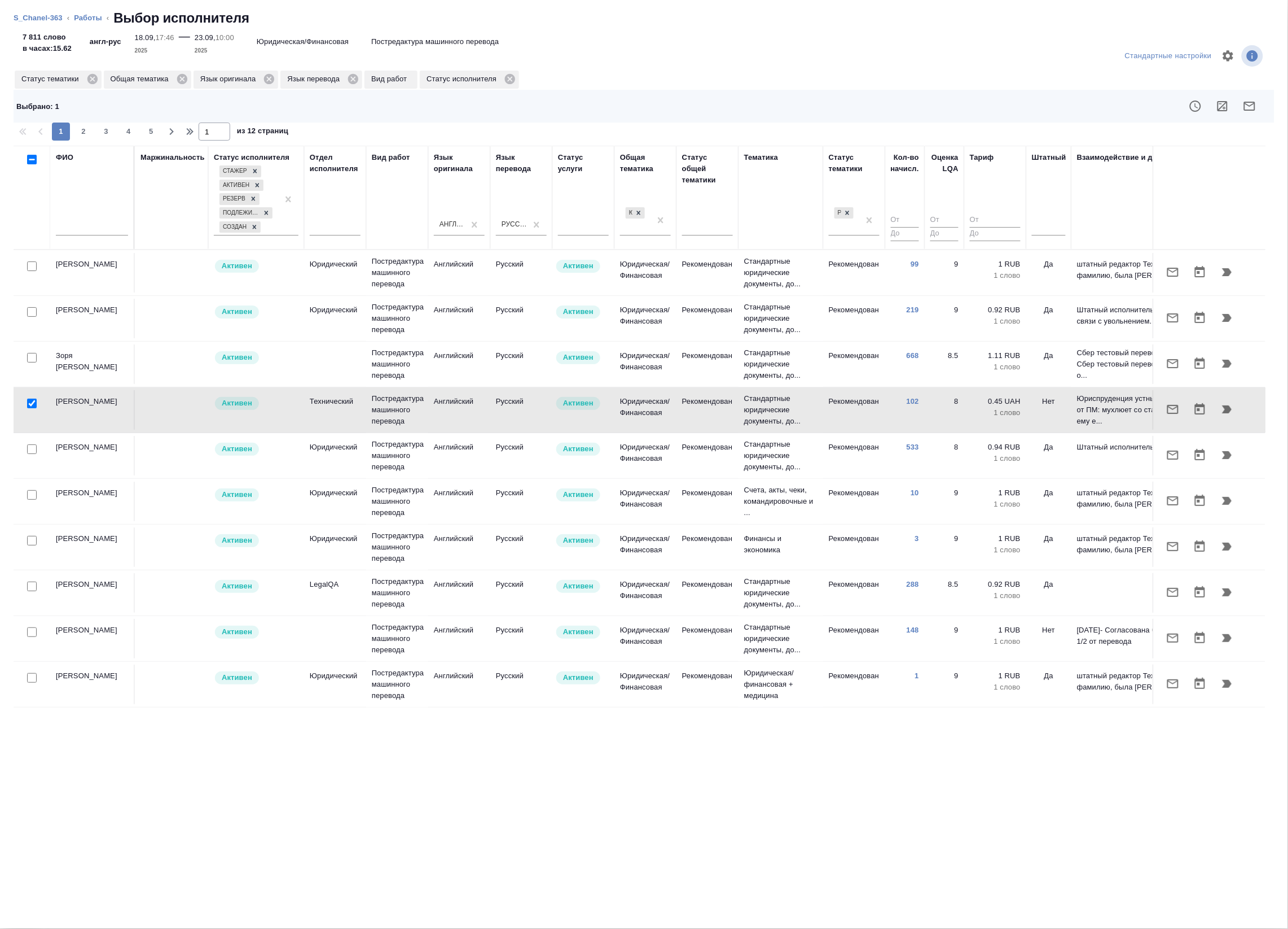
drag, startPoint x: 83, startPoint y: 17, endPoint x: 50, endPoint y: 107, distance: 95.9
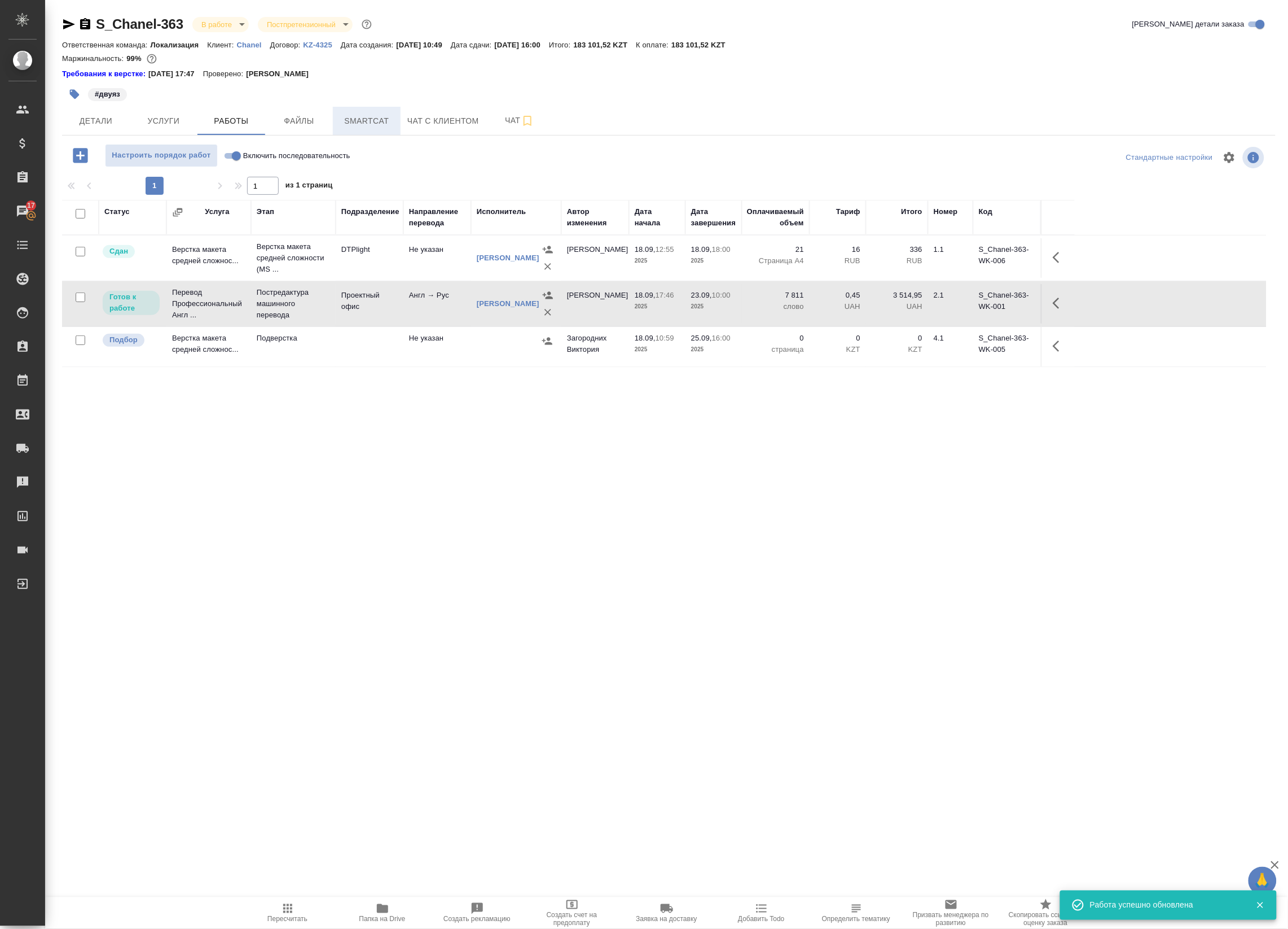
click at [374, 117] on span "Smartcat" at bounding box center [367, 121] width 54 height 14
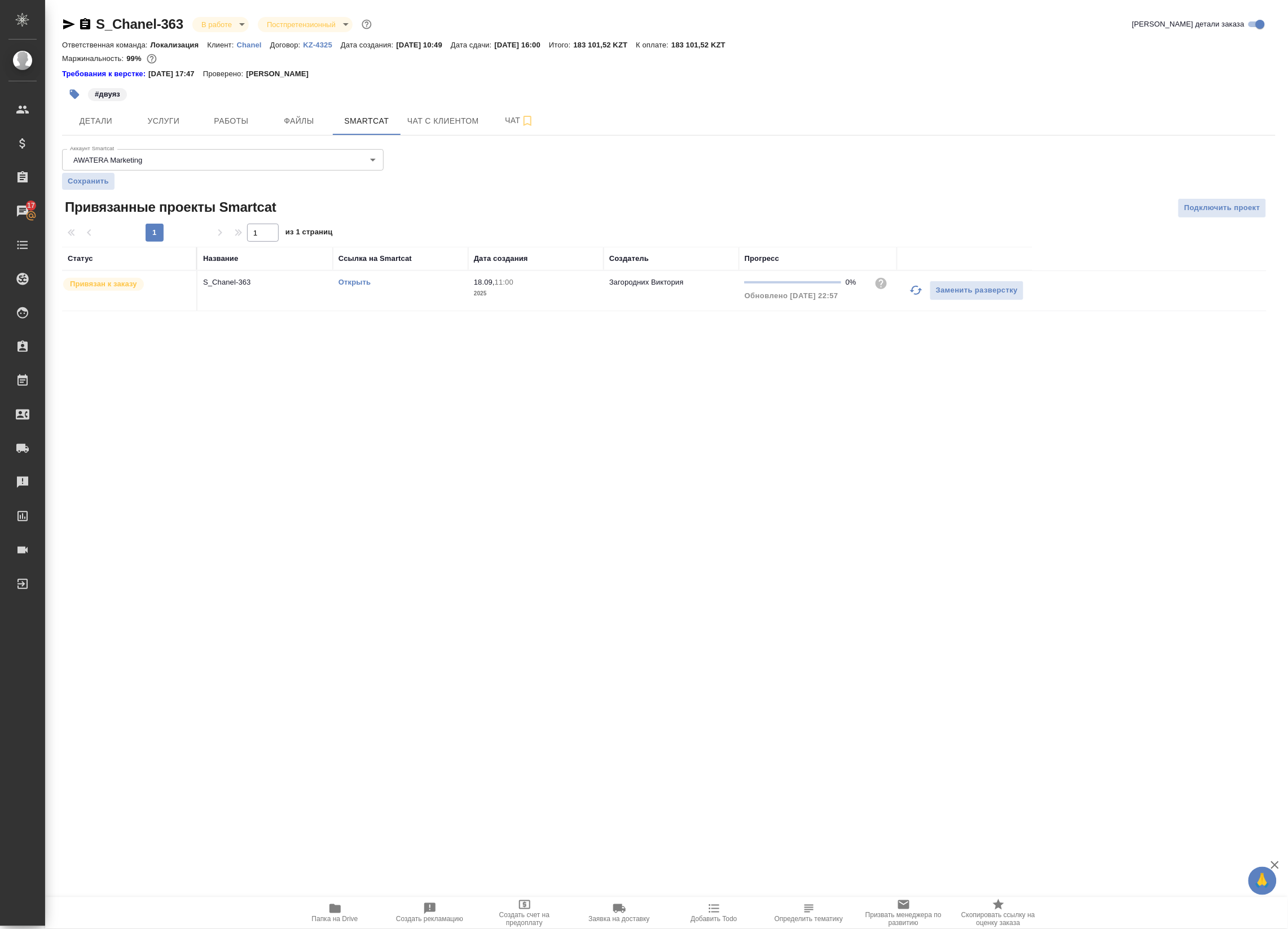
click at [366, 281] on link "Открыть" at bounding box center [355, 281] width 32 height 8
click at [267, 284] on p "S_Chanel-363" at bounding box center [265, 282] width 124 height 11
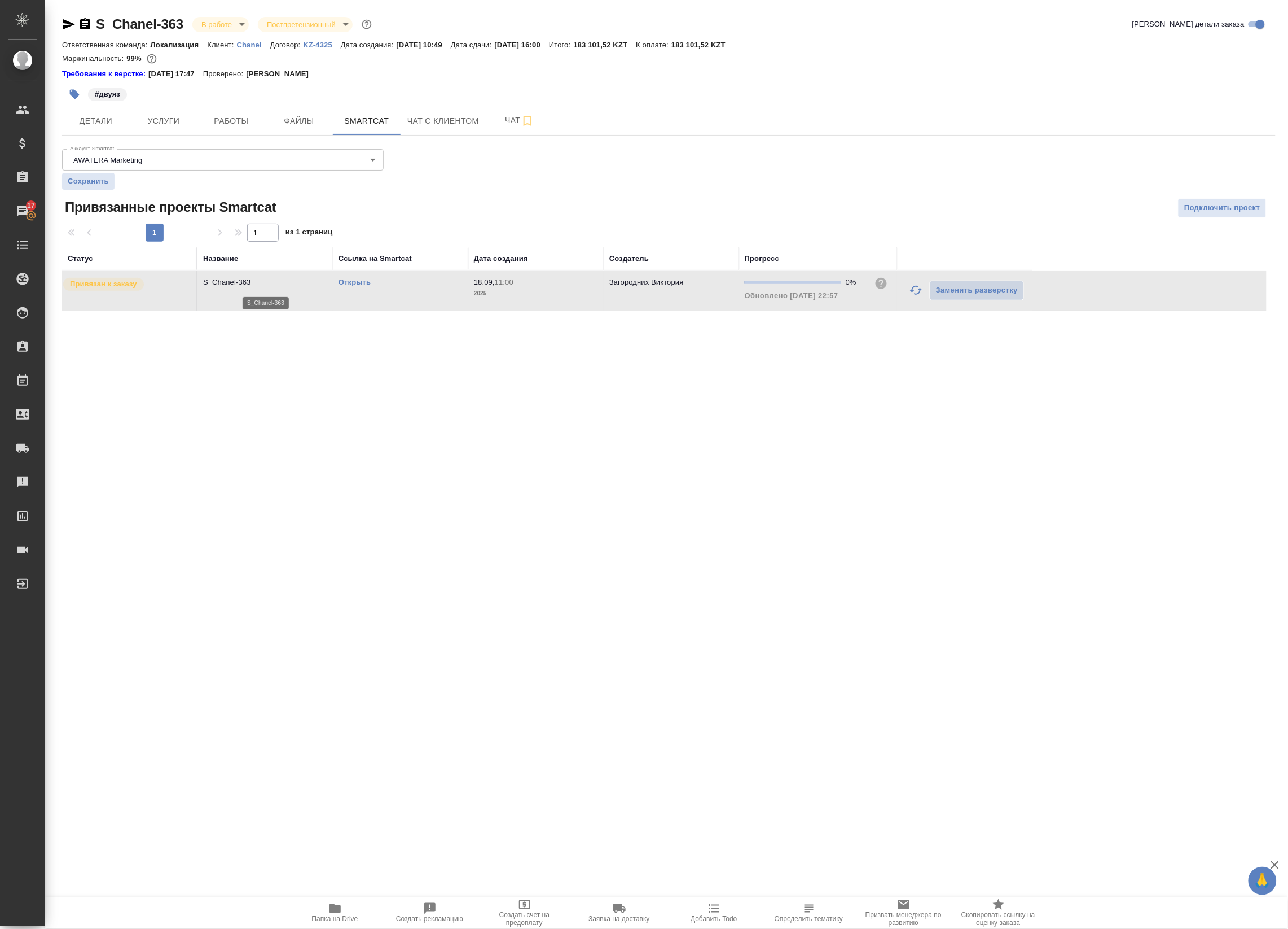
click at [267, 284] on p "S_Chanel-363" at bounding box center [265, 282] width 124 height 11
click at [176, 119] on span "Услуги" at bounding box center [164, 121] width 54 height 14
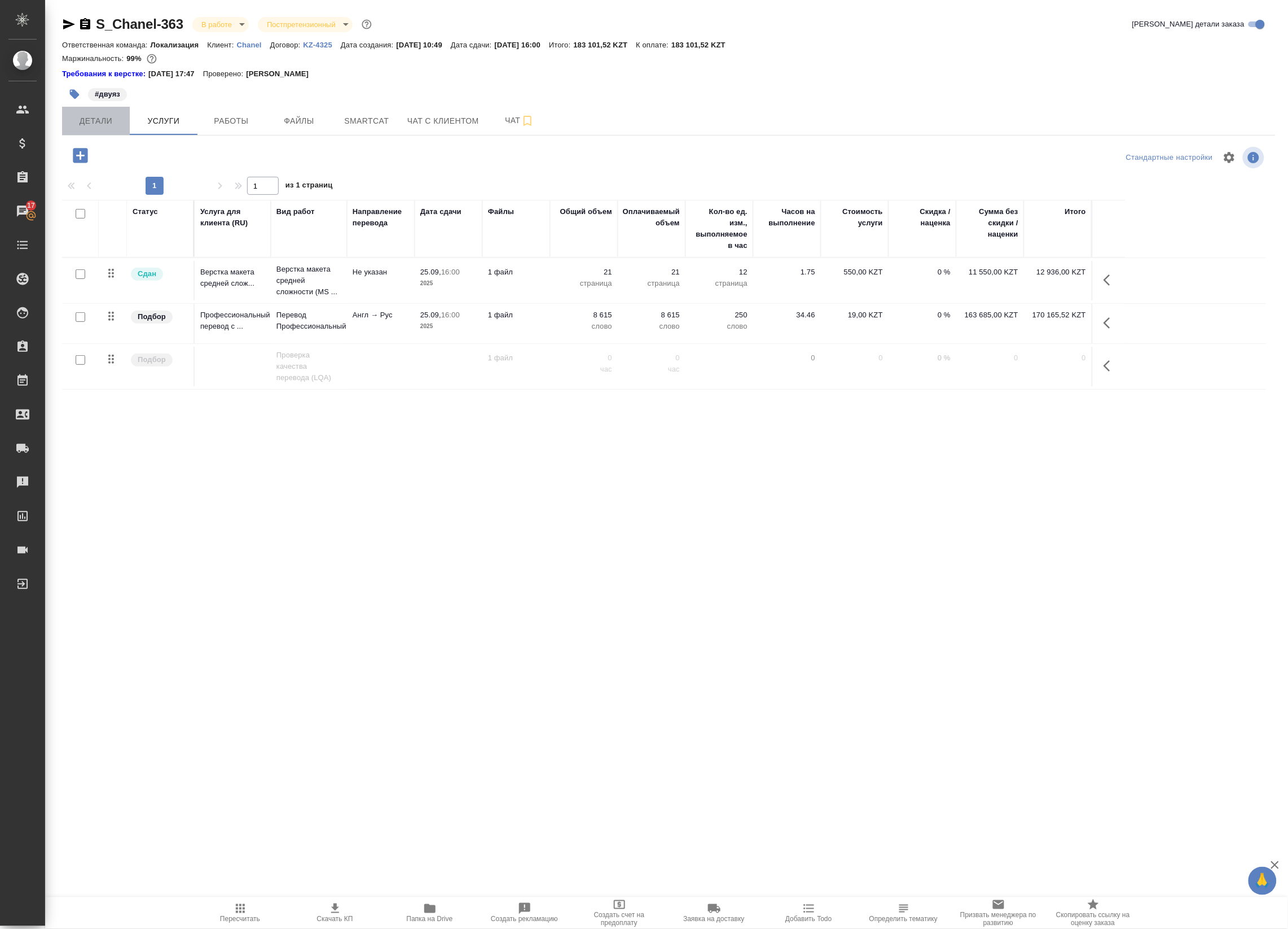
click at [107, 116] on span "Детали" at bounding box center [96, 121] width 54 height 14
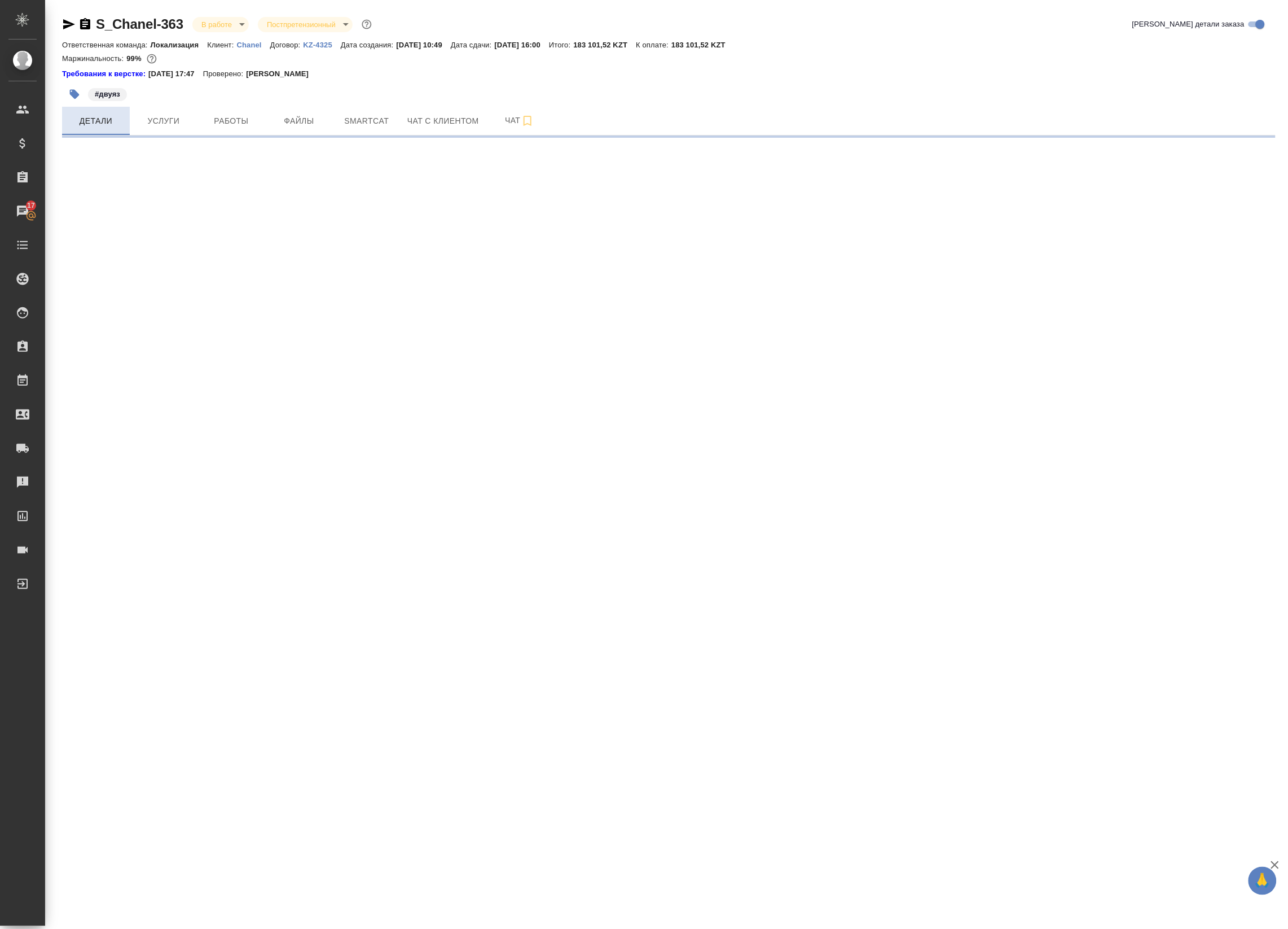
select select "RU"
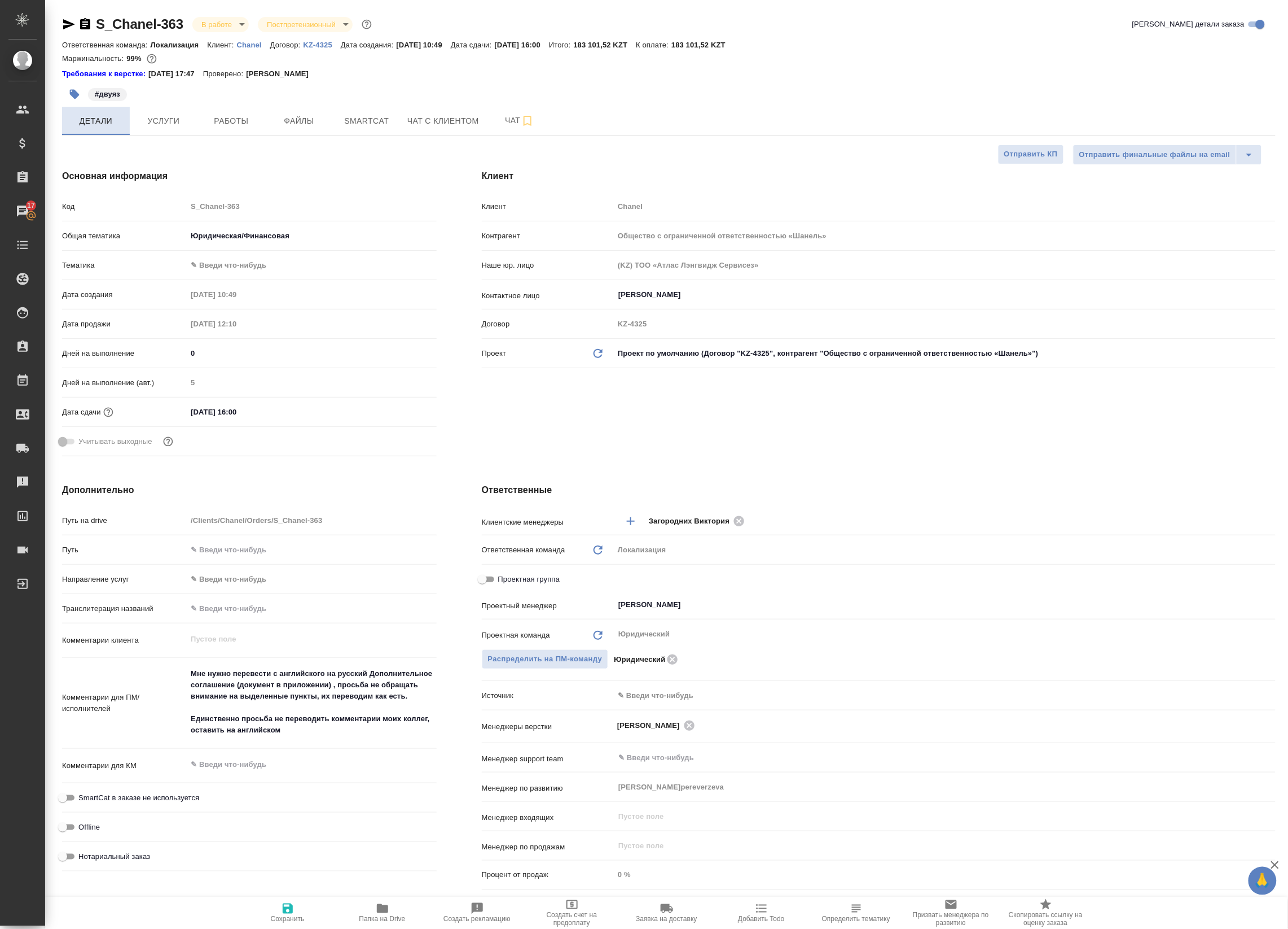
type textarea "x"
click at [170, 114] on span "Услуги" at bounding box center [164, 121] width 54 height 14
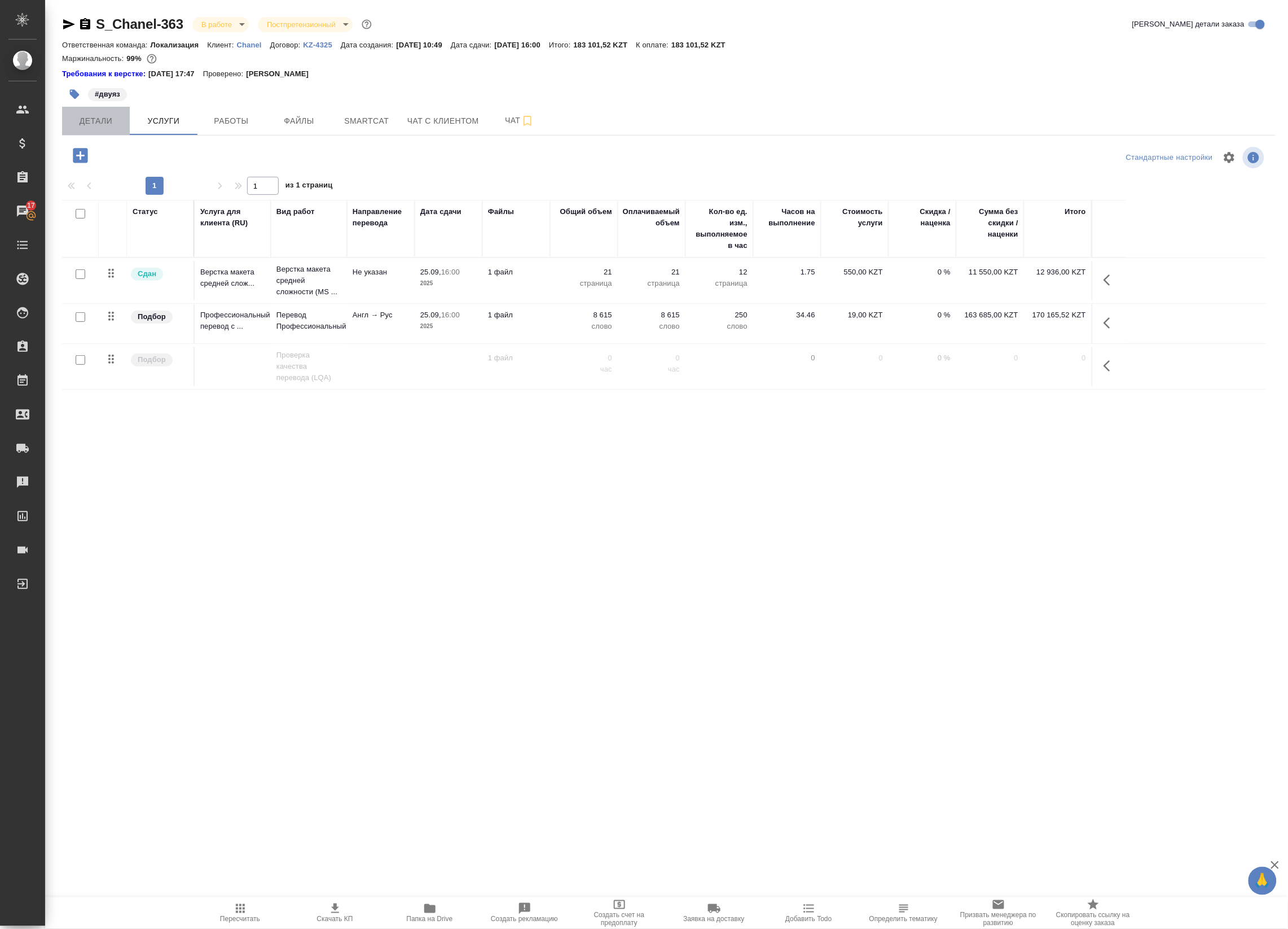
click at [128, 116] on button "Детали" at bounding box center [96, 121] width 68 height 28
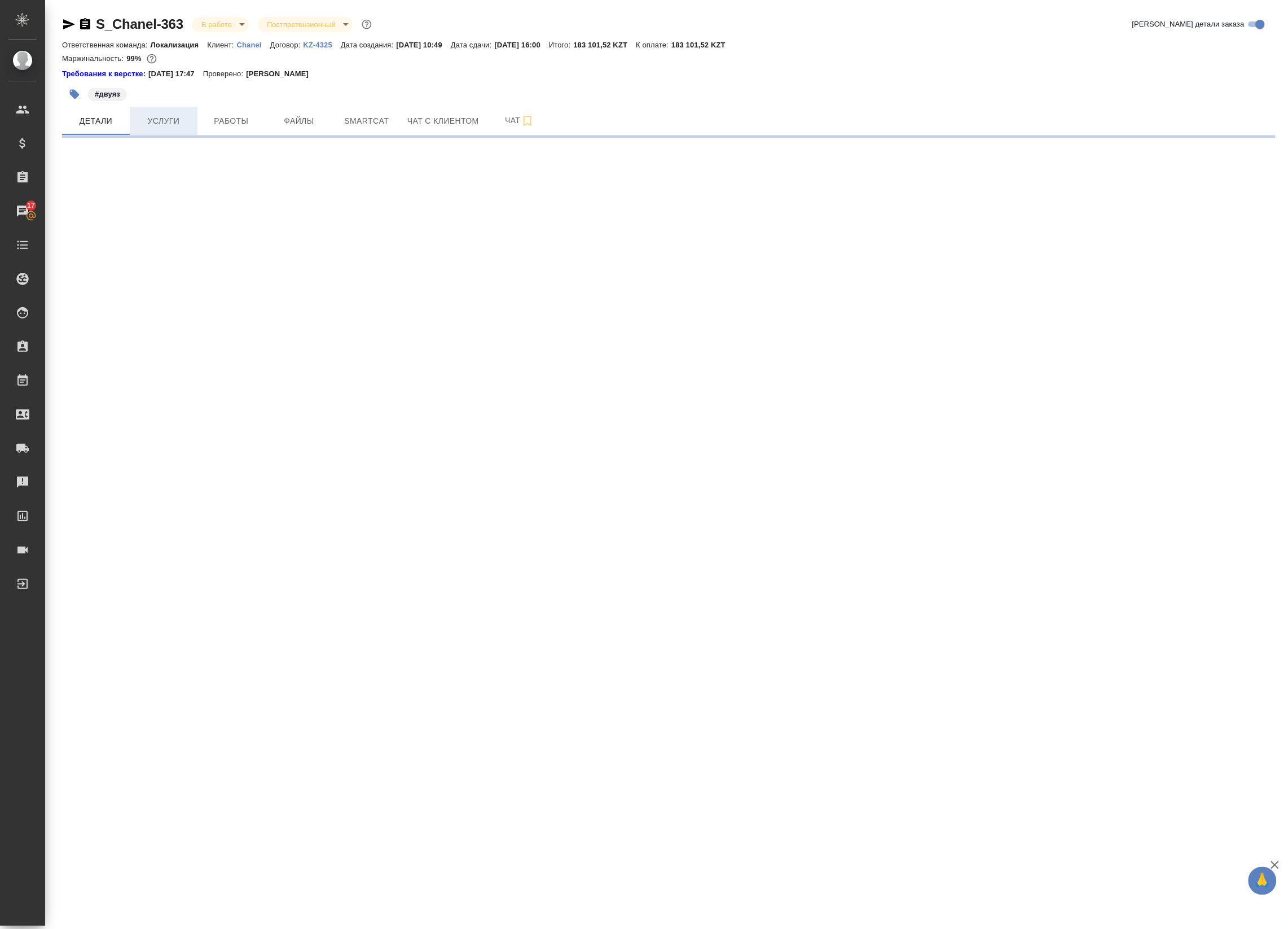
select select "RU"
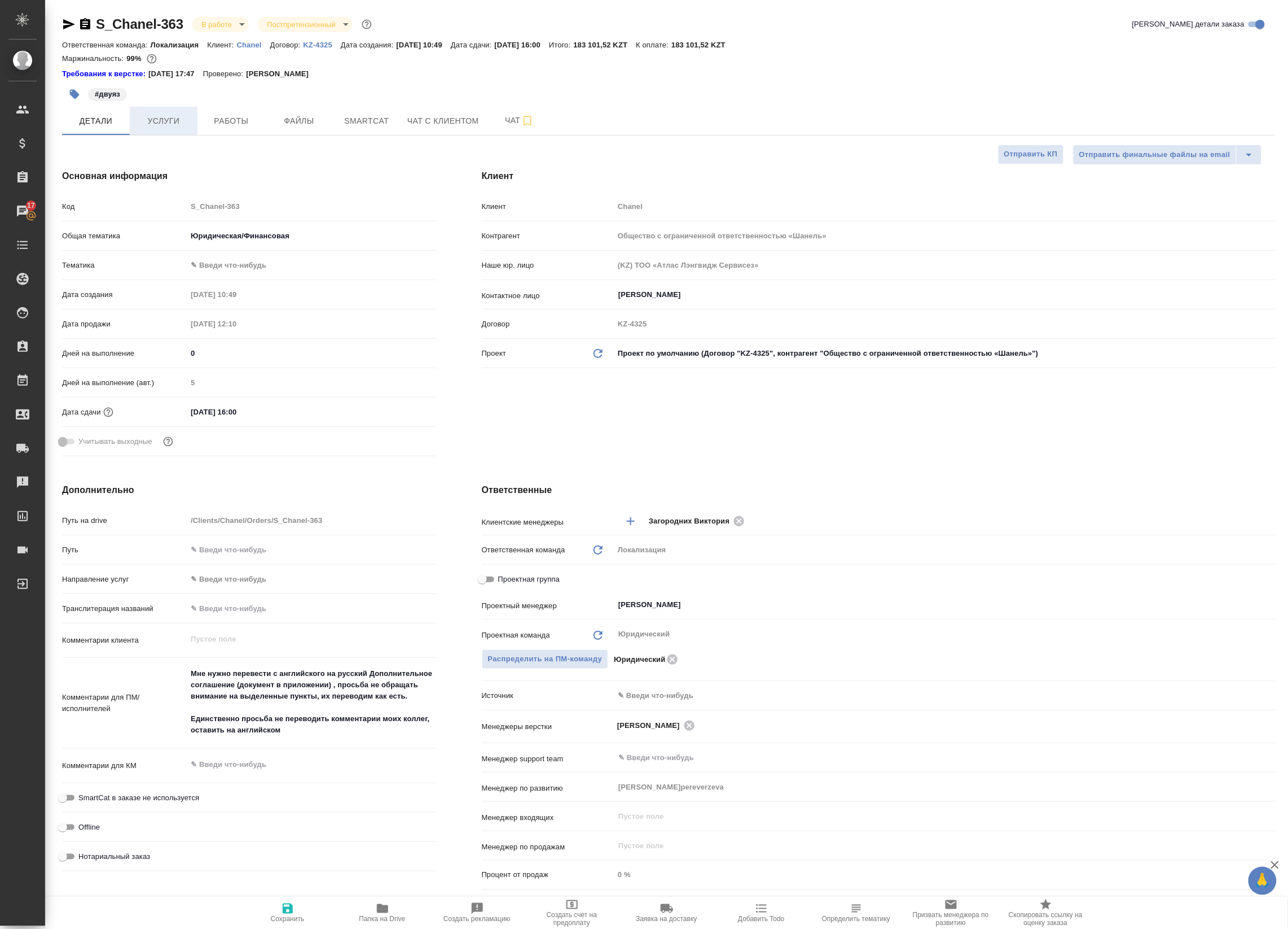
type textarea "x"
click at [165, 116] on span "Услуги" at bounding box center [164, 121] width 54 height 14
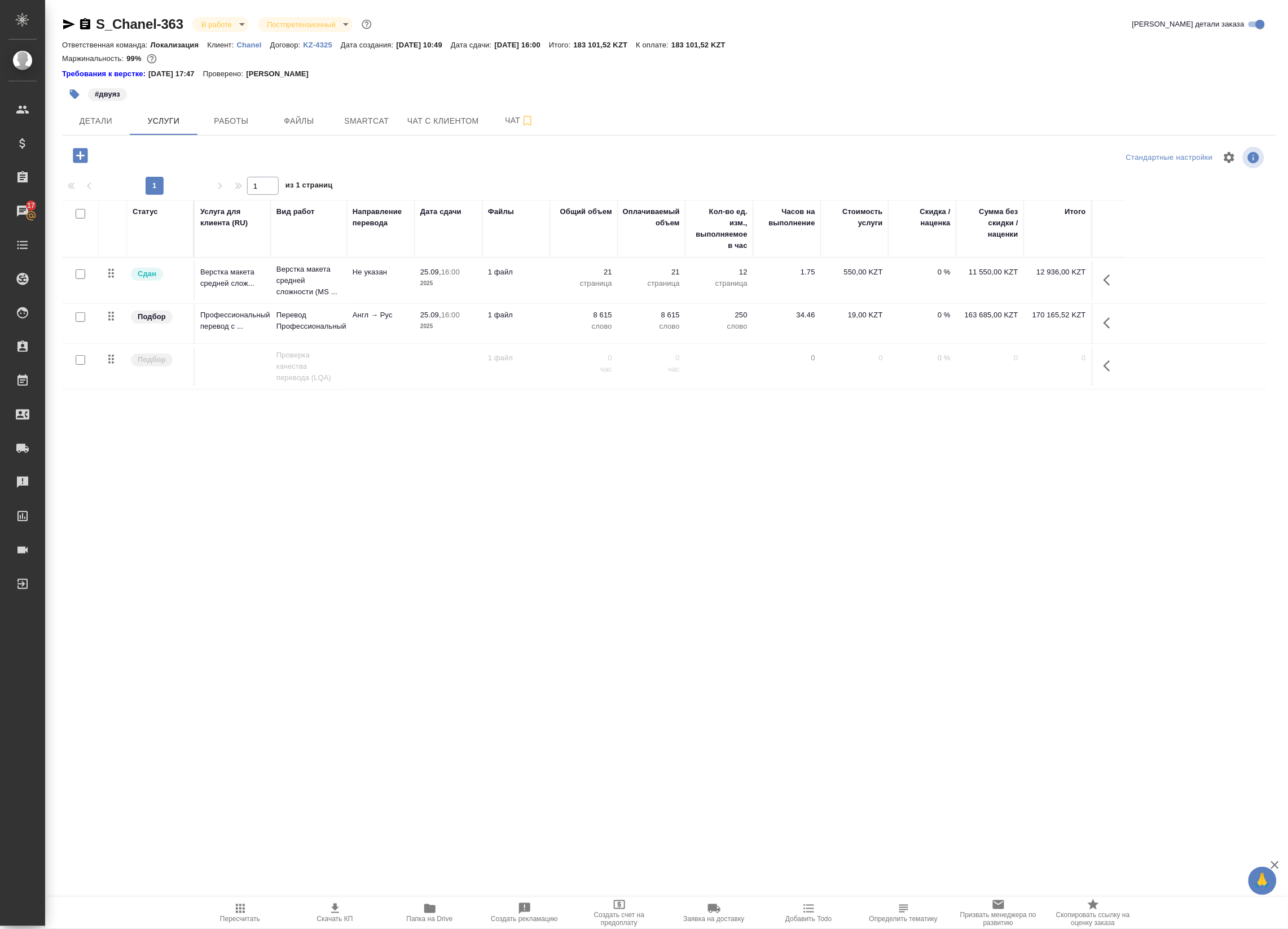
click at [76, 320] on input "checkbox" at bounding box center [80, 317] width 10 height 10
checkbox input "true"
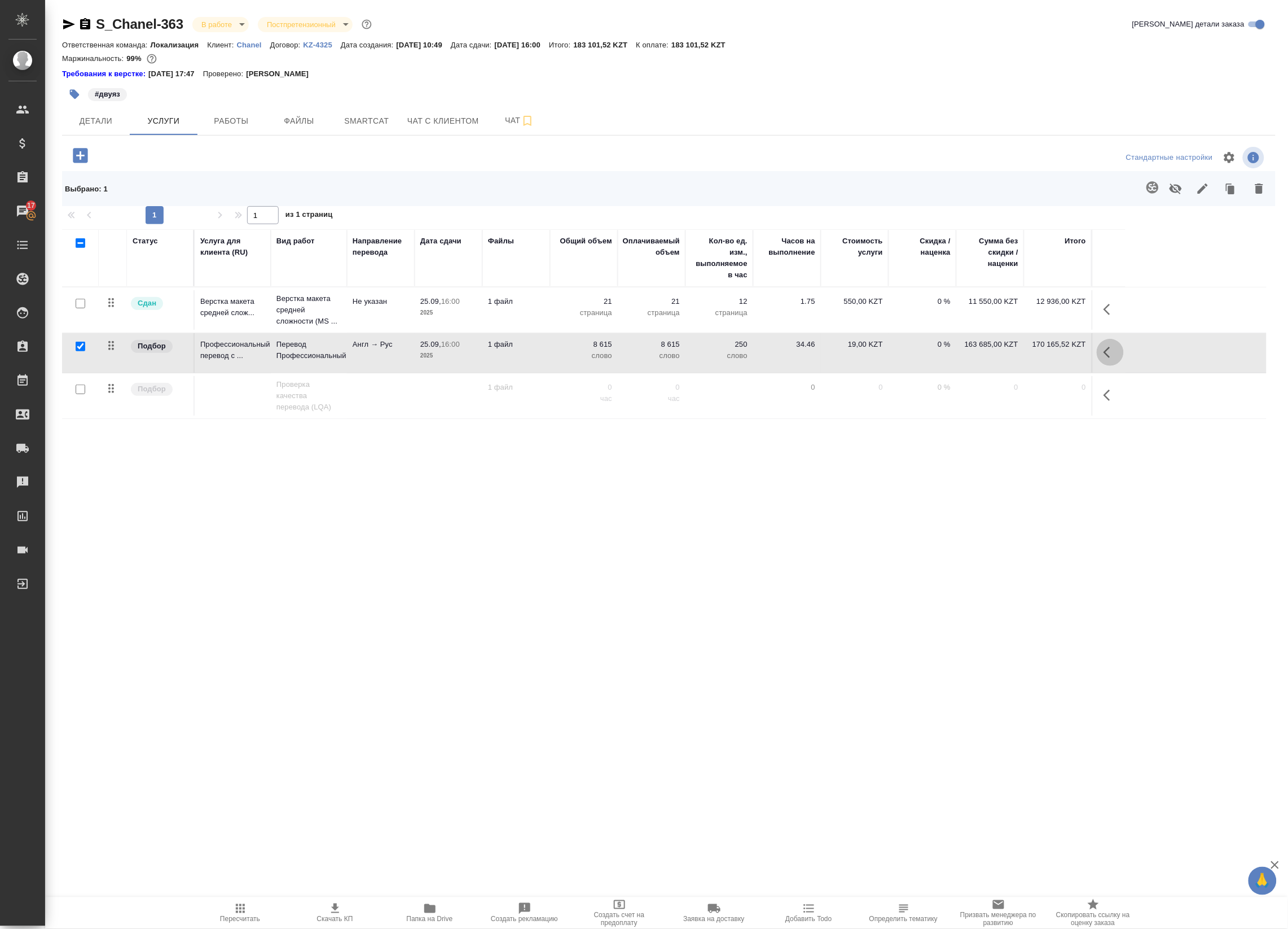
click at [1109, 356] on icon "button" at bounding box center [1111, 352] width 14 height 14
click at [996, 354] on icon "button" at bounding box center [1000, 352] width 12 height 12
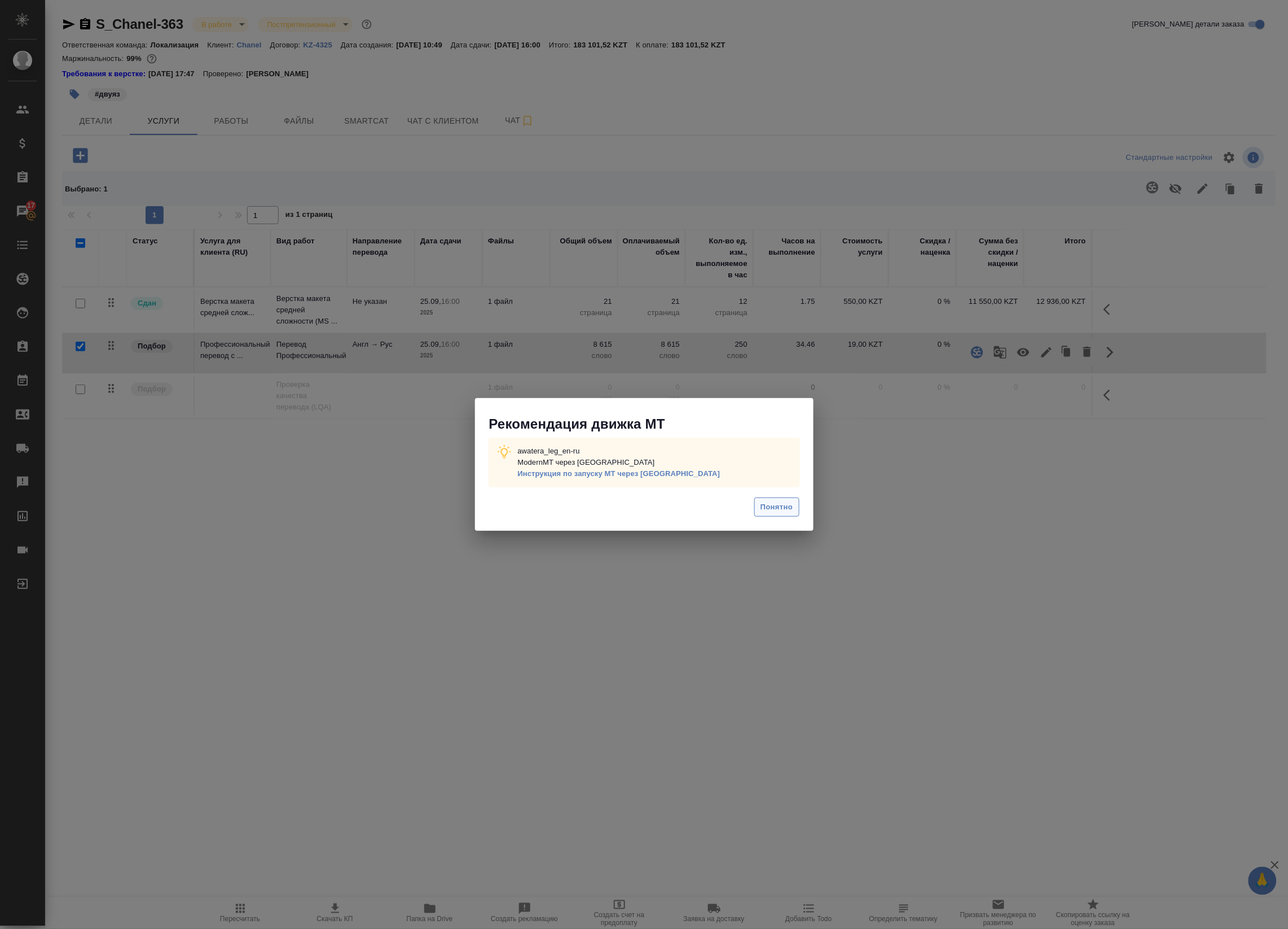
click at [780, 508] on span "Понятно" at bounding box center [777, 507] width 32 height 13
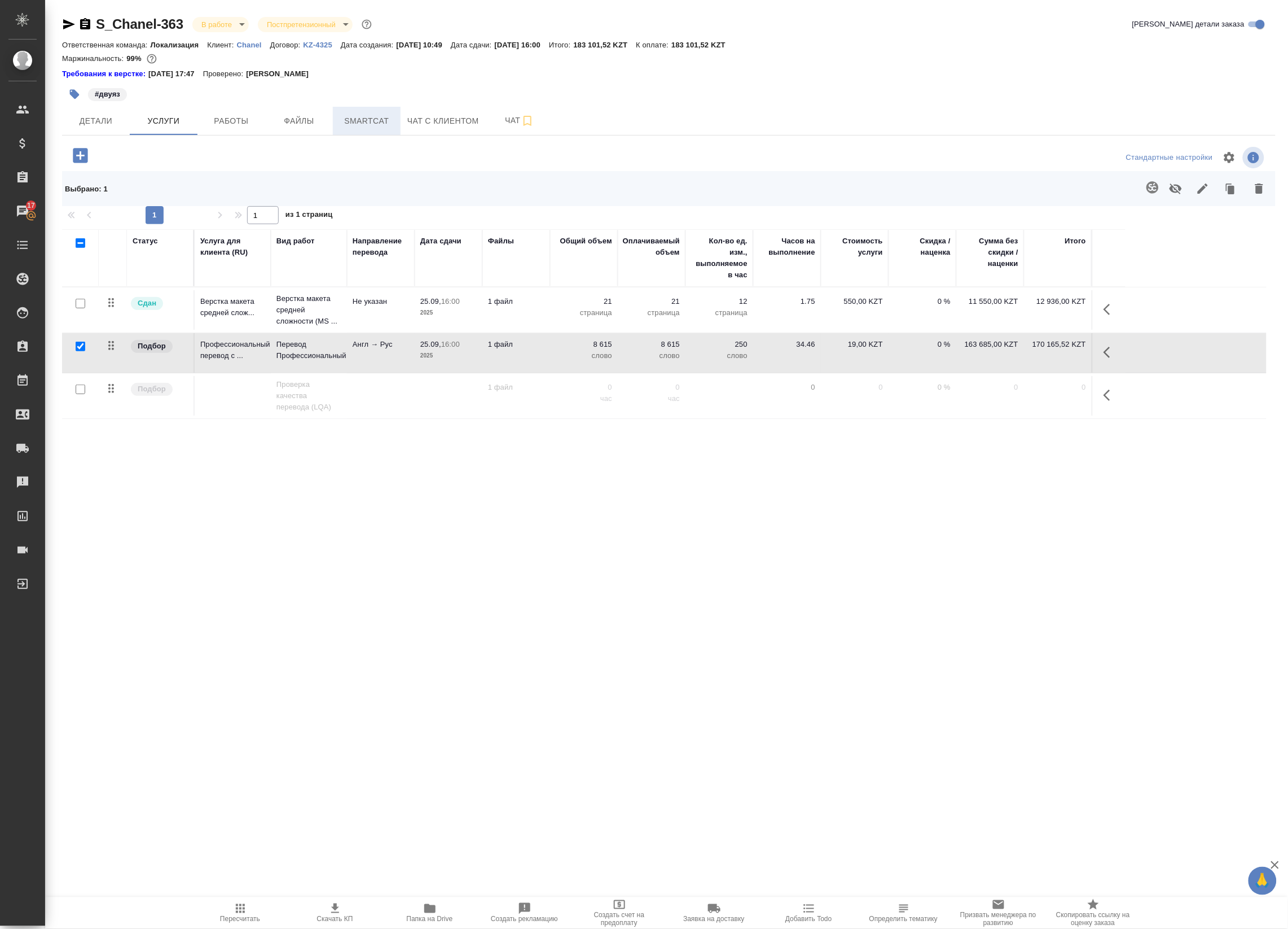
click at [346, 115] on span "Smartcat" at bounding box center [367, 121] width 54 height 14
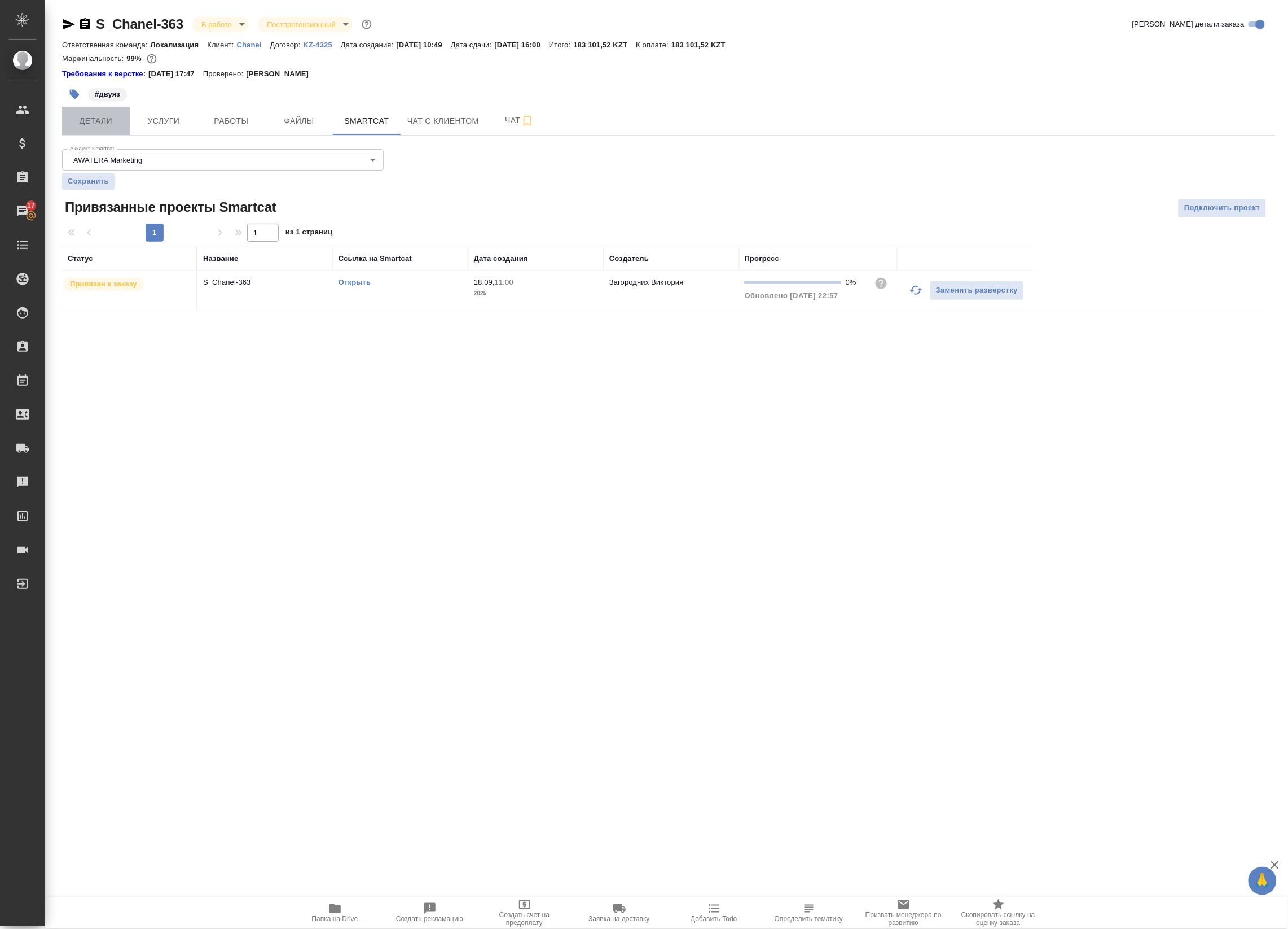
click at [115, 110] on button "Детали" at bounding box center [96, 121] width 68 height 28
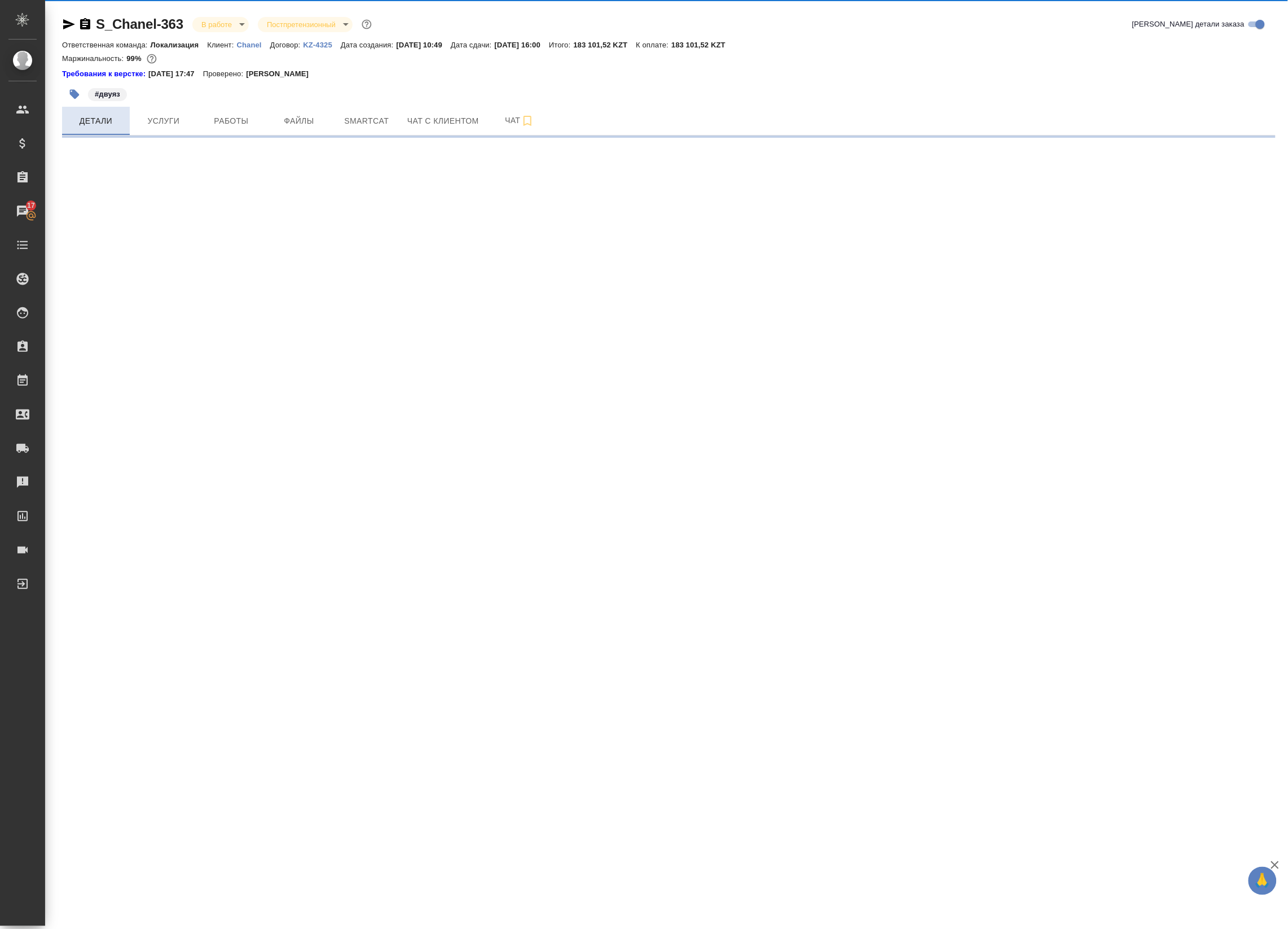
select select "RU"
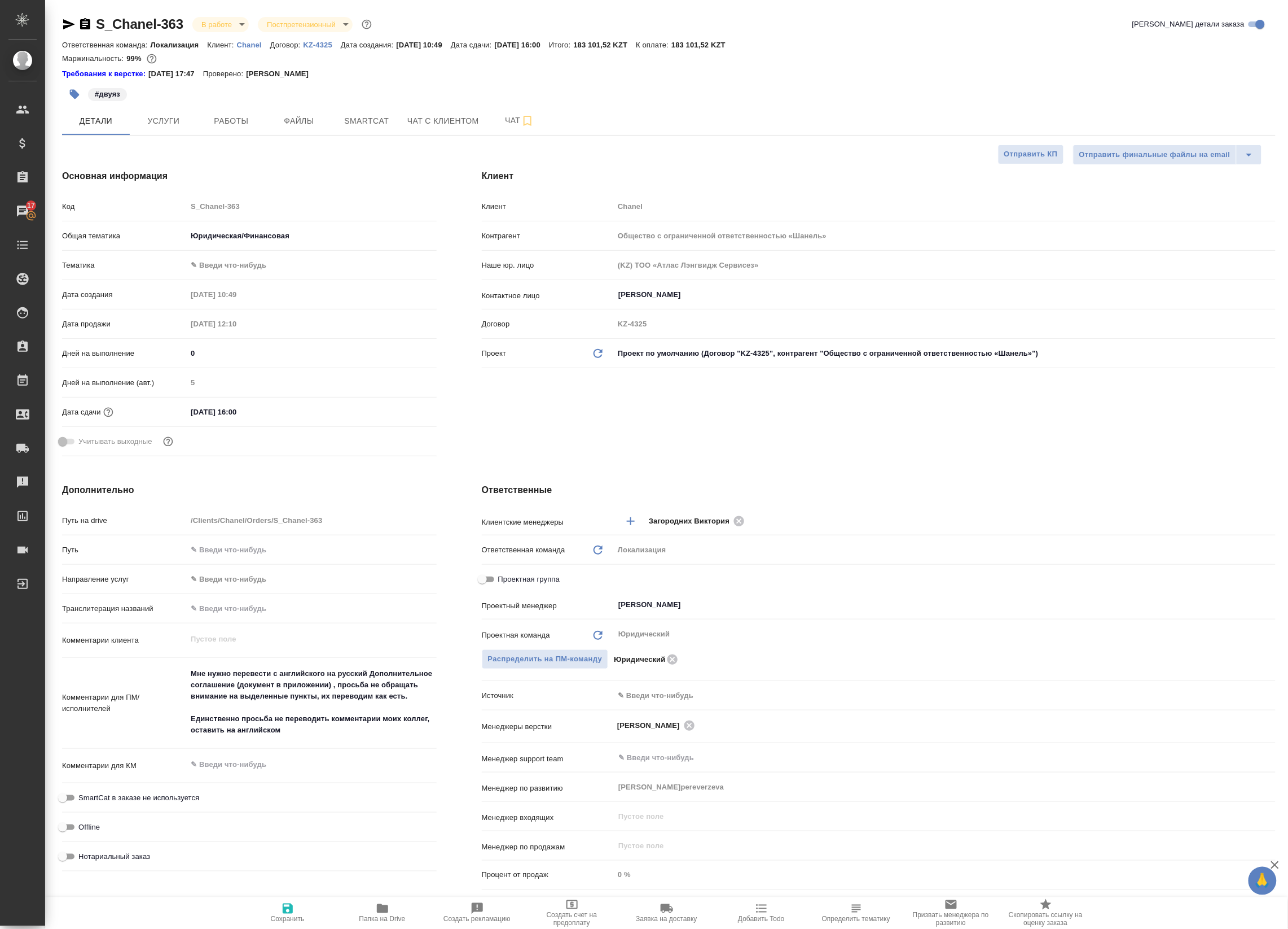
type textarea "x"
click at [216, 267] on body "🙏 .cls-1 fill:#fff; AWATERA Badanyan [PERSON_NAME] Спецификации Заказы 17 Чаты …" at bounding box center [644, 464] width 1288 height 929
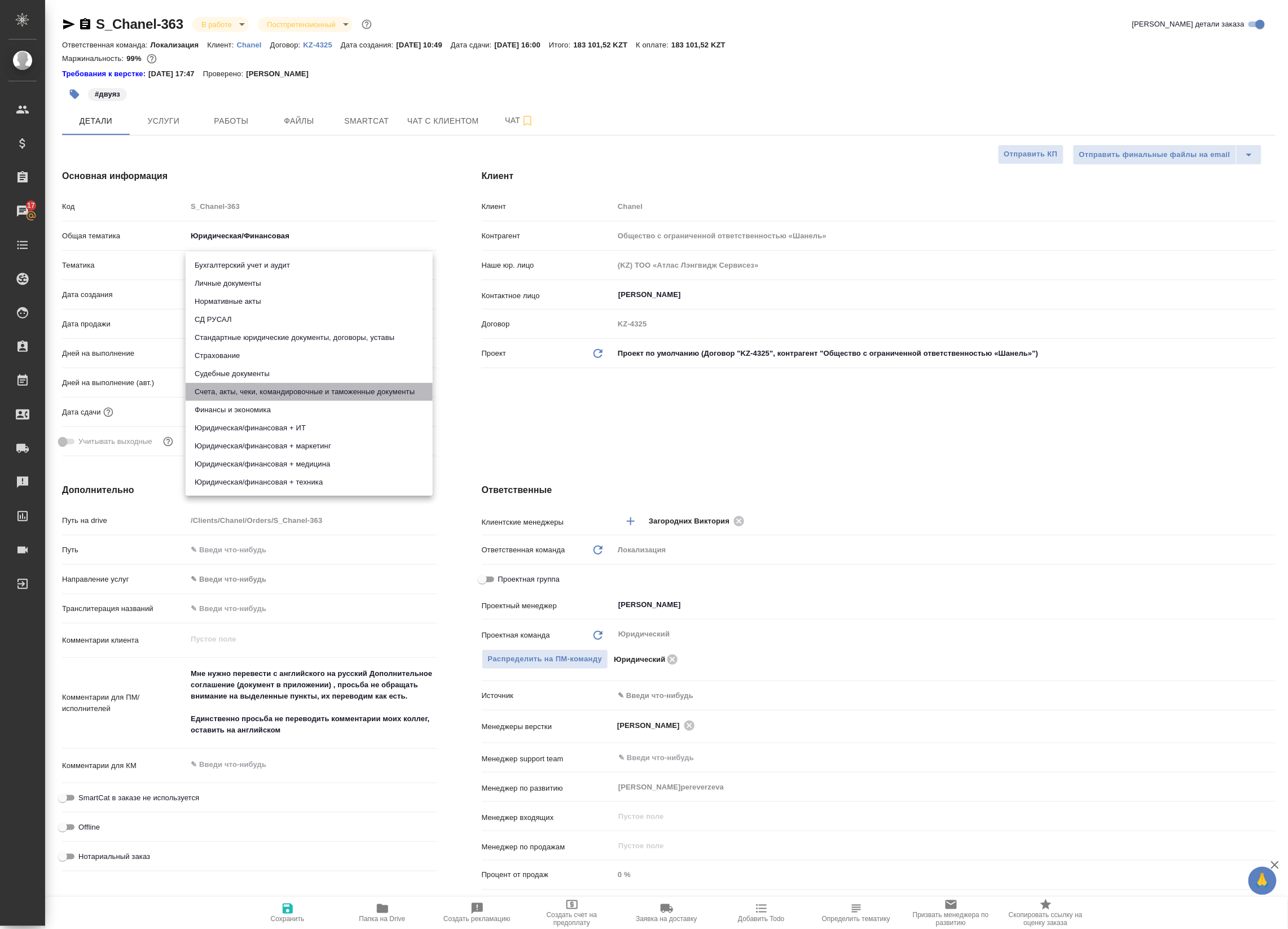
click at [250, 387] on li "Счета, акты, чеки, командировочные и таможенные документы" at bounding box center [309, 392] width 247 height 18
type input "5f647205b73bc97568ca66c0"
type textarea "x"
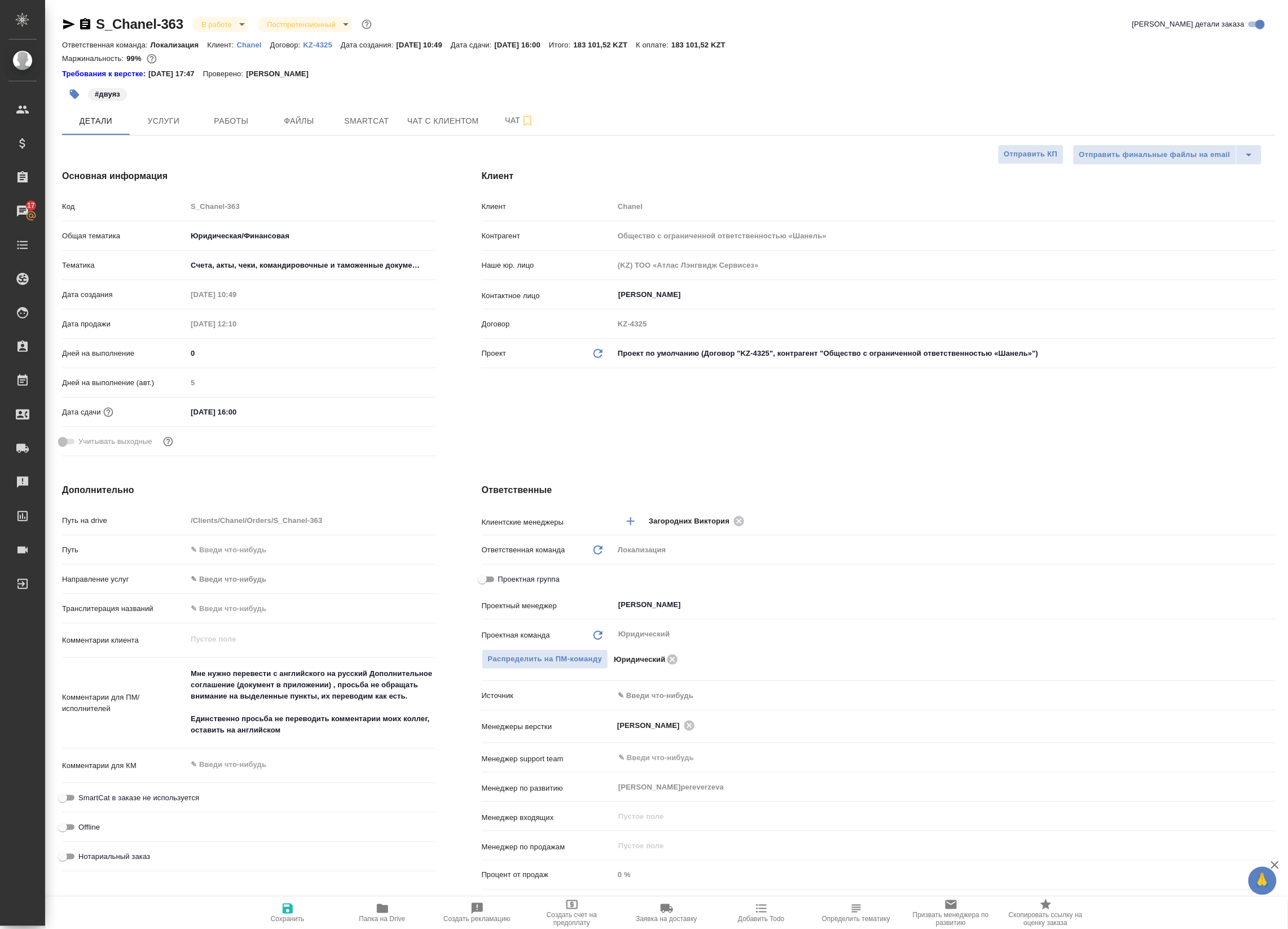
type textarea "x"
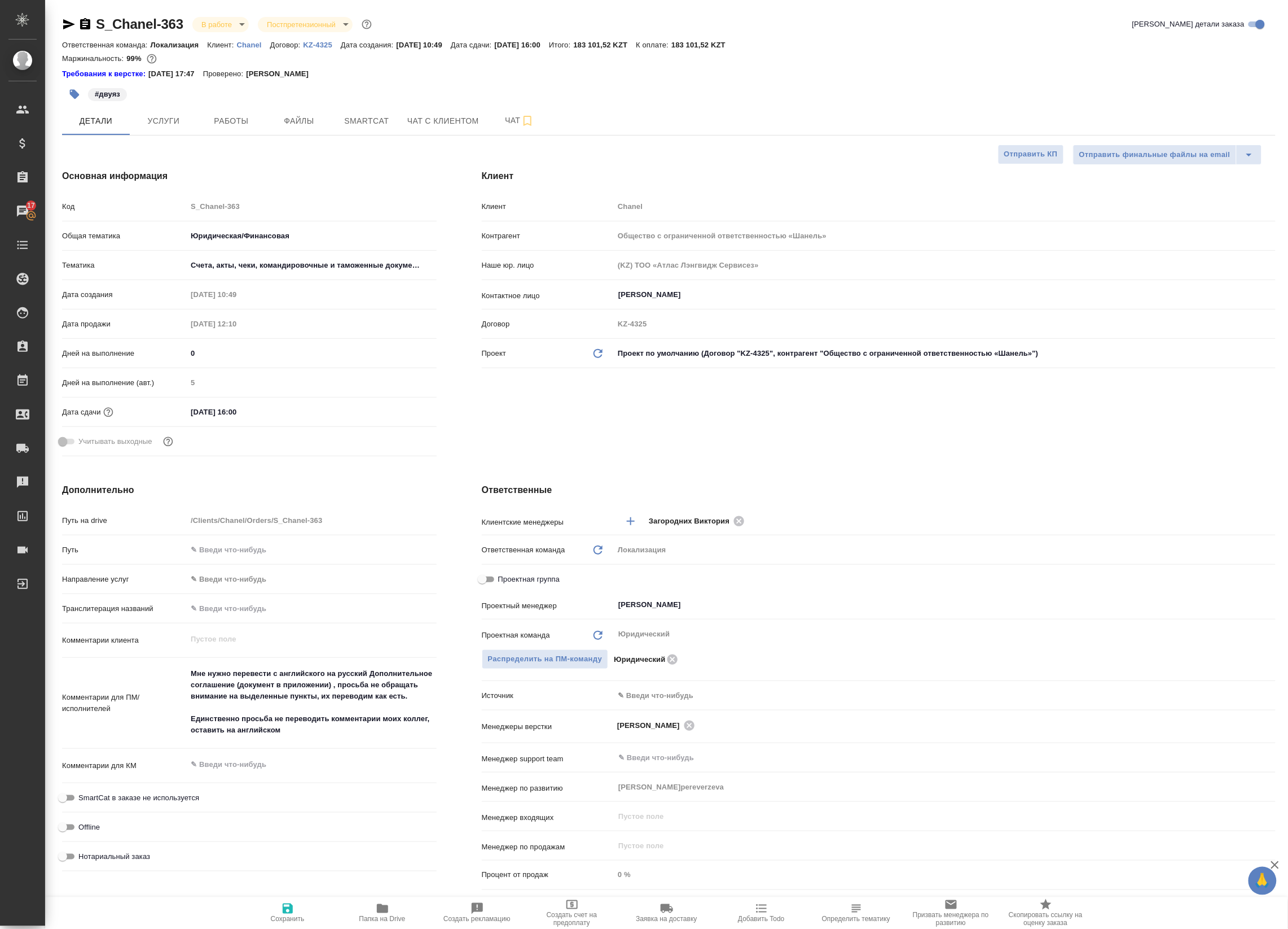
type textarea "x"
click at [518, 123] on span "Чат" at bounding box center [519, 121] width 54 height 14
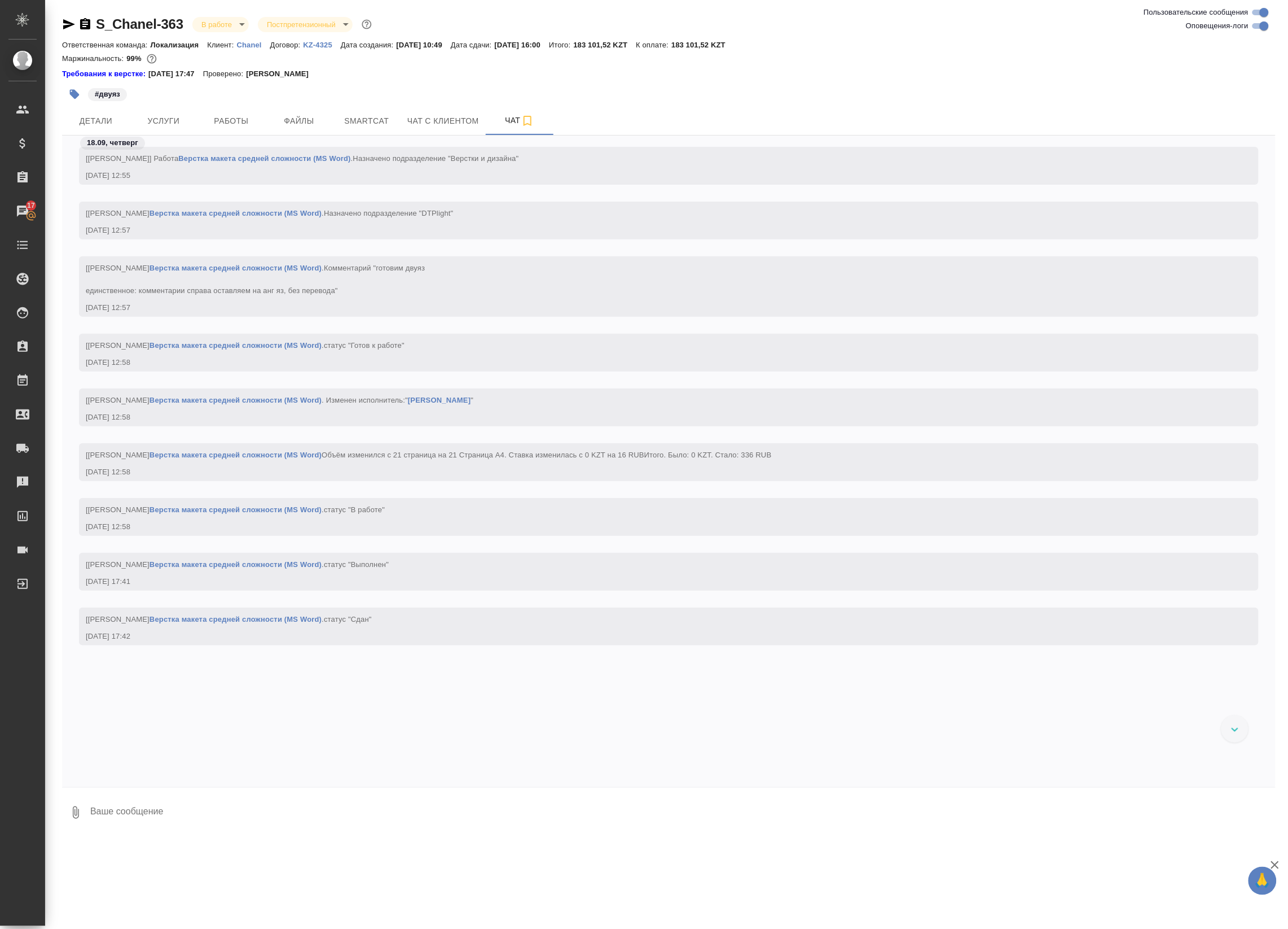
scroll to position [1653, 0]
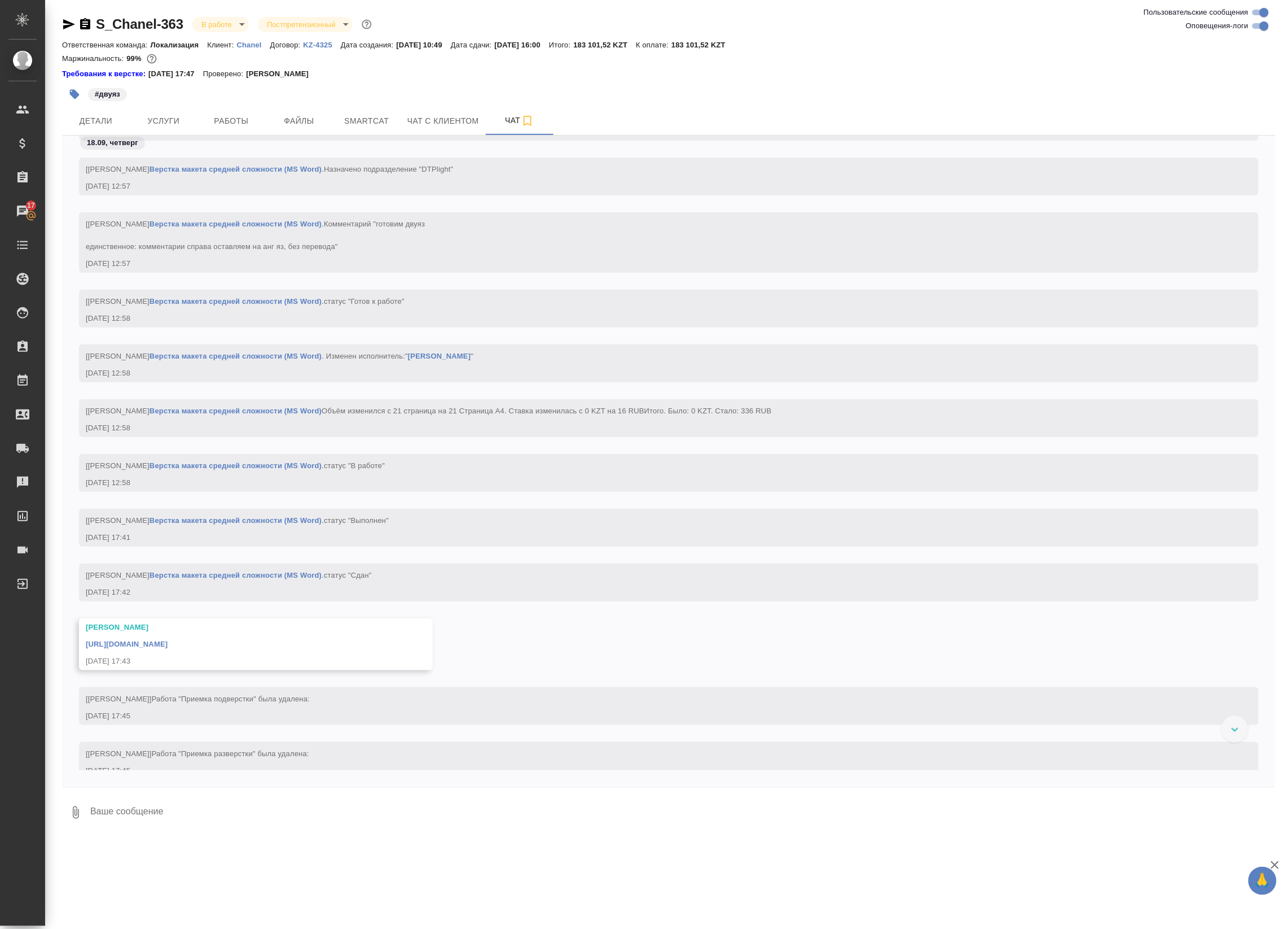
click at [168, 648] on link "[URL][DOMAIN_NAME]" at bounding box center [126, 644] width 82 height 8
click at [257, 116] on span "Работы" at bounding box center [232, 121] width 54 height 14
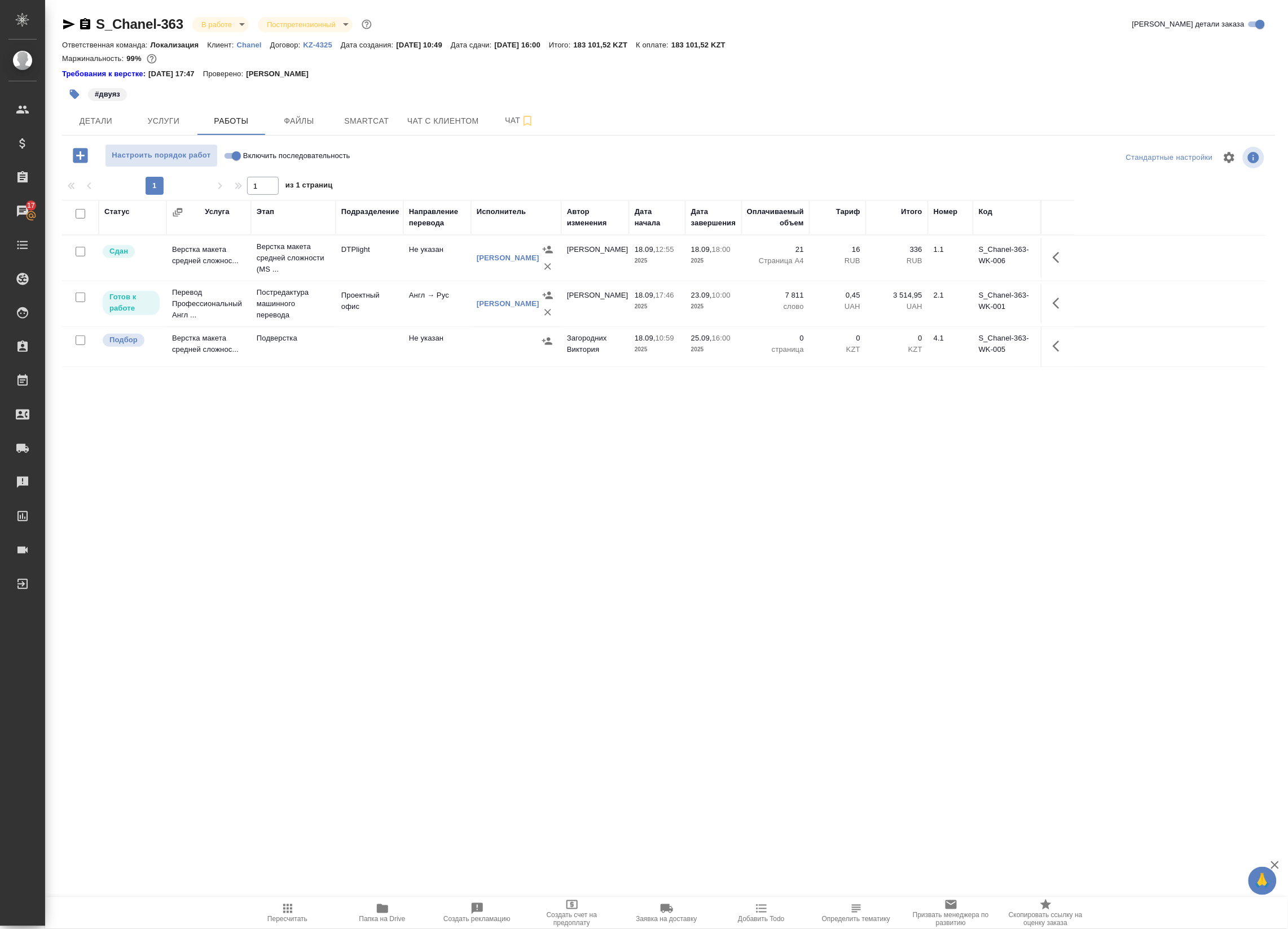
click at [362, 909] on span "Папка на Drive" at bounding box center [383, 912] width 81 height 21
click at [89, 131] on button "Детали" at bounding box center [96, 121] width 68 height 28
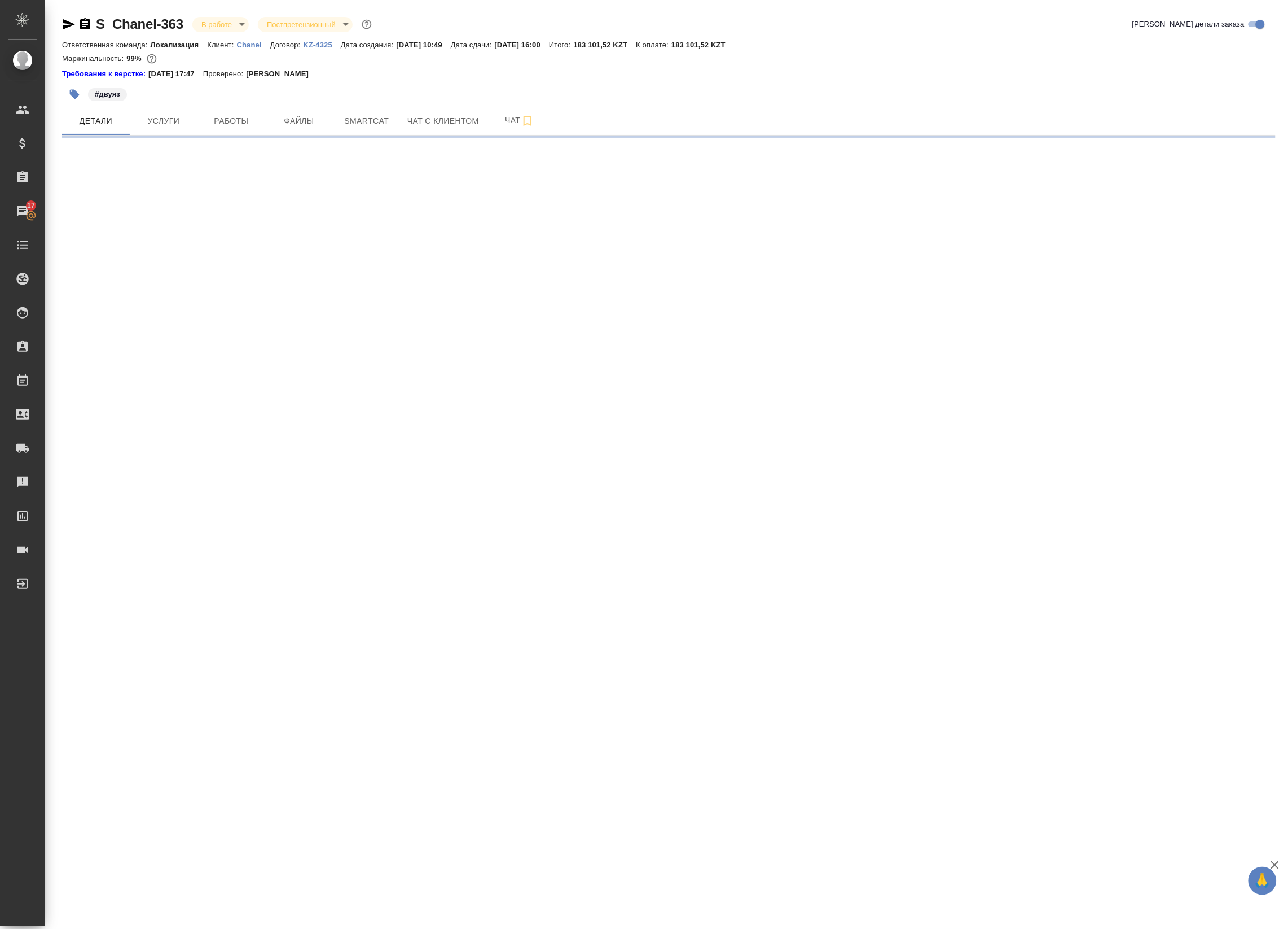
select select "RU"
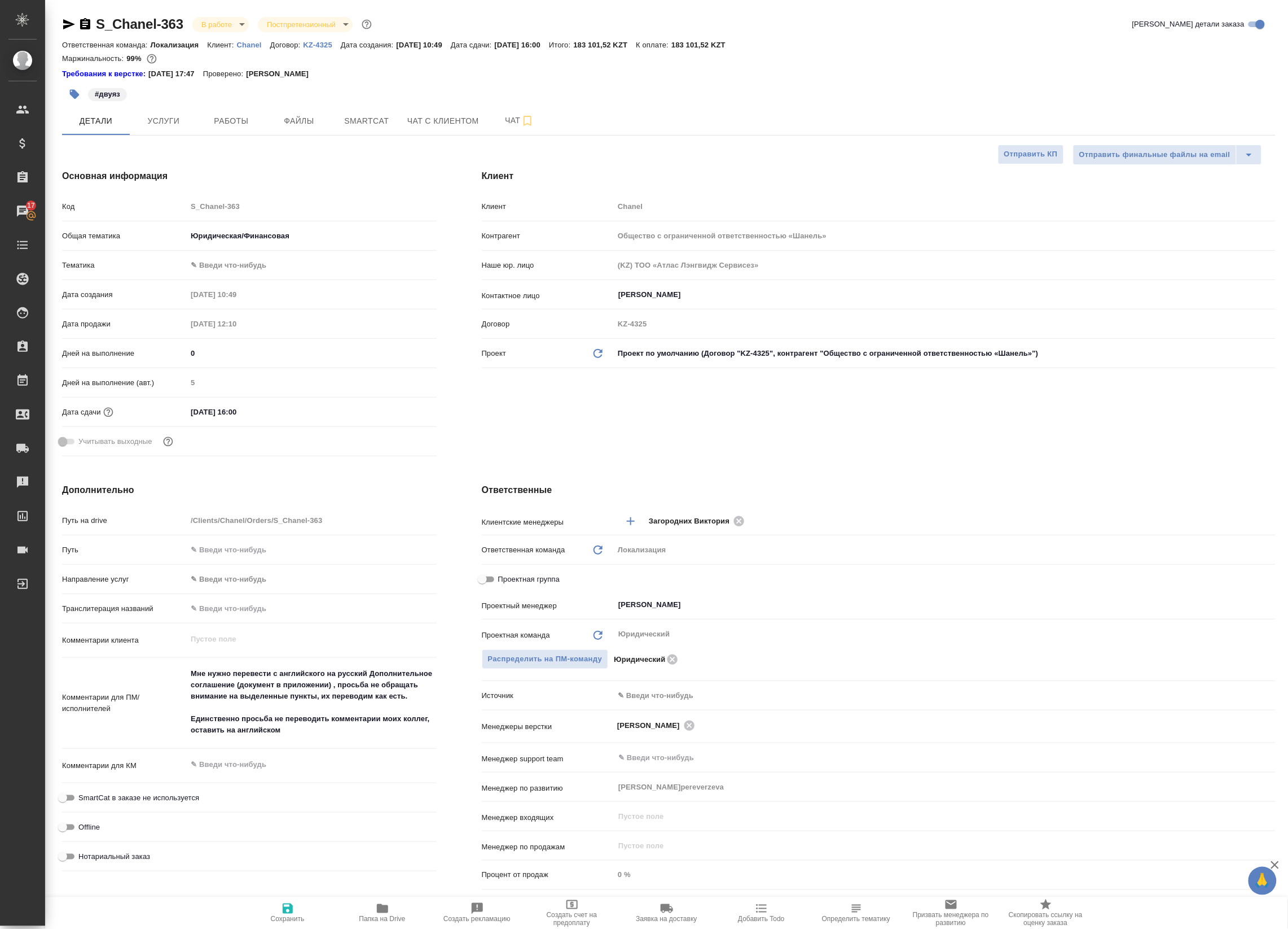
type textarea "x"
click at [209, 266] on body "🙏 .cls-1 fill:#fff; AWATERA Badanyan Artak Клиенты Спецификации Заказы 17 Чаты …" at bounding box center [644, 464] width 1288 height 929
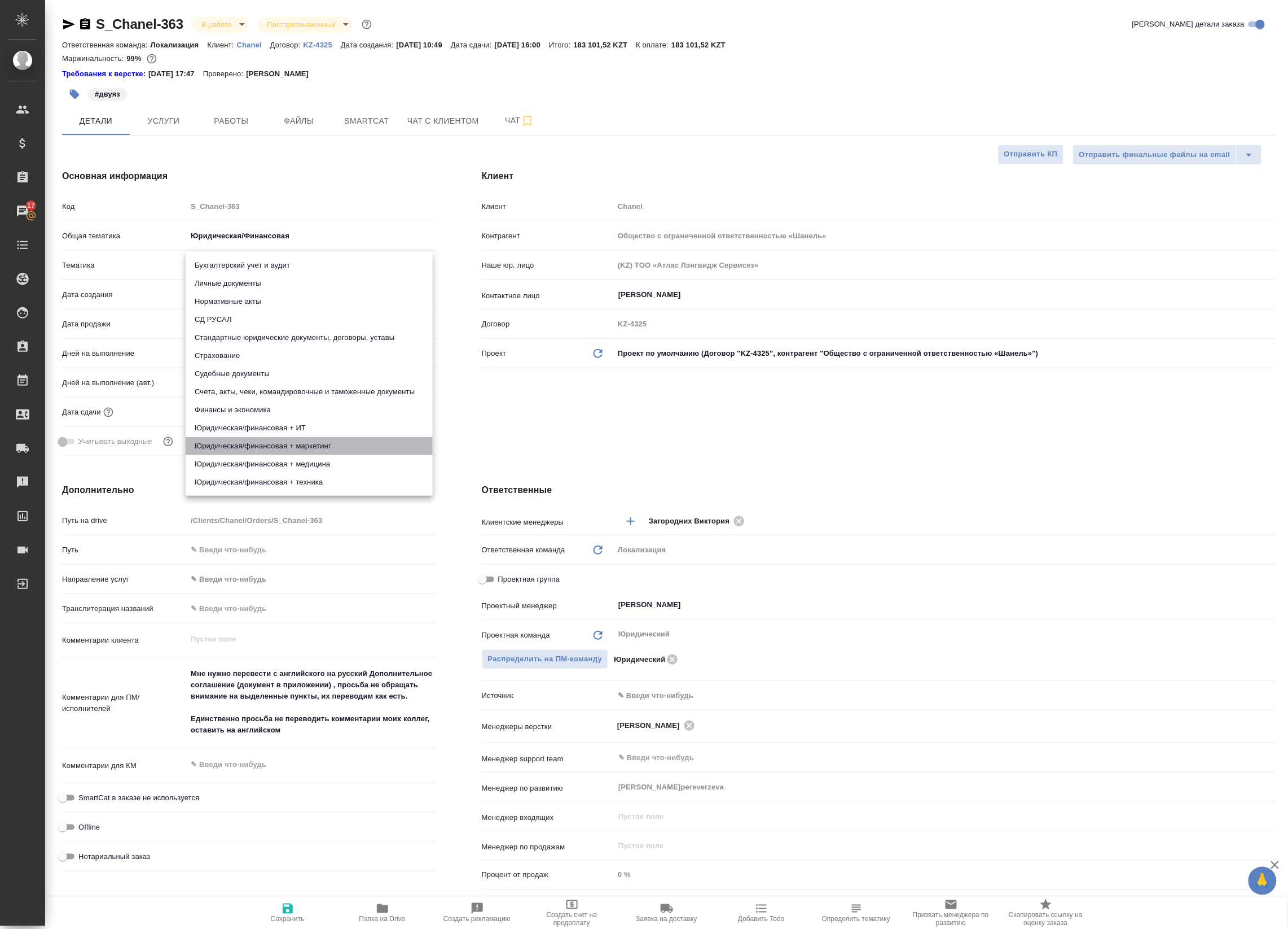
click at [255, 449] on li "Юридическая/финансовая + маркетинг" at bounding box center [309, 446] width 247 height 18
type input "5f647205b73bc97568ca66c4"
type textarea "x"
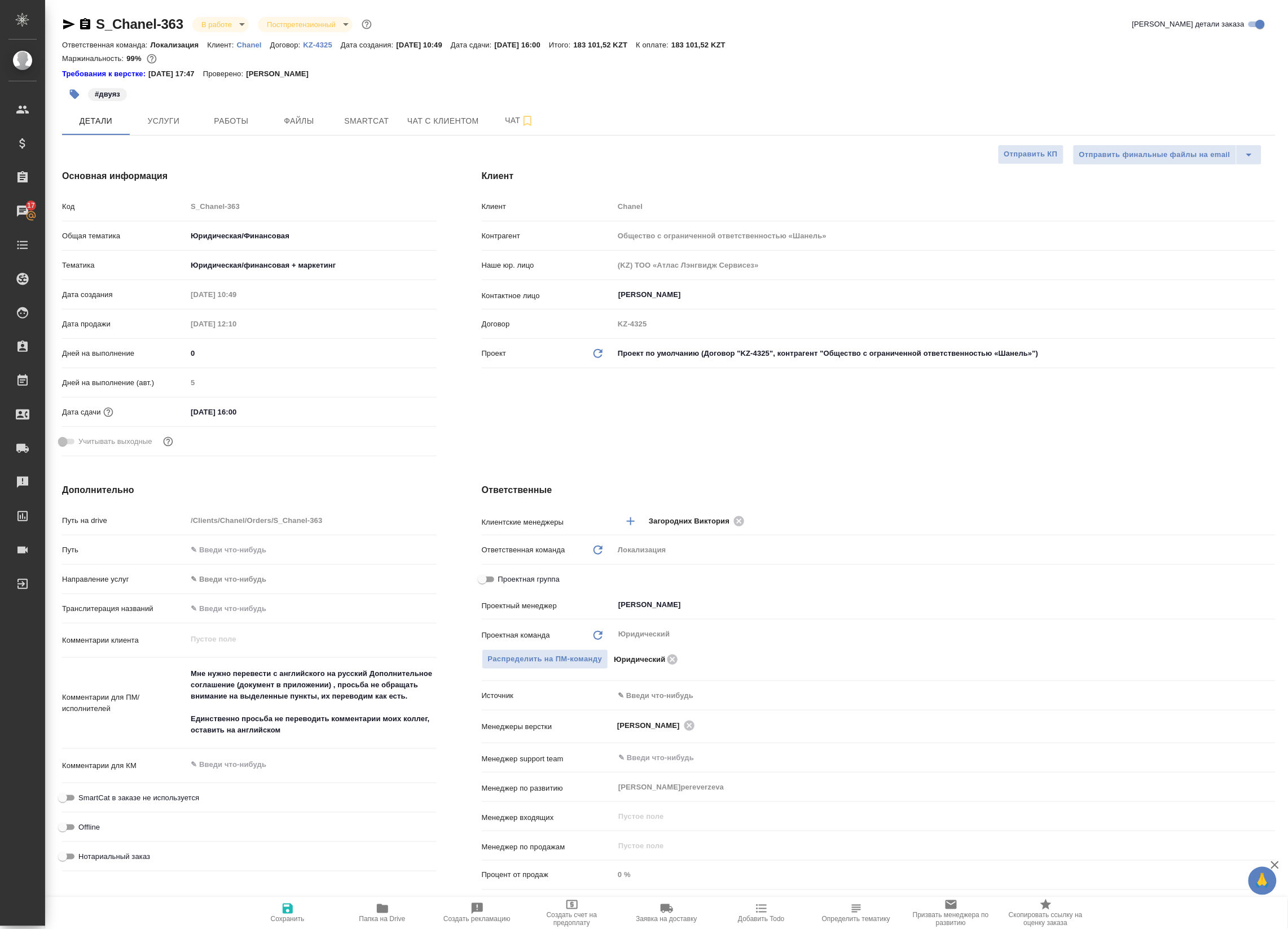
click at [289, 908] on icon "button" at bounding box center [288, 908] width 10 height 10
type textarea "x"
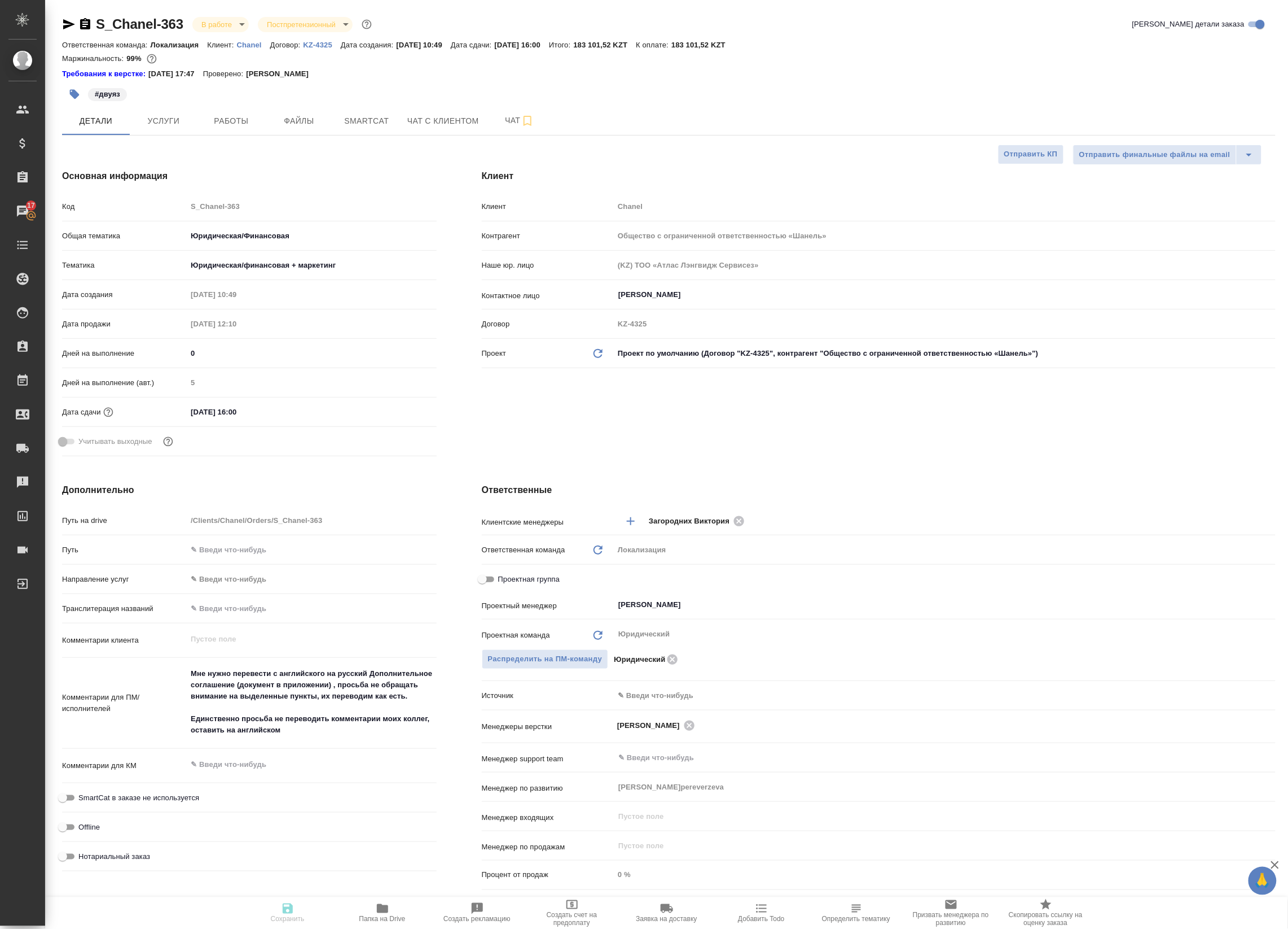
type textarea "x"
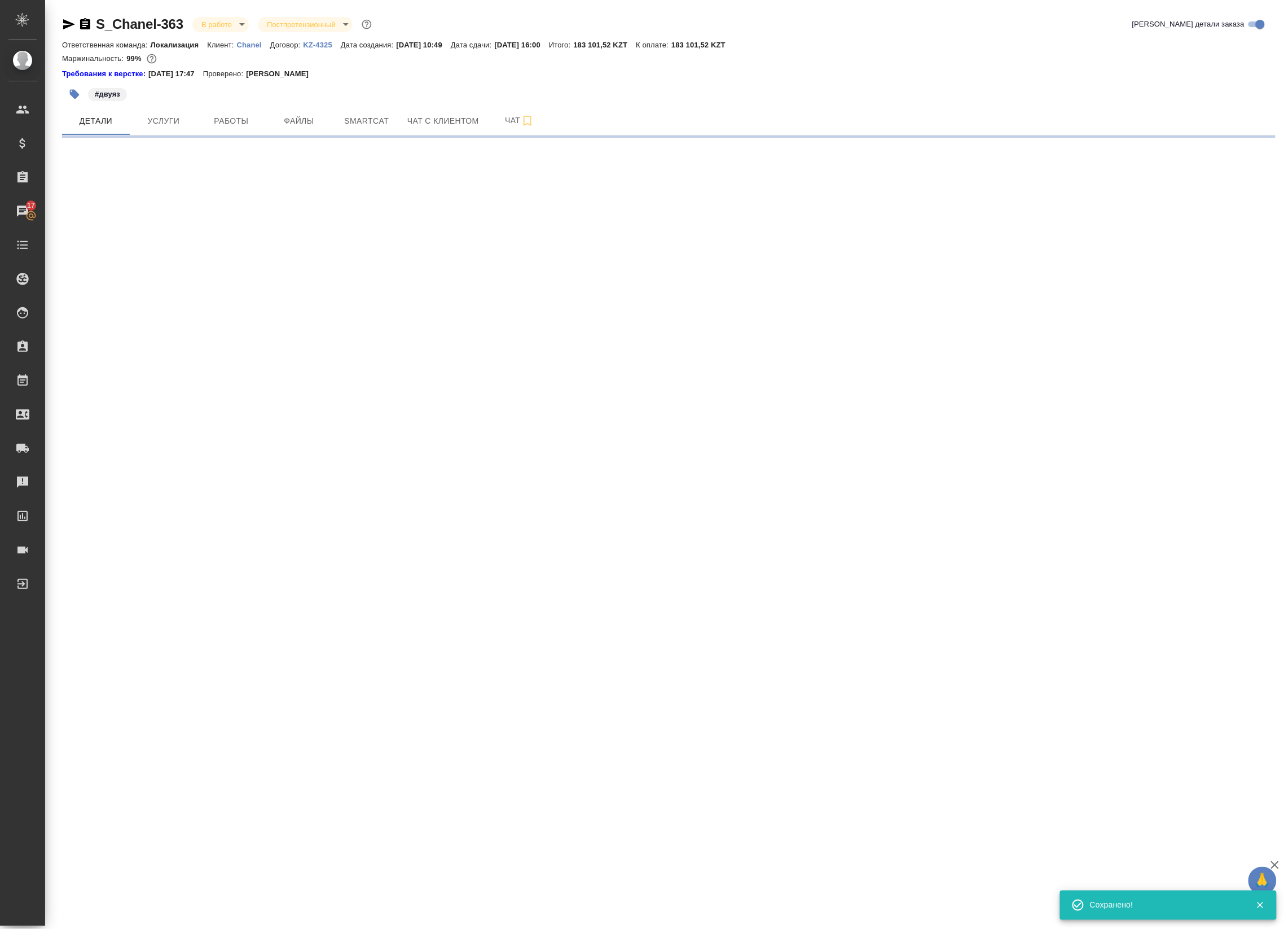
select select "RU"
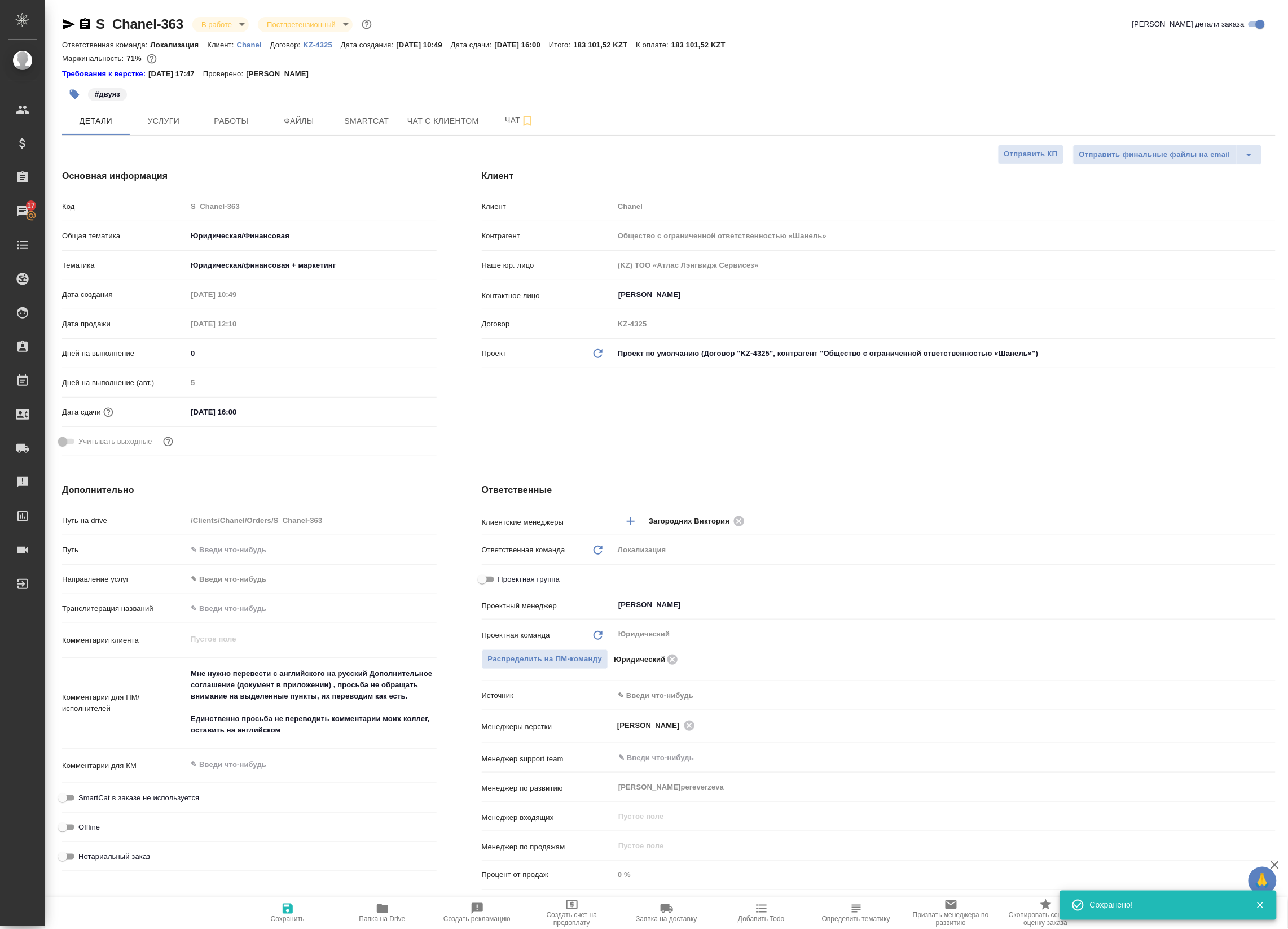
type textarea "x"
click at [208, 123] on span "Работы" at bounding box center [232, 121] width 54 height 14
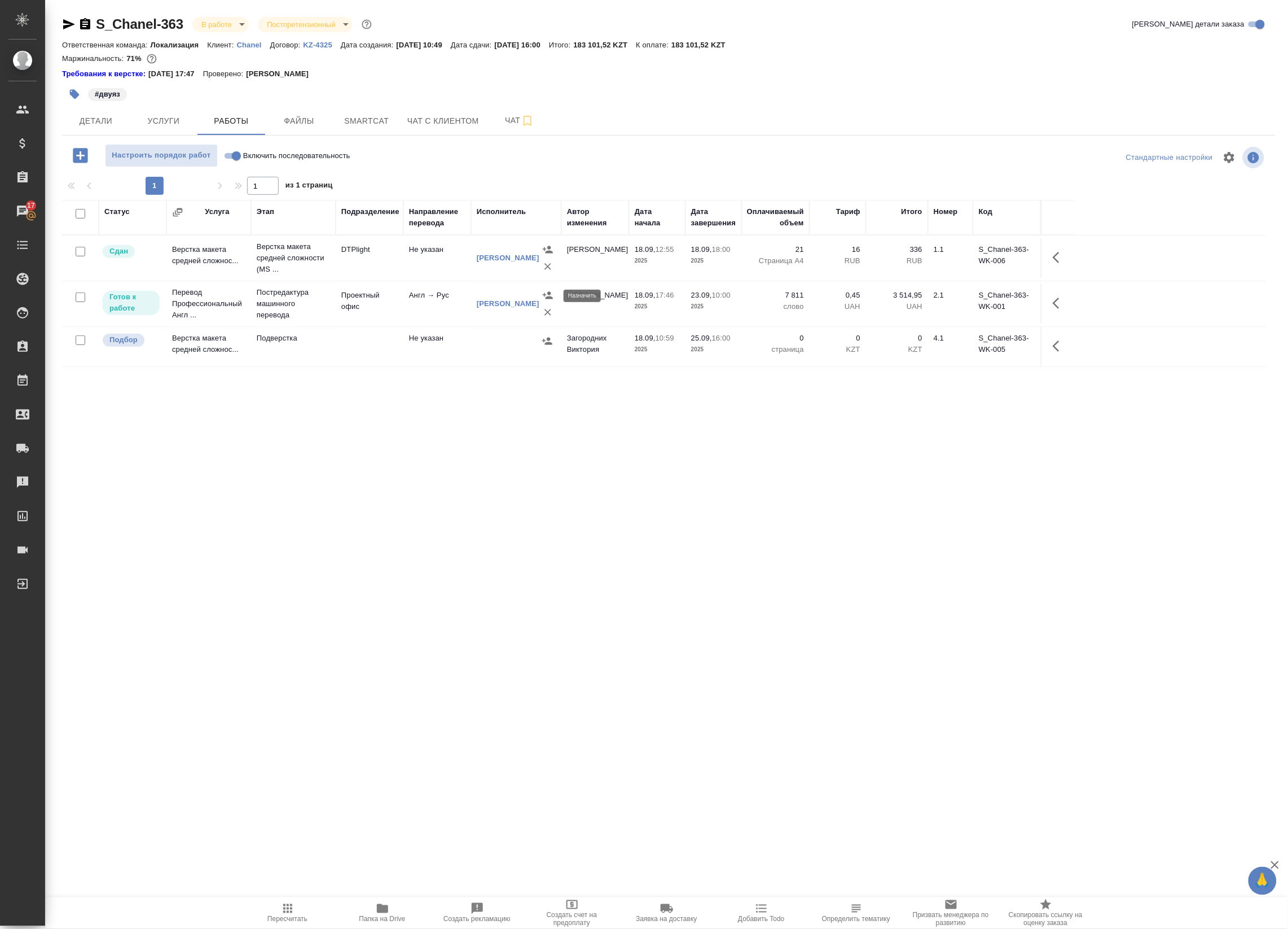
click at [545, 297] on icon "button" at bounding box center [547, 295] width 11 height 11
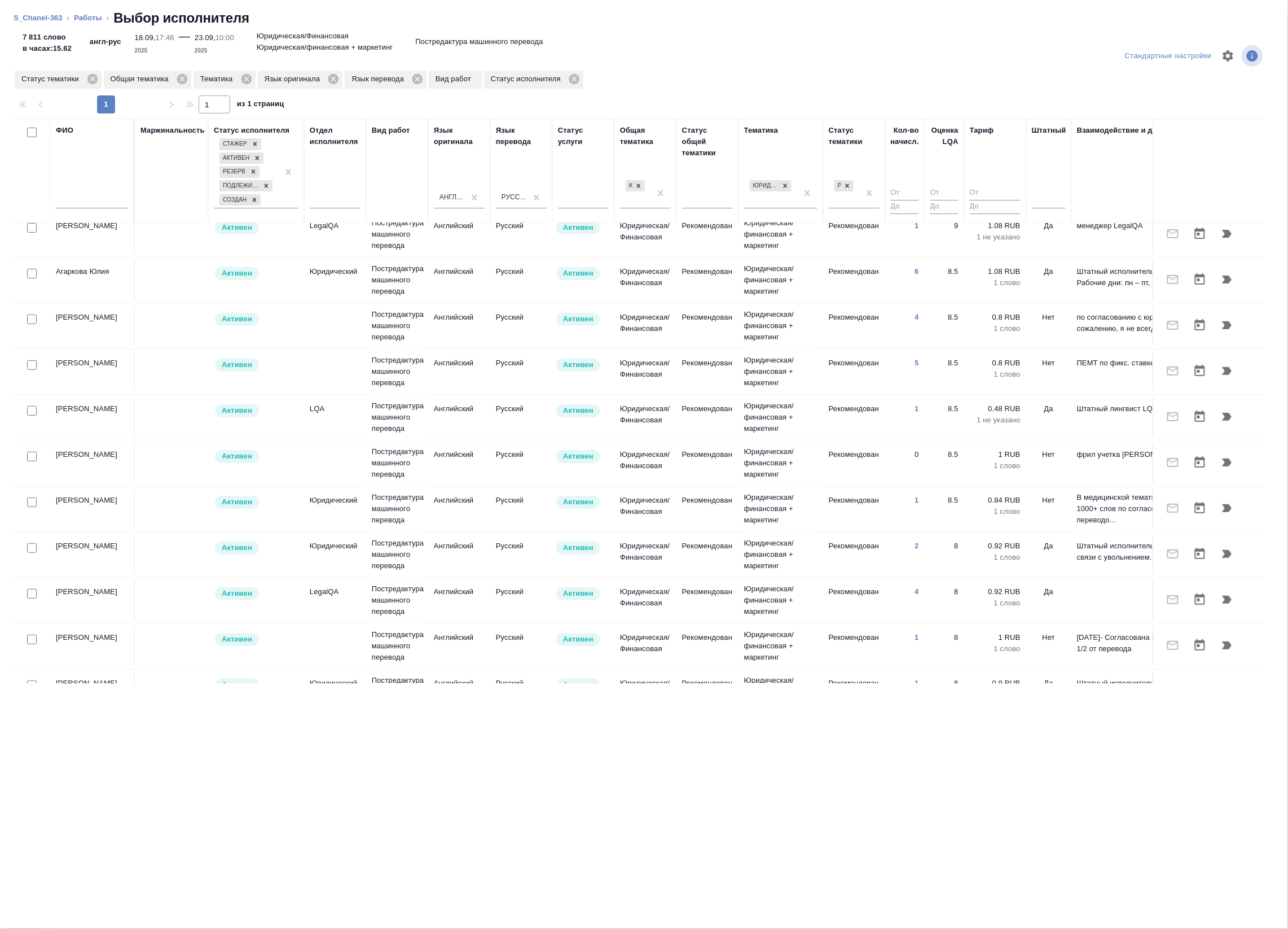
scroll to position [141, 0]
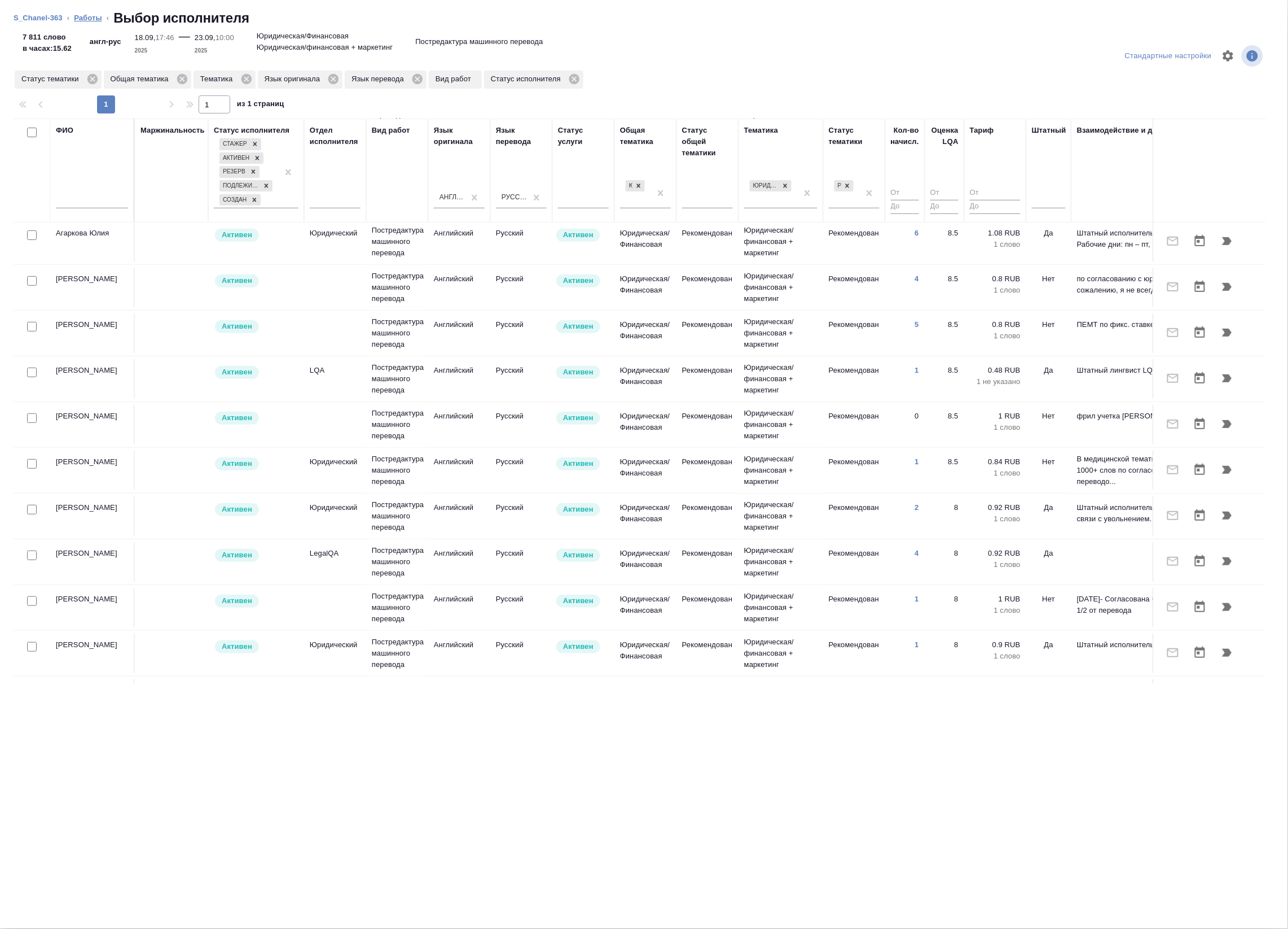
click at [79, 17] on link "Работы" at bounding box center [88, 17] width 28 height 8
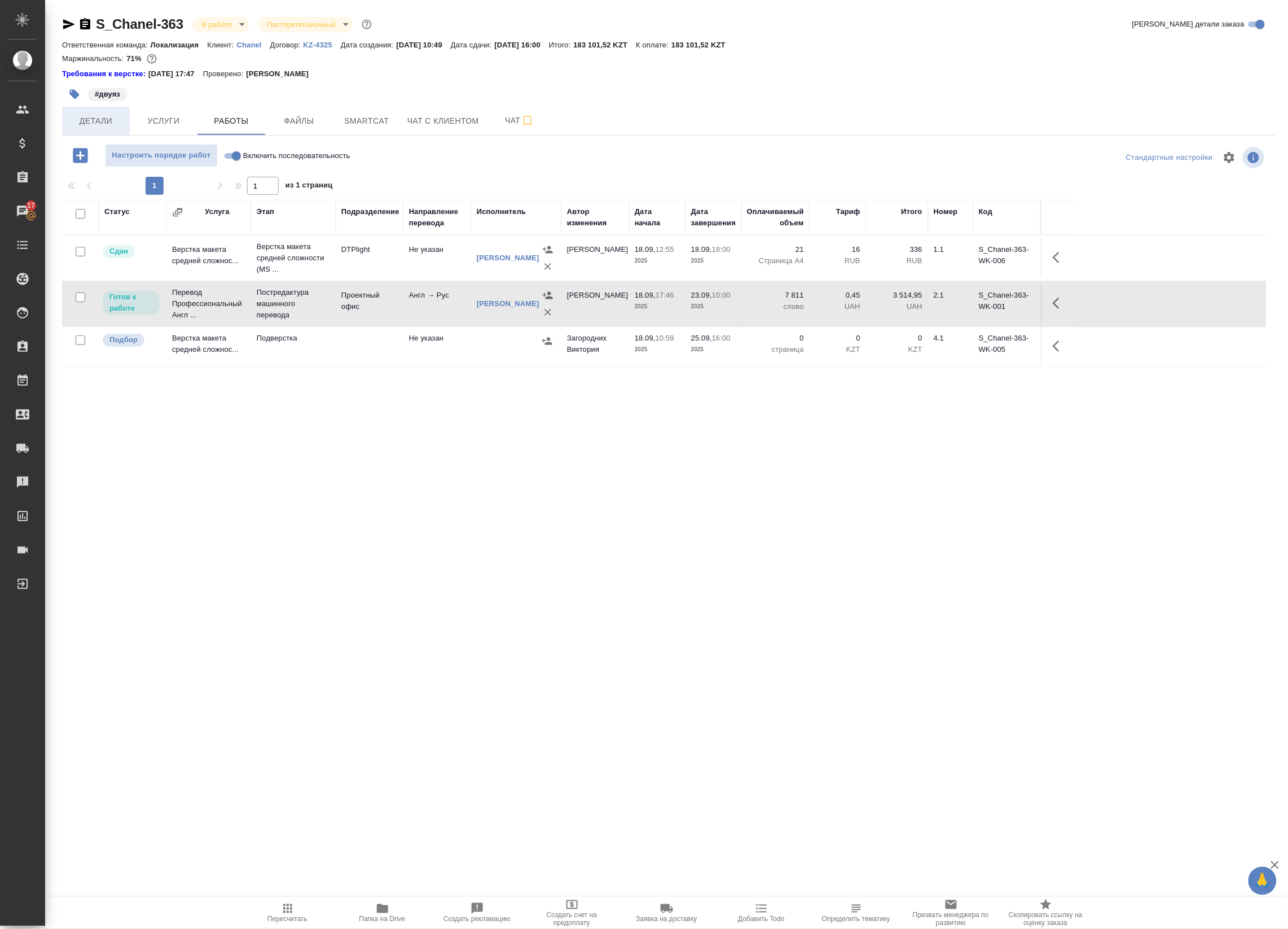
click at [75, 127] on span "Детали" at bounding box center [96, 121] width 54 height 14
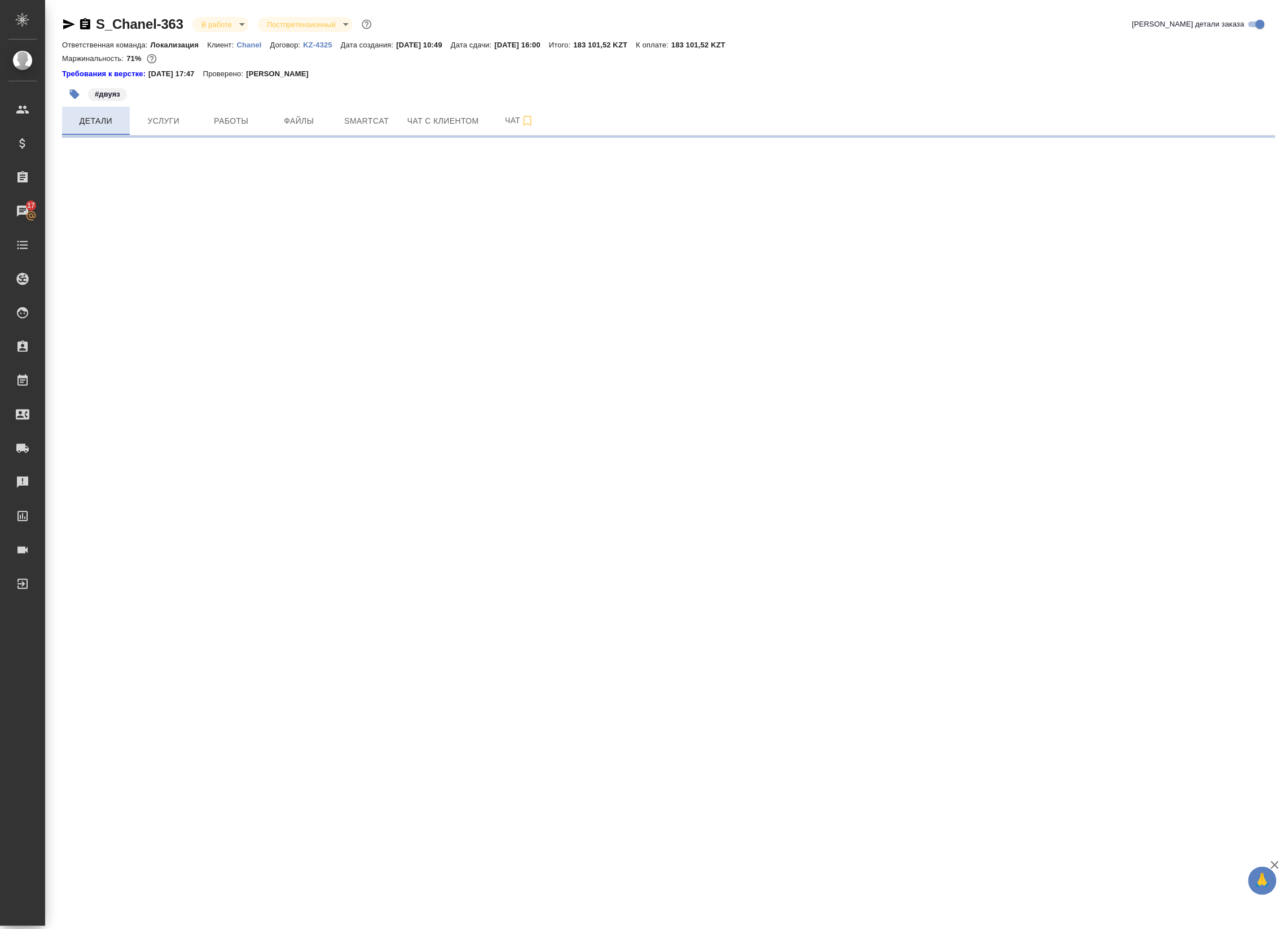
select select "RU"
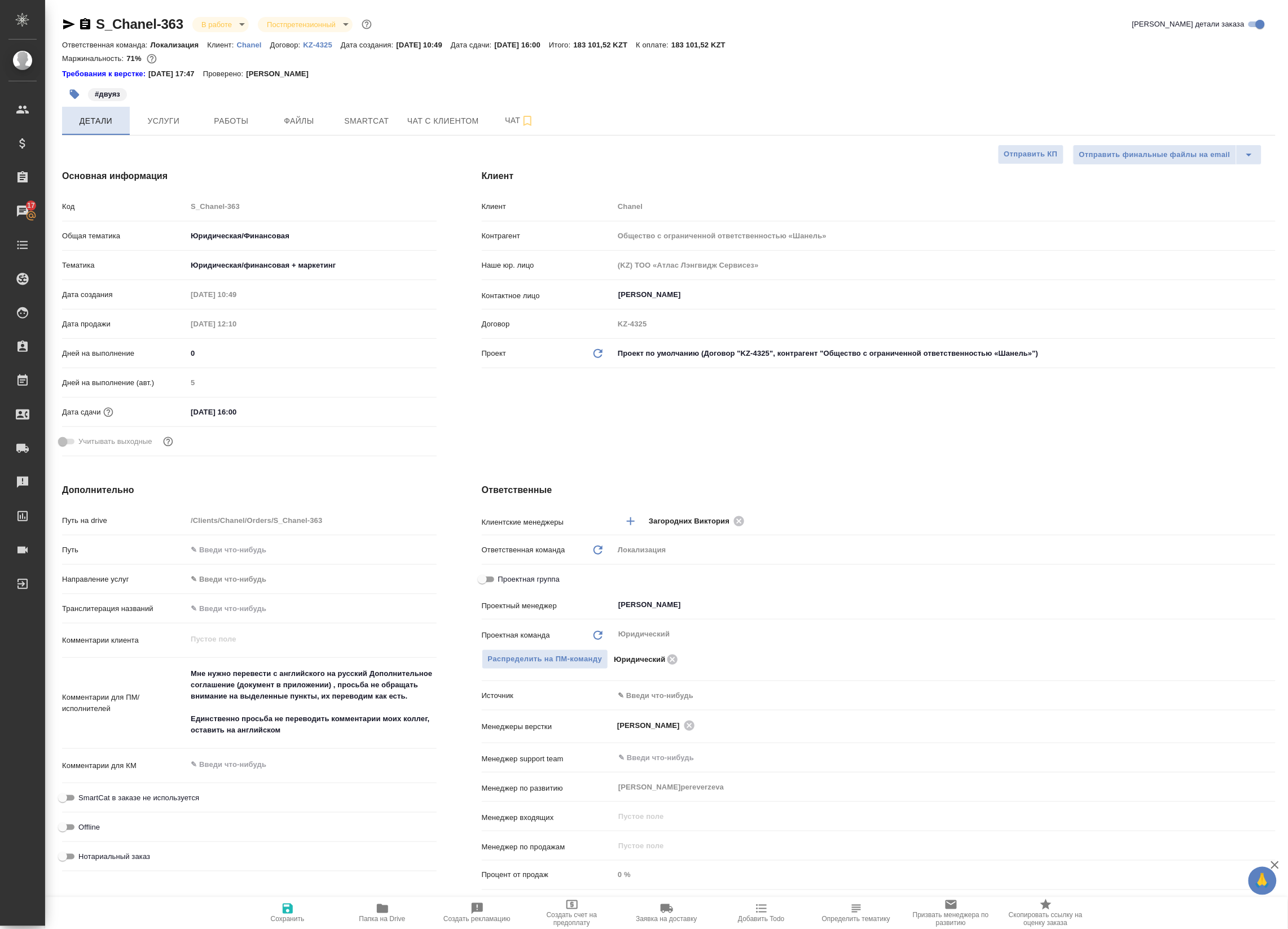
type textarea "x"
click at [159, 116] on span "Услуги" at bounding box center [164, 121] width 54 height 14
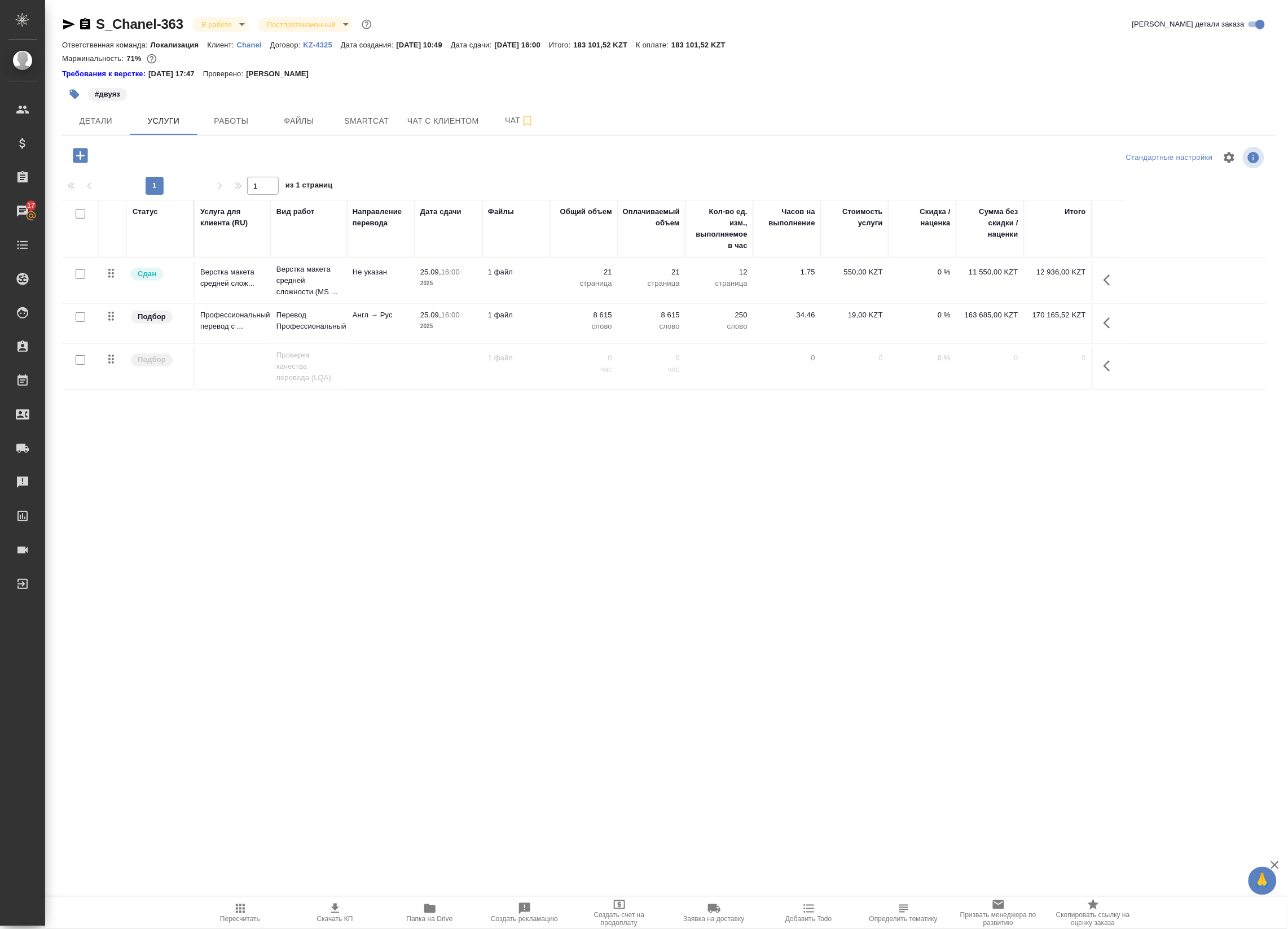
click at [81, 319] on input "checkbox" at bounding box center [80, 317] width 10 height 10
checkbox input "true"
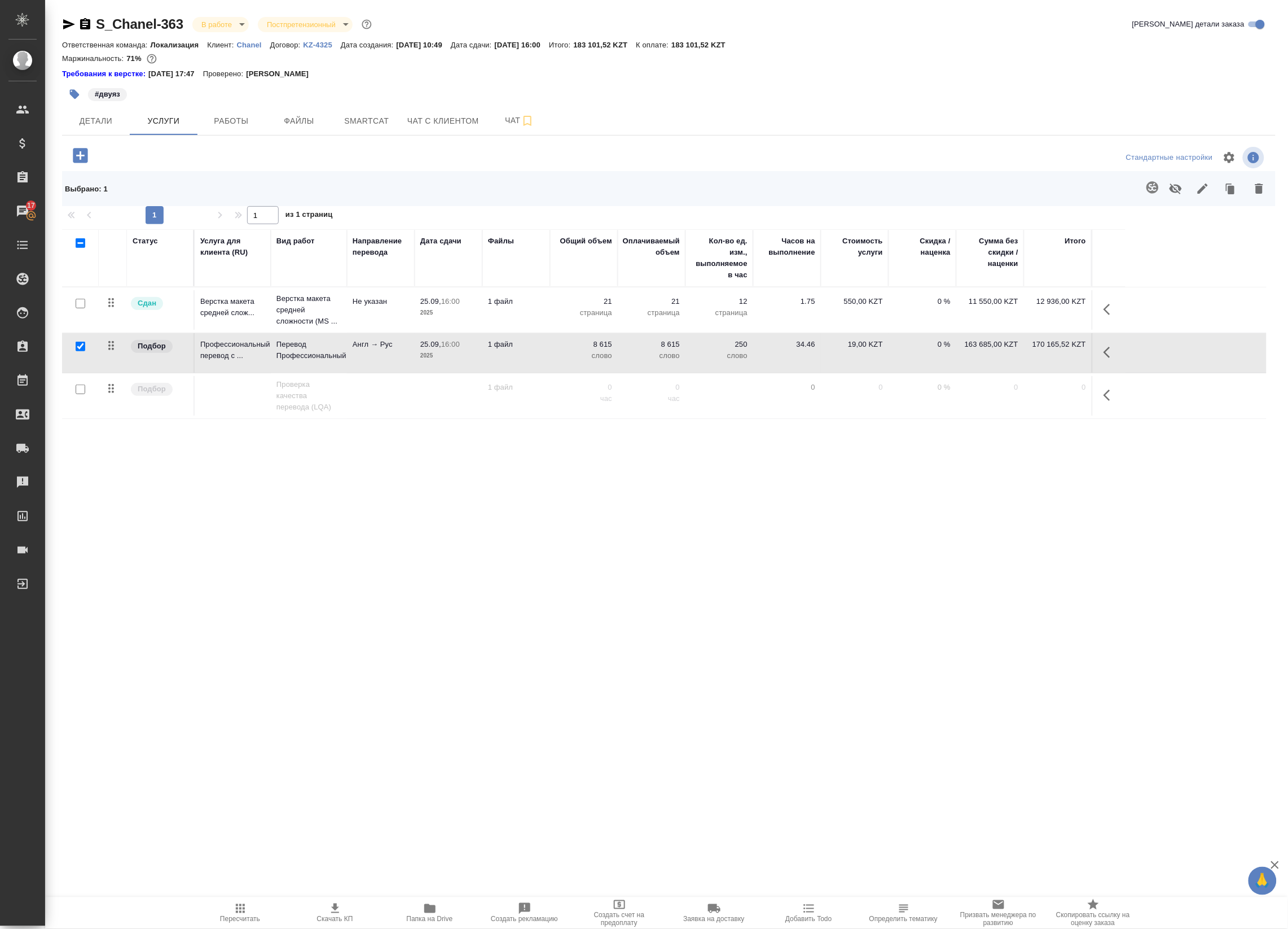
click at [1101, 360] on button "button" at bounding box center [1111, 352] width 27 height 27
click at [994, 359] on icon "button" at bounding box center [1000, 352] width 14 height 14
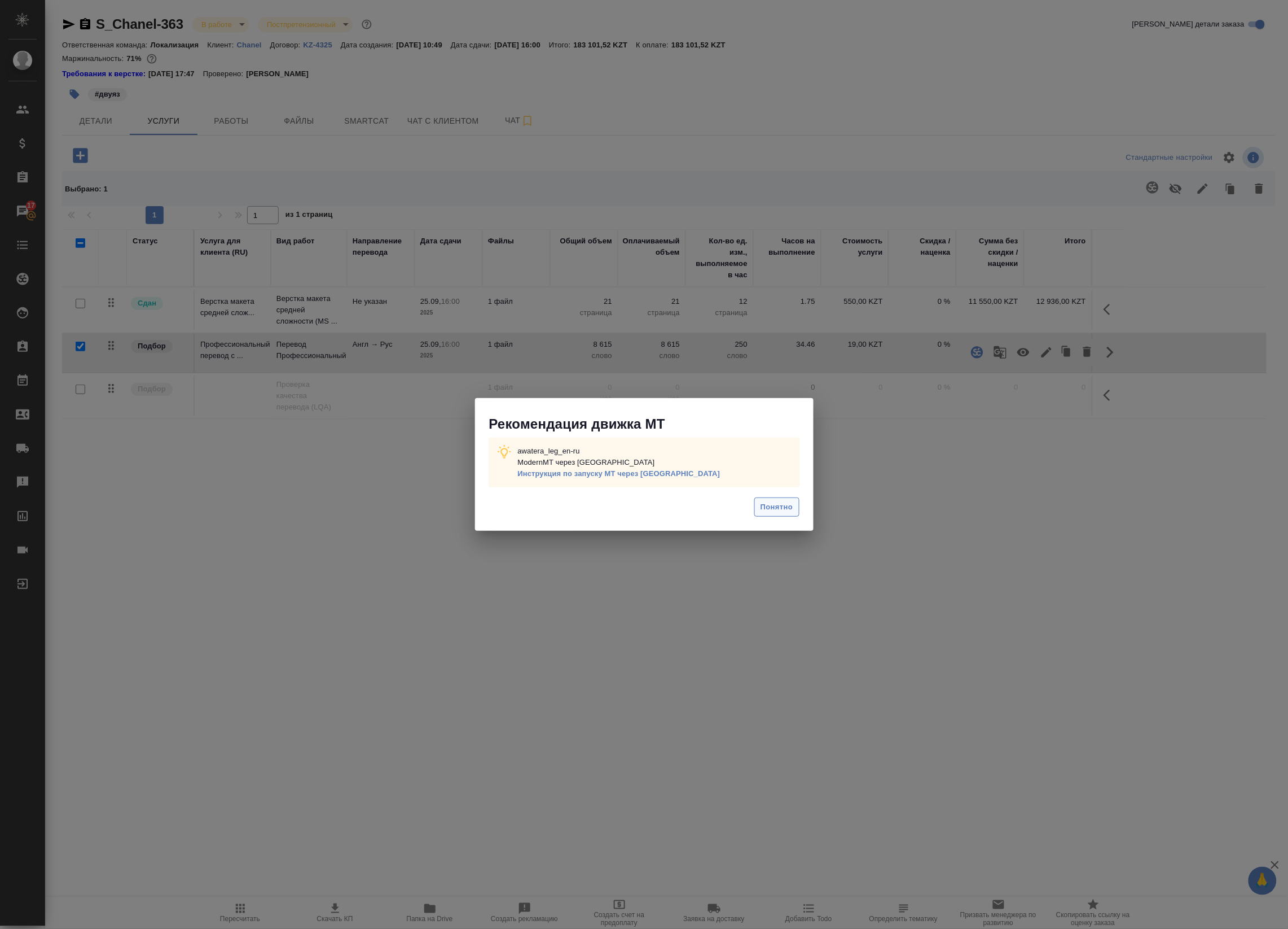
click at [783, 511] on span "Понятно" at bounding box center [777, 507] width 32 height 13
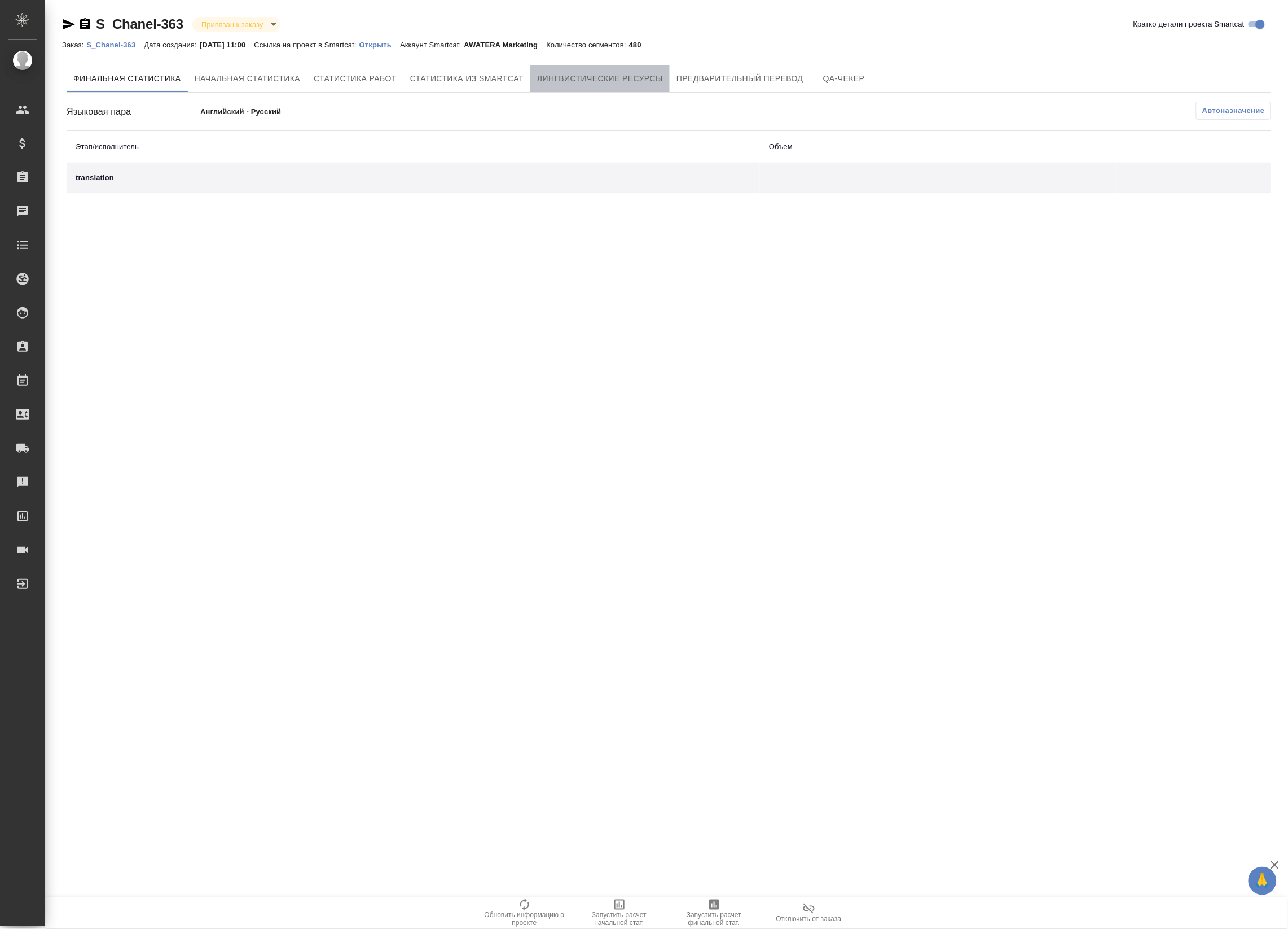
click at [587, 87] on button "Лингвистические ресурсы" at bounding box center [600, 79] width 139 height 27
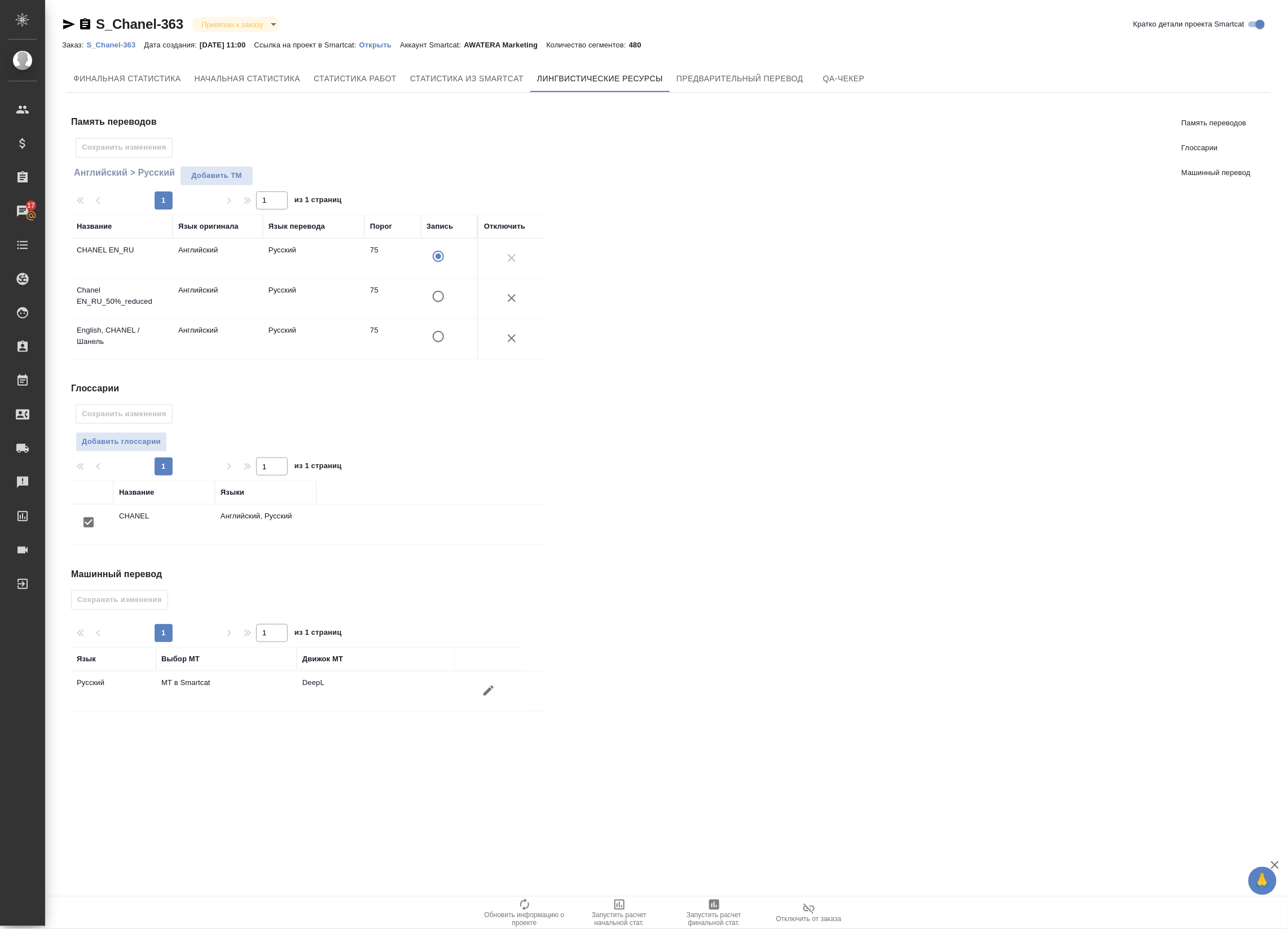
click at [488, 697] on icon "button" at bounding box center [488, 690] width 14 height 14
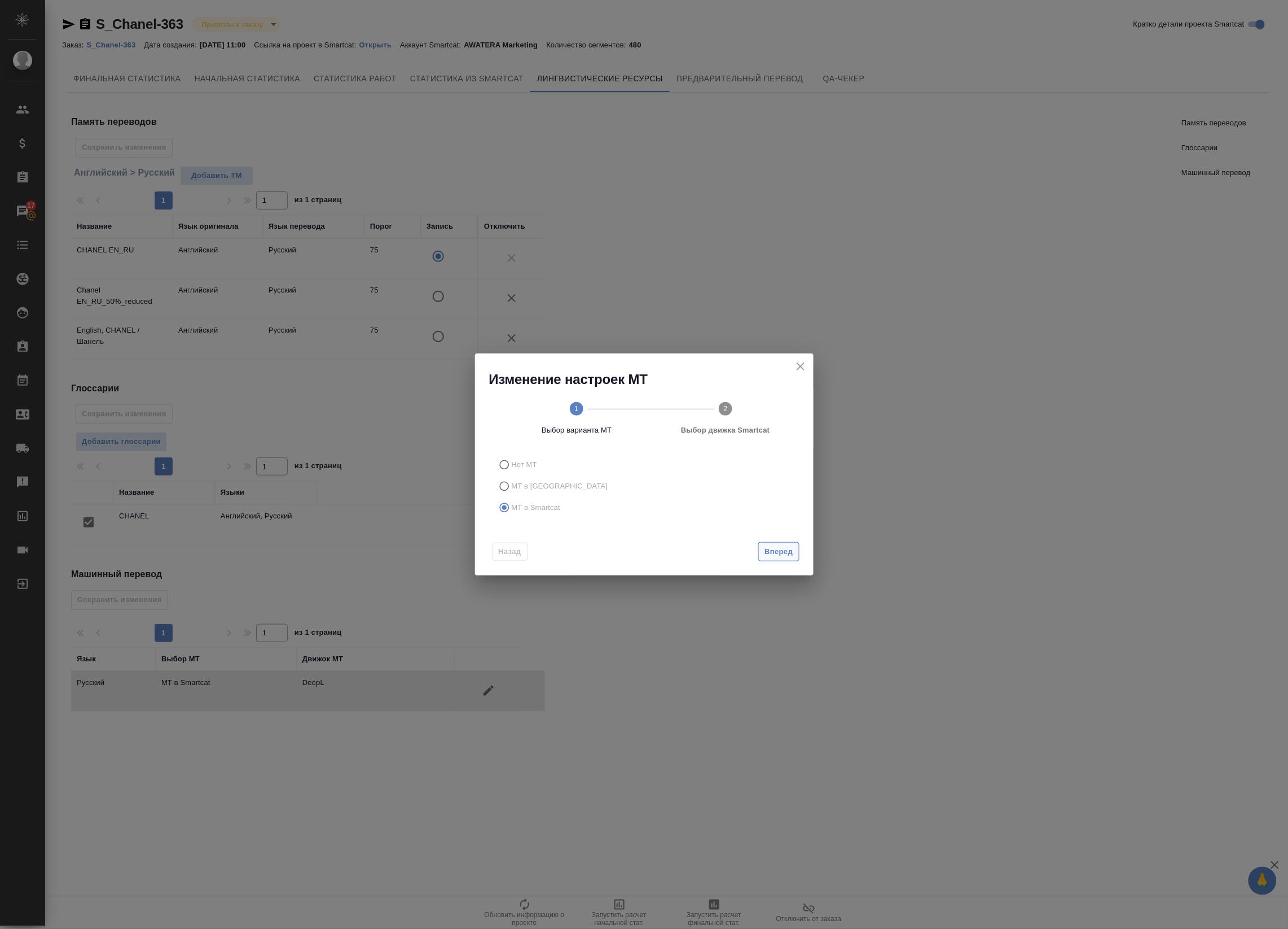
click at [776, 551] on span "Вперед" at bounding box center [779, 552] width 28 height 13
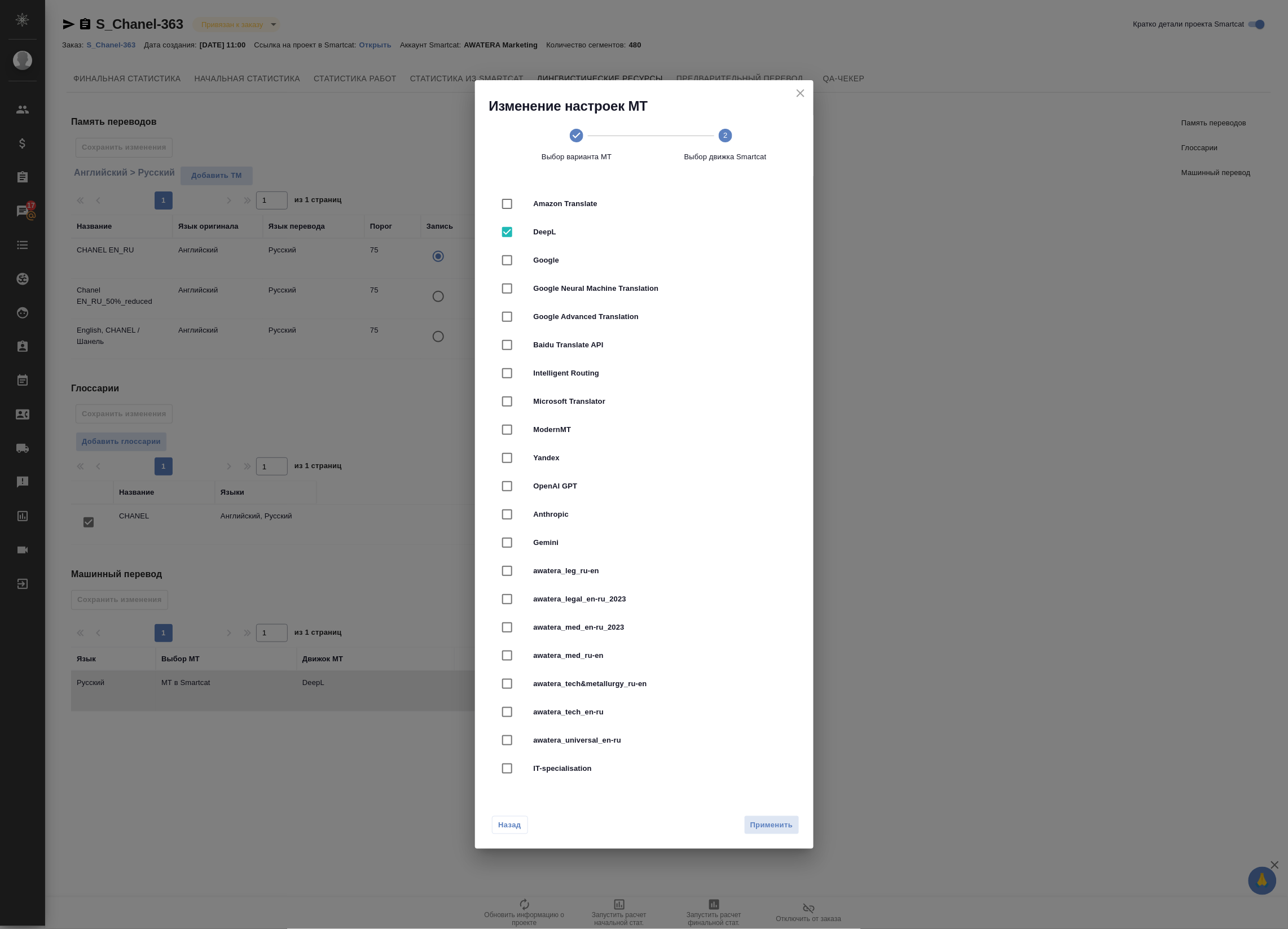
click at [572, 605] on div "awatera_legal_en-ru_2023" at bounding box center [644, 599] width 303 height 28
checkbox input "false"
checkbox input "true"
click at [777, 827] on span "Применить" at bounding box center [772, 825] width 43 height 13
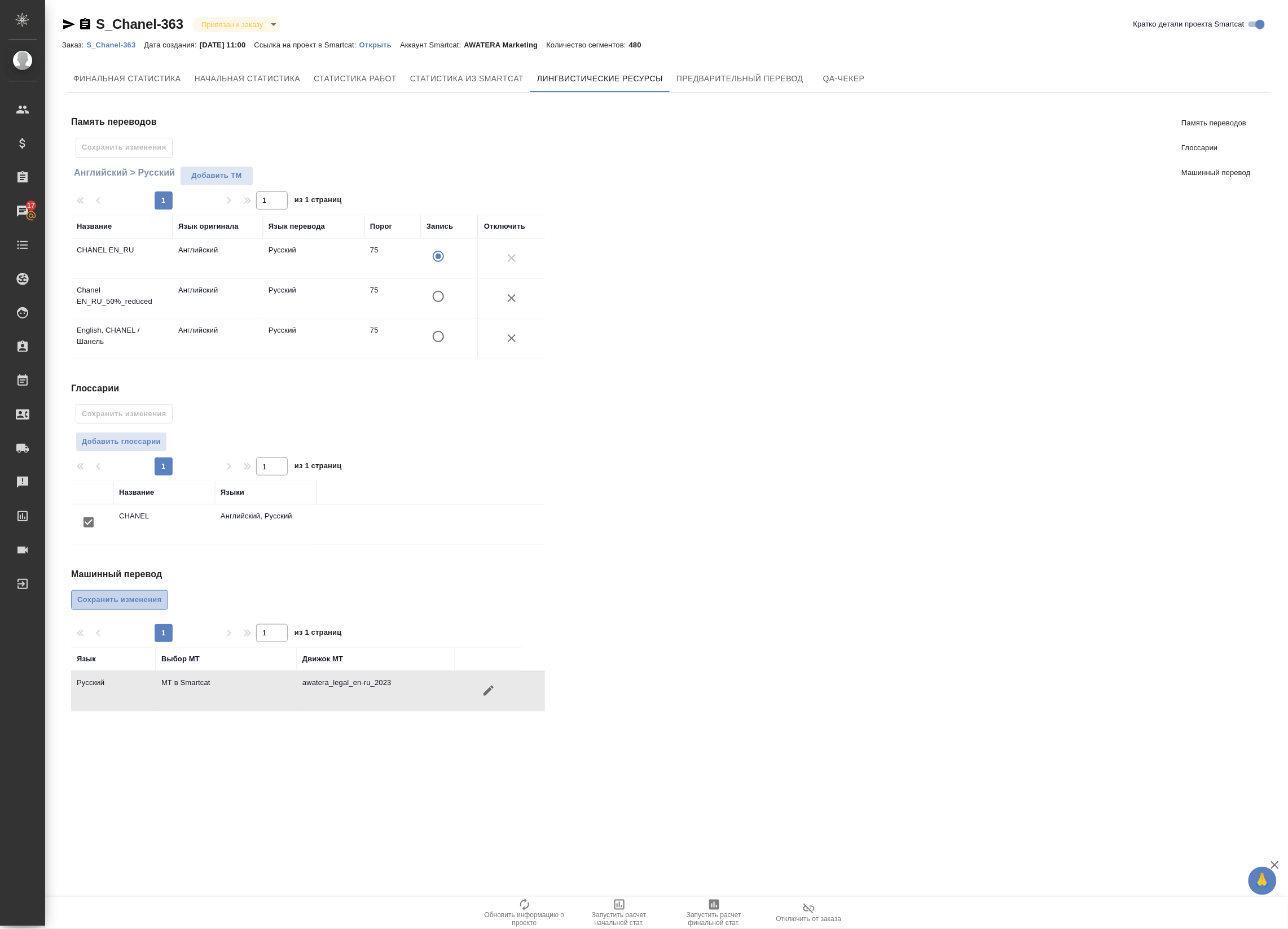
click at [120, 603] on span "Сохранить изменения" at bounding box center [119, 600] width 85 height 13
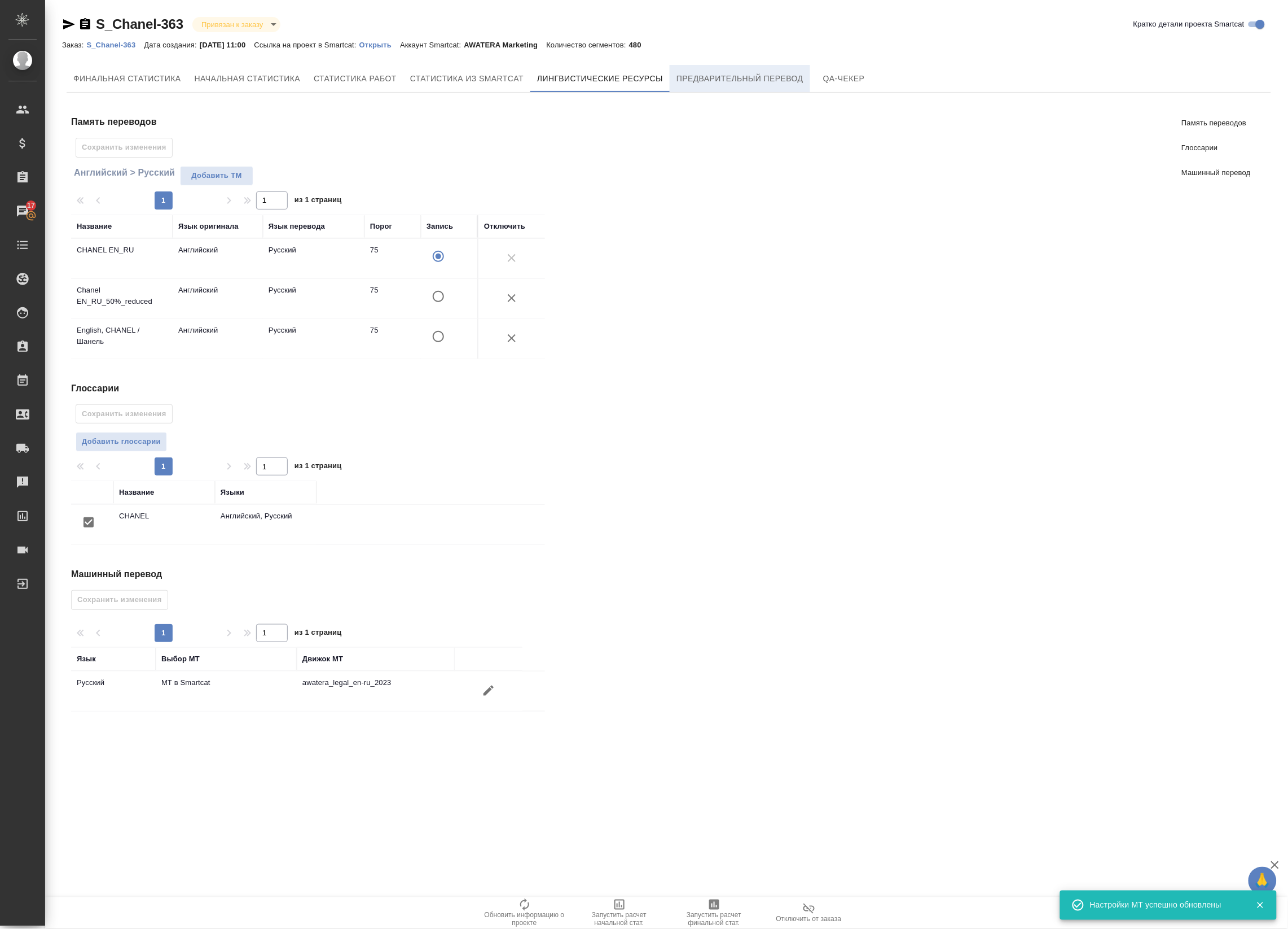
click at [701, 79] on span "Предварительный перевод" at bounding box center [740, 79] width 127 height 14
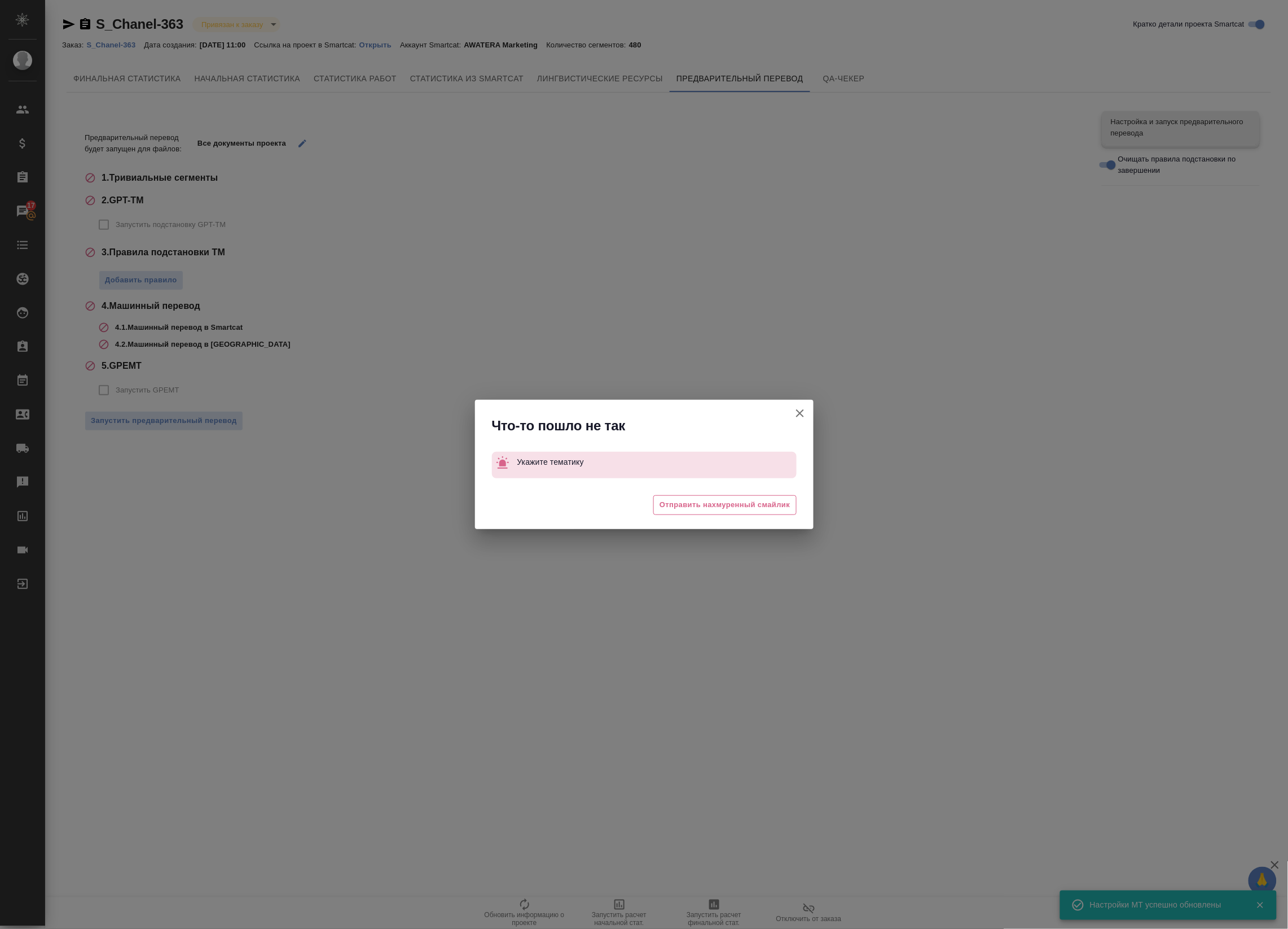
click at [807, 414] on button "Кратко детали проекта Smartcat" at bounding box center [800, 413] width 27 height 27
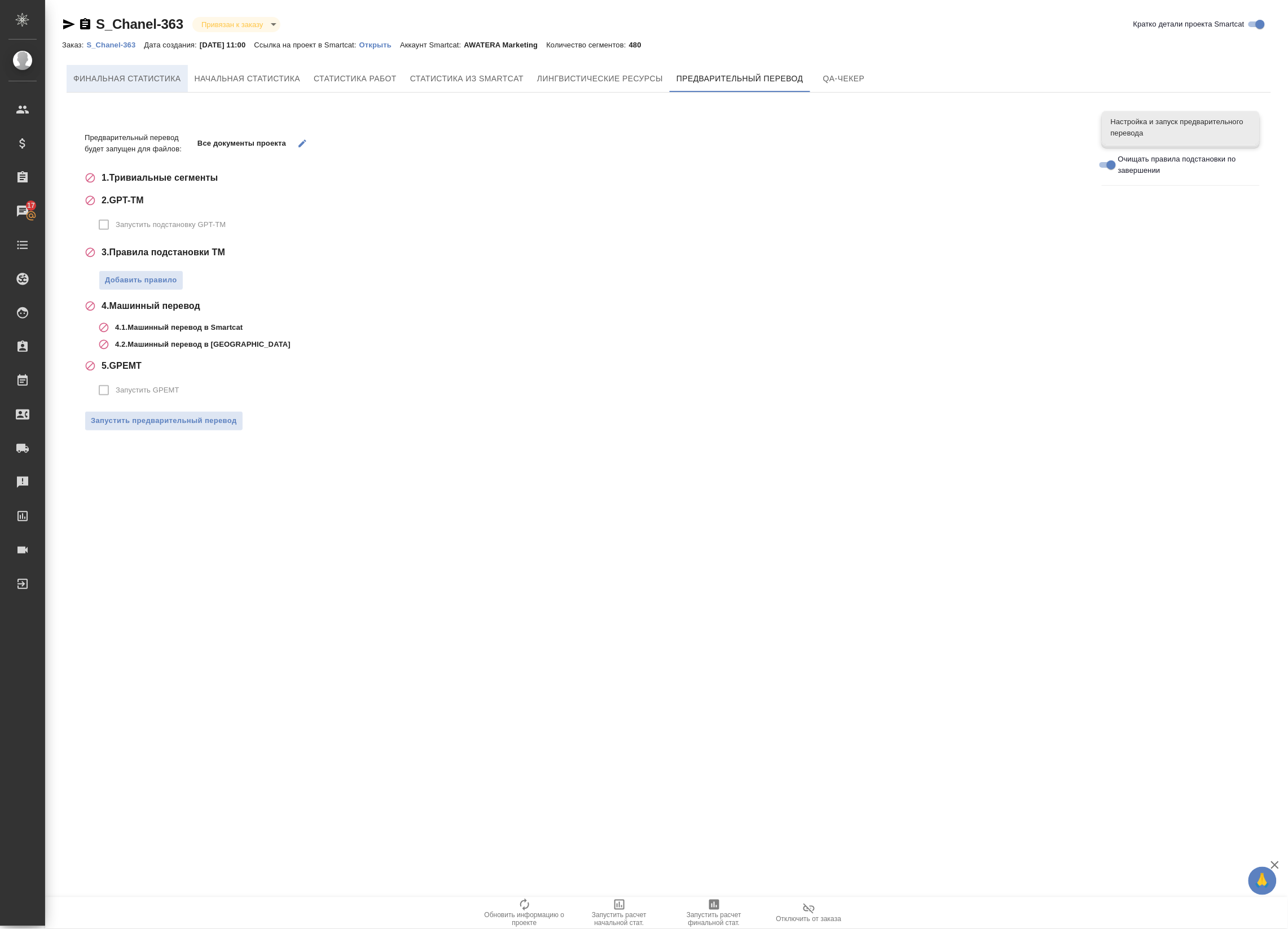
click at [100, 79] on span "Финальная статистика" at bounding box center [127, 79] width 108 height 14
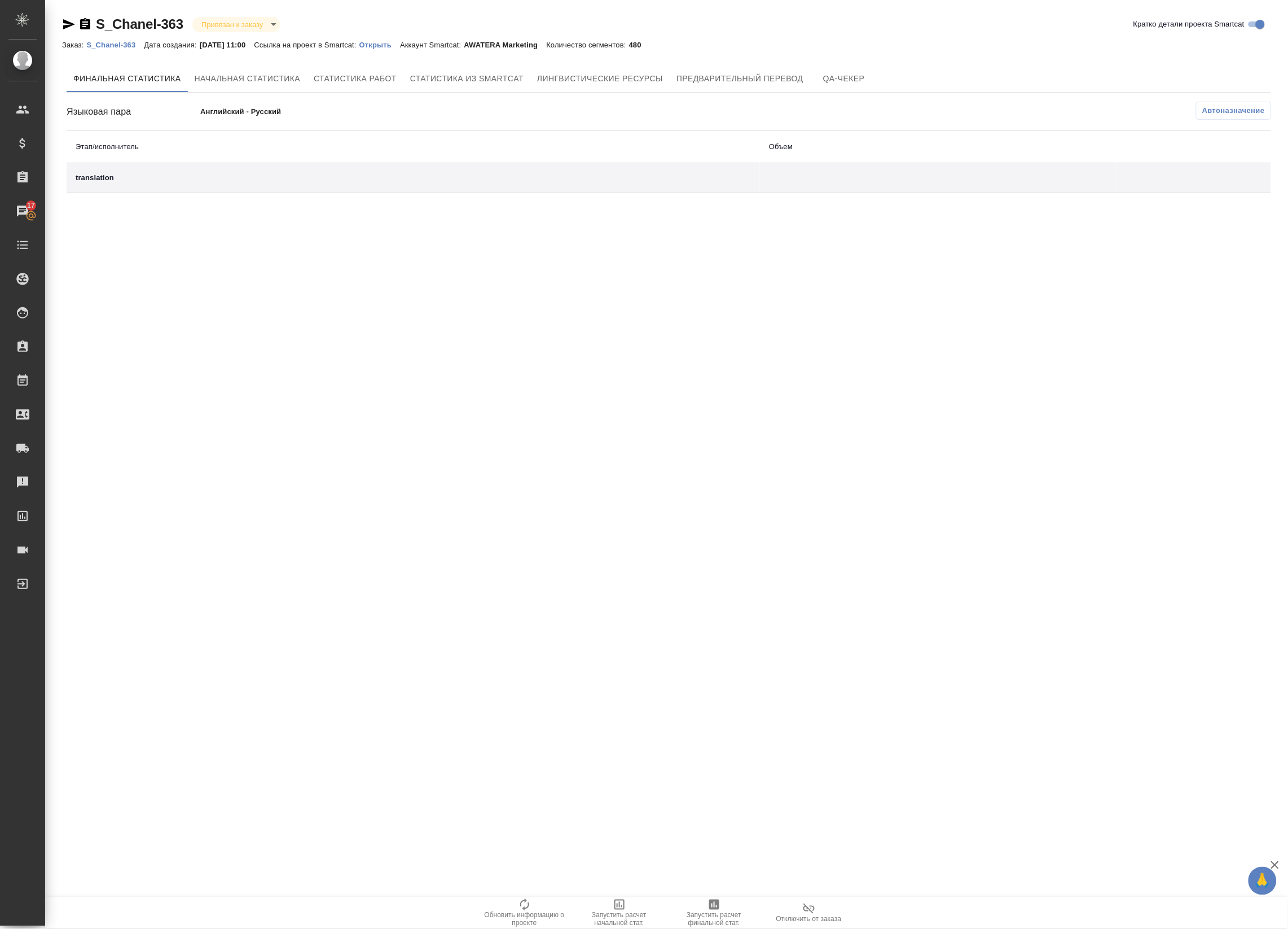
click at [340, 177] on div "translation" at bounding box center [413, 178] width 676 height 11
click at [623, 74] on span "Лингвистические ресурсы" at bounding box center [600, 79] width 126 height 14
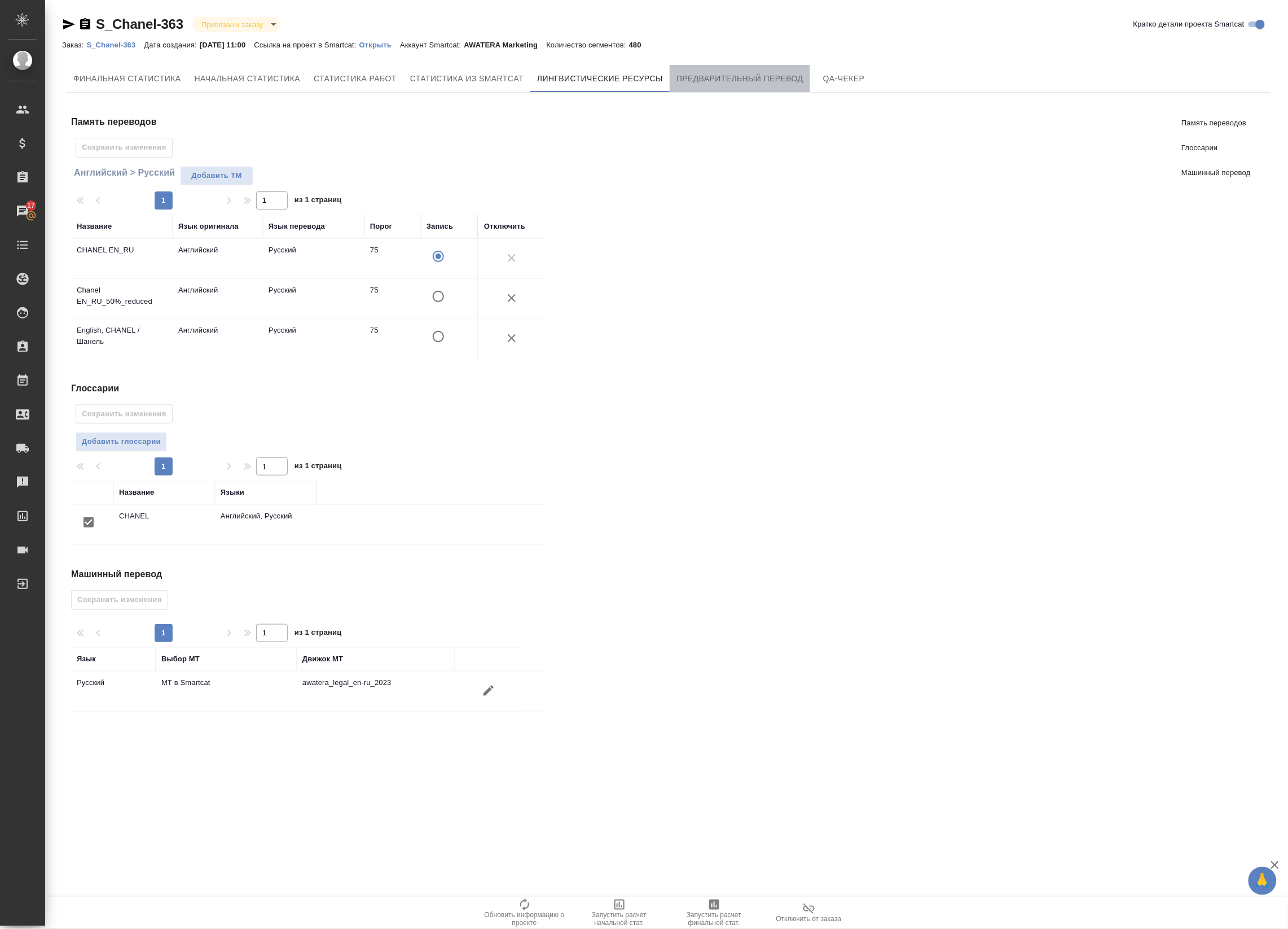
click at [710, 77] on span "Предварительный перевод" at bounding box center [740, 79] width 127 height 14
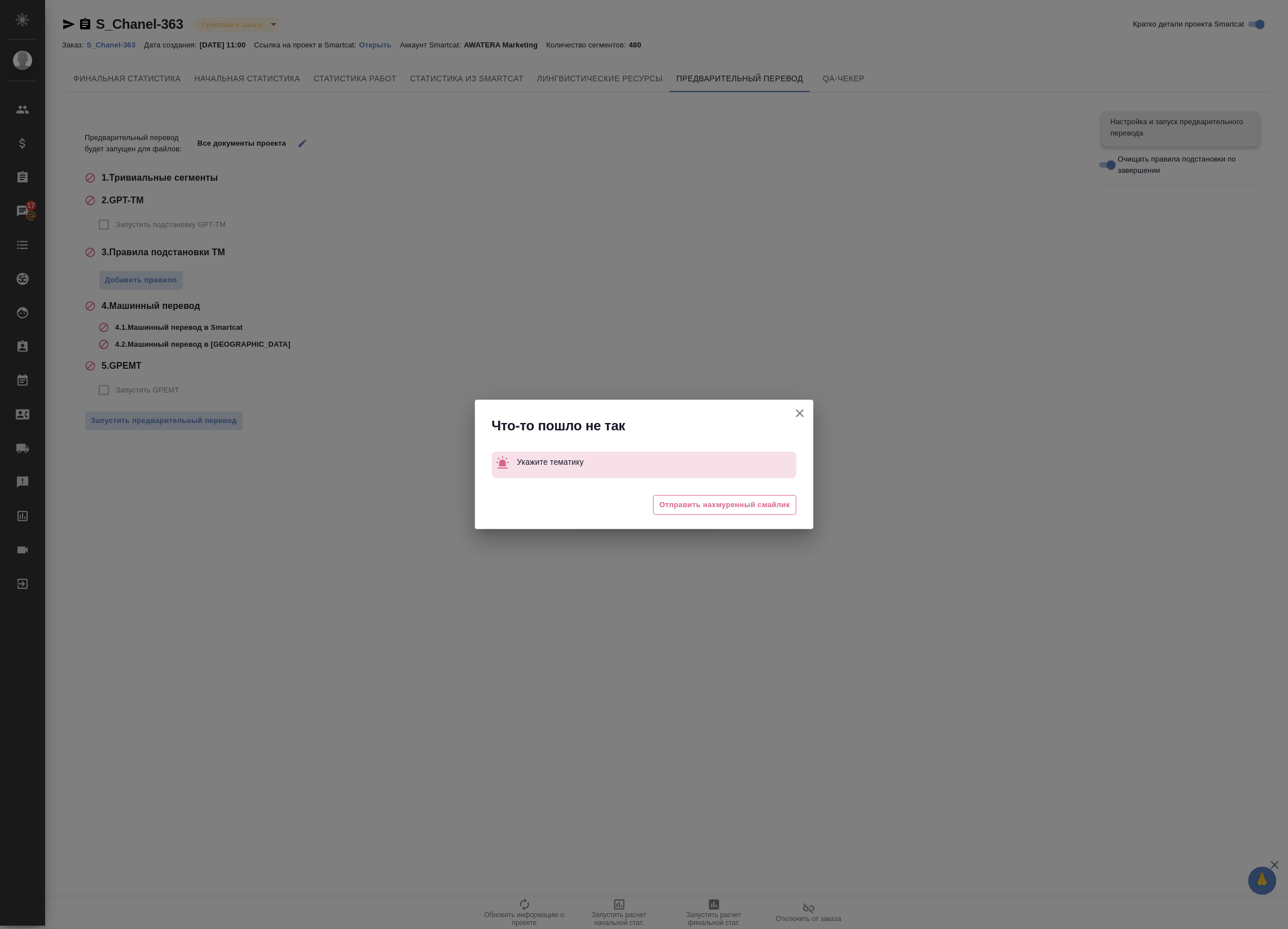
click at [797, 416] on icon "button" at bounding box center [800, 413] width 8 height 8
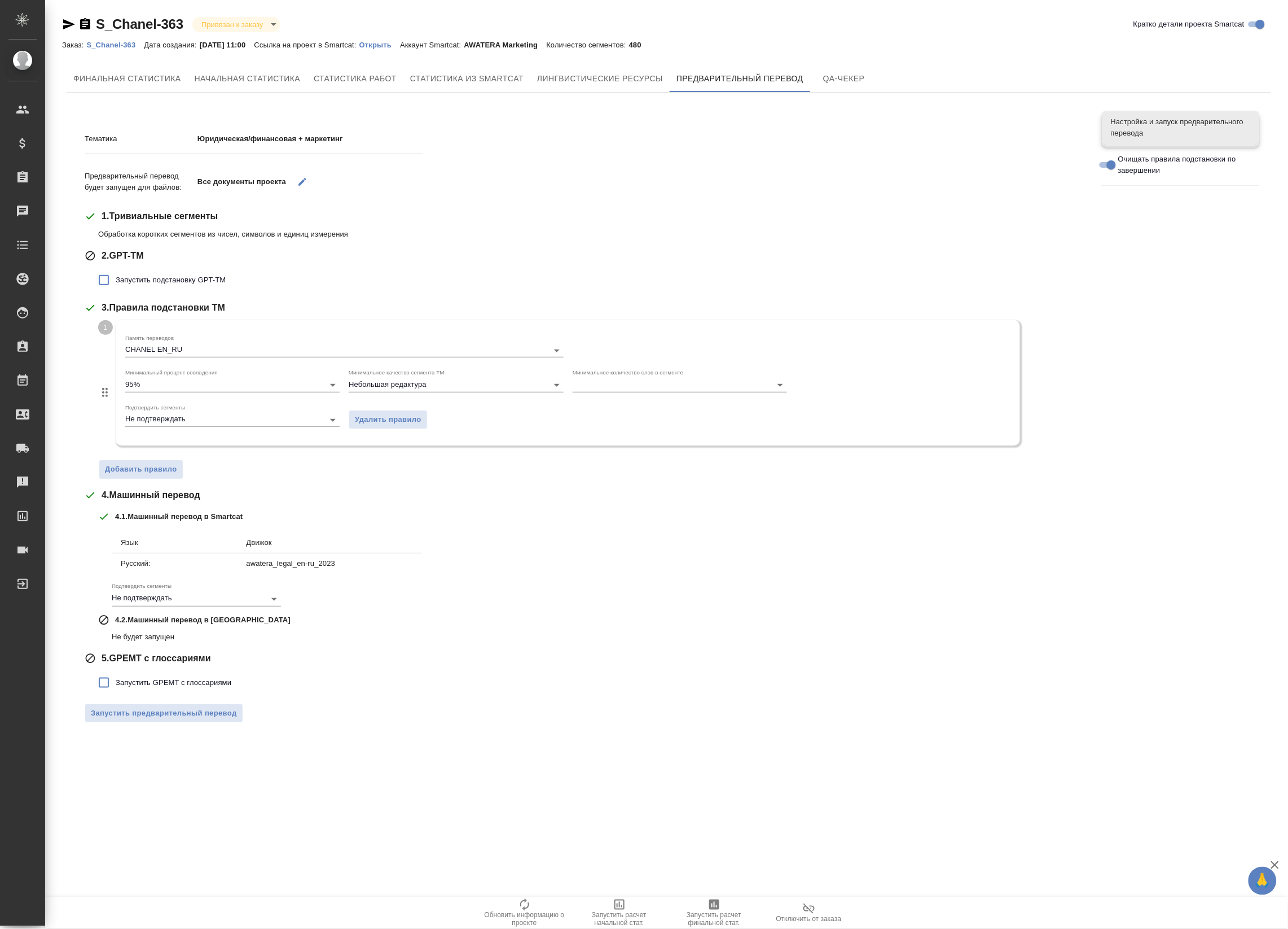
click at [131, 277] on span "Запустить подстановку GPT-TM" at bounding box center [170, 280] width 110 height 11
click at [116, 277] on input "Запустить подстановку GPT-TM" at bounding box center [104, 280] width 24 height 24
checkbox input "true"
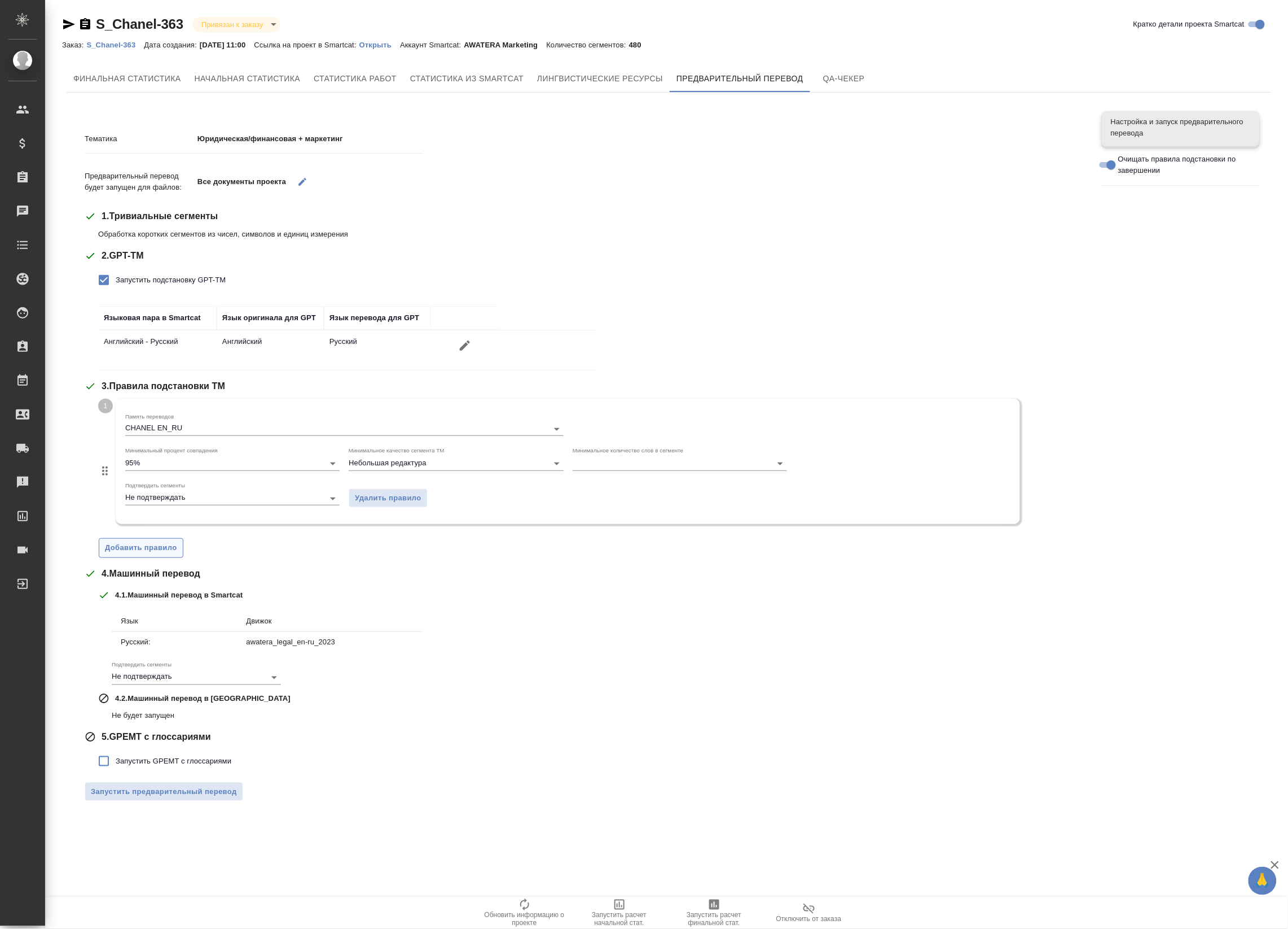
click at [161, 554] on span "Добавить правило" at bounding box center [141, 548] width 72 height 13
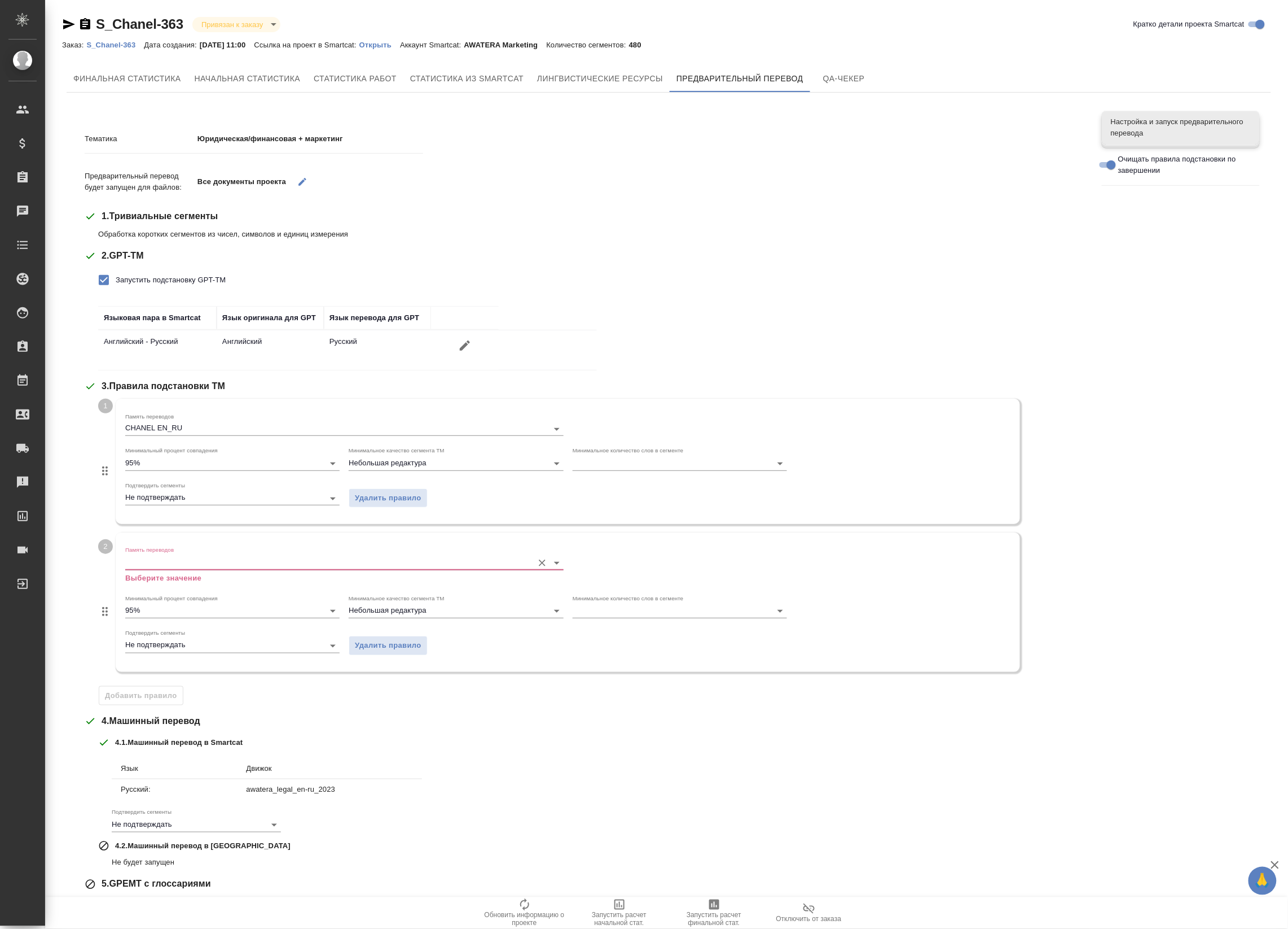
click at [198, 566] on input "Память переводов" at bounding box center [327, 562] width 403 height 14
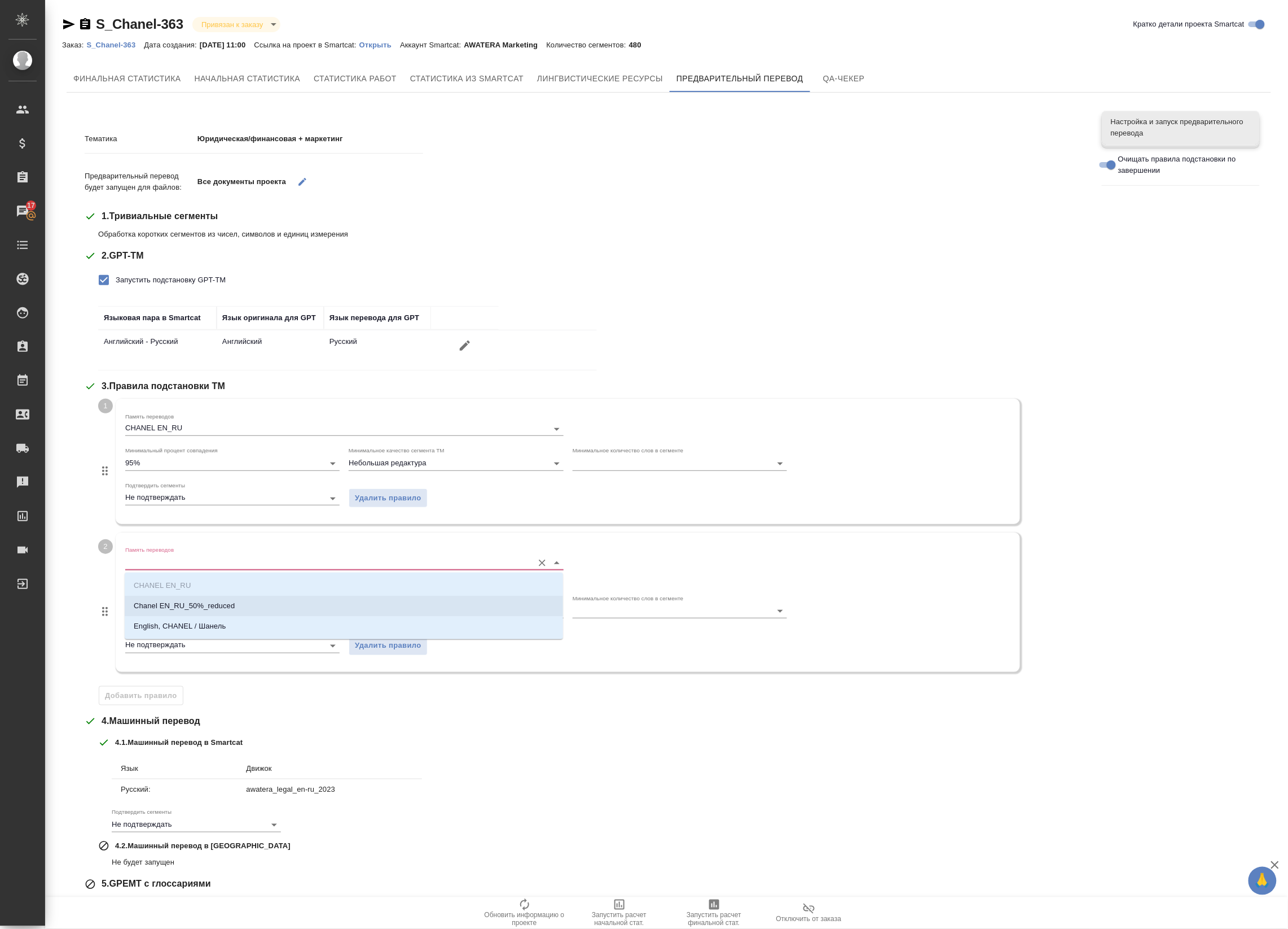
click at [183, 614] on li "Chanel EN_RU_50%_reduced" at bounding box center [343, 606] width 438 height 20
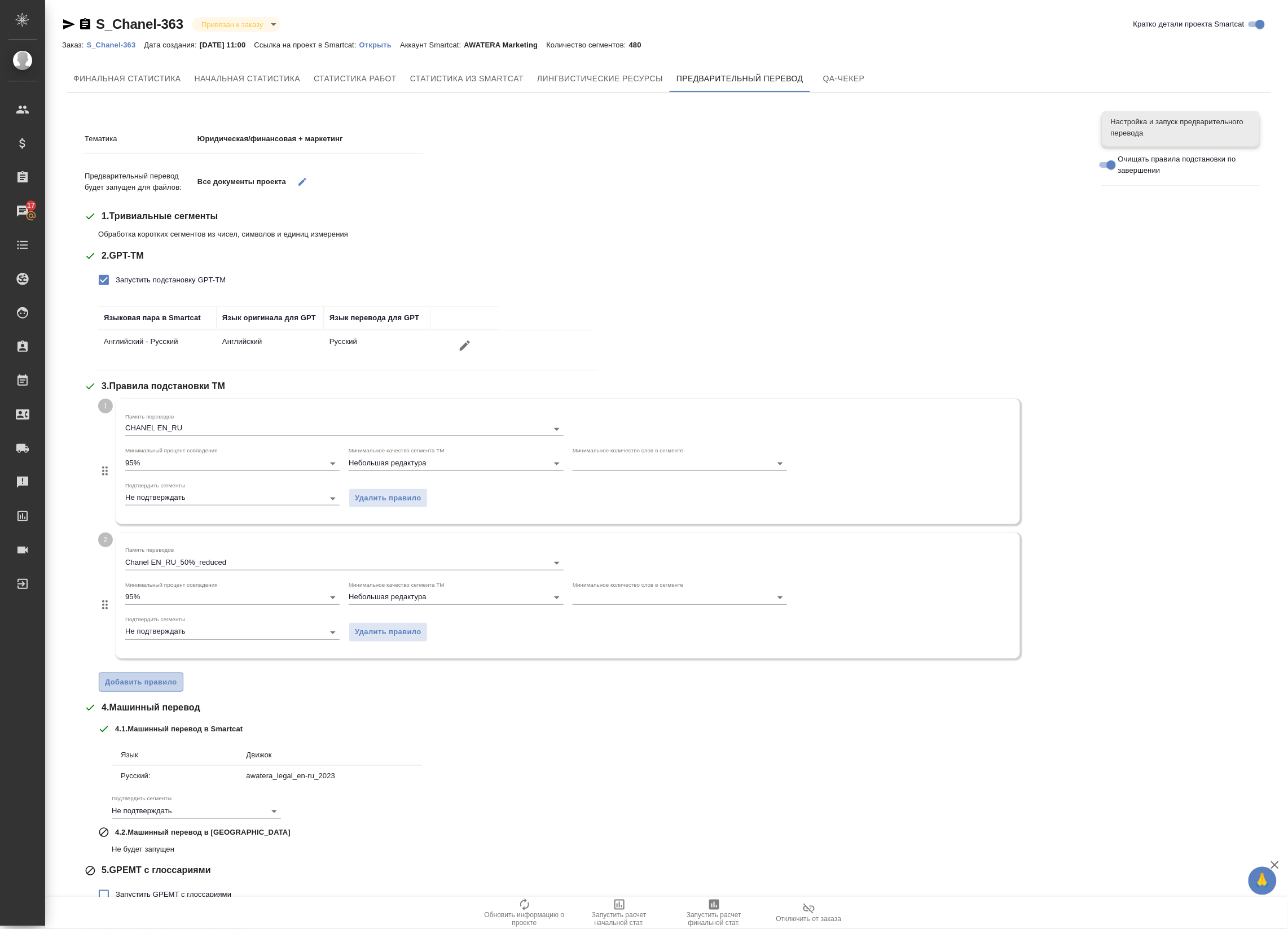
click at [147, 679] on span "Добавить правило" at bounding box center [141, 682] width 72 height 13
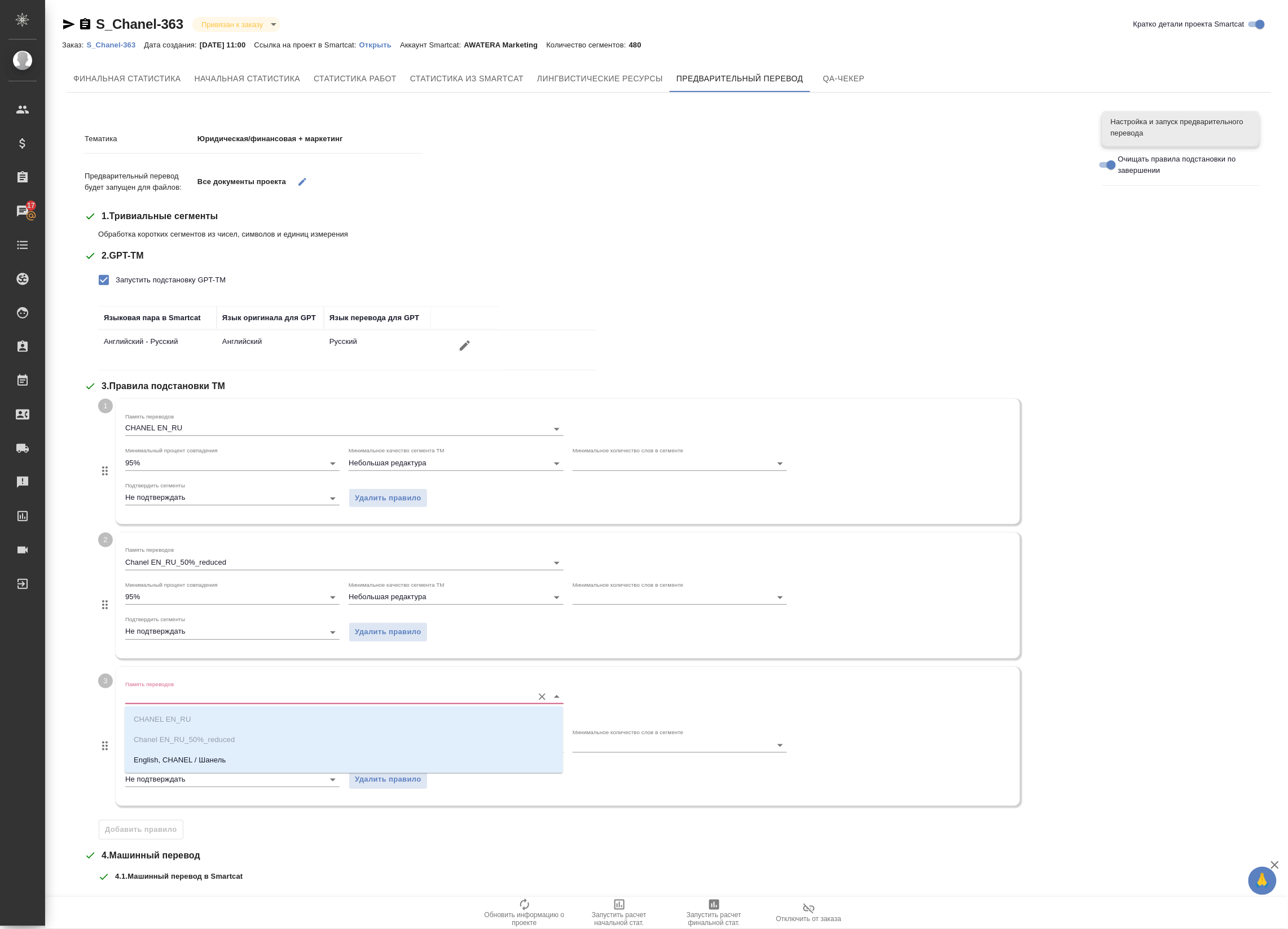
drag, startPoint x: 181, startPoint y: 695, endPoint x: 174, endPoint y: 727, distance: 32.8
click at [181, 696] on input "Память переводов" at bounding box center [327, 697] width 403 height 14
click at [171, 758] on p "English, CHANEL / Шанель" at bounding box center [179, 759] width 92 height 11
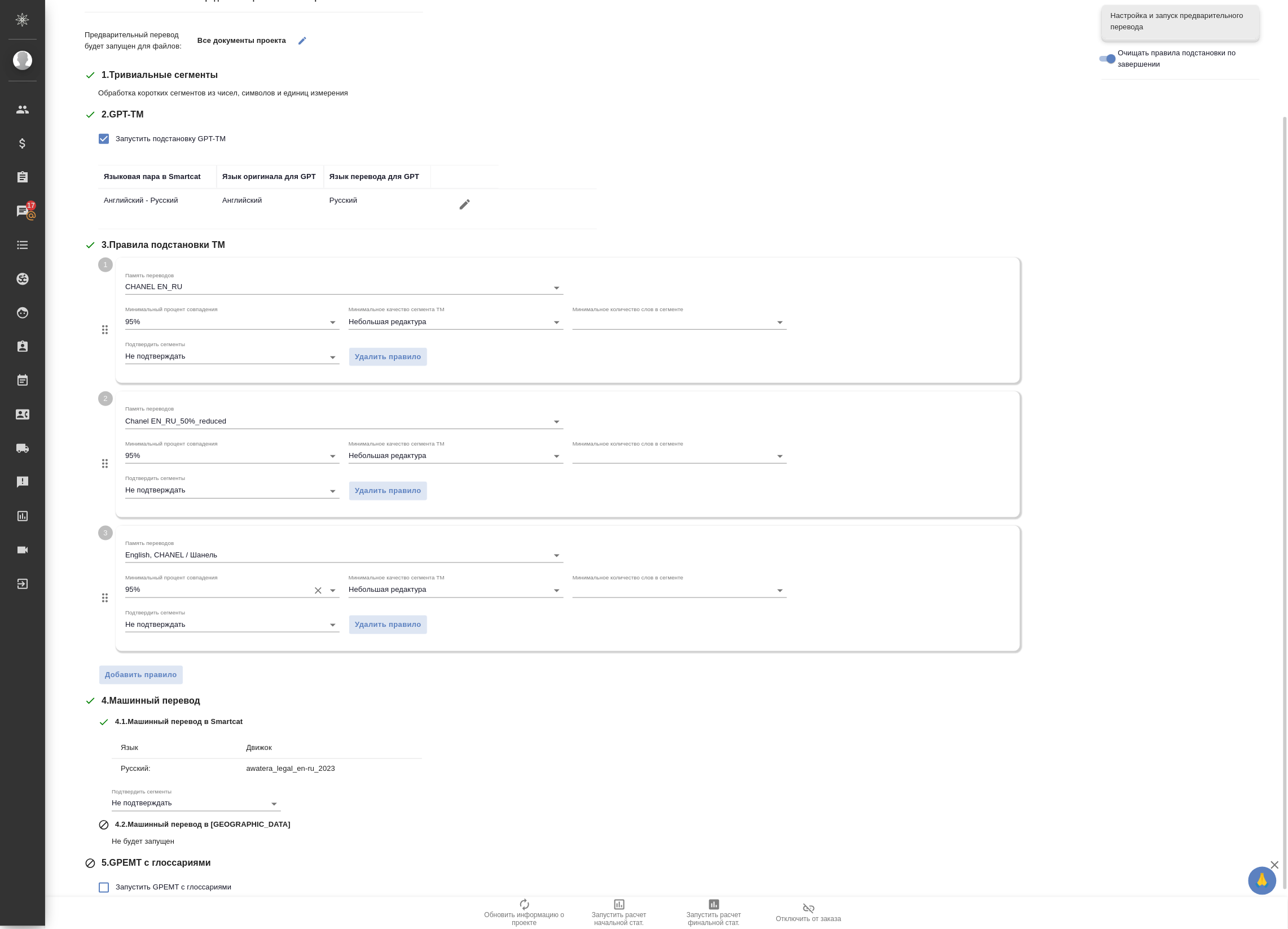
scroll to position [187, 0]
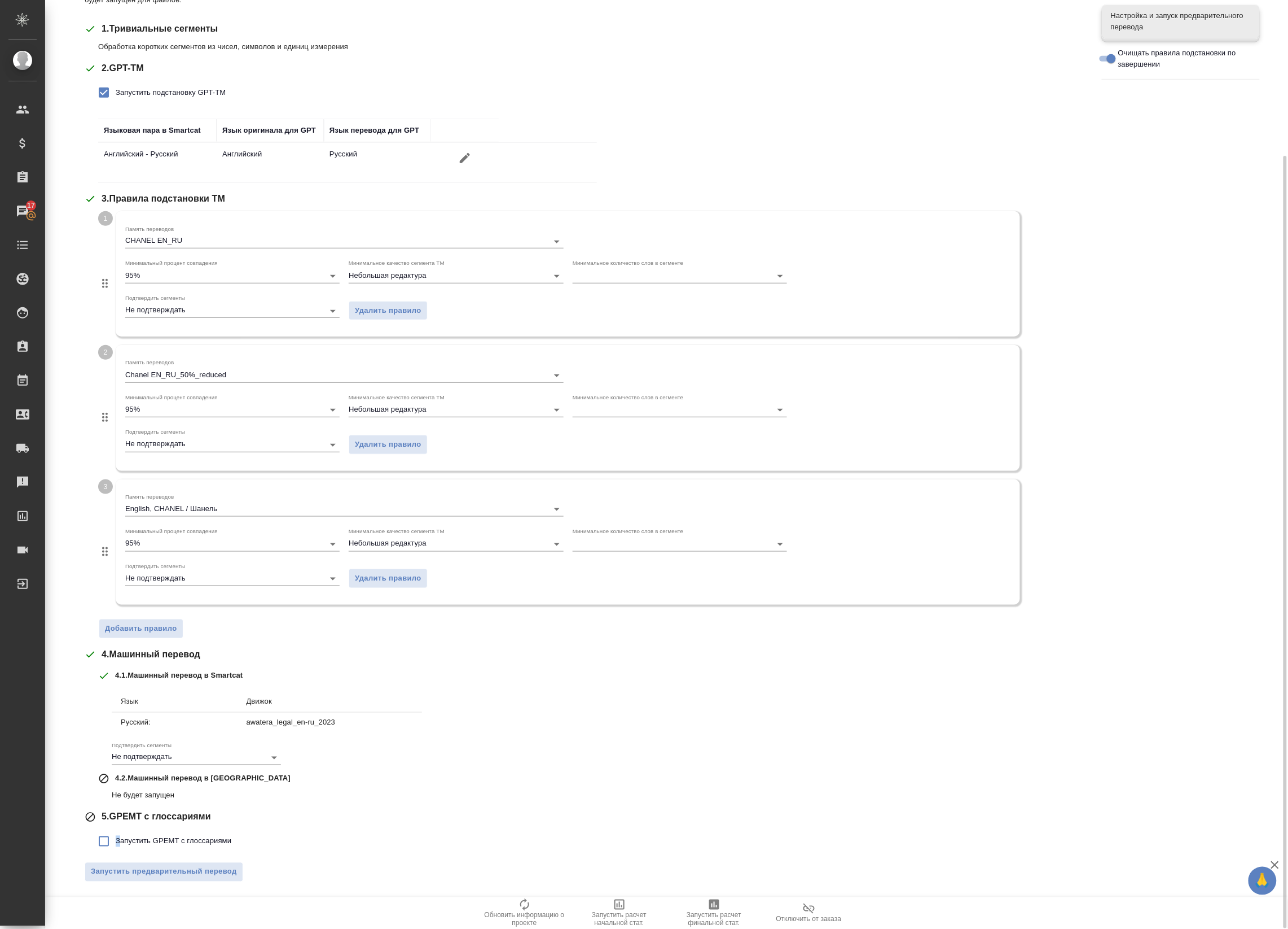
click at [117, 847] on span "Запустить GPEMT с глоссариями" at bounding box center [173, 841] width 116 height 11
click at [116, 842] on span "Запустить GPEMT с глоссариями" at bounding box center [173, 841] width 116 height 11
click at [116, 842] on input "Запустить GPEMT с глоссариями" at bounding box center [104, 841] width 24 height 24
checkbox input "true"
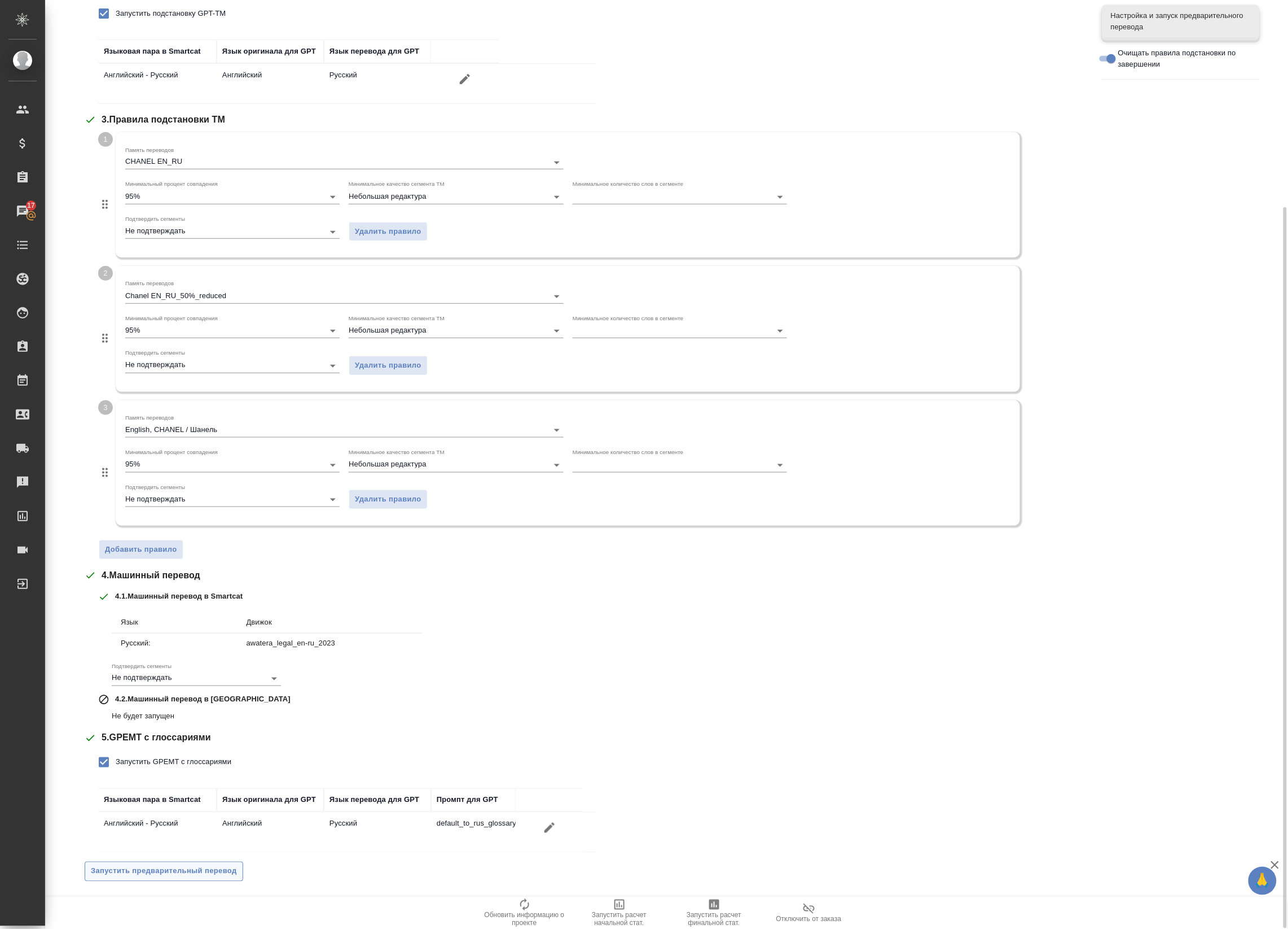
click at [208, 875] on span "Запустить предварительный перевод" at bounding box center [164, 872] width 146 height 13
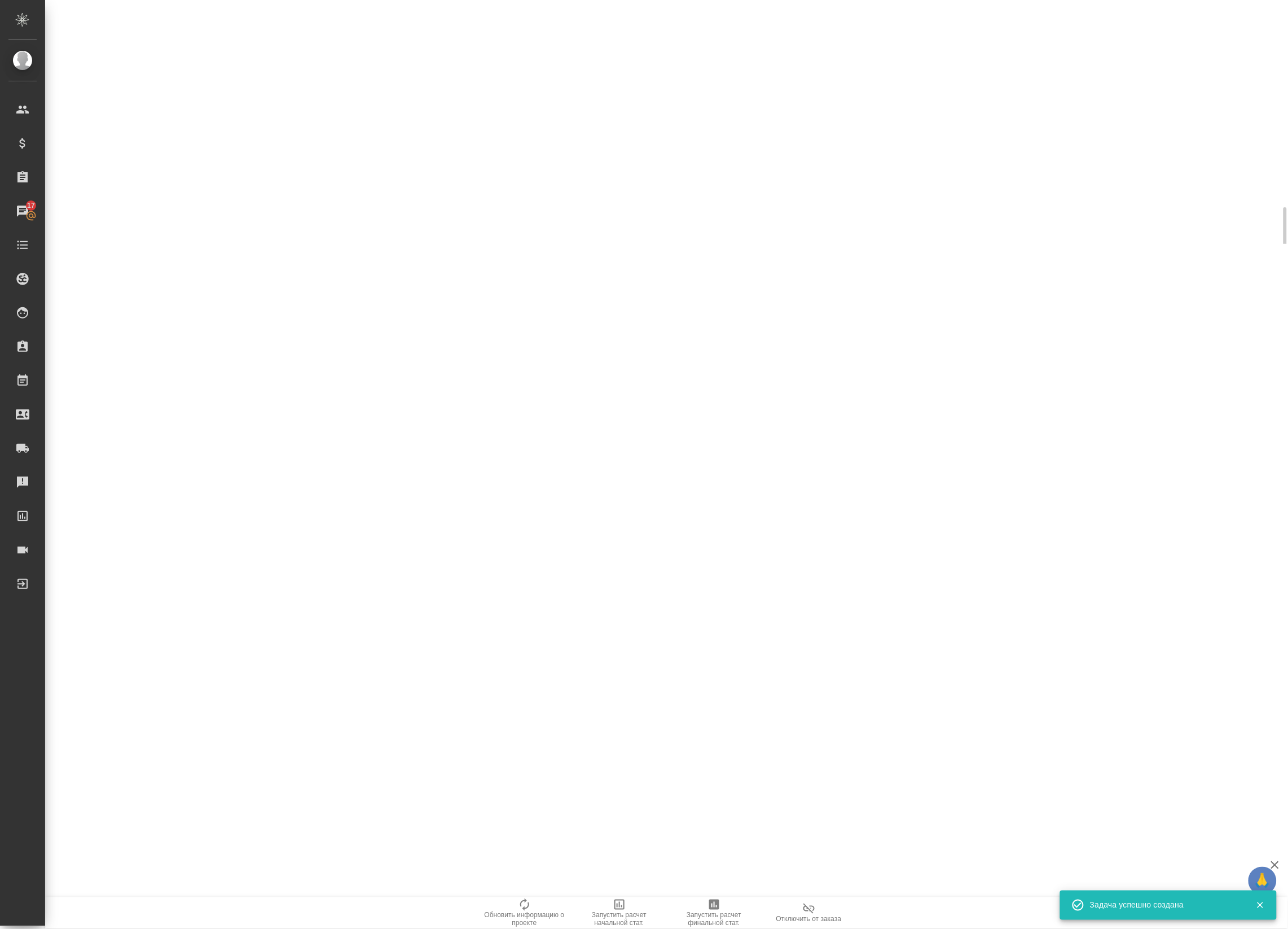
scroll to position [0, 0]
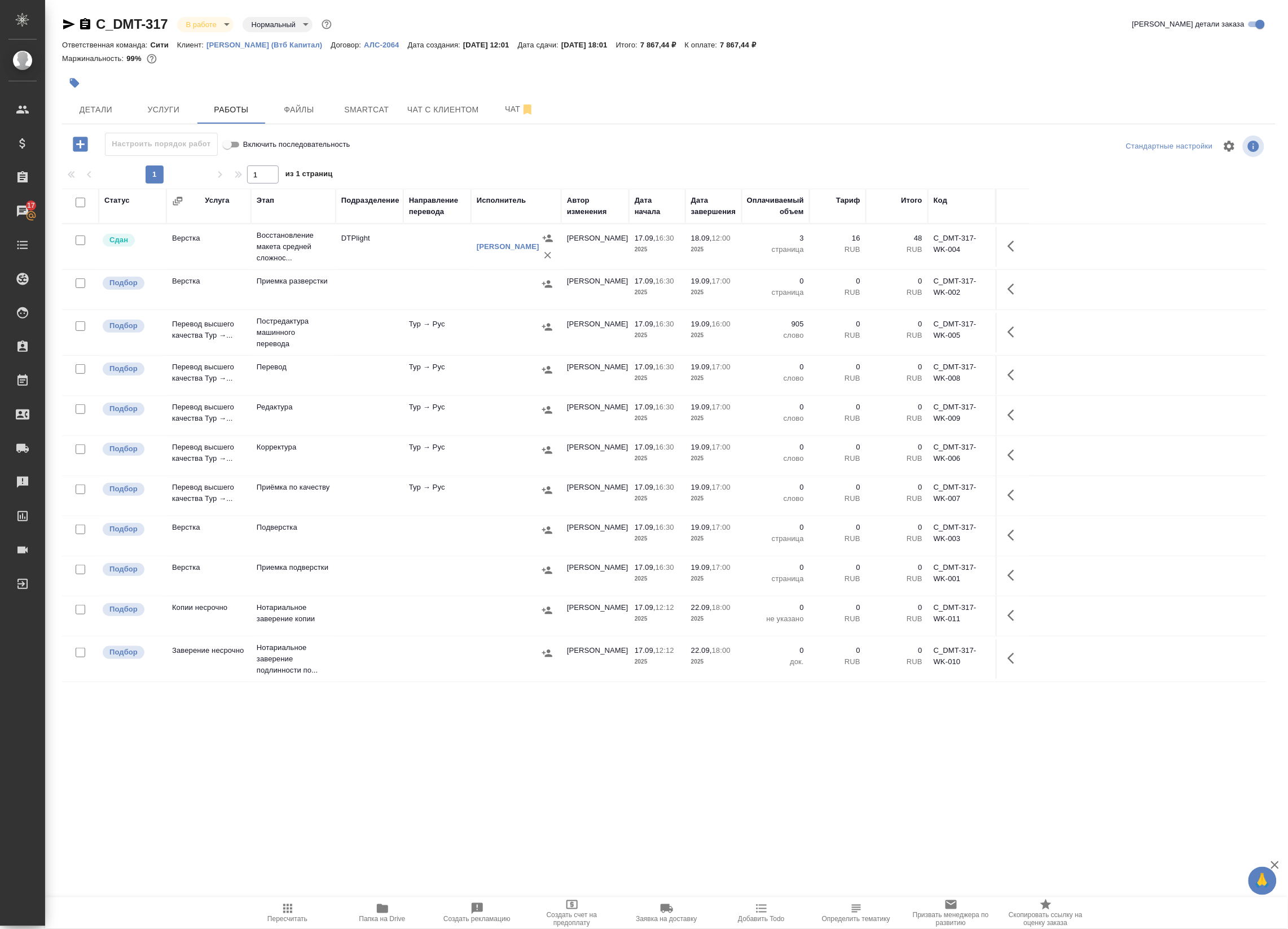
click at [327, 758] on div ".cls-1 fill:#fff; AWATERA Badanyan Artak Клиенты Спецификации Заказы 17 Чаты To…" at bounding box center [644, 464] width 1288 height 929
click at [547, 327] on icon "button" at bounding box center [547, 327] width 11 height 11
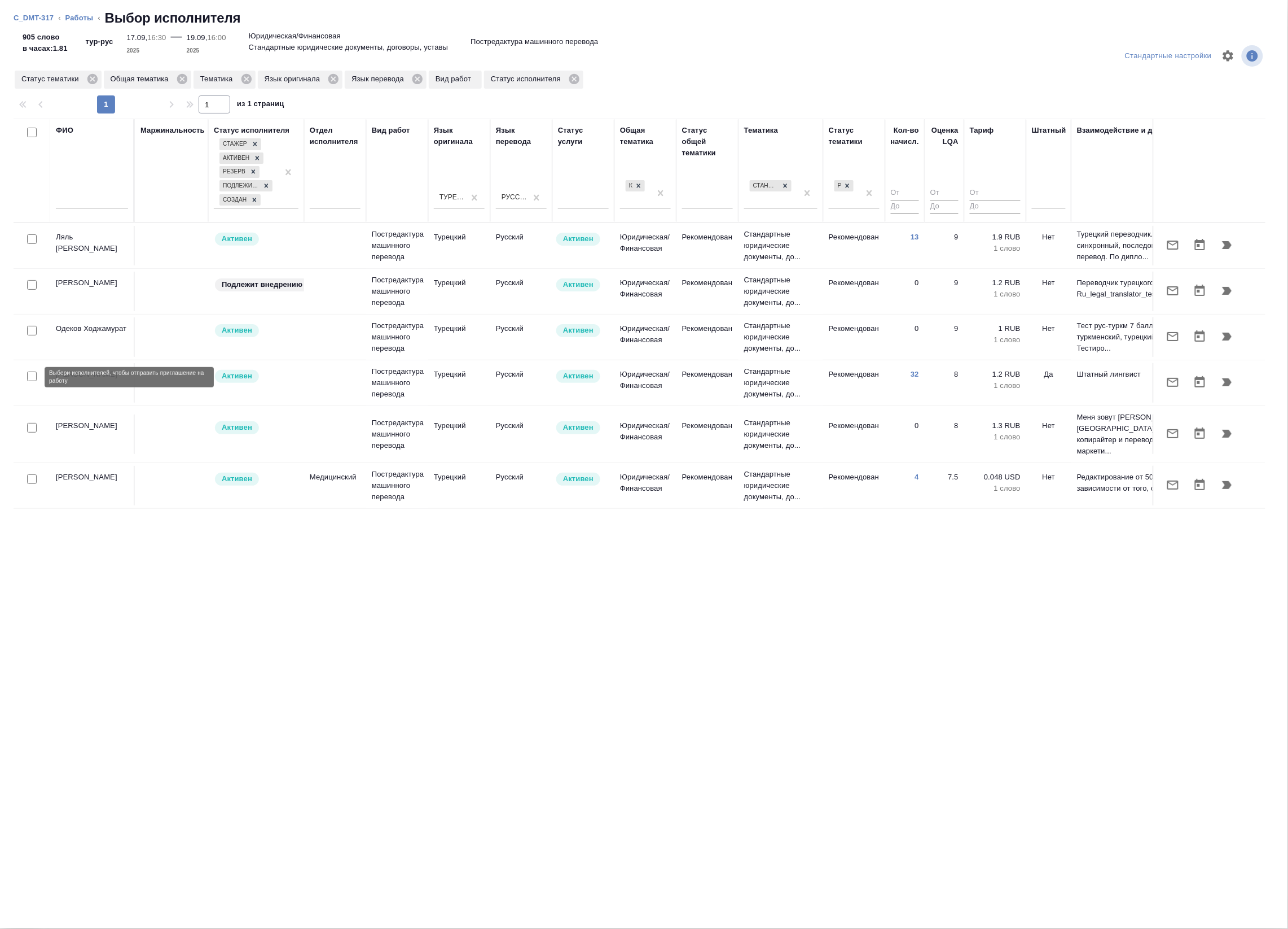
click at [29, 380] on input "checkbox" at bounding box center [32, 376] width 10 height 10
checkbox input "true"
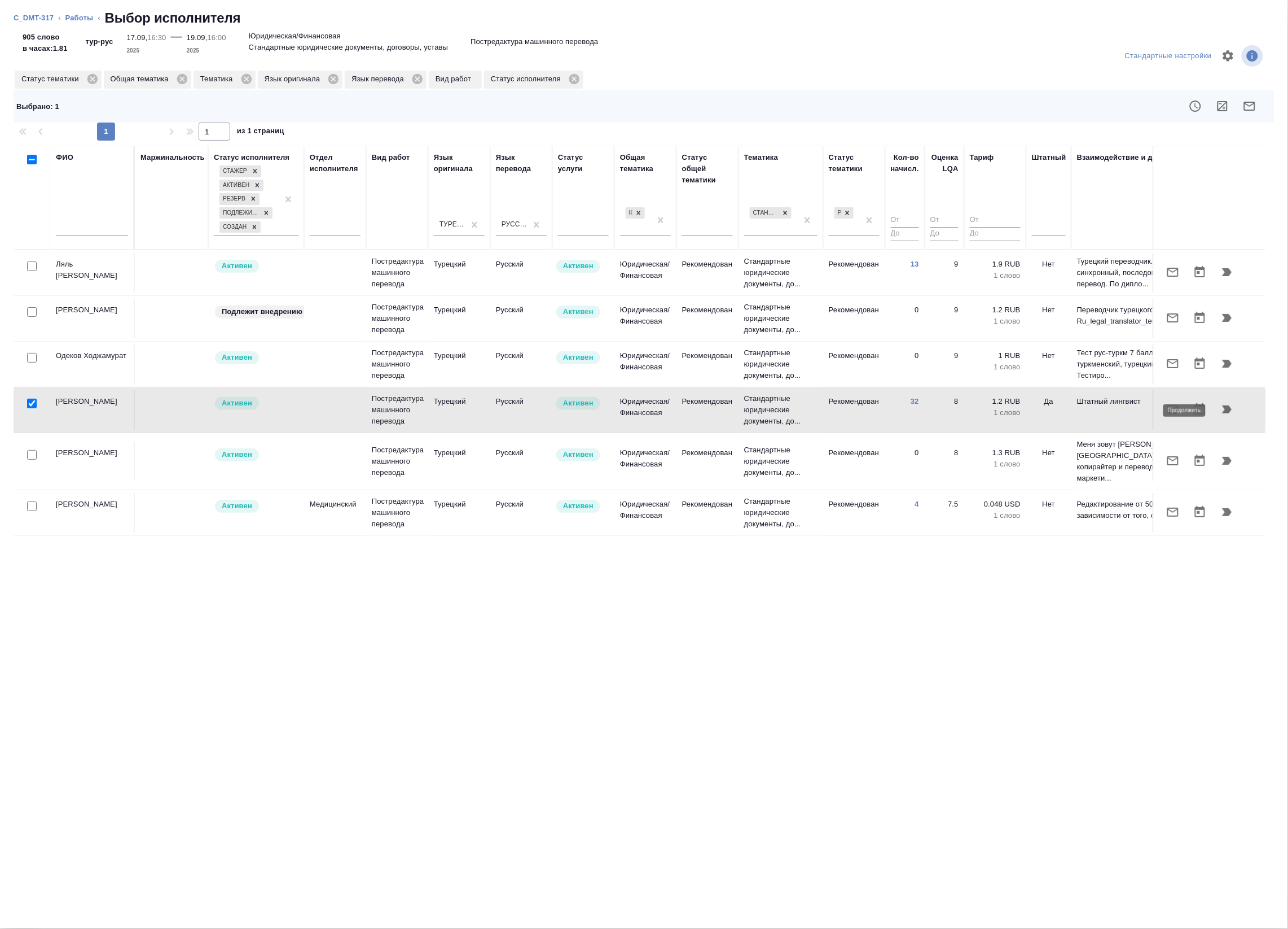
click at [1229, 407] on icon "button" at bounding box center [1227, 409] width 10 height 8
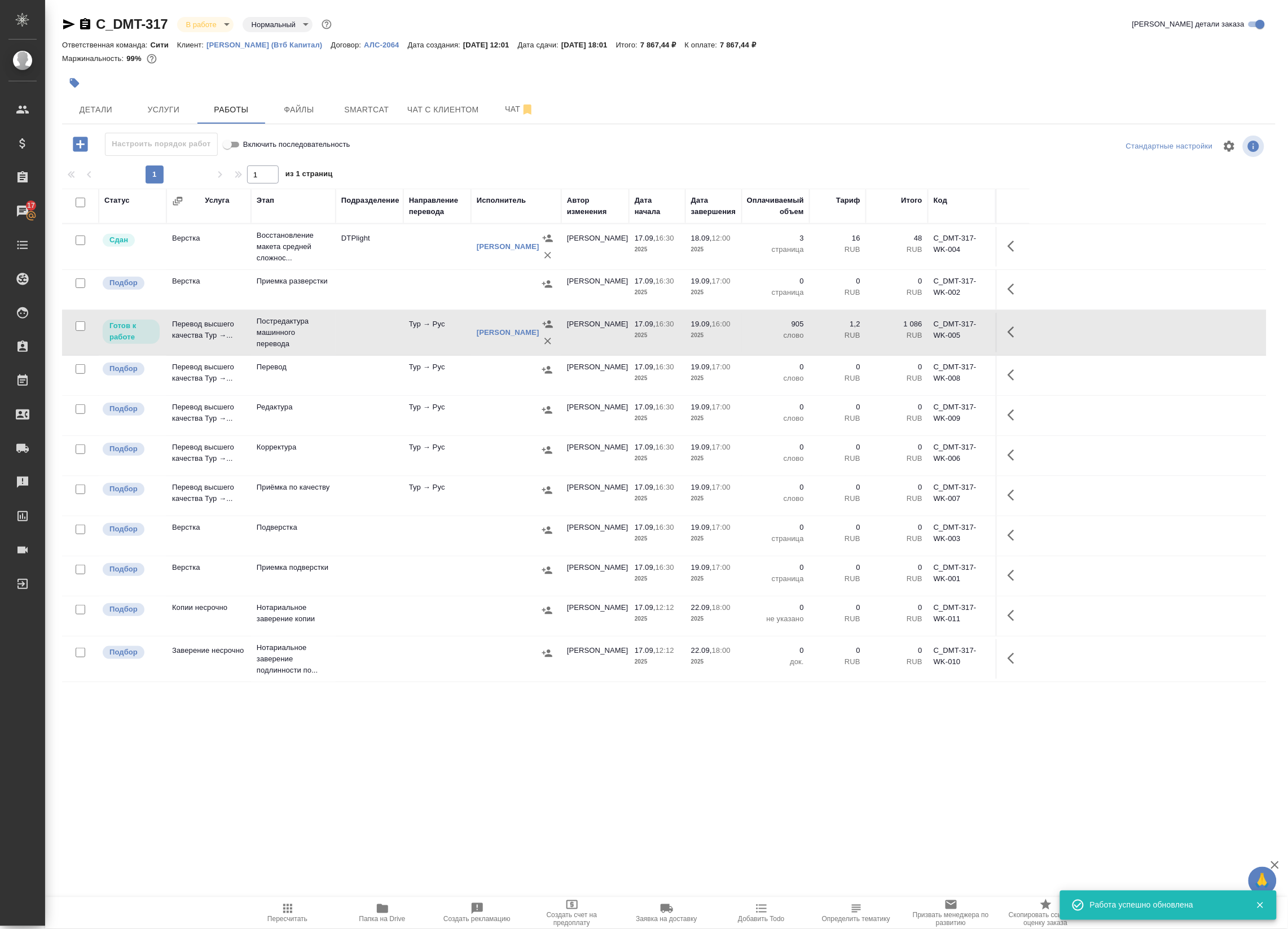
click at [284, 920] on span "Пересчитать" at bounding box center [288, 919] width 40 height 8
drag, startPoint x: 425, startPoint y: 107, endPoint x: 416, endPoint y: 108, distance: 9.1
click at [416, 108] on span "Чат с клиентом" at bounding box center [443, 110] width 72 height 14
click at [367, 106] on span "Smartcat" at bounding box center [367, 110] width 54 height 14
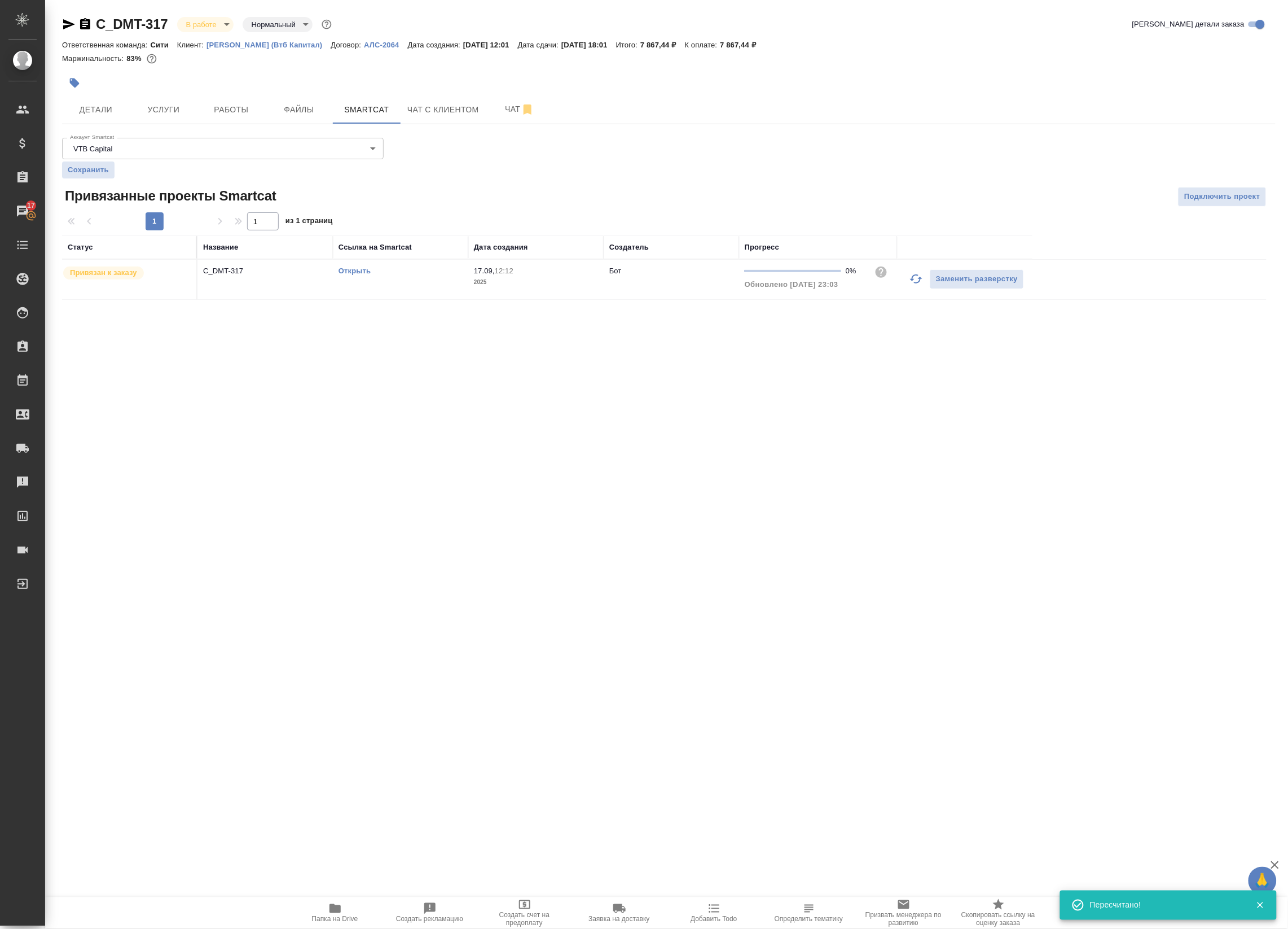
click at [354, 272] on link "Открыть" at bounding box center [355, 271] width 32 height 8
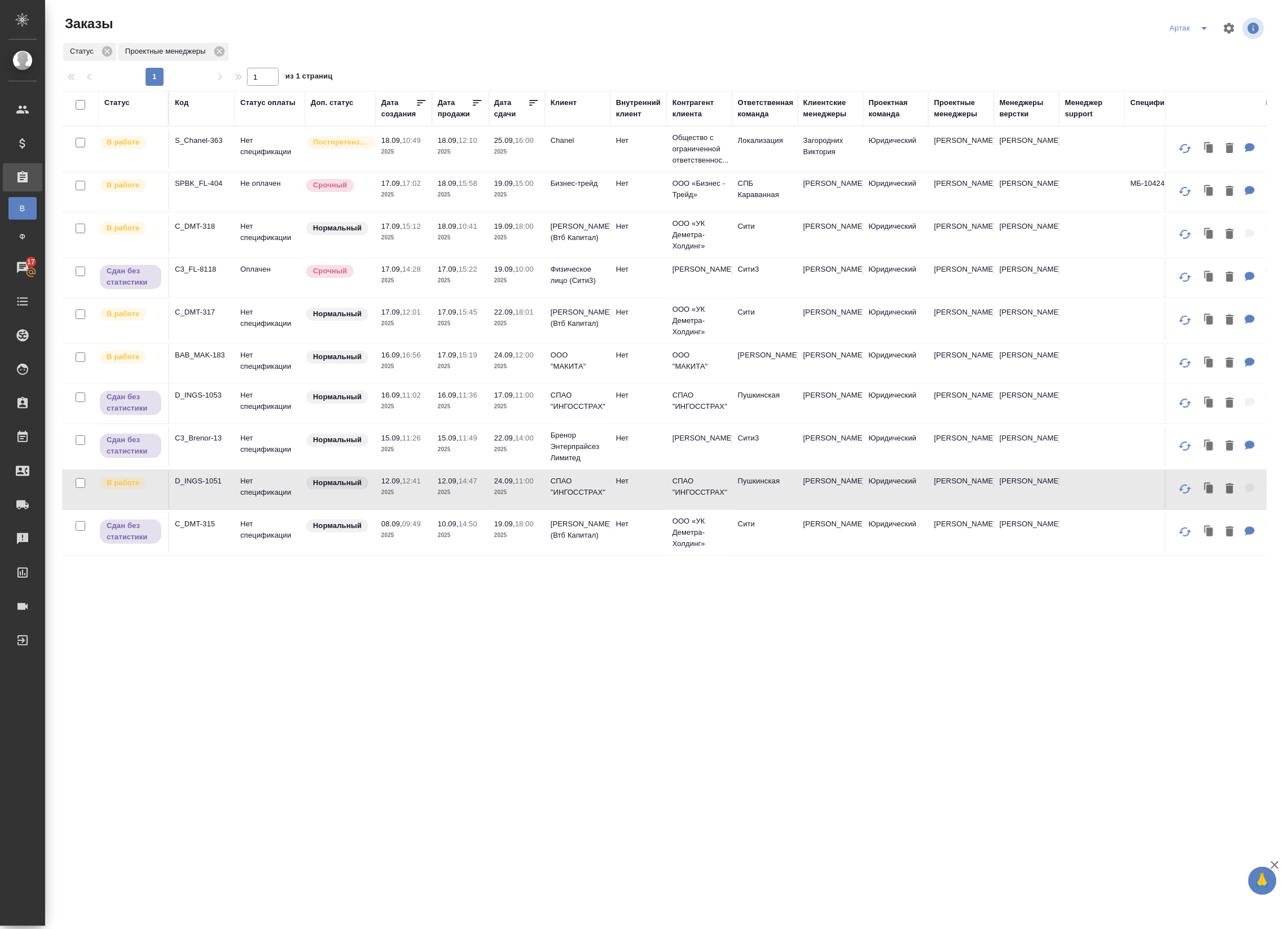
click at [534, 101] on icon at bounding box center [534, 103] width 8 height 6
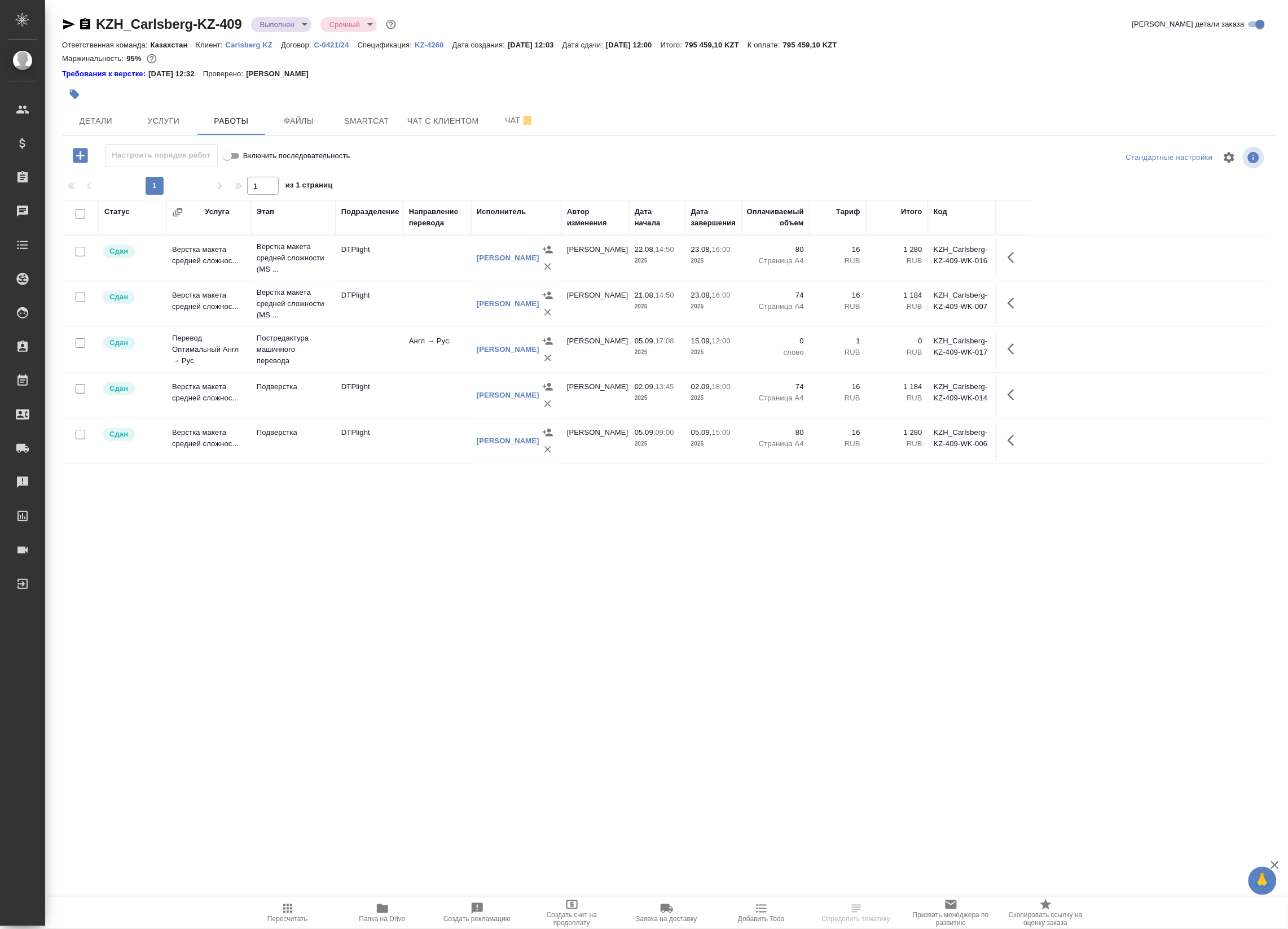
click at [388, 347] on td at bounding box center [369, 349] width 68 height 39
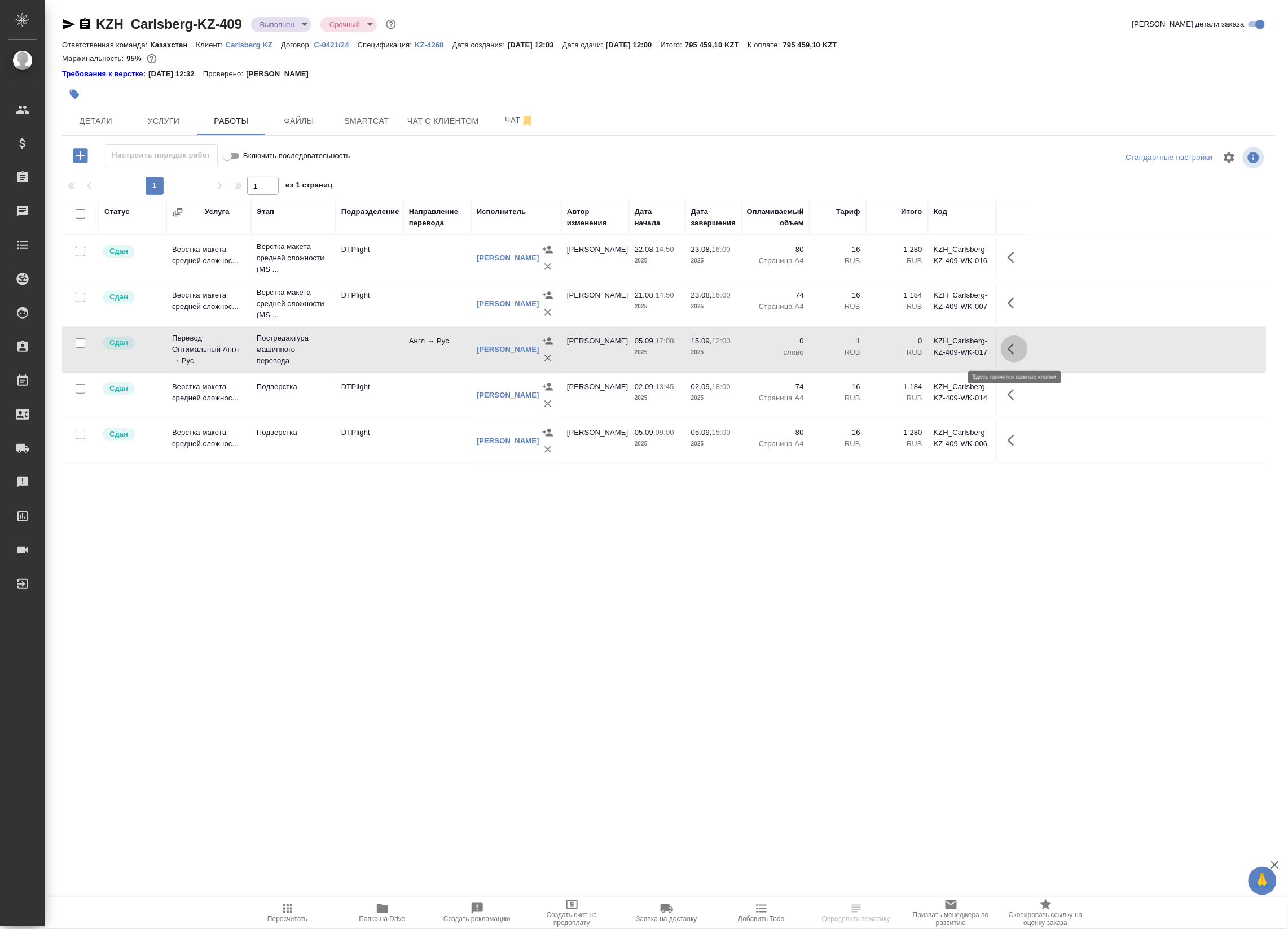
click at [1020, 347] on button "button" at bounding box center [1014, 349] width 27 height 27
click at [926, 351] on icon "button" at bounding box center [931, 349] width 14 height 14
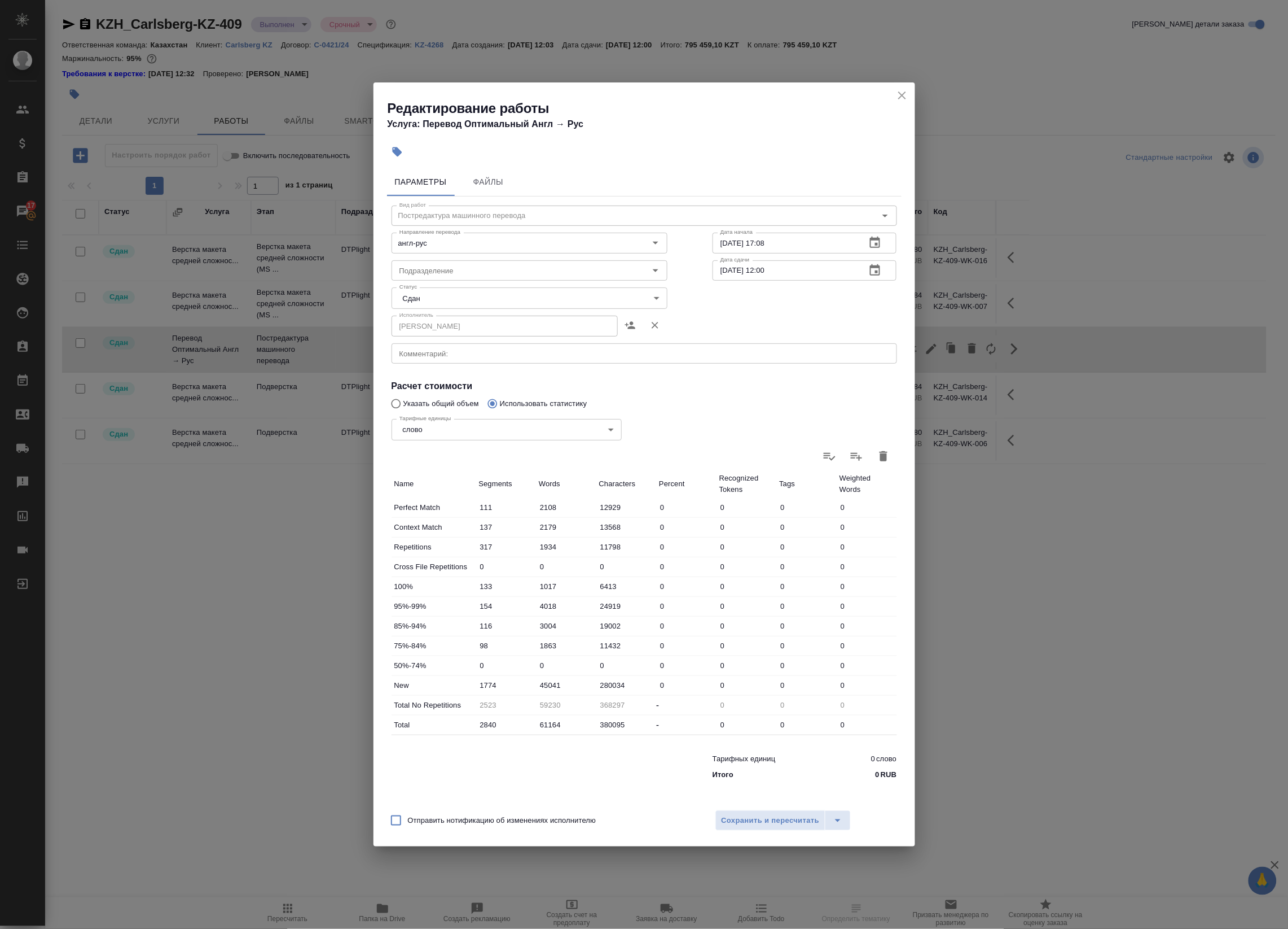
click at [432, 404] on div "Тарифные единицы слово 5a8b1489cc6b4906c91bfd90 Тарифные единицы" at bounding box center [507, 429] width 276 height 74
click at [396, 405] on input "Указать общий объем" at bounding box center [394, 403] width 18 height 21
radio input "true"
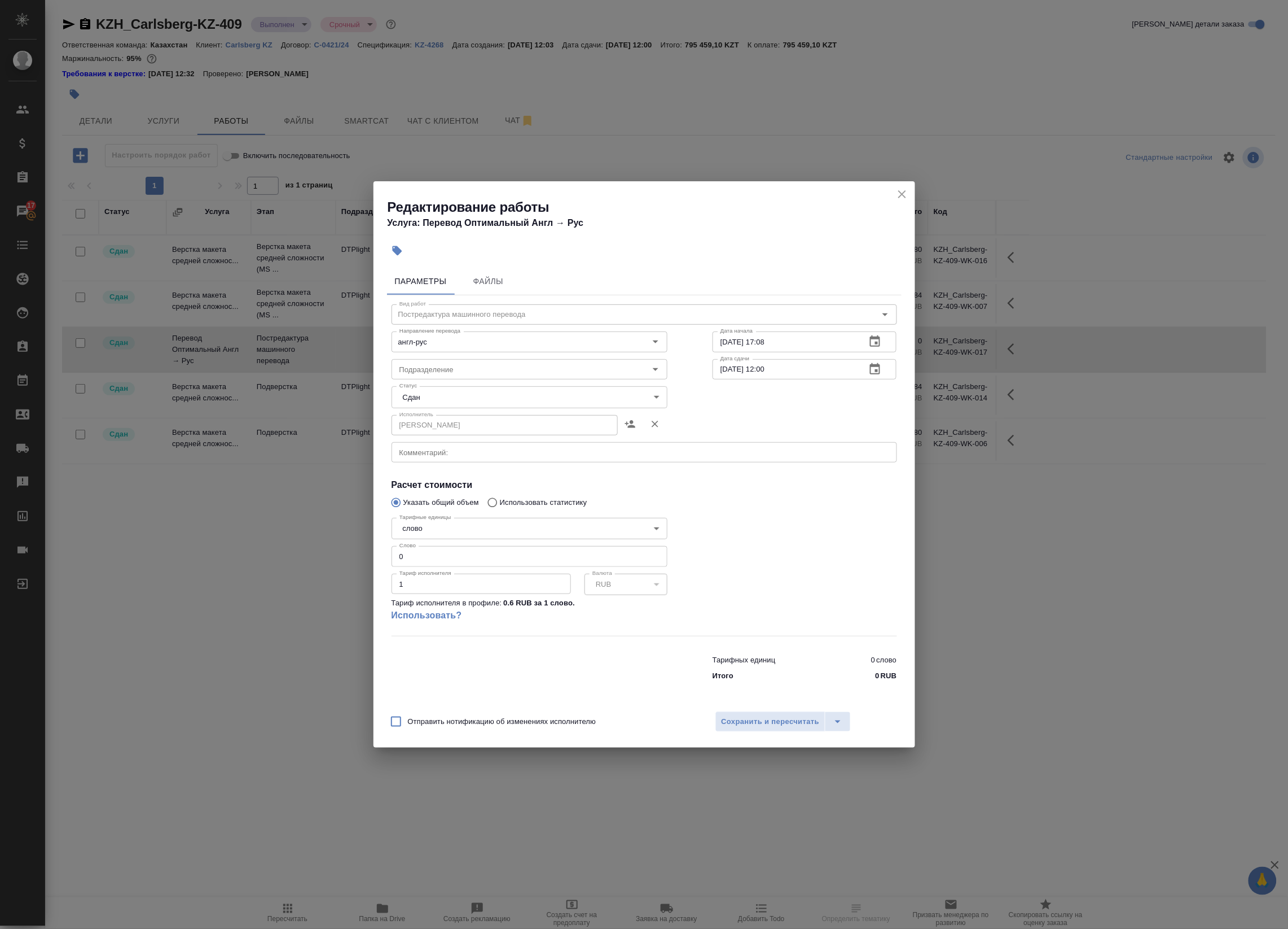
click at [422, 543] on div "Тарифные единицы слово 5a8b1489cc6b4906c91bfd90 Тарифные единицы Слово 0 Слово …" at bounding box center [530, 575] width 276 height 123
click at [434, 528] on body "🙏 .cls-1 fill:#fff; AWATERA Badanyan Artak Клиенты Спецификации Заказы 17 Чаты …" at bounding box center [644, 464] width 1288 height 929
drag, startPoint x: 759, startPoint y: 512, endPoint x: 547, endPoint y: 555, distance: 216.3
click at [759, 511] on div at bounding box center [644, 464] width 1288 height 929
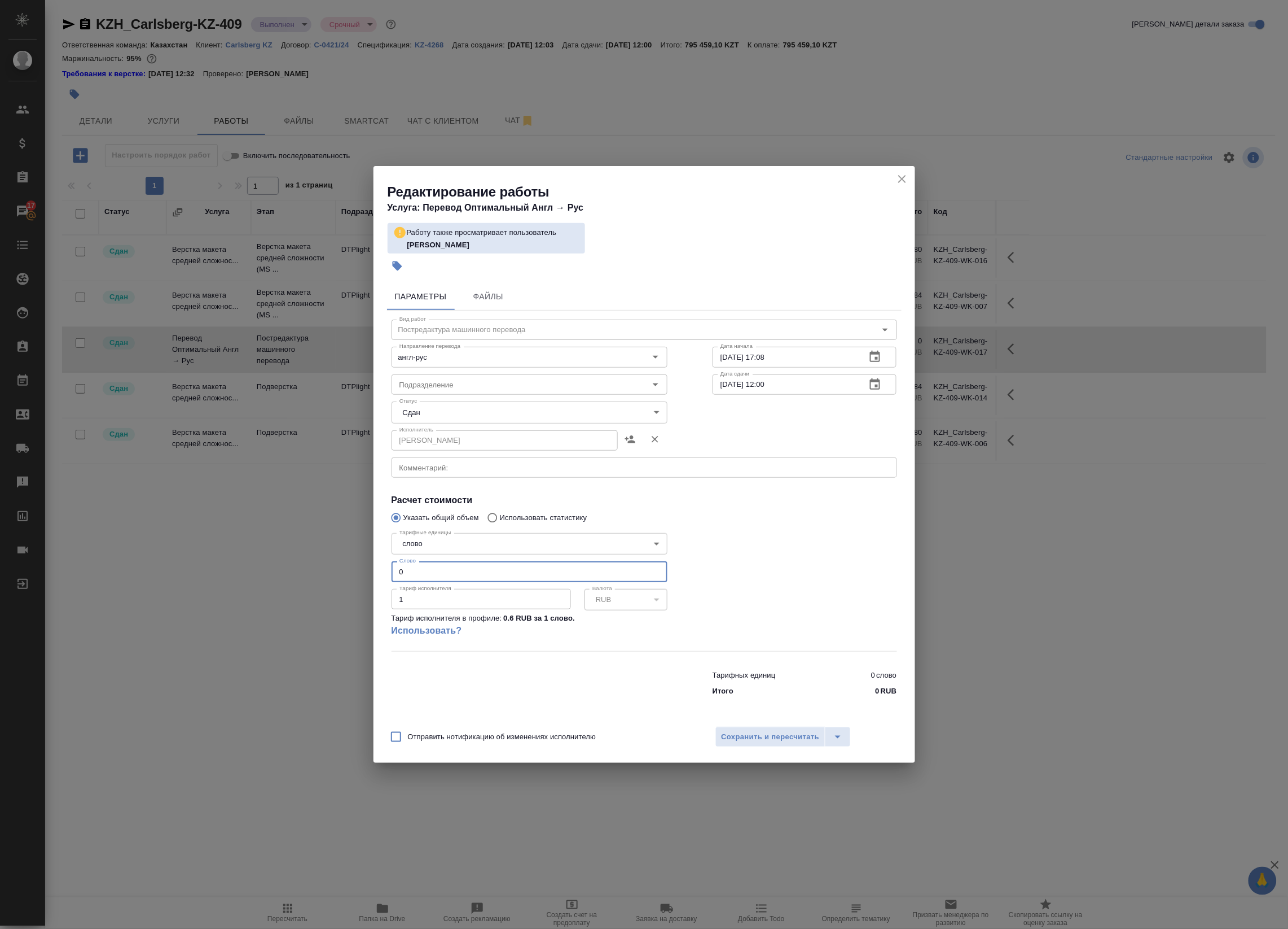
click at [433, 567] on input "0" at bounding box center [530, 571] width 276 height 20
click at [903, 182] on icon "close" at bounding box center [902, 179] width 14 height 14
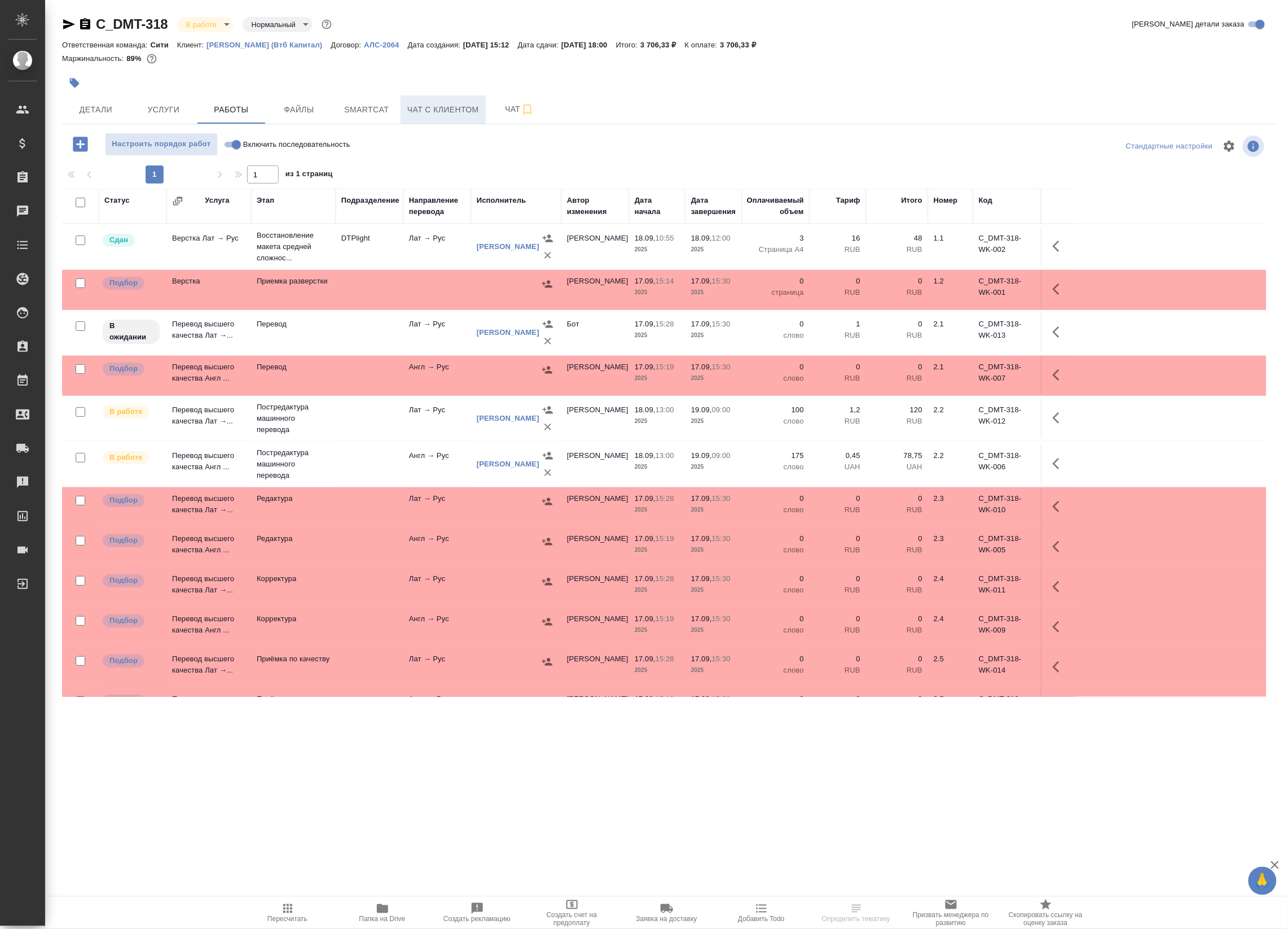
click at [427, 116] on span "Чат с клиентом" at bounding box center [443, 110] width 72 height 14
click at [343, 113] on span "Smartcat" at bounding box center [367, 110] width 54 height 14
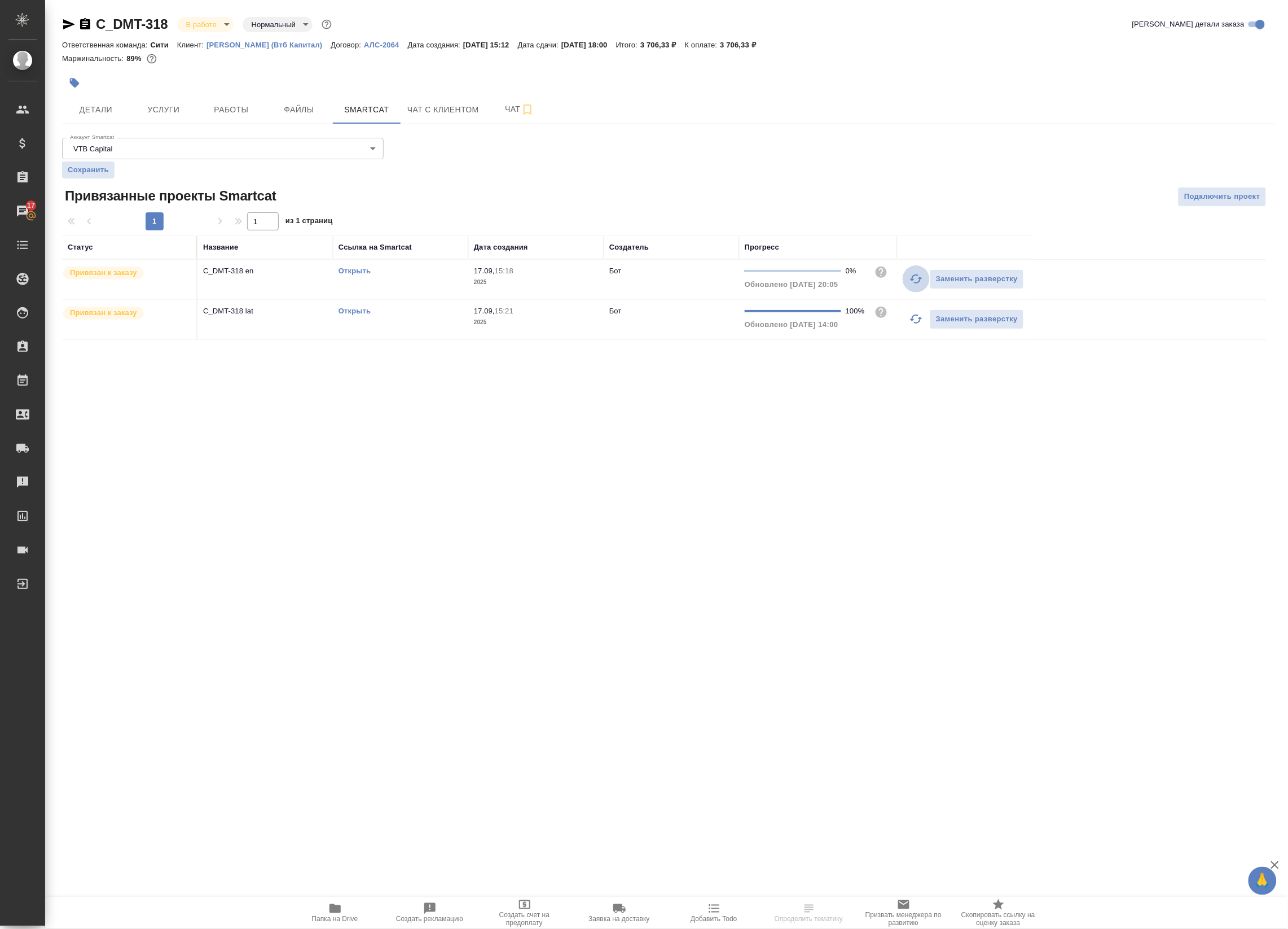
click at [916, 278] on icon "button" at bounding box center [916, 279] width 14 height 14
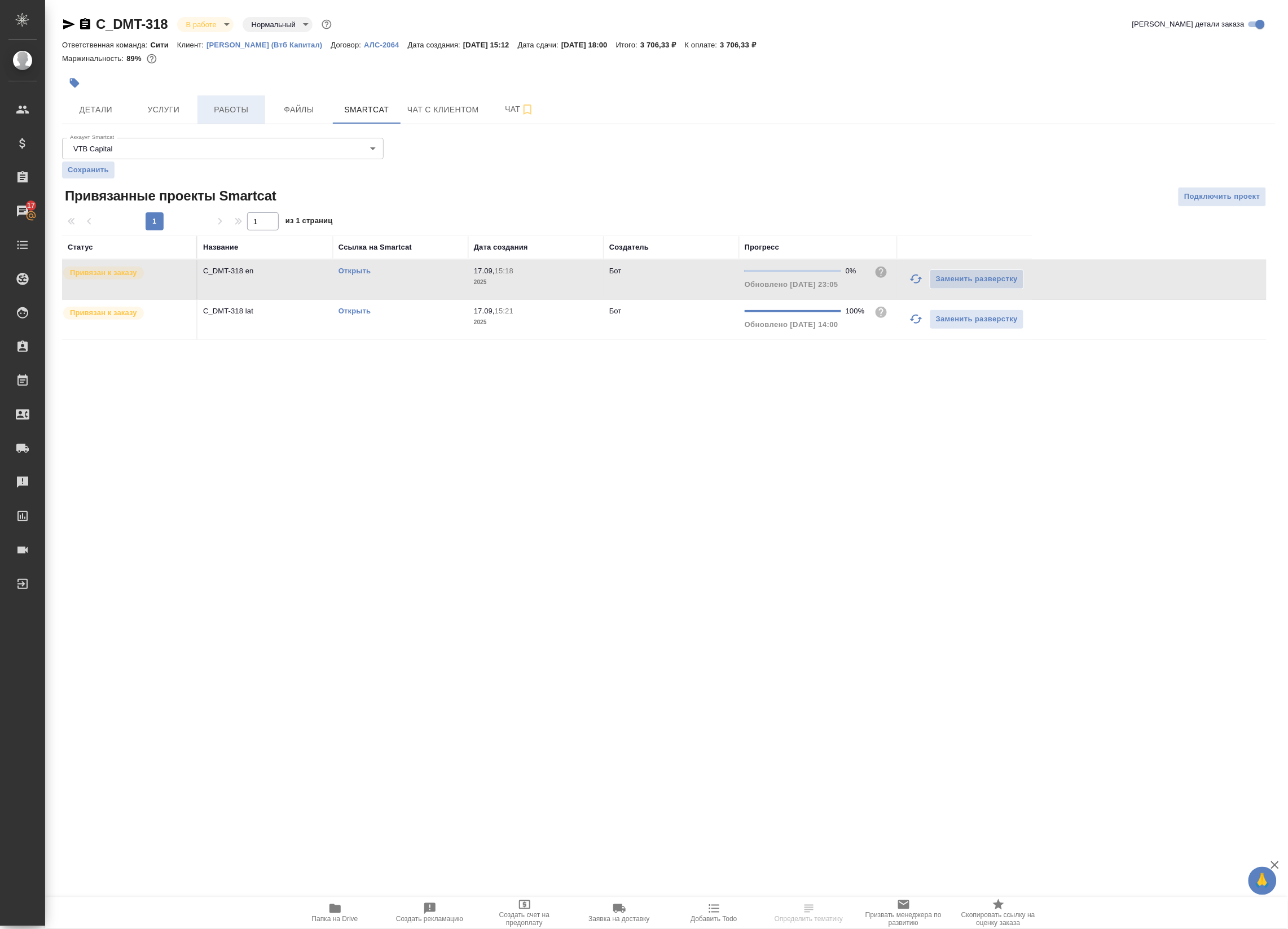
click at [236, 108] on span "Работы" at bounding box center [232, 110] width 54 height 14
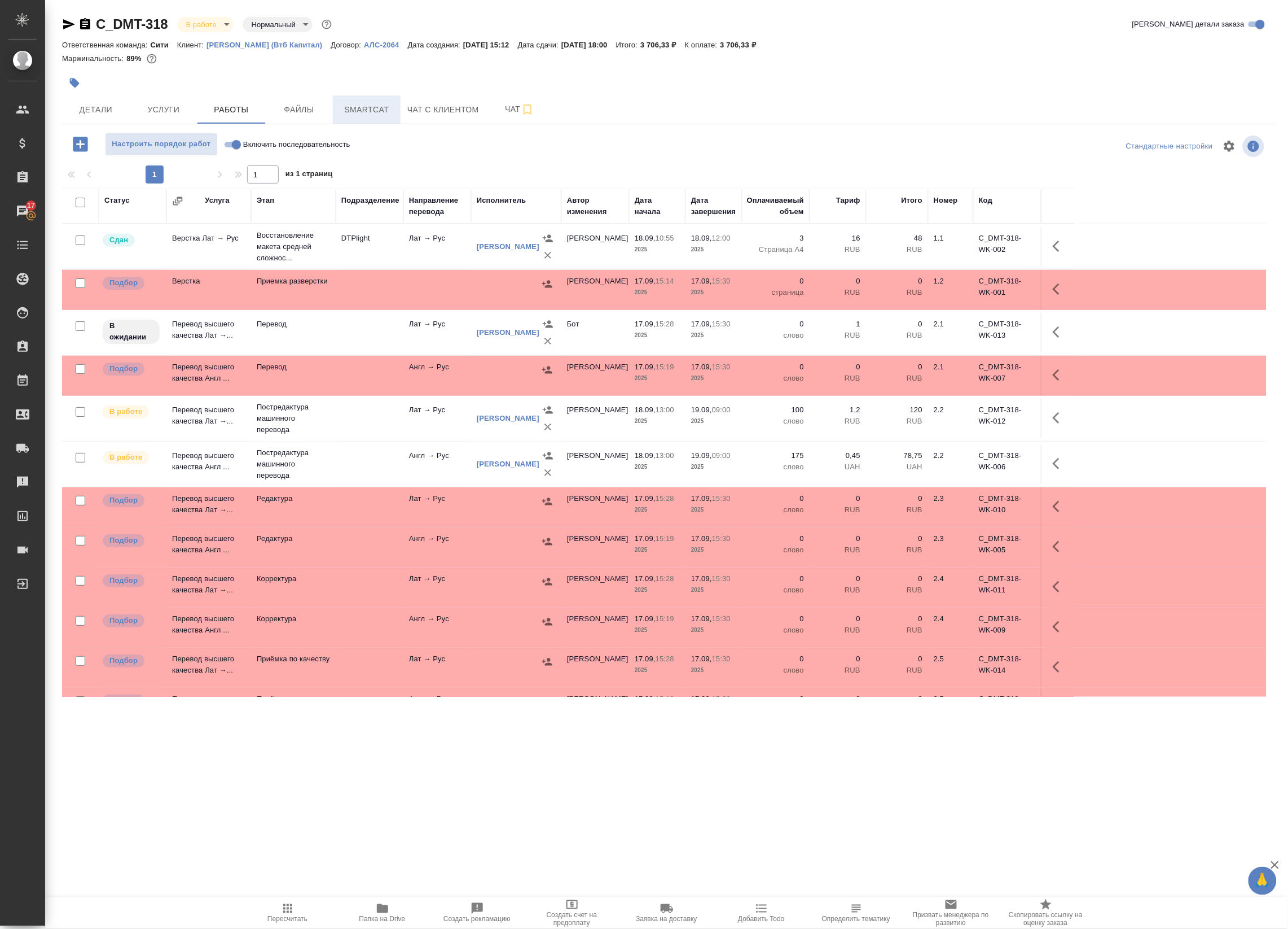
click at [343, 108] on span "Smartcat" at bounding box center [367, 110] width 54 height 14
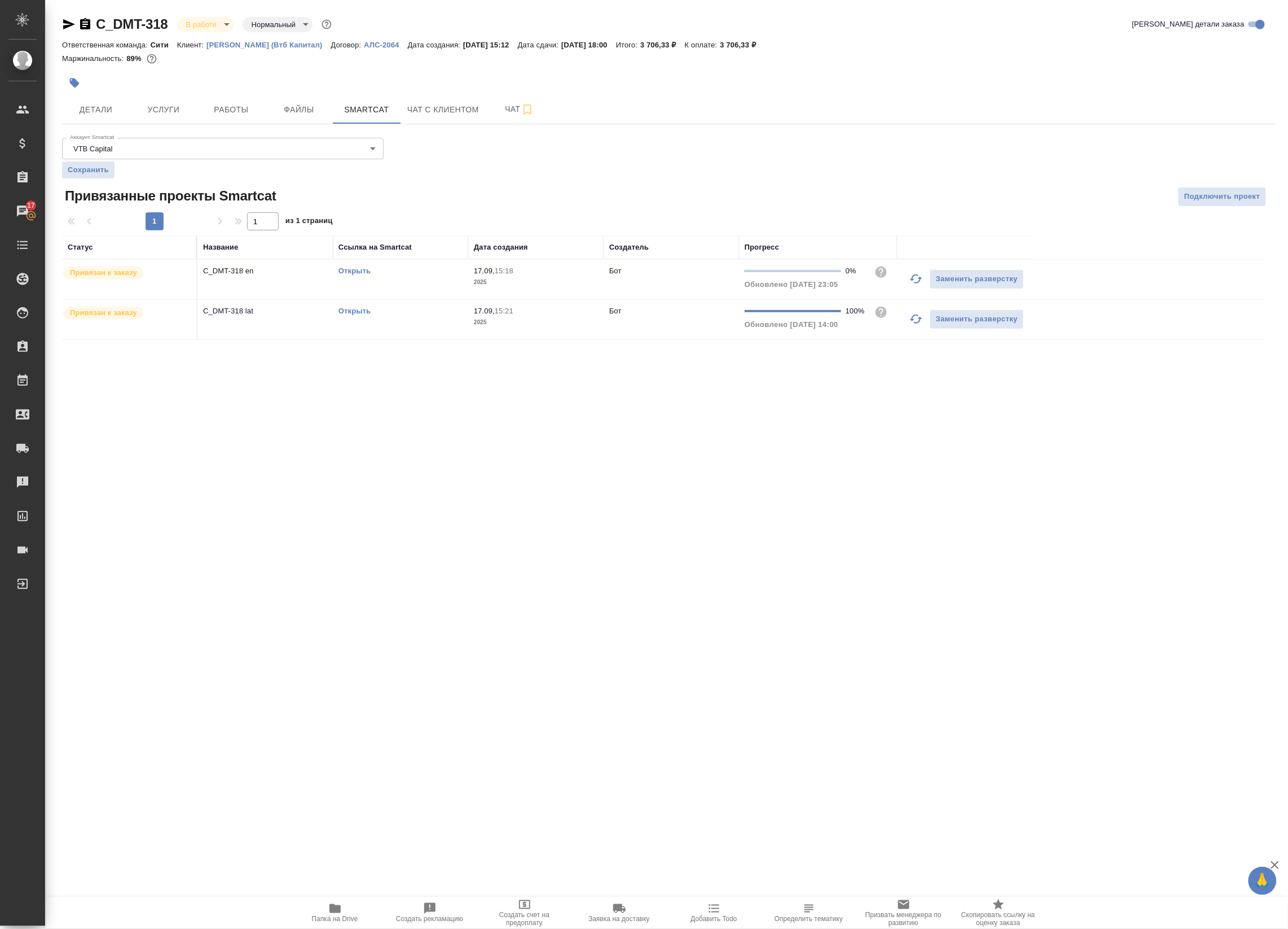
click at [353, 269] on link "Открыть" at bounding box center [355, 271] width 32 height 8
click at [83, 111] on span "Детали" at bounding box center [96, 110] width 54 height 14
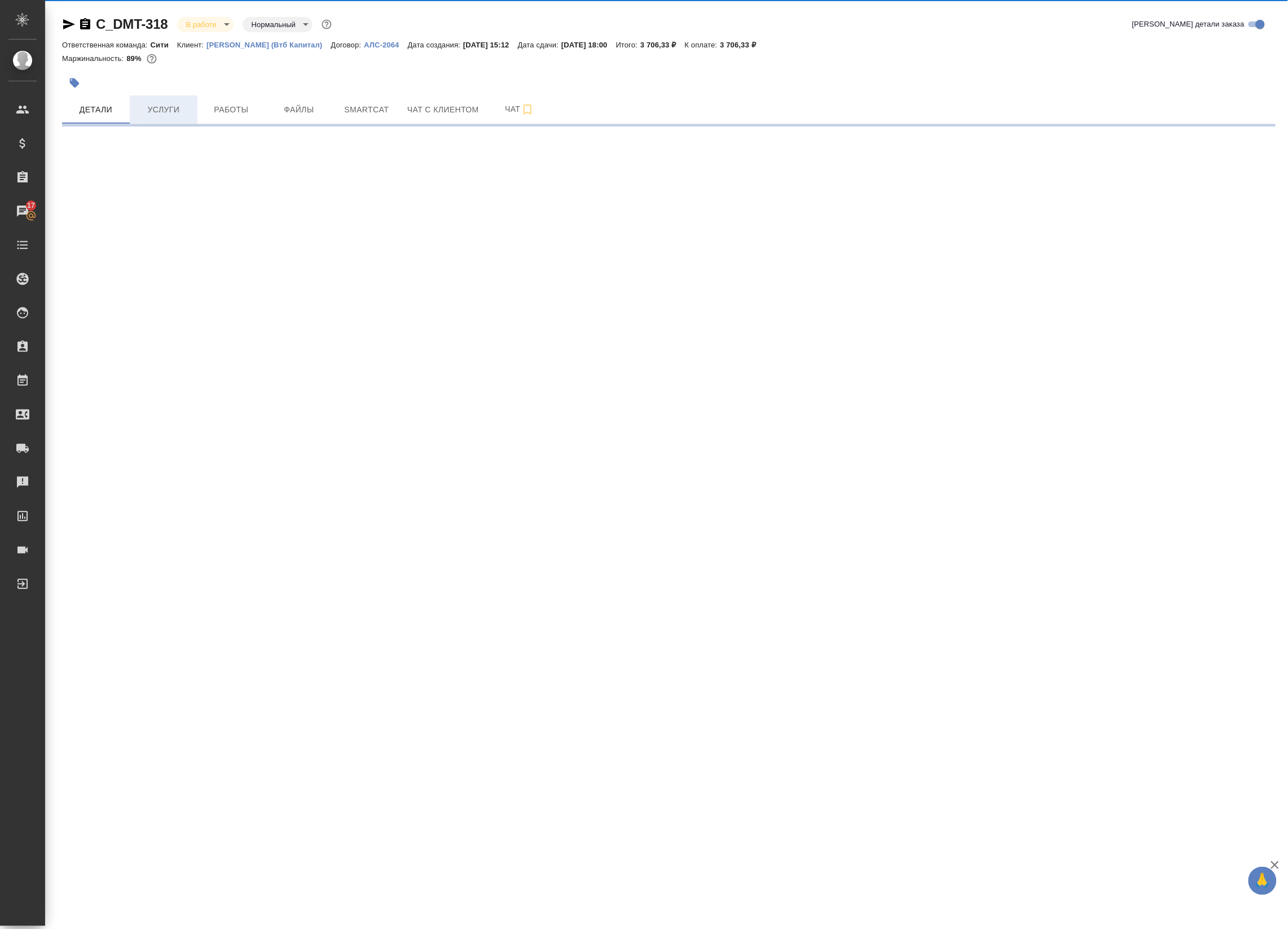
select select "RU"
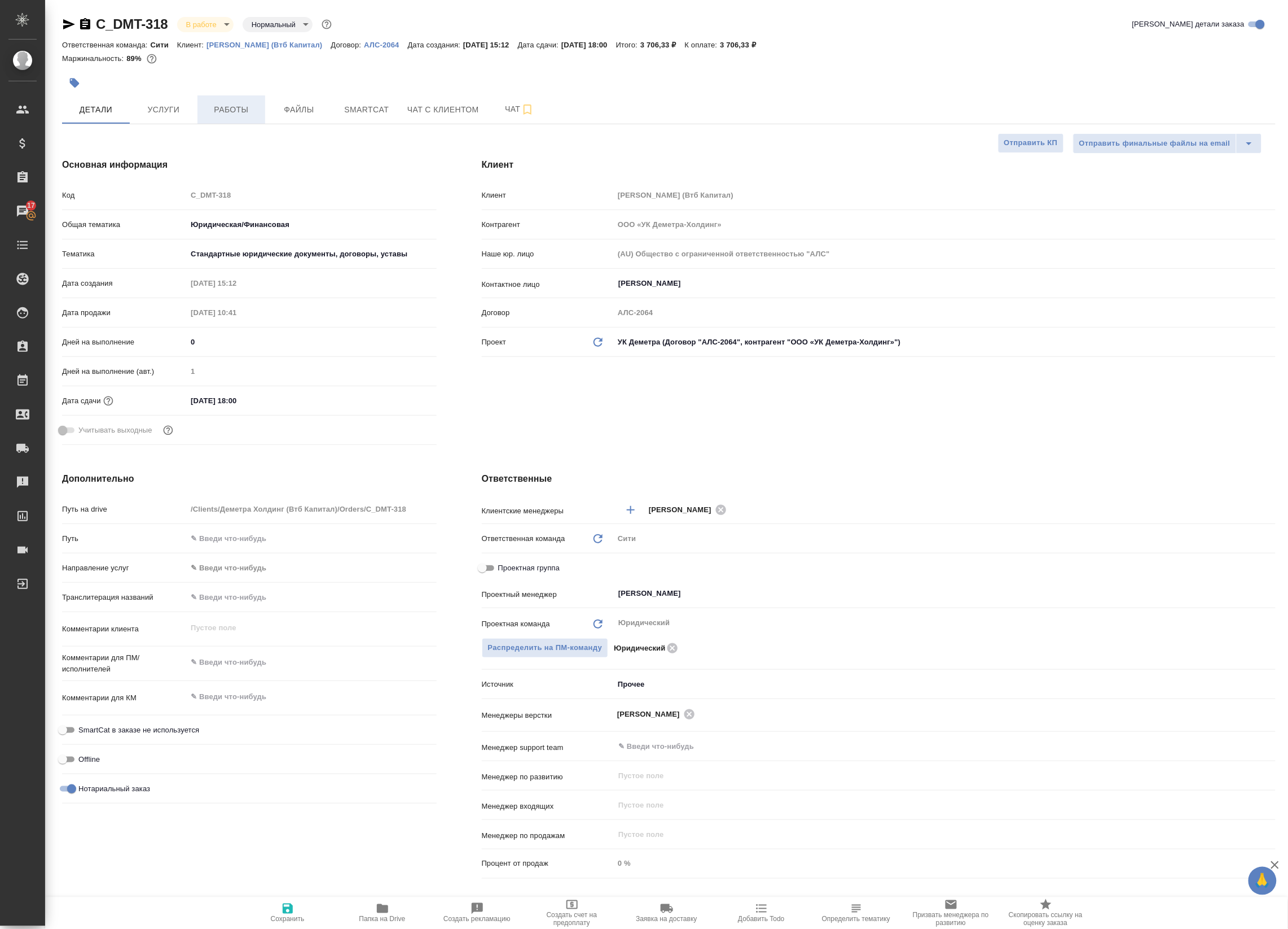
type textarea "x"
click at [230, 107] on span "Работы" at bounding box center [232, 110] width 54 height 14
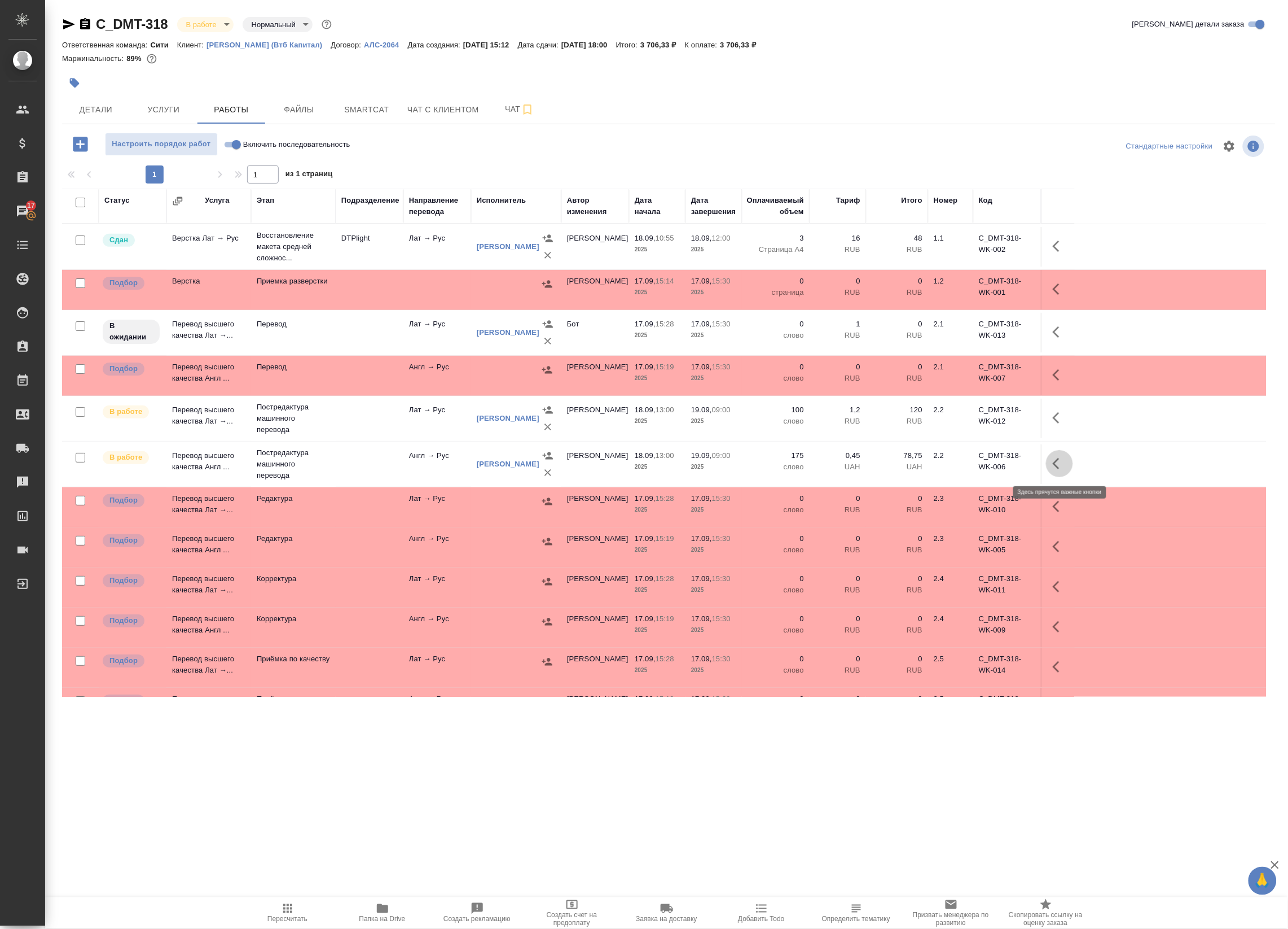
click at [1056, 458] on icon "button" at bounding box center [1060, 463] width 14 height 14
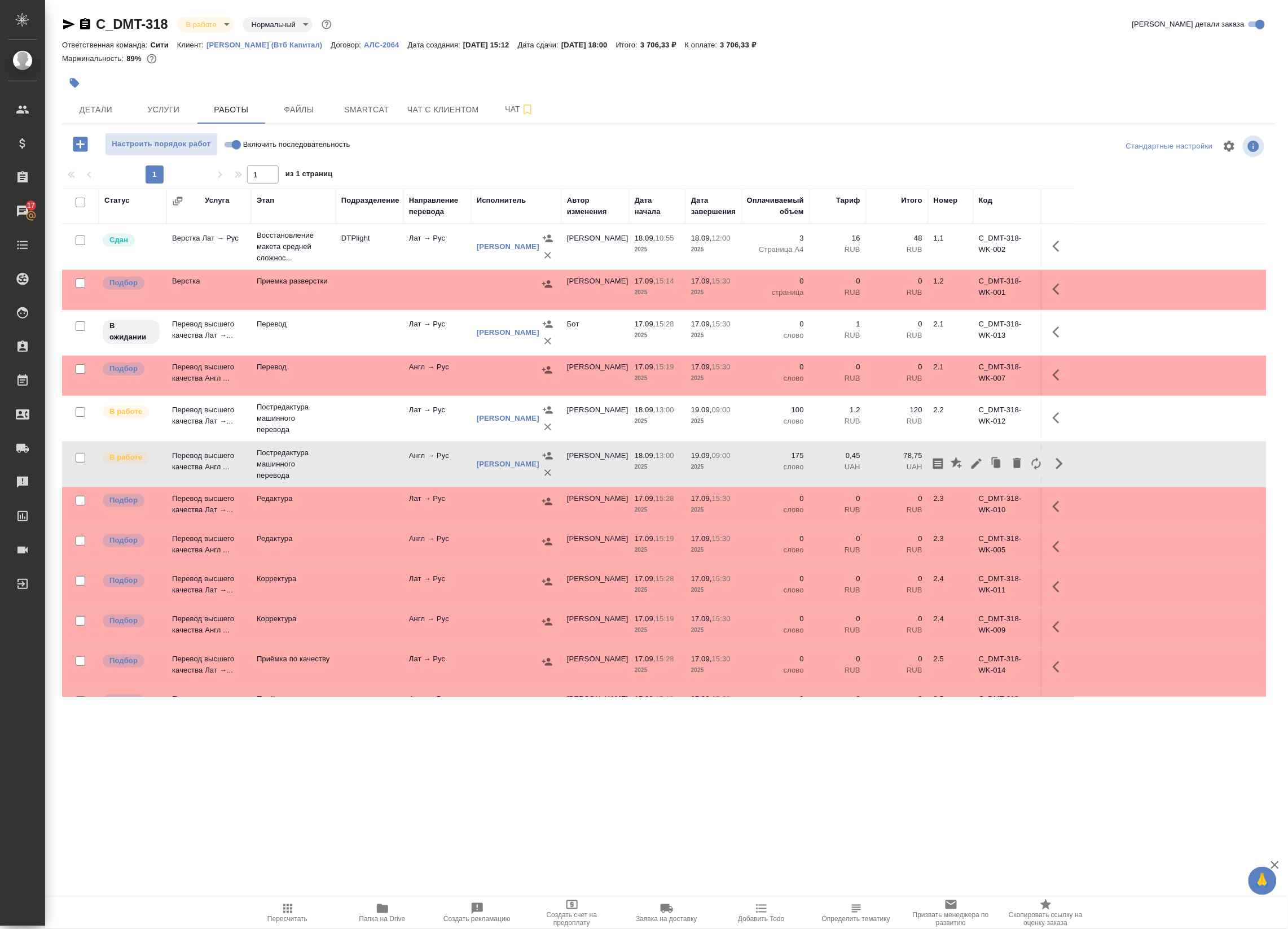
click at [68, 26] on icon "button" at bounding box center [69, 25] width 12 height 10
click at [79, 21] on icon "button" at bounding box center [85, 24] width 14 height 14
